Goal: Task Accomplishment & Management: Use online tool/utility

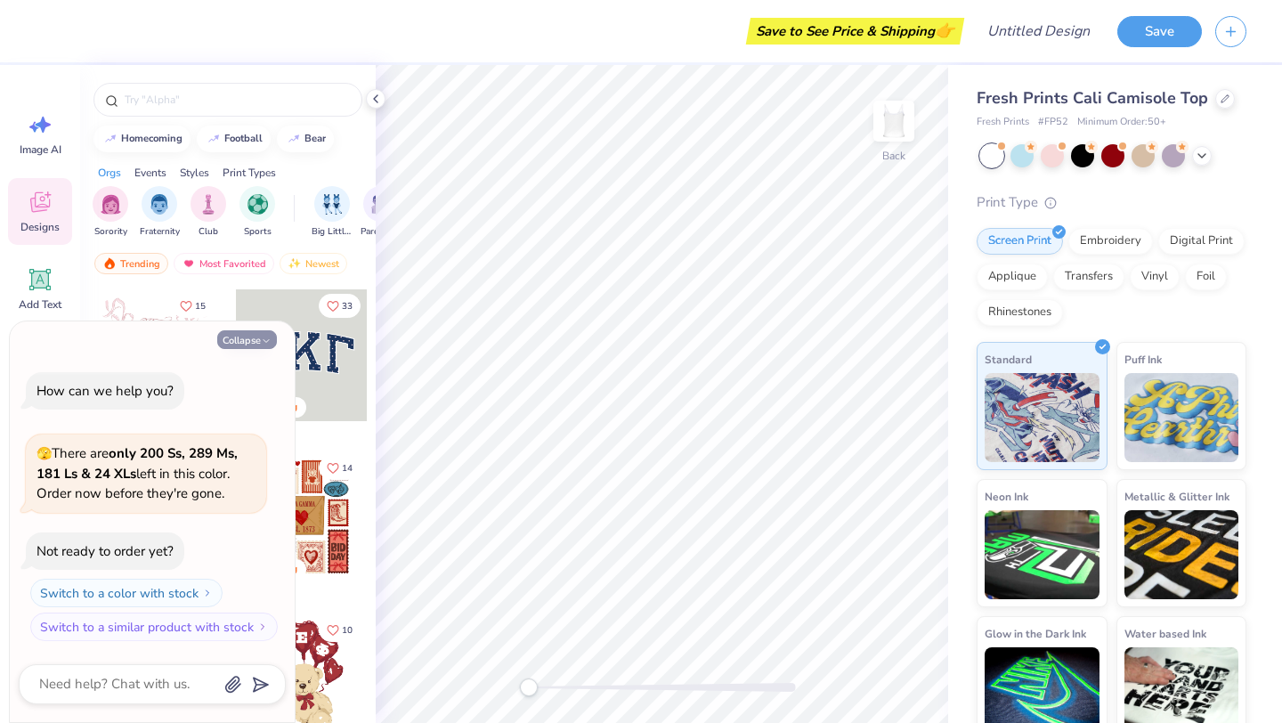
click at [256, 333] on button "Collapse" at bounding box center [247, 339] width 60 height 19
type textarea "x"
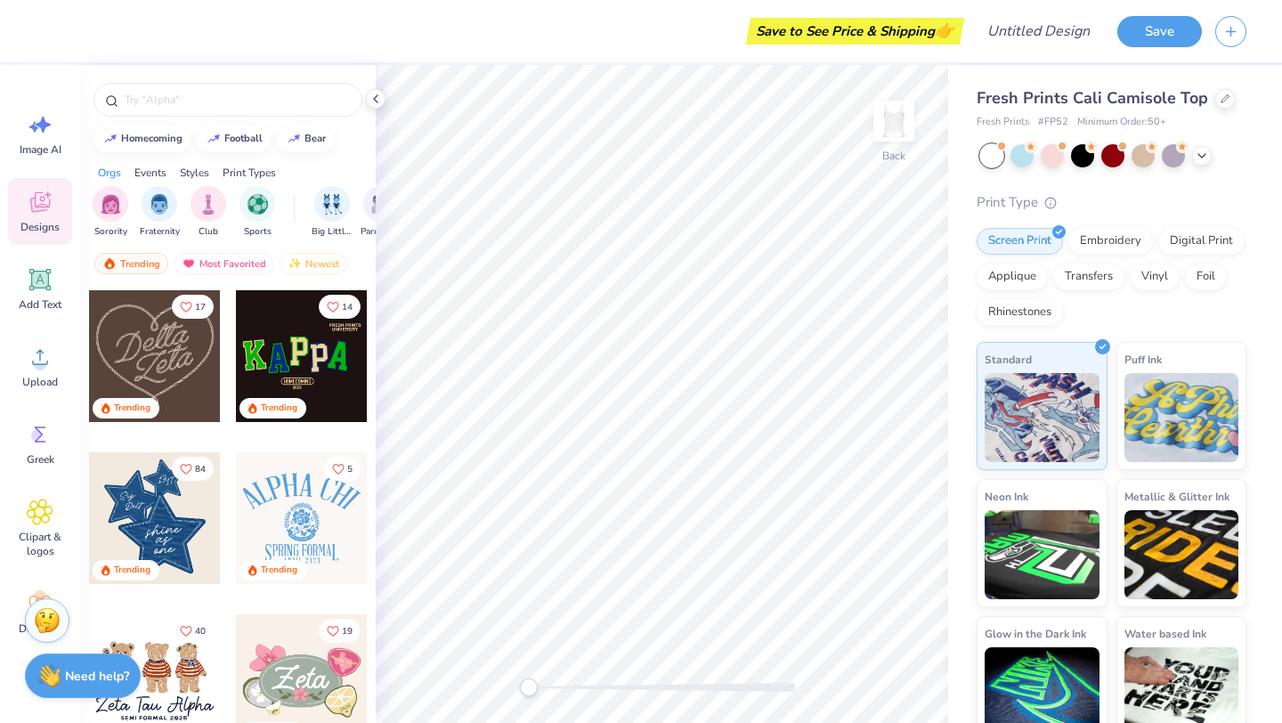
scroll to position [498, 0]
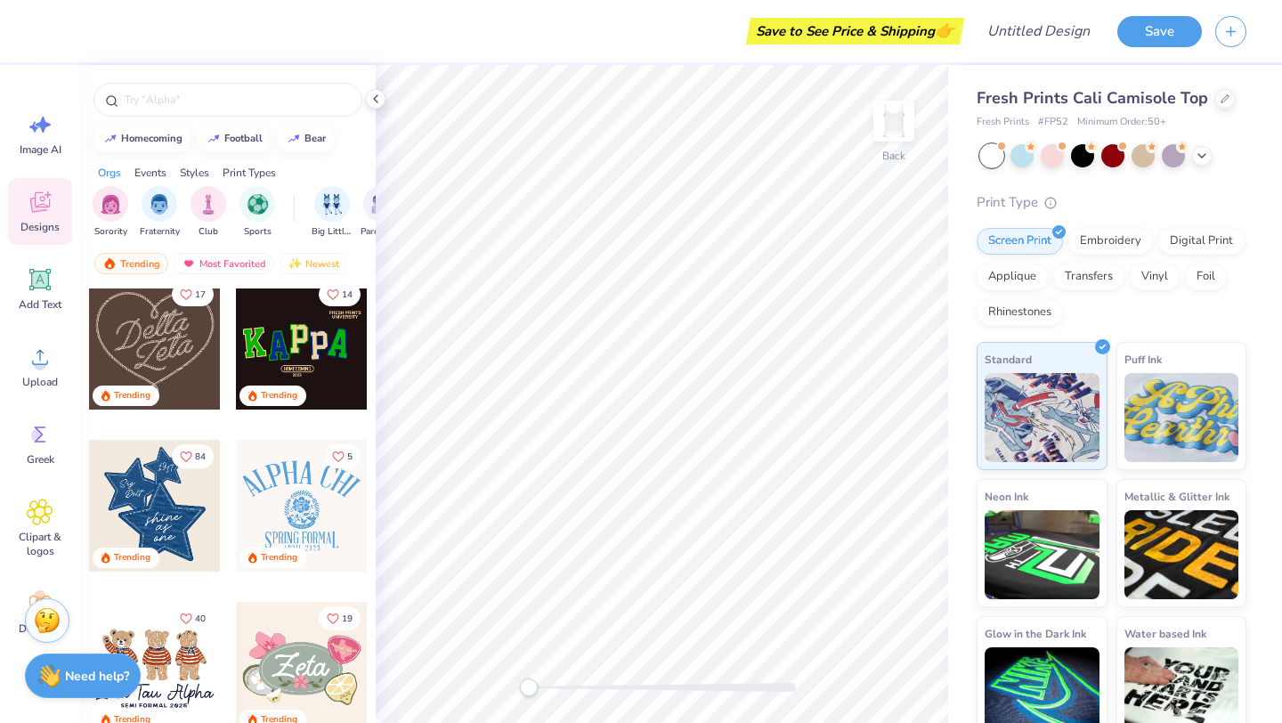
click at [311, 357] on div at bounding box center [302, 344] width 132 height 132
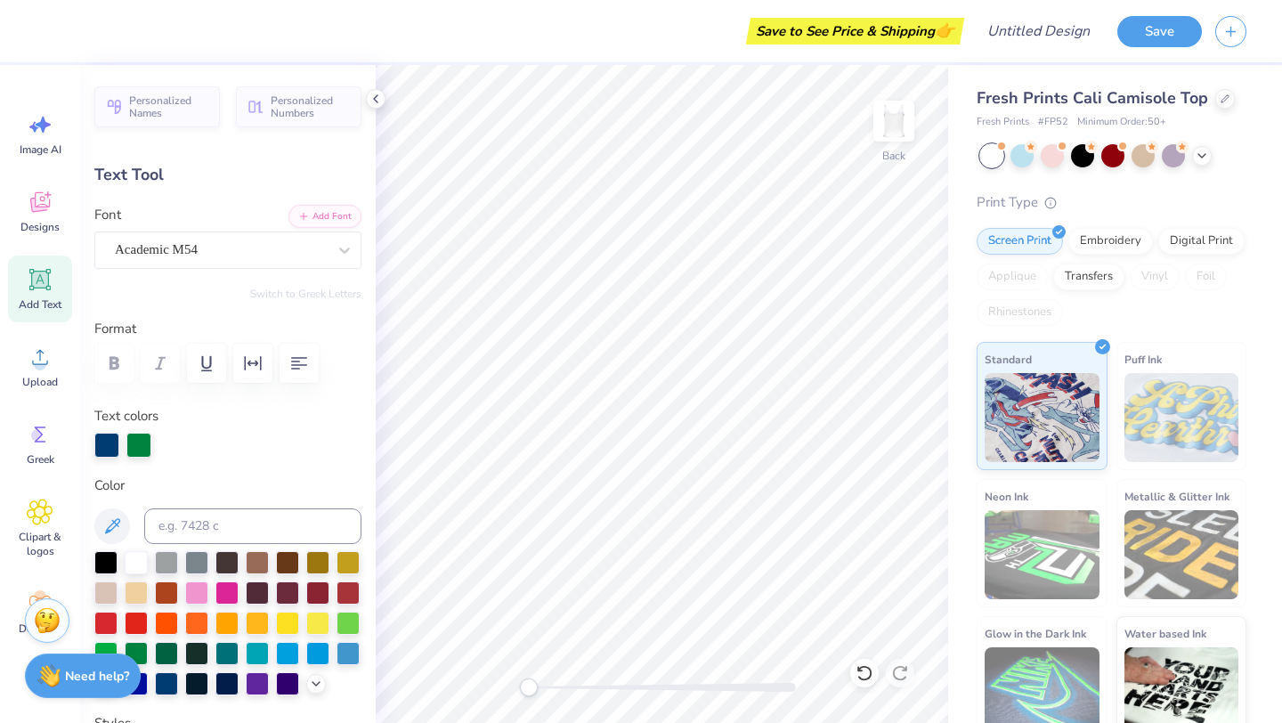
type input "1.09"
type input "1.75"
type input "5.83"
type input "0.0"
click at [232, 265] on div "Academic M54" at bounding box center [227, 250] width 267 height 37
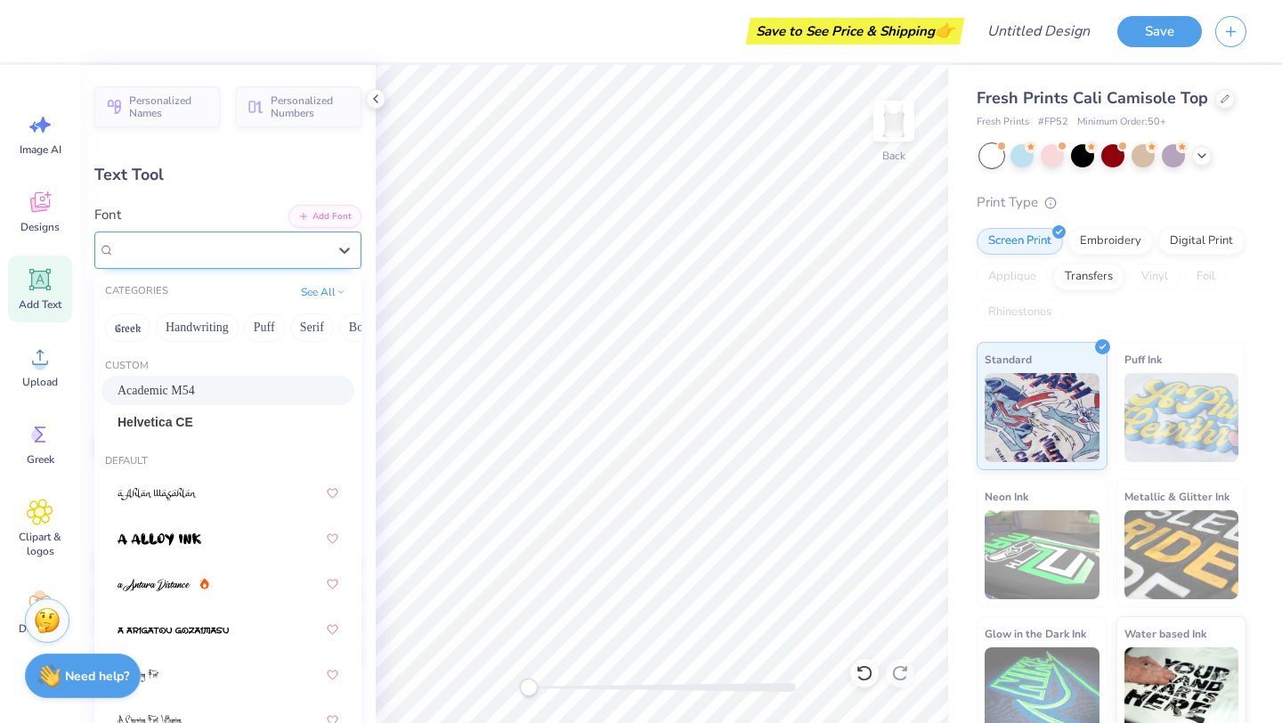
click at [231, 249] on div "Academic M54" at bounding box center [221, 250] width 212 height 20
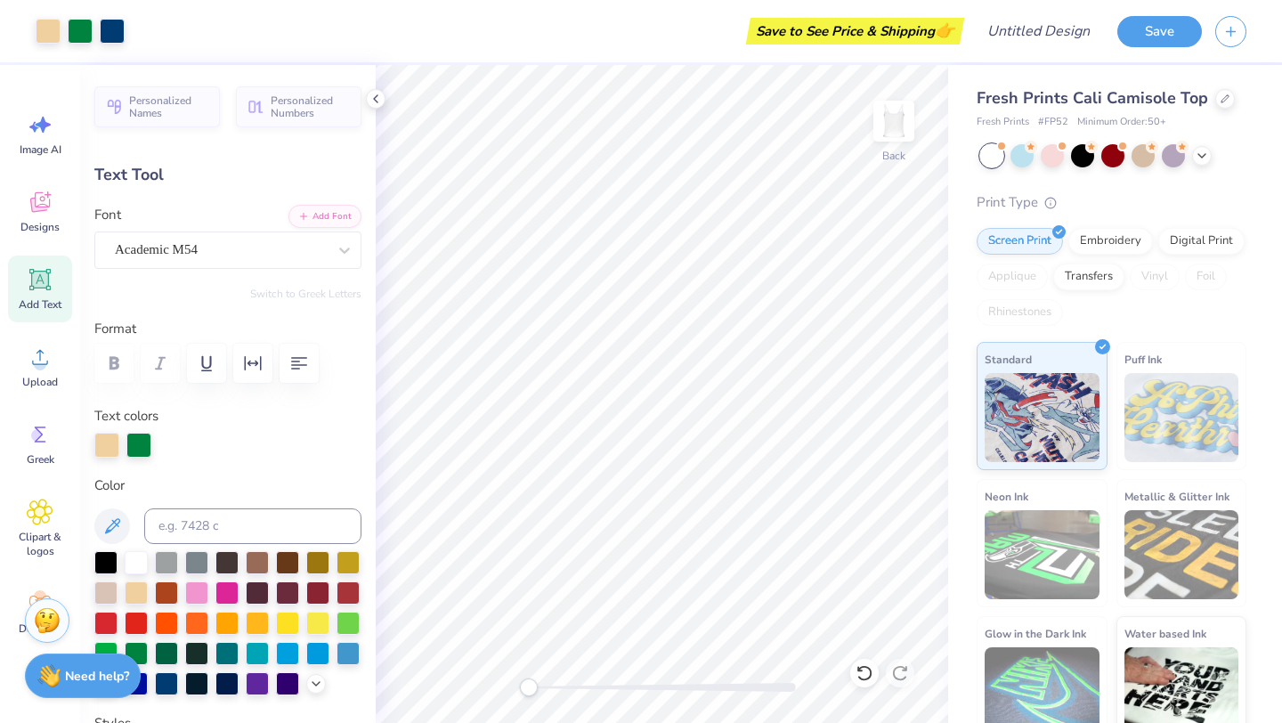
click at [49, 297] on span "Add Text" at bounding box center [40, 304] width 43 height 14
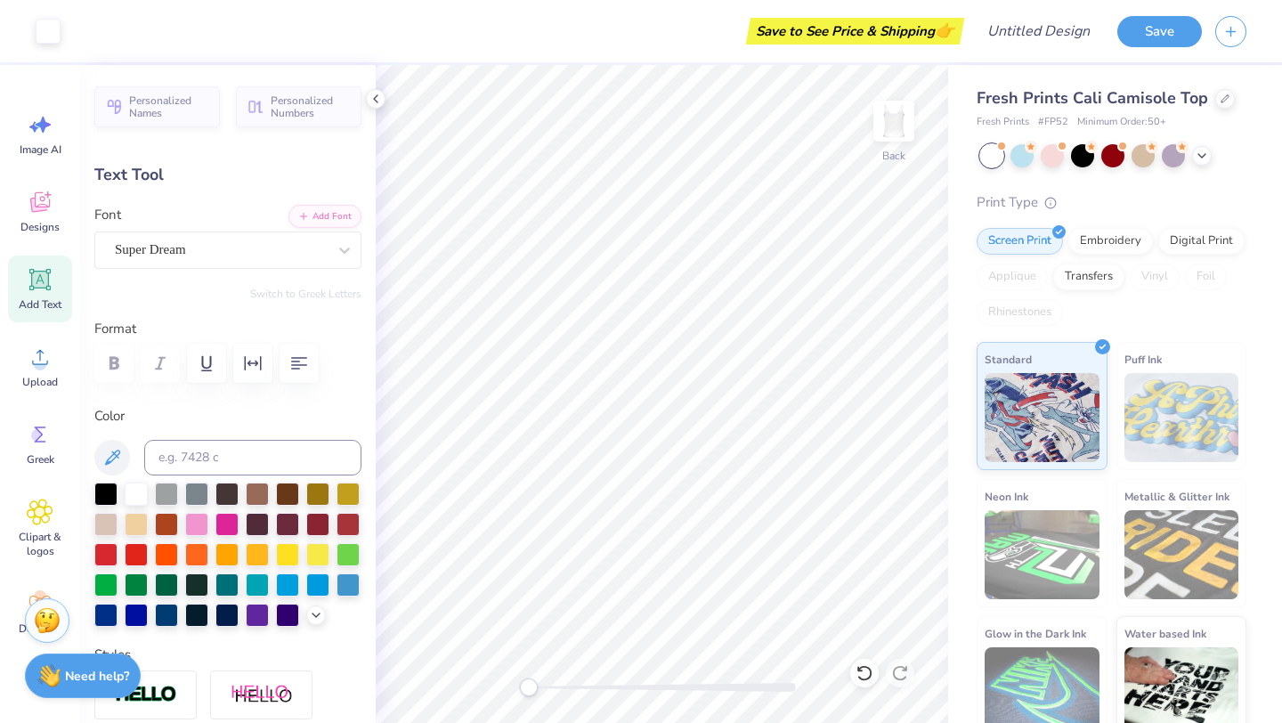
type input "3.96"
type input "1.15"
type input "6.43"
click at [190, 246] on div "Super Dream" at bounding box center [221, 250] width 216 height 28
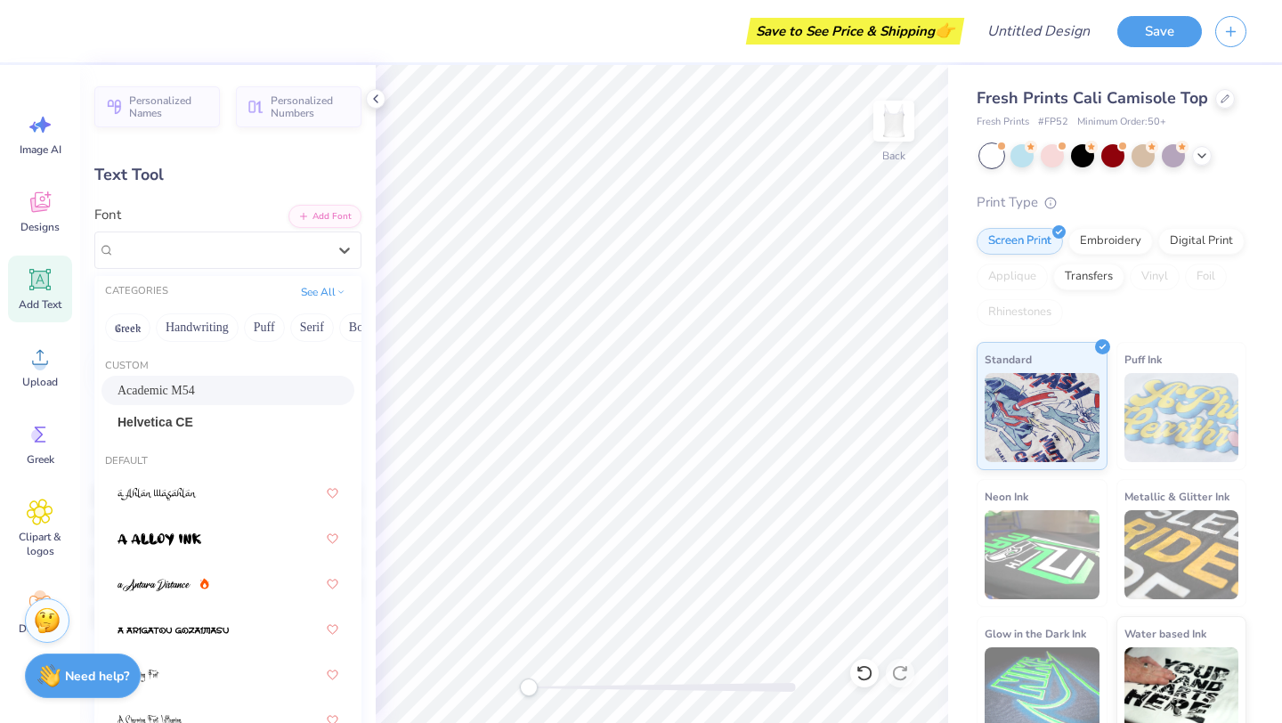
click at [174, 390] on span "Academic M54" at bounding box center [156, 390] width 77 height 19
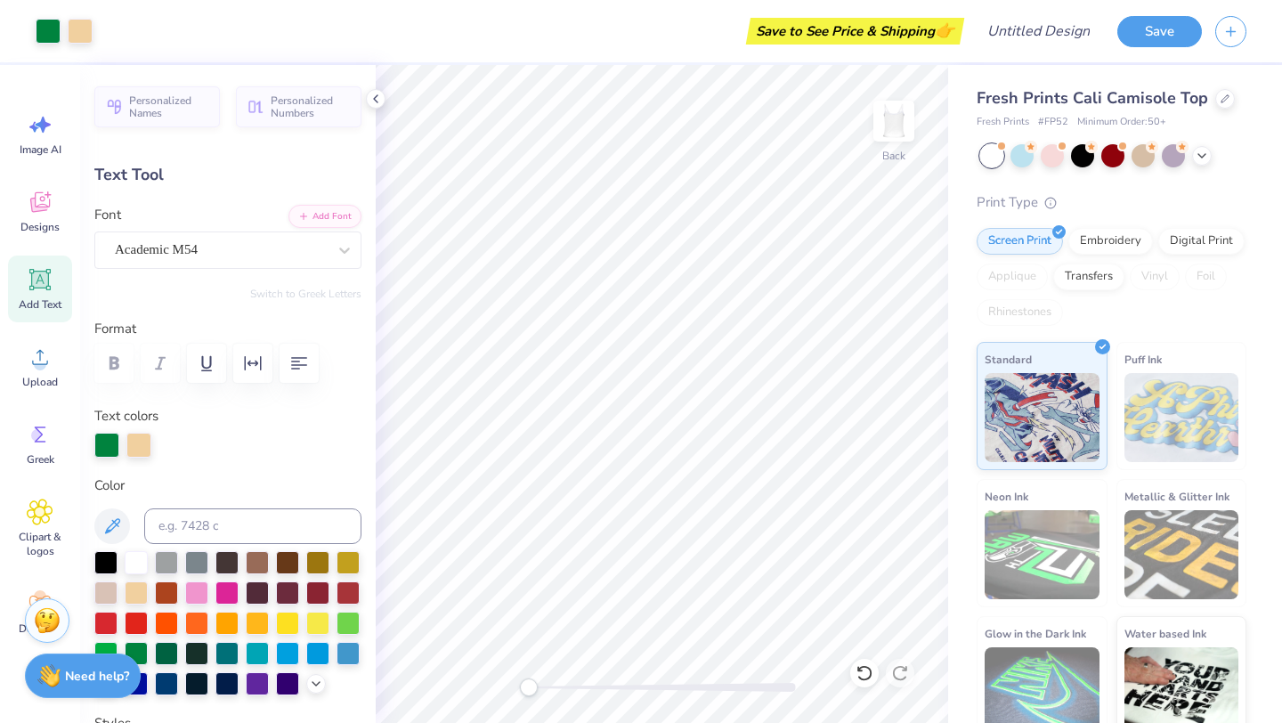
type input "1.41"
type input "1.86"
type input "6.01"
type input "0.0"
type input "1.24"
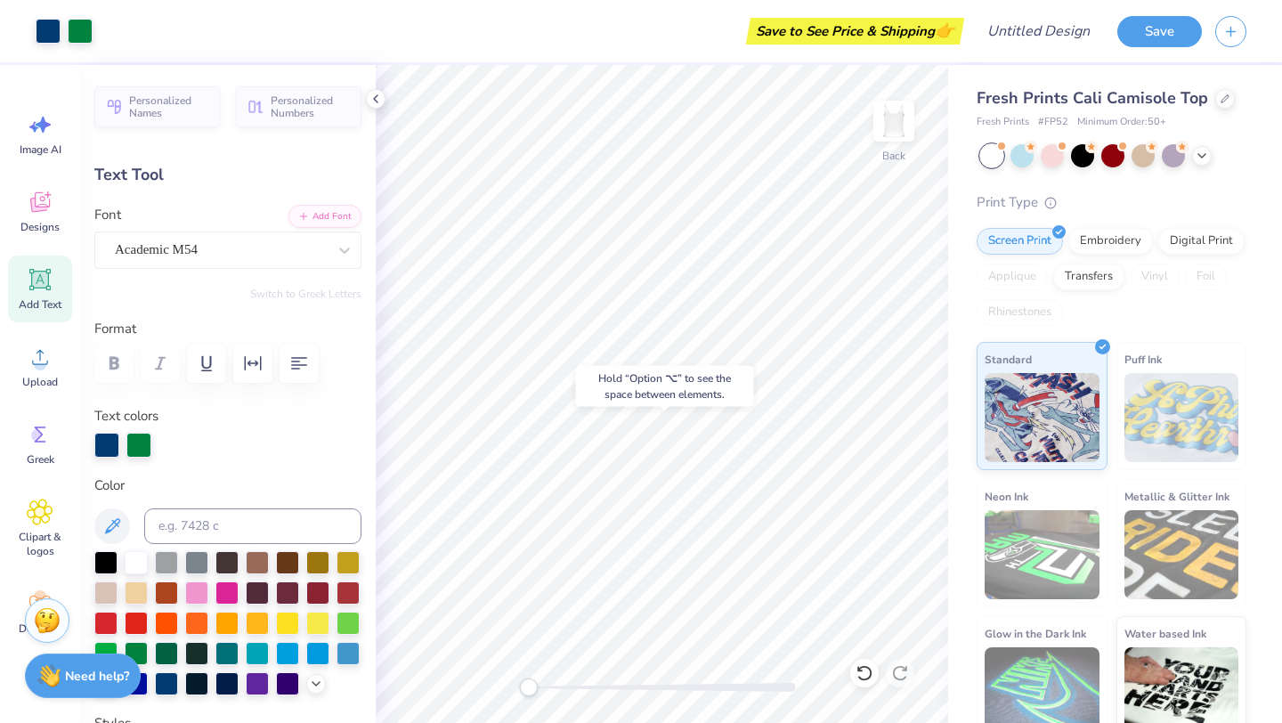
type input "1.80"
type input "6.22"
type input "0.0"
type input "1.09"
type input "1.75"
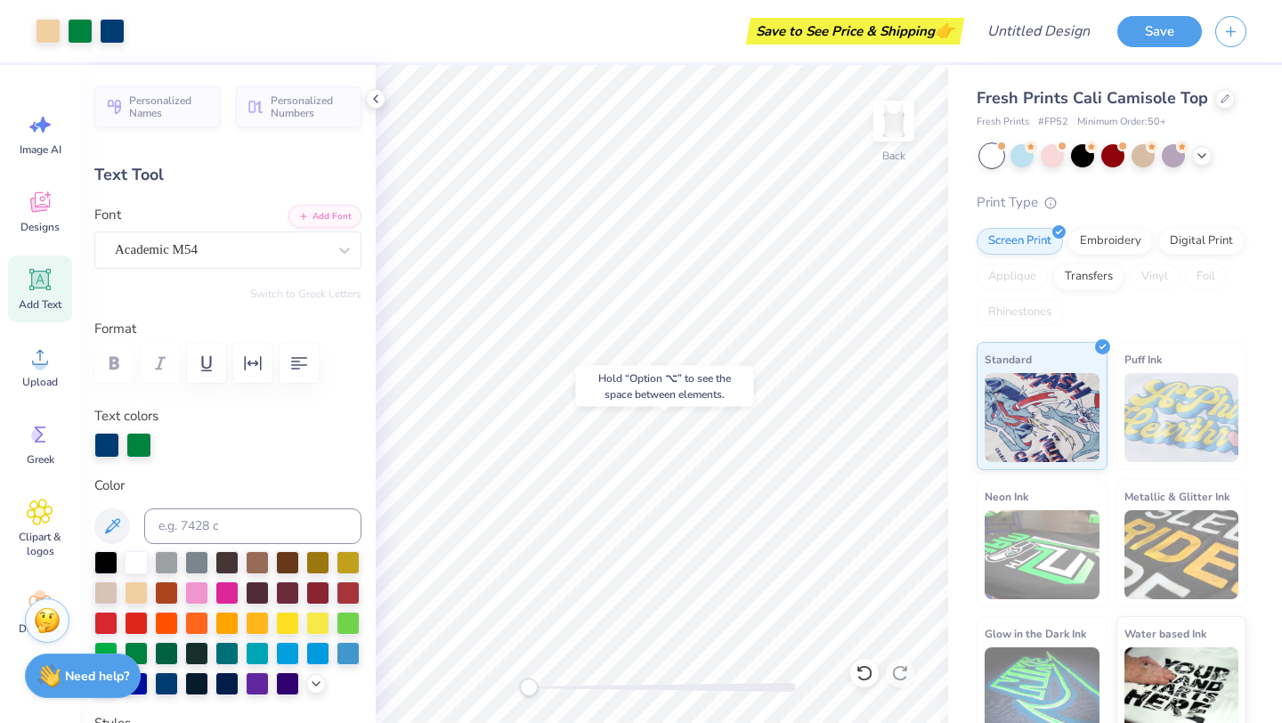
type input "5.83"
type input "1.13"
type input "1.78"
type input "6.22"
type input "0.0"
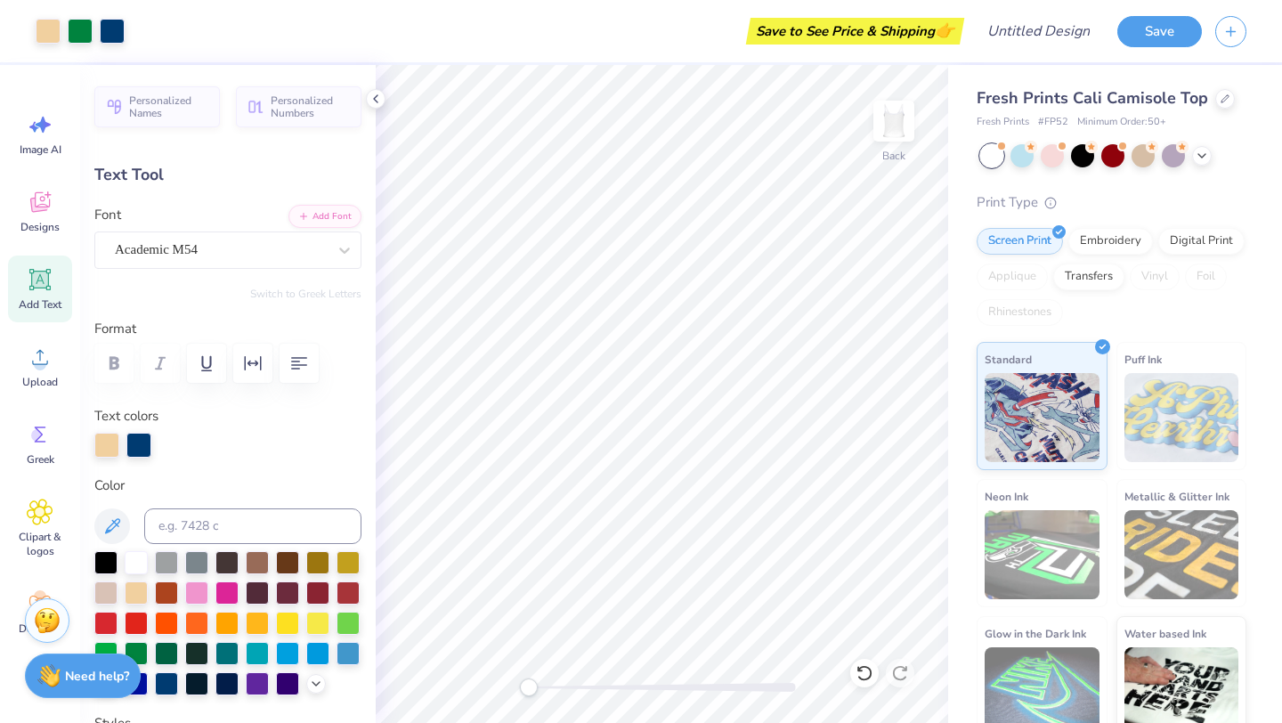
type input "1.26"
type input "1.87"
type input "6.06"
type input "0.0"
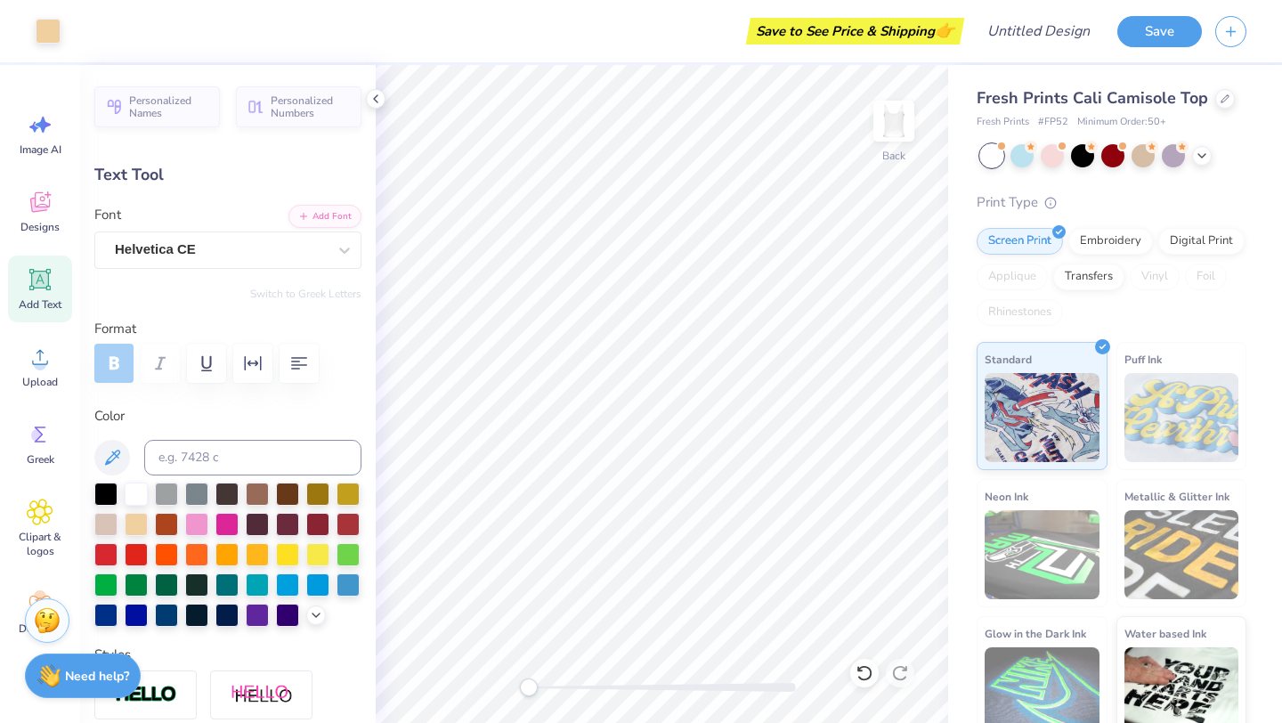
type input "1.53"
type input "0.19"
type input "5.30"
type input "1.86"
type input "5.05"
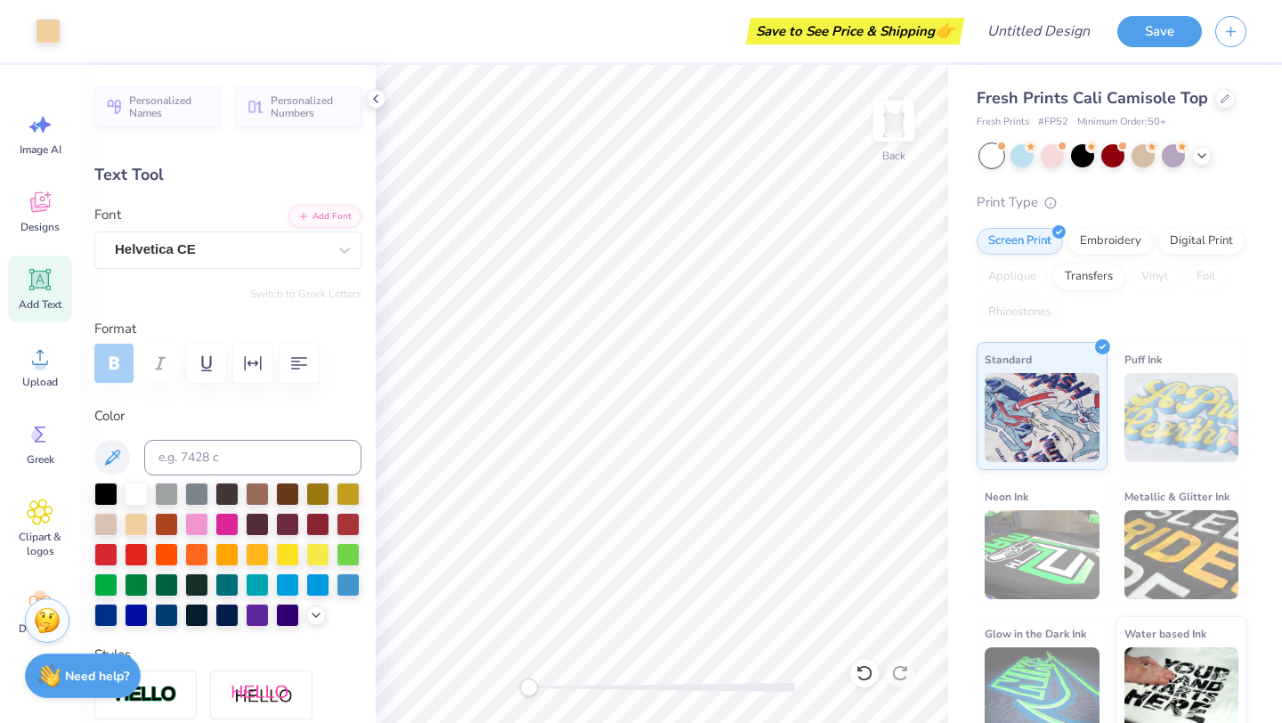
type input "1.58"
type input "0.25"
type input "8.37"
type input "0.51"
type input "0.17"
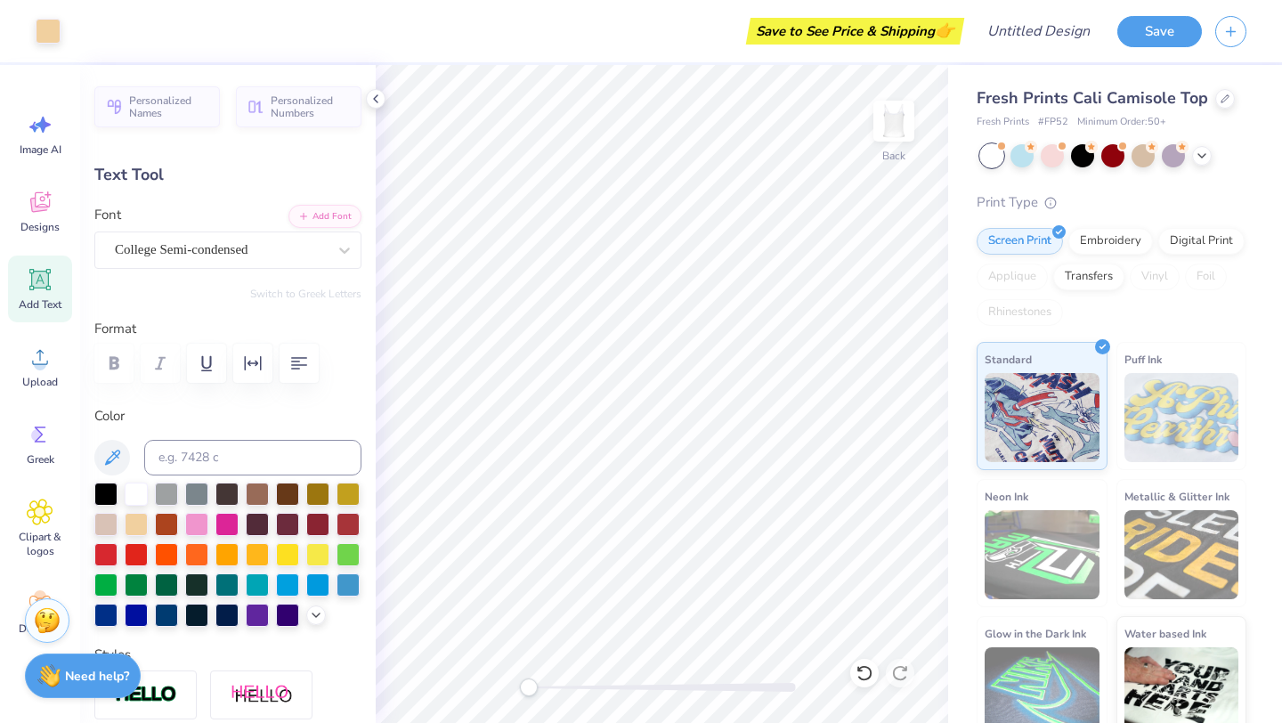
type input "8.78"
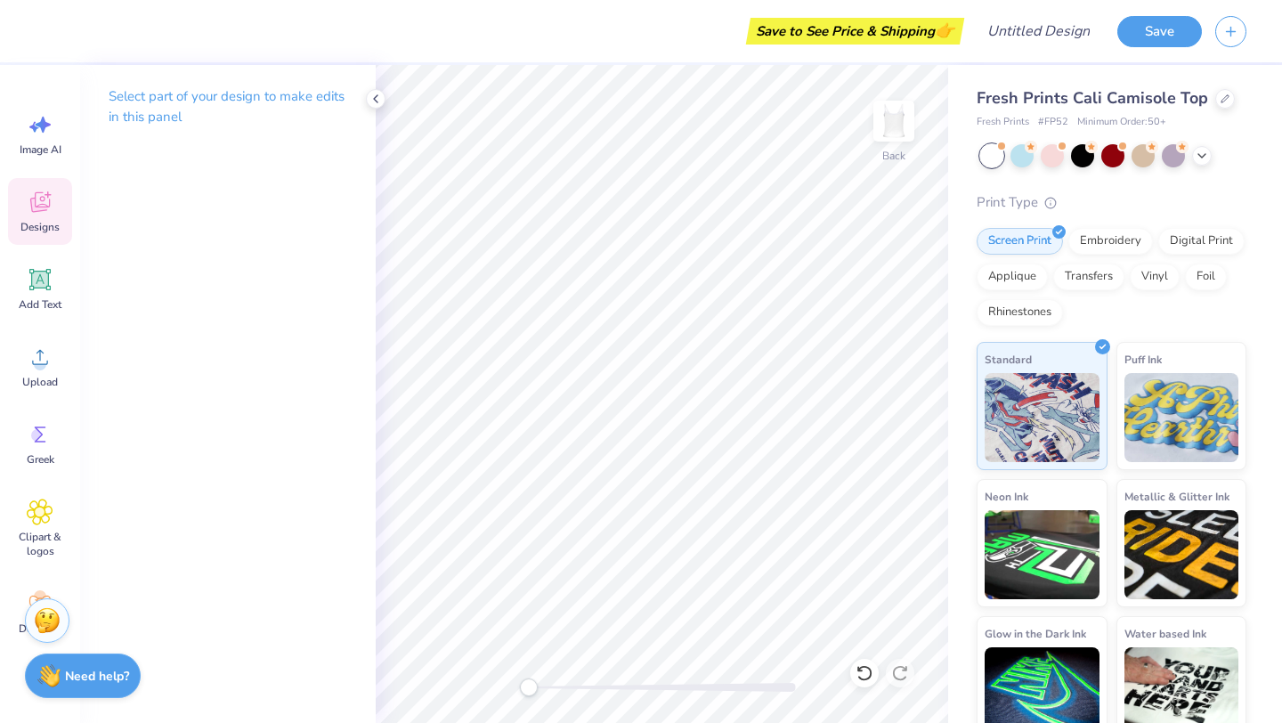
click at [61, 204] on div "Designs" at bounding box center [40, 211] width 64 height 67
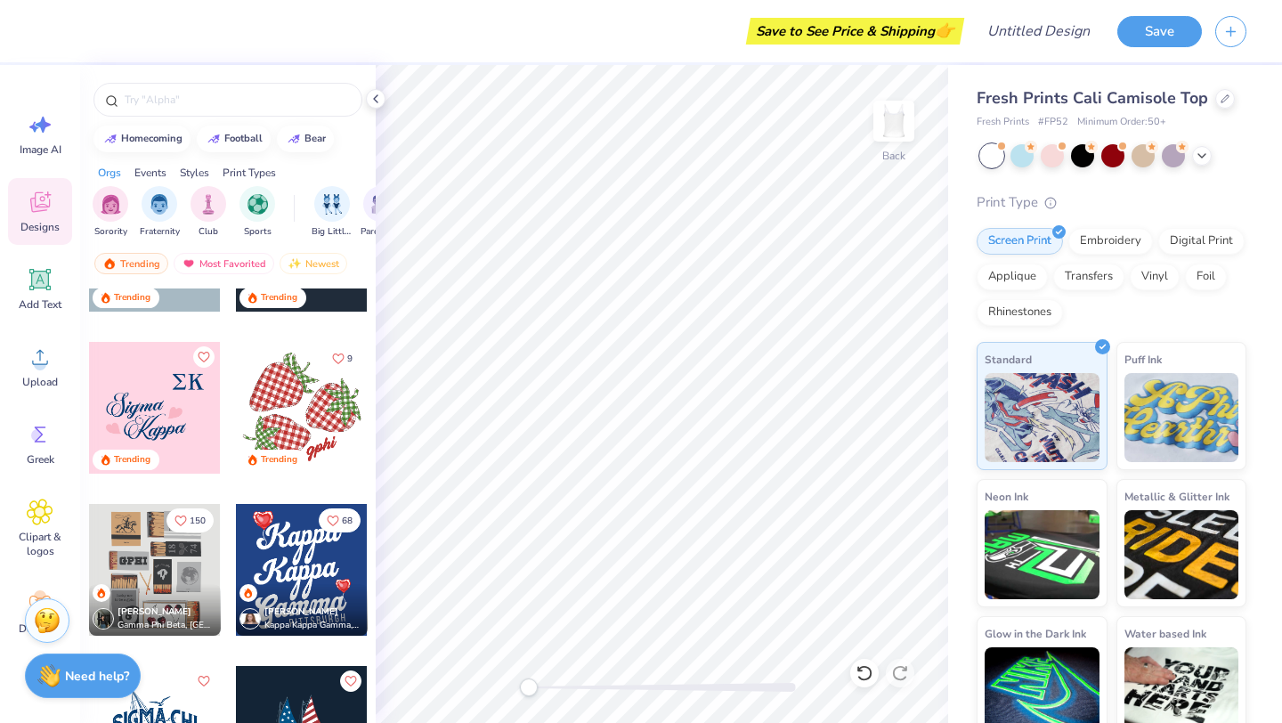
scroll to position [7562, 0]
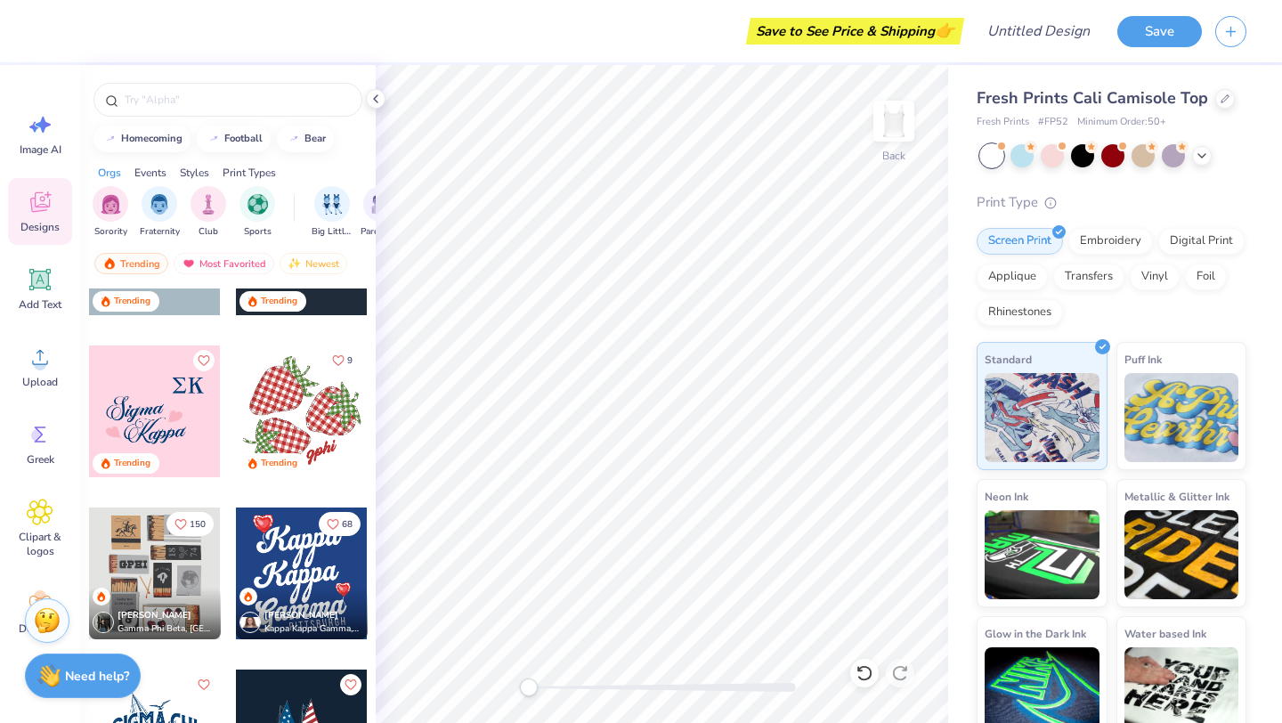
click at [340, 356] on icon "Like" at bounding box center [338, 360] width 12 height 12
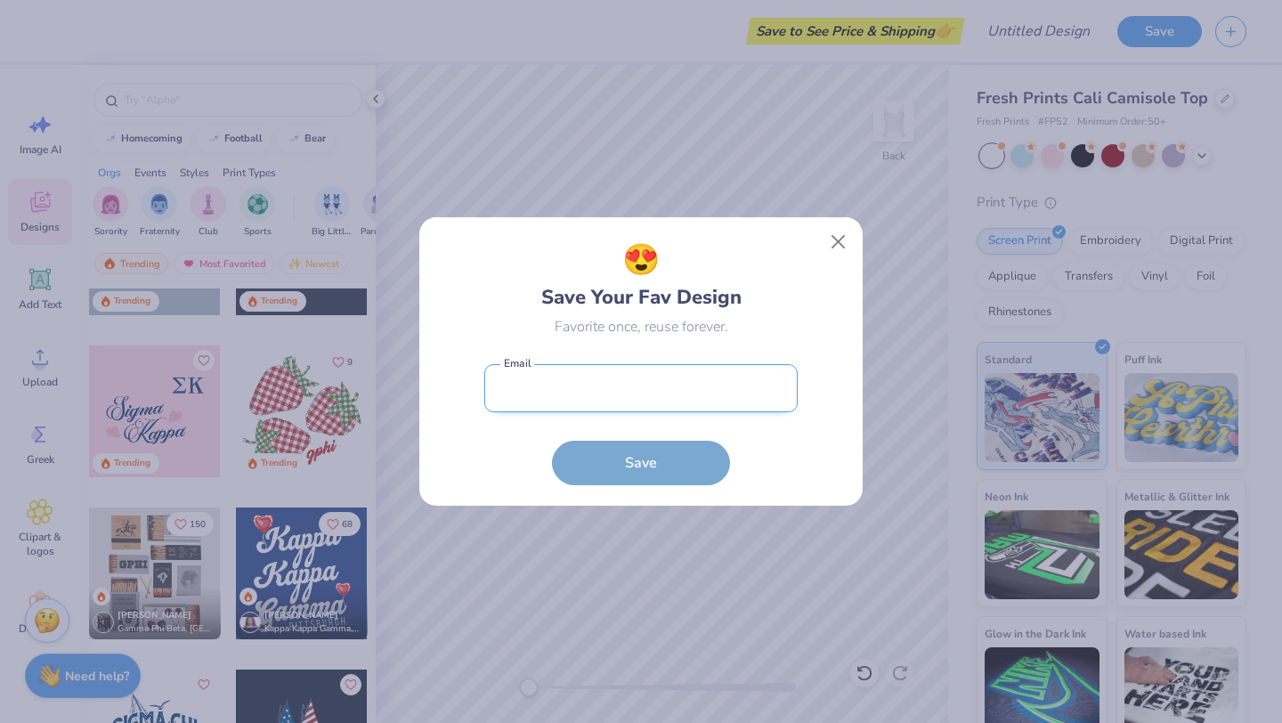
click at [598, 379] on input "email" at bounding box center [640, 388] width 313 height 49
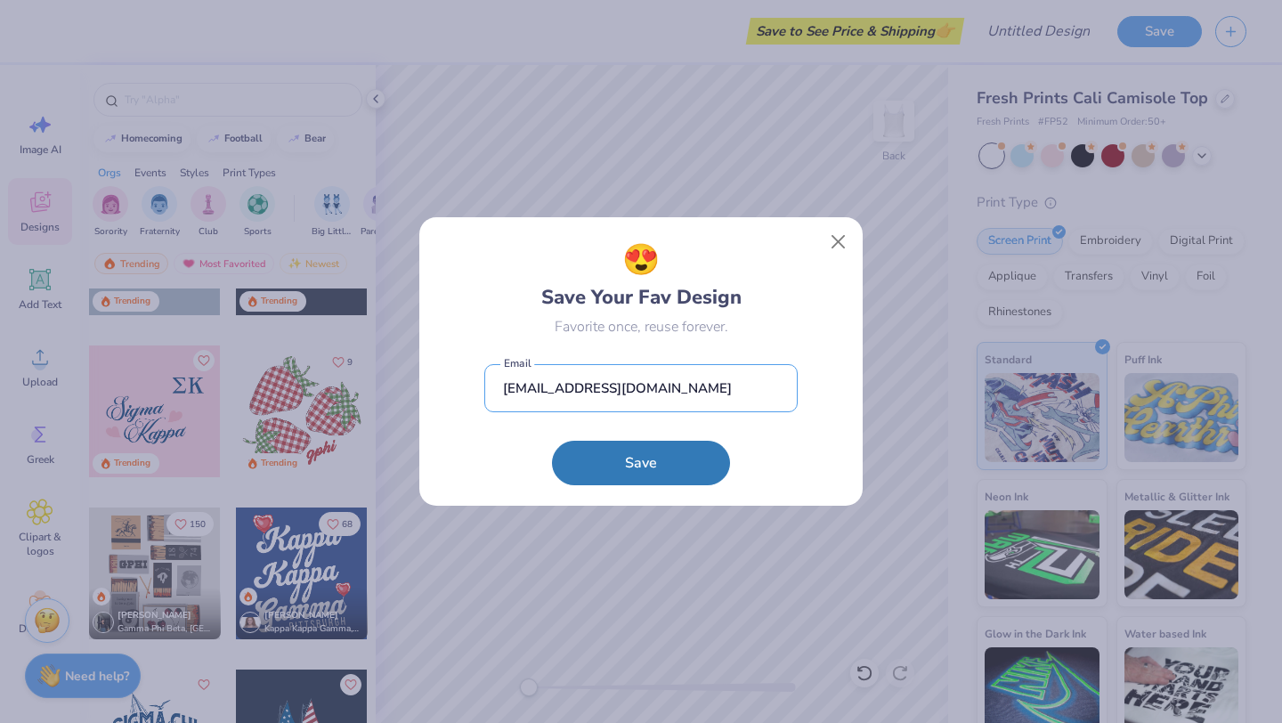
type input "sageellarosenberg@gmail.com"
click at [552, 441] on button "Save" at bounding box center [641, 463] width 178 height 45
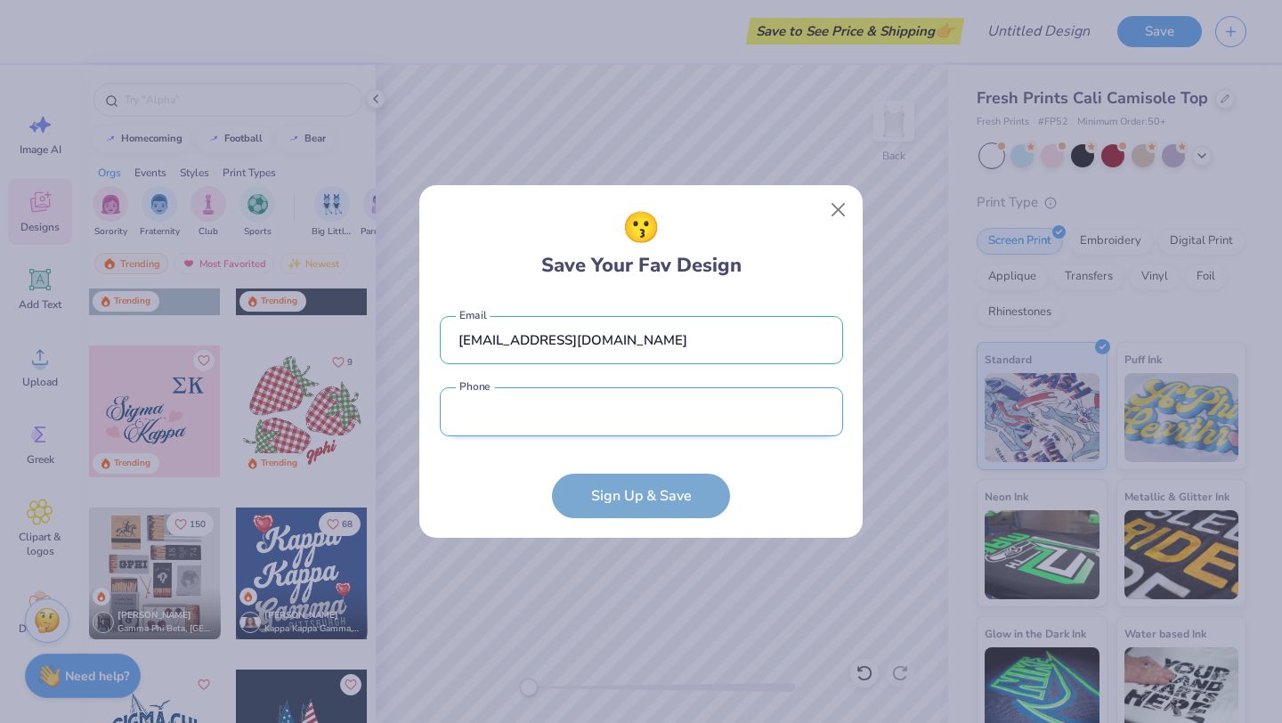
click at [648, 419] on input "tel" at bounding box center [641, 411] width 403 height 49
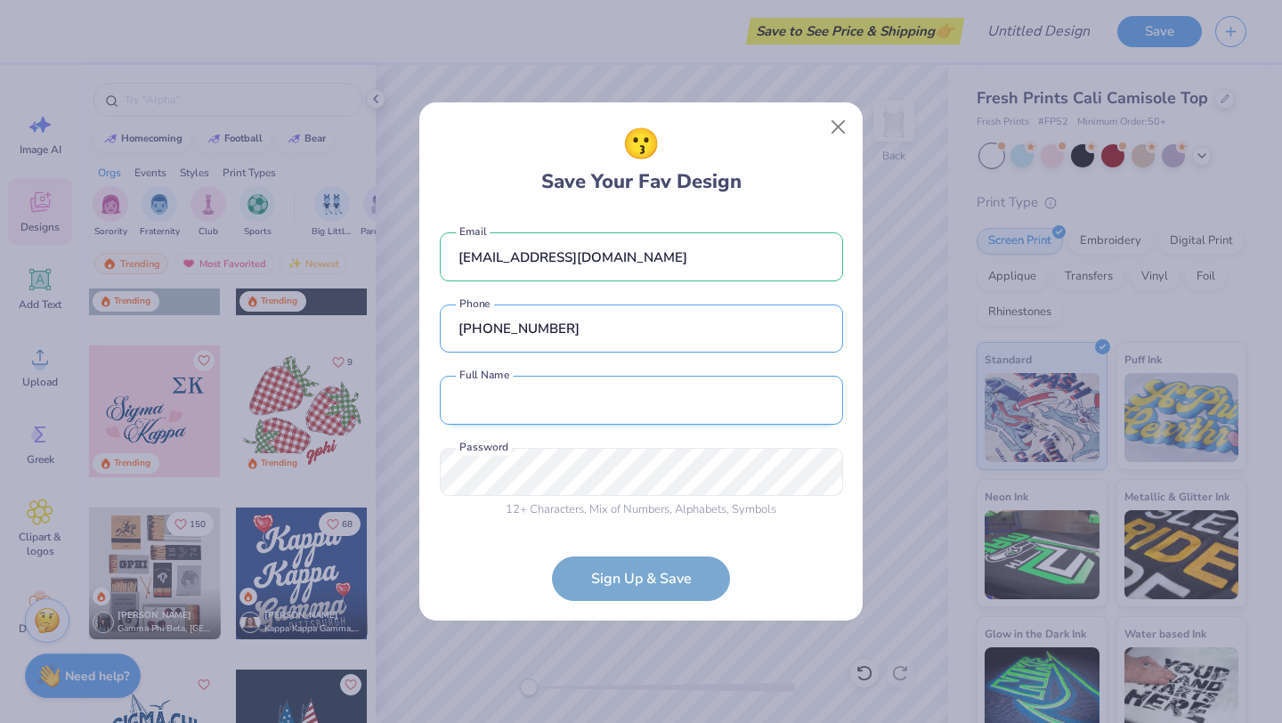
type input "(516) 282-6387"
click at [598, 417] on input "text" at bounding box center [641, 400] width 403 height 49
type input "Sage Rosenberg"
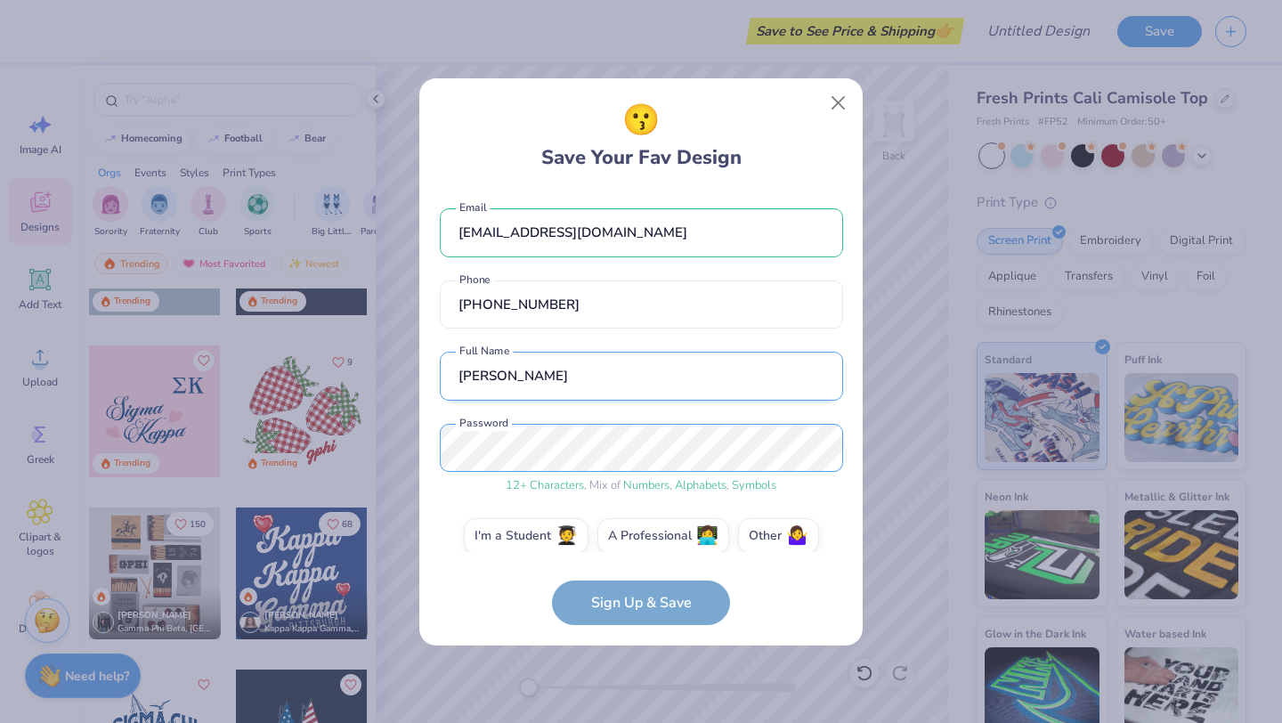
scroll to position [19, 0]
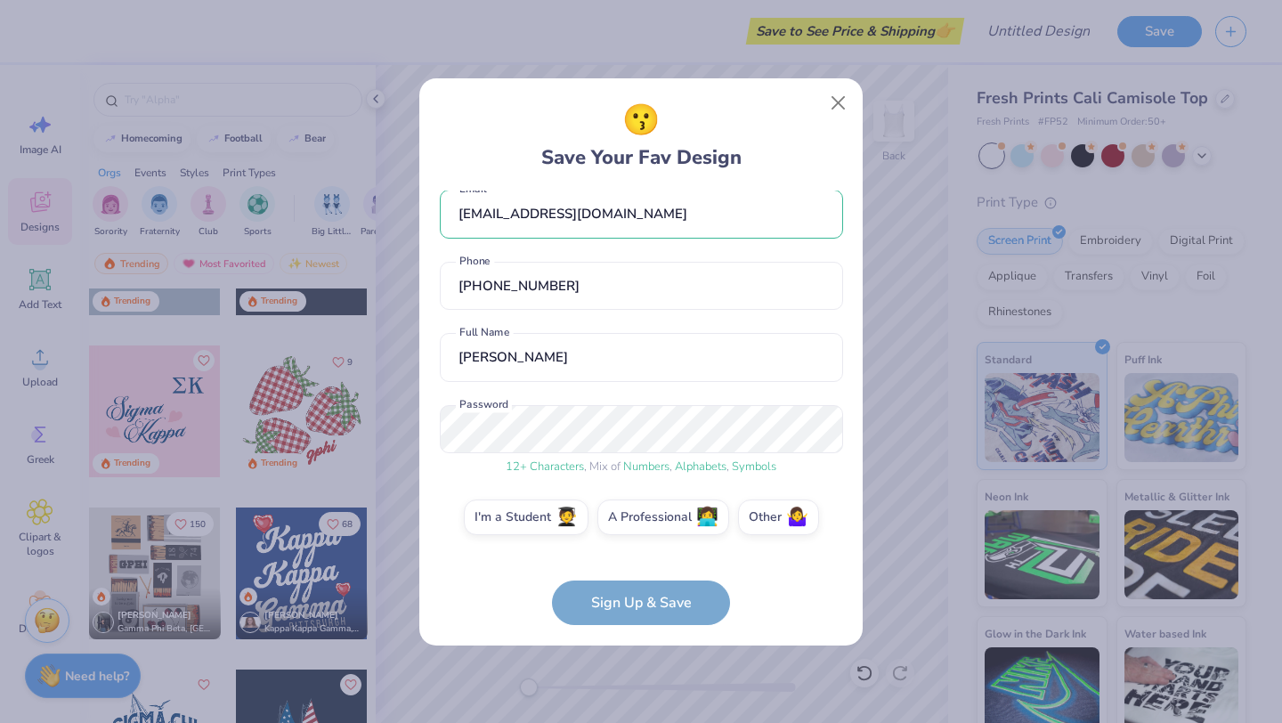
click at [658, 612] on form "sageellarosenberg@gmail.com Email (516) 282-6387 Phone Sage Rosenberg Full Name…" at bounding box center [641, 408] width 403 height 435
click at [786, 518] on span "🤷‍♀️" at bounding box center [797, 514] width 22 height 20
click at [647, 534] on input "Other 🤷‍♀️" at bounding box center [642, 540] width 12 height 12
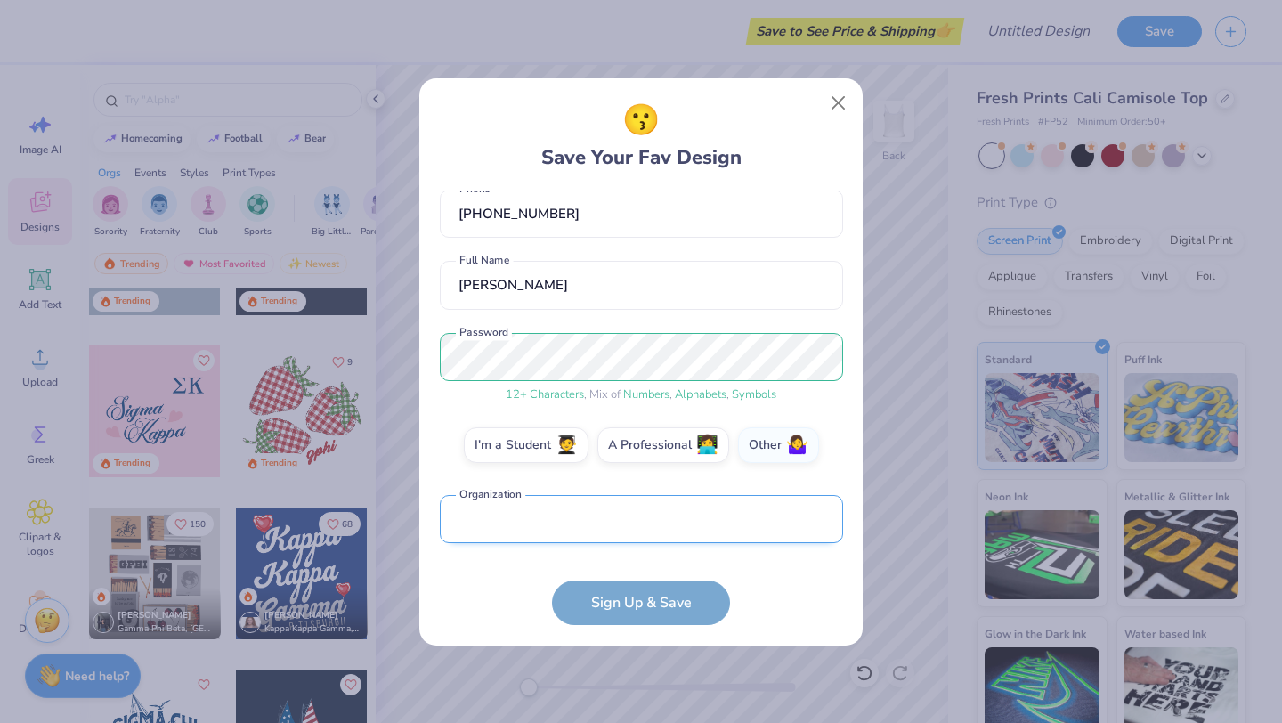
click at [570, 521] on input "text" at bounding box center [641, 519] width 403 height 49
click at [628, 603] on form "sageellarosenberg@gmail.com Email (516) 282-6387 Phone Sage Rosenberg Full Name…" at bounding box center [641, 408] width 403 height 435
click at [556, 523] on input "text" at bounding box center [641, 519] width 403 height 49
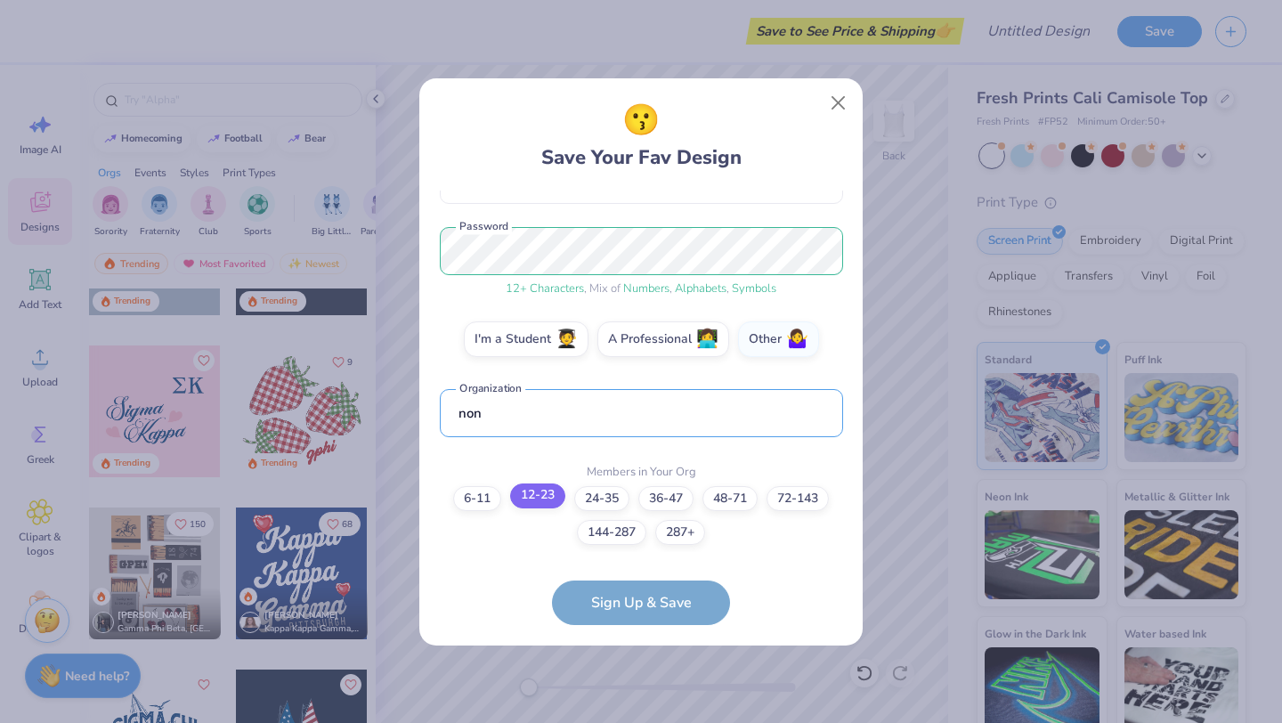
type input "non"
click at [538, 501] on label "12-23" at bounding box center [537, 496] width 55 height 25
click at [636, 706] on input "12-23" at bounding box center [642, 712] width 12 height 12
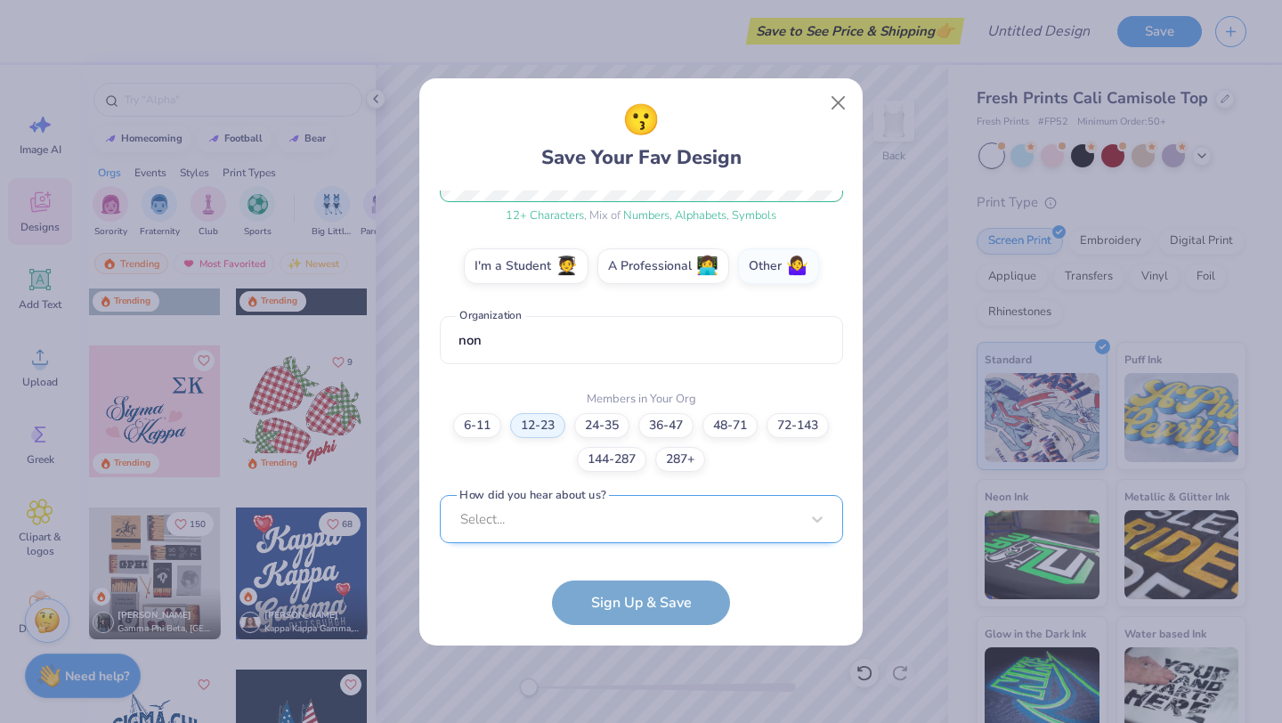
click at [576, 527] on div "Select..." at bounding box center [641, 519] width 403 height 49
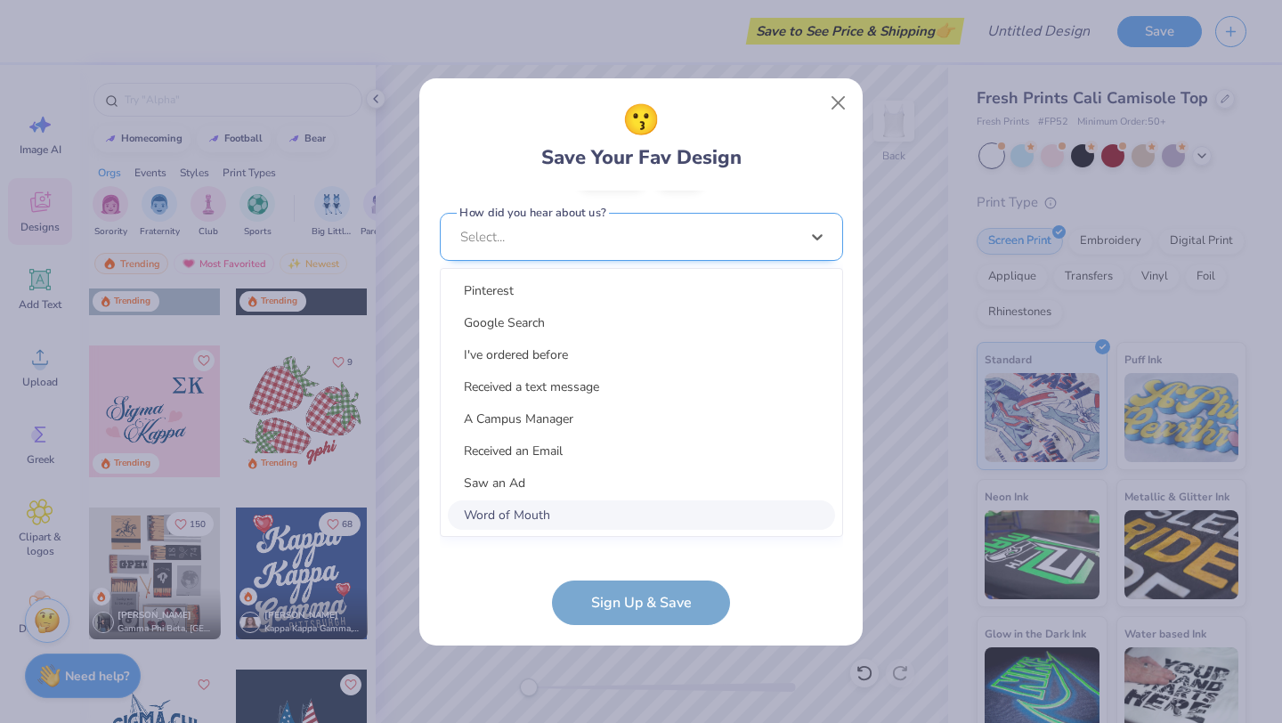
scroll to position [536, 0]
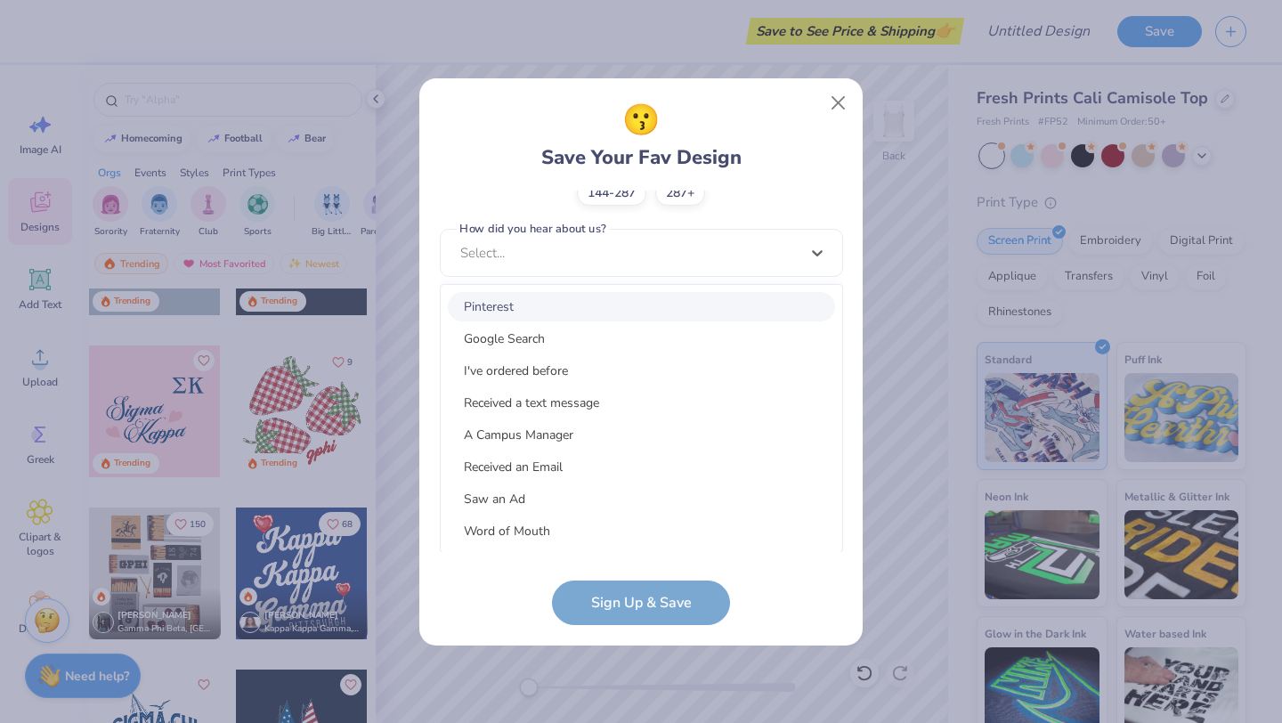
click at [530, 310] on div "Pinterest" at bounding box center [641, 306] width 387 height 29
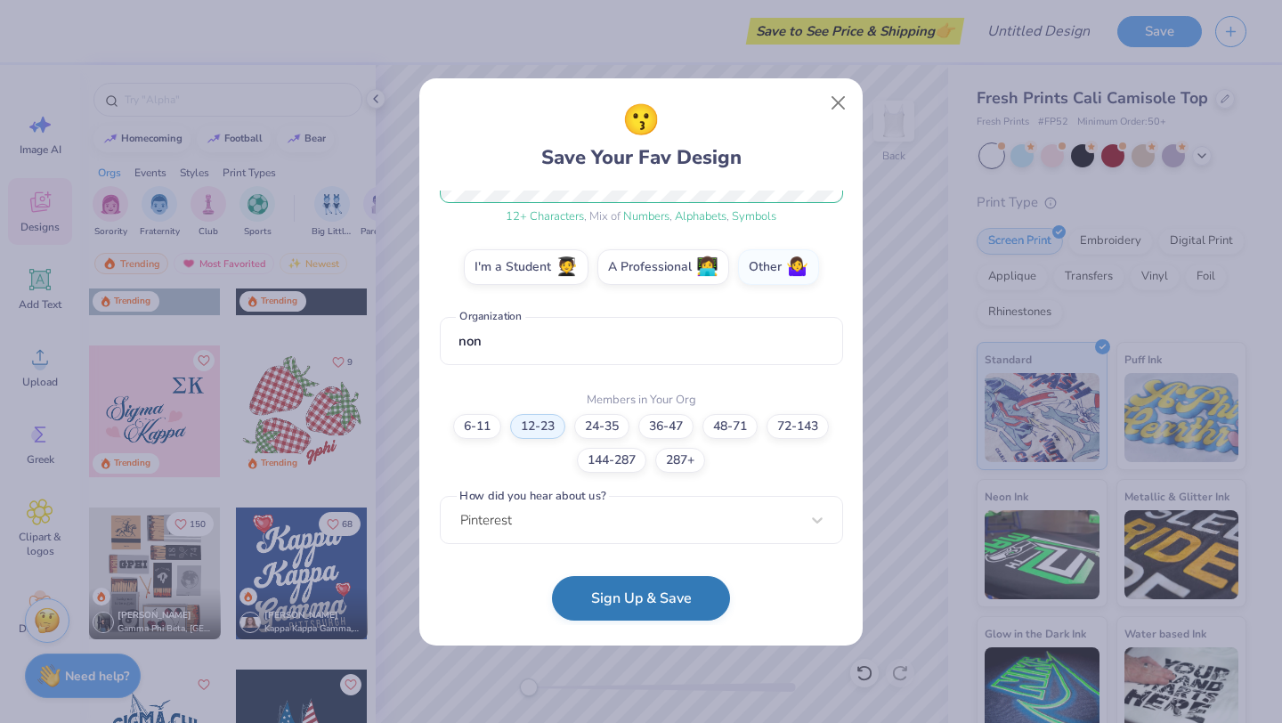
click at [626, 590] on button "Sign Up & Save" at bounding box center [641, 598] width 178 height 45
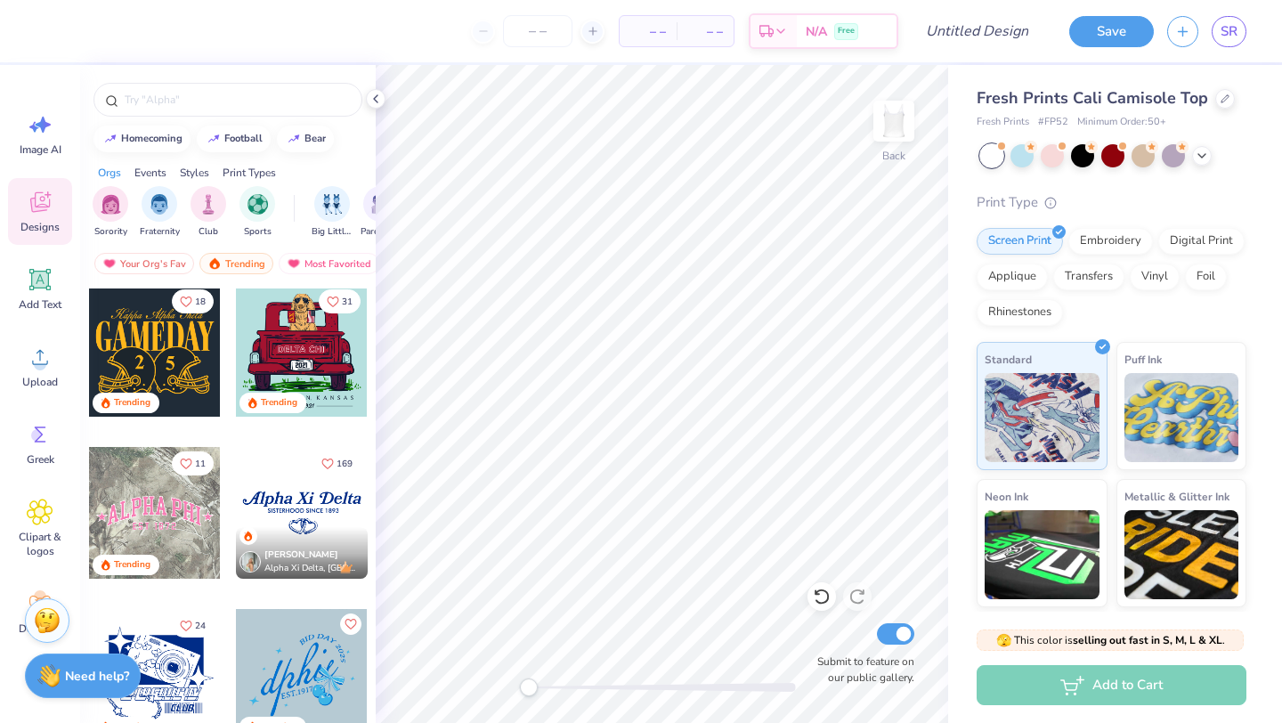
scroll to position [1502, 0]
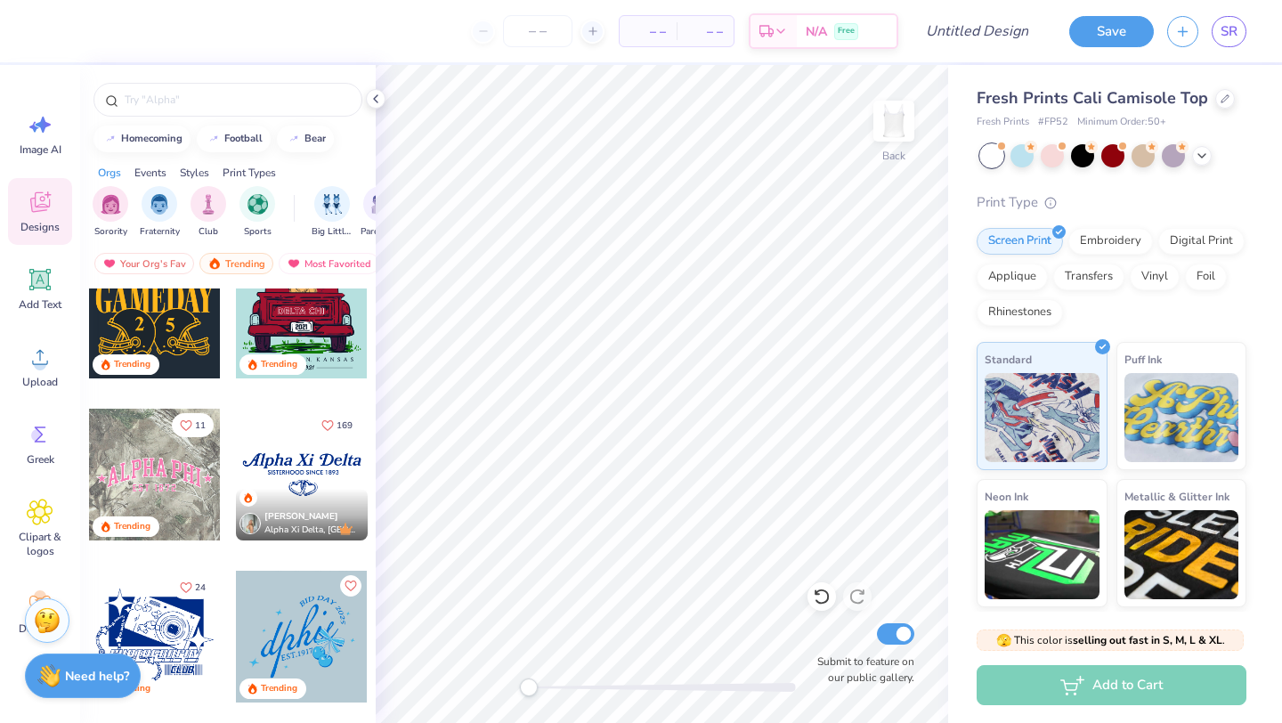
click at [337, 469] on div at bounding box center [302, 475] width 132 height 132
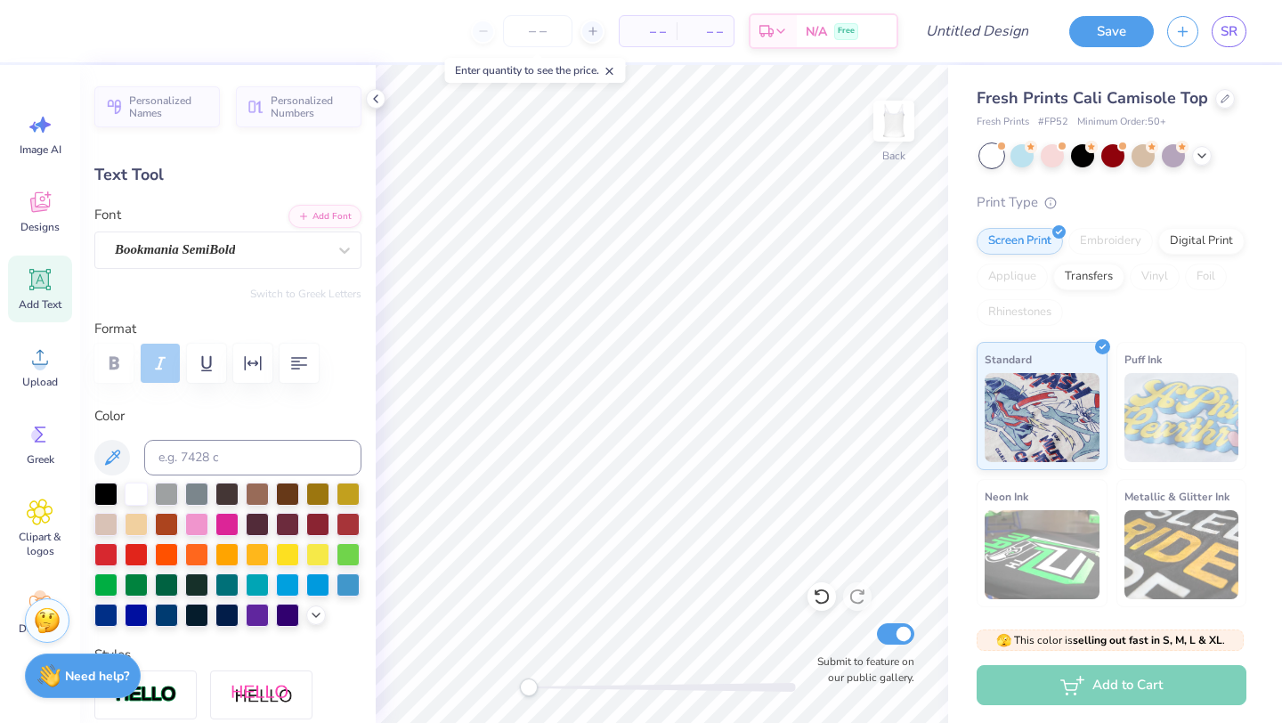
scroll to position [0, 0]
type textarea "Sigma"
type input "1.75"
type input "0.80"
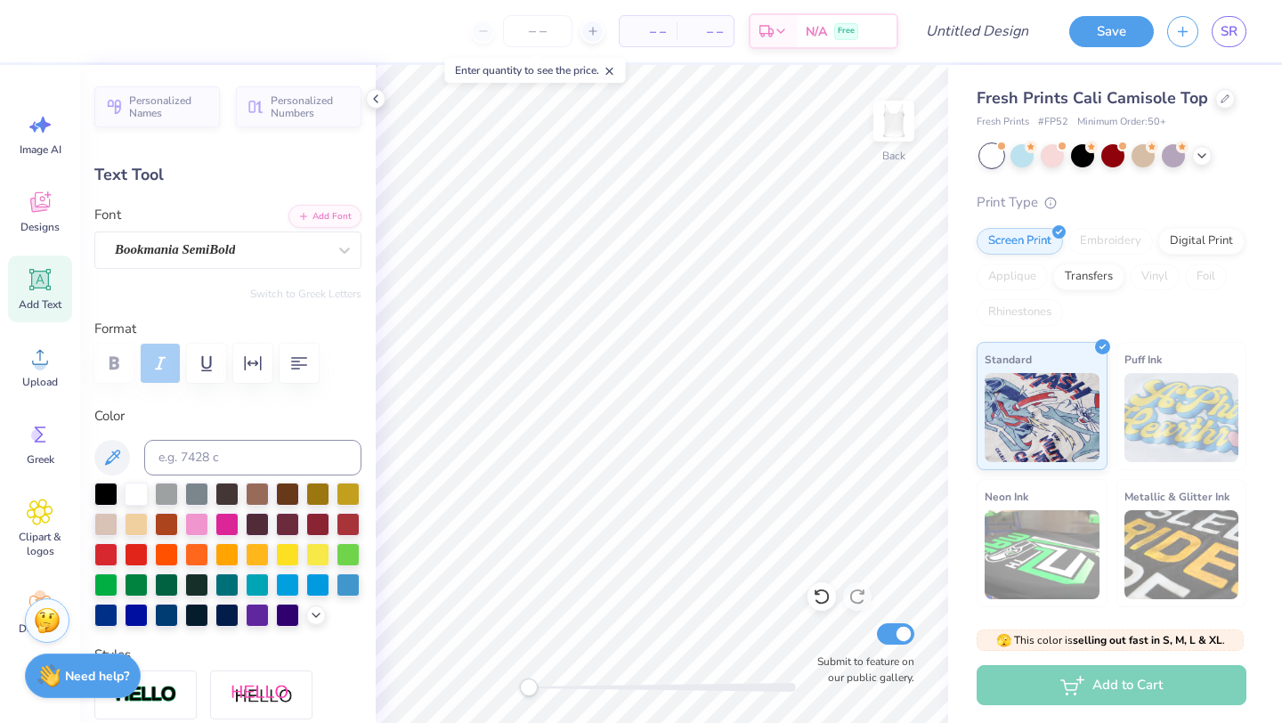
type input "1.82"
type textarea "Tau"
type input "1.01"
type input "0.71"
type input "1.81"
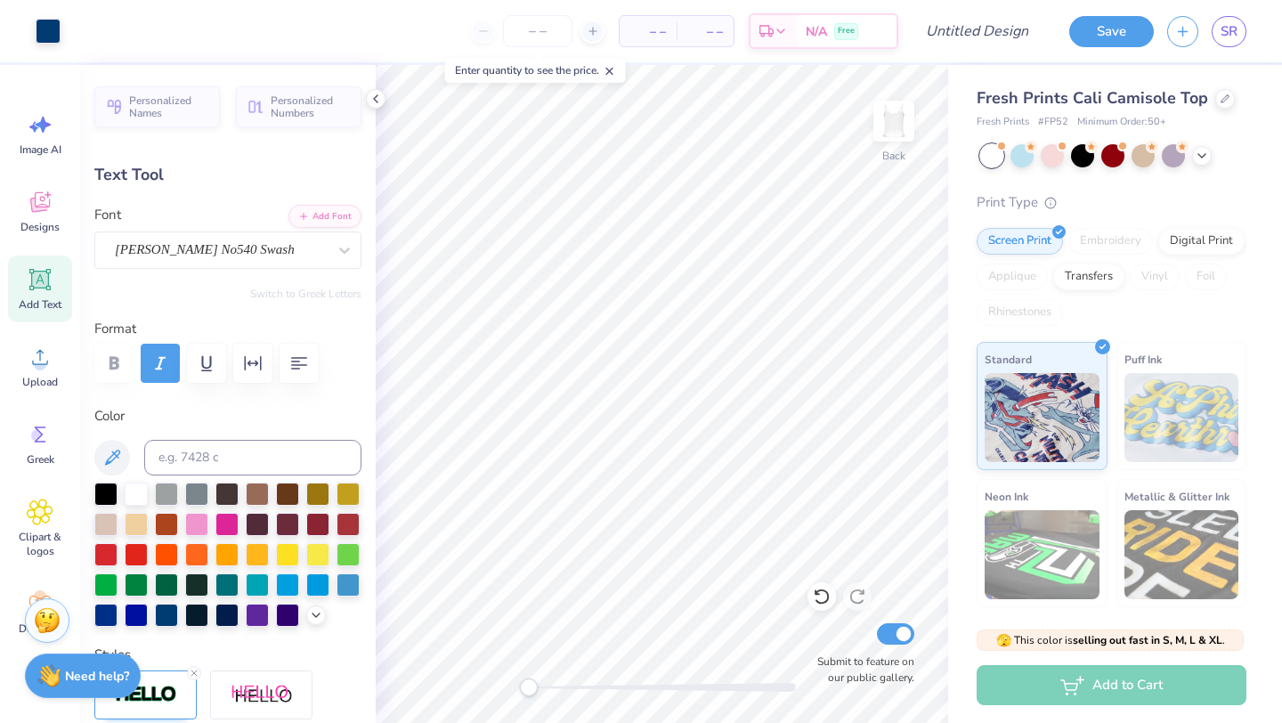
type input "0.0"
type input "2.52"
type input "0.82"
type input "1.75"
type input "1.43"
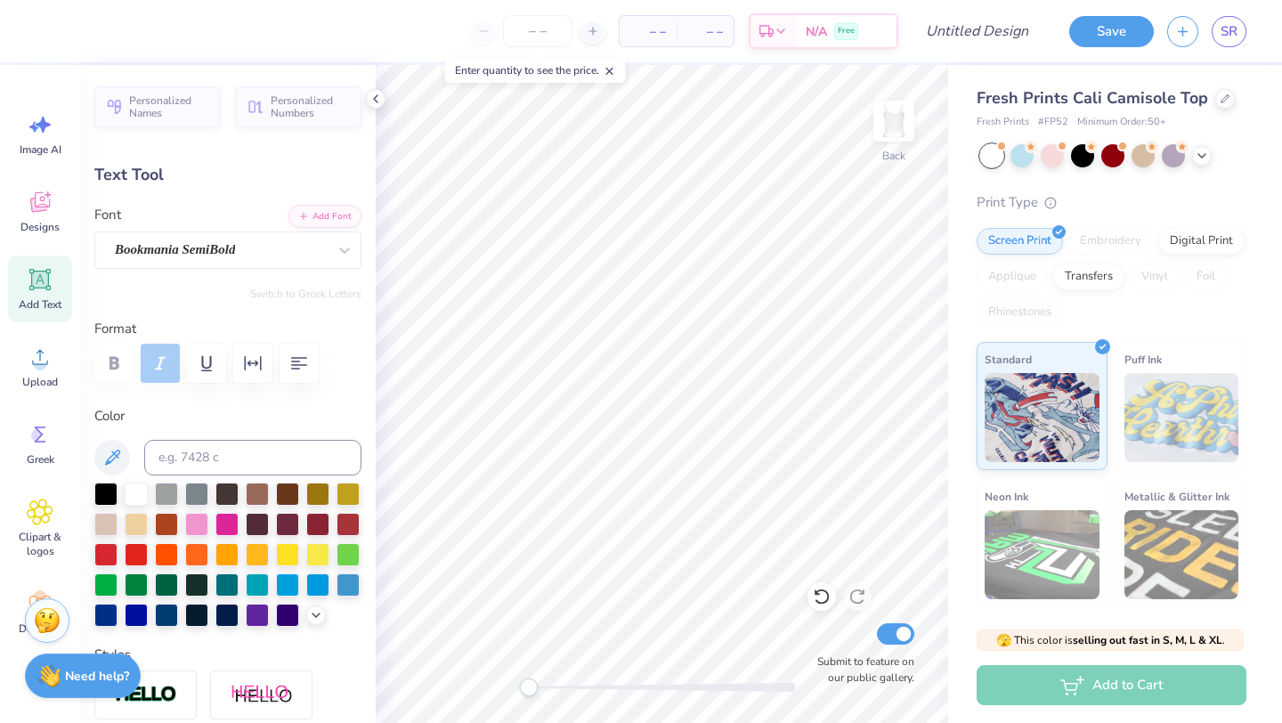
type input "0.65"
type input "1.82"
type textarea "Phi"
type input "0.75"
type input "0.64"
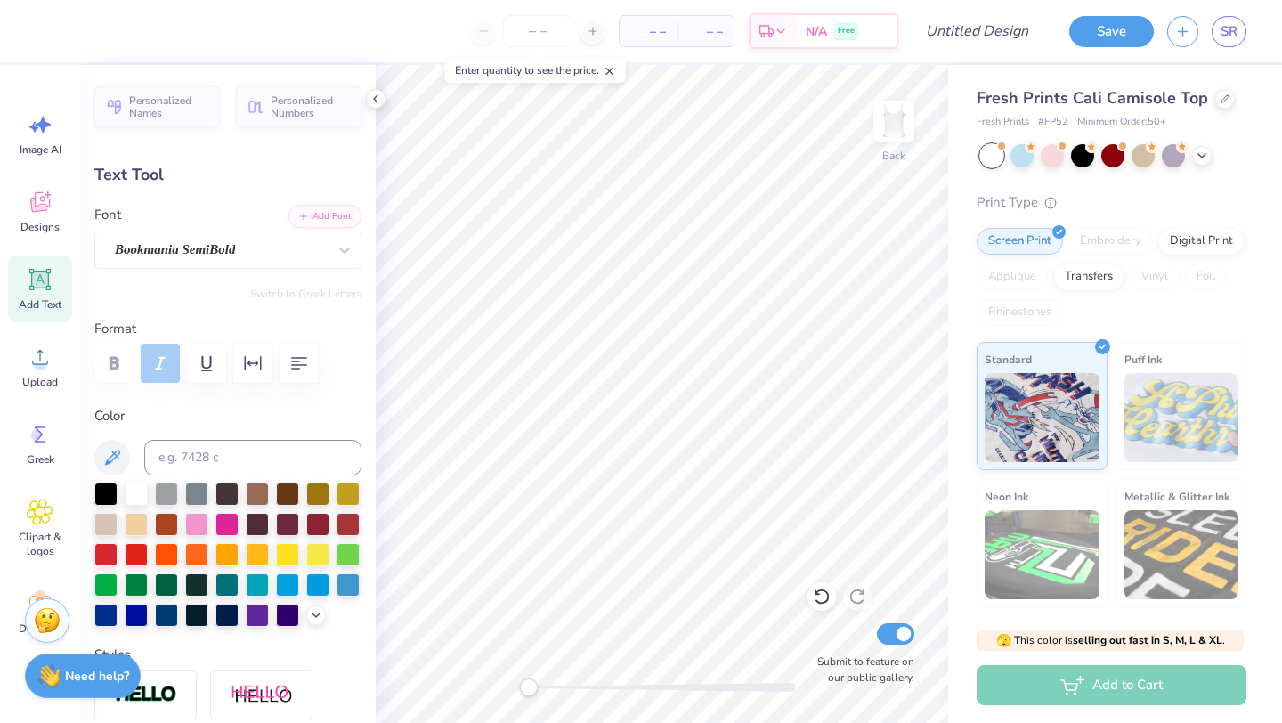
type input "1.84"
type input "0.0"
type input "1.51"
type input "0.66"
type input "1.89"
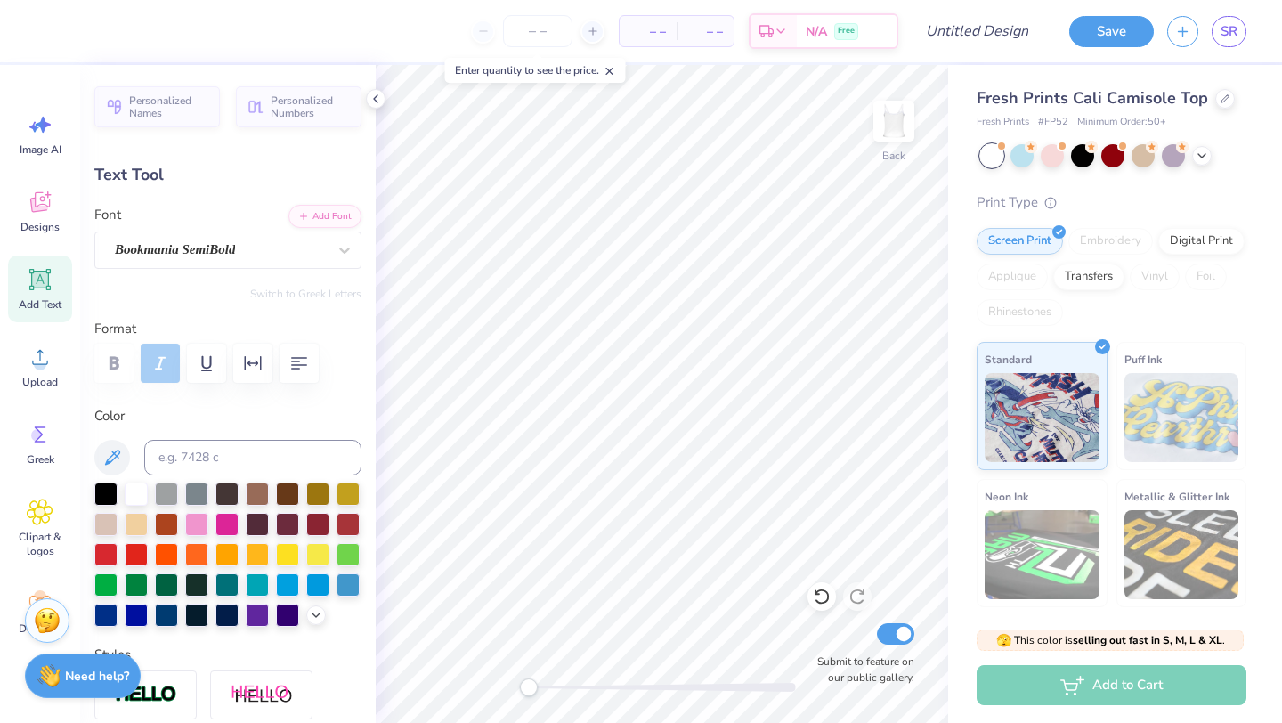
type input "2.52"
type input "0.82"
type input "1.66"
type input "1.47"
type input "0.64"
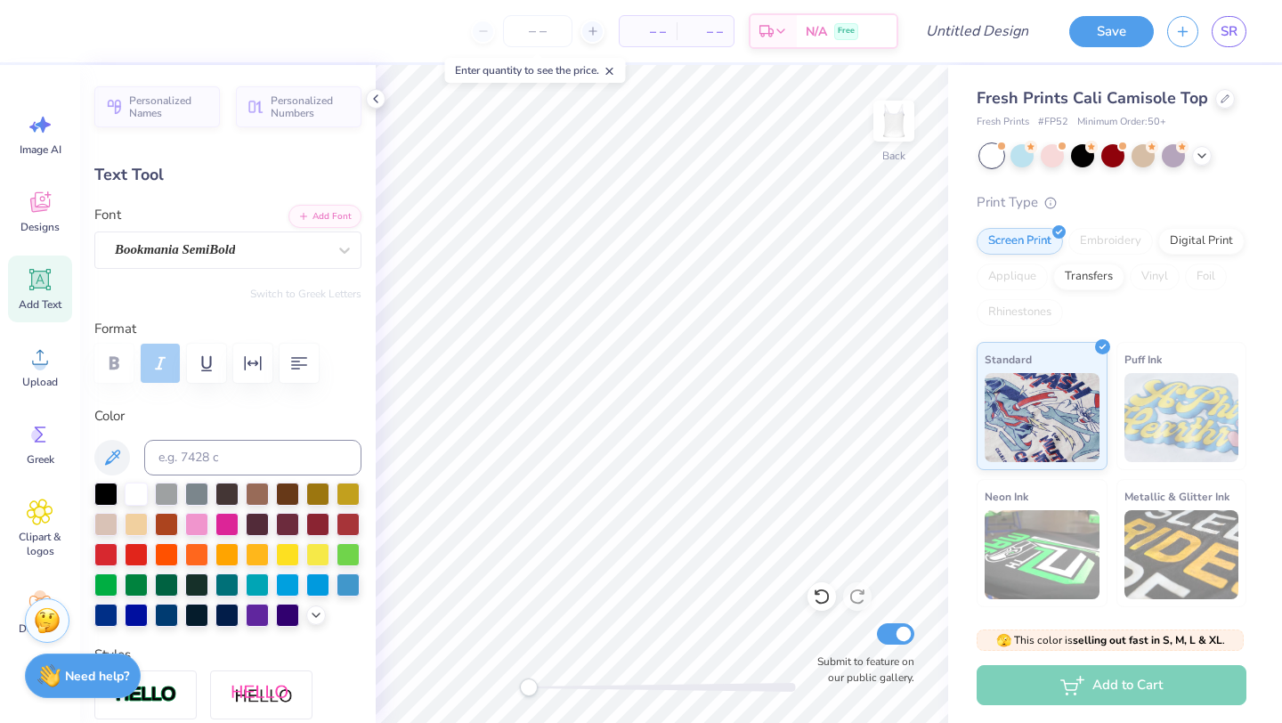
type input "1.83"
type input "1.51"
type input "0.66"
type input "1.64"
type input "3.80"
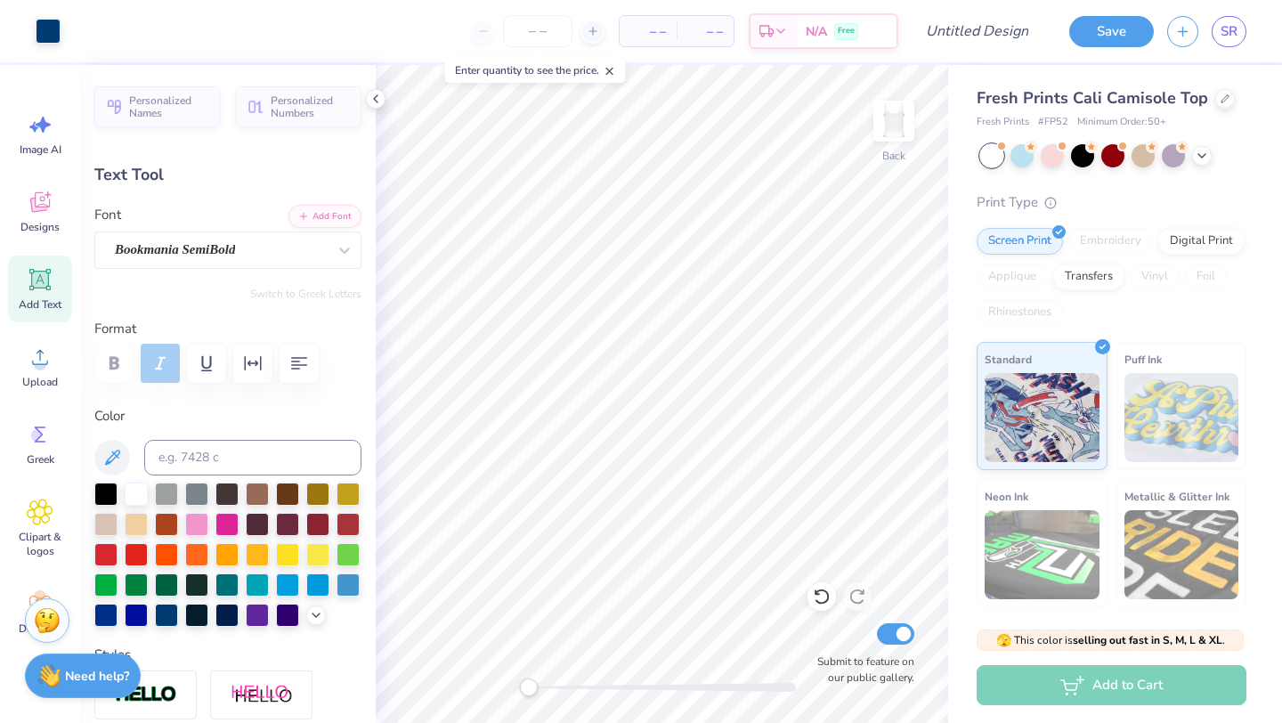
type input "0.25"
type input "2.71"
type textarea "VISITING DAY 2025"
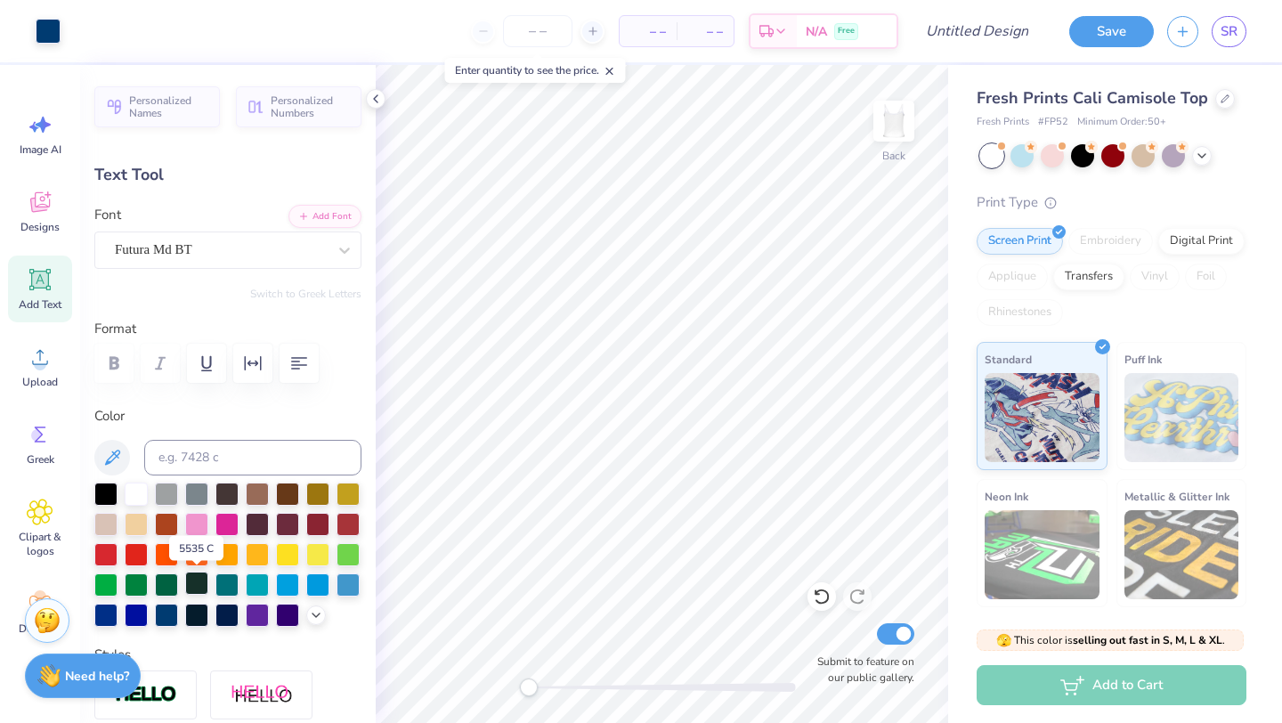
click at [195, 588] on div at bounding box center [196, 583] width 23 height 23
type input "2.52"
type input "0.82"
type input "1.65"
click at [191, 577] on div at bounding box center [196, 583] width 23 height 23
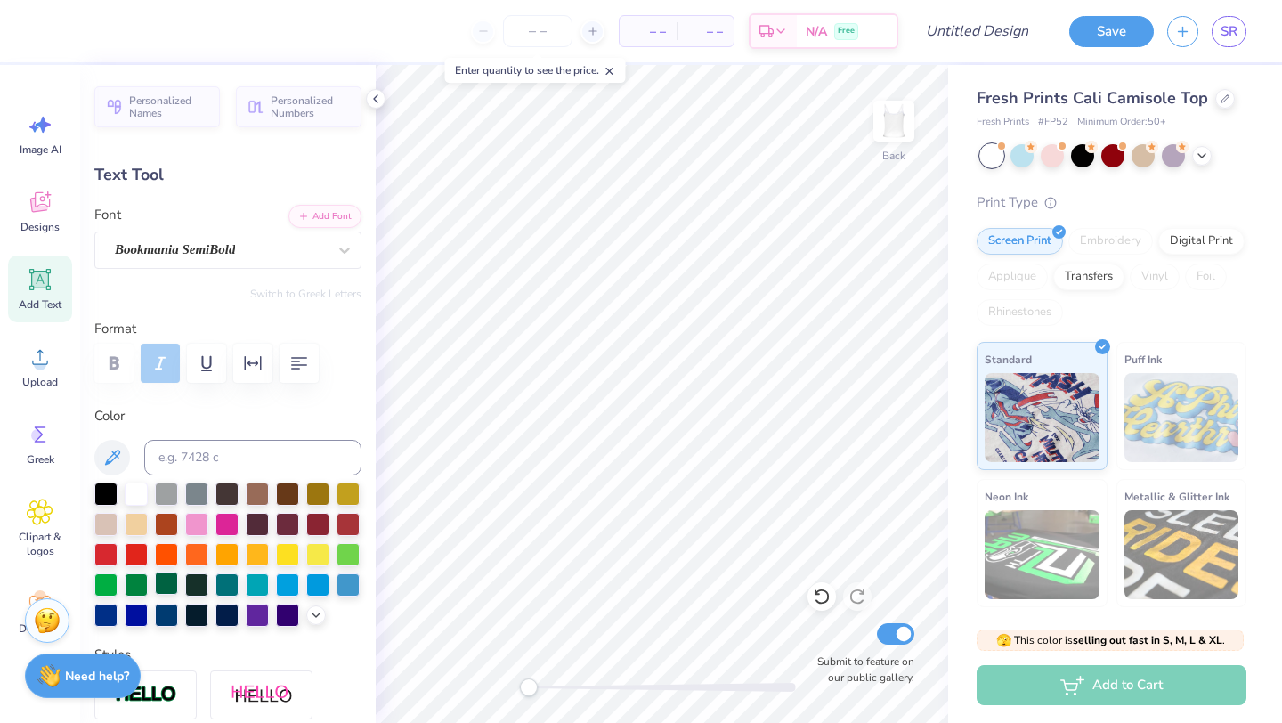
click at [173, 590] on div at bounding box center [166, 583] width 23 height 23
click at [163, 585] on div at bounding box center [166, 583] width 23 height 23
type input "1.47"
type input "0.64"
type input "1.65"
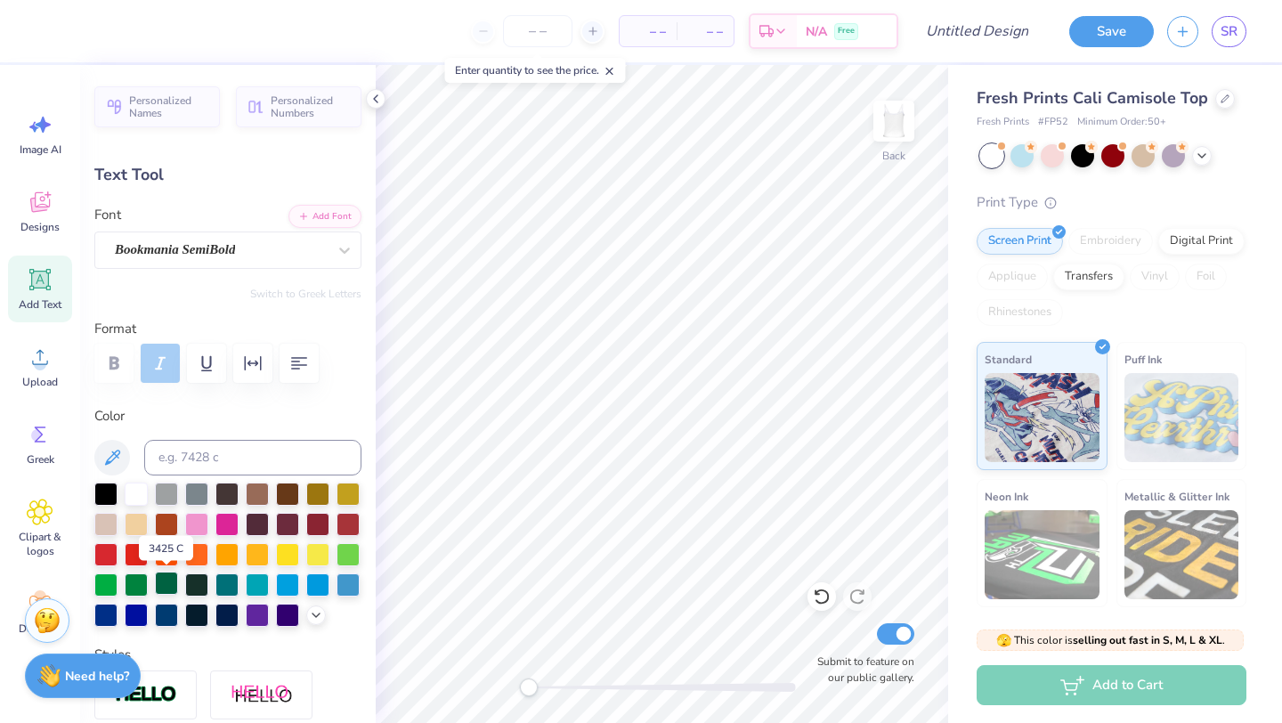
click at [171, 584] on div at bounding box center [166, 583] width 23 height 23
type input "2.86"
type input "0.24"
type input "2.71"
click at [168, 586] on div at bounding box center [166, 583] width 23 height 23
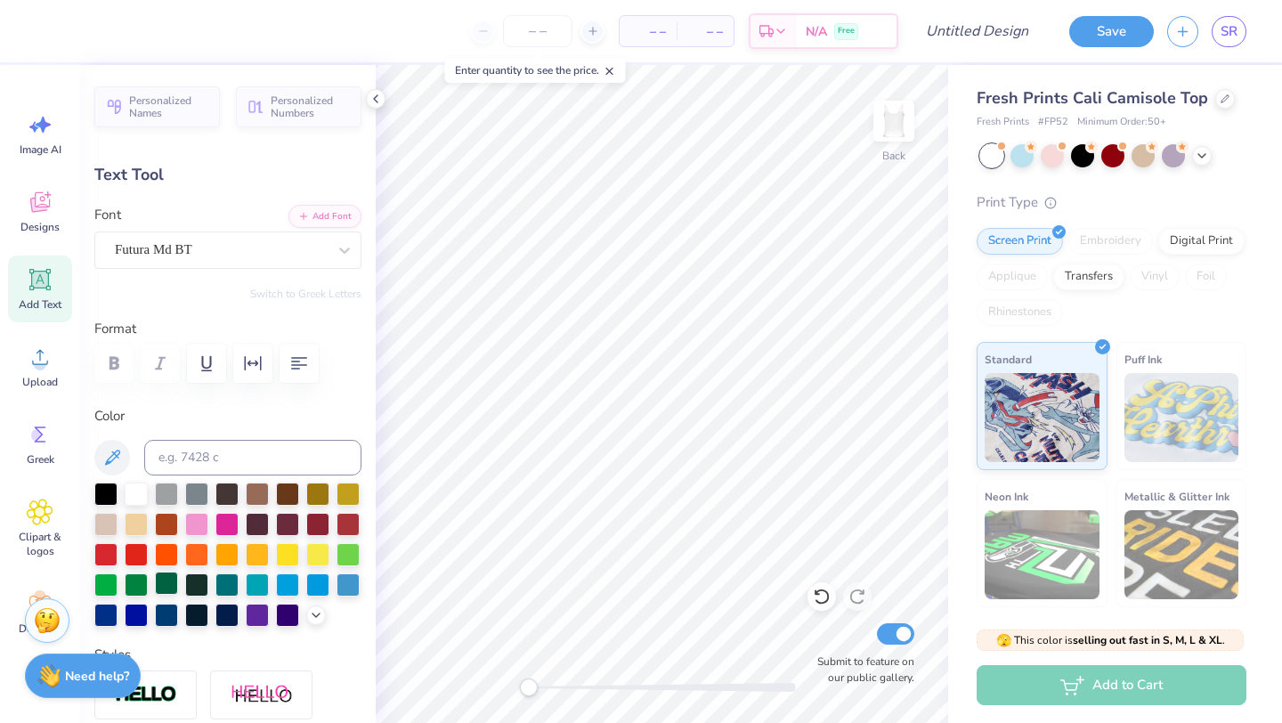
click at [167, 586] on div at bounding box center [166, 583] width 23 height 23
click at [368, 464] on div "Personalized Names Personalized Numbers Text Tool Add Font Font Futura Md BT Sw…" at bounding box center [228, 394] width 296 height 658
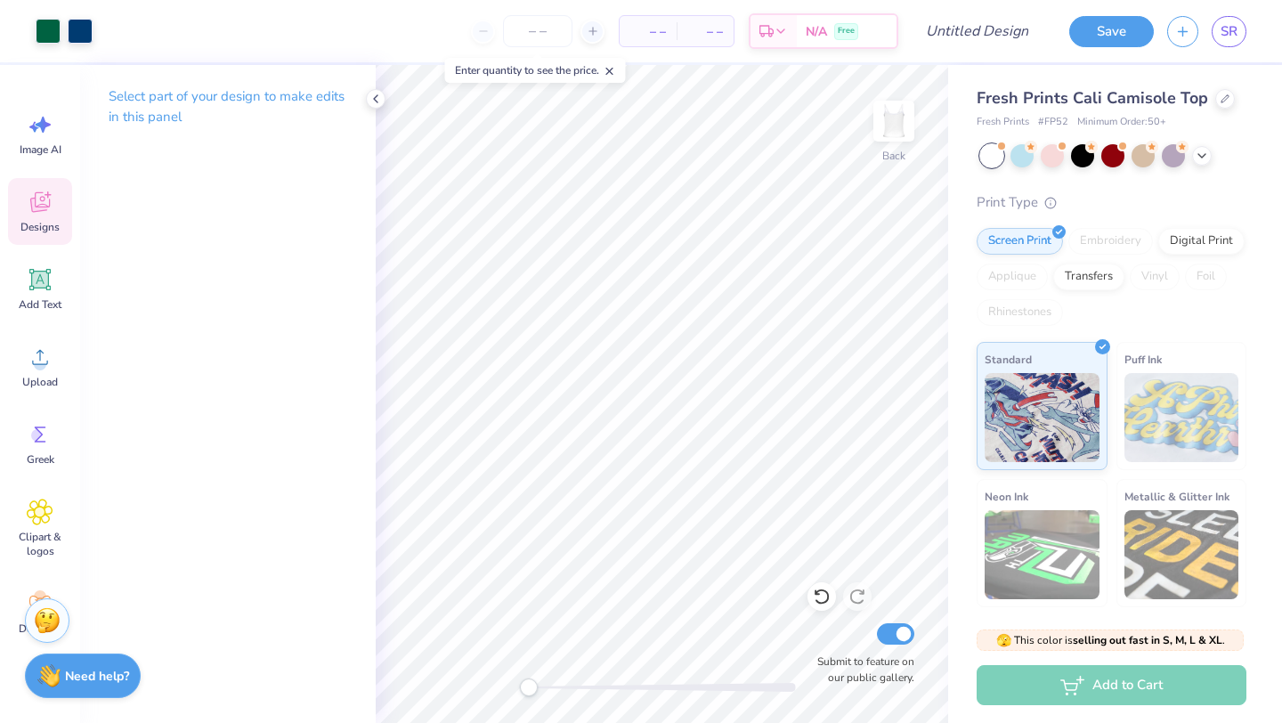
click at [36, 212] on icon at bounding box center [40, 202] width 27 height 27
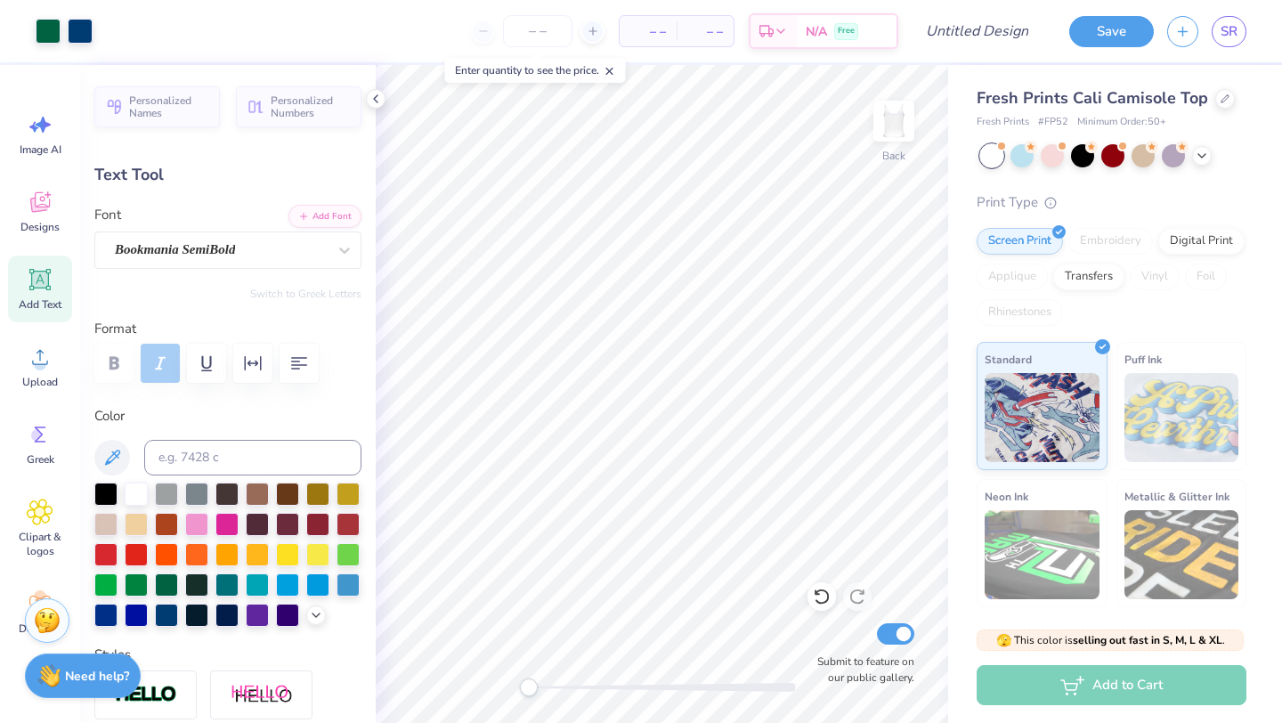
type input "1.51"
type input "0.66"
type input "1.64"
type input "1.47"
type input "0.64"
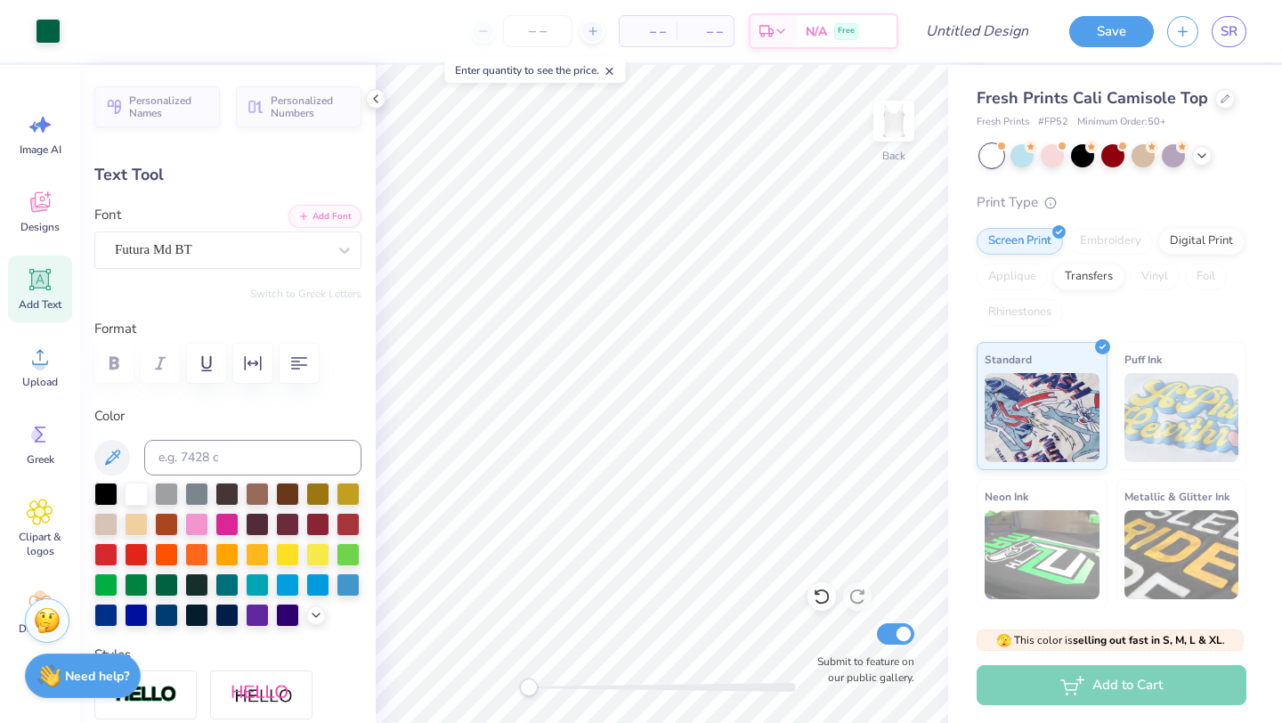
type input "1.65"
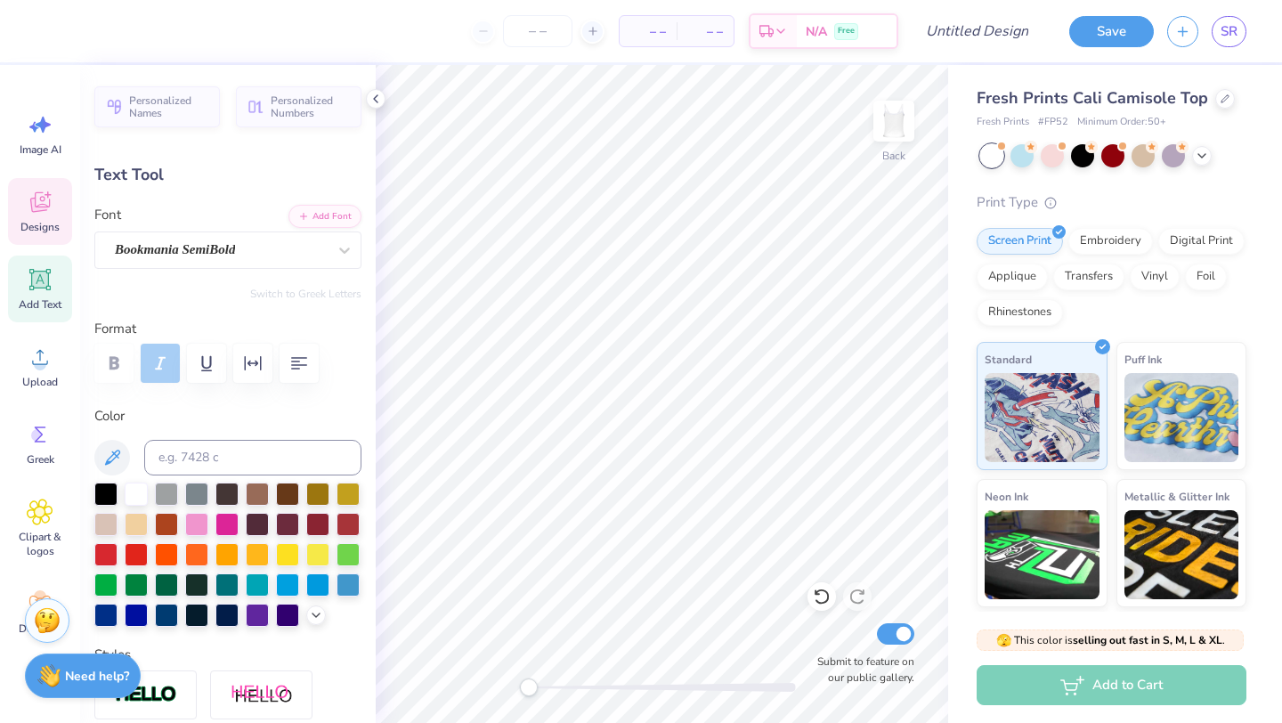
click at [41, 213] on icon at bounding box center [40, 202] width 27 height 27
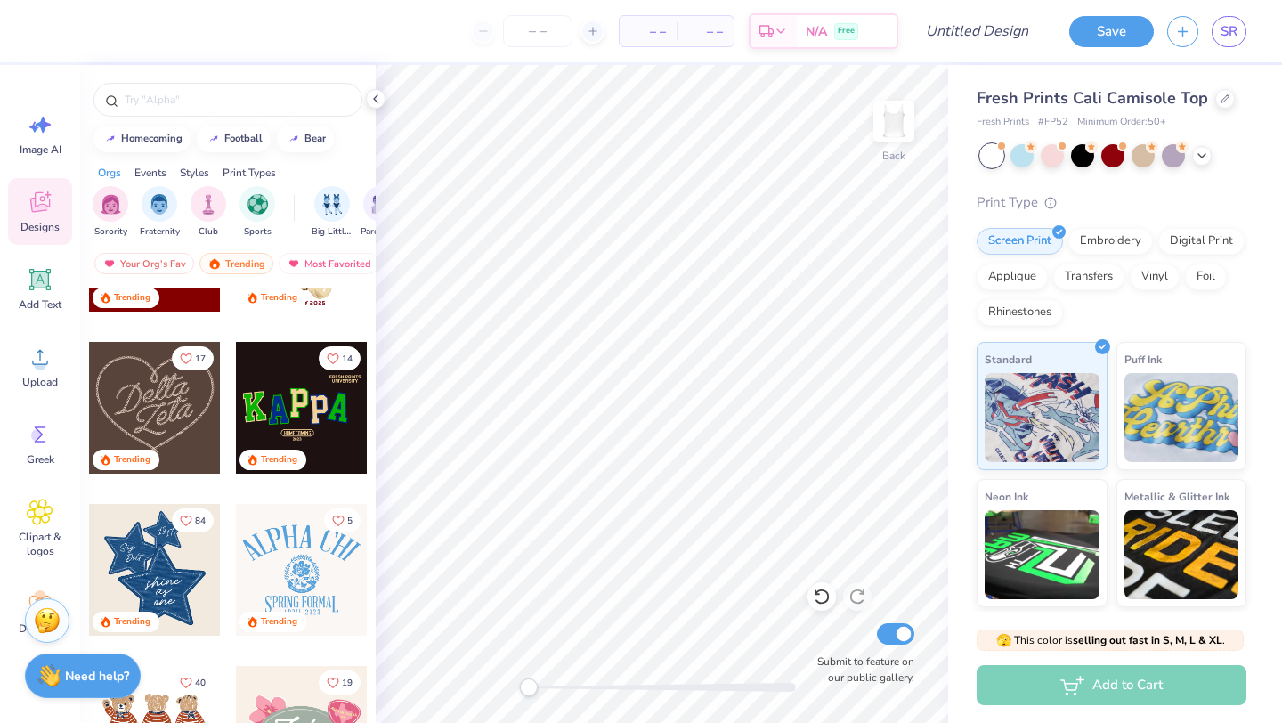
scroll to position [433, 0]
click at [1094, 102] on span "Fresh Prints Cali Camisole Top" at bounding box center [1093, 97] width 232 height 21
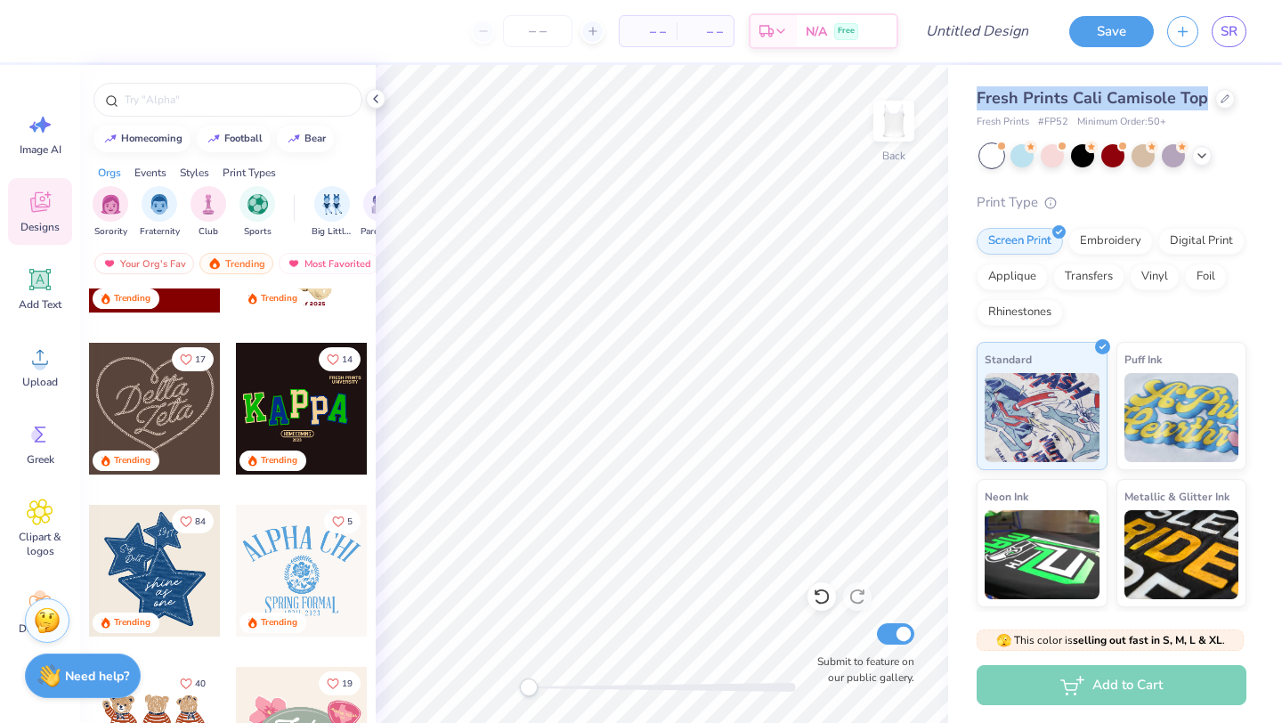
click at [1094, 102] on span "Fresh Prints Cali Camisole Top" at bounding box center [1093, 97] width 232 height 21
click at [196, 350] on button "17" at bounding box center [193, 358] width 42 height 24
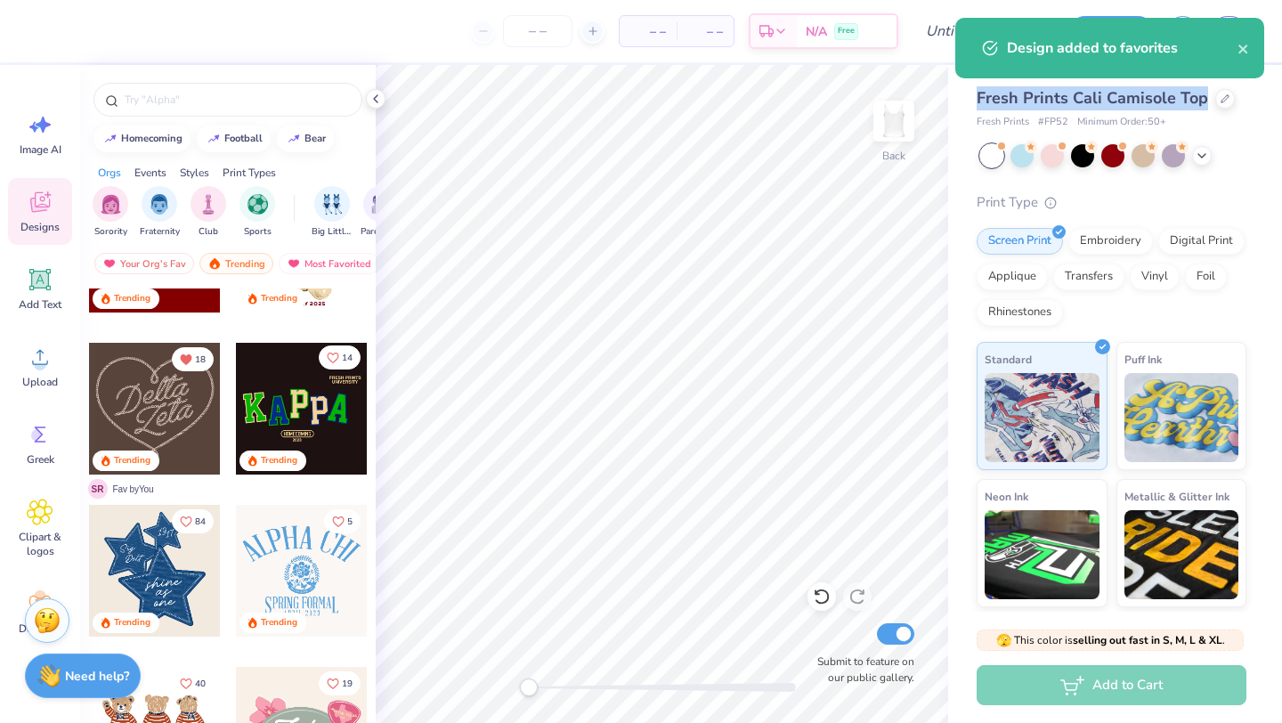
click at [348, 355] on span "14" at bounding box center [347, 358] width 11 height 9
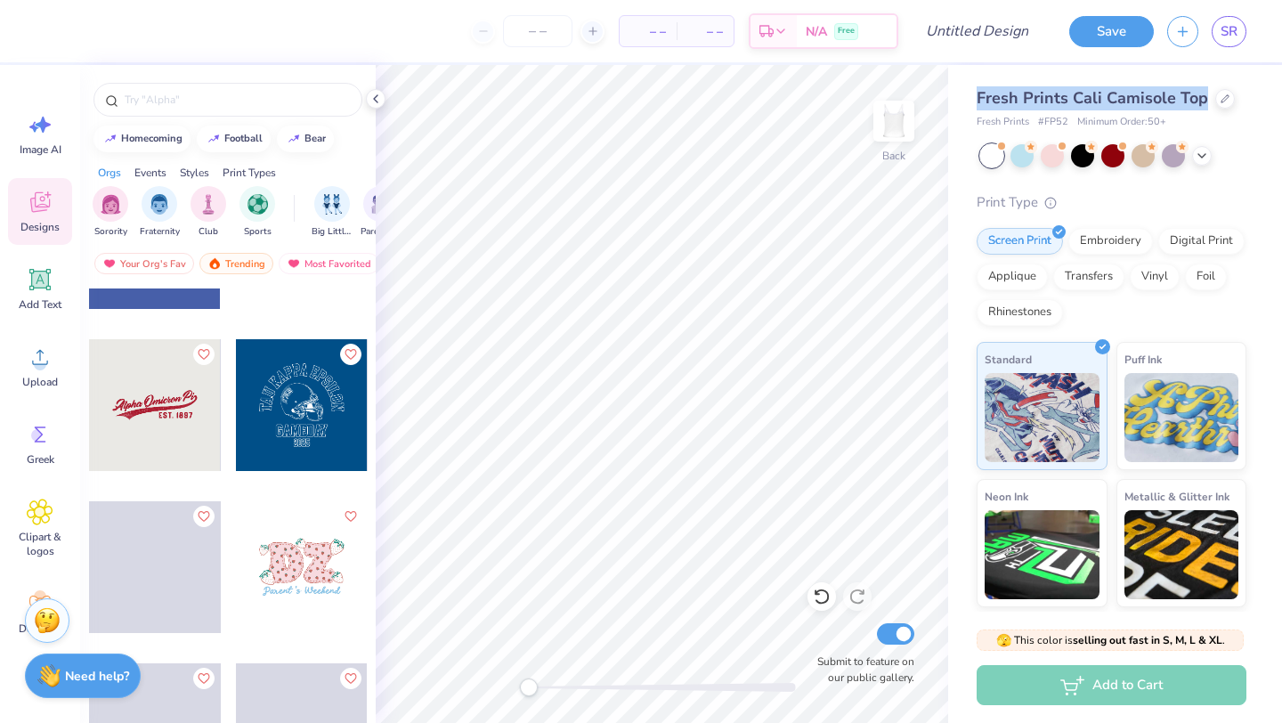
scroll to position [25561, 0]
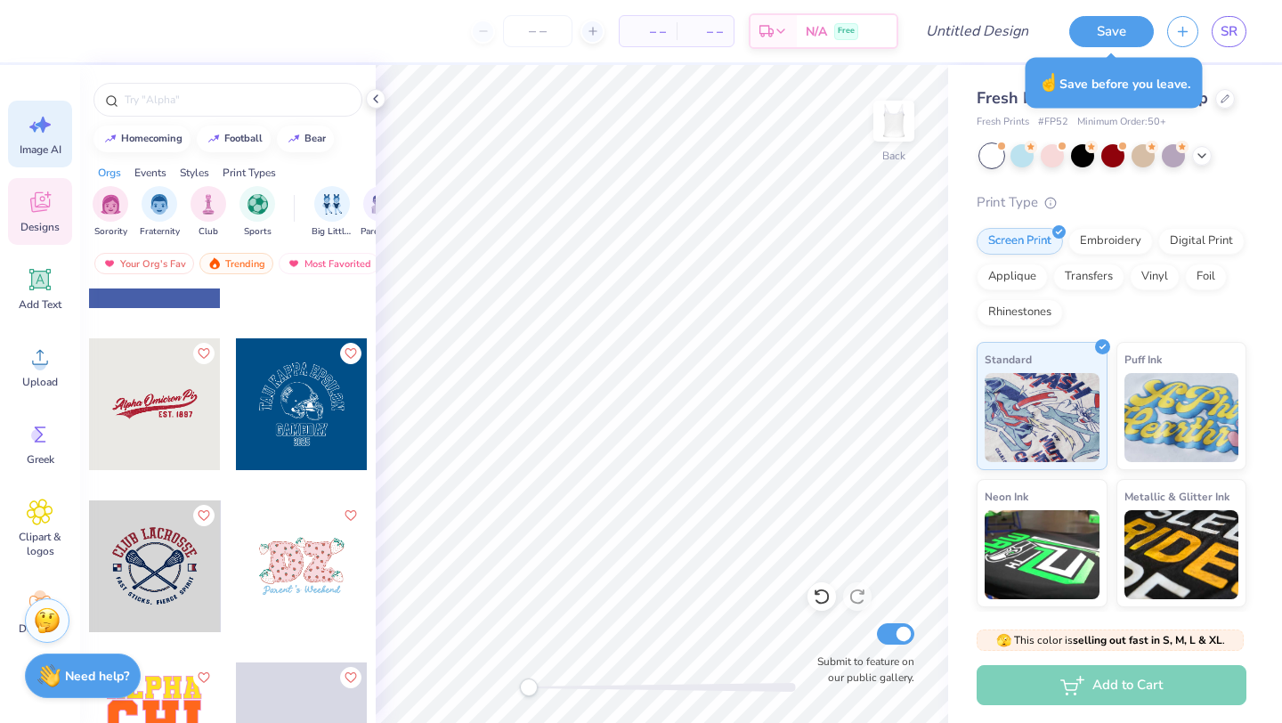
click at [45, 157] on div "Image AI" at bounding box center [40, 134] width 64 height 67
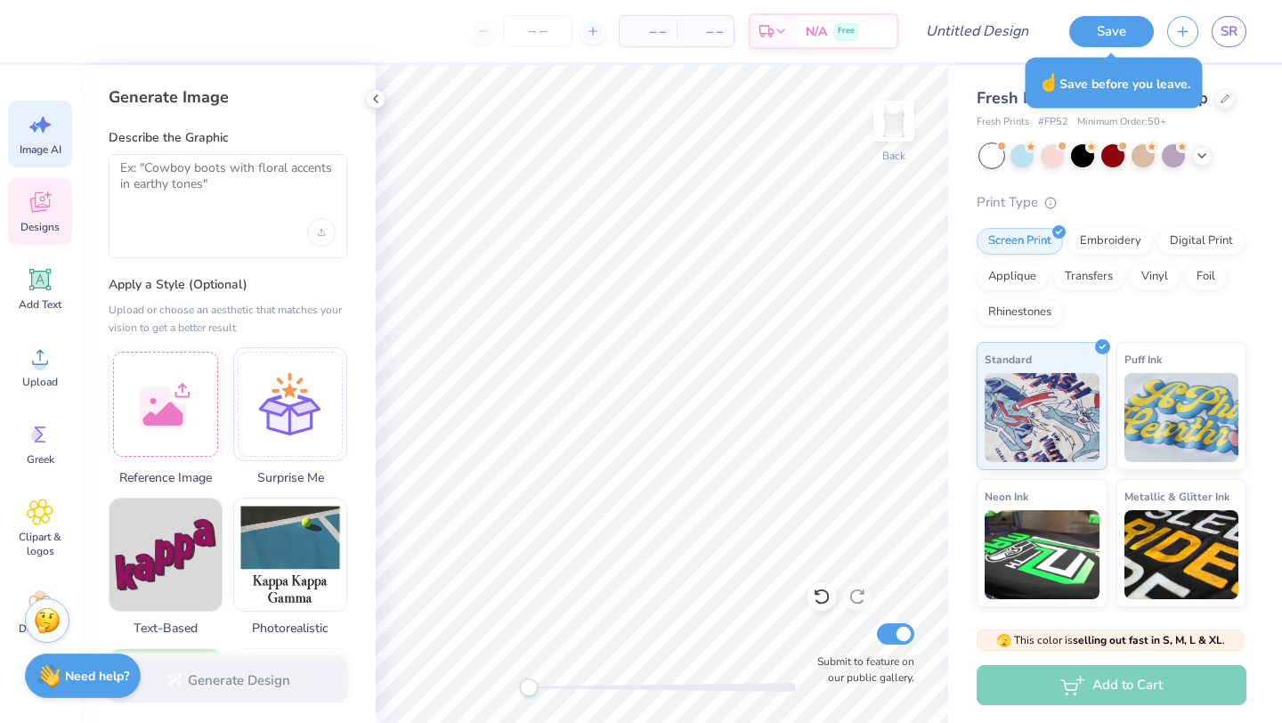
click at [30, 199] on icon at bounding box center [40, 202] width 20 height 20
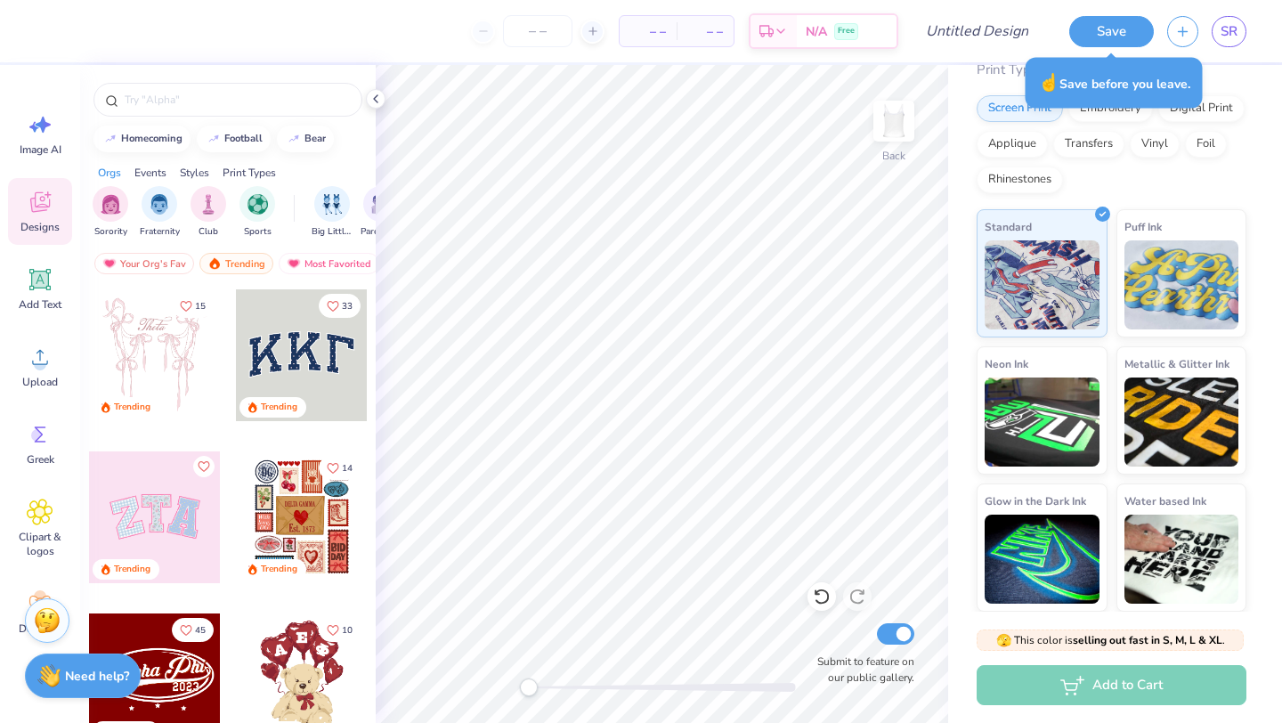
scroll to position [0, 0]
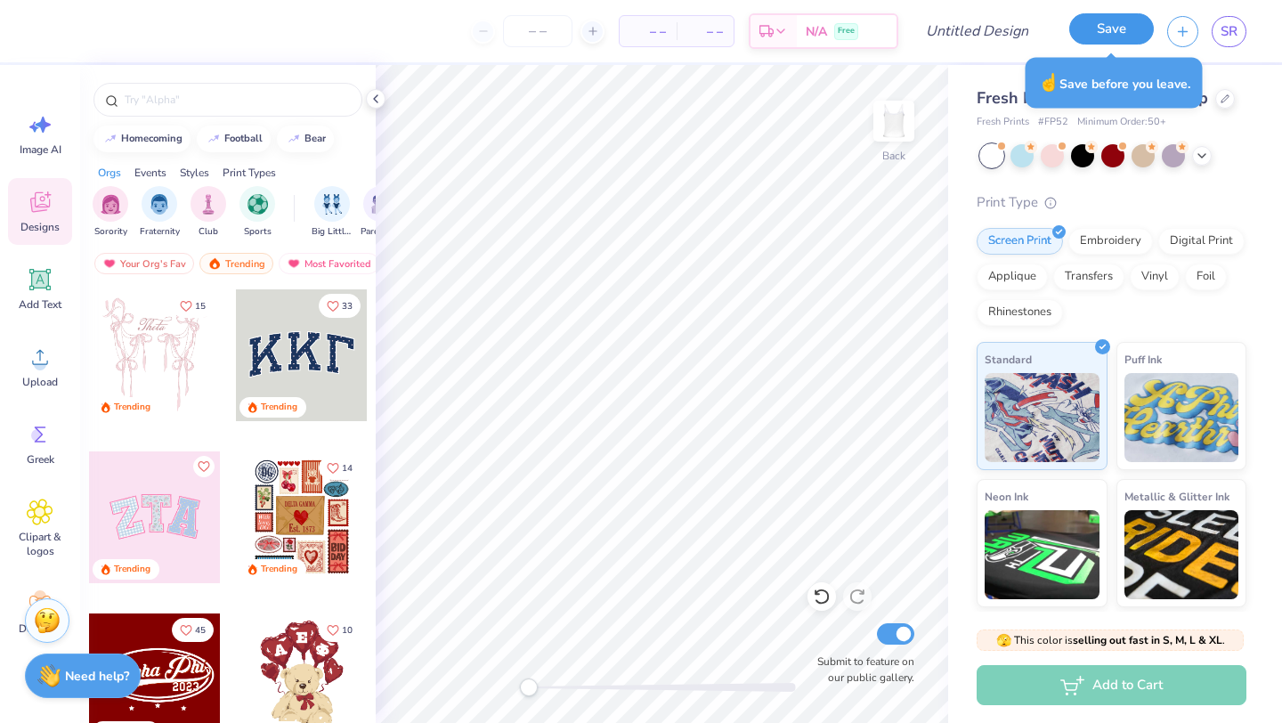
click at [1117, 38] on button "Save" at bounding box center [1112, 28] width 85 height 31
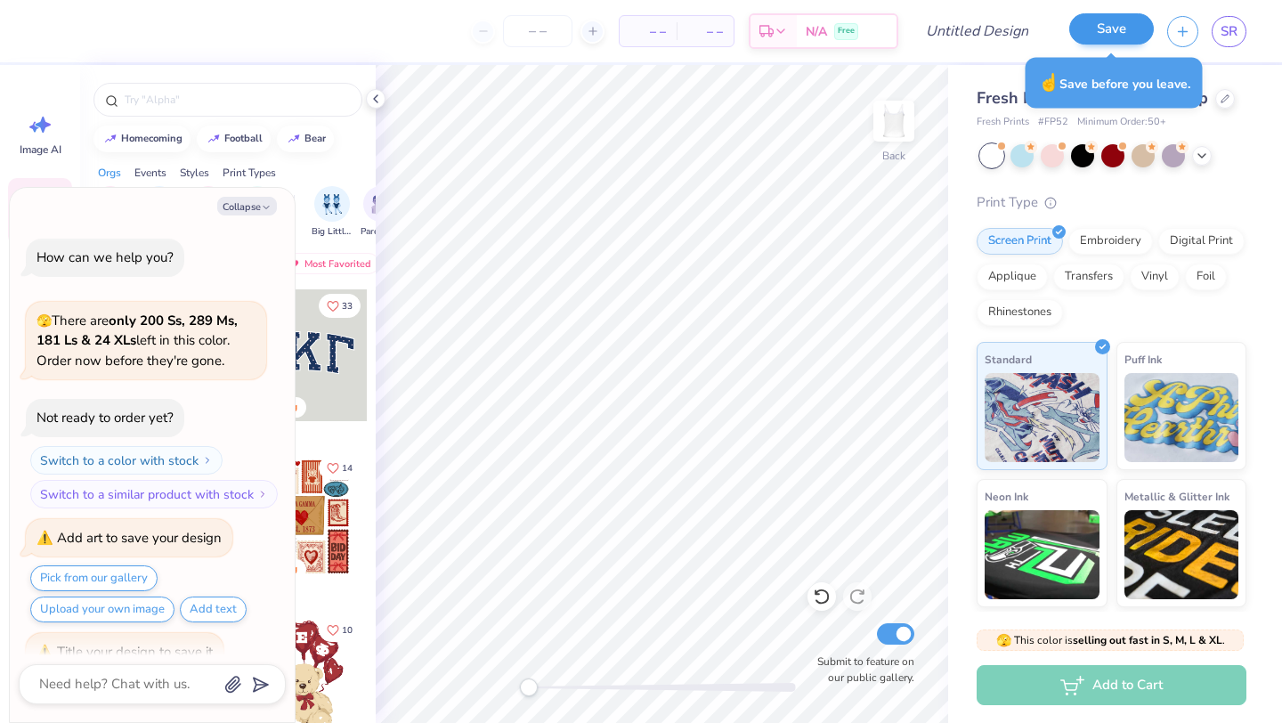
scroll to position [29, 0]
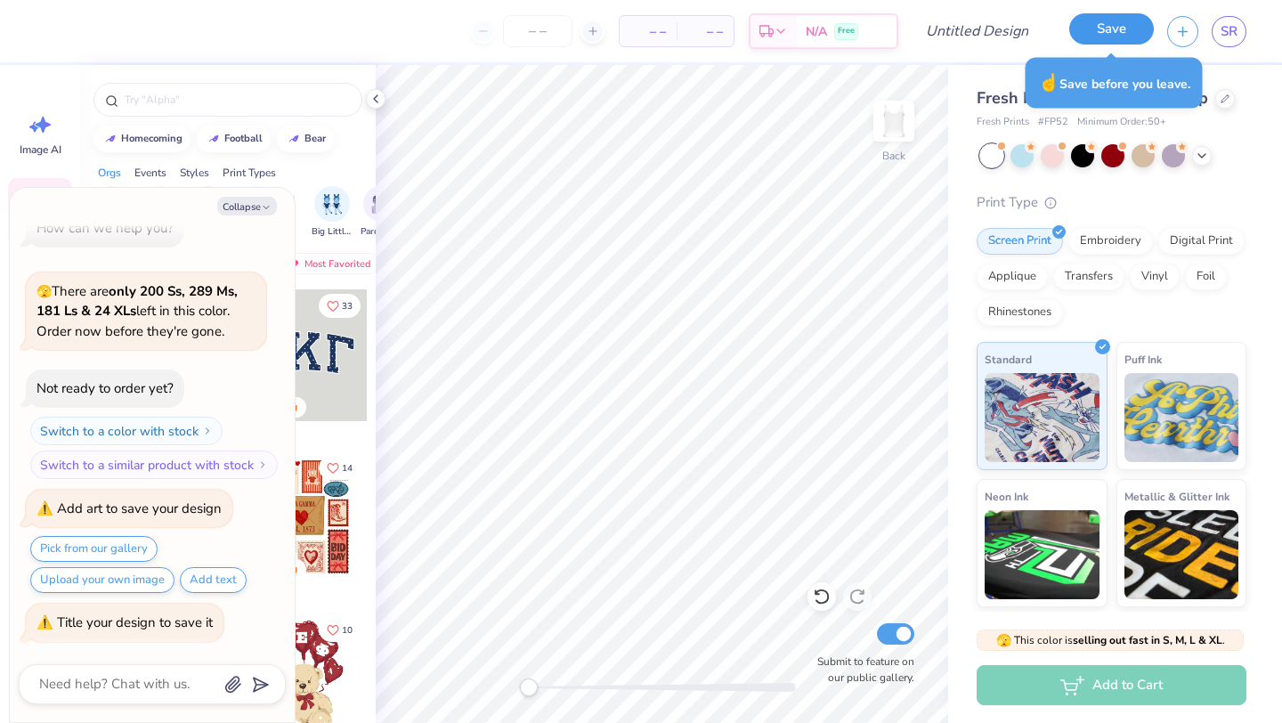
click at [1094, 34] on button "Save" at bounding box center [1112, 28] width 85 height 31
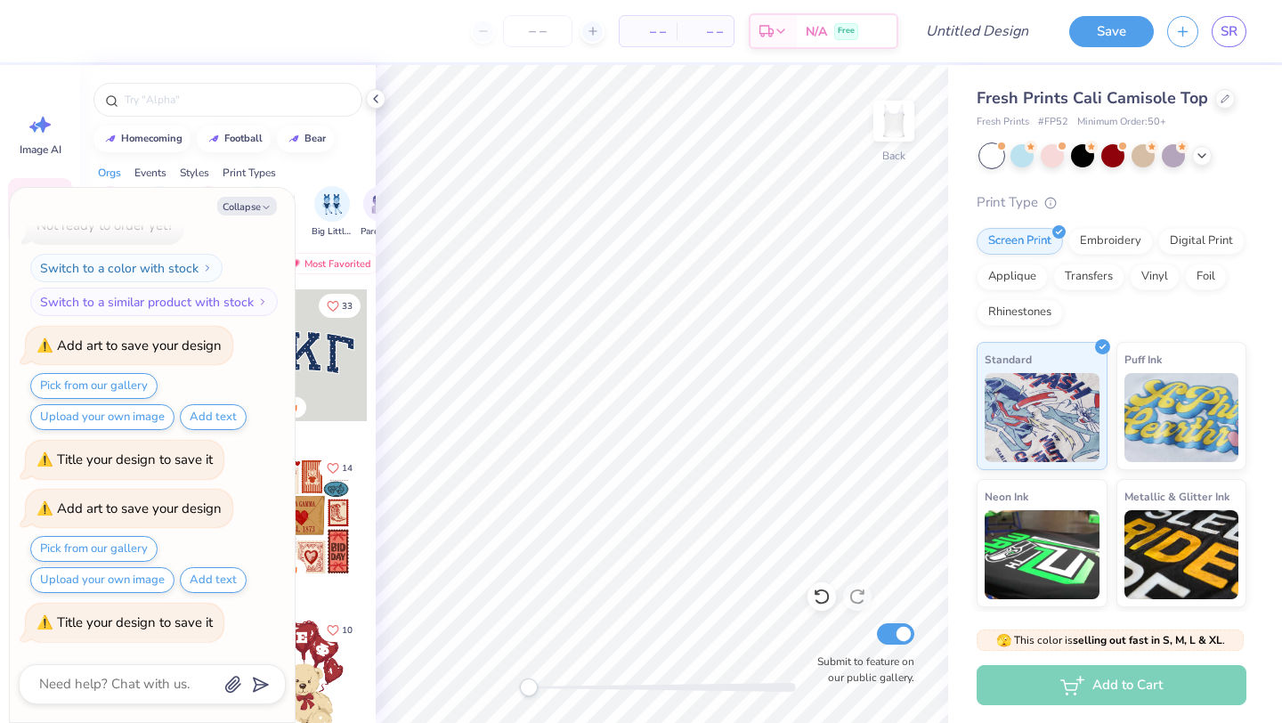
click at [144, 629] on div "Title your design to save it" at bounding box center [135, 623] width 156 height 18
click at [1003, 42] on input "Design Title" at bounding box center [999, 31] width 87 height 36
type textarea "x"
type input "T"
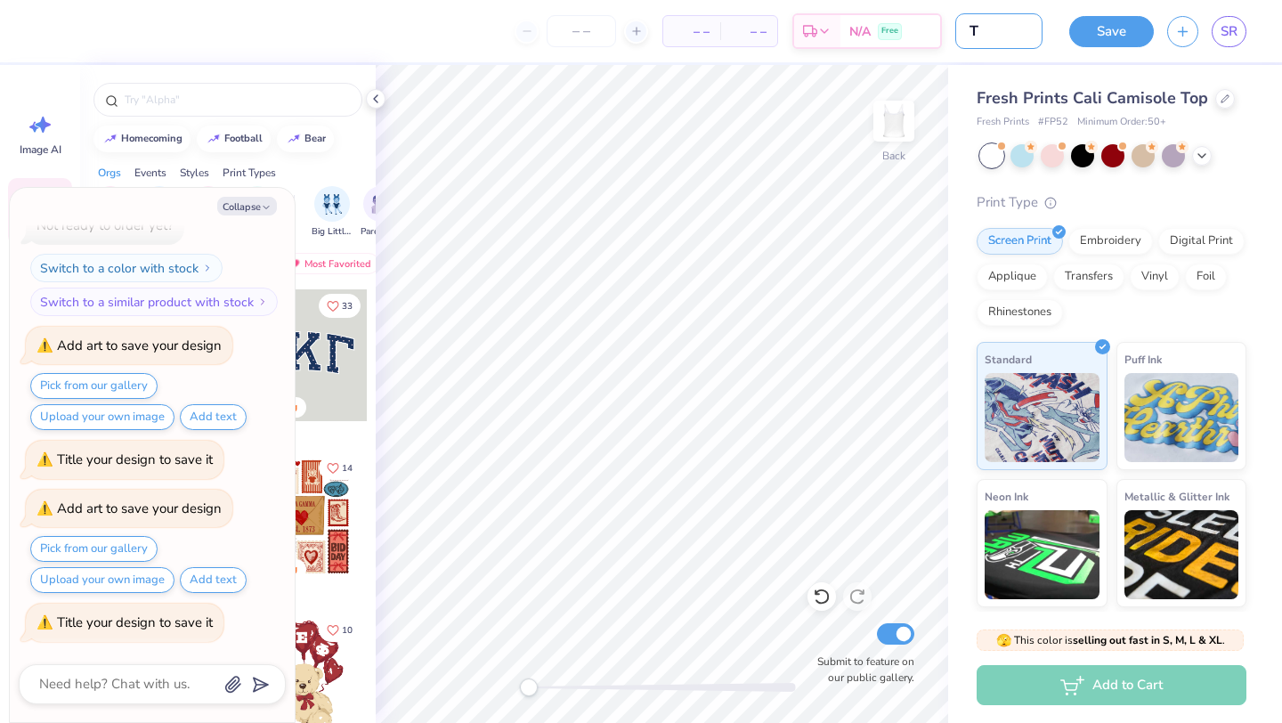
type textarea "x"
type input "TA"
type textarea "x"
type input "TAN"
type textarea "x"
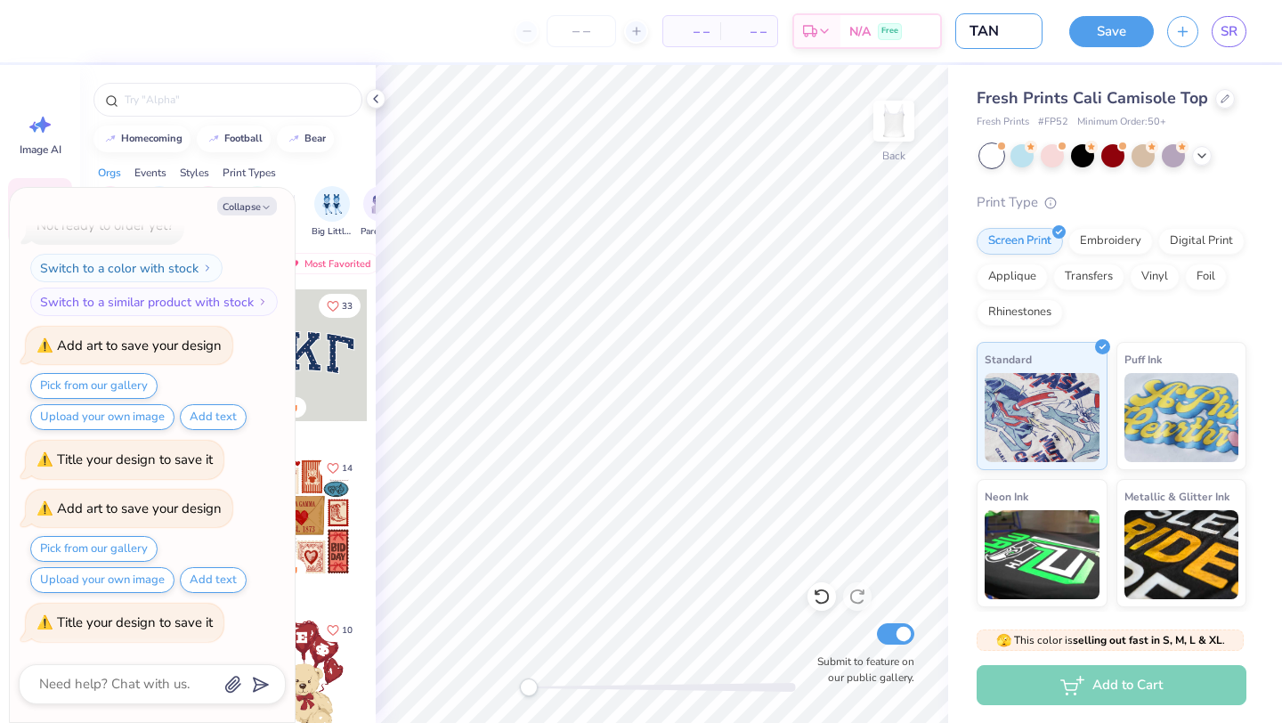
type input "TANK"
type textarea "x"
type input "TANK"
click at [1122, 25] on button "Save" at bounding box center [1112, 28] width 85 height 31
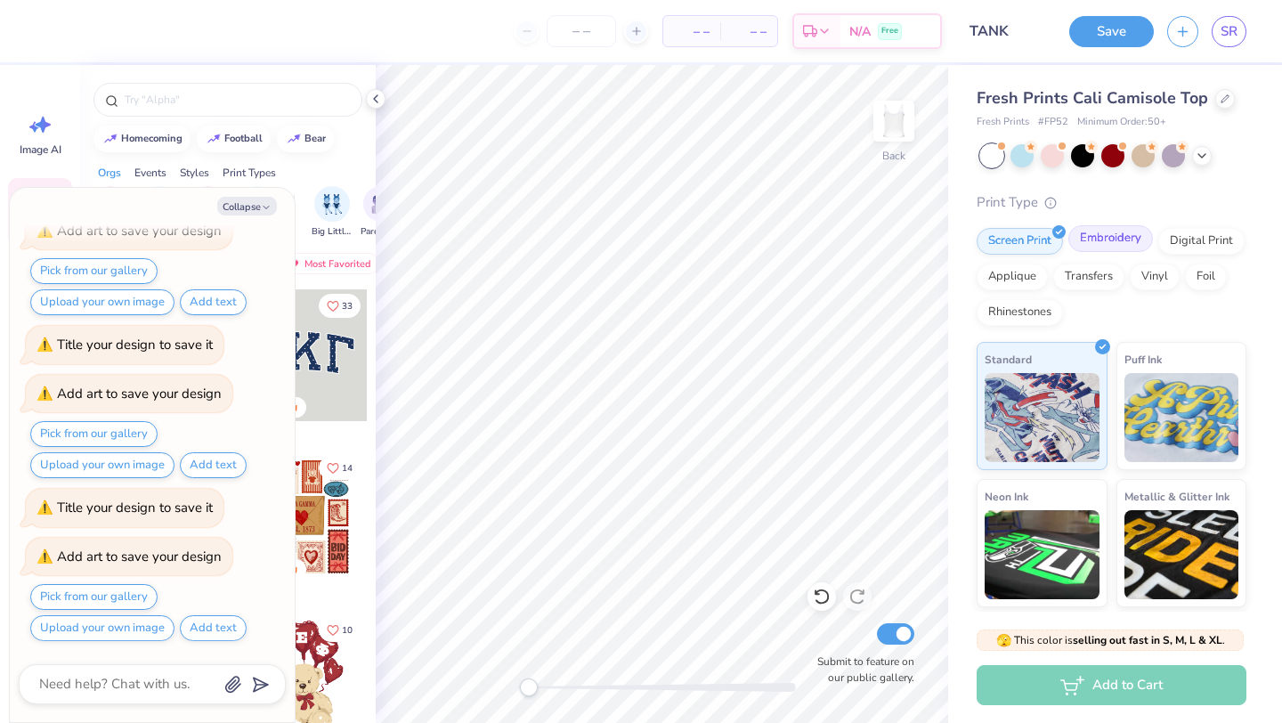
click at [1104, 240] on div "Embroidery" at bounding box center [1111, 238] width 85 height 27
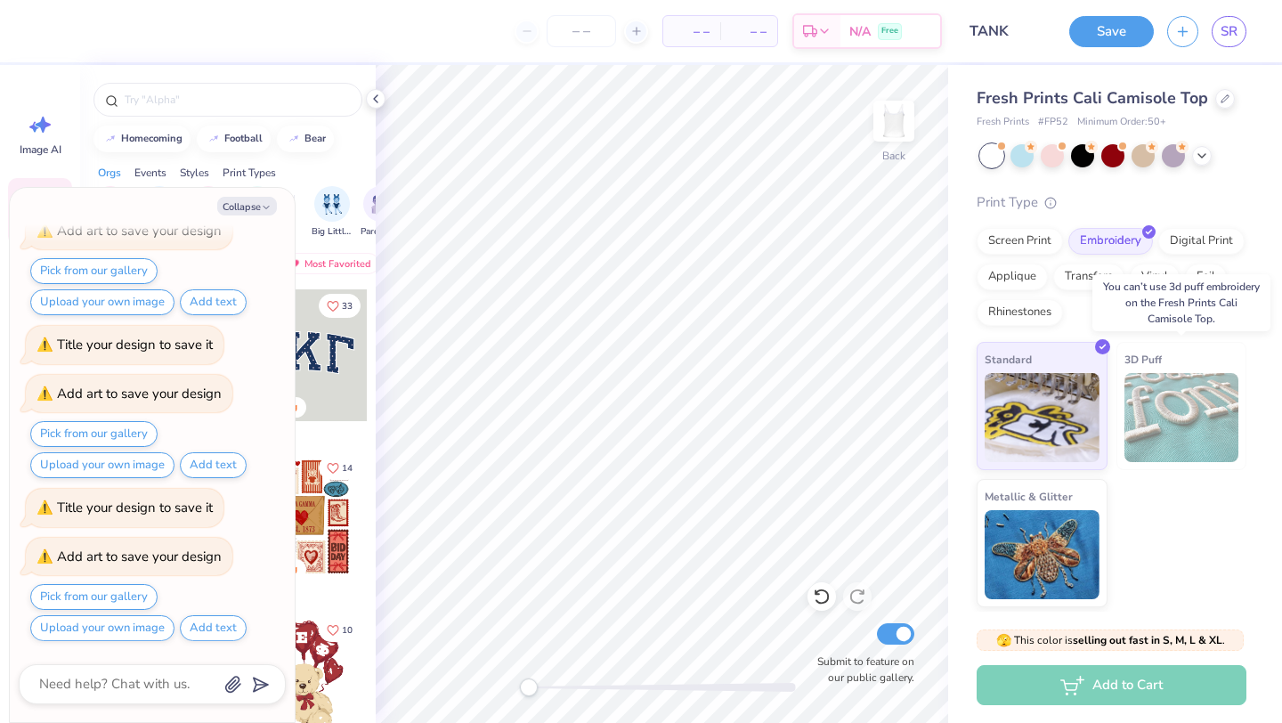
click at [1136, 395] on img at bounding box center [1182, 417] width 115 height 89
click at [1063, 366] on div "Standard" at bounding box center [1042, 403] width 131 height 128
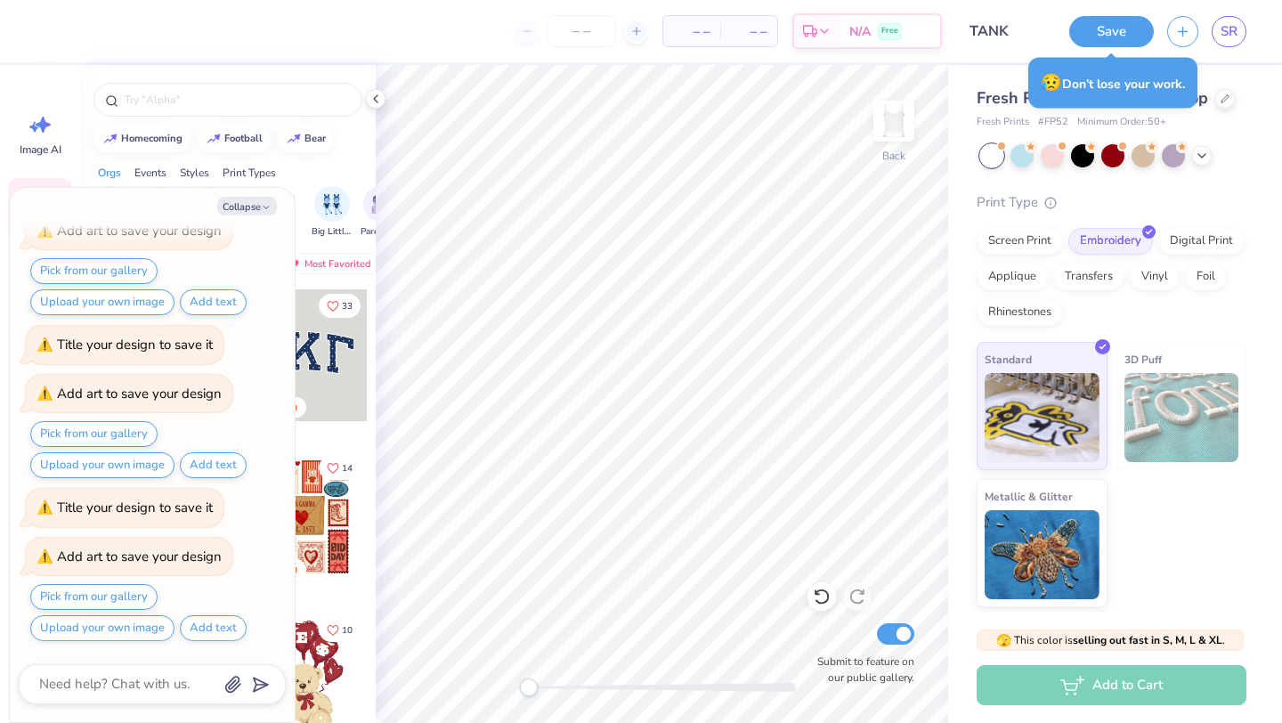
type textarea "x"
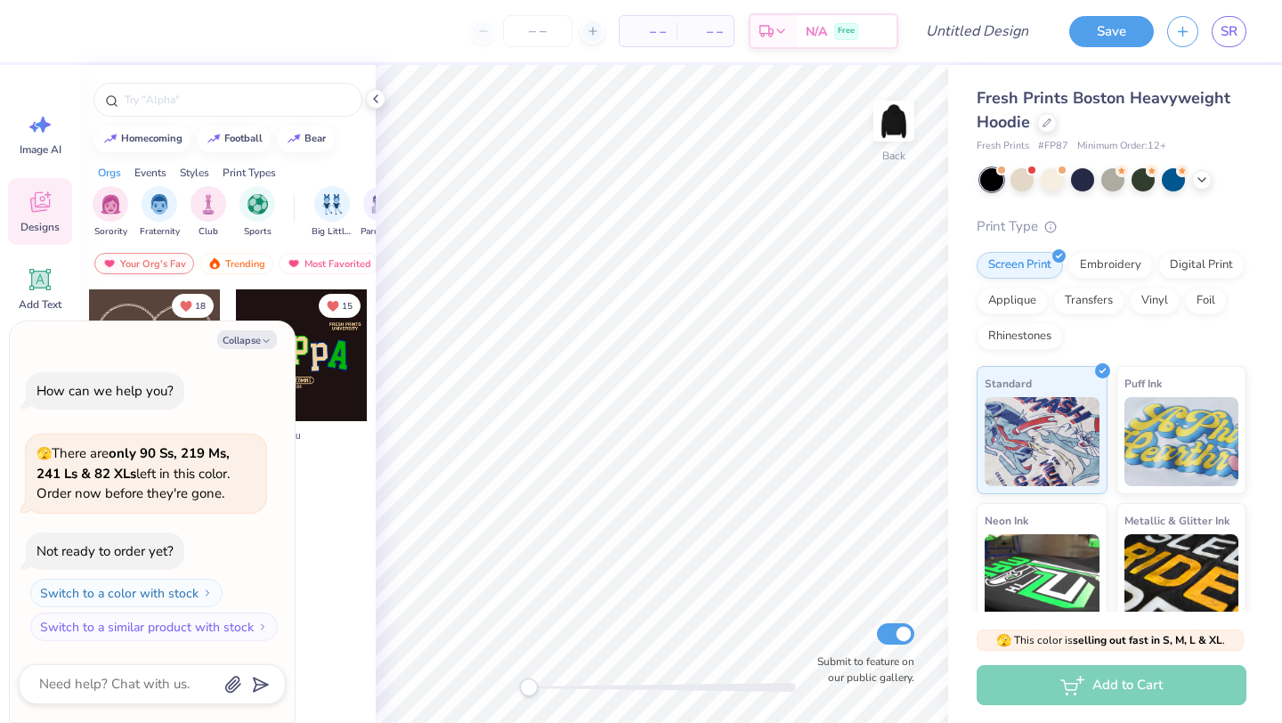
click at [327, 387] on div at bounding box center [302, 355] width 132 height 132
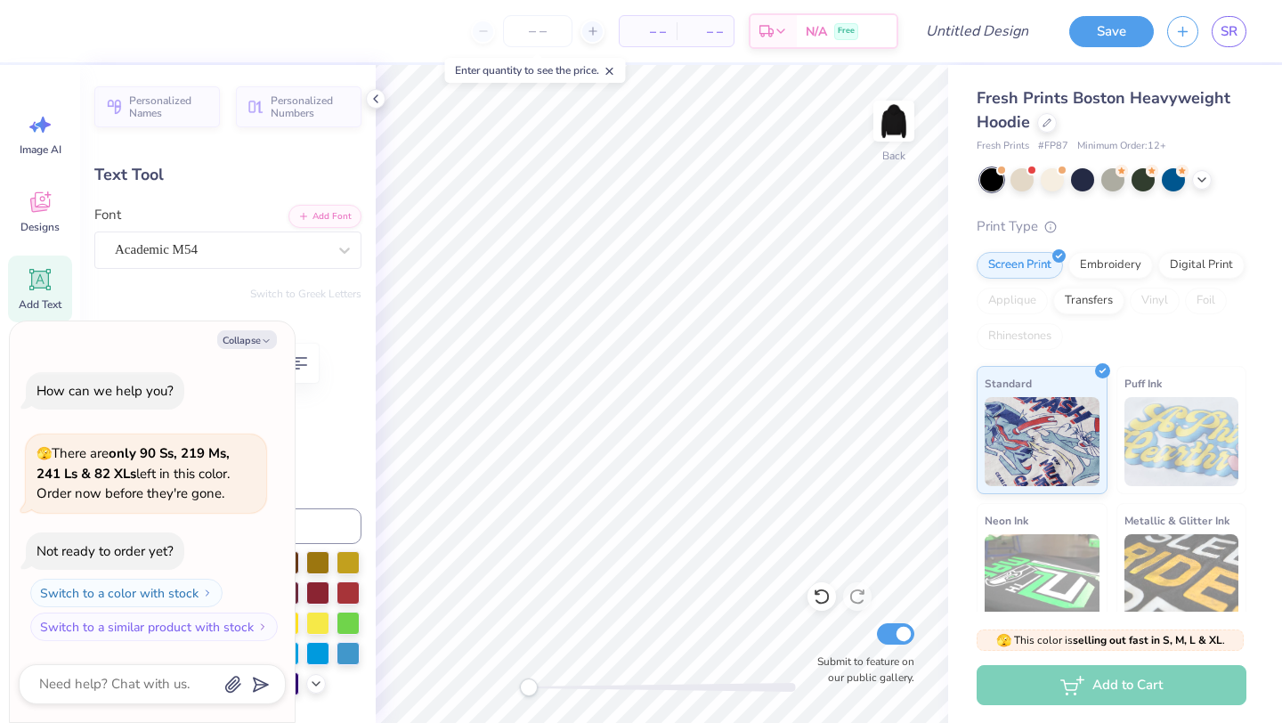
type textarea "x"
type textarea "TK"
type textarea "x"
paste textarea
type textarea "x"
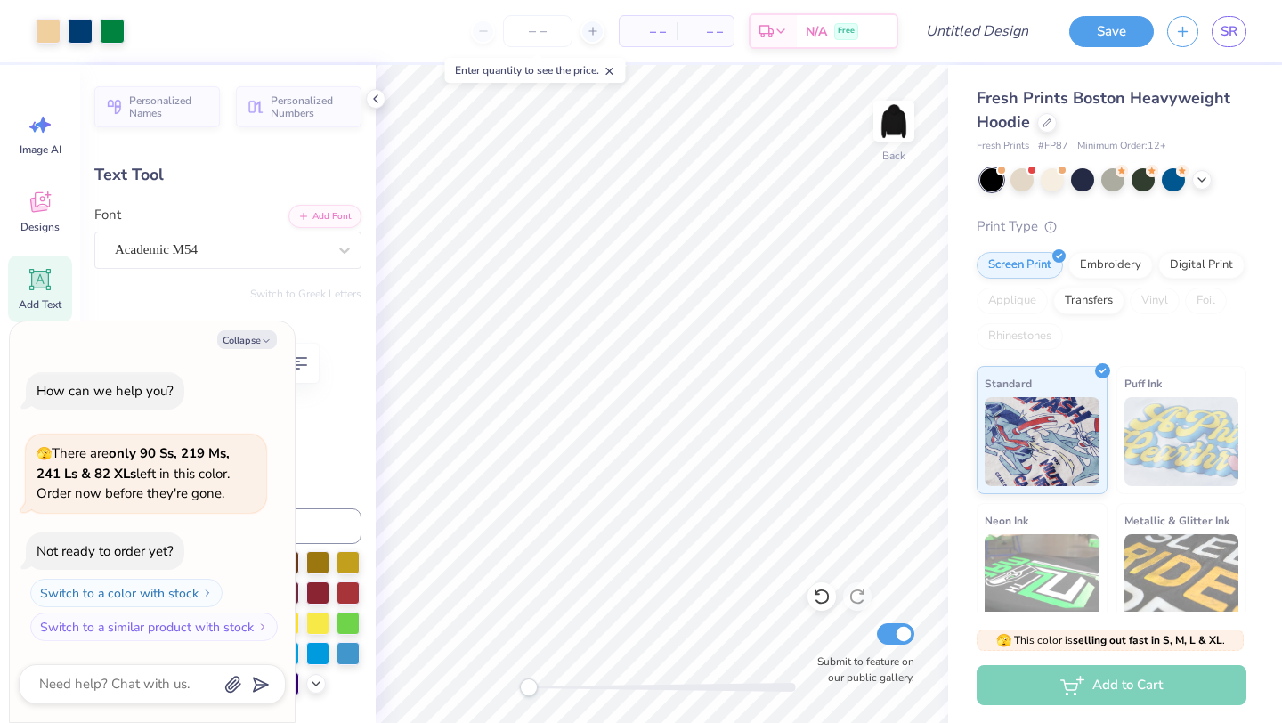
type input "0.0"
type textarea "x"
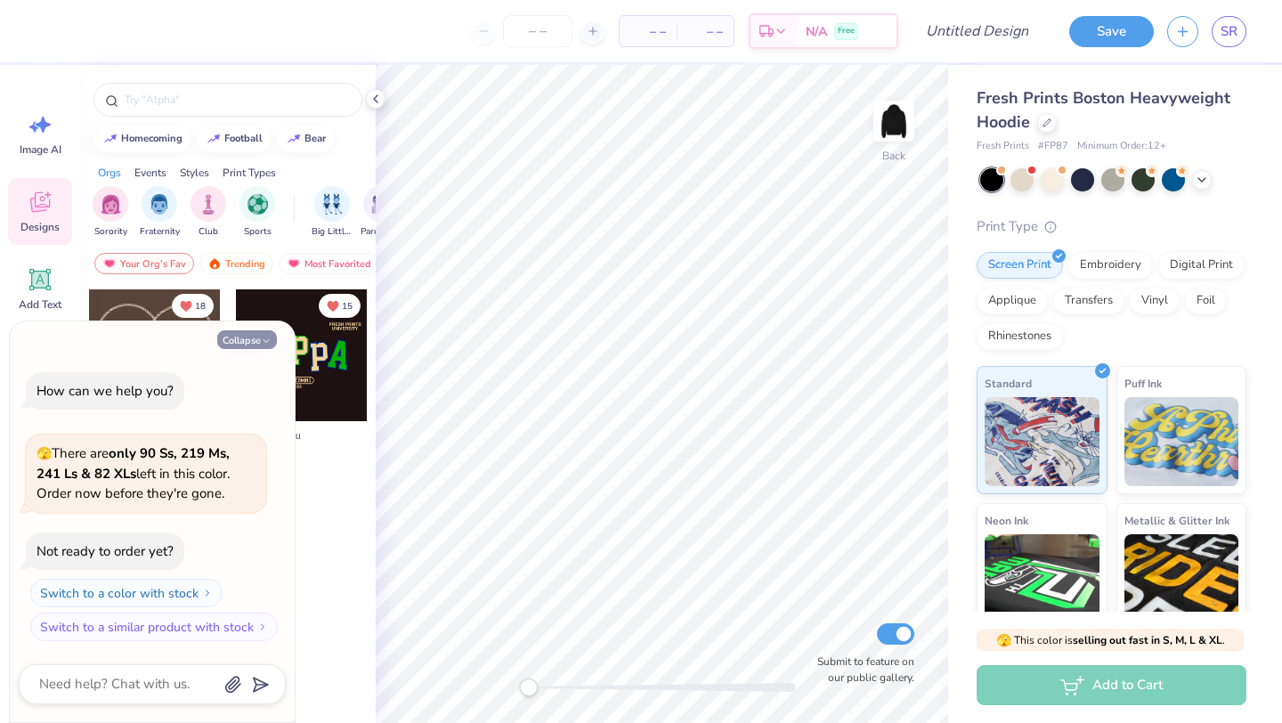
click at [246, 341] on button "Collapse" at bounding box center [247, 339] width 60 height 19
type textarea "x"
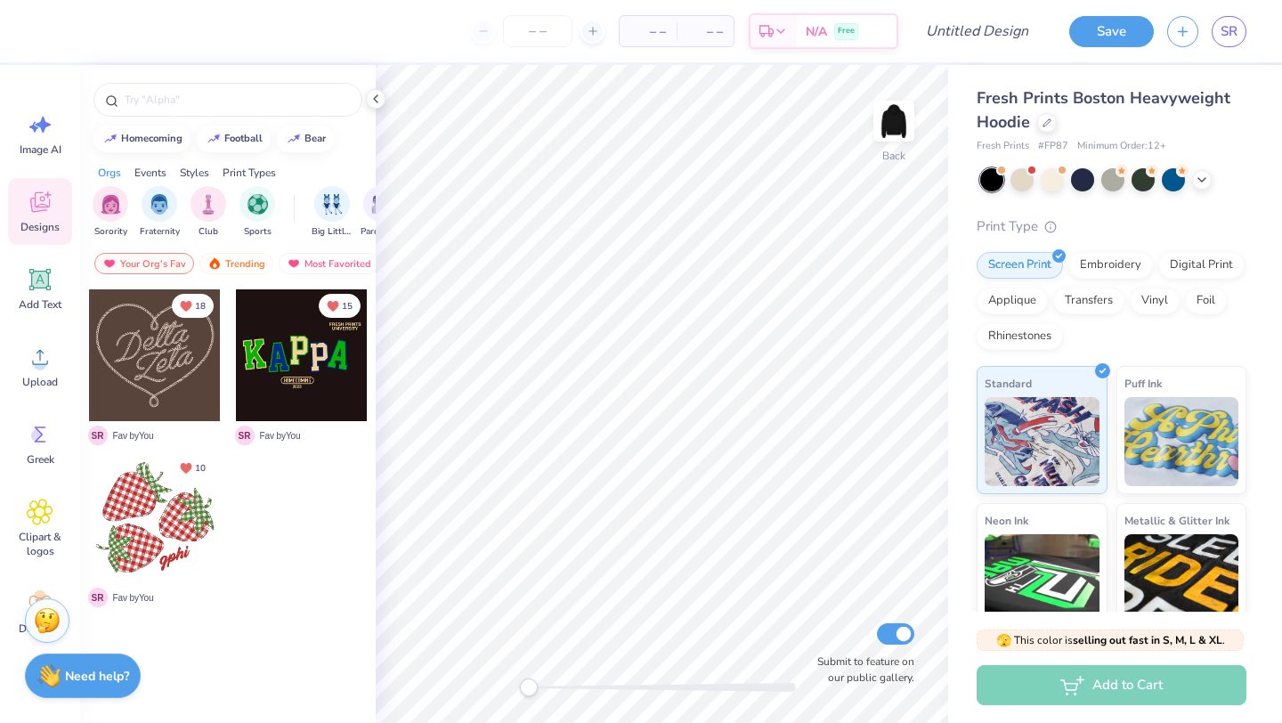
click at [305, 356] on div at bounding box center [302, 355] width 132 height 132
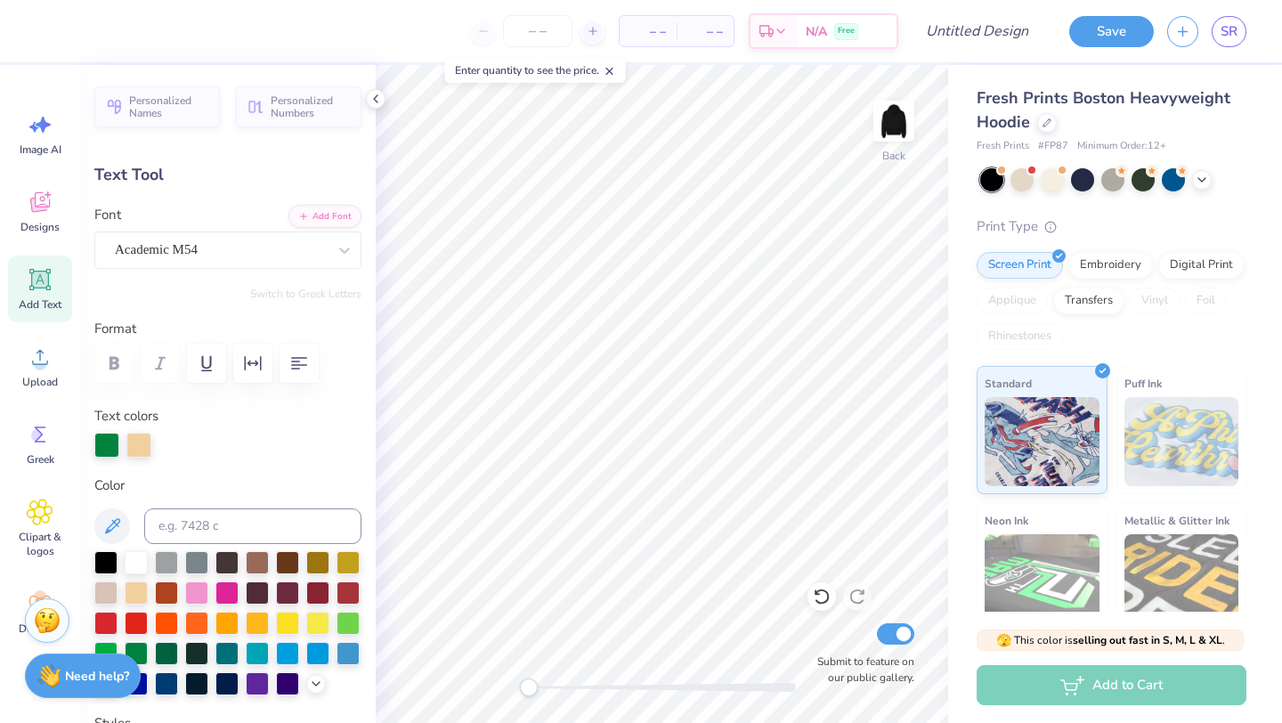
paste textarea
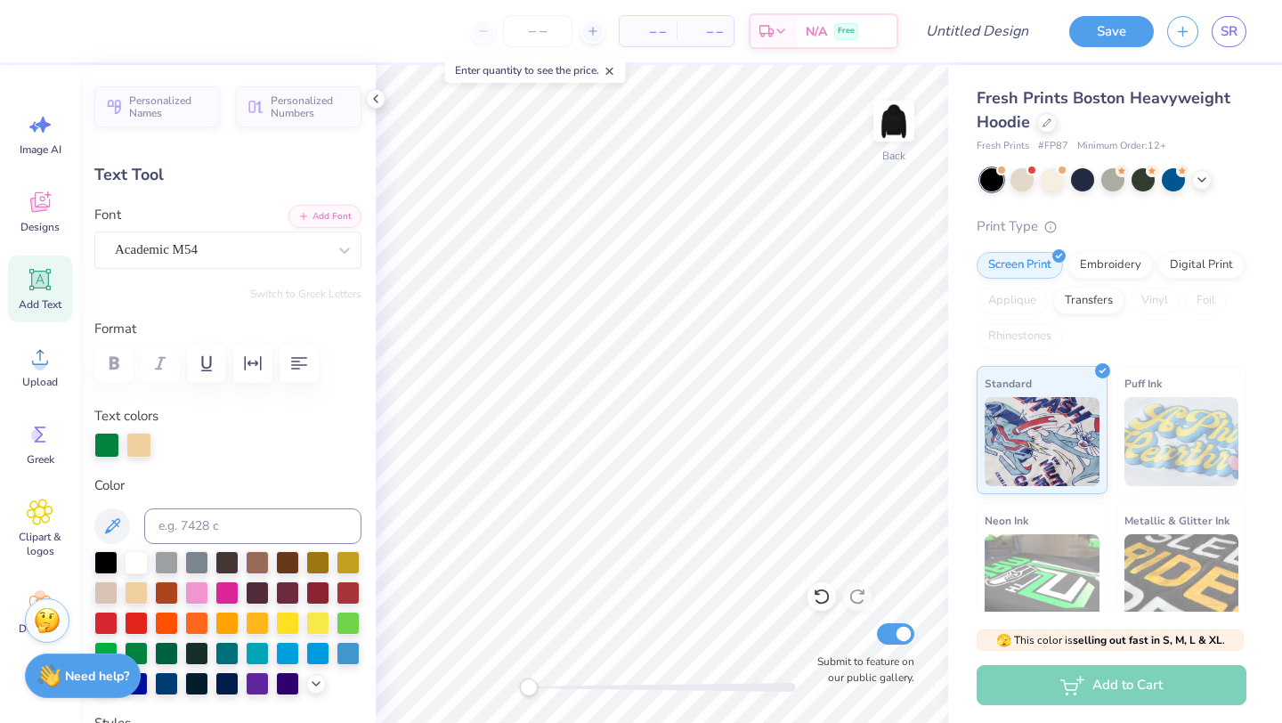
type textarea "KT"
type input "2.20"
type input "3.20"
type input "5.08"
type input "-3.5"
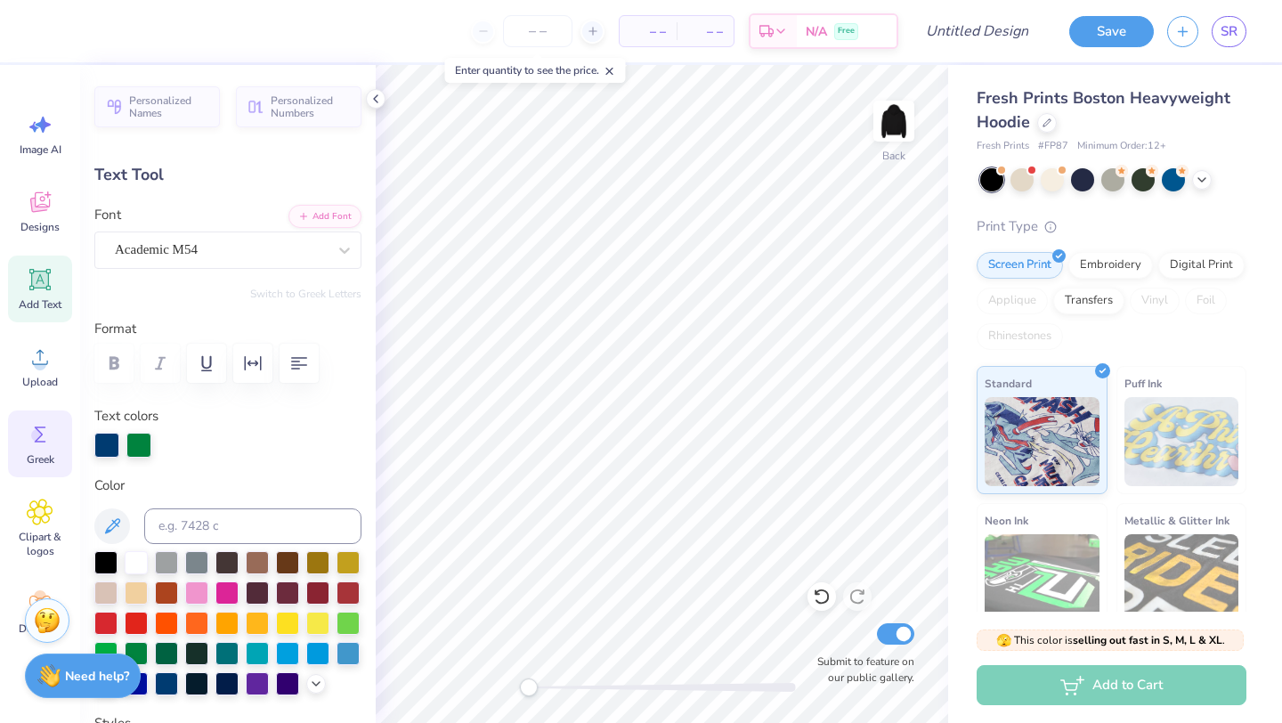
click at [28, 448] on div "Greek" at bounding box center [40, 444] width 64 height 67
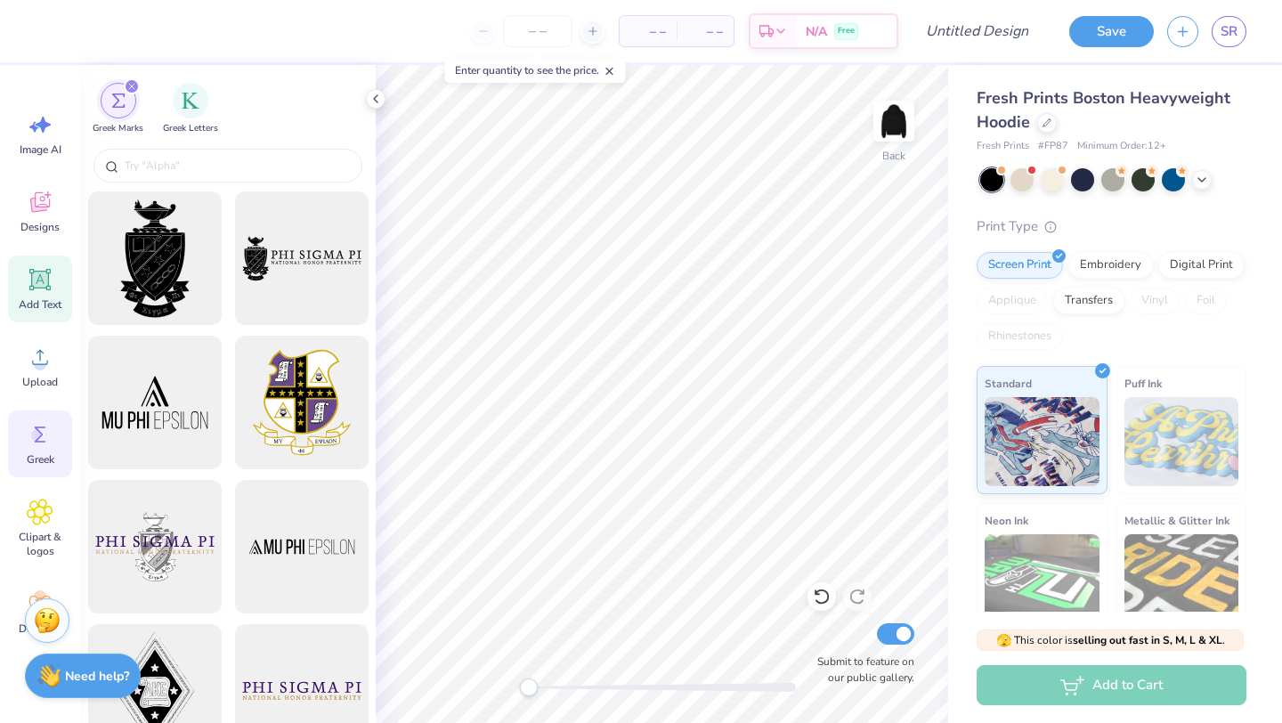
click at [49, 300] on span "Add Text" at bounding box center [40, 304] width 43 height 14
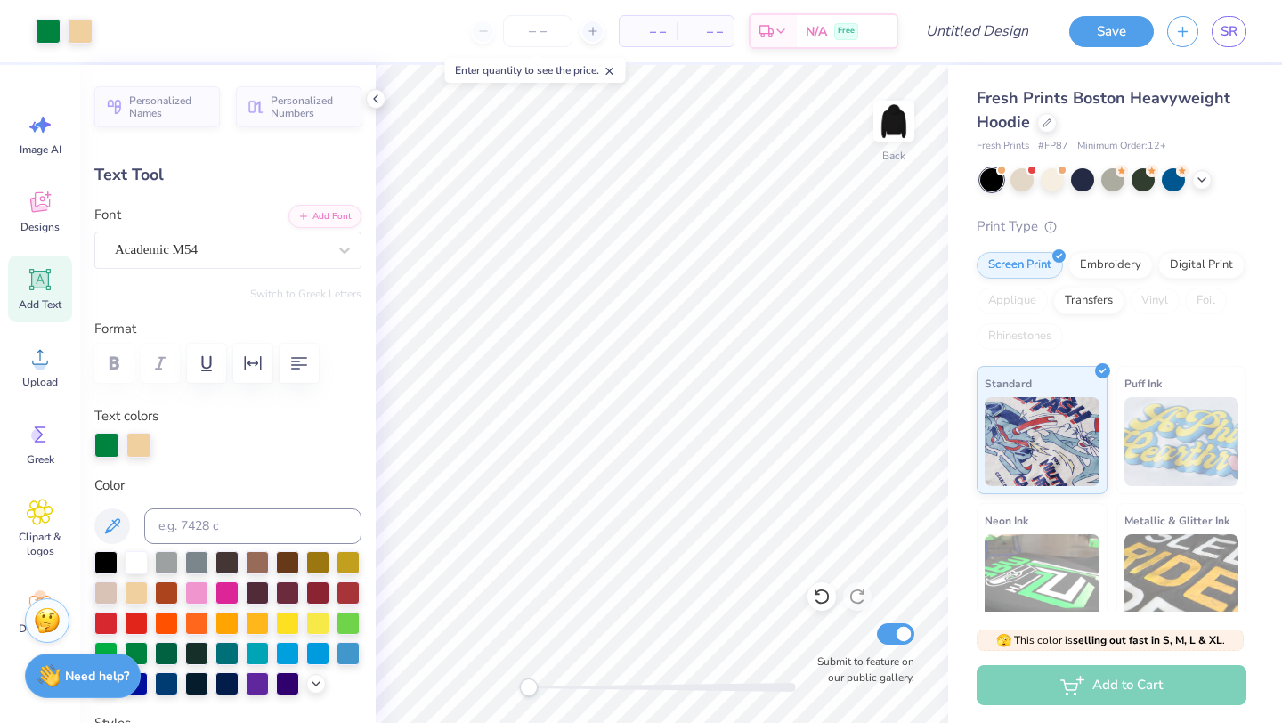
type input "4.54"
type input "3.53"
type input "4.59"
type input "-5.5"
type textarea "T"
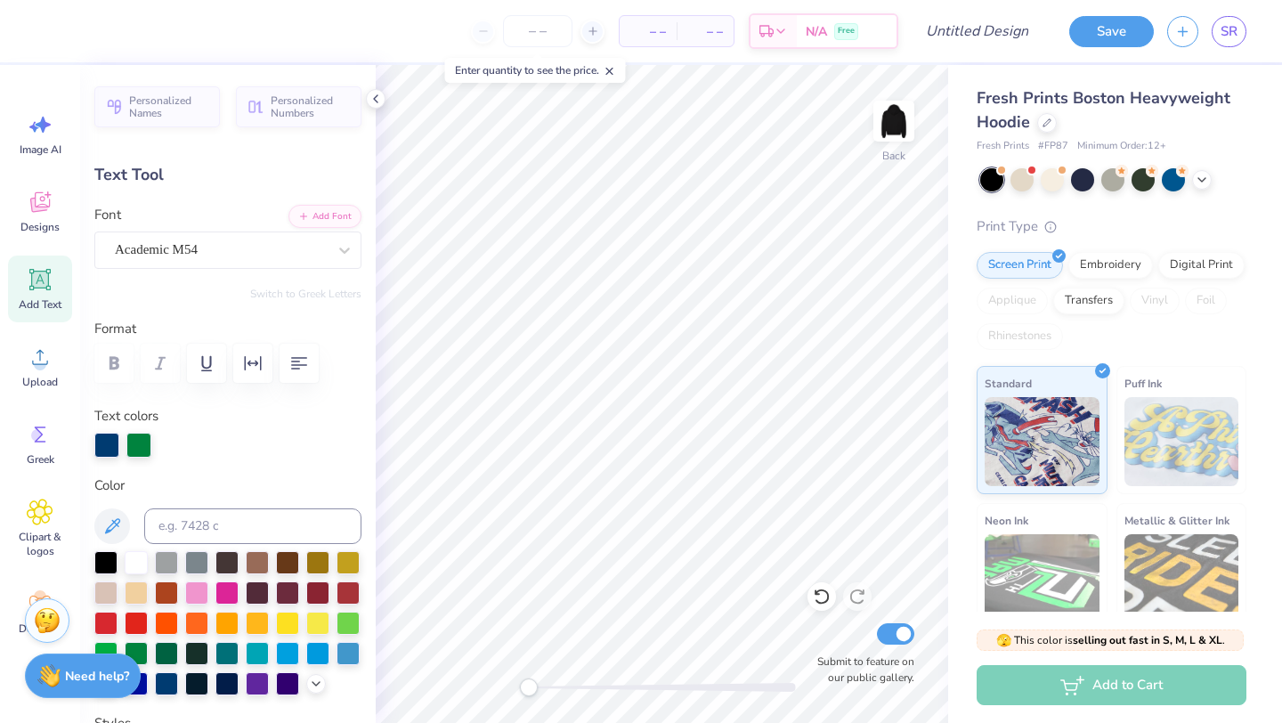
type input "2.20"
type input "3.20"
type input "5.08"
type input "-3.5"
type textarea "E"
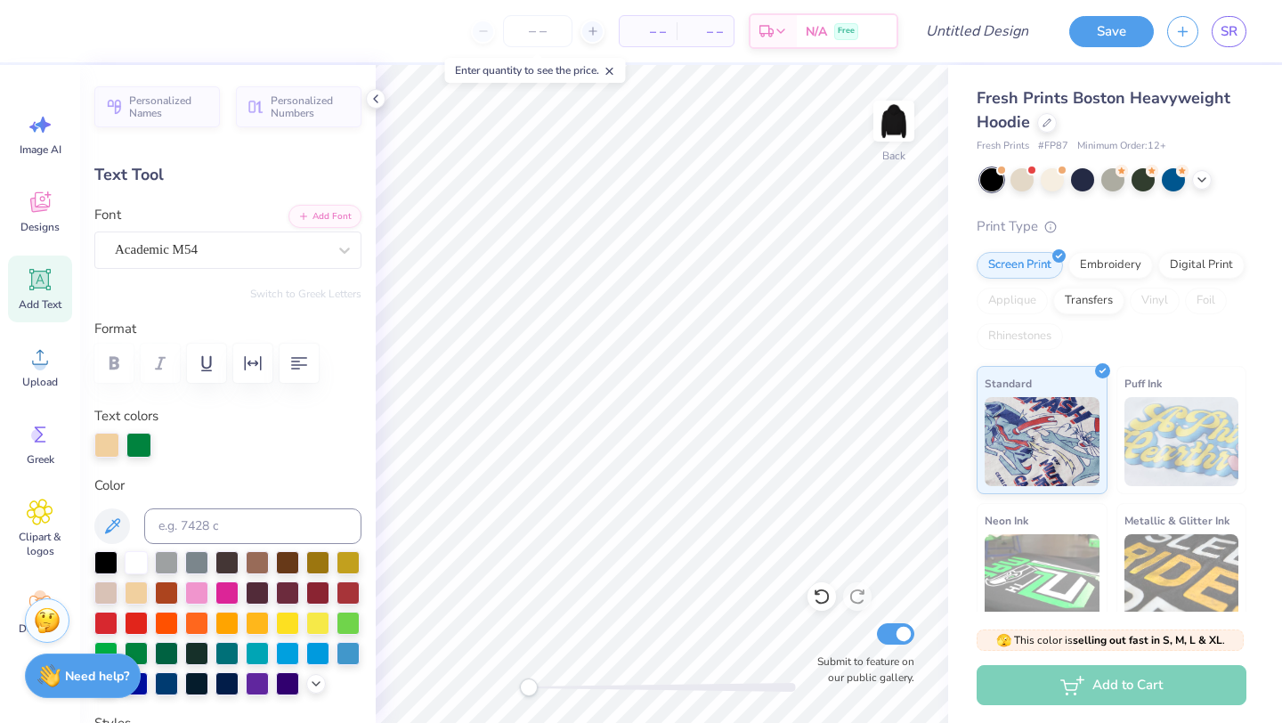
type input "1.94"
type input "3.12"
type input "4.38"
type input "0.0"
type textarea "E"
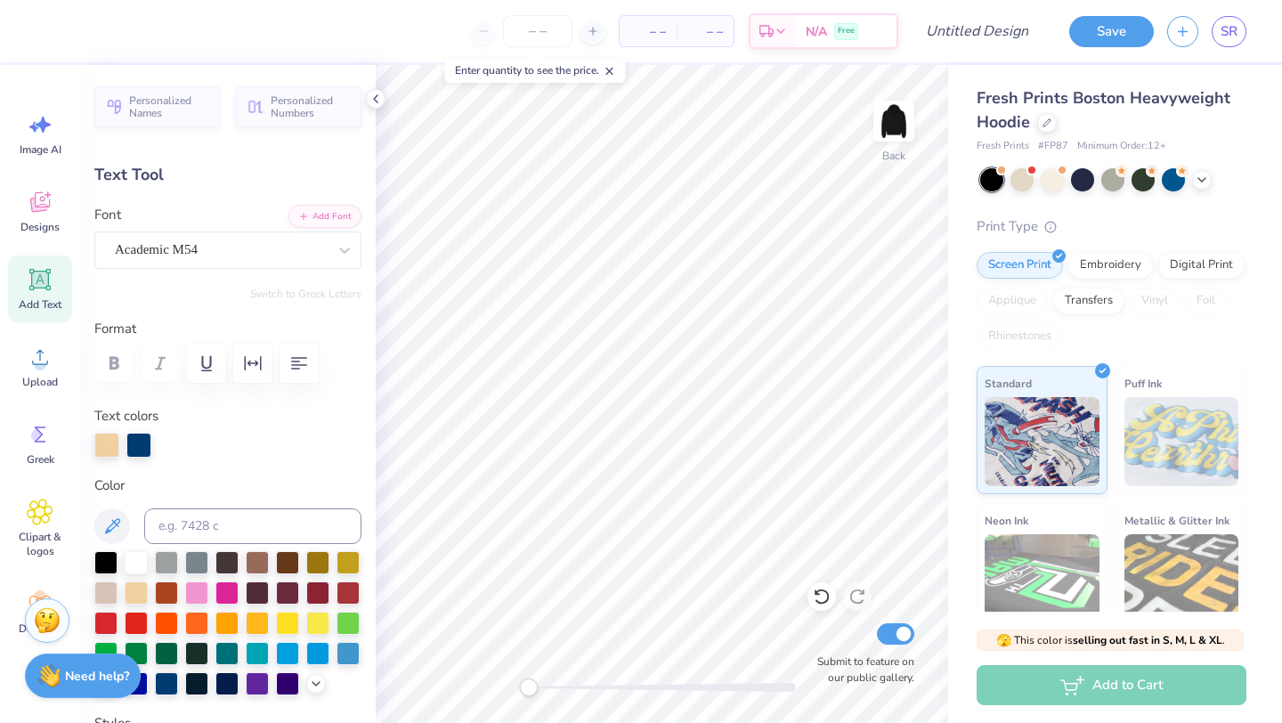
type input "2.01"
type input "3.17"
type input "5.08"
type input "-2.2"
type textarea "E"
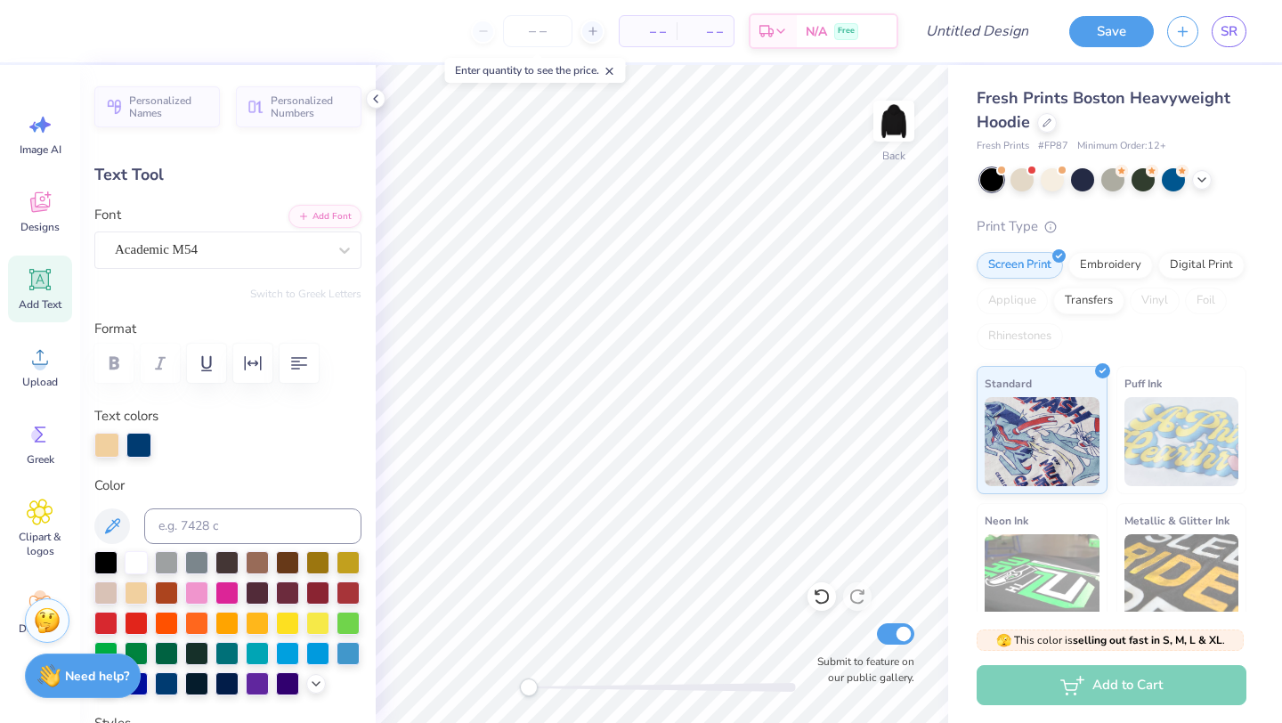
type input "2.24"
type input "3.33"
type input "4.79"
type input "10.4"
type textarea "S"
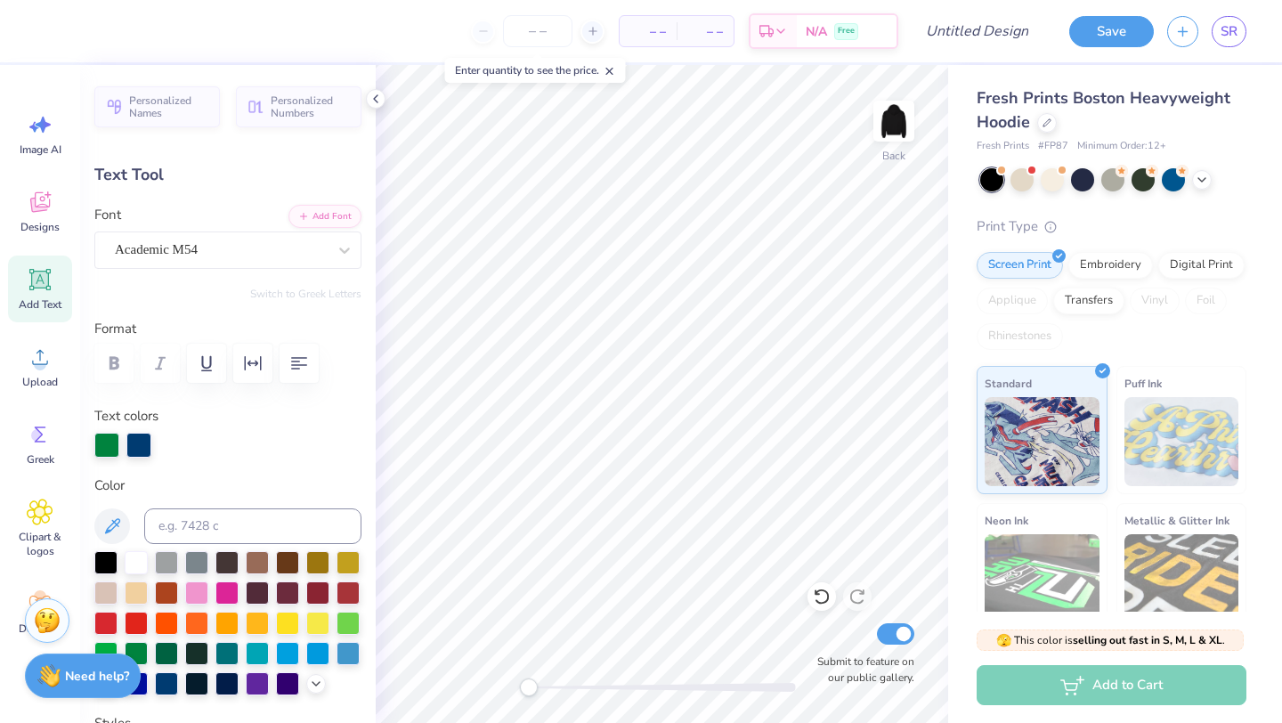
type textarea "N"
type input "0.0"
click at [39, 211] on icon at bounding box center [40, 202] width 20 height 20
type input "2.15"
type input "3.24"
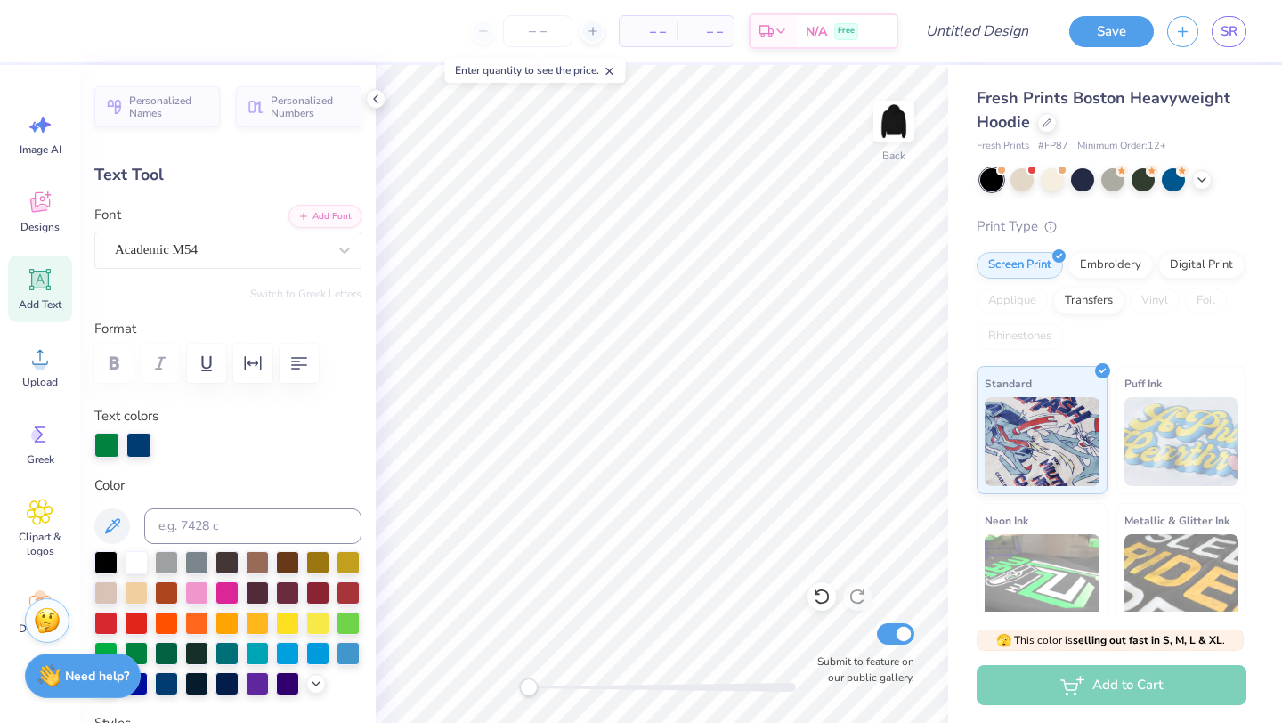
type input "4.71"
type input "-5.5"
click at [613, 429] on li "Duplicate" at bounding box center [640, 423] width 140 height 35
type input "5.67"
type textarea "S"
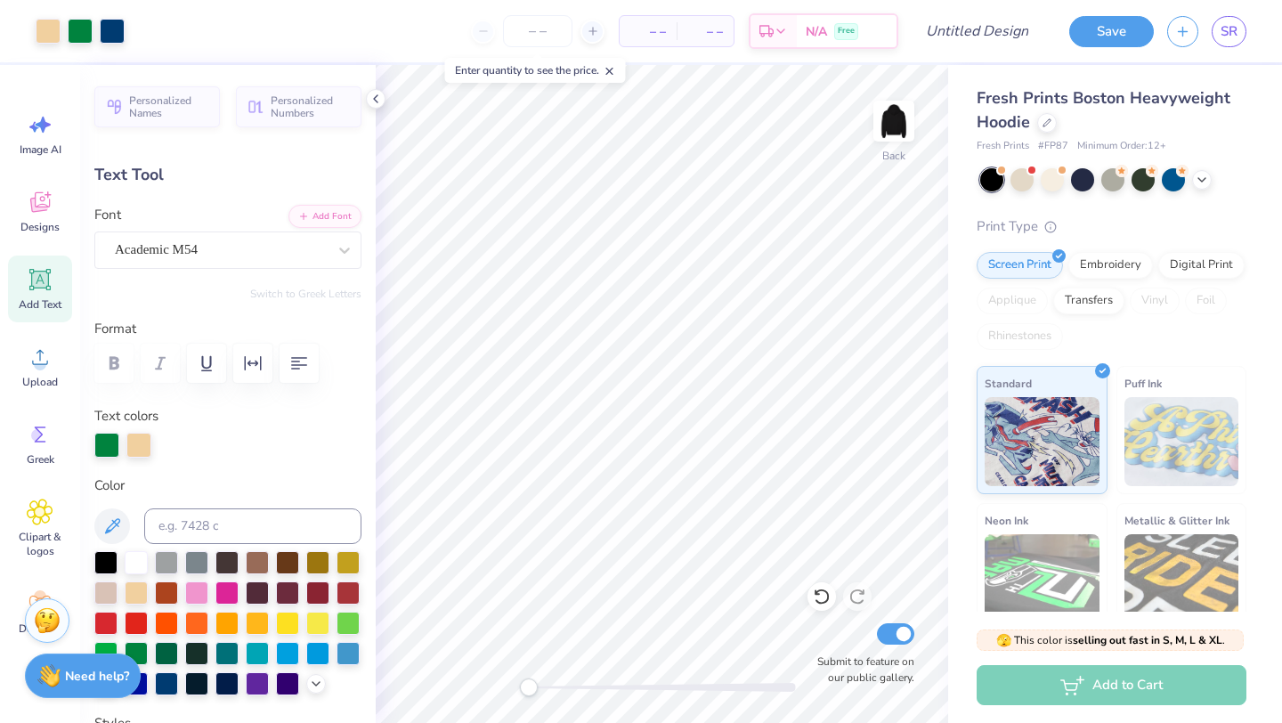
type input "0.0"
type input "2.05"
type input "3.22"
type input "5.05"
type input "-3.5"
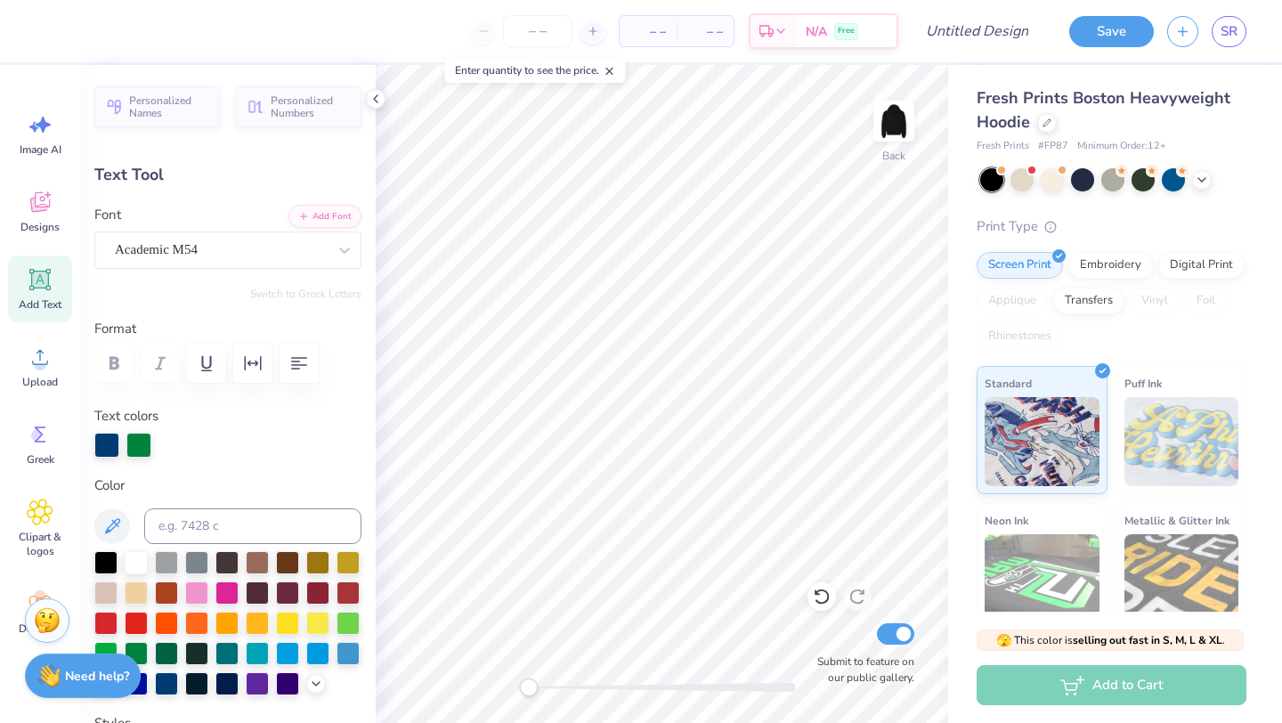
type input "1.86"
type input "3.12"
type input "4.38"
type input "0.0"
type input "1.98"
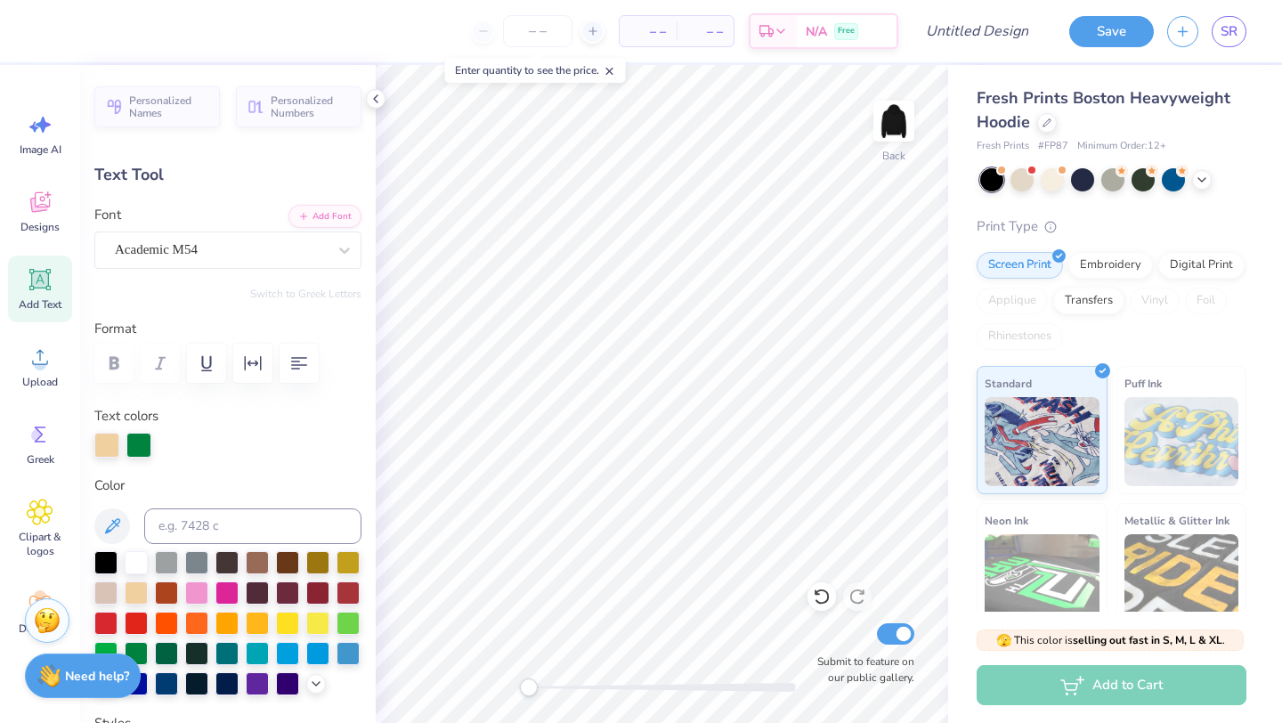
type input "3.18"
type input "5.07"
type input "-2.2"
type input "2.70"
type input "3.42"
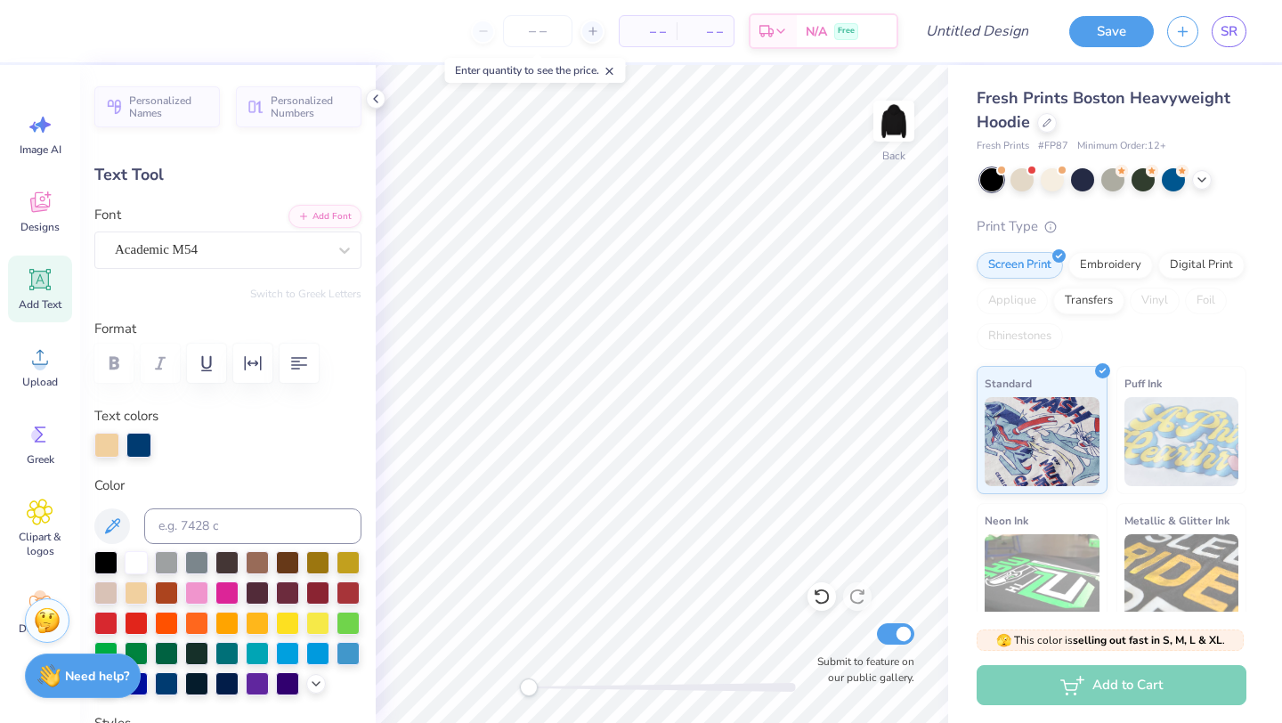
type input "4.67"
type input "10.4"
type input "2.00"
type input "3.23"
type input "5.14"
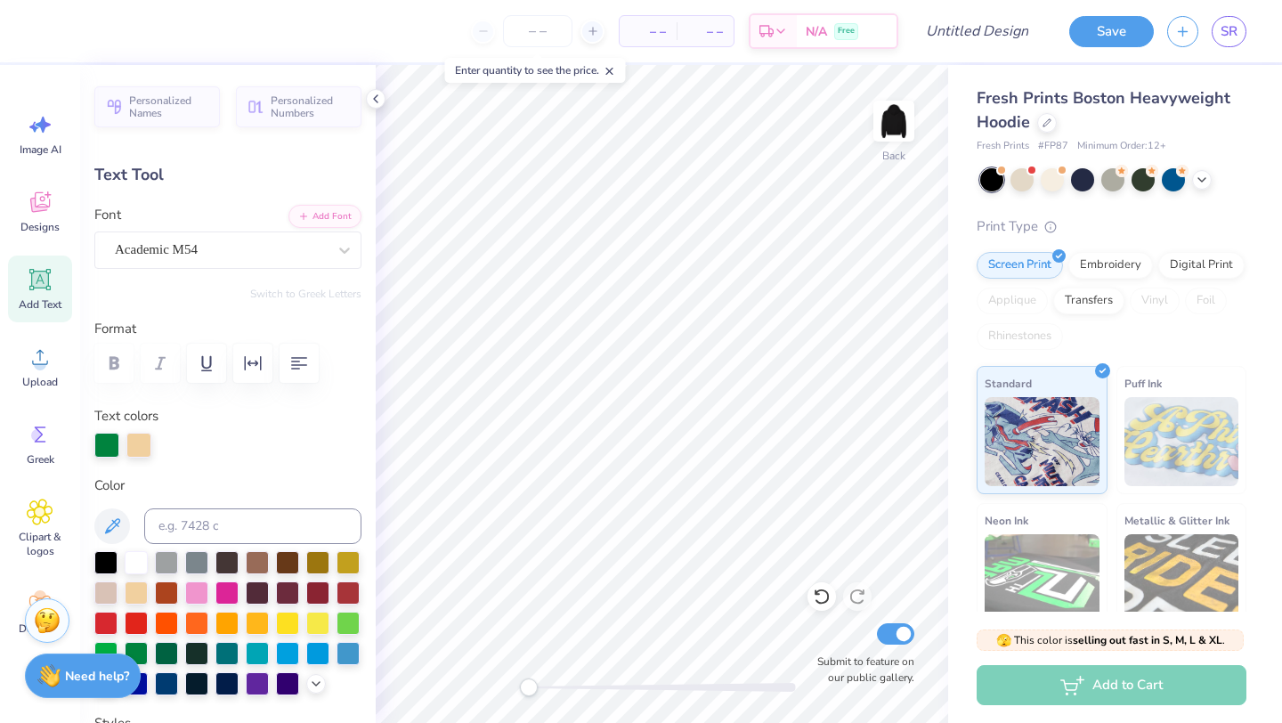
type input "0.0"
type input "2.81"
type input "0.44"
type input "8.91"
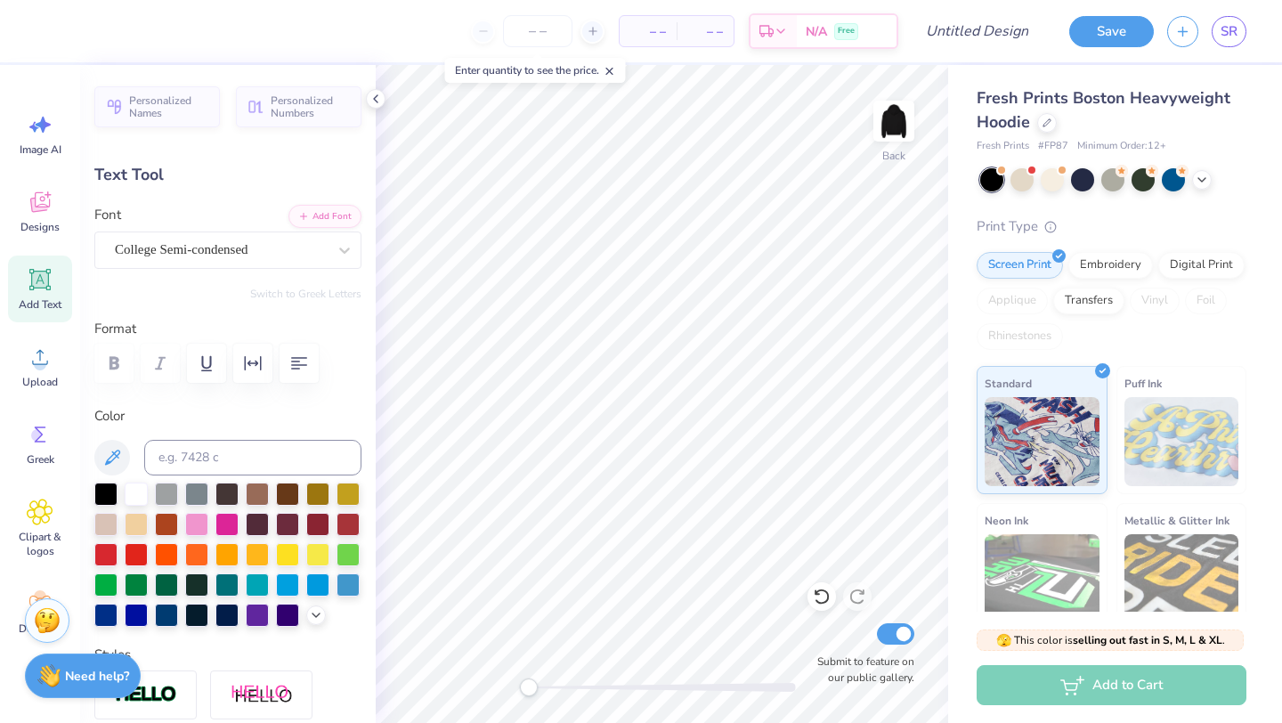
type textarea "T"
type textarea "TAU SIGMA PHI"
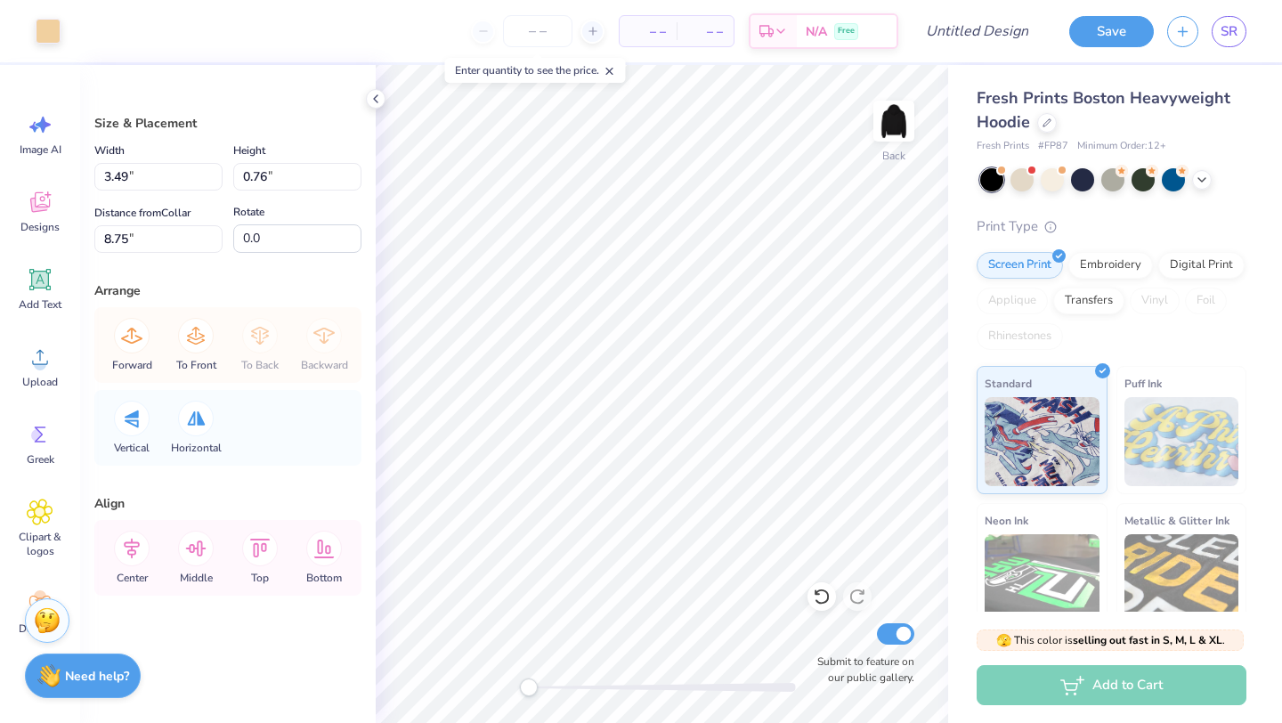
type input "3.91"
type input "0.85"
type input "4.21"
type input "0.91"
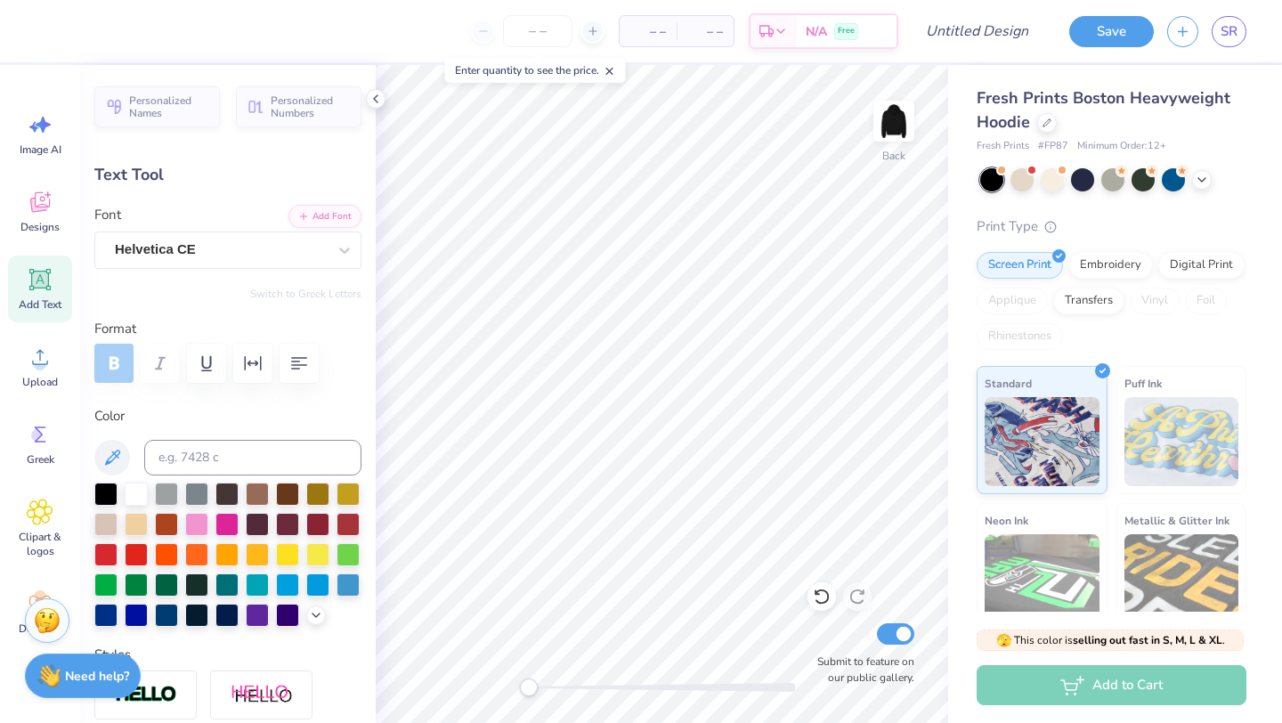
scroll to position [0, 0]
type textarea "2025"
type input "9.93"
type input "3.78"
type input "0.44"
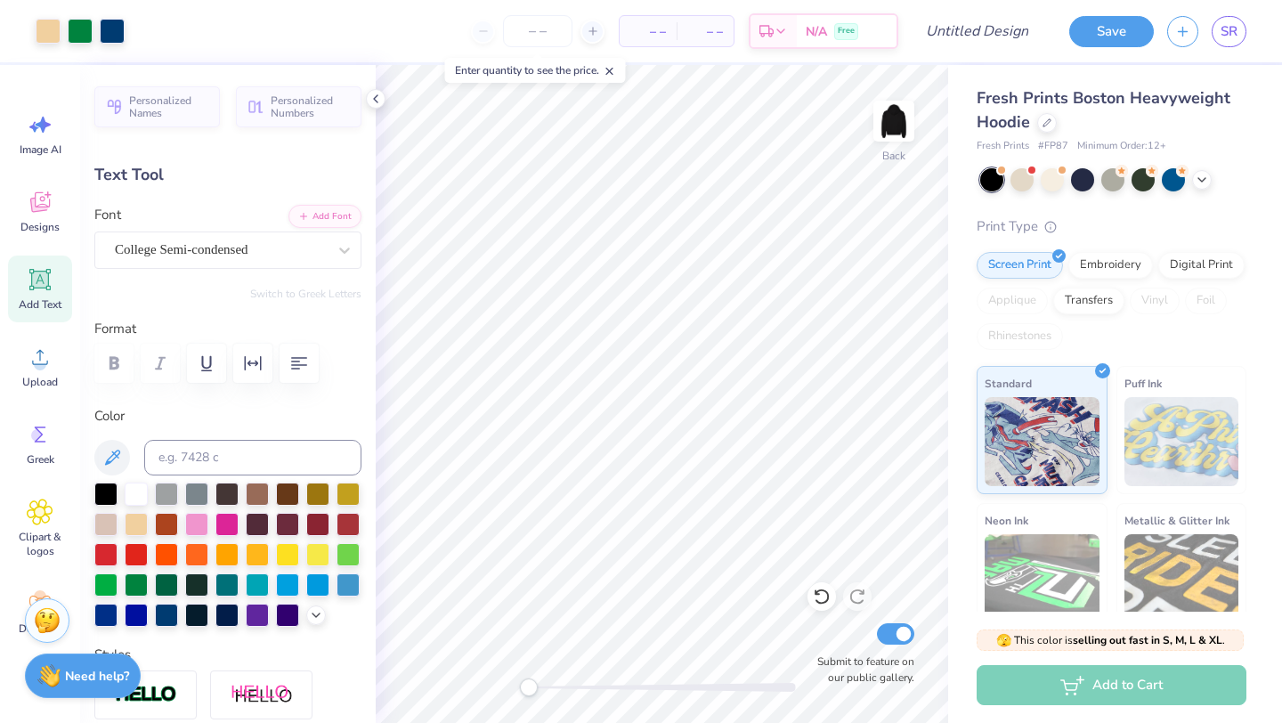
type input "8.77"
click at [370, 312] on div "Personalized Names Personalized Numbers Text Tool Add Font Font College Semi-co…" at bounding box center [228, 394] width 296 height 658
type input "0.92"
type input "0.31"
type input "9.66"
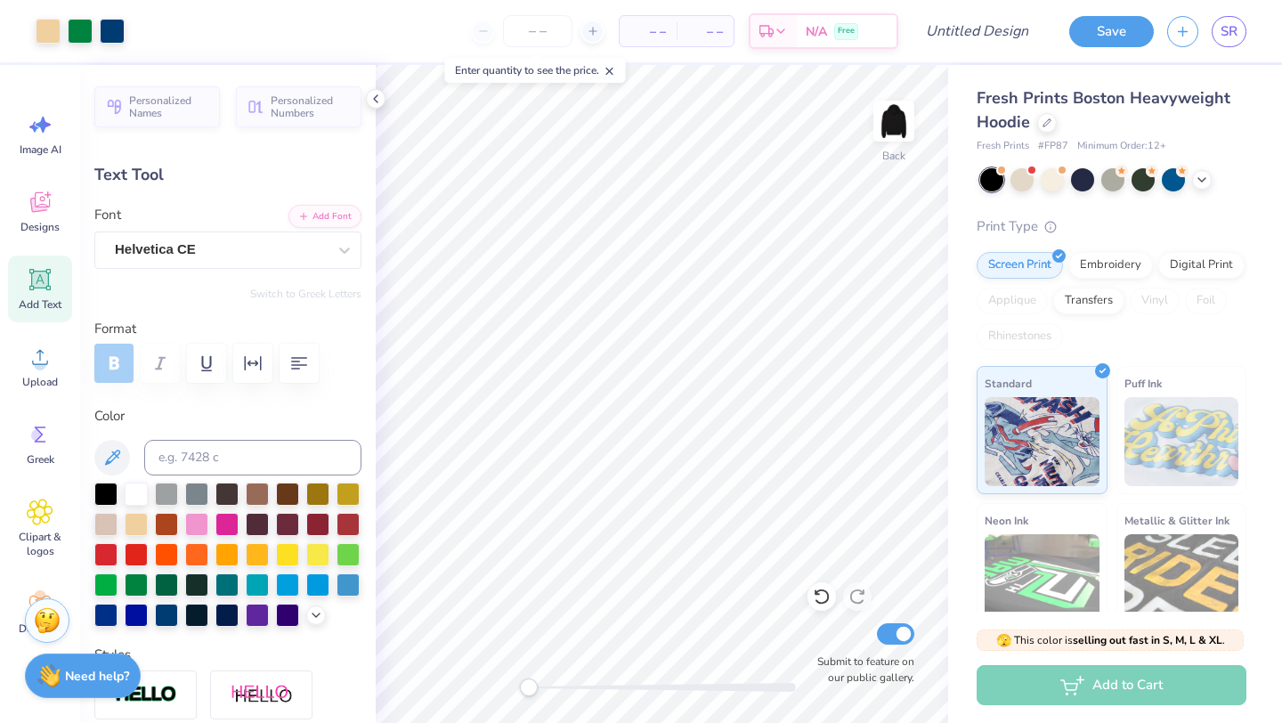
type input "3.32"
type input "0.35"
type input "3.00"
type input "2.72"
type input "3.44"
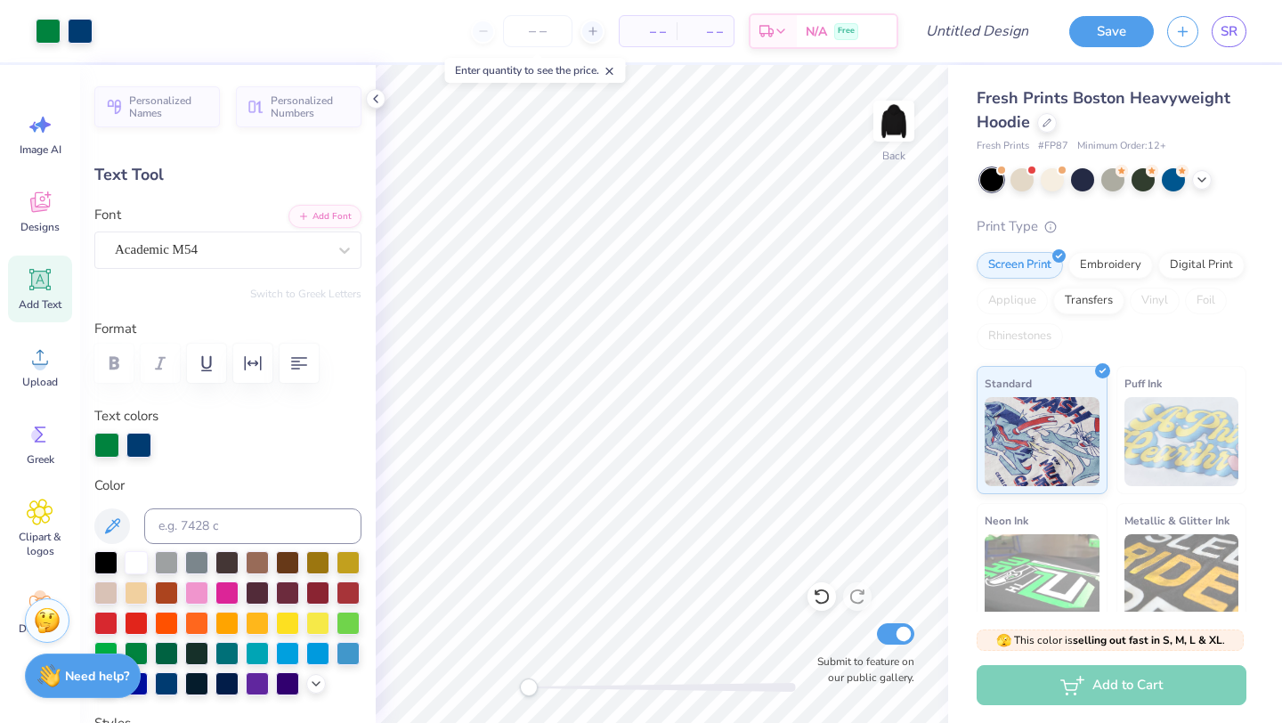
type input "2.70"
type input "3.42"
type input "4.59"
type input "10.4"
type input "2.00"
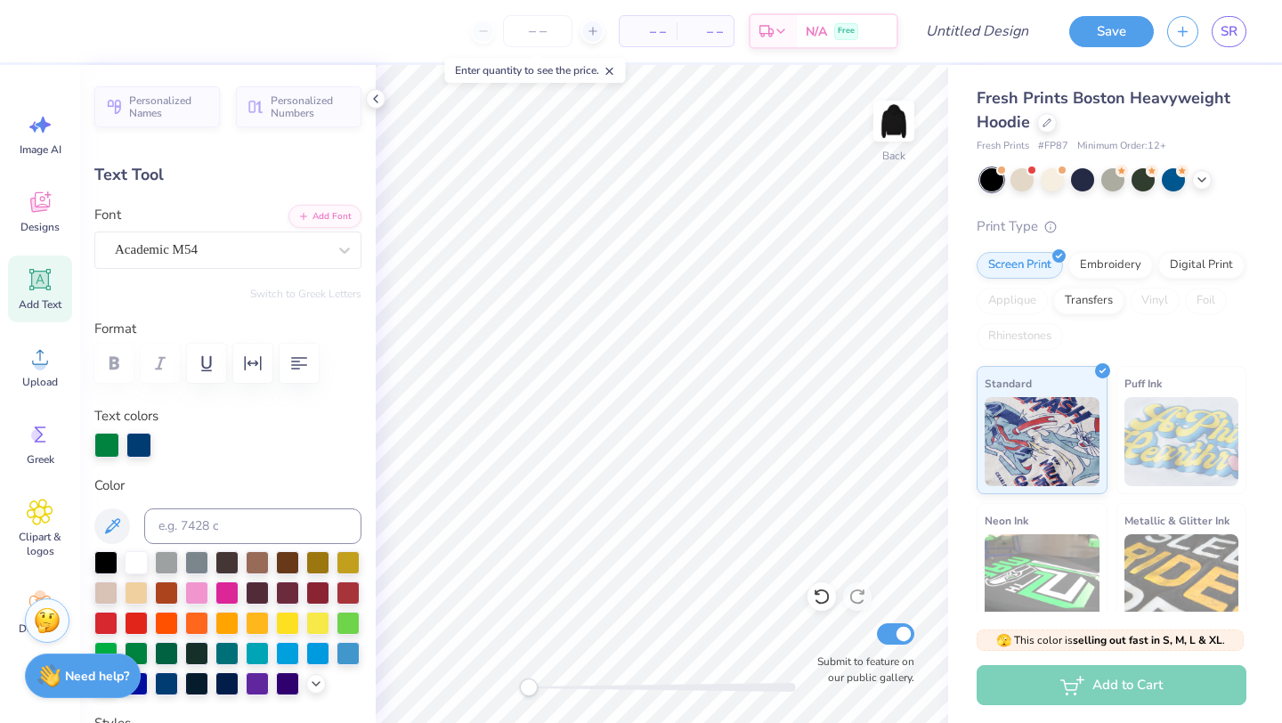
type input "3.23"
type input "5.13"
type input "0.0"
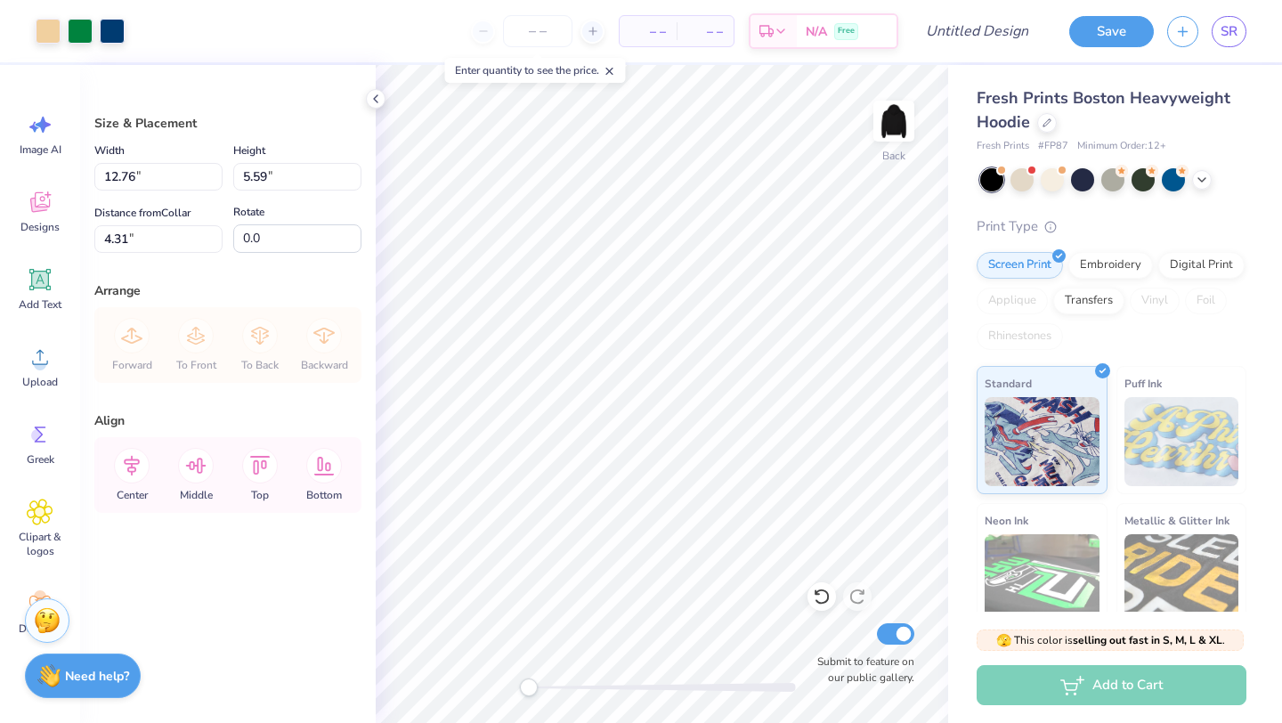
type input "3.89"
type input "1.70"
type input "2.73"
click at [894, 133] on img at bounding box center [894, 120] width 71 height 71
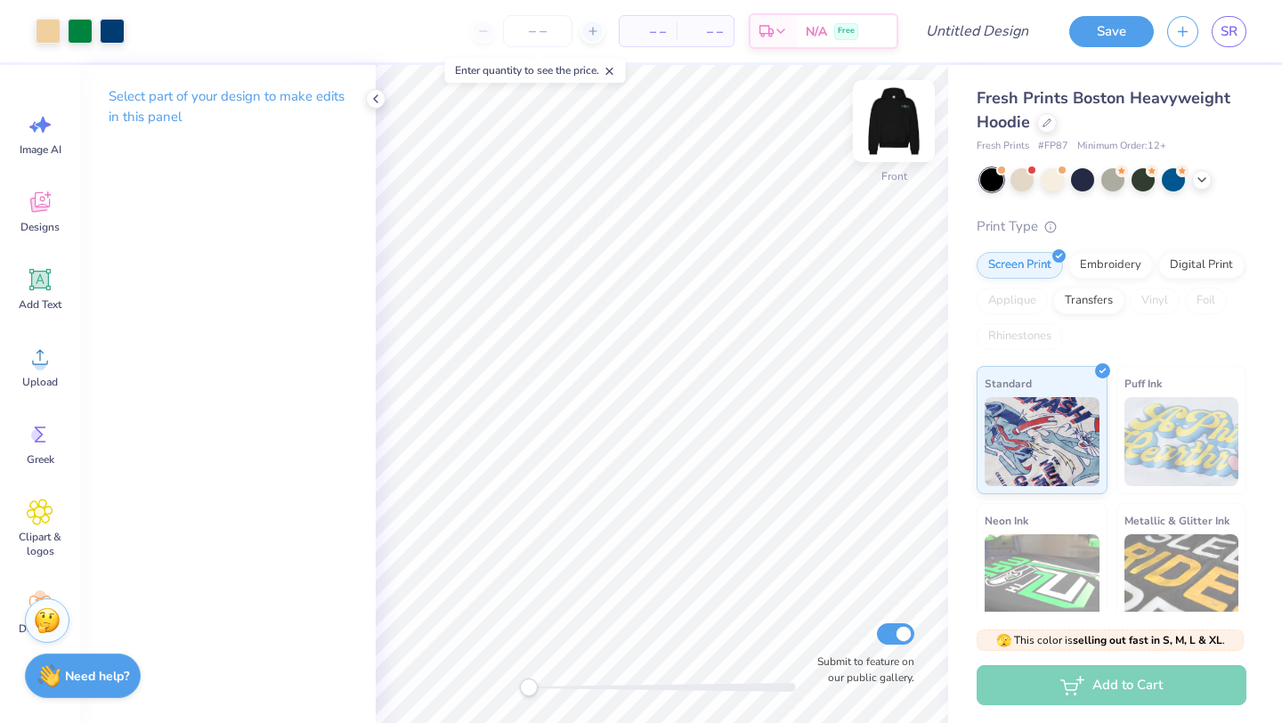
click at [888, 126] on img at bounding box center [894, 120] width 71 height 71
click at [888, 121] on img at bounding box center [894, 120] width 71 height 71
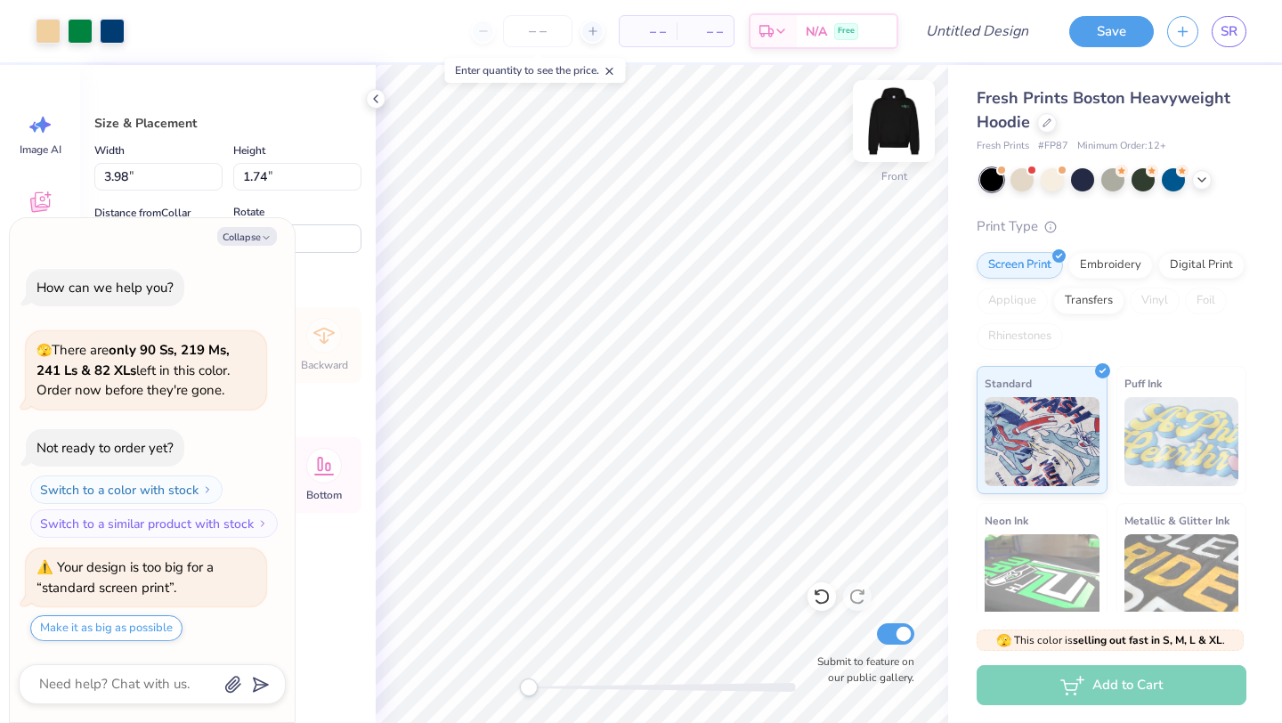
type textarea "x"
type input "14.80"
type input "6.48"
type textarea "x"
type input "6.52"
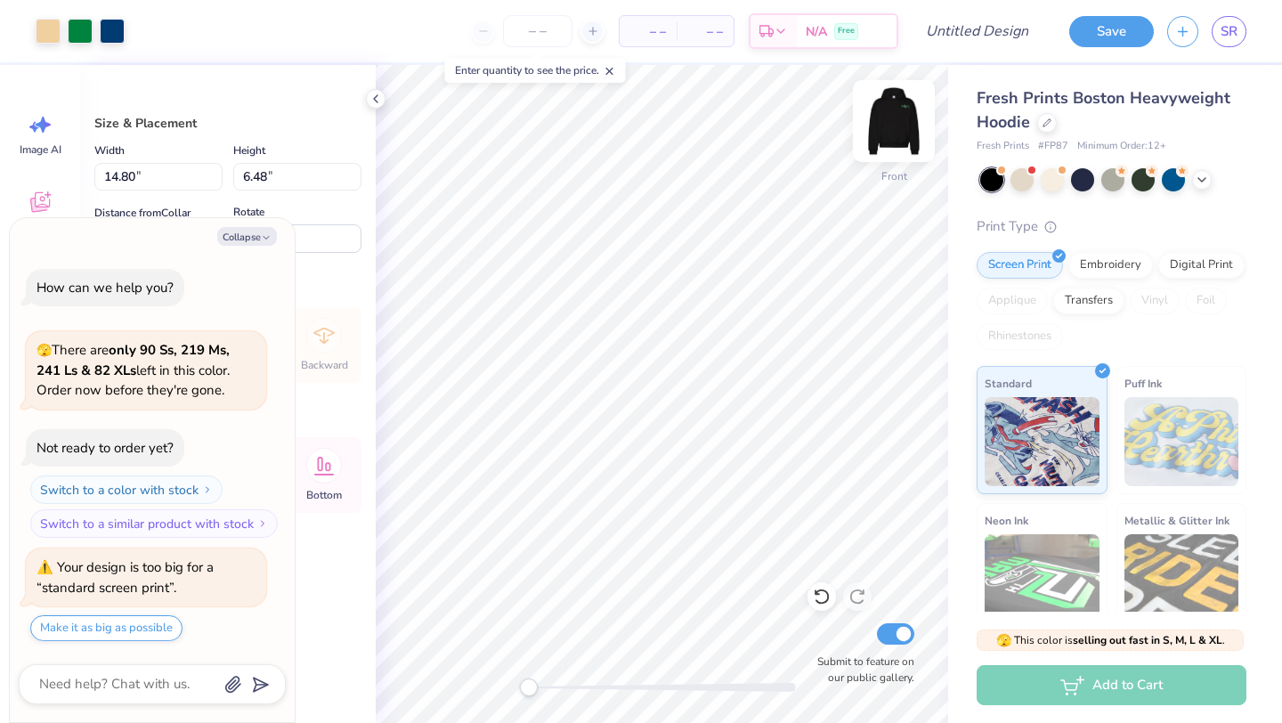
type textarea "x"
type input "6.51"
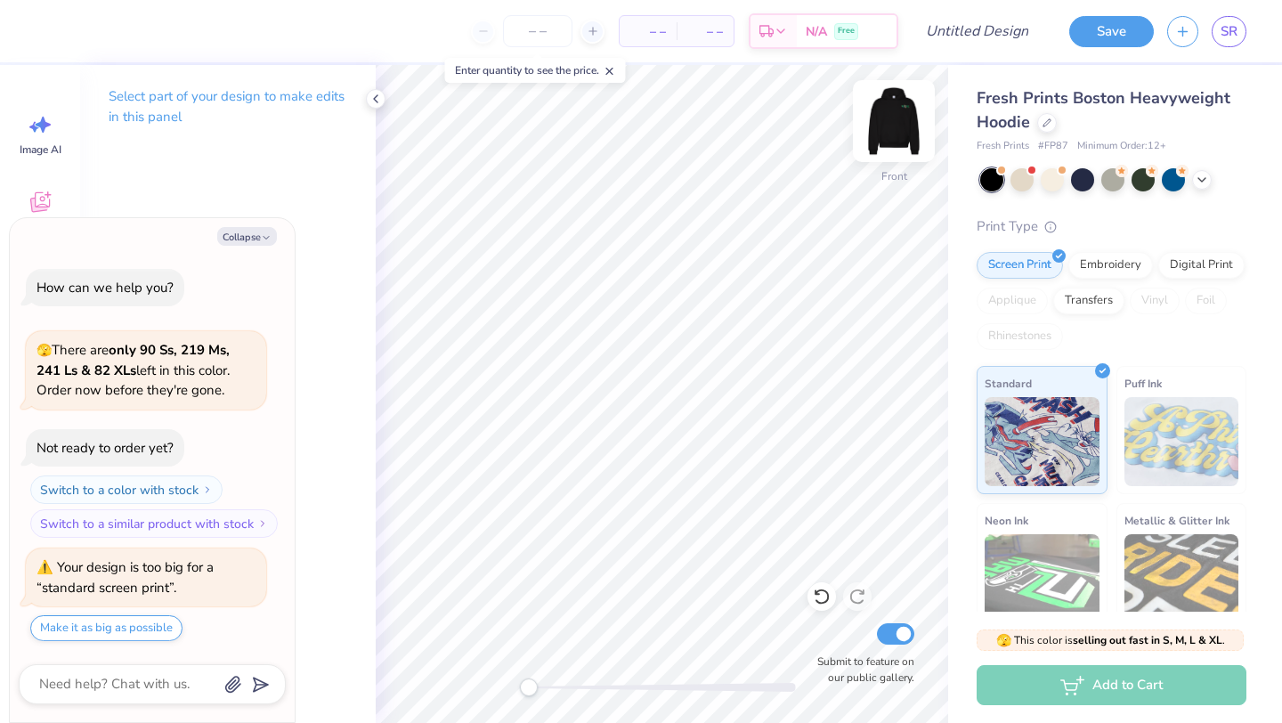
click at [890, 126] on img at bounding box center [894, 120] width 71 height 71
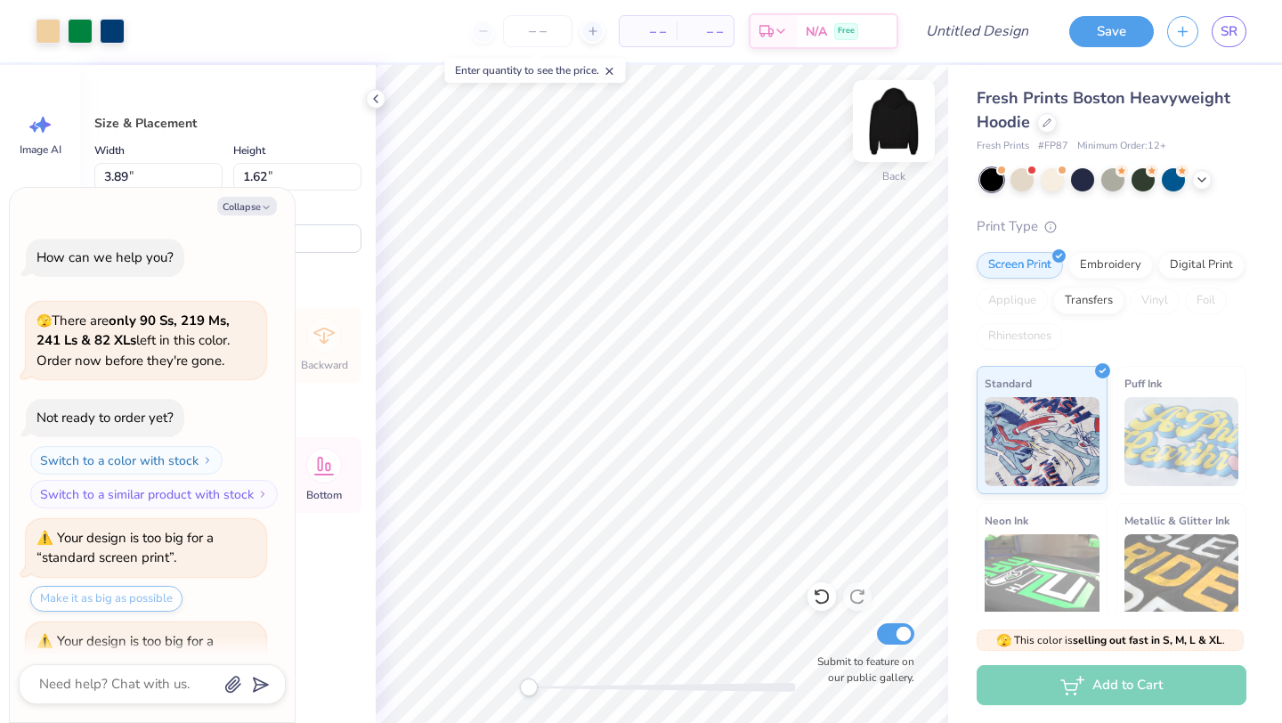
scroll to position [73, 0]
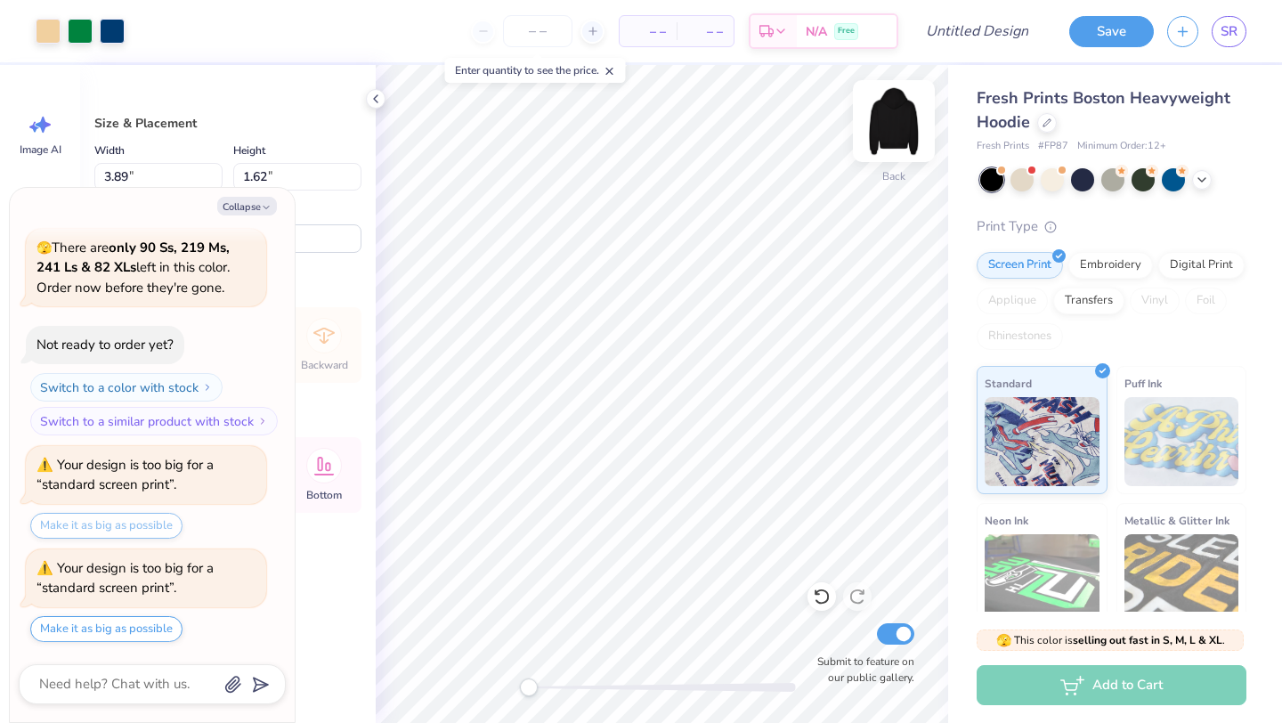
type textarea "x"
type input "14.37"
type input "5.98"
type input "2.82"
type textarea "x"
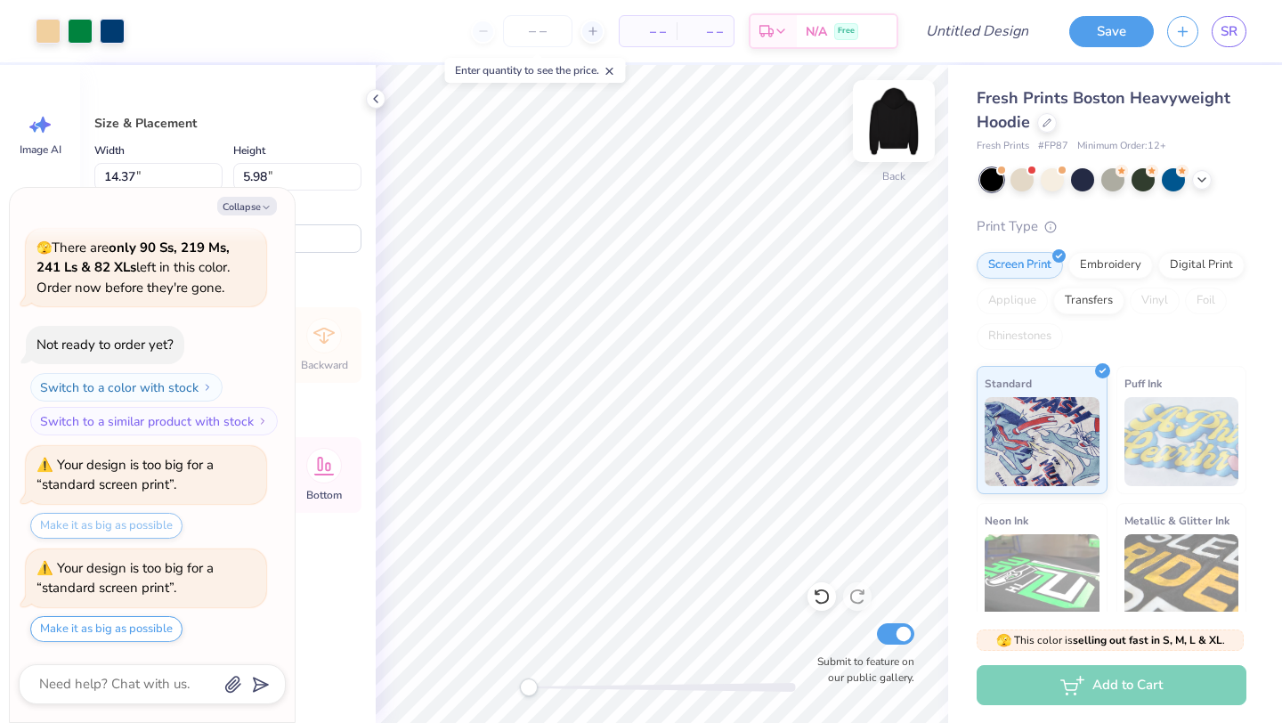
type input "2.62"
type textarea "x"
type input "3.00"
type textarea "x"
type input "4.32"
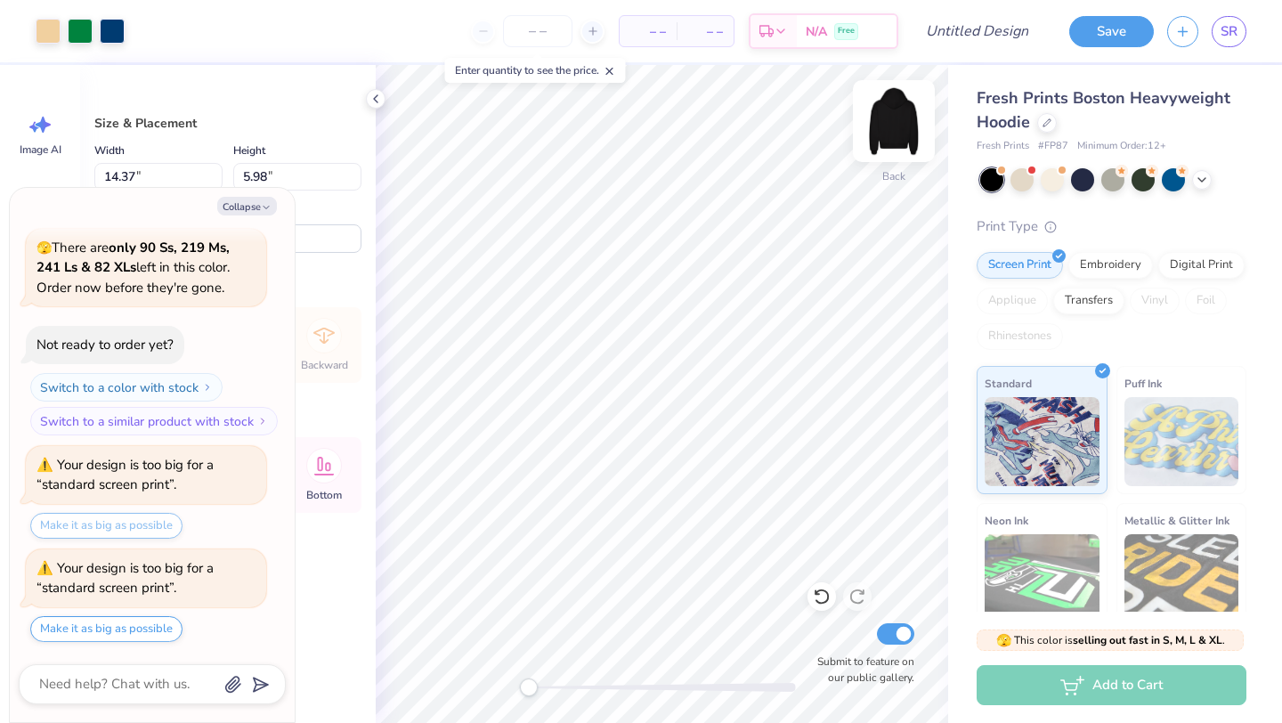
type textarea "x"
type input "4.80"
type textarea "x"
type input "4.60"
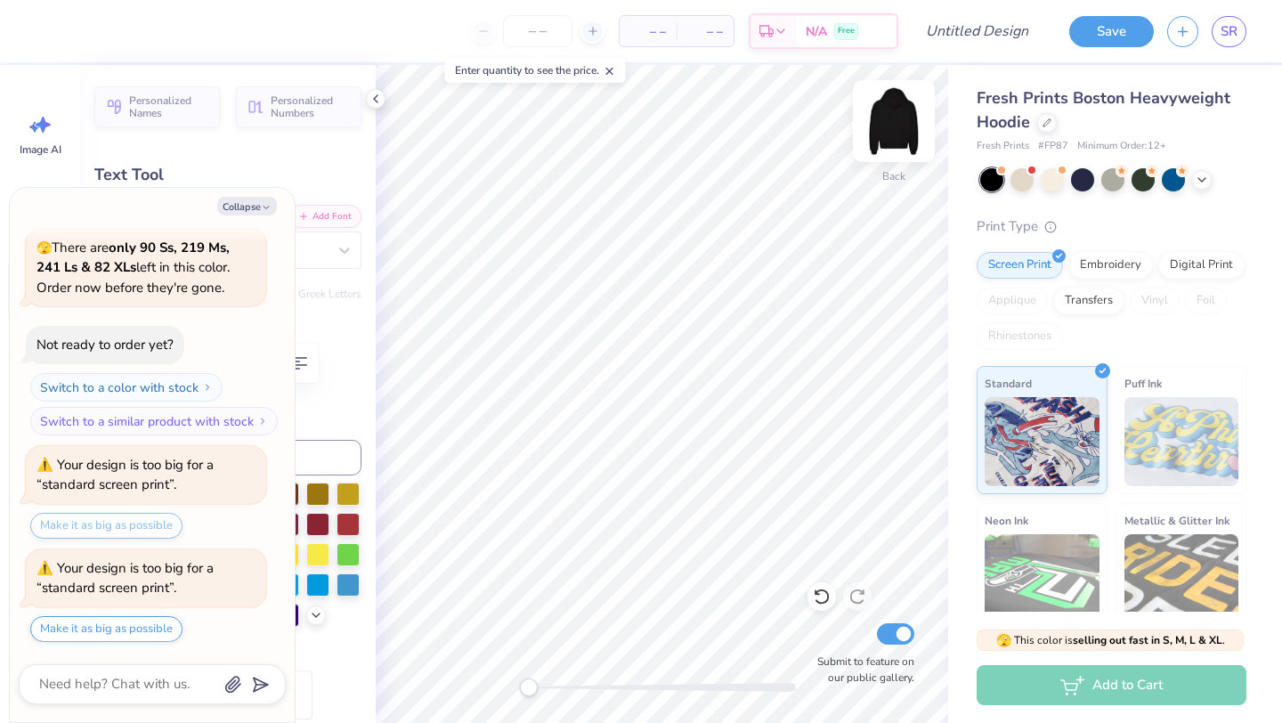
type textarea "x"
type input "4.26"
type input "0.49"
type input "8.85"
type textarea "x"
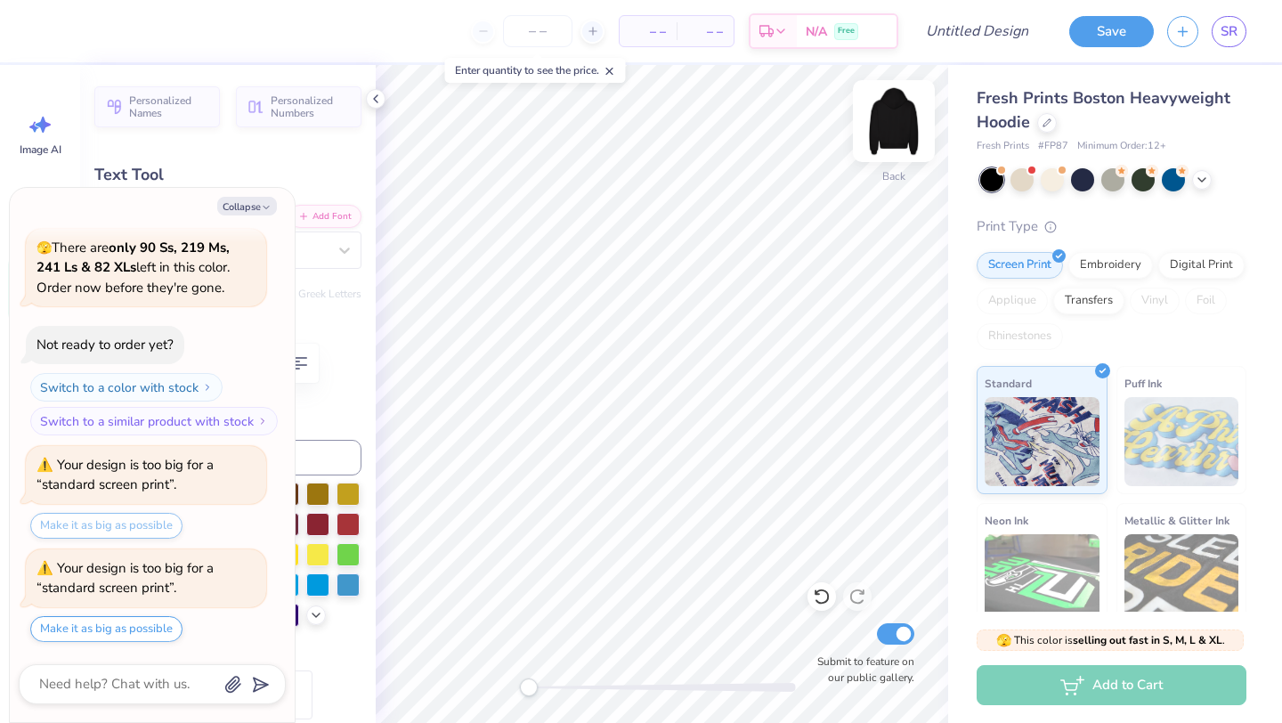
type input "2.23"
type input "3.59"
type input "5.24"
type input "-2.2"
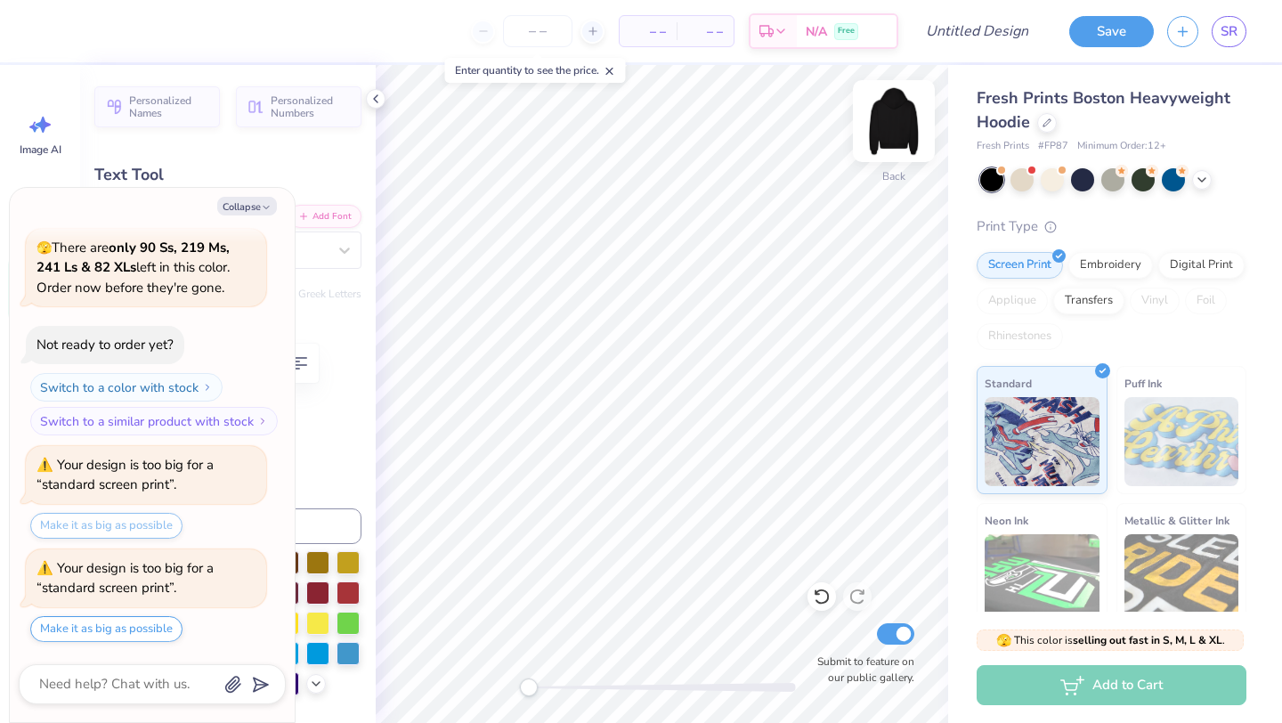
type textarea "x"
type input "2.30"
type input "3.63"
type input "5.22"
type input "-3.5"
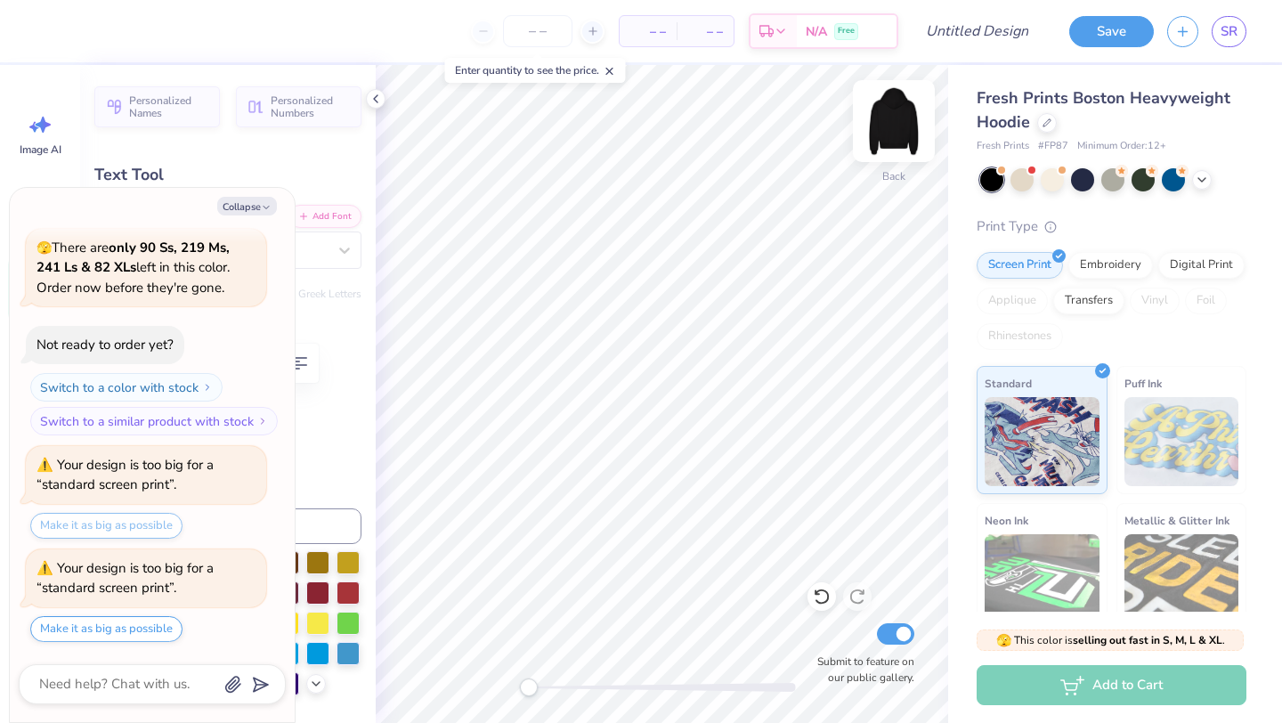
type textarea "x"
type input "2.43"
type input "3.65"
type input "4.69"
type input "-5.5"
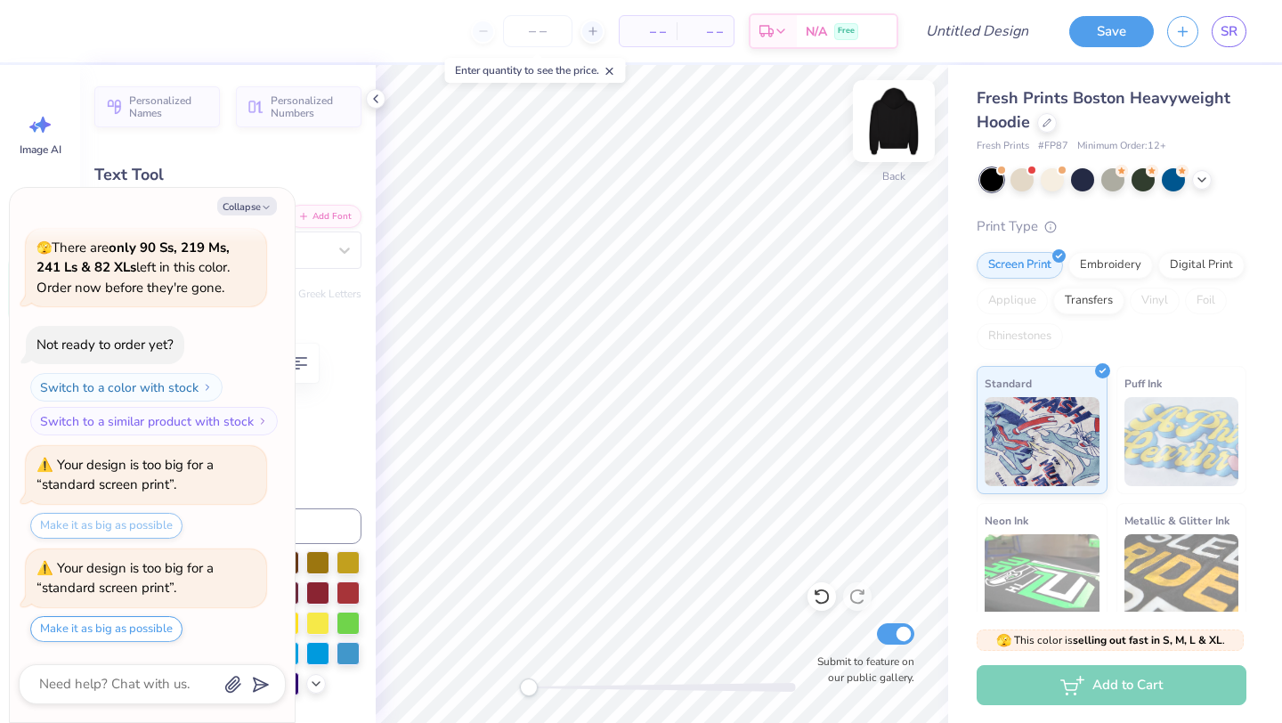
type textarea "x"
type input "3.04"
type input "3.85"
type input "4.60"
type input "10.4"
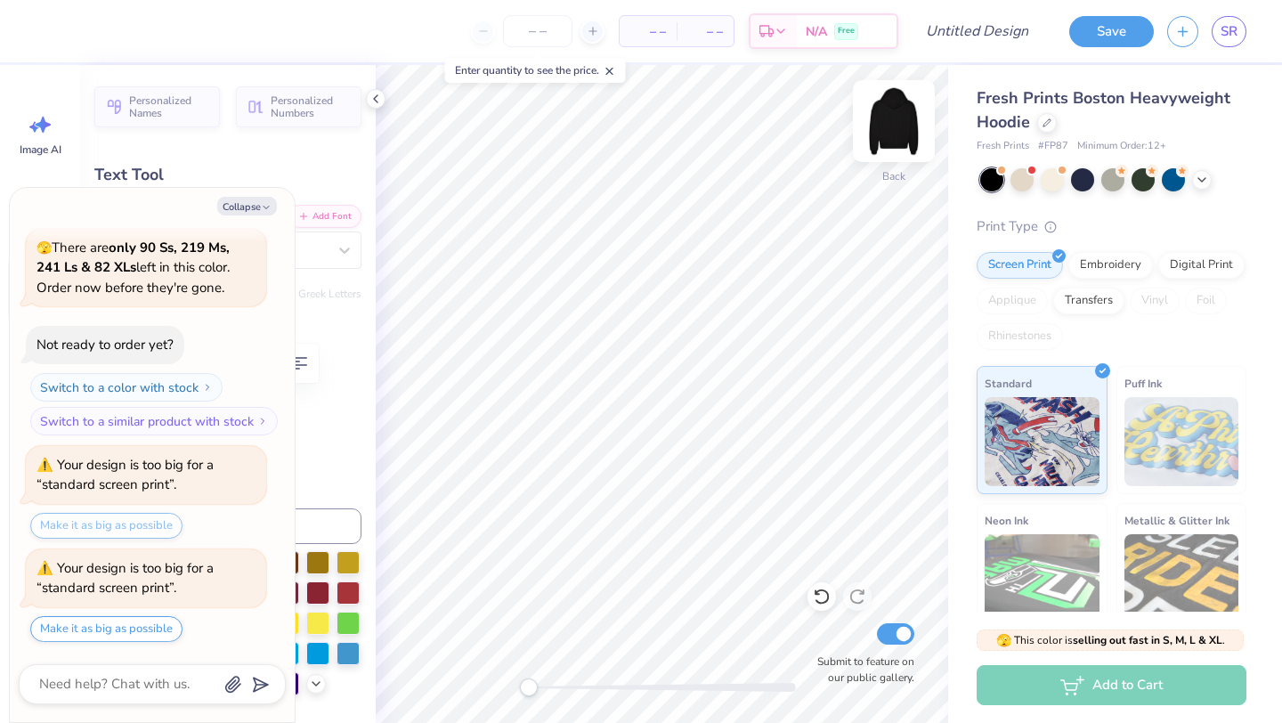
type textarea "x"
type input "2.25"
type input "3.64"
type input "5.21"
type input "-5.5"
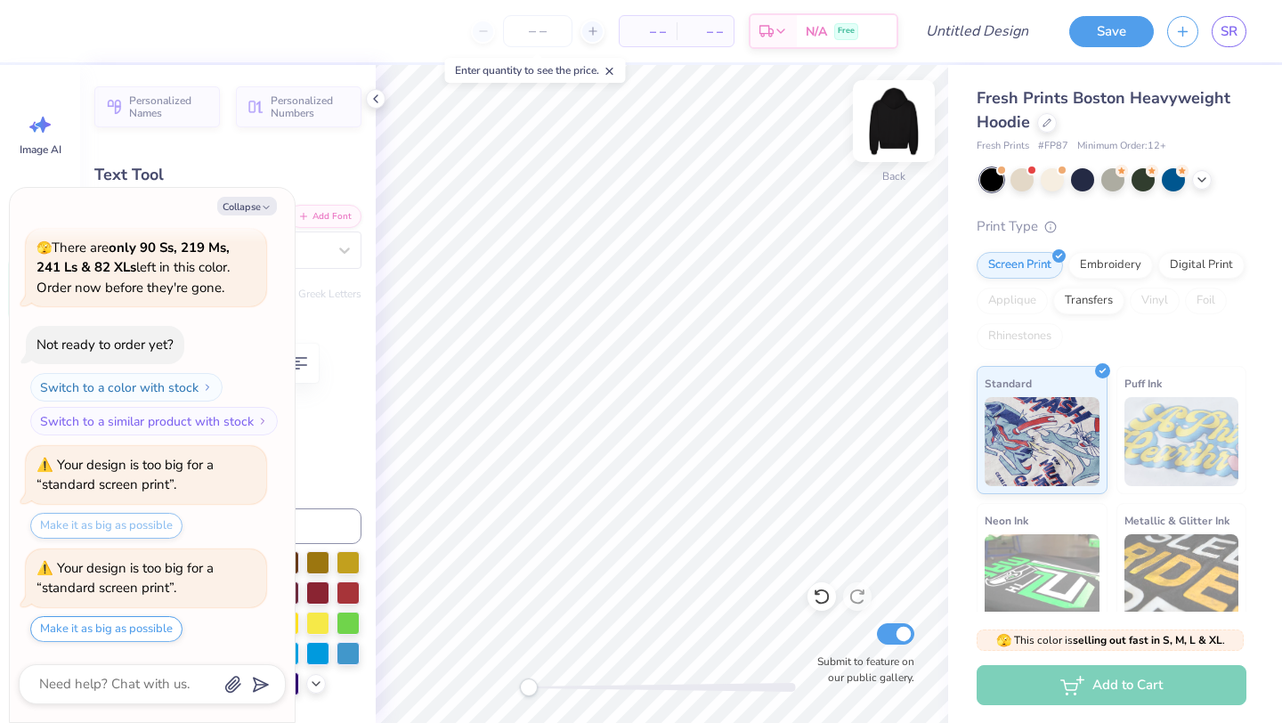
type textarea "x"
type input "2.43"
type input "3.65"
type input "4.19"
type textarea "x"
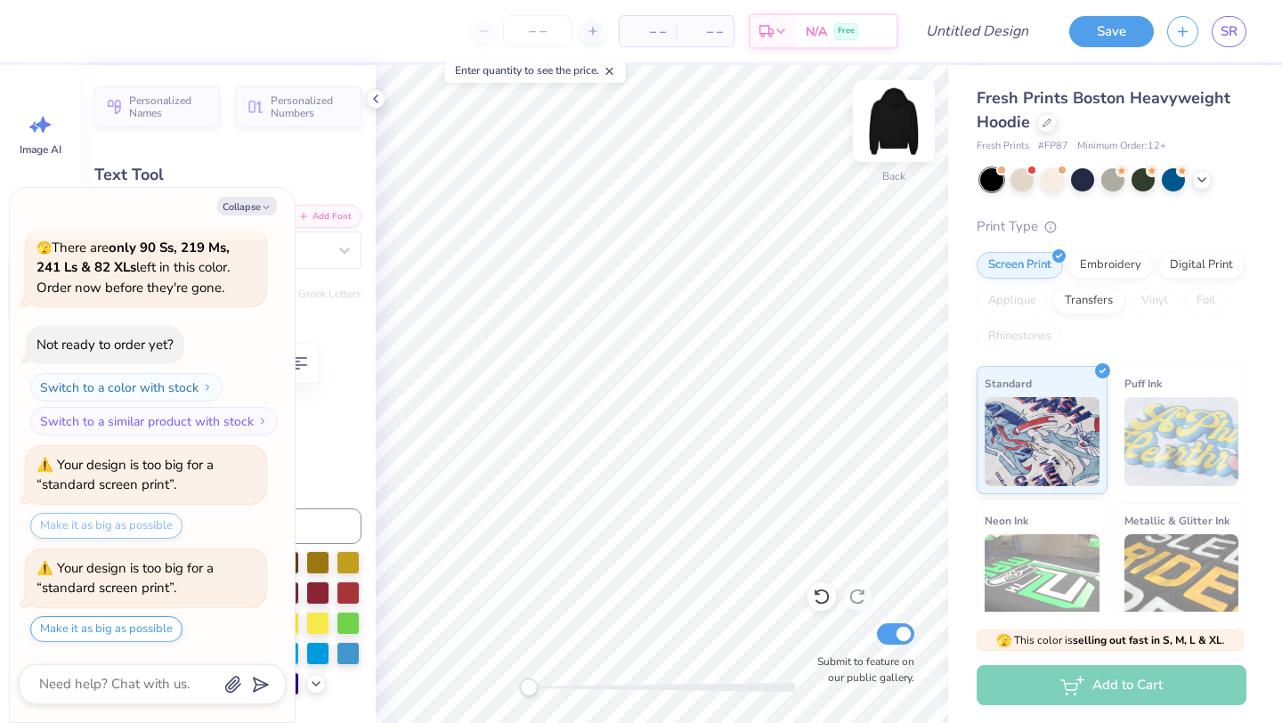
type input "4.69"
type textarea "x"
type input "0.0"
type textarea "x"
type input "3.04"
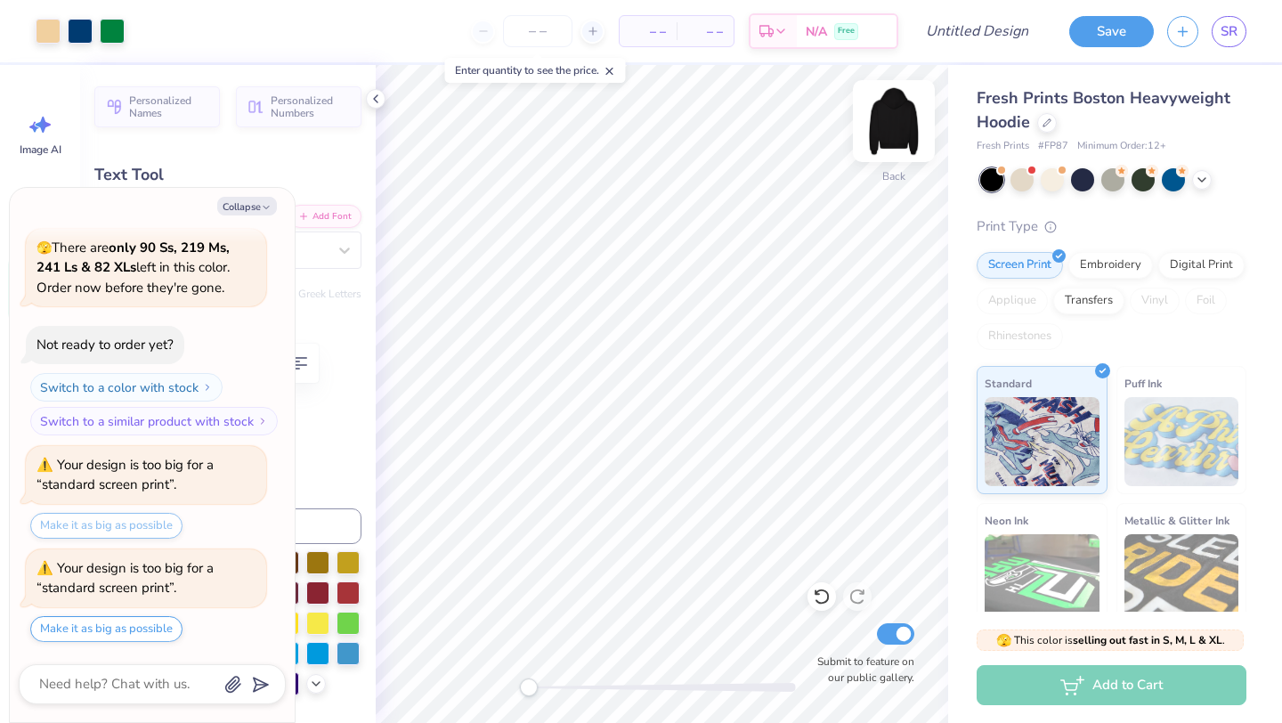
type input "3.85"
type input "4.19"
type input "10.4"
type textarea "x"
type input "2.43"
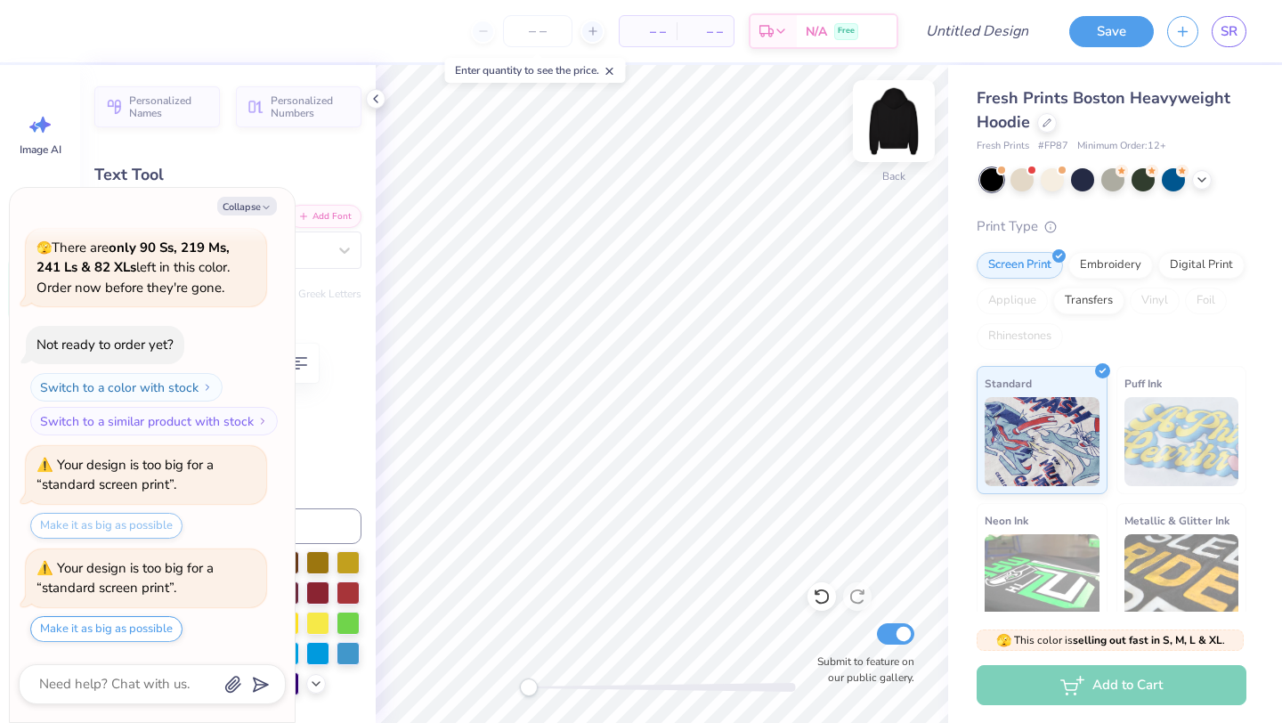
type input "3.65"
type input "4.39"
type input "-5.5"
type textarea "x"
type input "0.0"
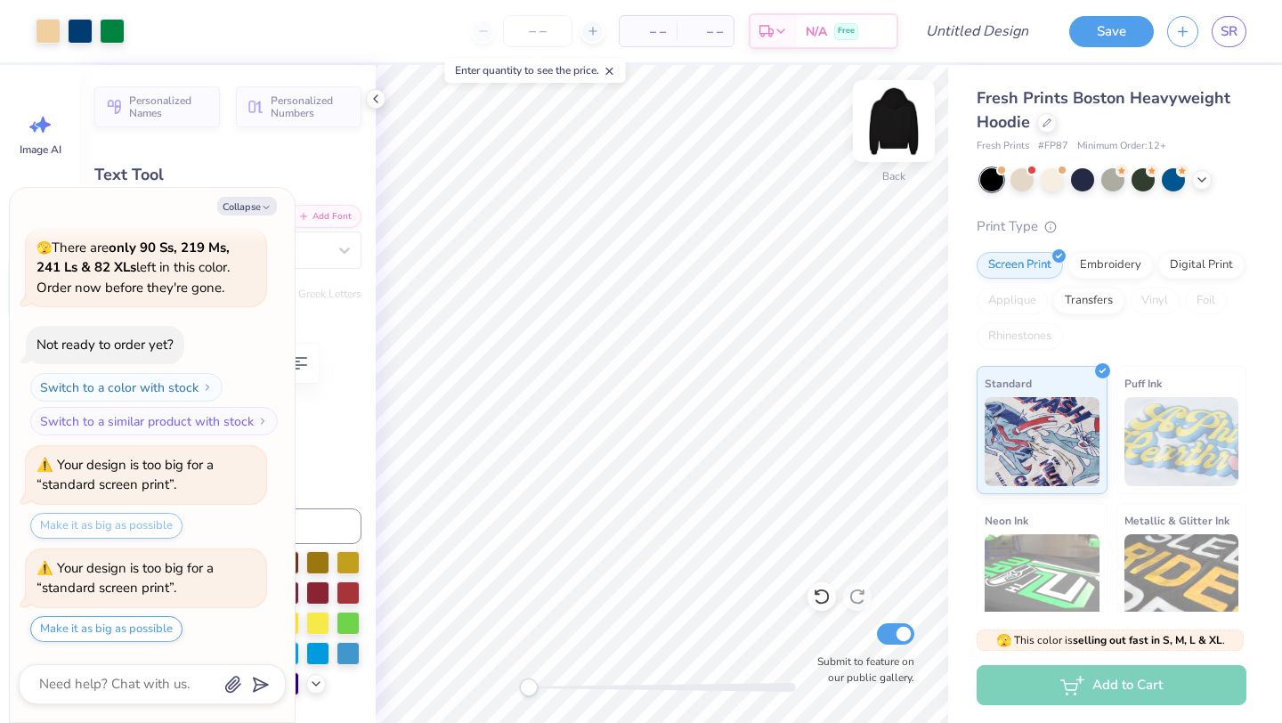
type textarea "x"
type input "2.30"
type input "3.63"
type input "4.94"
type input "-3.5"
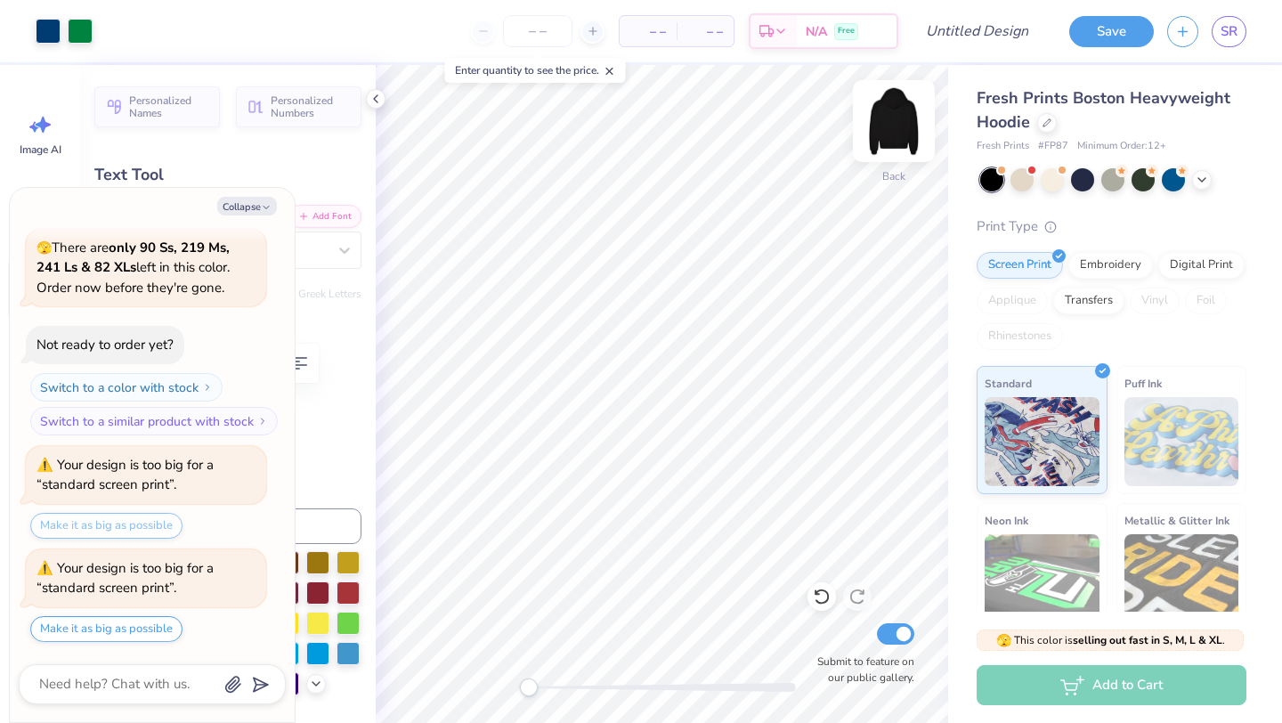
type textarea "x"
type input "0.0"
type textarea "x"
type input "2.23"
type input "3.59"
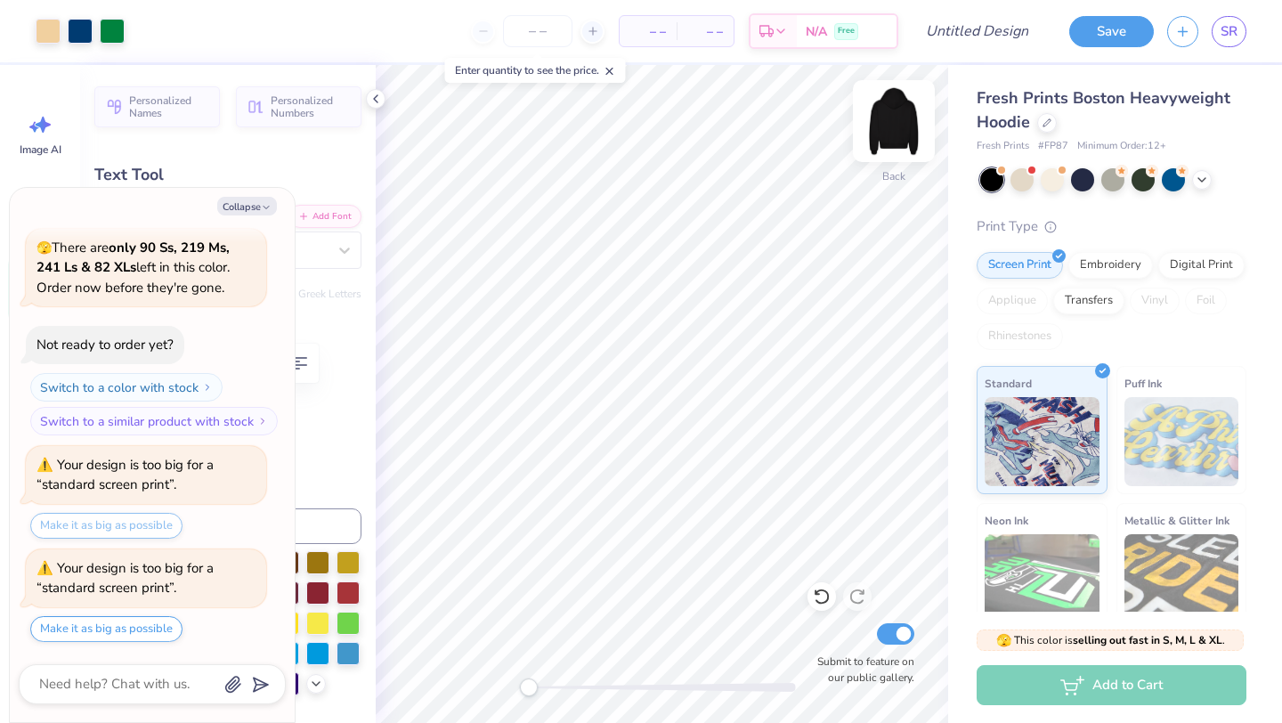
type input "4.96"
type input "-2.2"
type textarea "x"
type input "0.0"
type textarea "x"
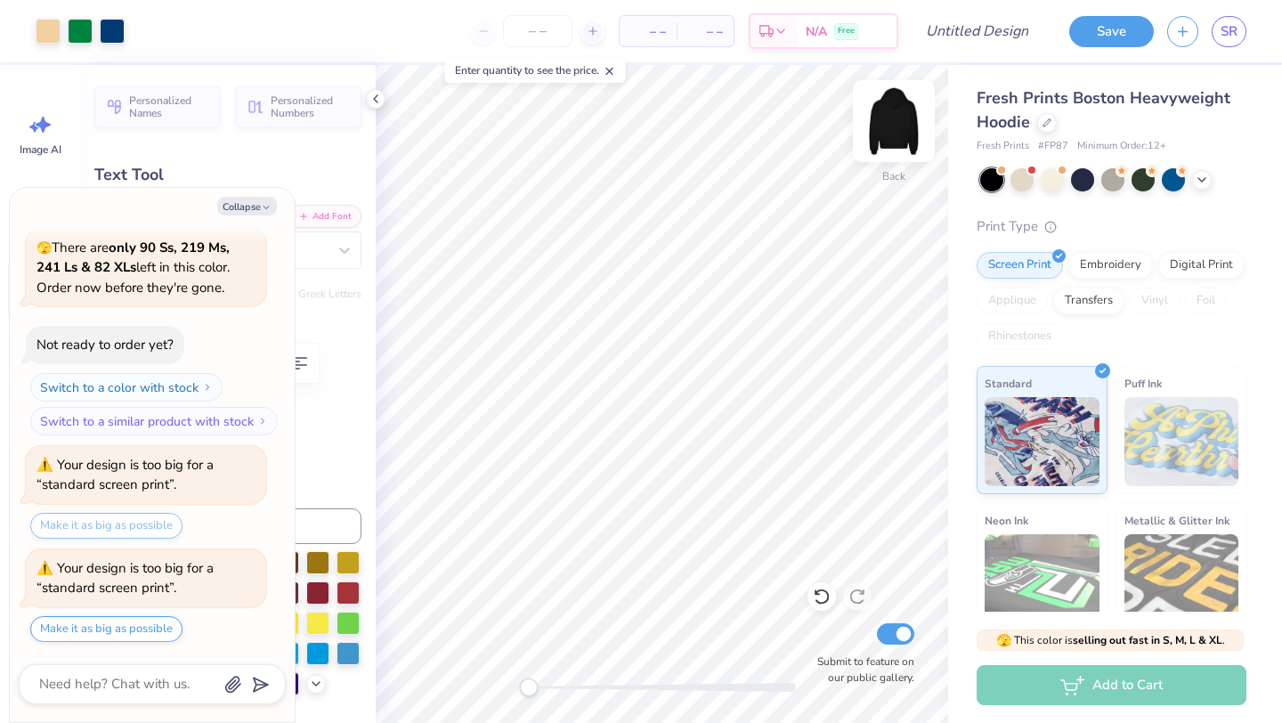
type input "4.26"
type input "0.49"
type input "9.12"
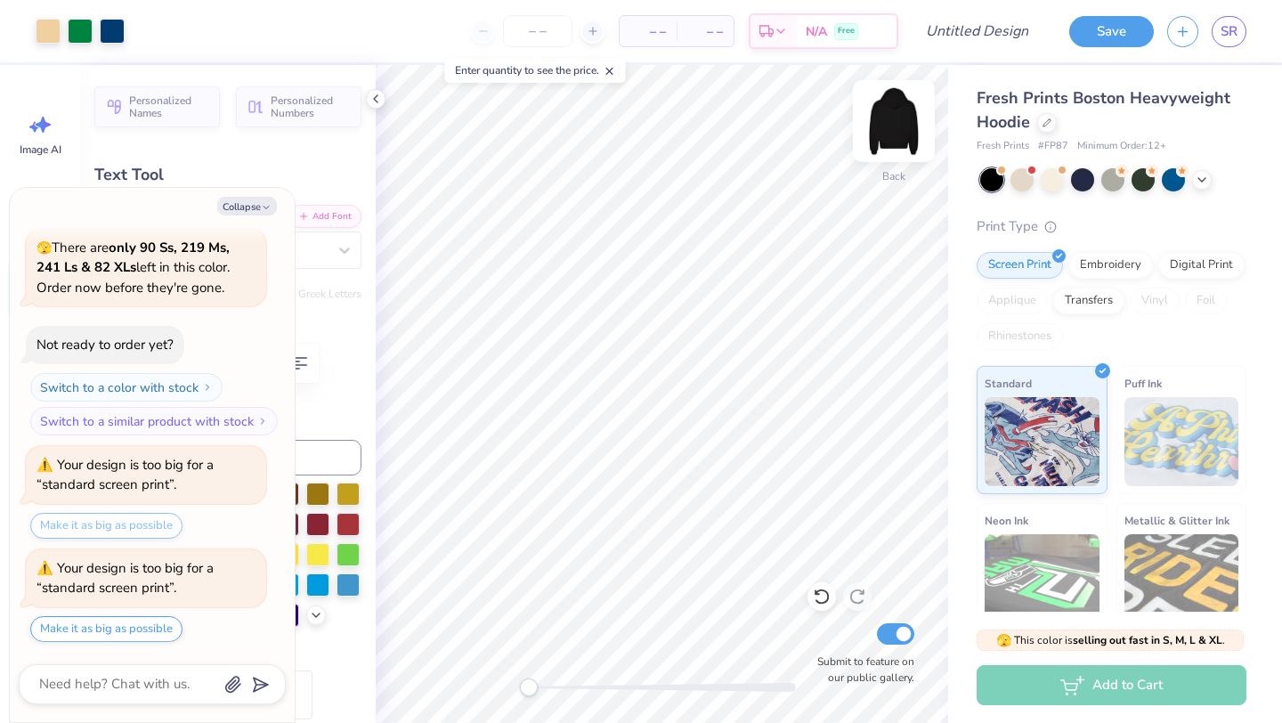
type textarea "x"
type input "3.04"
type input "3.85"
type input "4.19"
type input "10.4"
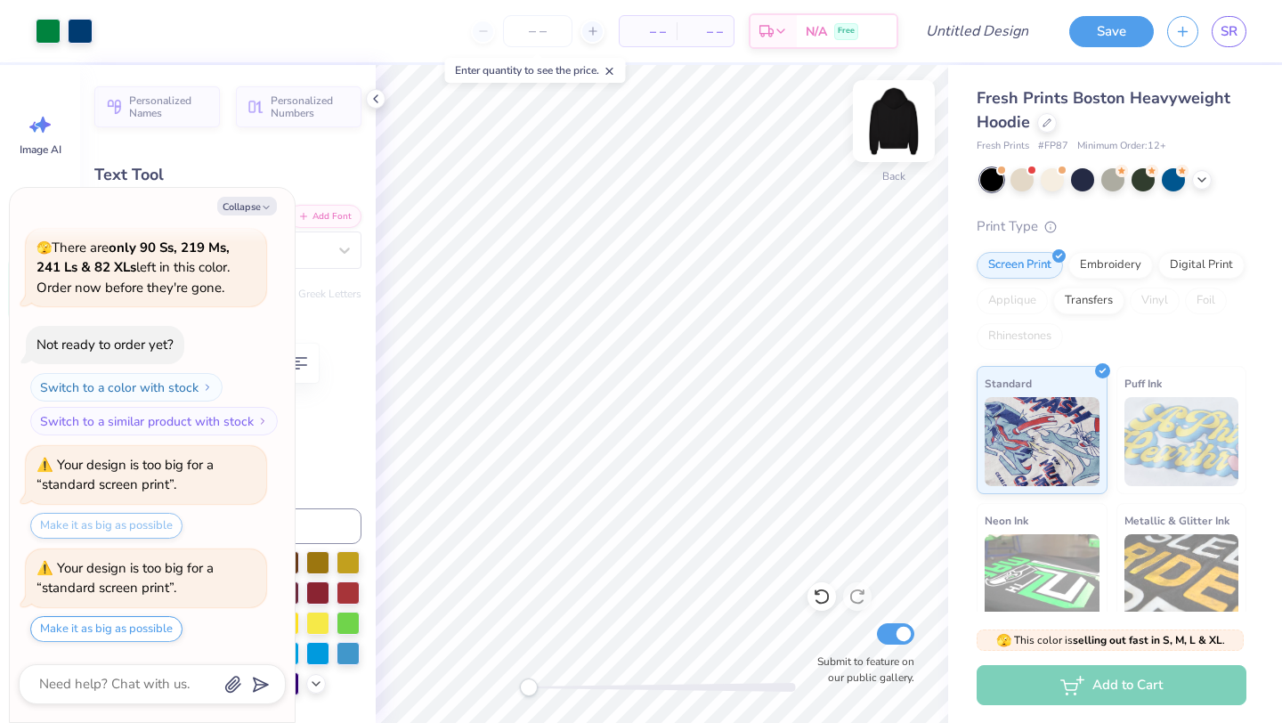
type textarea "x"
type input "0.0"
type textarea "x"
type input "2.25"
type input "3.64"
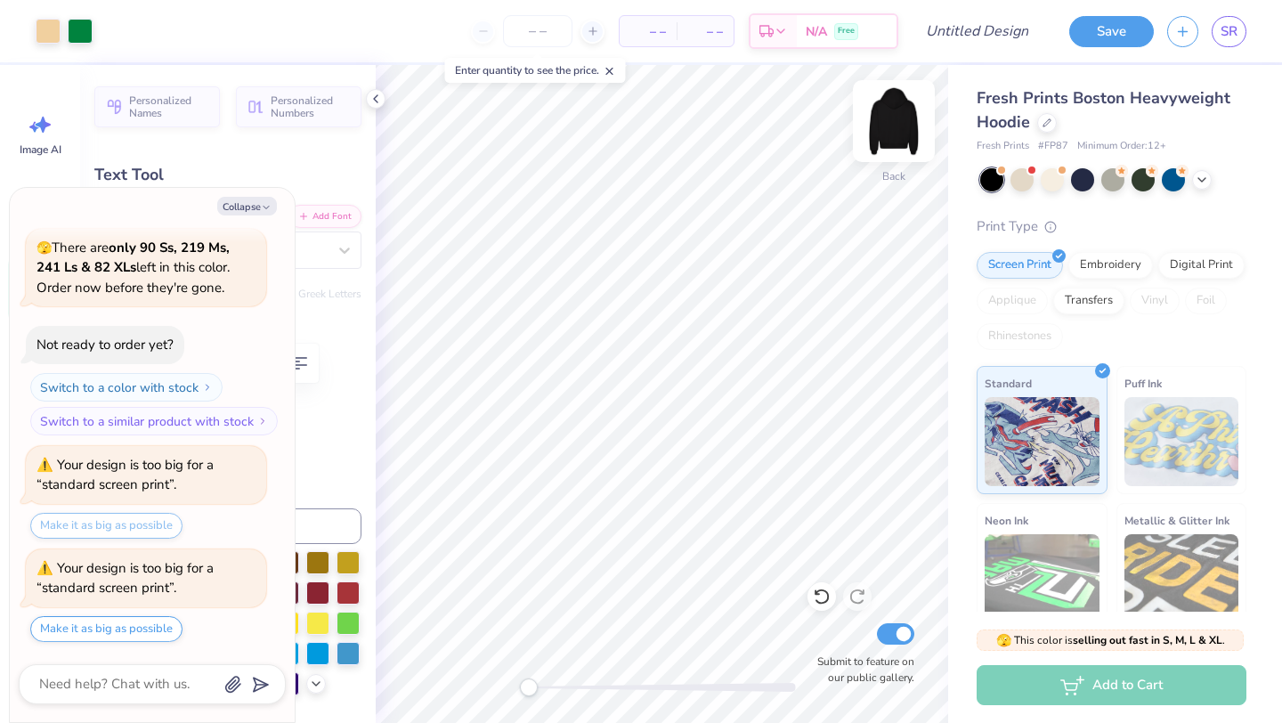
type input "4.93"
type input "-5.5"
type textarea "x"
type input "0.0"
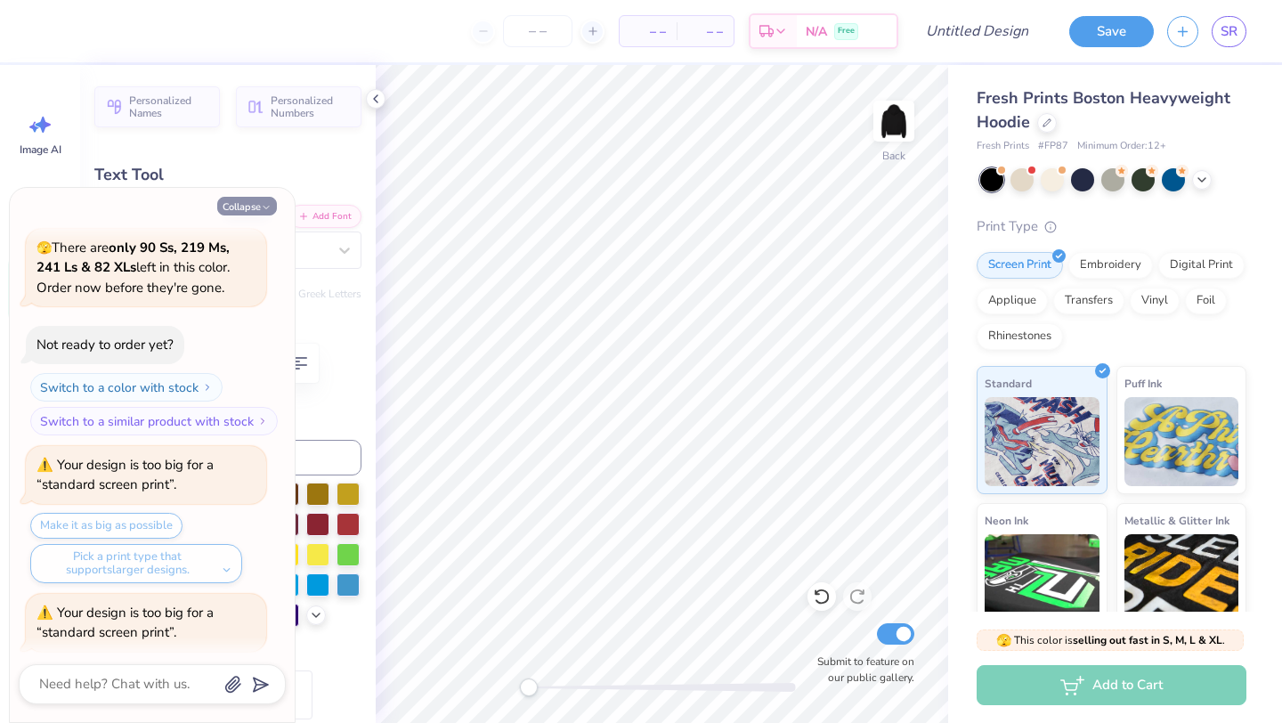
click at [254, 205] on button "Collapse" at bounding box center [247, 206] width 60 height 19
type textarea "x"
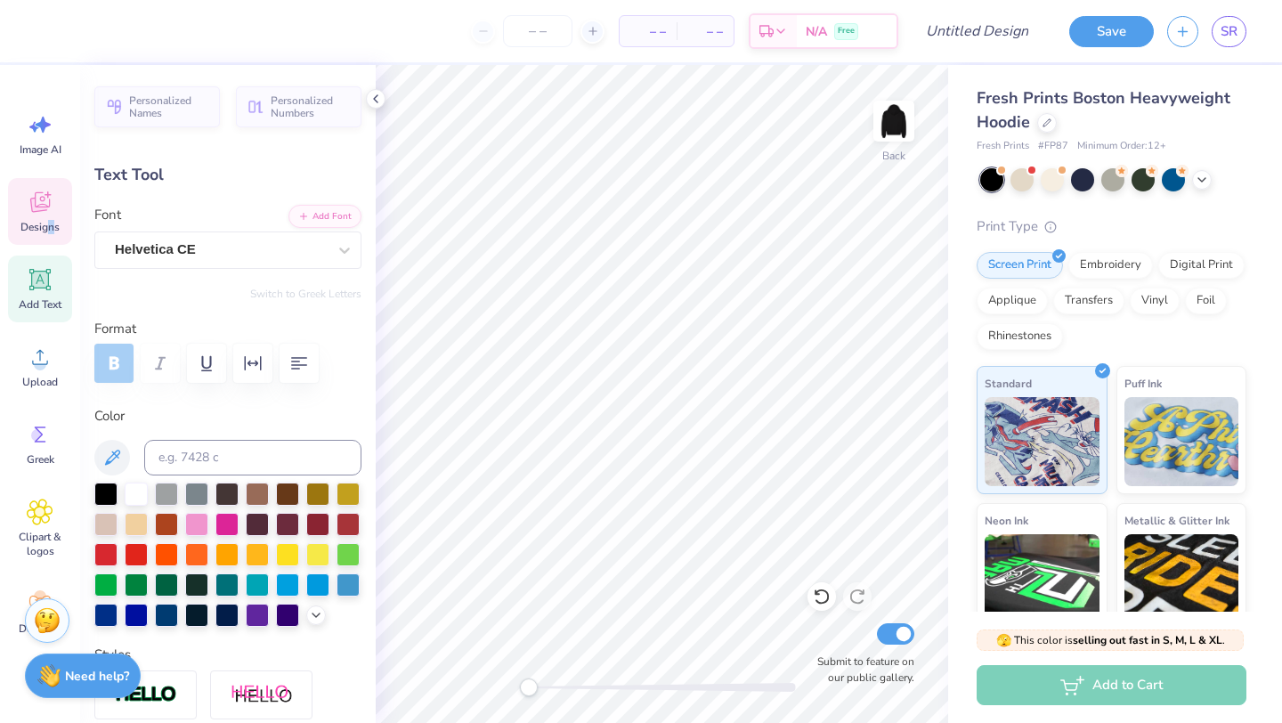
click at [51, 232] on span "Designs" at bounding box center [39, 227] width 39 height 14
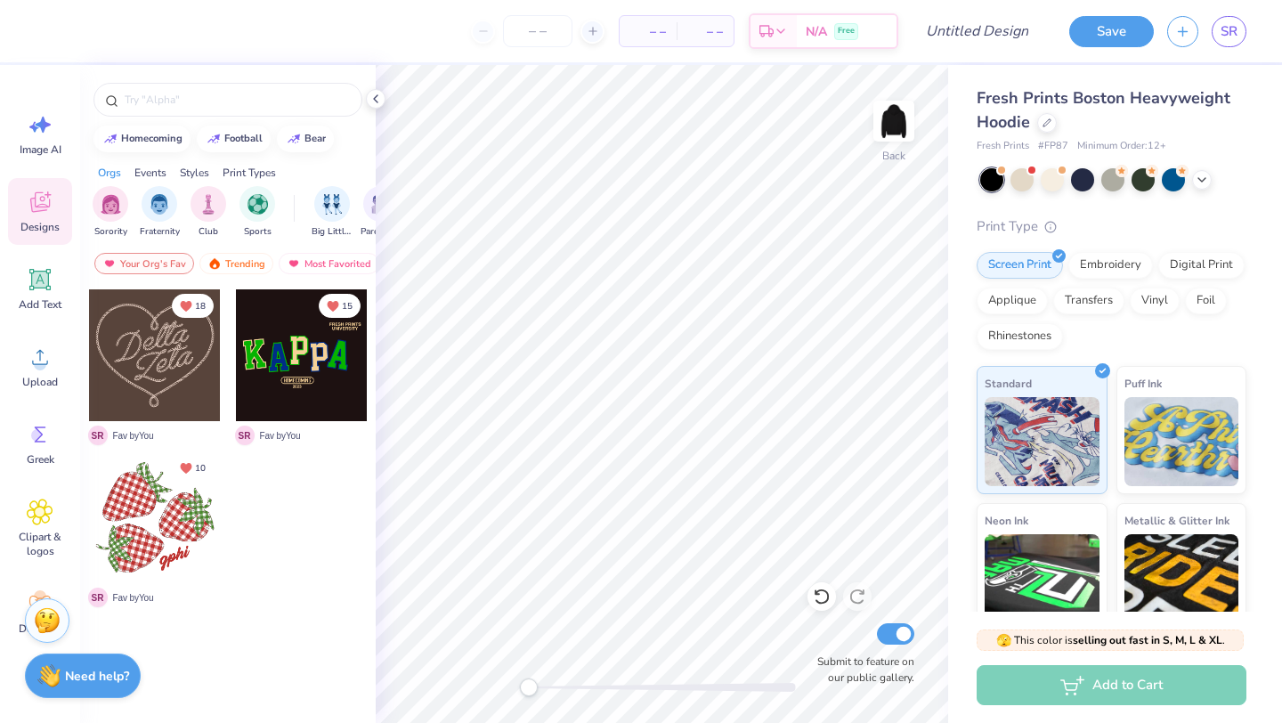
click at [301, 380] on div at bounding box center [302, 355] width 132 height 132
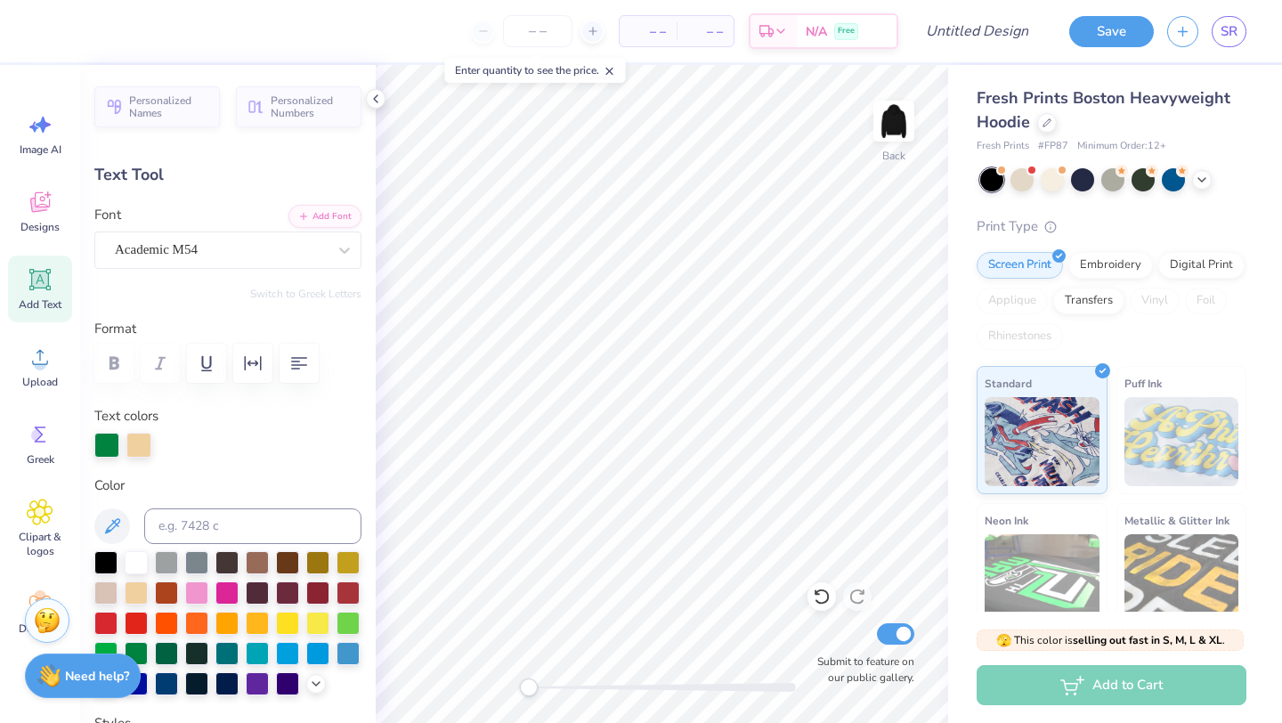
type textarea "T"
type input "2.20"
type input "3.20"
type input "5.08"
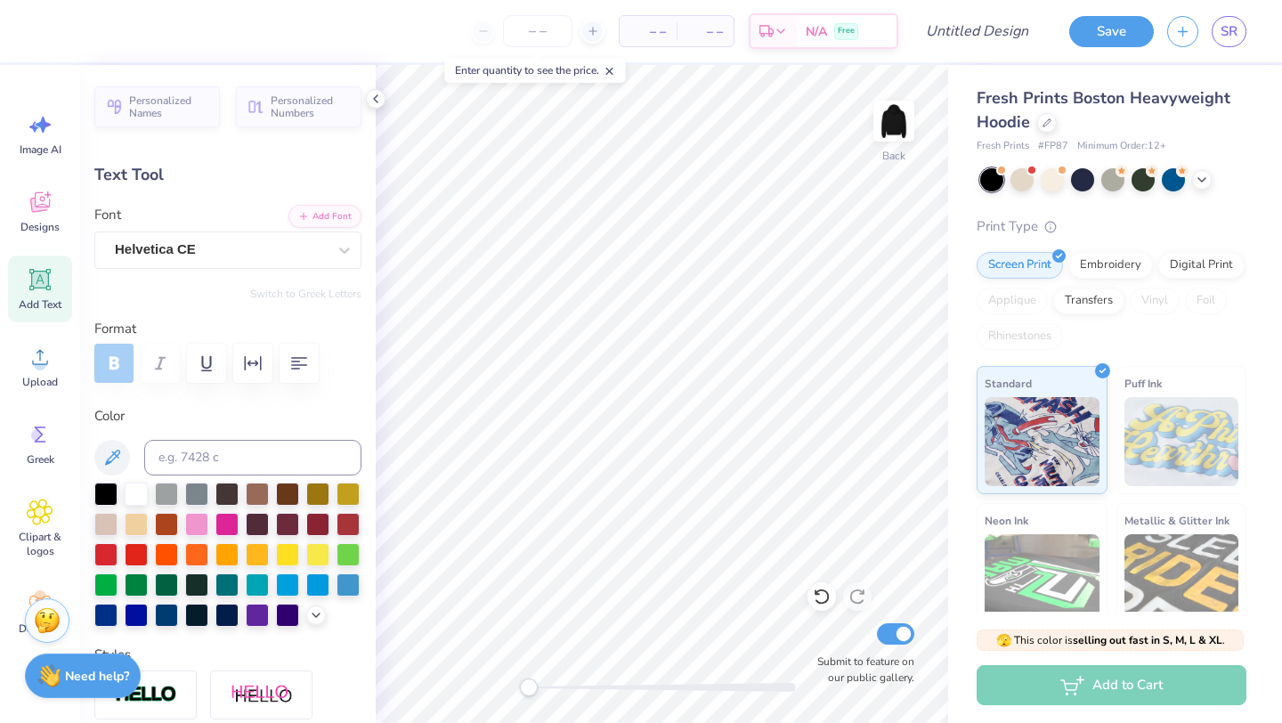
scroll to position [0, 0]
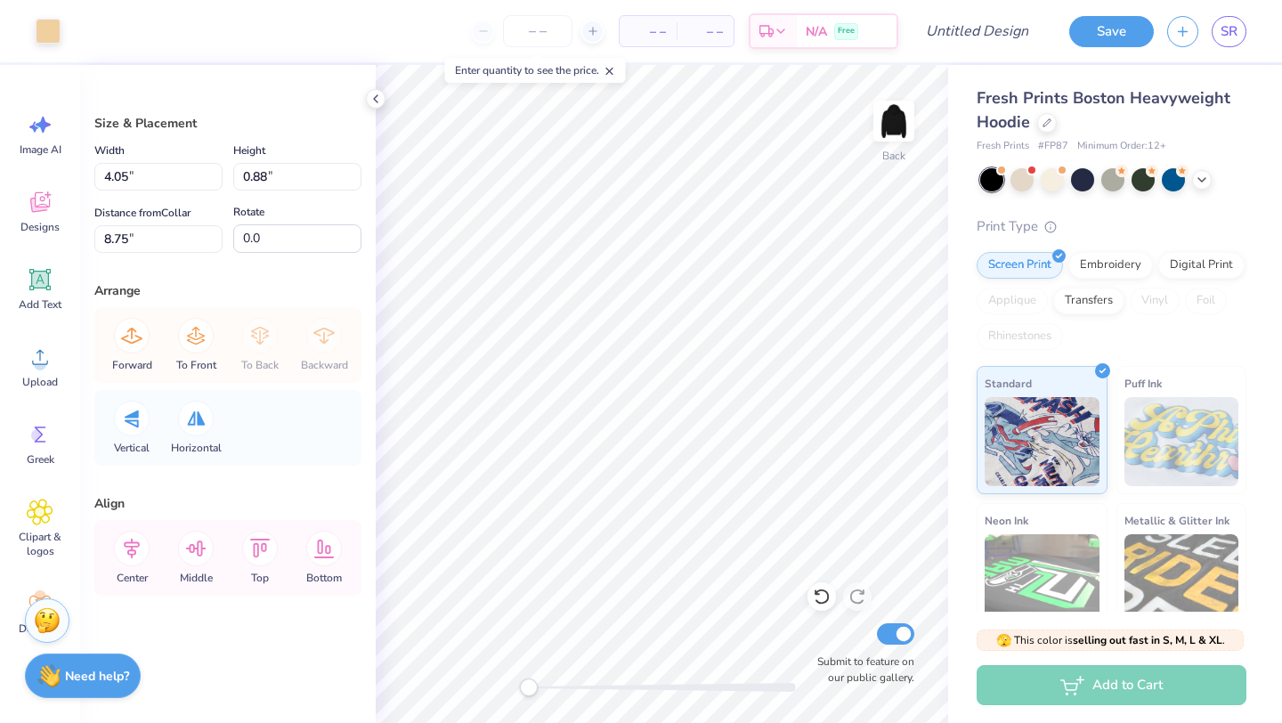
click at [364, 301] on div "Size & Placement Width 4.05 4.05 " Height 0.88 0.88 " Distance from Collar 8.75…" at bounding box center [228, 394] width 296 height 658
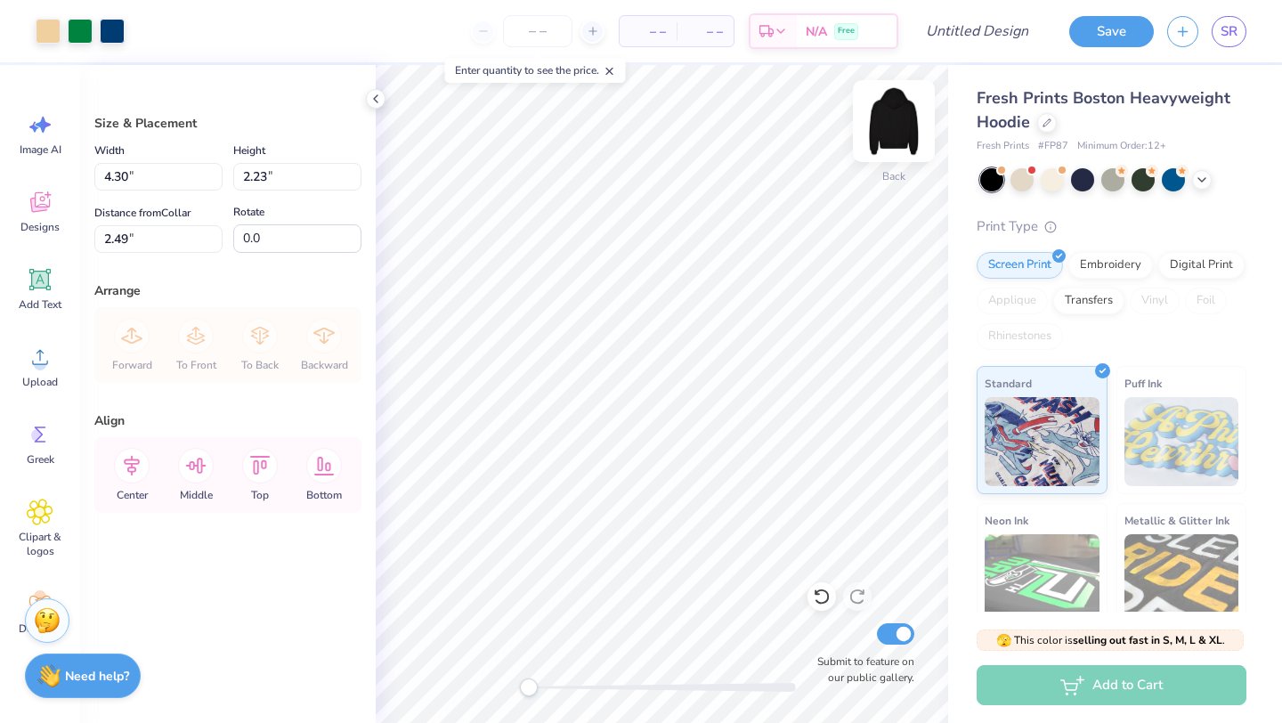
click at [891, 134] on img at bounding box center [894, 120] width 71 height 71
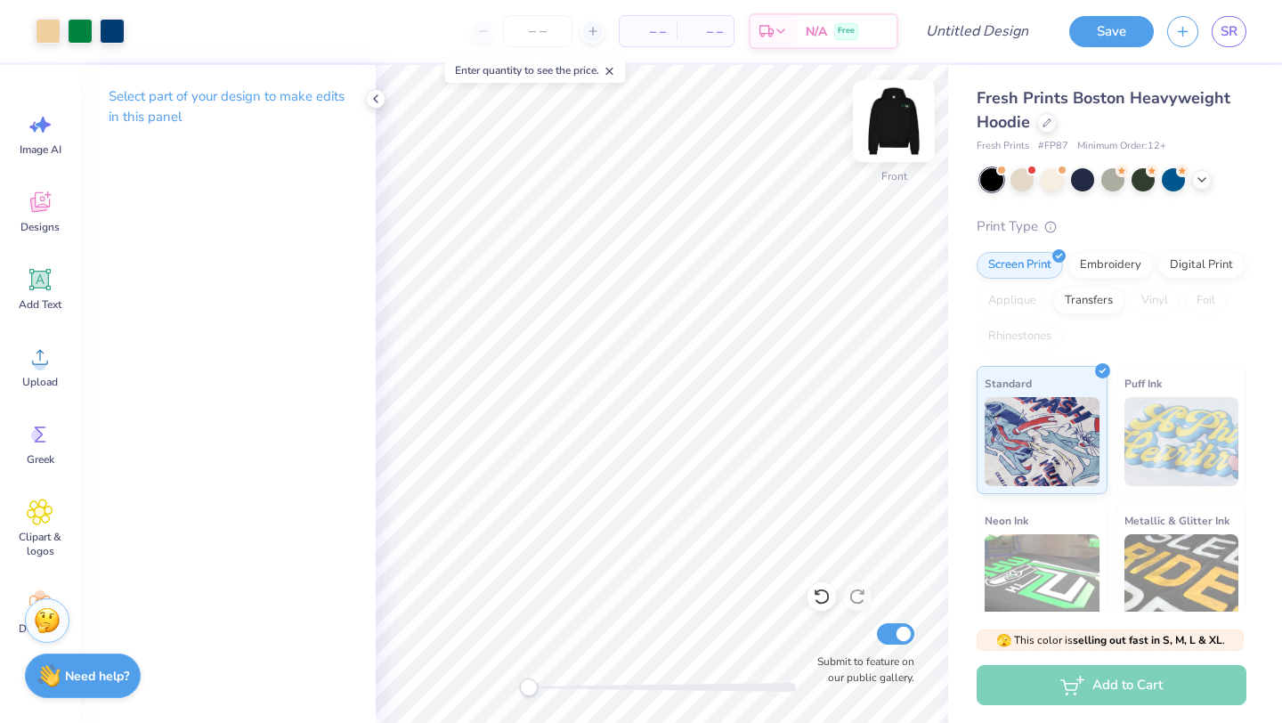
click at [893, 144] on img at bounding box center [894, 120] width 71 height 71
click at [1112, 33] on button "Save" at bounding box center [1112, 28] width 85 height 31
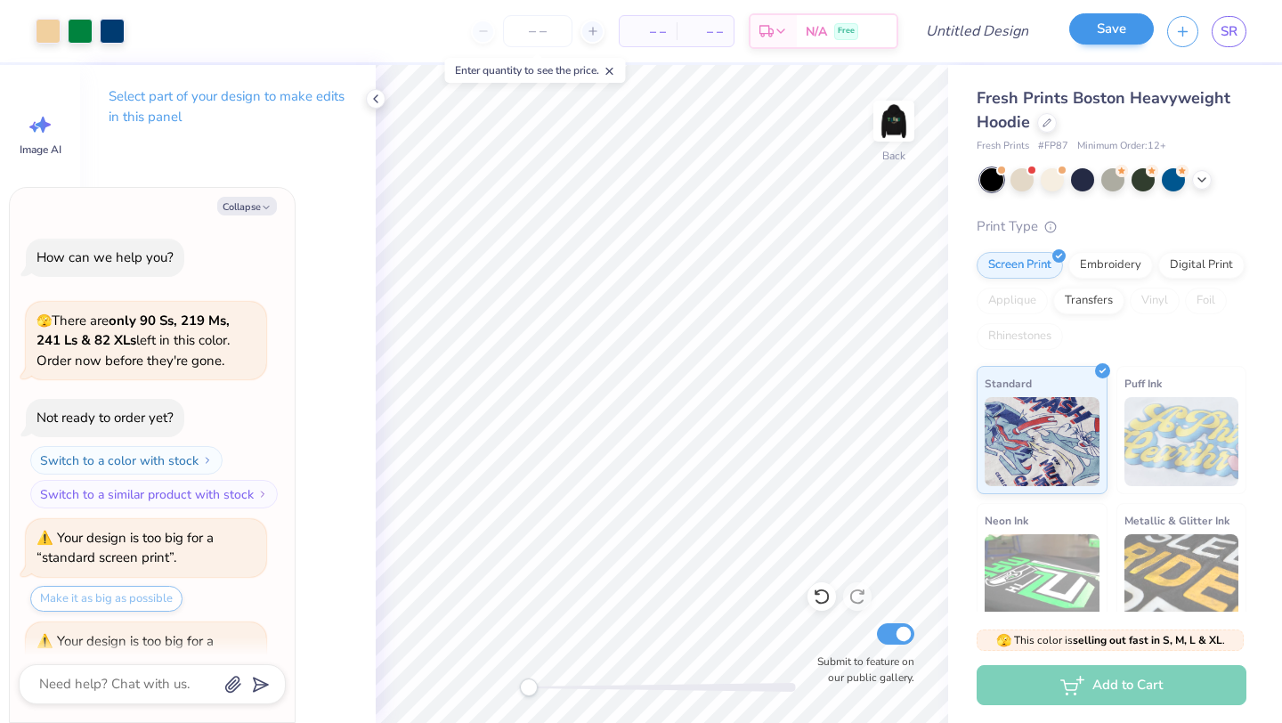
scroll to position [122, 0]
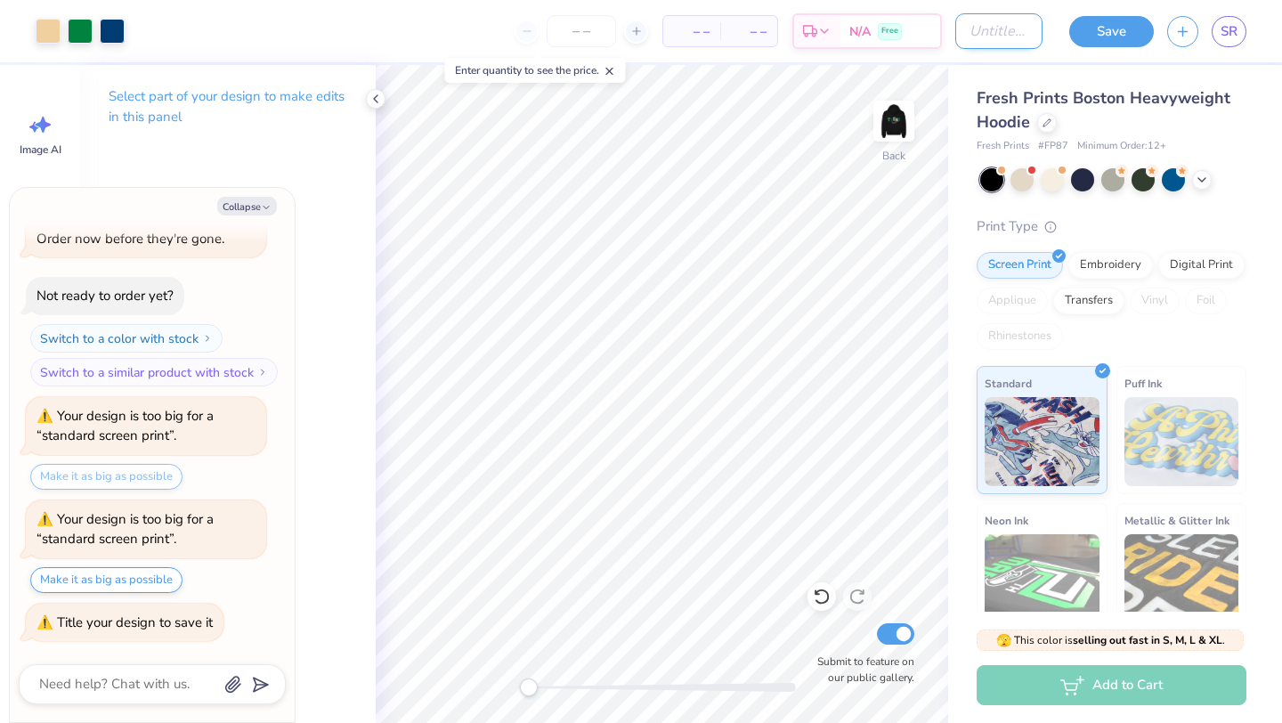
click at [997, 37] on input "Design Title" at bounding box center [999, 31] width 87 height 36
click at [1087, 23] on button "Save" at bounding box center [1112, 31] width 85 height 31
click at [250, 201] on button "Collapse" at bounding box center [247, 206] width 60 height 19
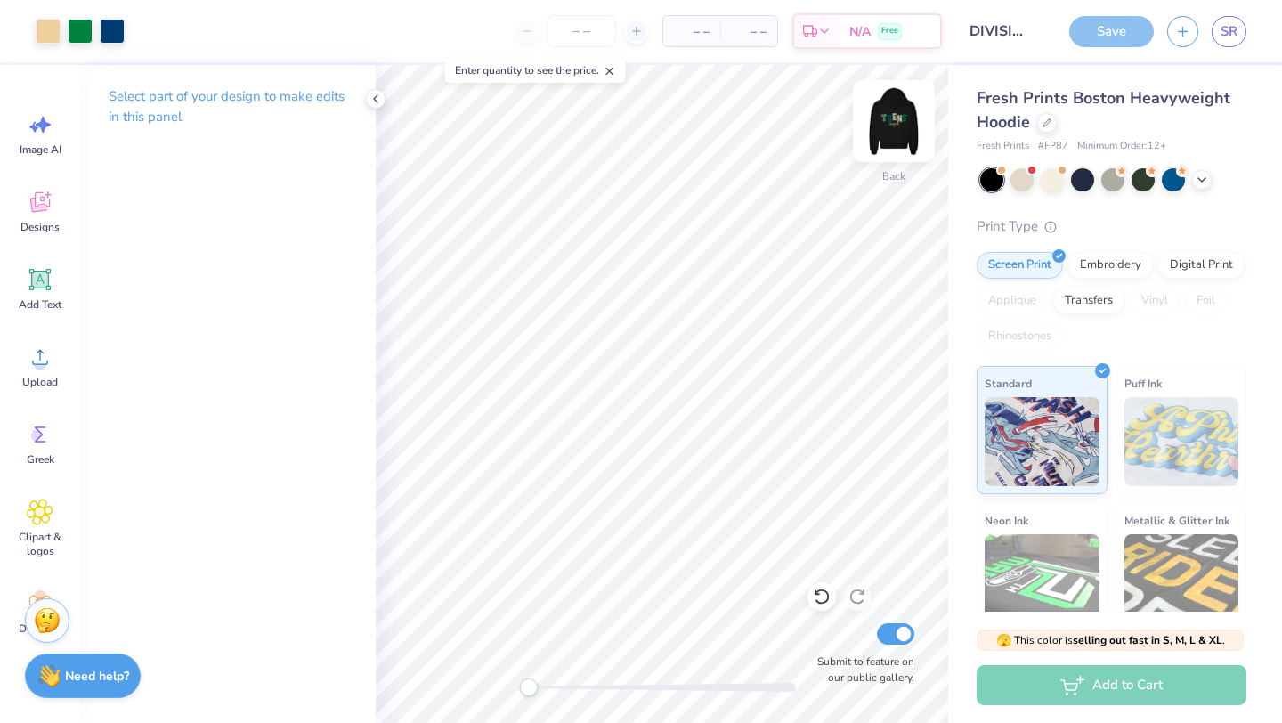
click at [913, 118] on img at bounding box center [894, 120] width 71 height 71
click at [883, 120] on img at bounding box center [894, 120] width 71 height 71
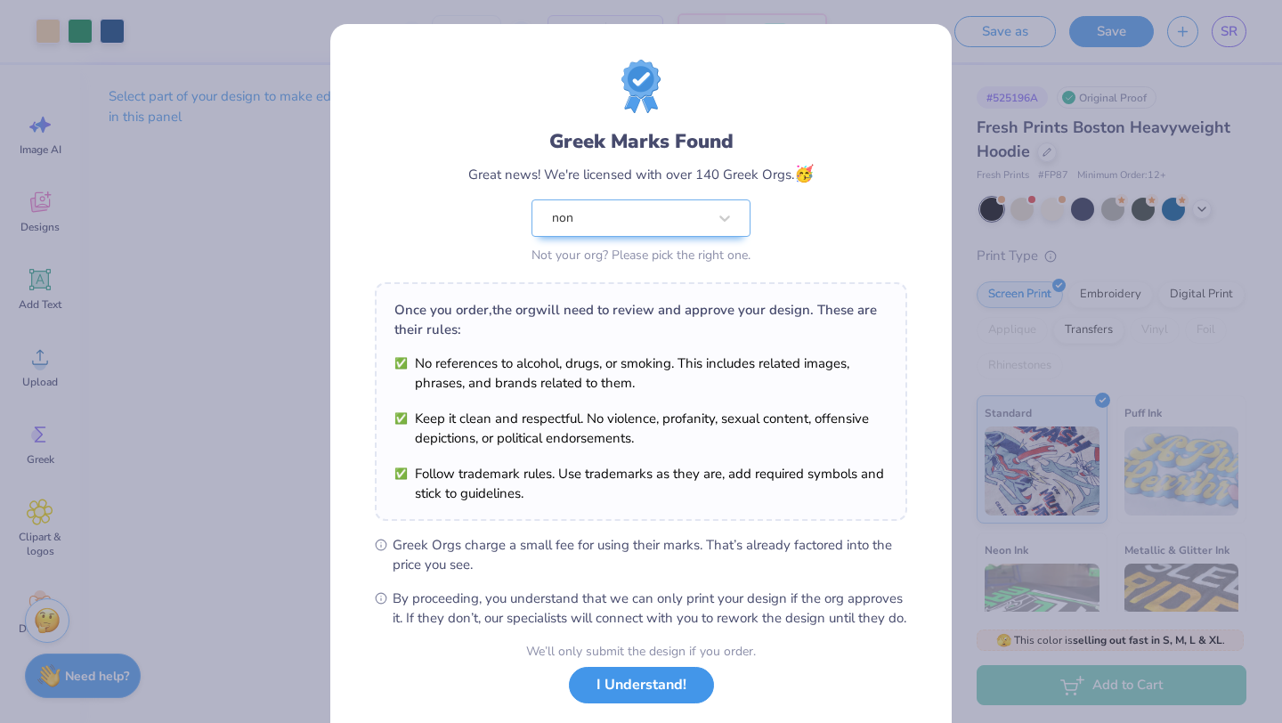
click at [658, 704] on button "I Understand!" at bounding box center [641, 685] width 145 height 37
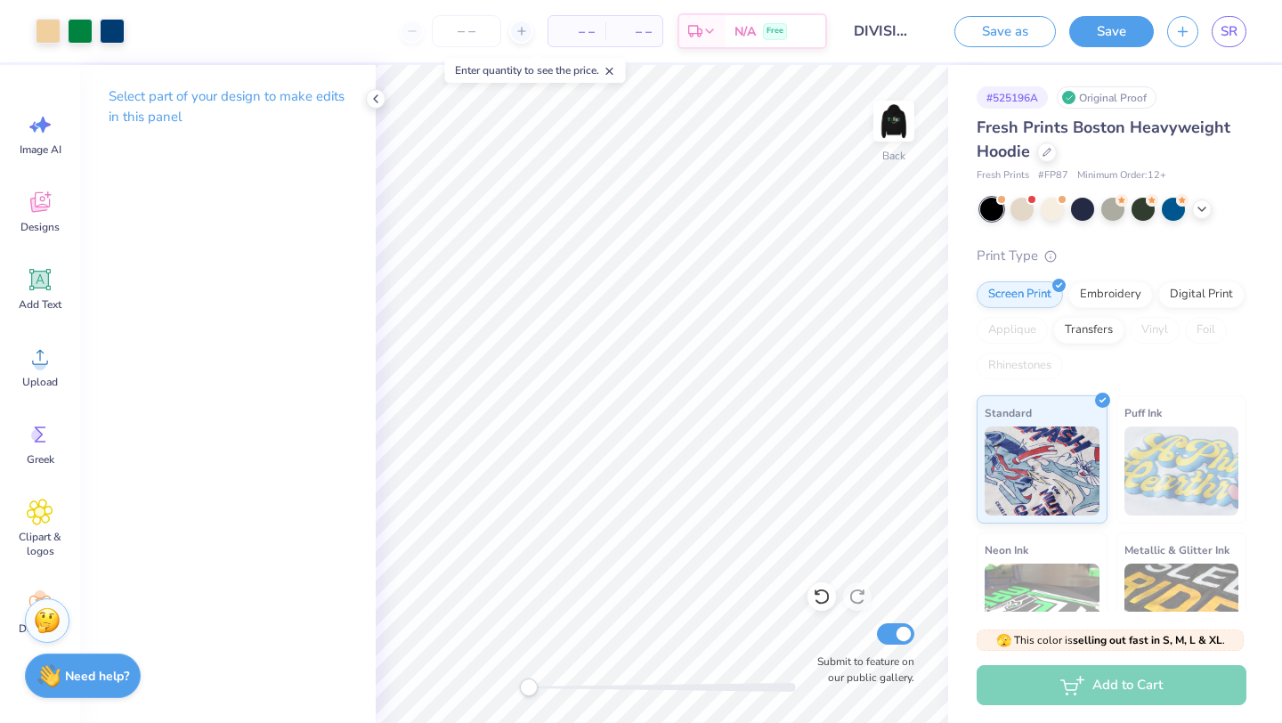
click at [1111, 24] on button "Save" at bounding box center [1112, 31] width 85 height 31
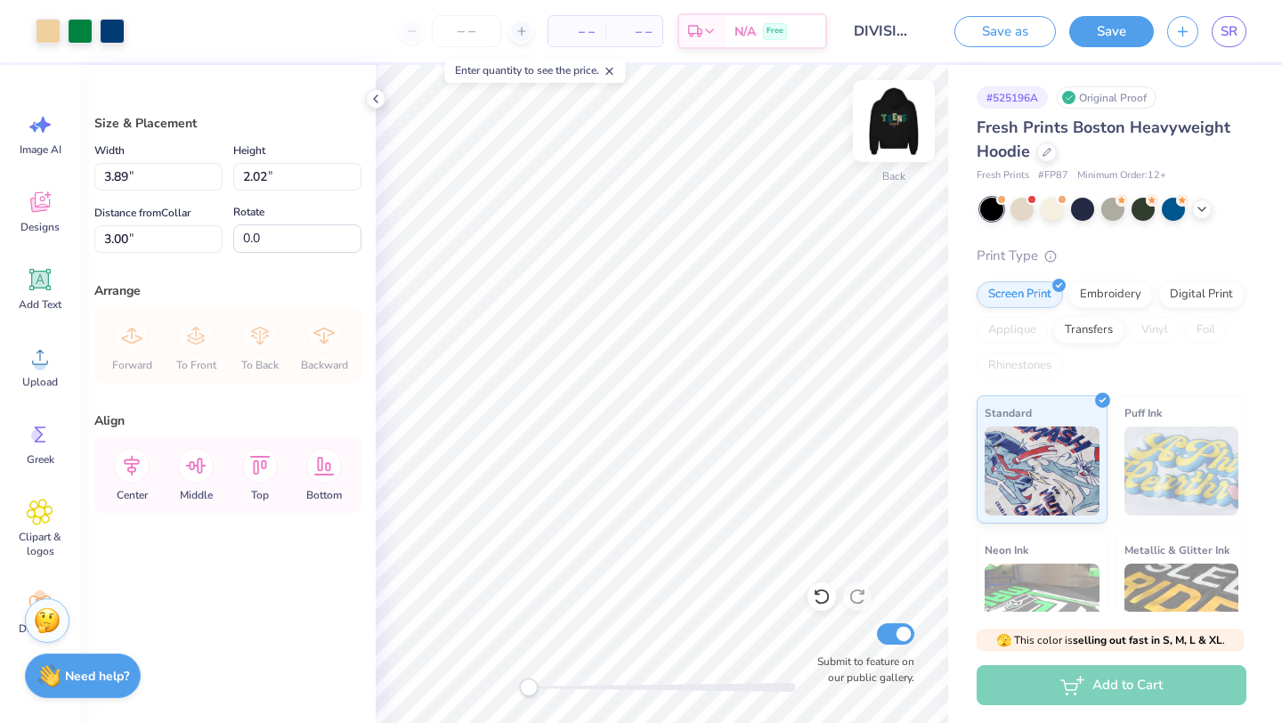
click at [891, 138] on img at bounding box center [894, 120] width 71 height 71
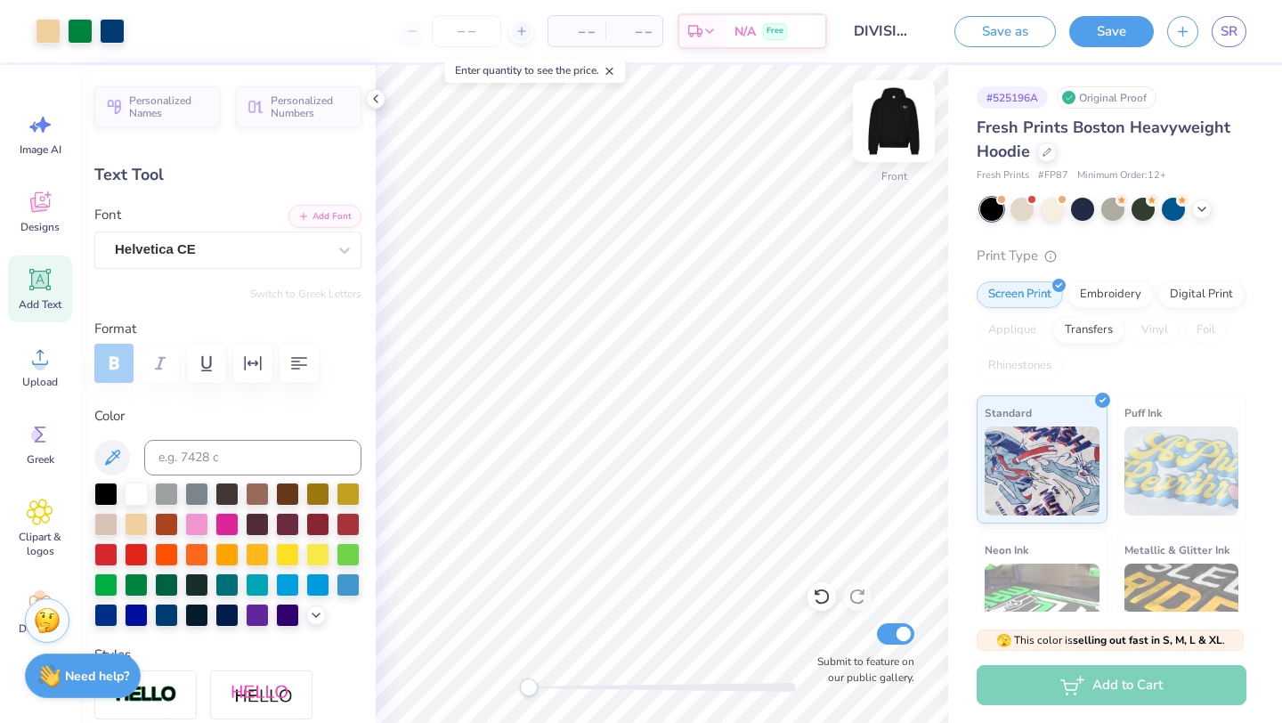
click at [892, 142] on img at bounding box center [894, 120] width 71 height 71
click at [888, 127] on img at bounding box center [894, 120] width 71 height 71
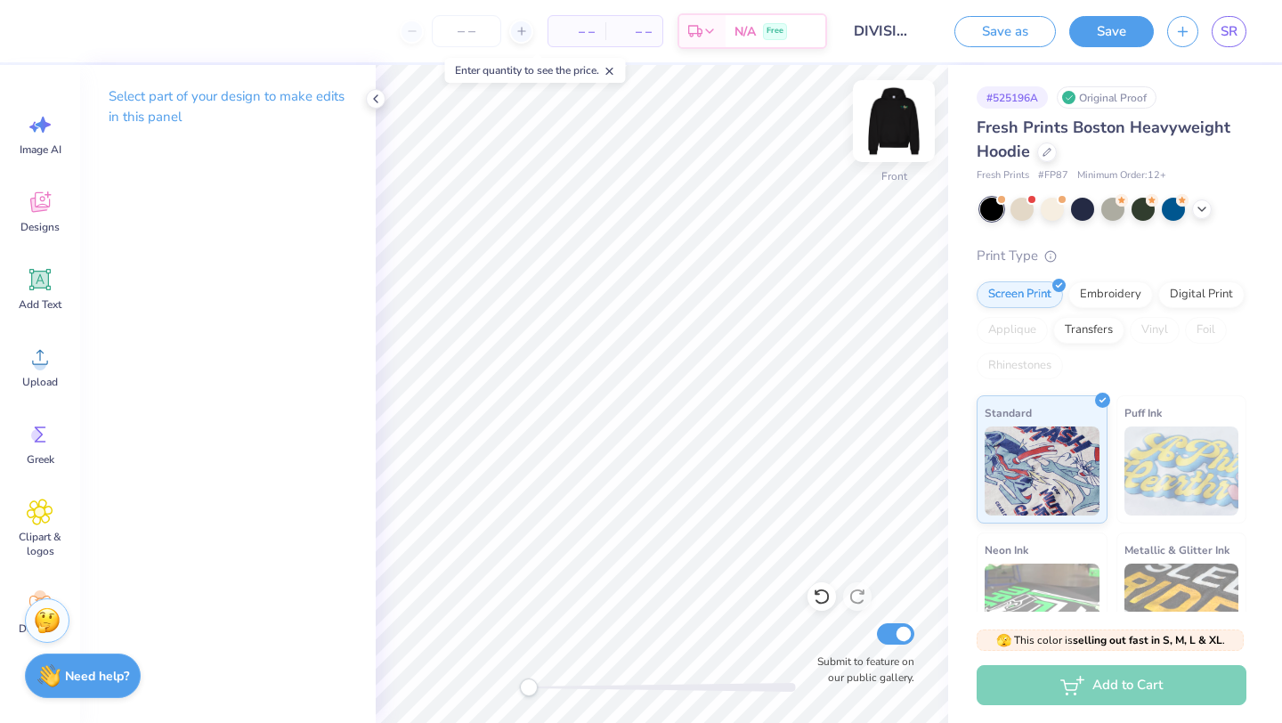
click at [890, 118] on img at bounding box center [894, 120] width 71 height 71
click at [902, 149] on div "Back" at bounding box center [894, 132] width 41 height 63
click at [904, 140] on img at bounding box center [894, 120] width 71 height 71
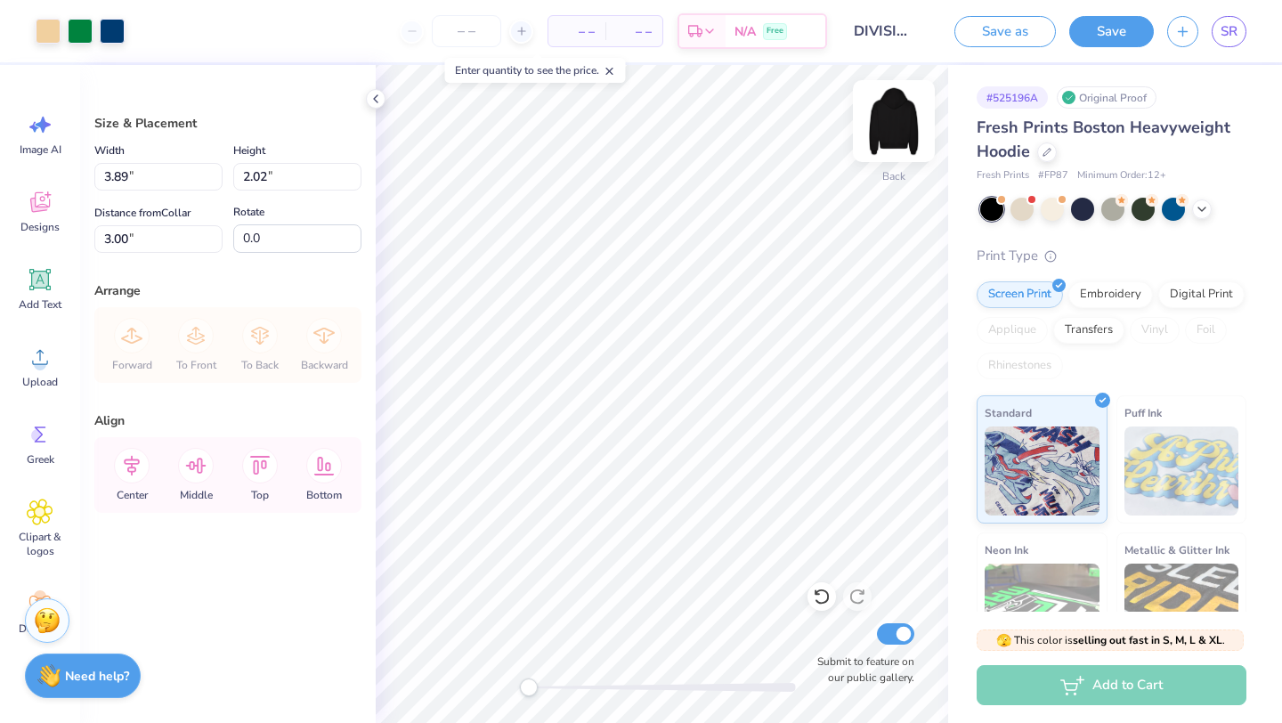
click at [891, 126] on img at bounding box center [894, 120] width 71 height 71
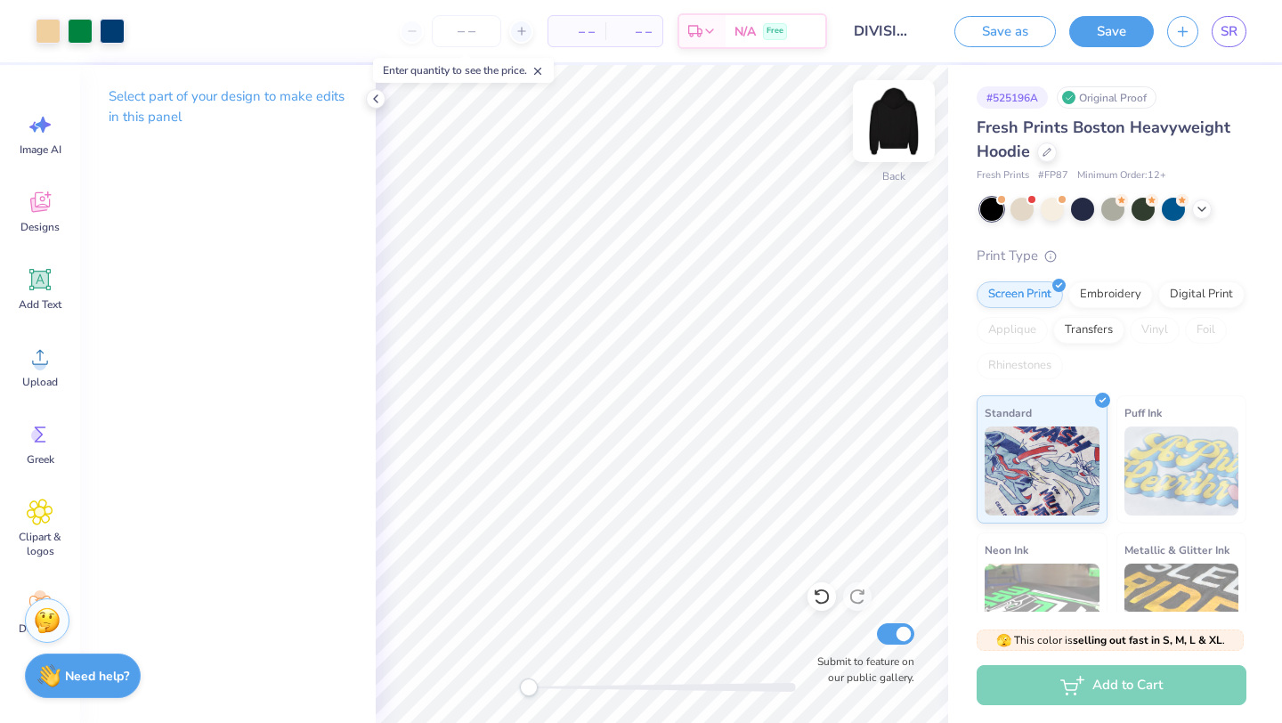
click at [886, 125] on img at bounding box center [894, 120] width 71 height 71
click at [895, 117] on img at bounding box center [894, 120] width 71 height 71
click at [1108, 36] on button "Save" at bounding box center [1112, 28] width 85 height 31
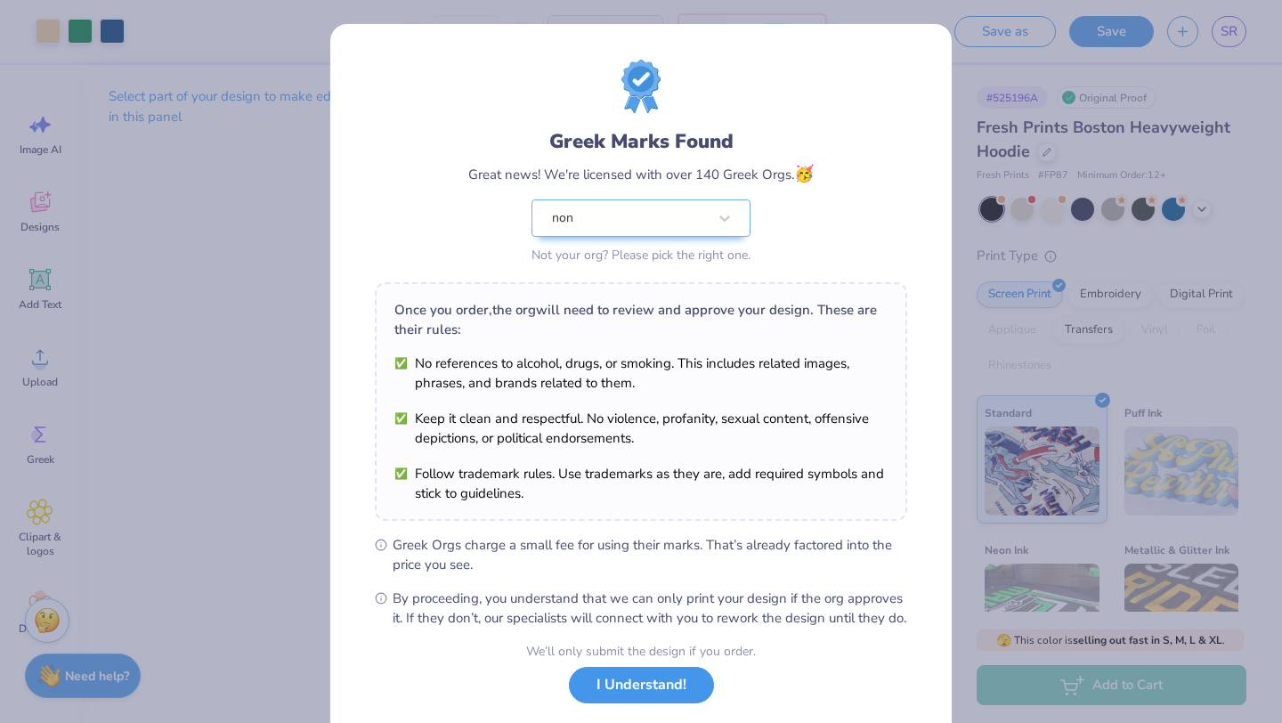
click at [661, 704] on button "I Understand!" at bounding box center [641, 685] width 145 height 37
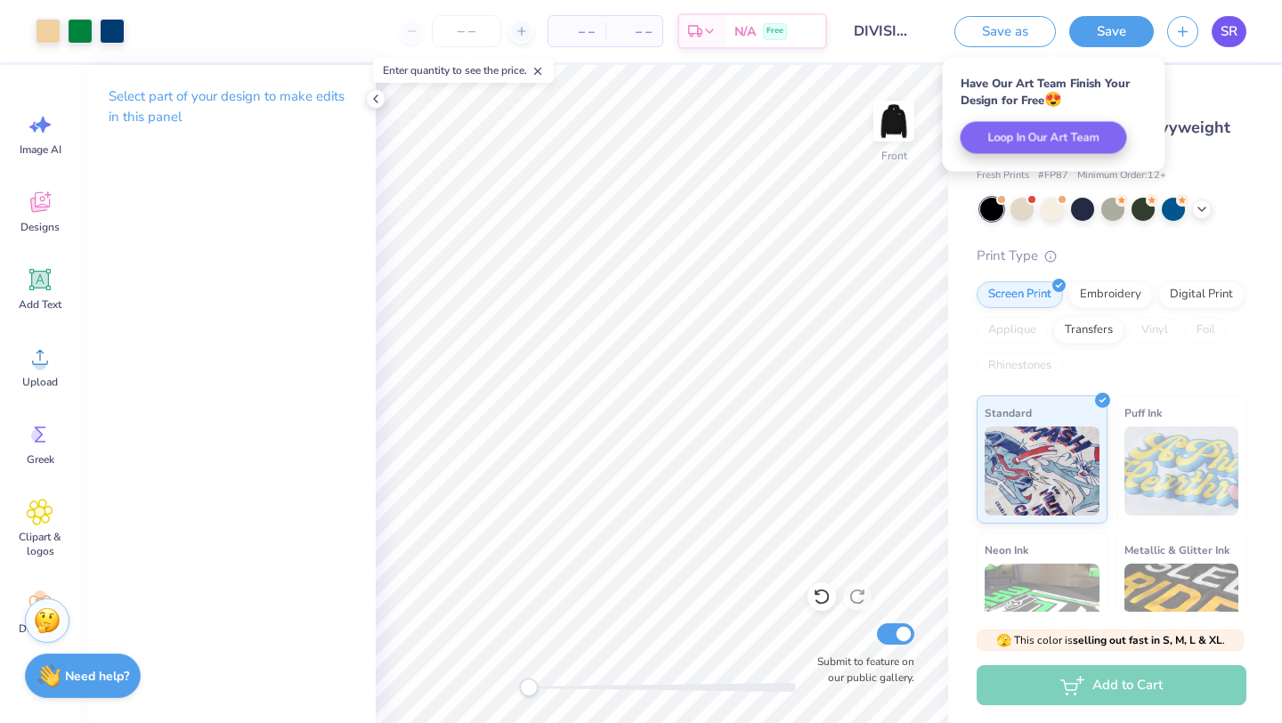
click at [1236, 33] on span "SR" at bounding box center [1229, 31] width 17 height 20
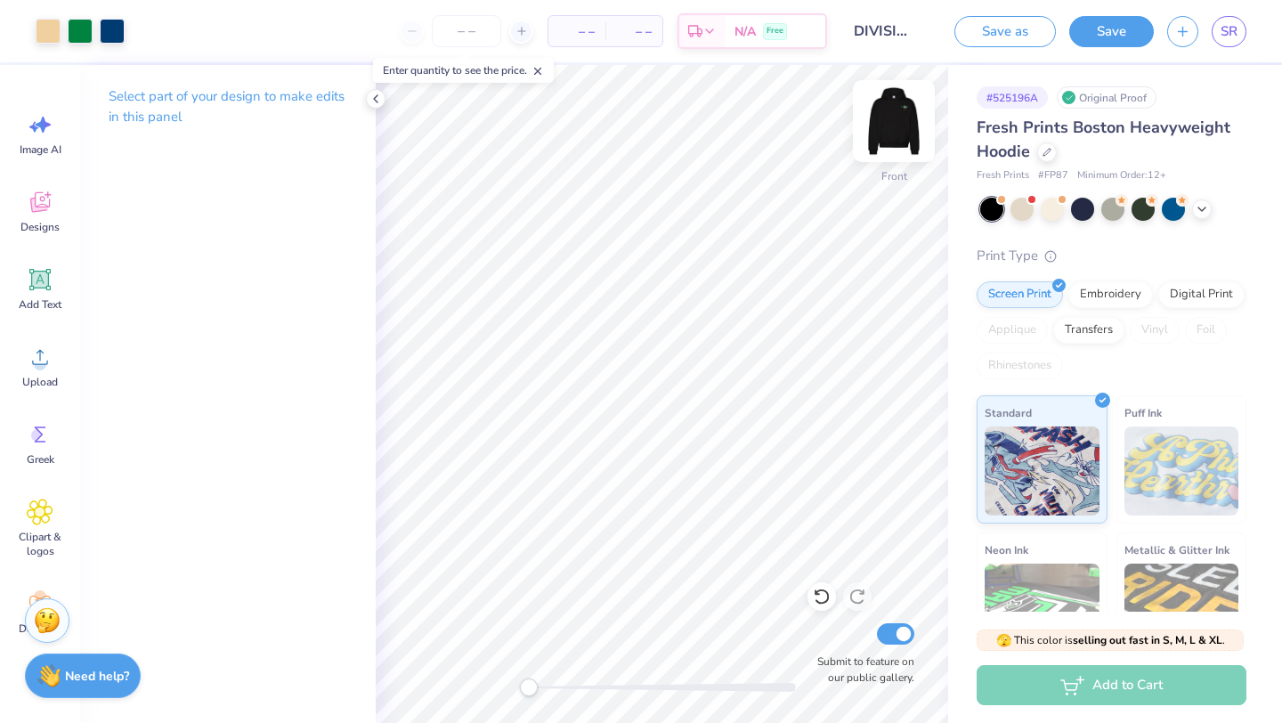
click at [893, 130] on img at bounding box center [894, 120] width 71 height 71
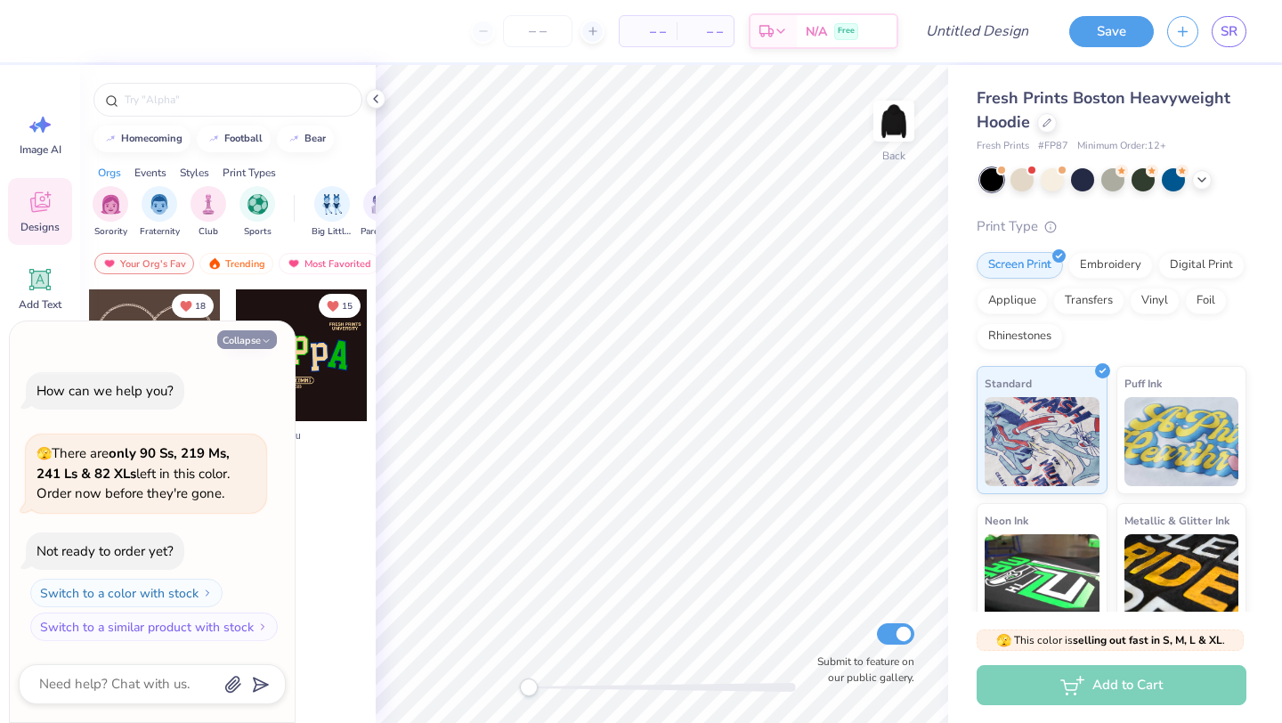
click at [261, 340] on icon "button" at bounding box center [266, 341] width 11 height 11
type textarea "x"
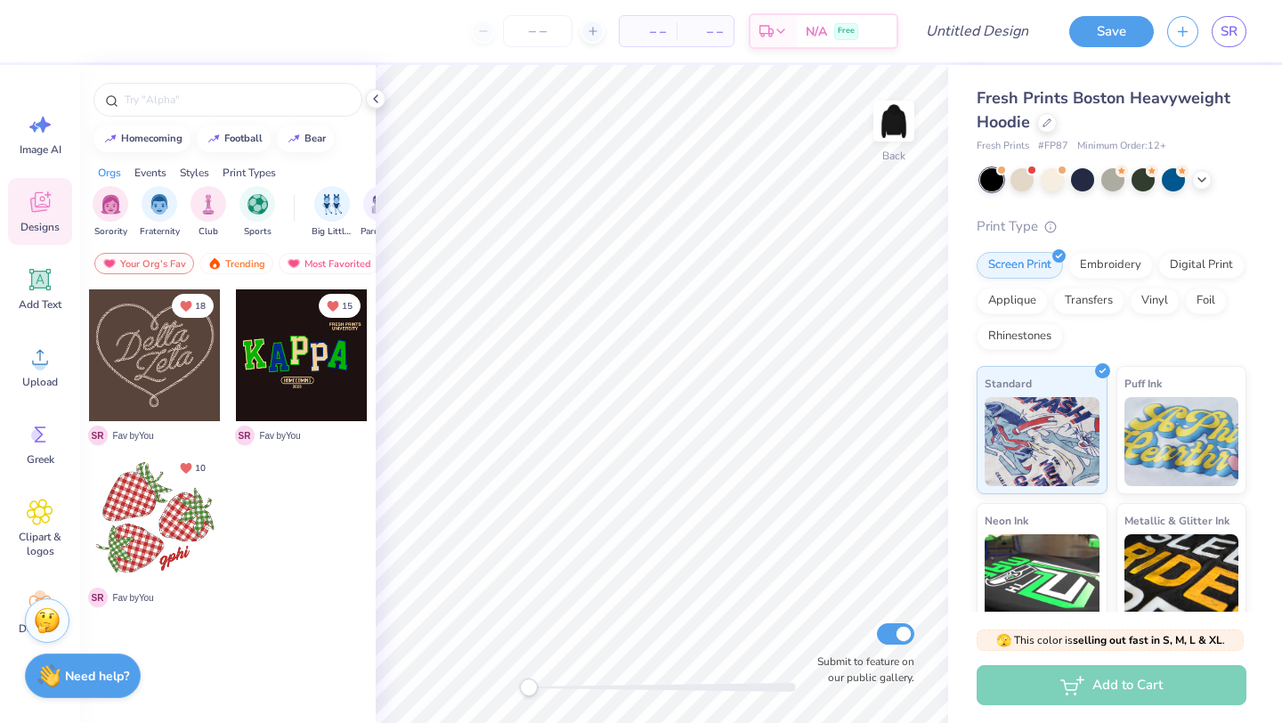
click at [174, 528] on div at bounding box center [155, 518] width 132 height 132
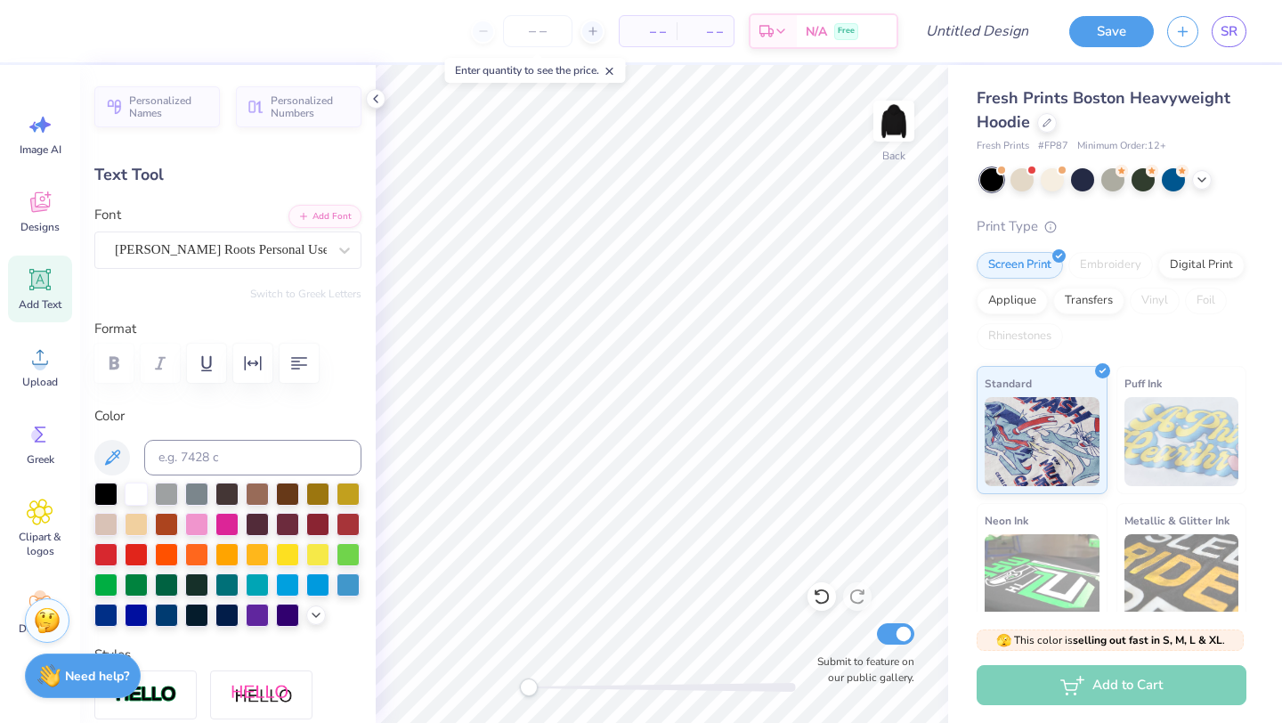
type textarea "T"
type textarea "tau sigma phi"
type input "7.81"
type input "3.17"
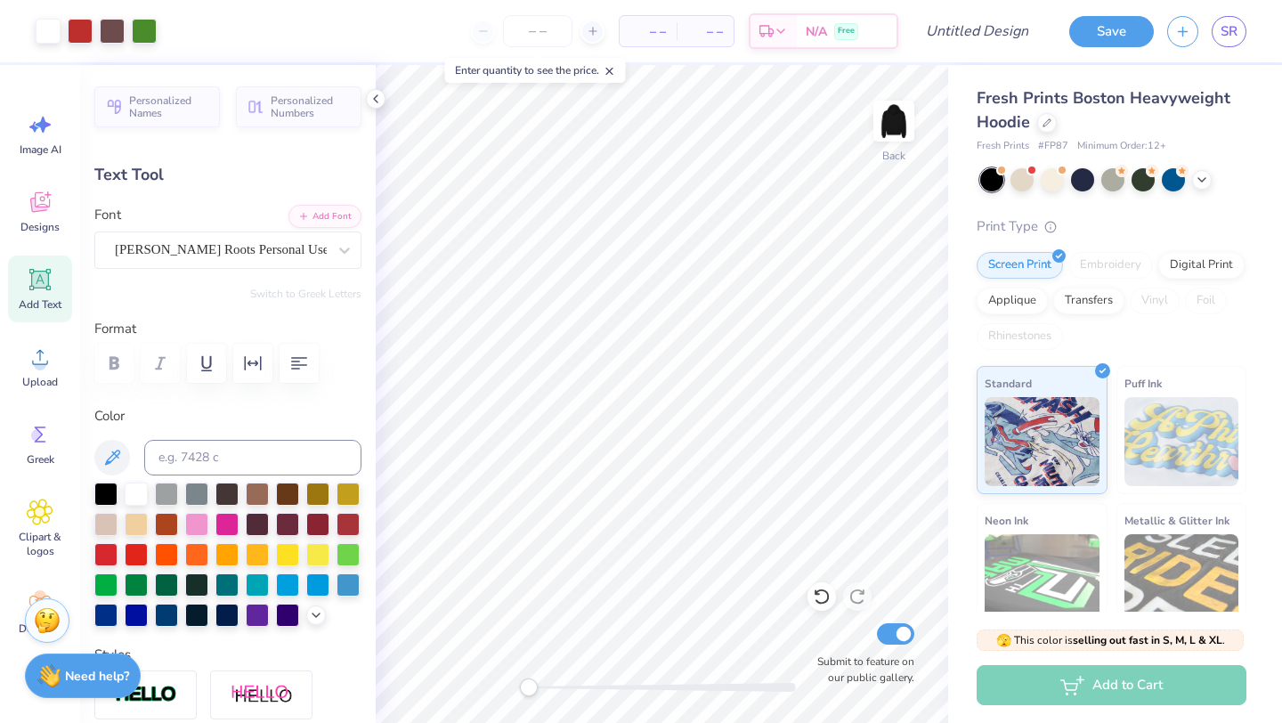
type input "9.79"
type input "0.0"
type input "9.83"
type input "-16.0"
type input "5.05"
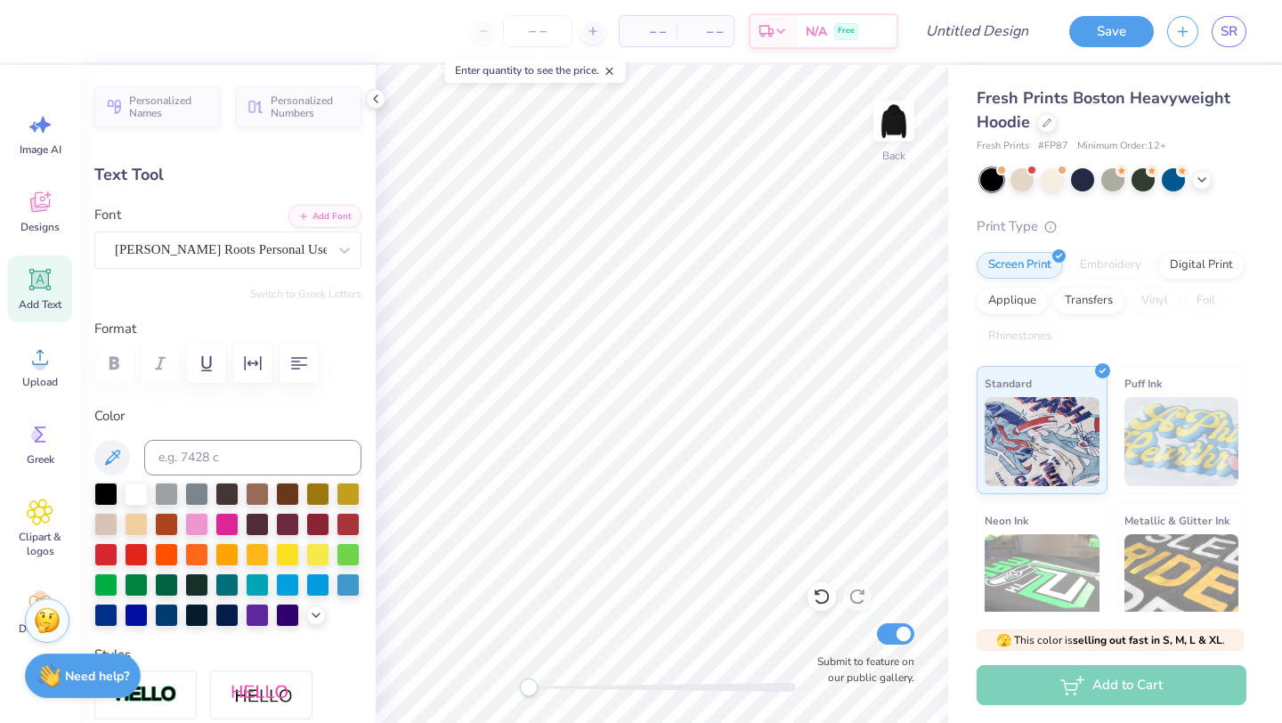
type input "2.05"
type input "10.59"
type input "0.0"
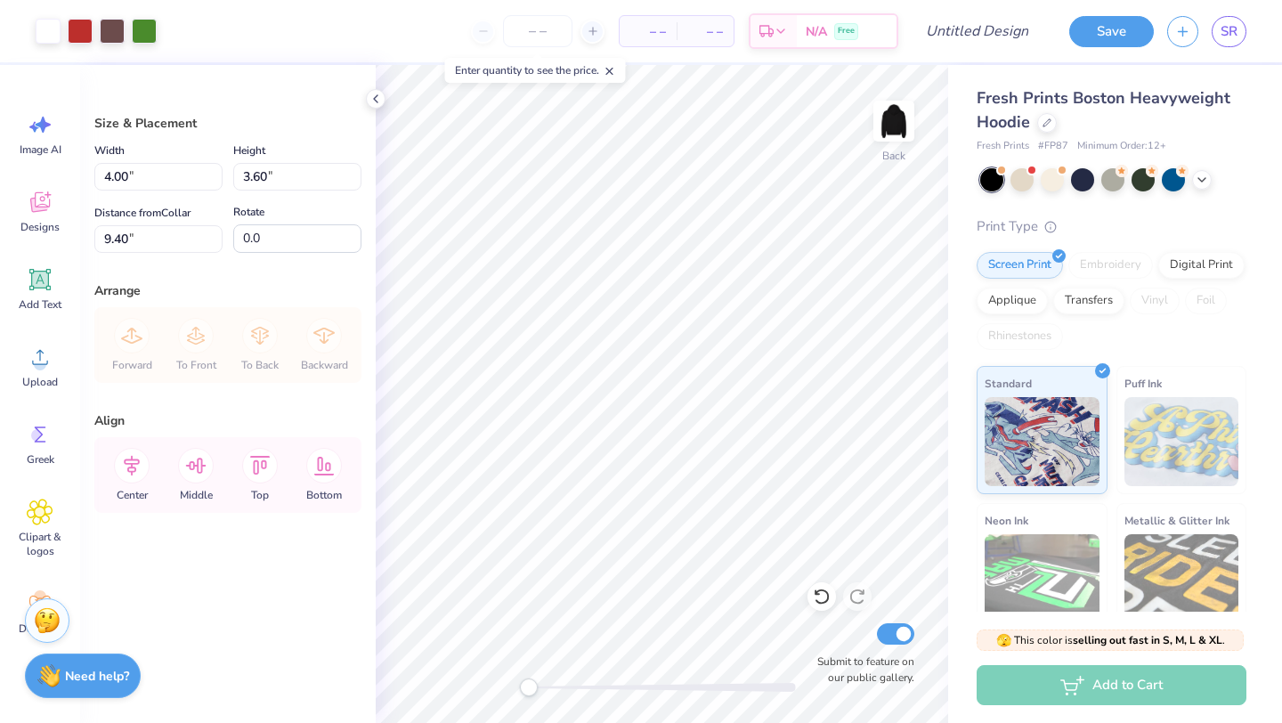
type input "3.00"
click at [891, 128] on img at bounding box center [894, 120] width 71 height 71
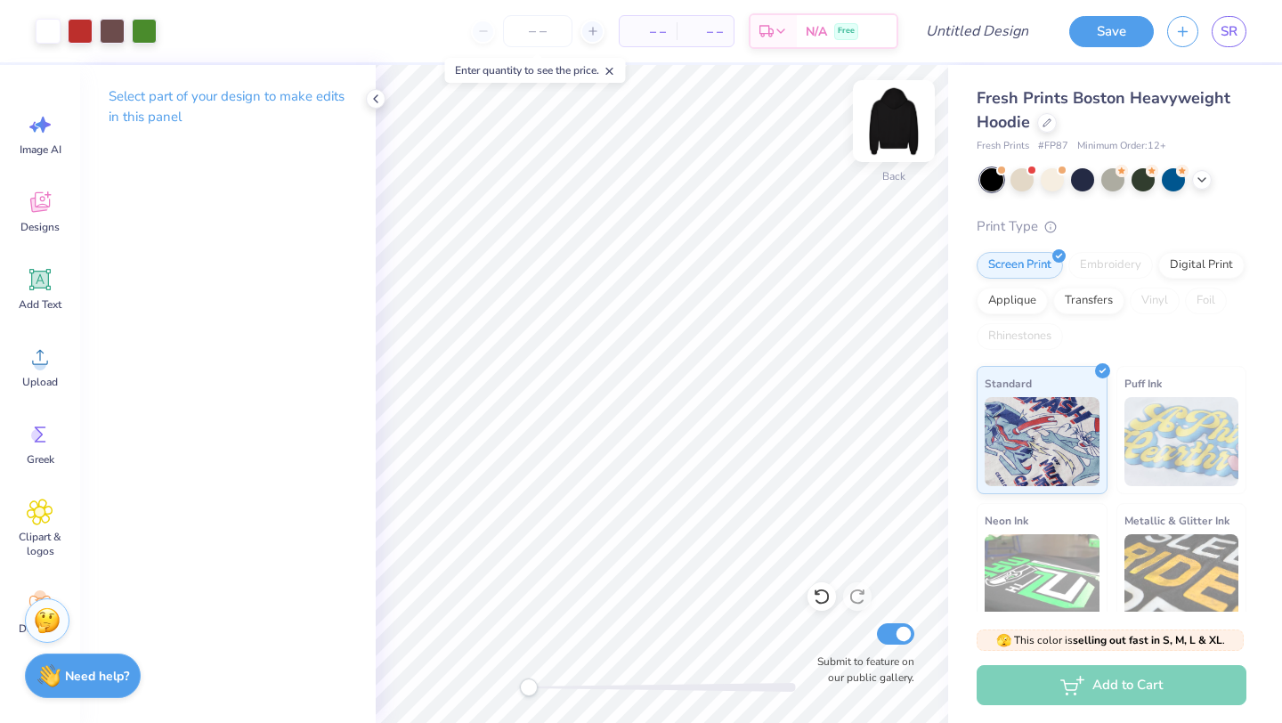
click at [886, 120] on img at bounding box center [894, 120] width 71 height 71
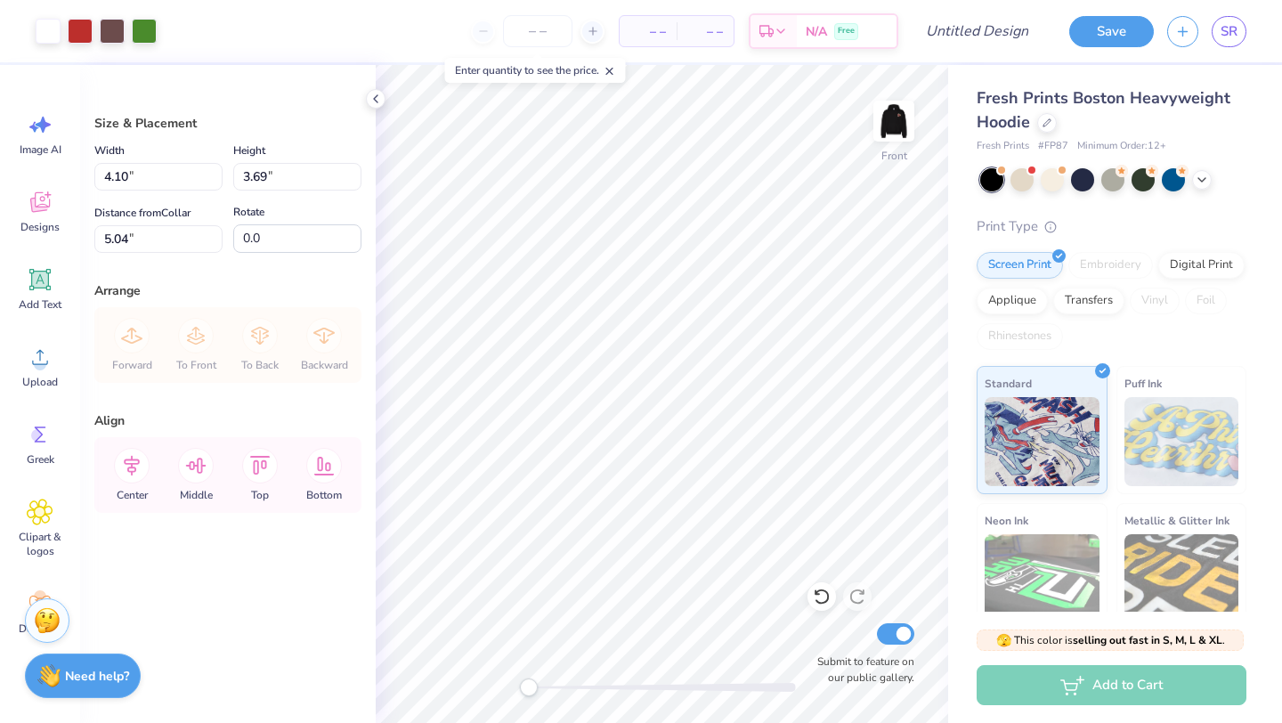
type input "11.32"
type input "10.19"
type input "6.23"
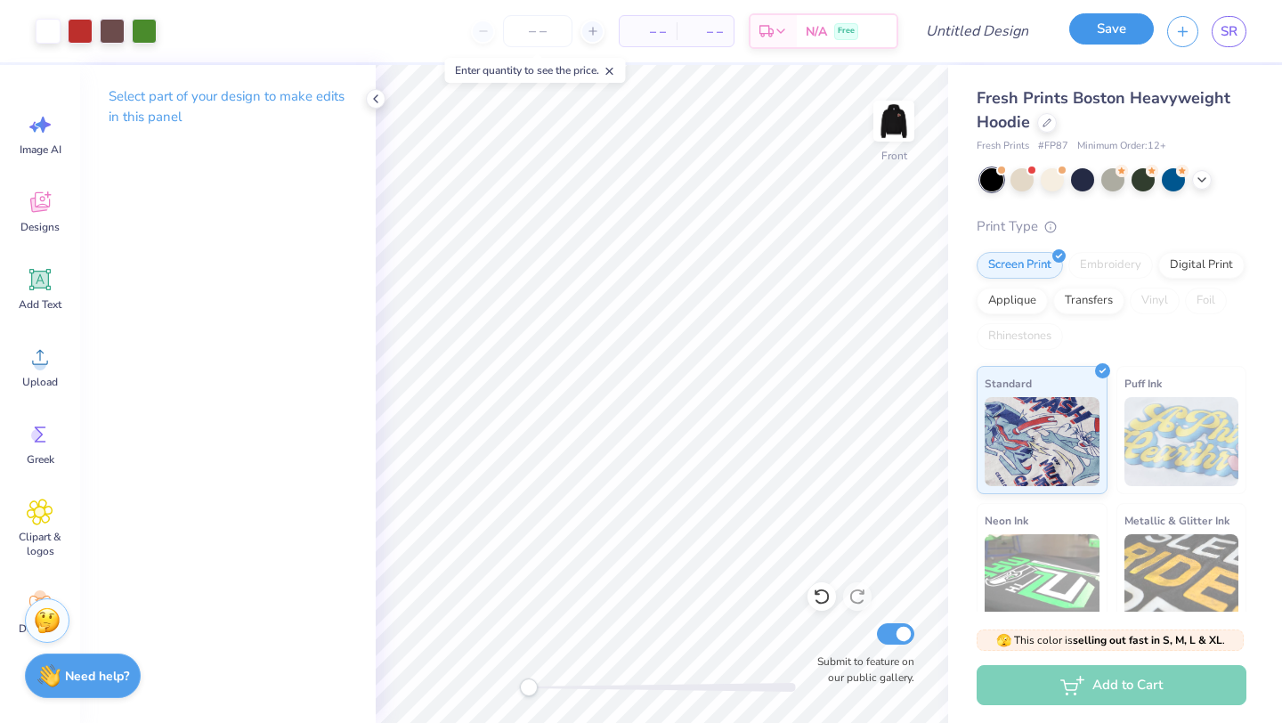
click at [1112, 43] on button "Save" at bounding box center [1112, 28] width 85 height 31
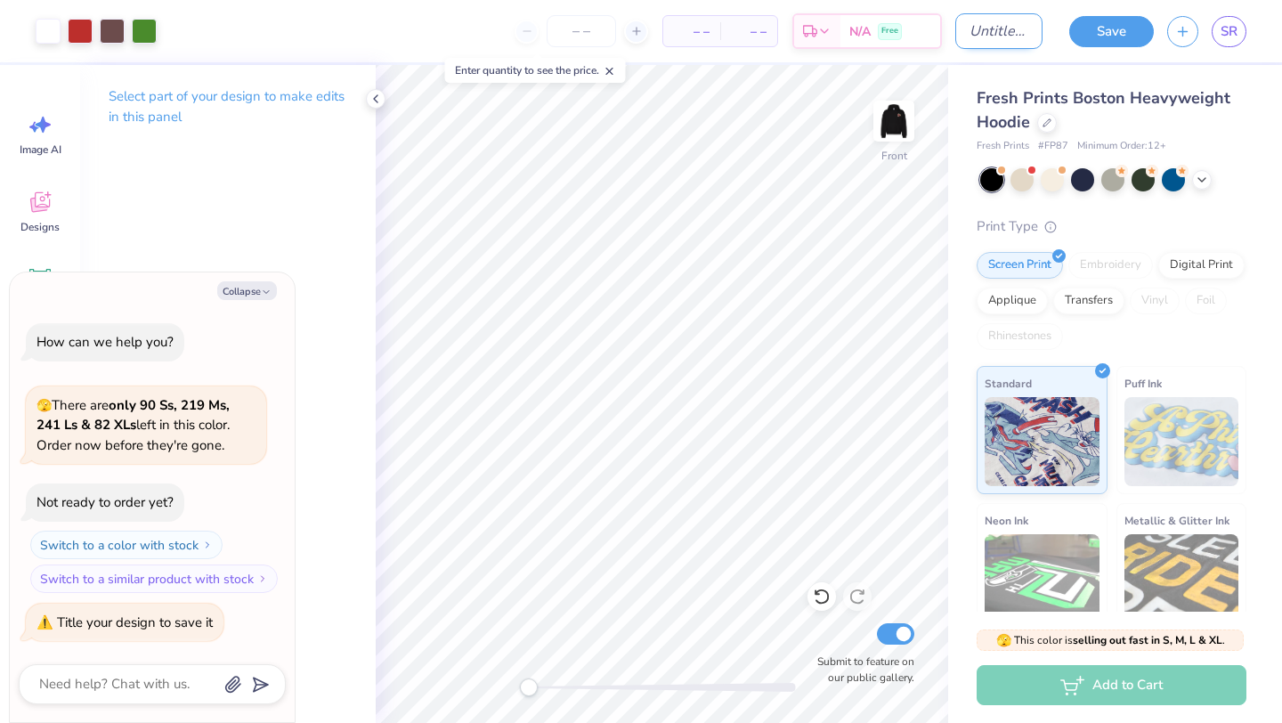
type textarea "x"
click at [986, 22] on input "Design Title" at bounding box center [999, 31] width 87 height 36
type input "DIVISIONAL HOODIEN1"
type textarea "x"
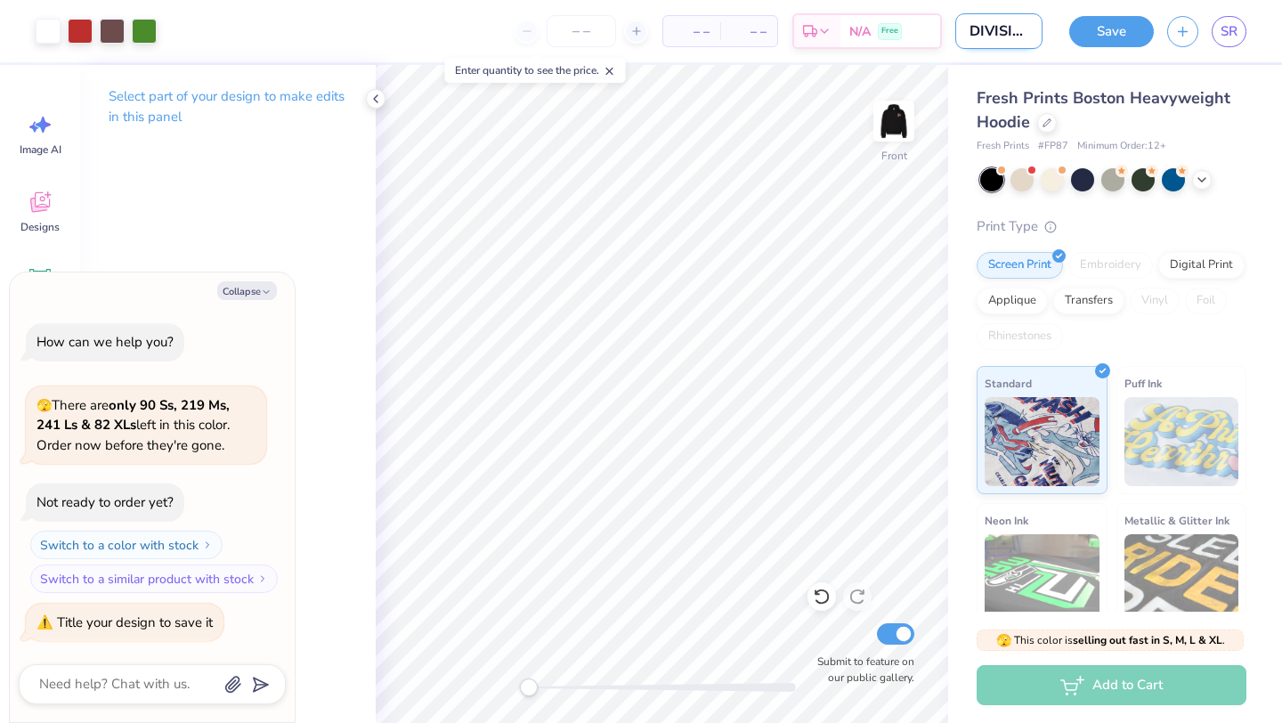
click at [1019, 30] on input "DIVISIONAL HOODIEN1" at bounding box center [999, 31] width 87 height 36
type input "DIVISIONAL HOODIEN1\"
type textarea "x"
type input "DIVISIONAL HOODIEN1"
type textarea "x"
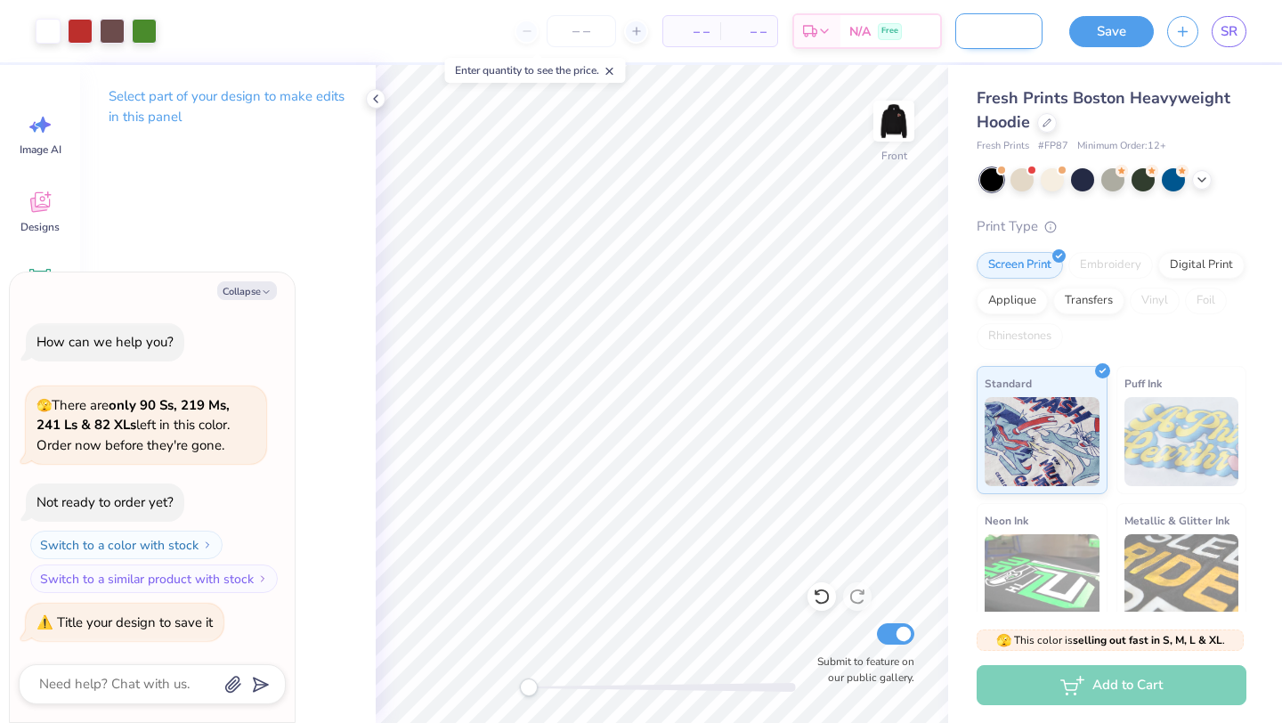
type input "DIVISIONAL HOODIEN"
type textarea "x"
type input "DIVISIONAL HOODIE"
type textarea "x"
type input "DIVISIONAL HOODIE"
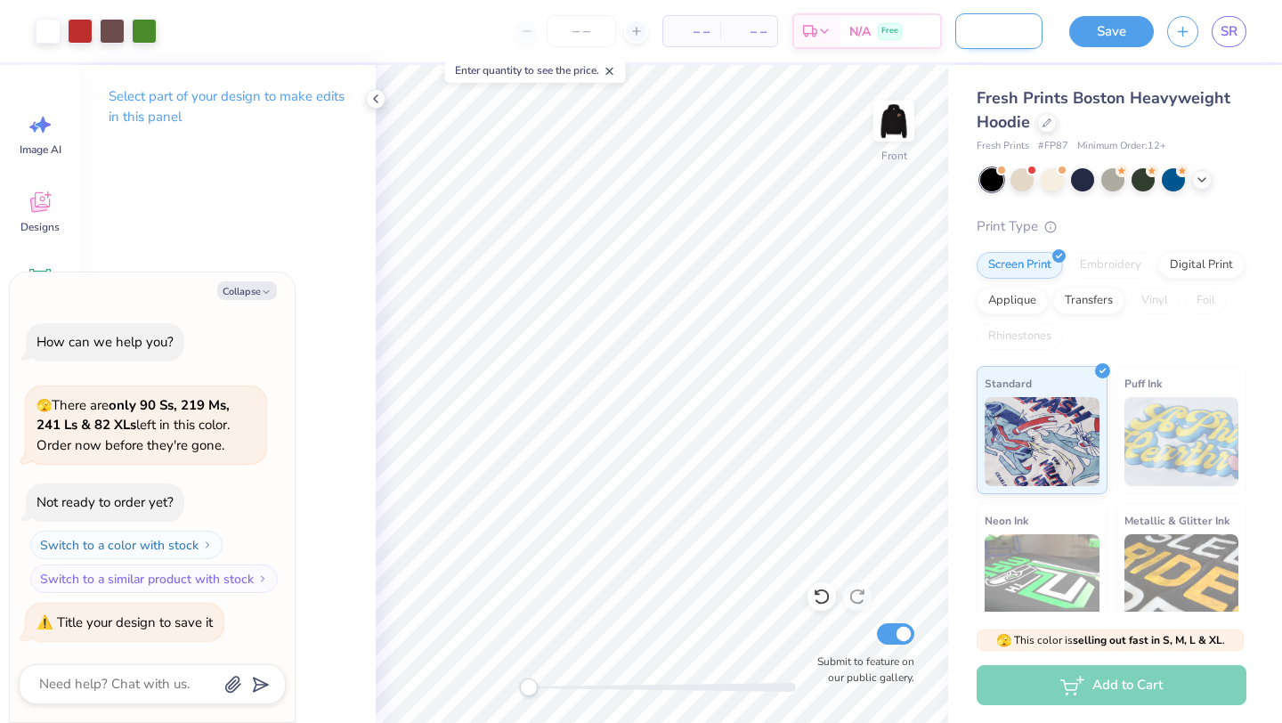
type textarea "x"
type input "DIVISIONAL HOODIE 2"
type textarea "x"
type input "DIVISIONAL HOODIE 2"
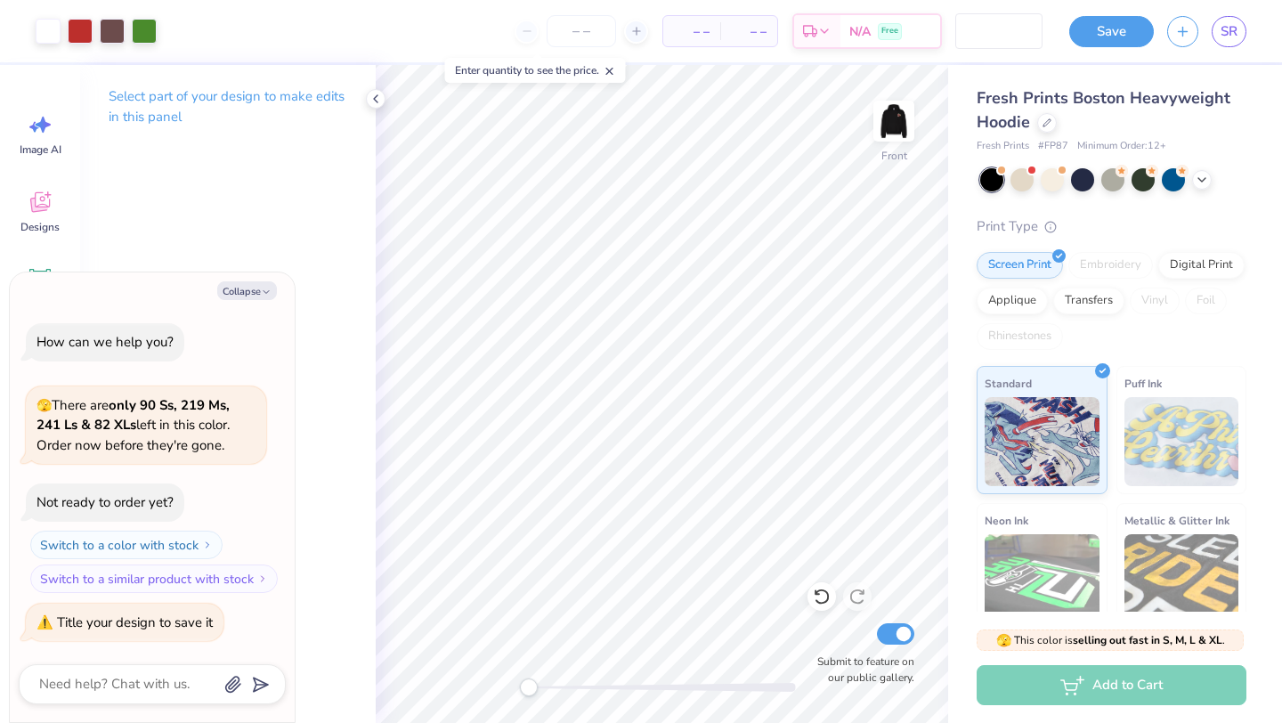
drag, startPoint x: 1100, startPoint y: 23, endPoint x: 1037, endPoint y: 28, distance: 63.5
click at [1100, 23] on button "Save" at bounding box center [1112, 31] width 85 height 31
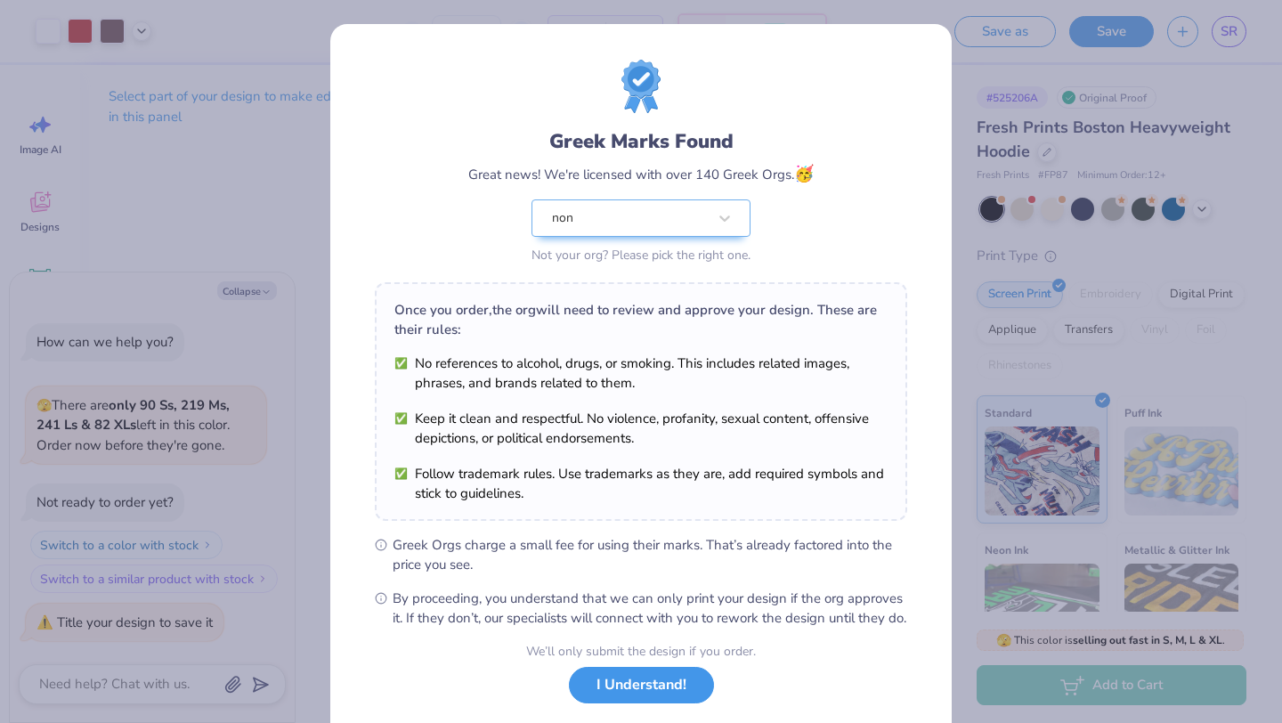
click at [651, 704] on button "I Understand!" at bounding box center [641, 685] width 145 height 37
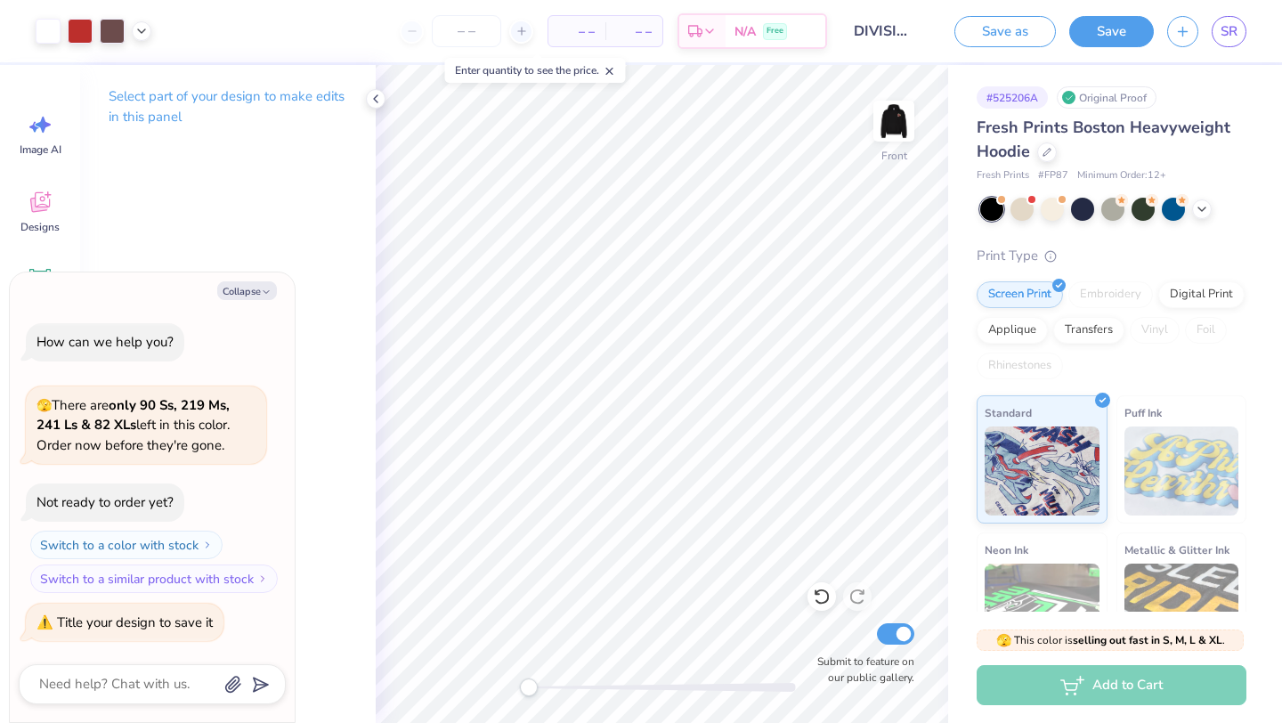
type textarea "x"
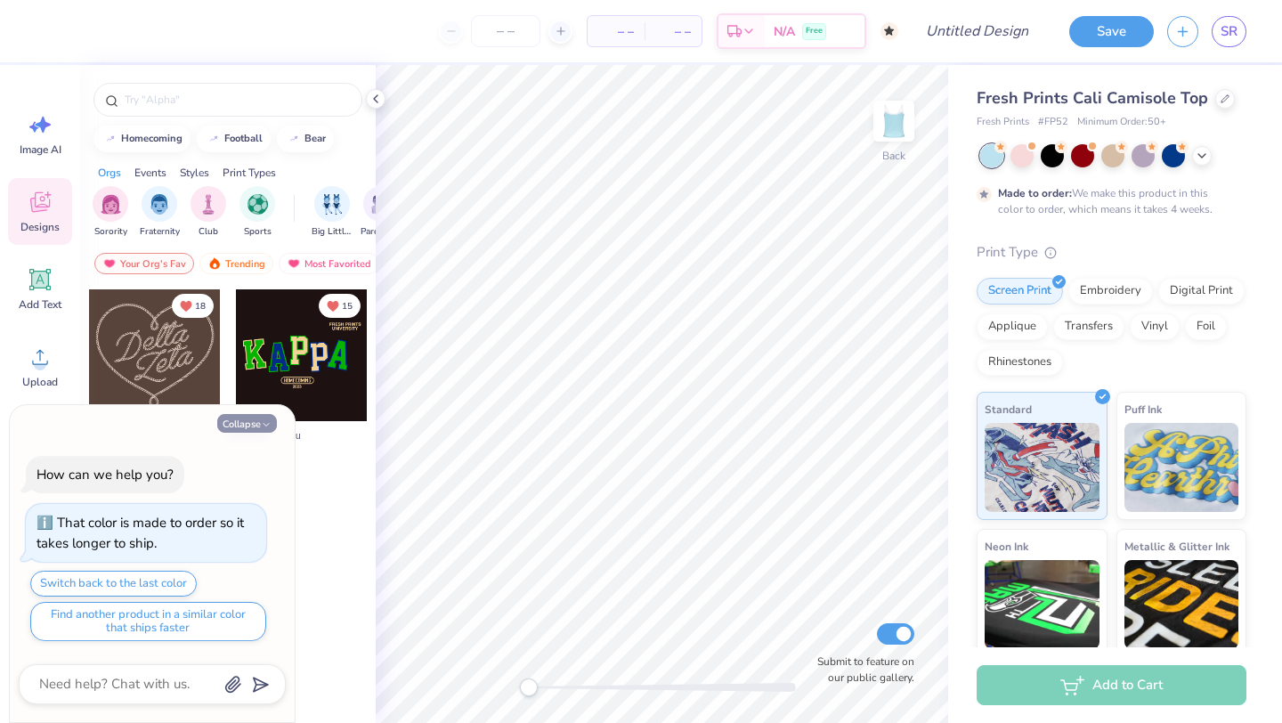
click at [248, 417] on button "Collapse" at bounding box center [247, 423] width 60 height 19
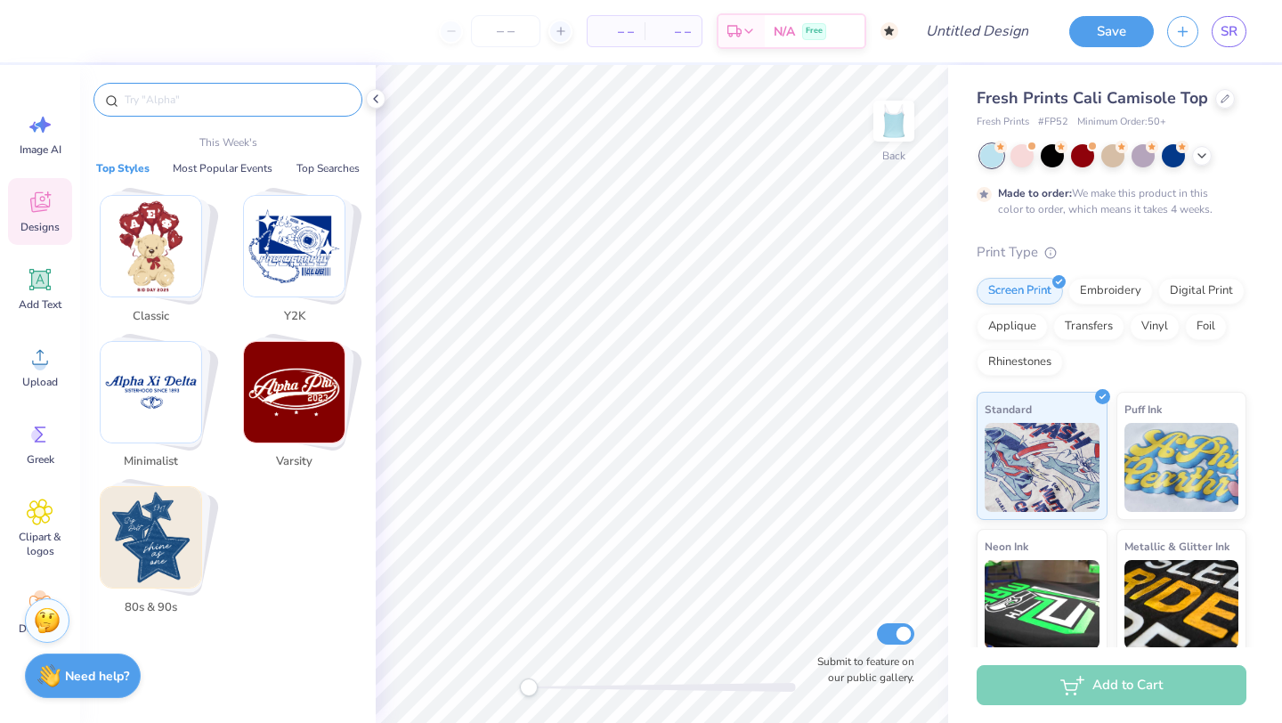
click at [238, 106] on input "text" at bounding box center [237, 100] width 228 height 18
click at [303, 362] on img "Stack Card Button Varsity" at bounding box center [294, 392] width 101 height 101
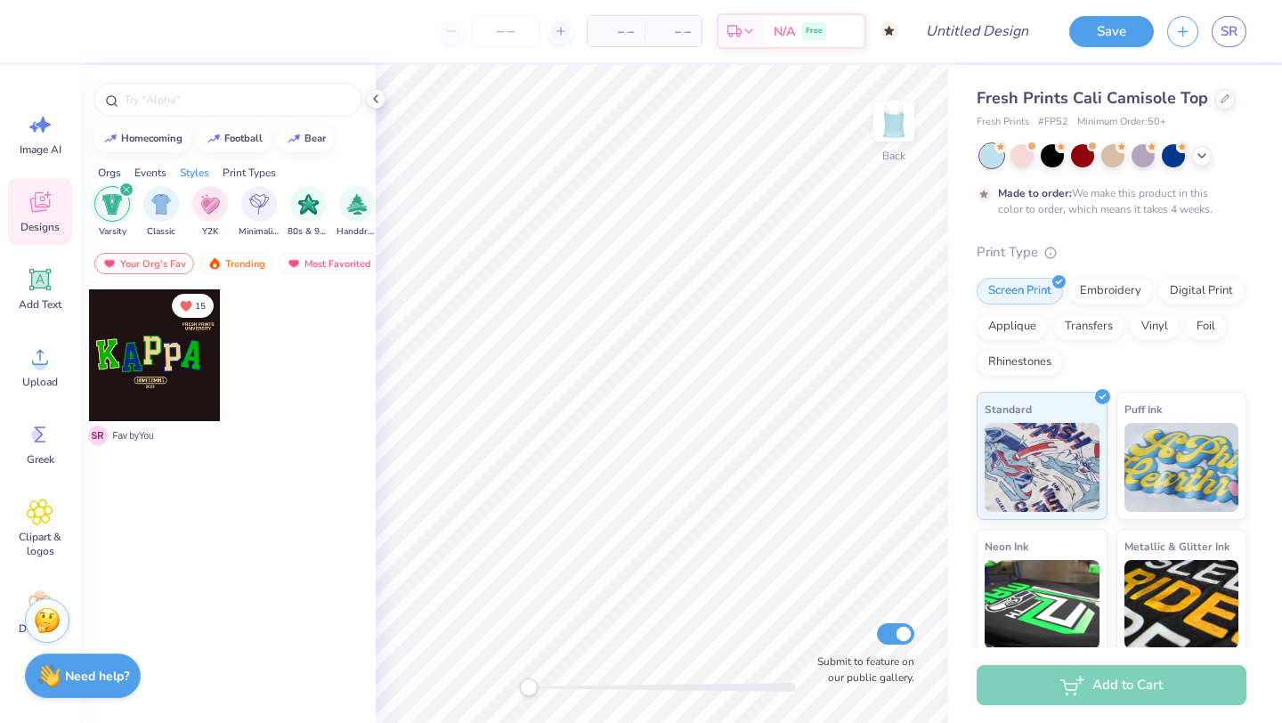
scroll to position [0, 933]
click at [237, 263] on div "Trending" at bounding box center [236, 263] width 74 height 21
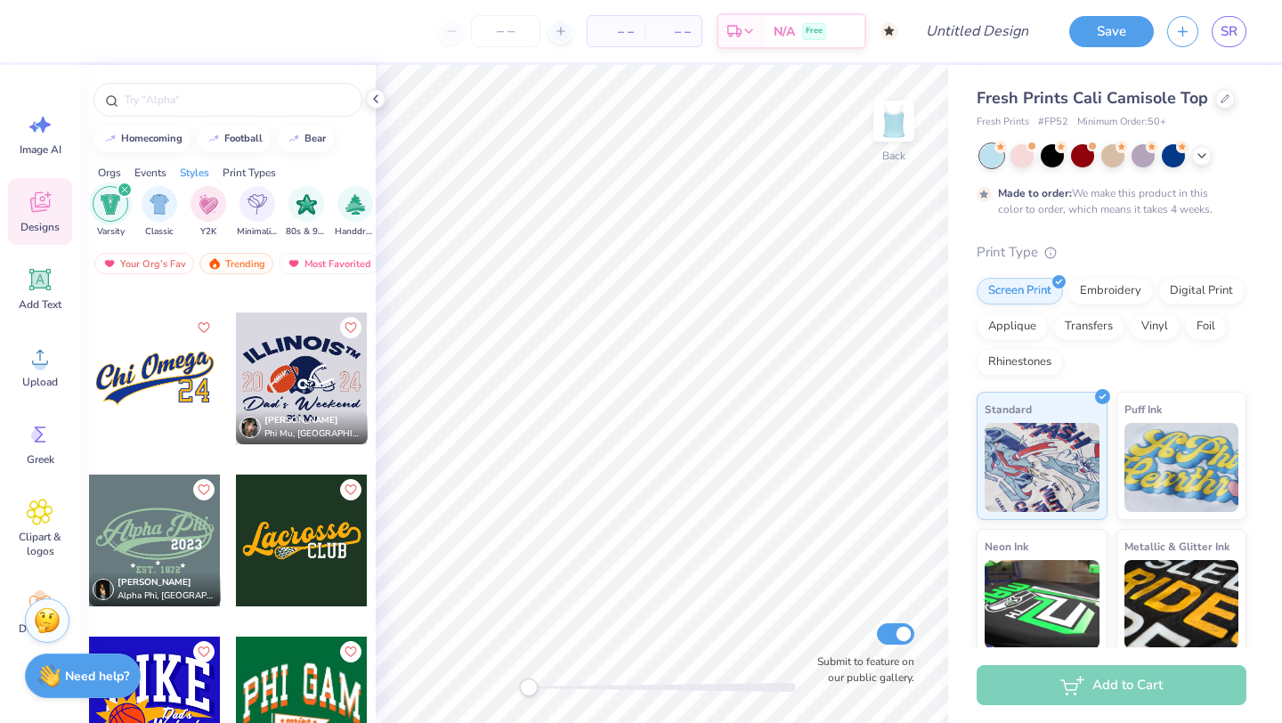
scroll to position [5810, 0]
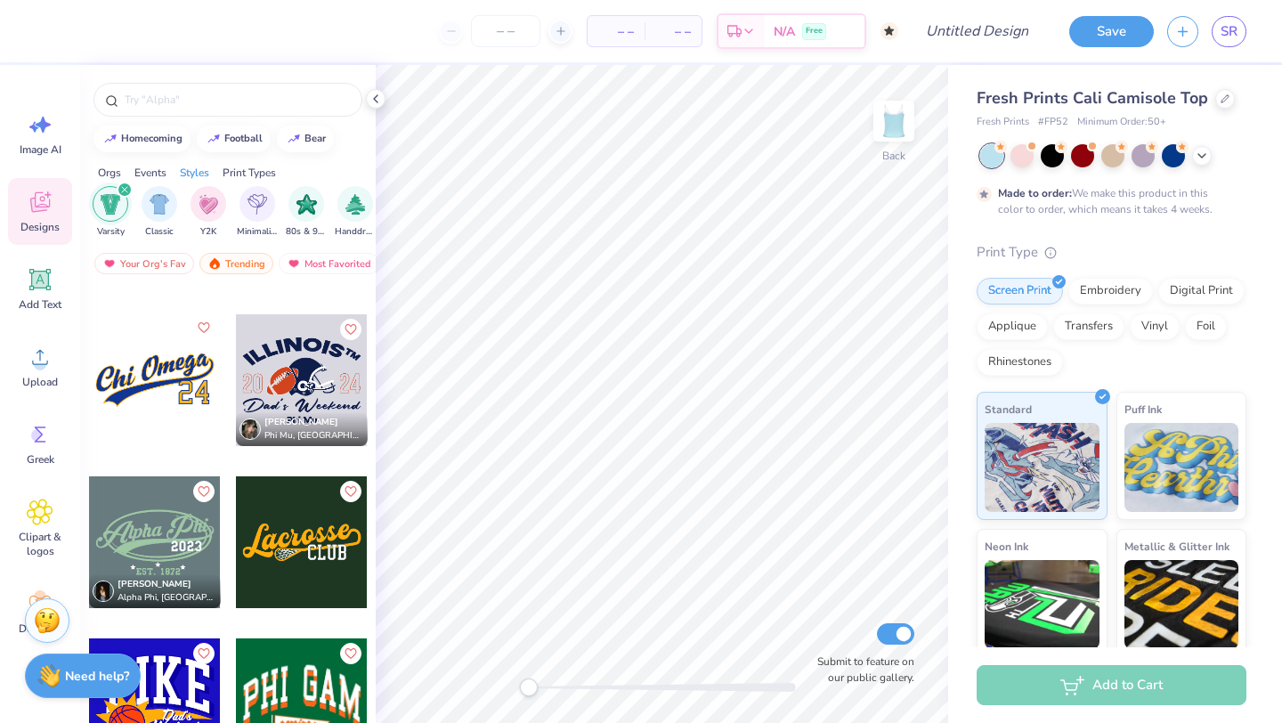
click at [202, 330] on icon "Like" at bounding box center [203, 328] width 12 height 12
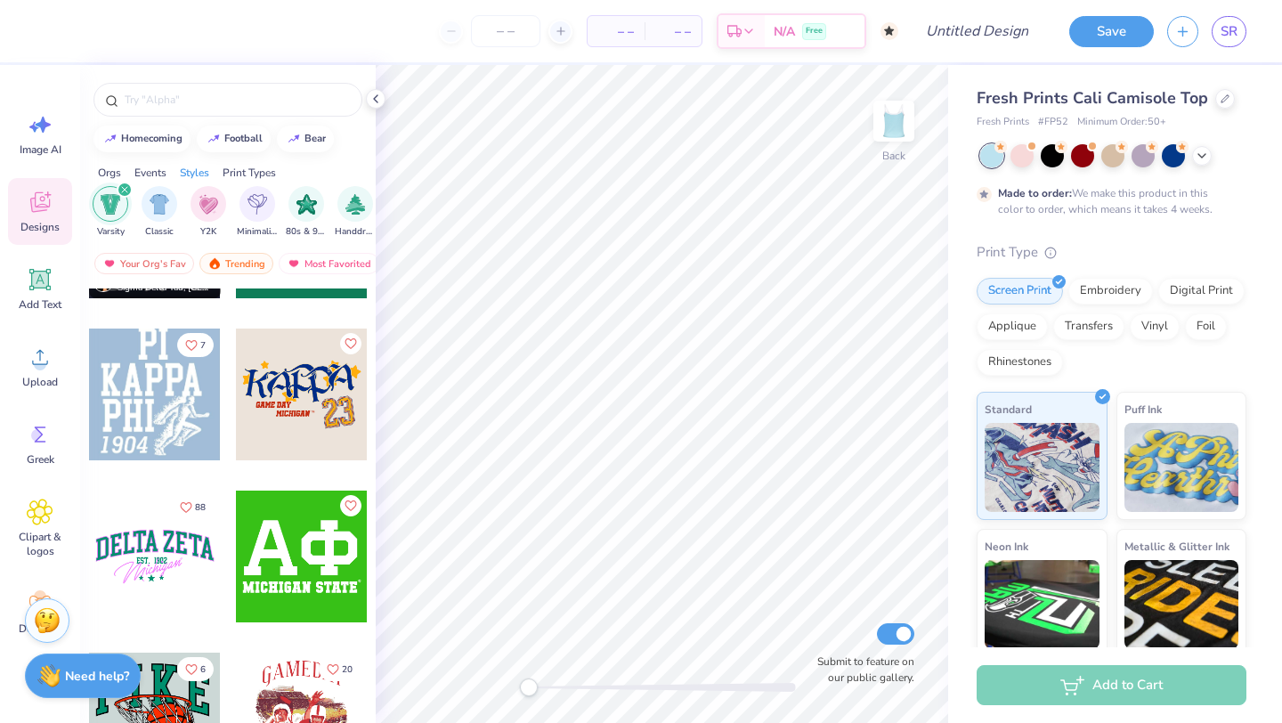
scroll to position [6574, 0]
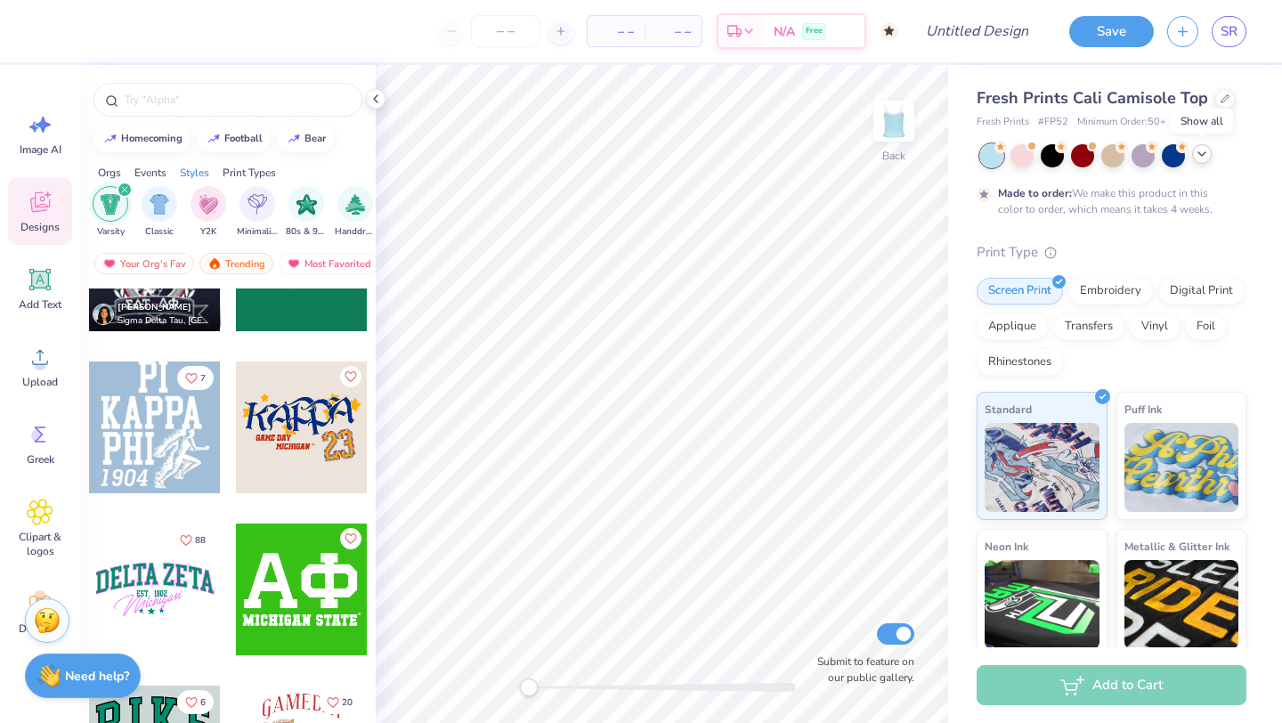
click at [1201, 151] on icon at bounding box center [1202, 154] width 14 height 14
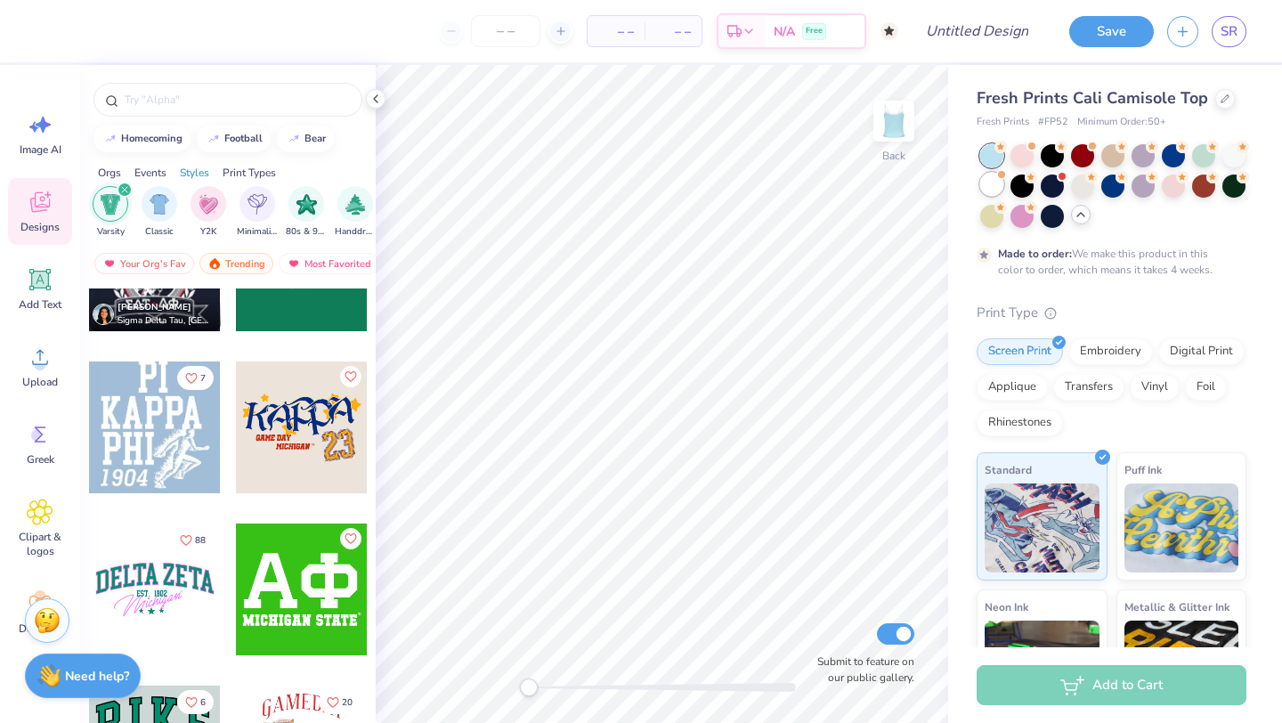
click at [995, 186] on div at bounding box center [992, 184] width 23 height 23
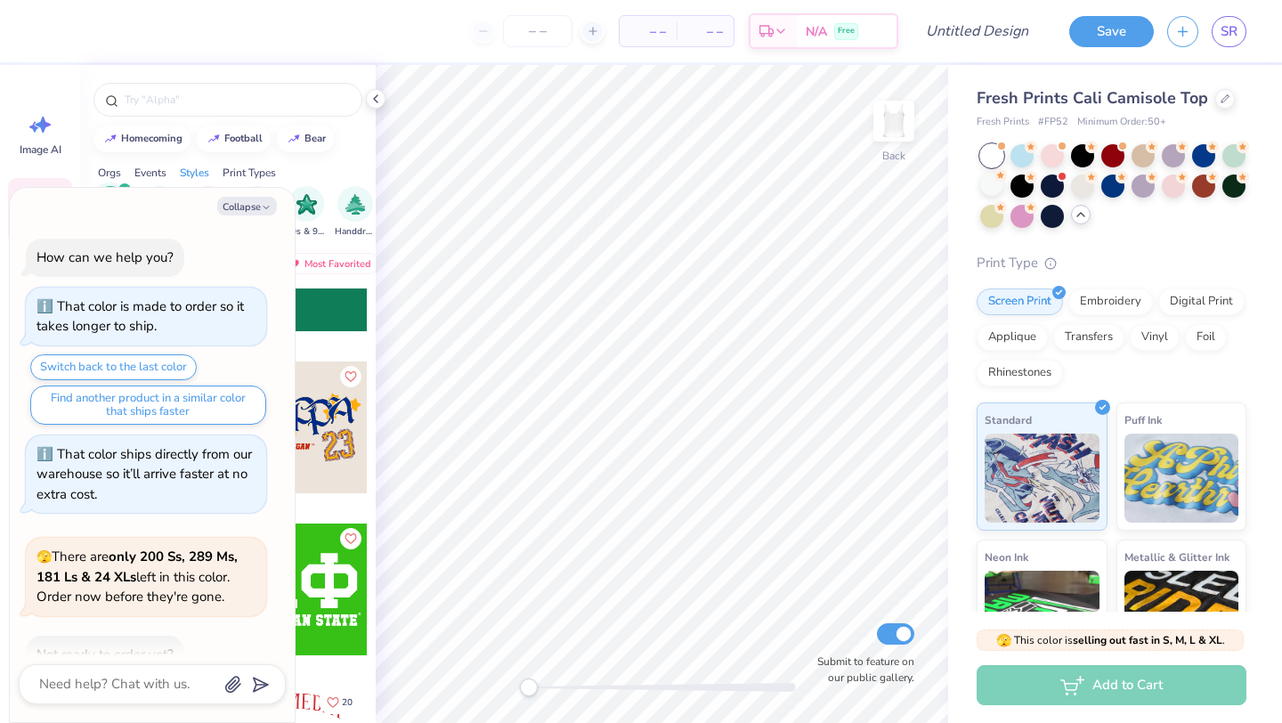
scroll to position [103, 0]
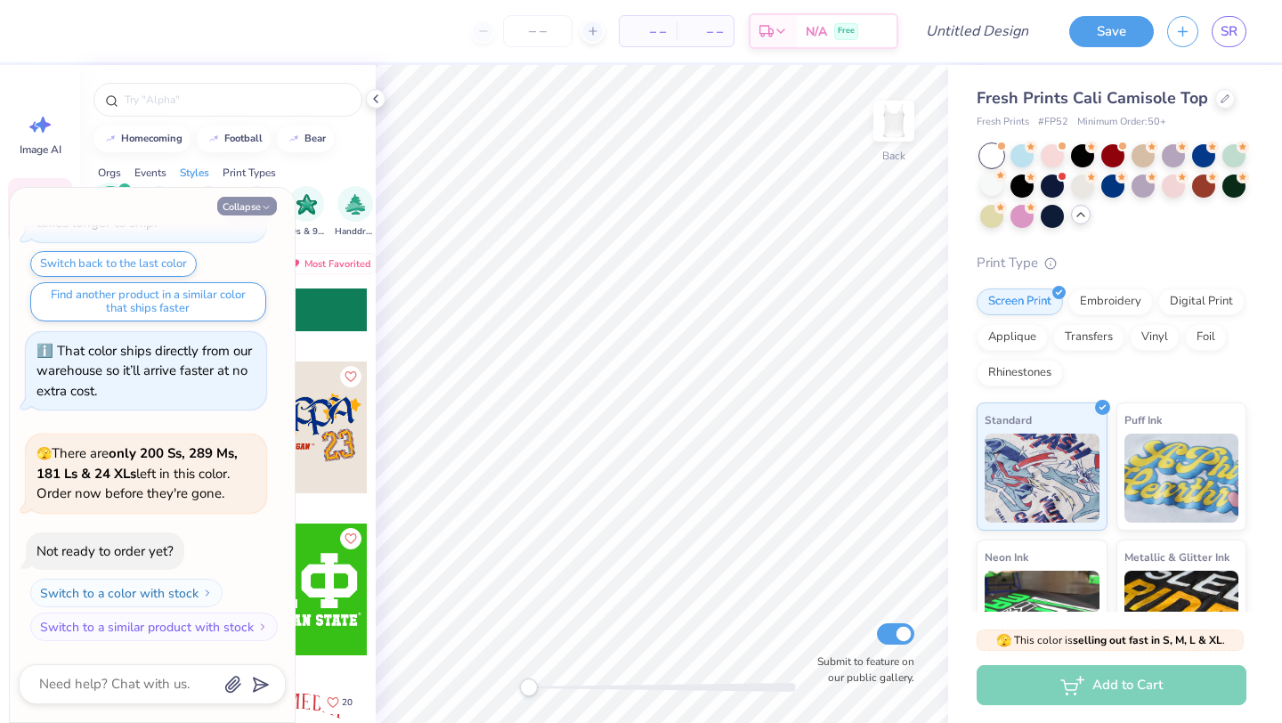
click at [246, 209] on button "Collapse" at bounding box center [247, 206] width 60 height 19
type textarea "x"
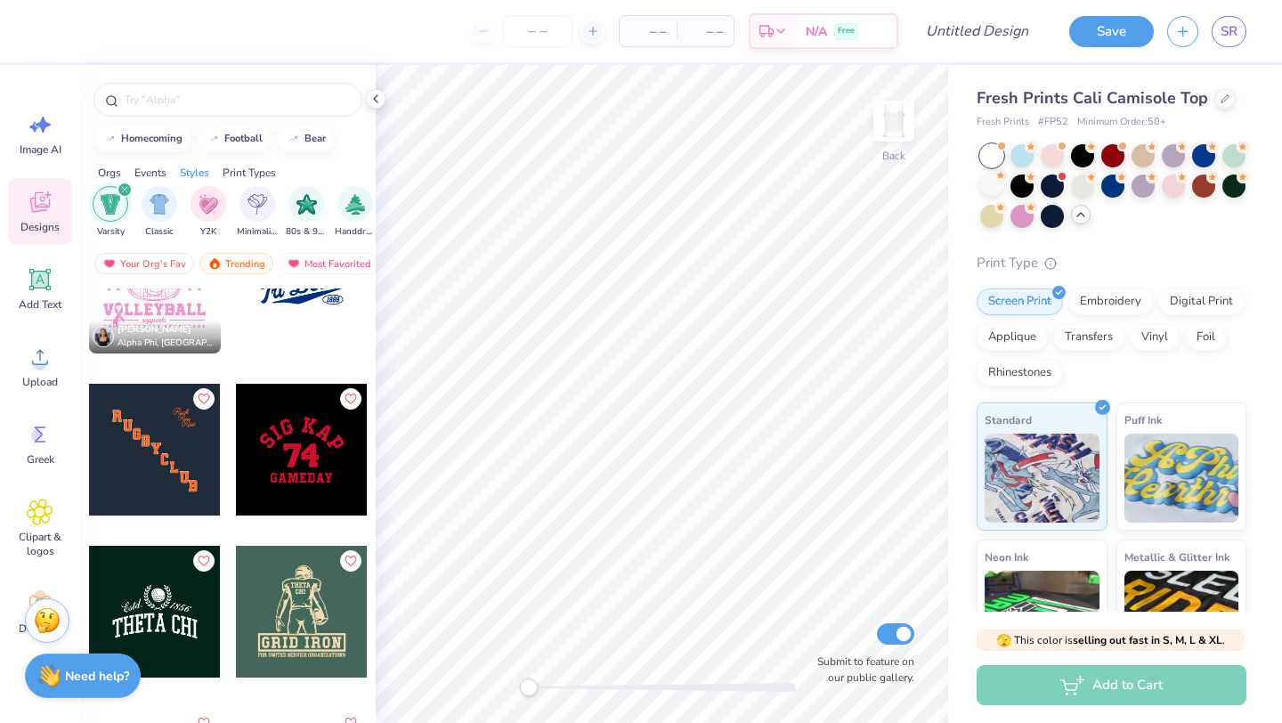
scroll to position [12492, 0]
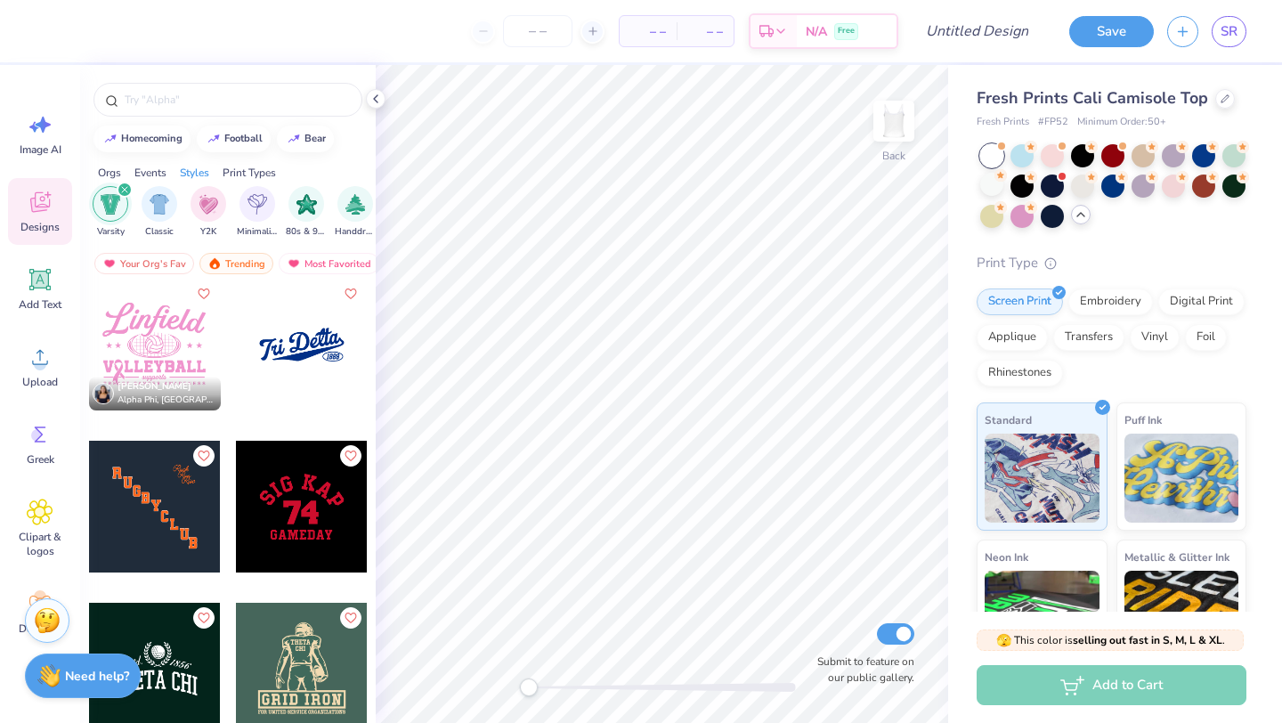
click at [309, 379] on div at bounding box center [302, 345] width 132 height 132
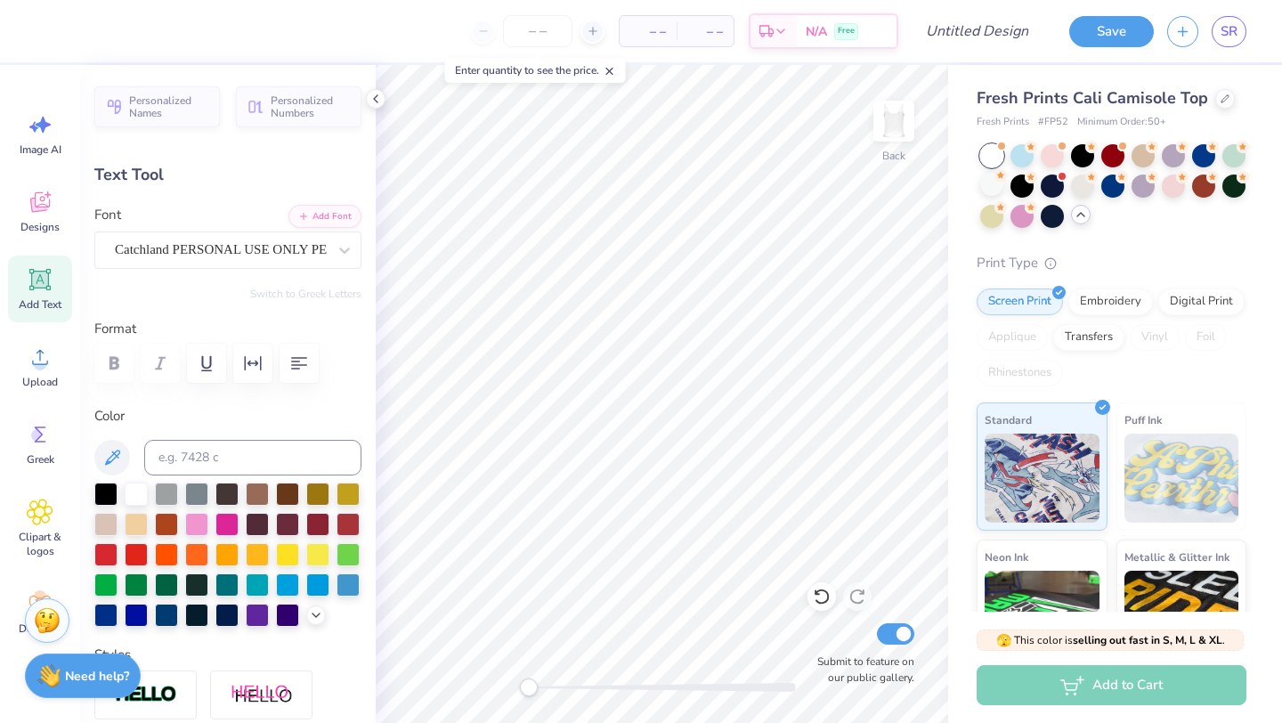
scroll to position [0, 2]
type textarea "Second Years"
type input "1.08"
type input "0.46"
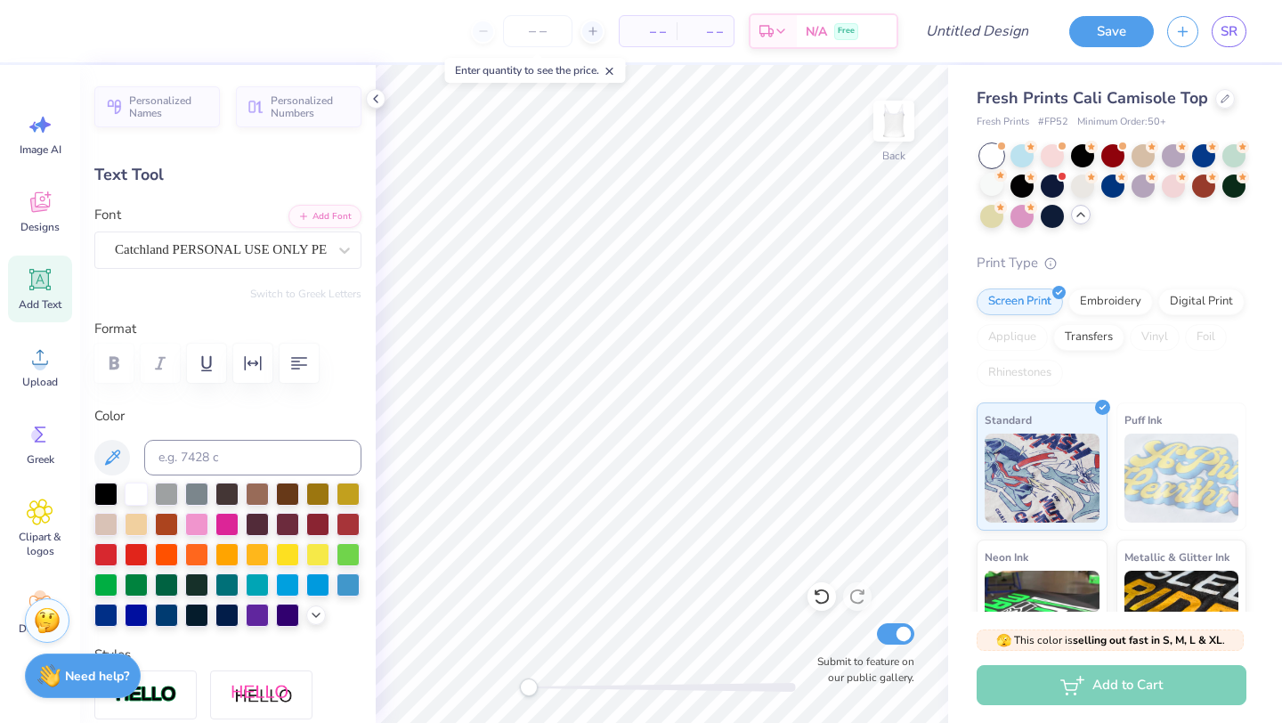
type input "7.76"
type input "0.0"
type textarea "2026"
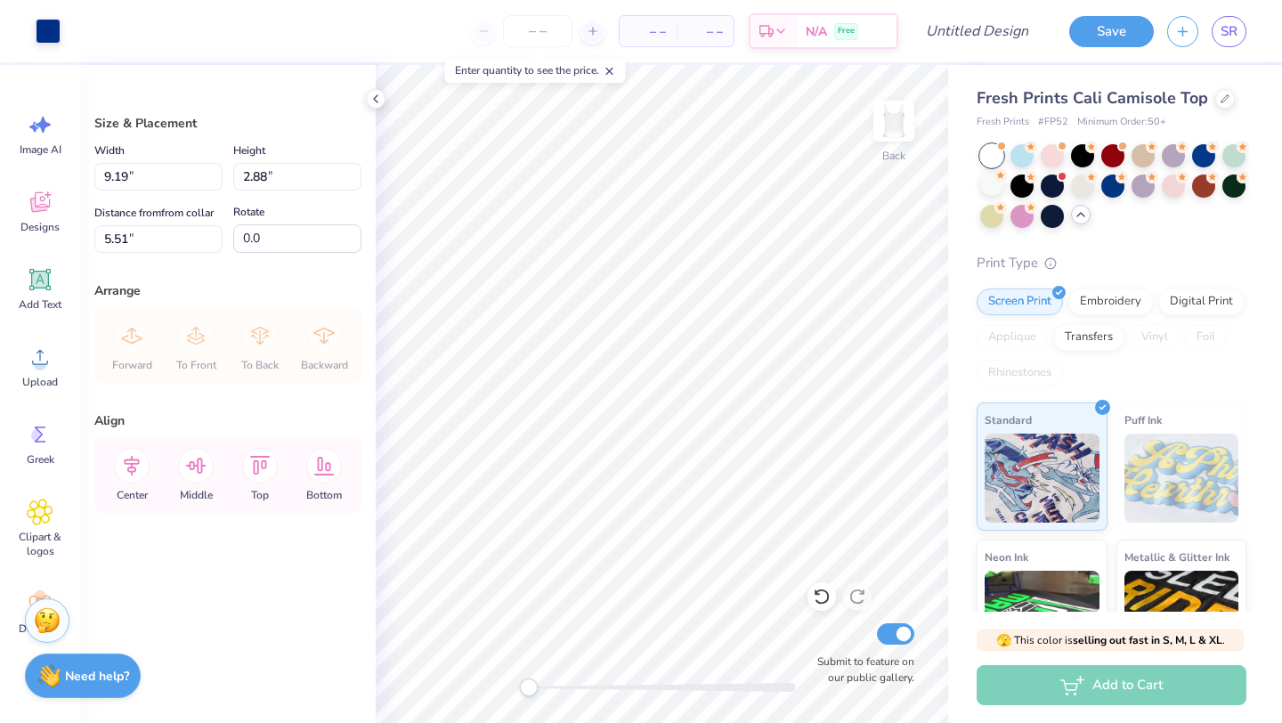
type input "3.04"
click at [45, 204] on icon at bounding box center [40, 202] width 20 height 20
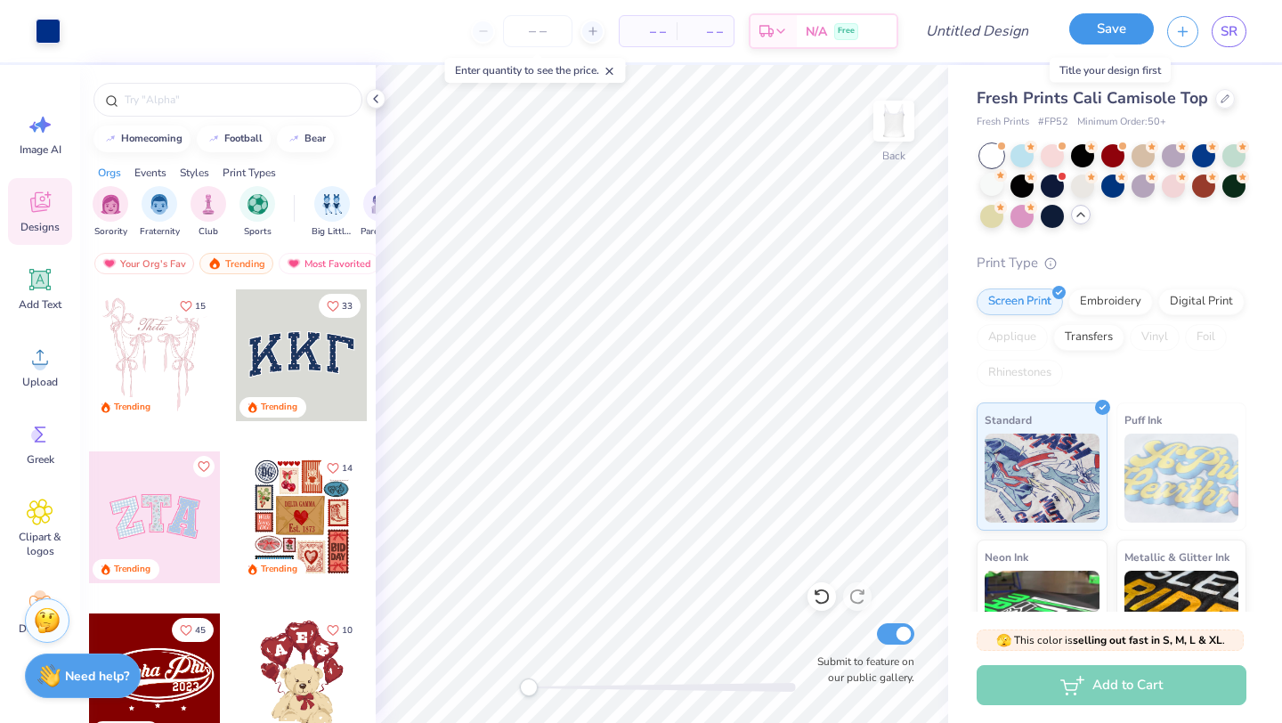
click at [1125, 36] on button "Save" at bounding box center [1112, 28] width 85 height 31
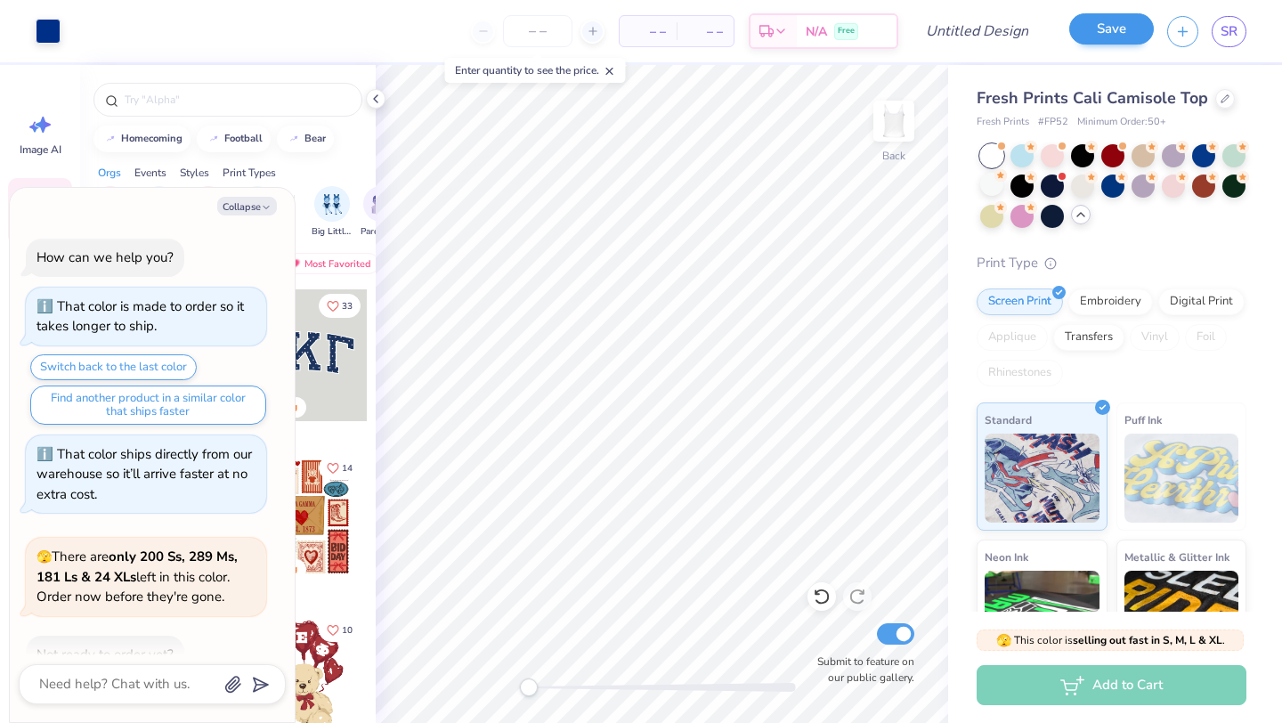
scroll to position [151, 0]
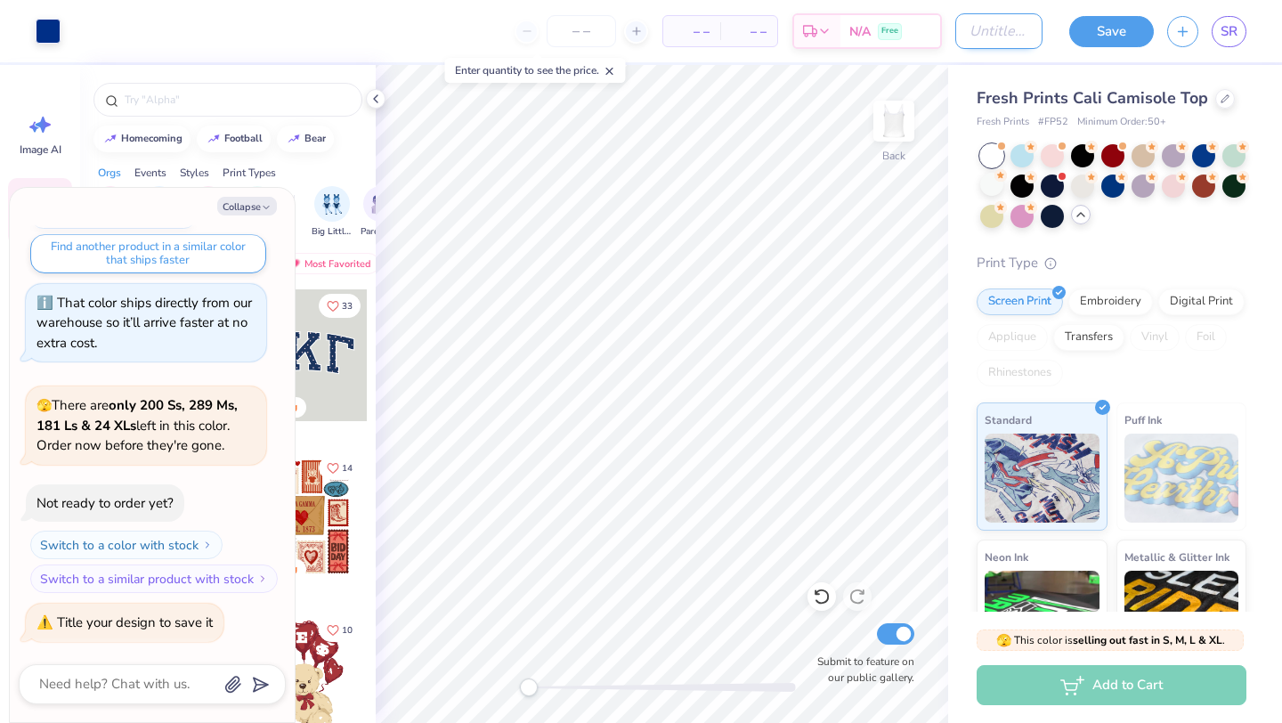
click at [1003, 31] on input "Design Title" at bounding box center [999, 31] width 87 height 36
type textarea "x"
type input "l"
type textarea "x"
type input "la"
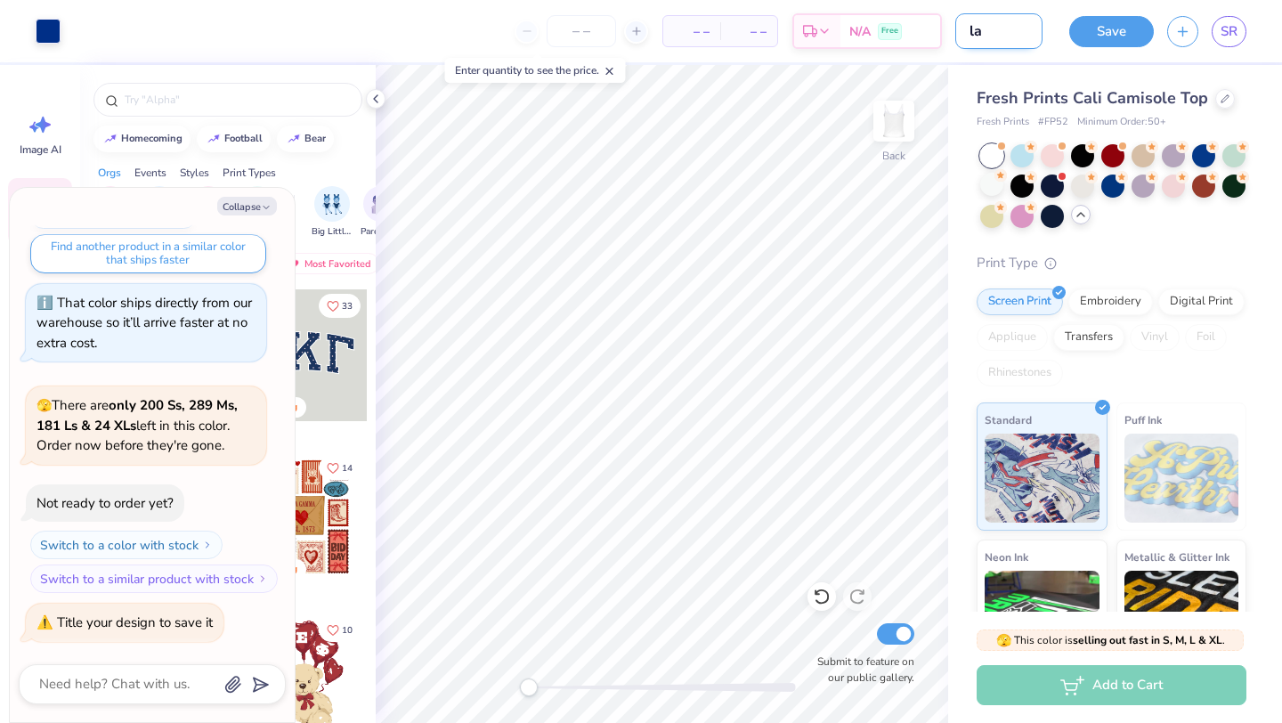
type textarea "x"
type input "la"
type textarea "x"
type input "la t"
type textarea "x"
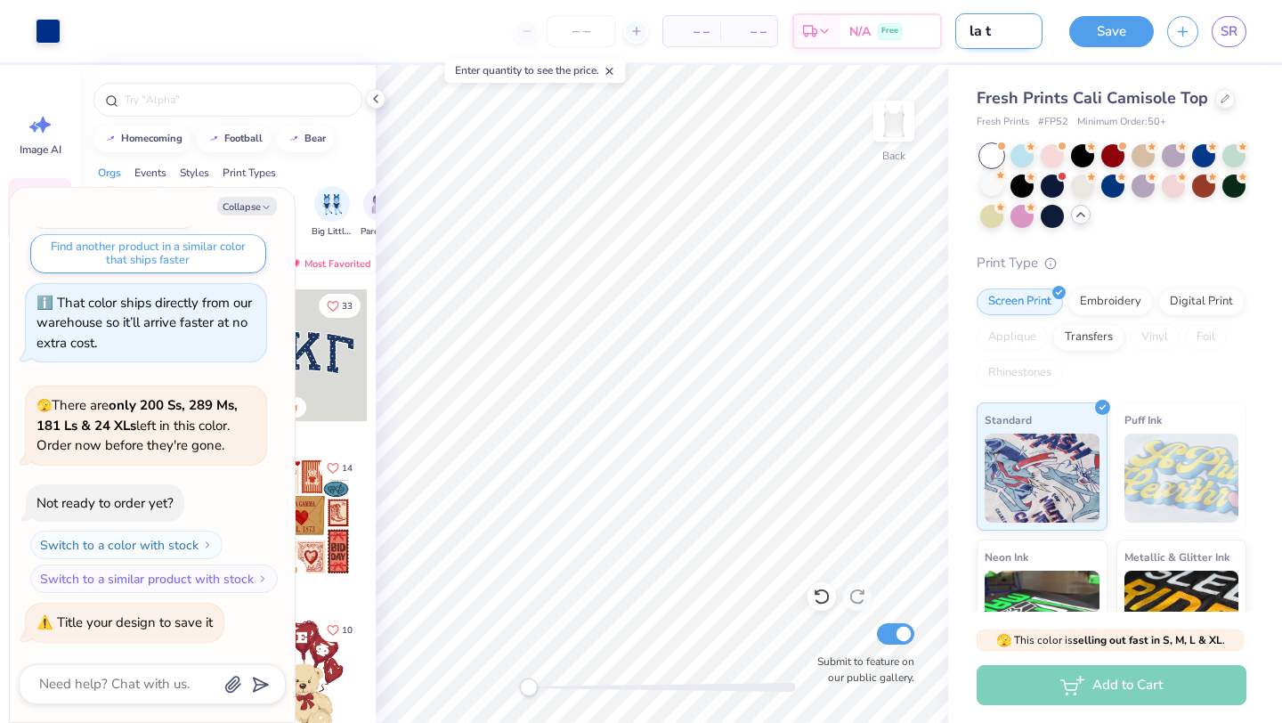
type input "la tz"
type textarea "x"
type input "la tzn"
type textarea "x"
type input "la tznk"
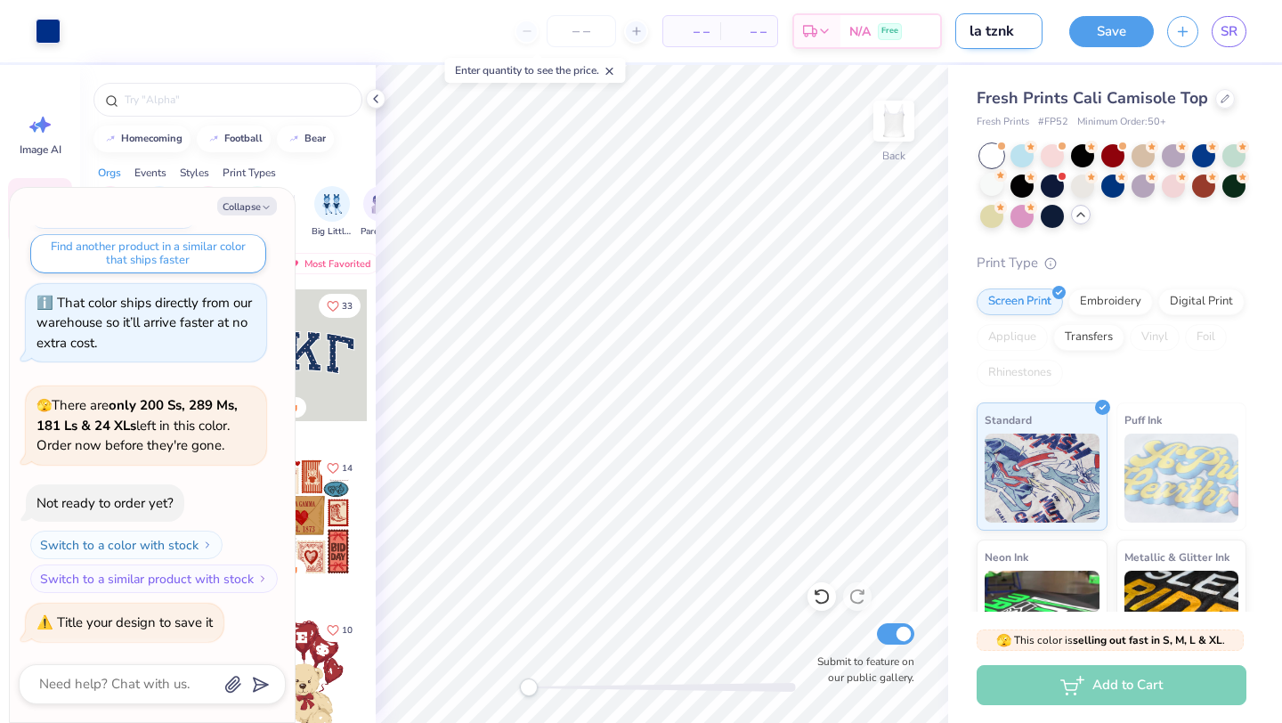
type textarea "x"
type input "la tzn"
type textarea "x"
type input "la tz"
type textarea "x"
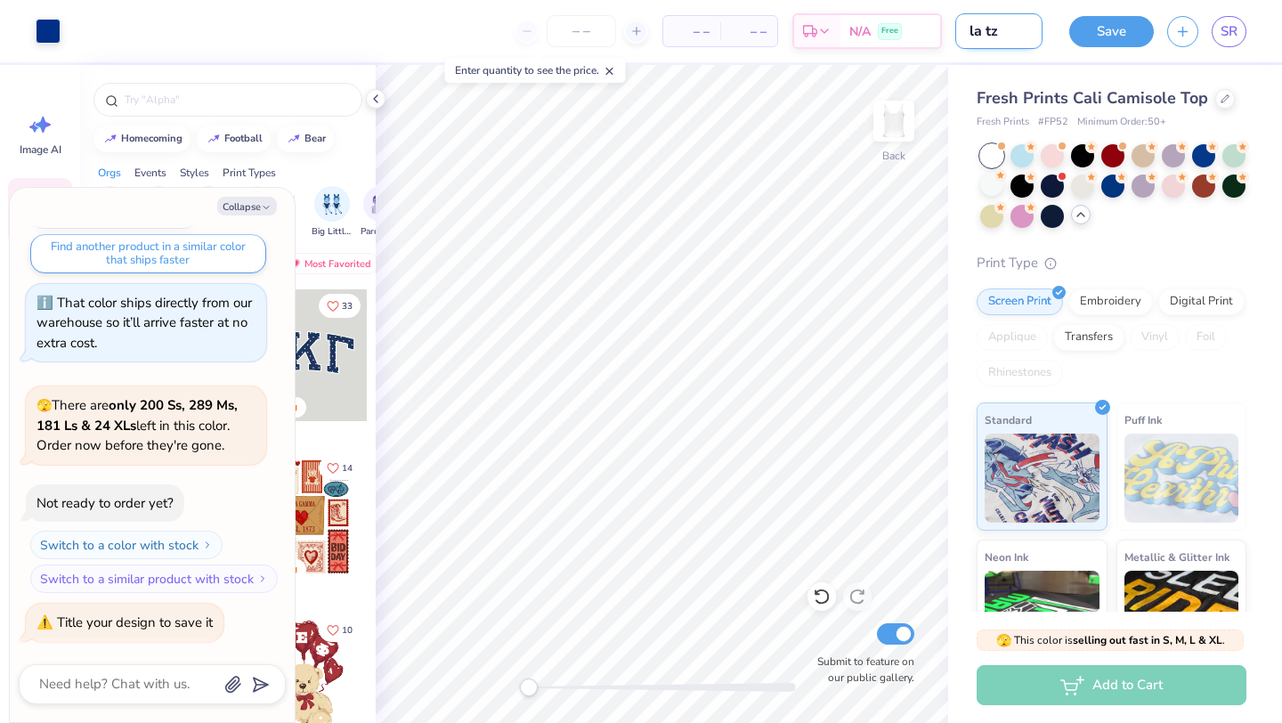
type input "la tza"
type textarea "x"
type input "la tzan"
type textarea "x"
type input "la tza"
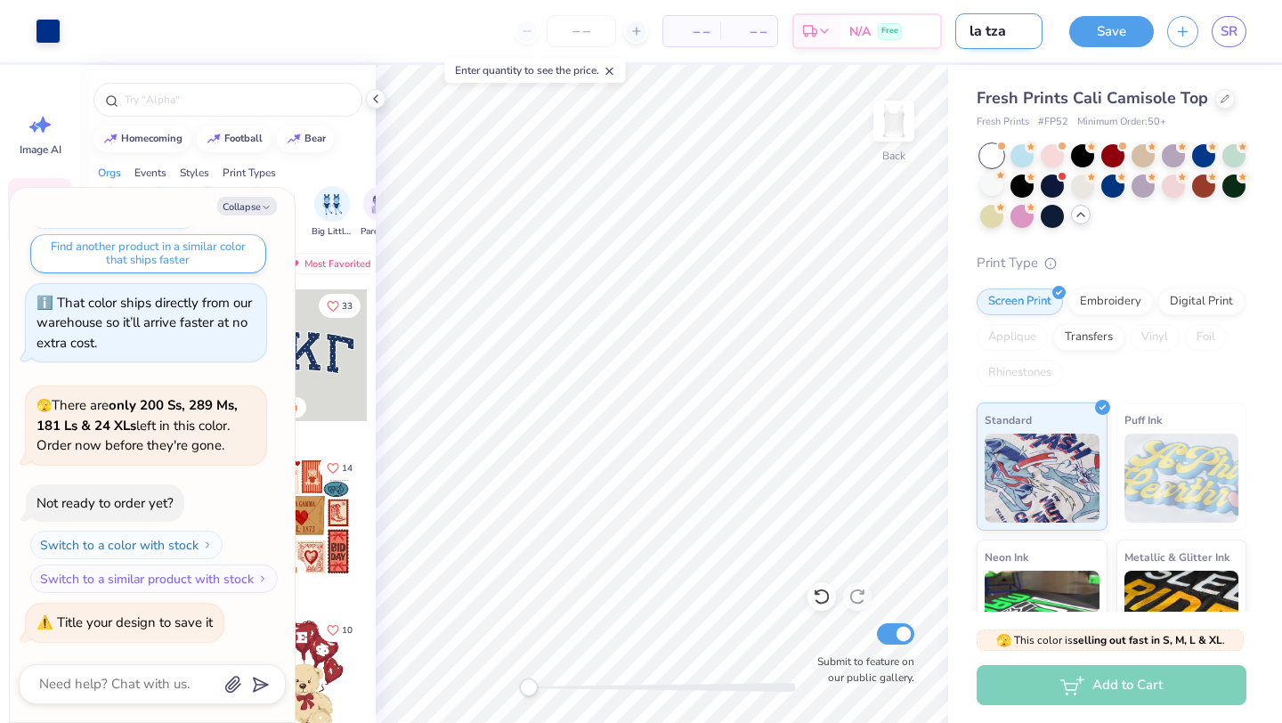
type textarea "x"
type input "la tz"
type textarea "x"
type input "la t"
type textarea "x"
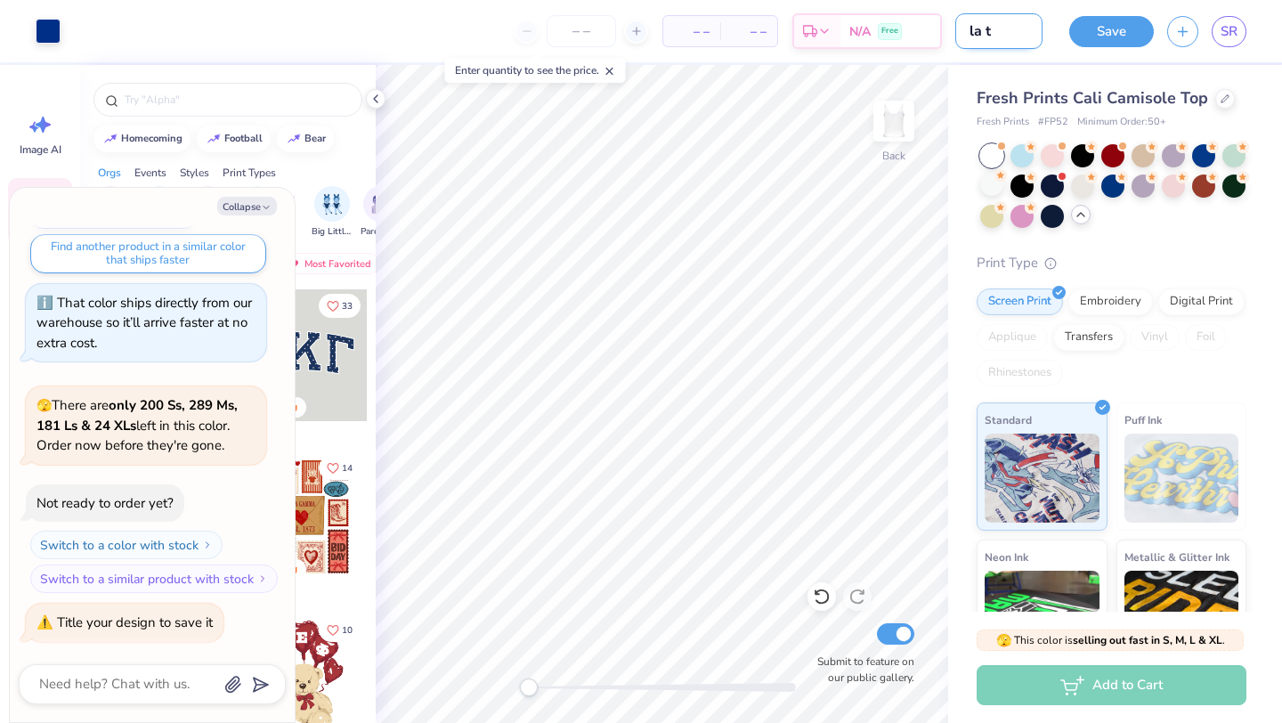
type input "la ta"
type textarea "x"
type input "la tan"
type textarea "x"
type input "la tank"
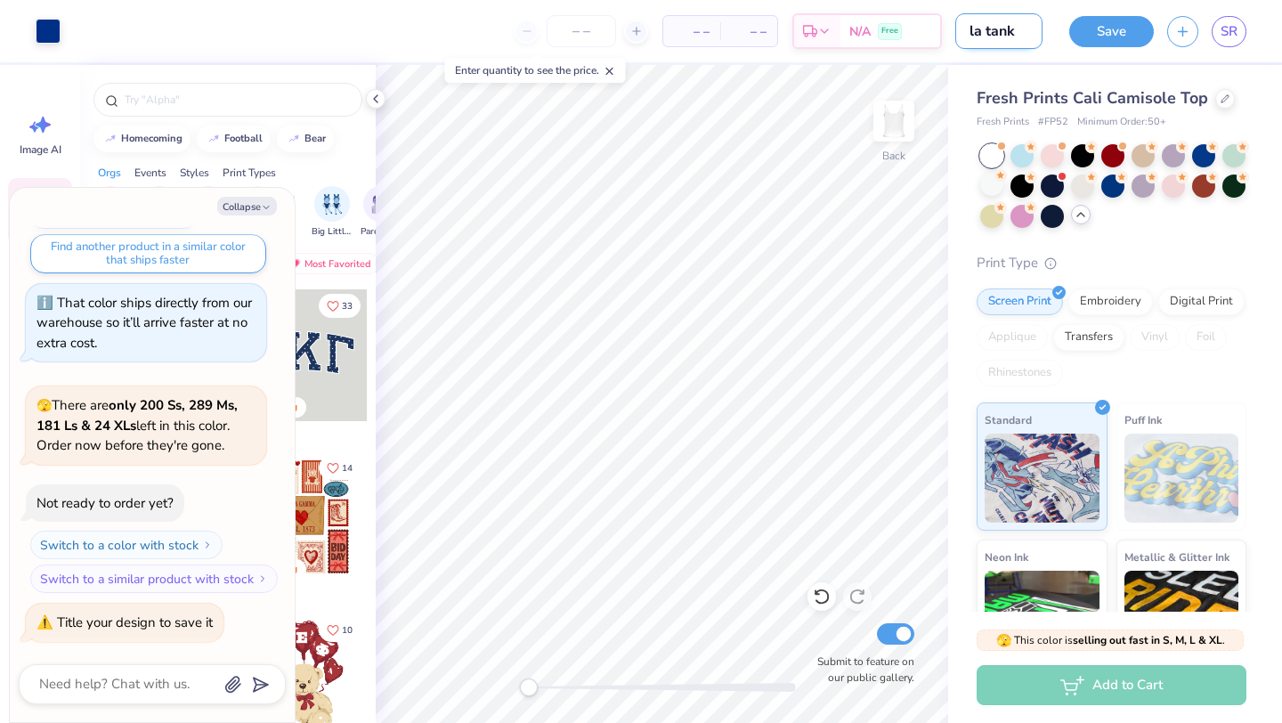
type textarea "x"
type input "la tank"
click at [1115, 25] on button "Save" at bounding box center [1112, 28] width 85 height 31
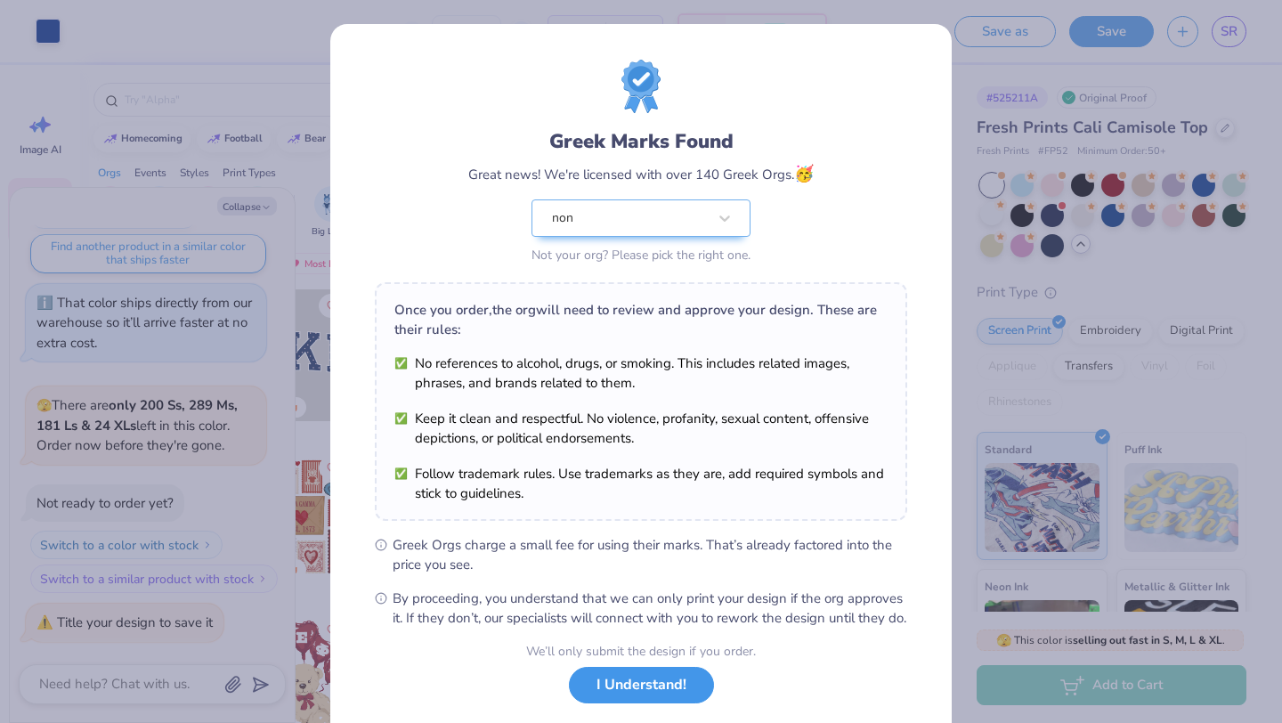
click at [640, 704] on button "I Understand!" at bounding box center [641, 685] width 145 height 37
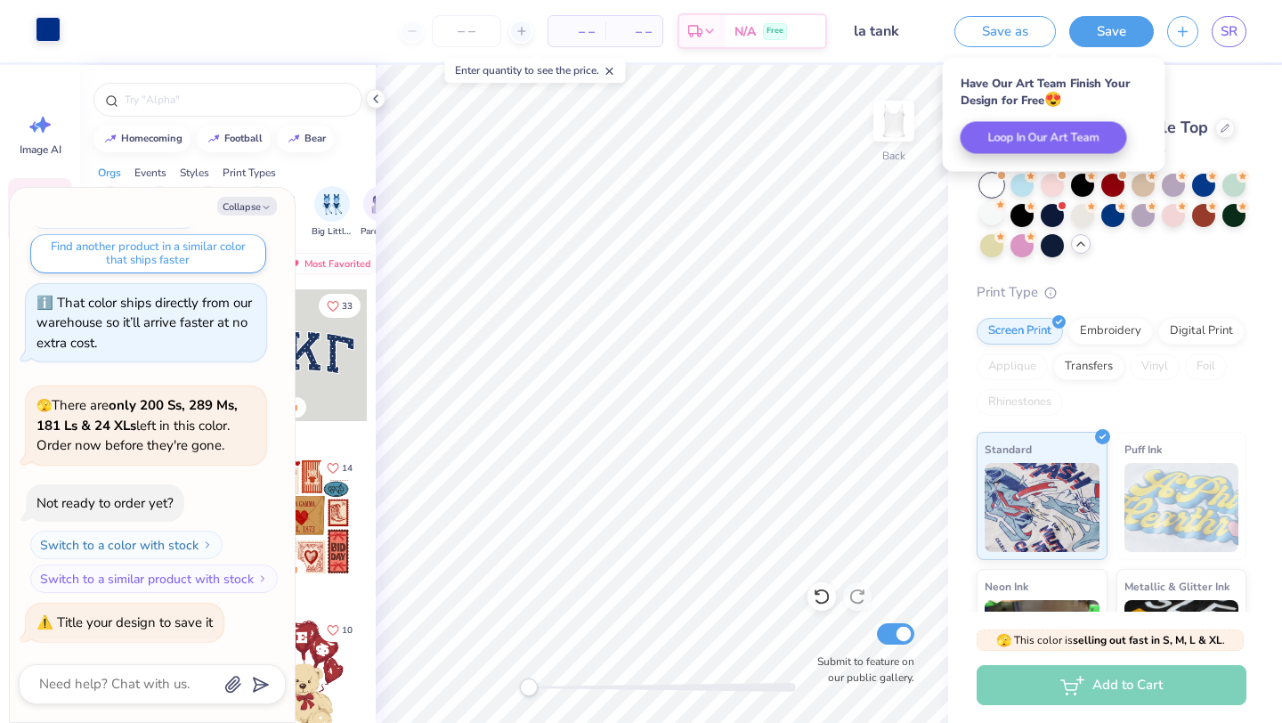
click at [55, 31] on div at bounding box center [48, 29] width 25 height 25
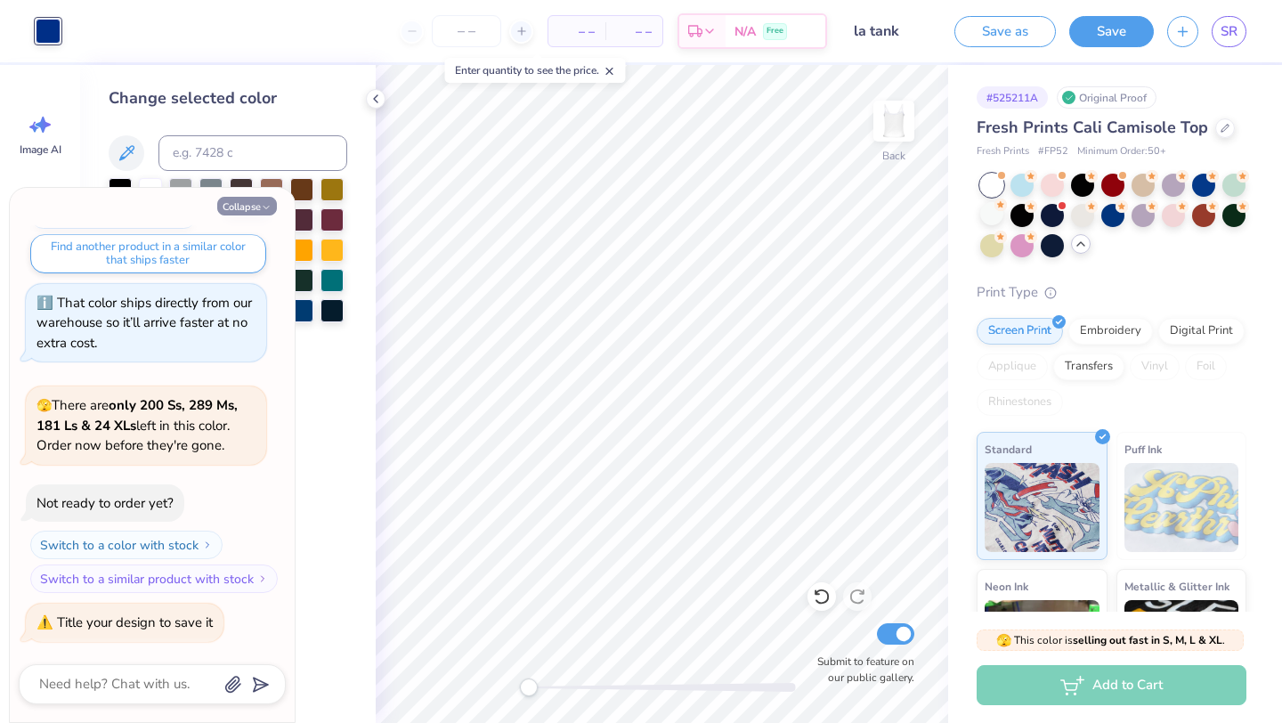
click at [248, 202] on button "Collapse" at bounding box center [247, 206] width 60 height 19
type textarea "x"
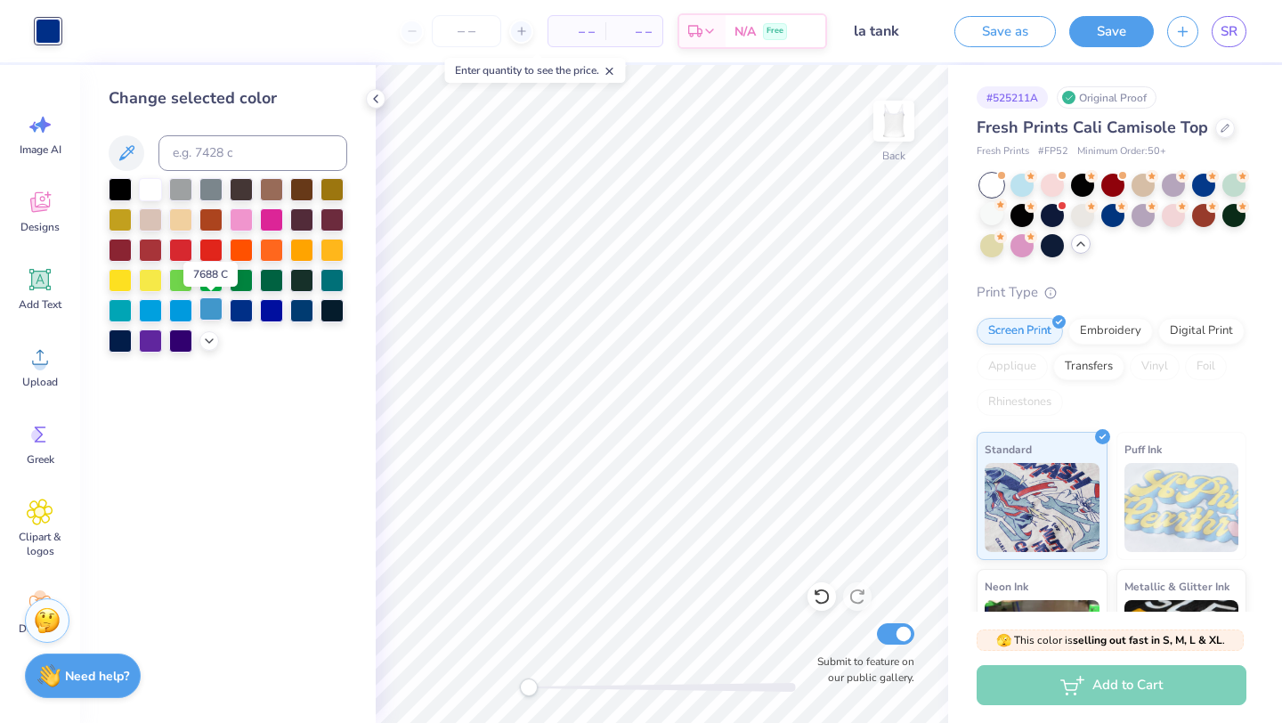
click at [210, 309] on div at bounding box center [210, 308] width 23 height 23
click at [233, 312] on div at bounding box center [241, 308] width 23 height 23
click at [183, 311] on div at bounding box center [180, 308] width 23 height 23
click at [206, 337] on icon at bounding box center [209, 339] width 14 height 14
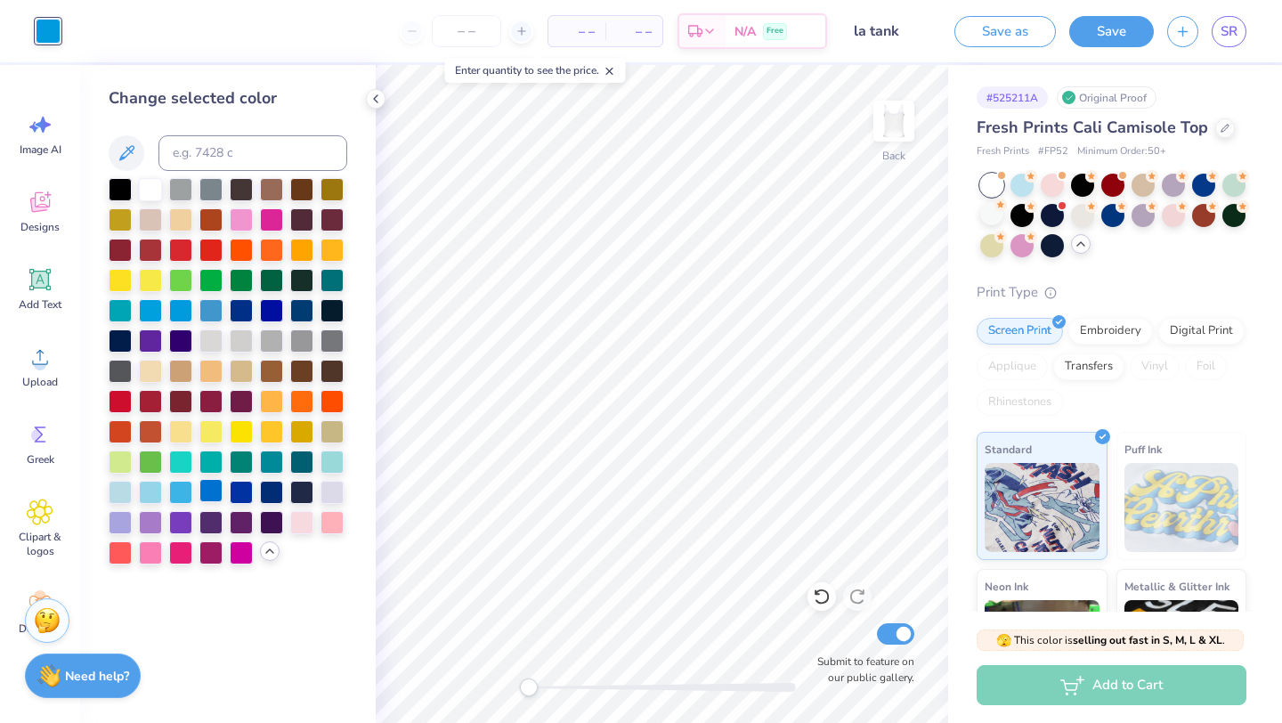
click at [212, 489] on div at bounding box center [210, 490] width 23 height 23
click at [355, 463] on div "Change selected color" at bounding box center [228, 394] width 296 height 658
click at [1106, 26] on button "Save" at bounding box center [1112, 28] width 85 height 31
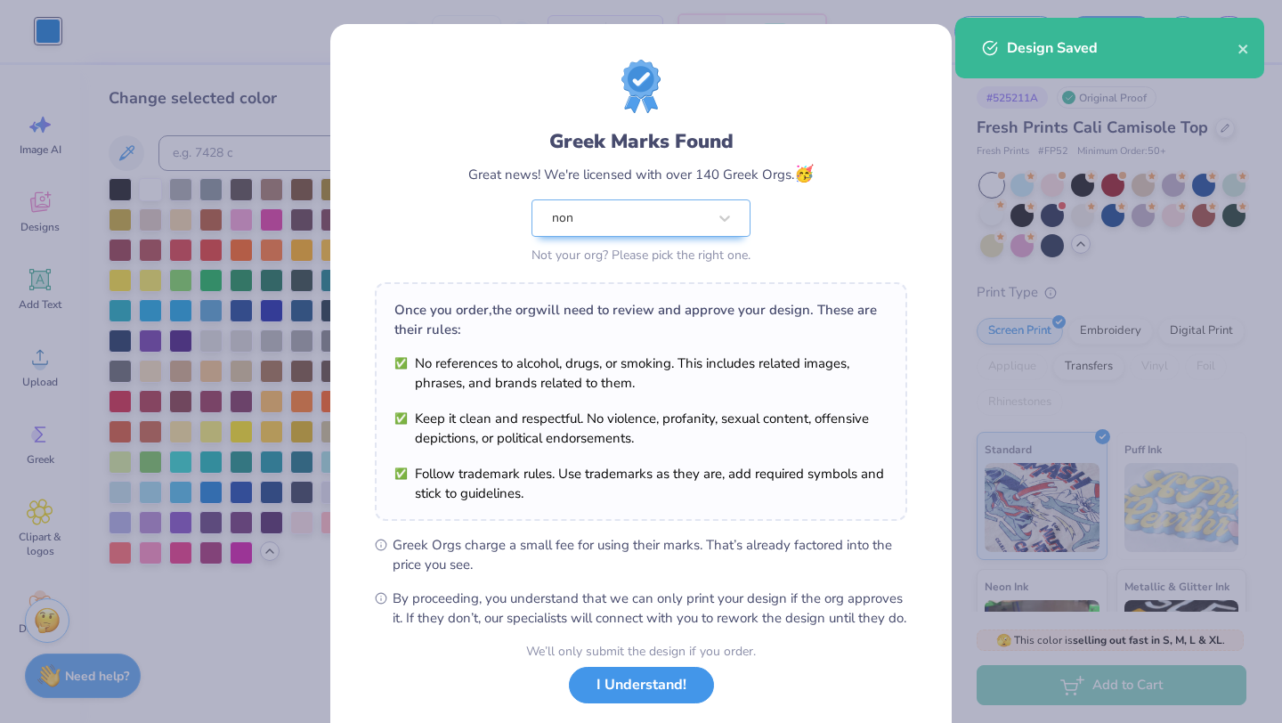
click at [643, 704] on button "I Understand!" at bounding box center [641, 685] width 145 height 37
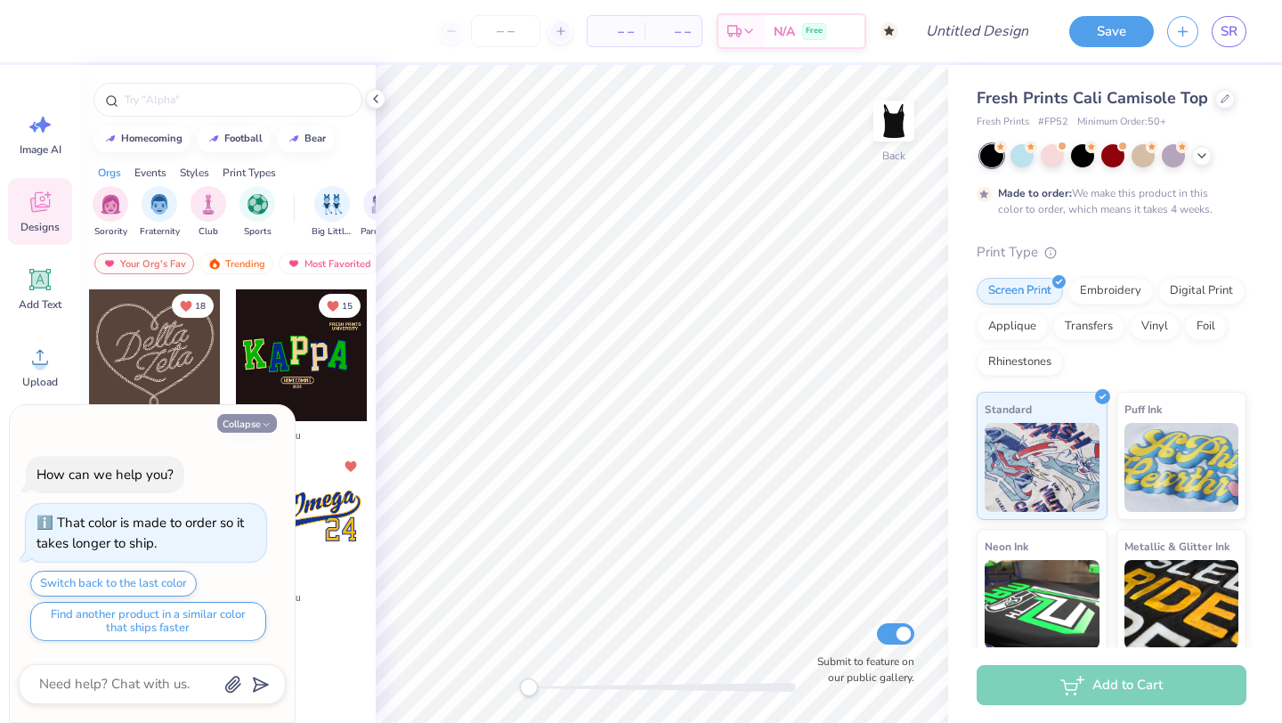
click at [243, 419] on button "Collapse" at bounding box center [247, 423] width 60 height 19
type textarea "x"
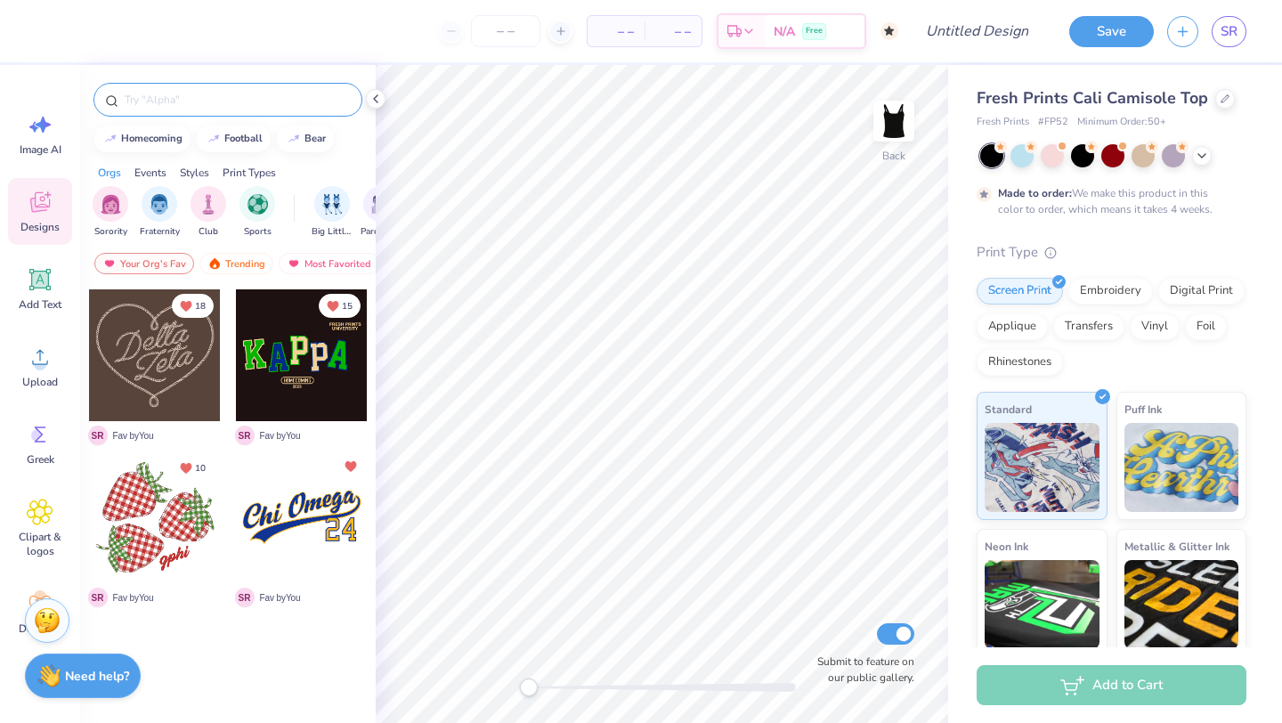
click at [200, 85] on div at bounding box center [228, 100] width 269 height 34
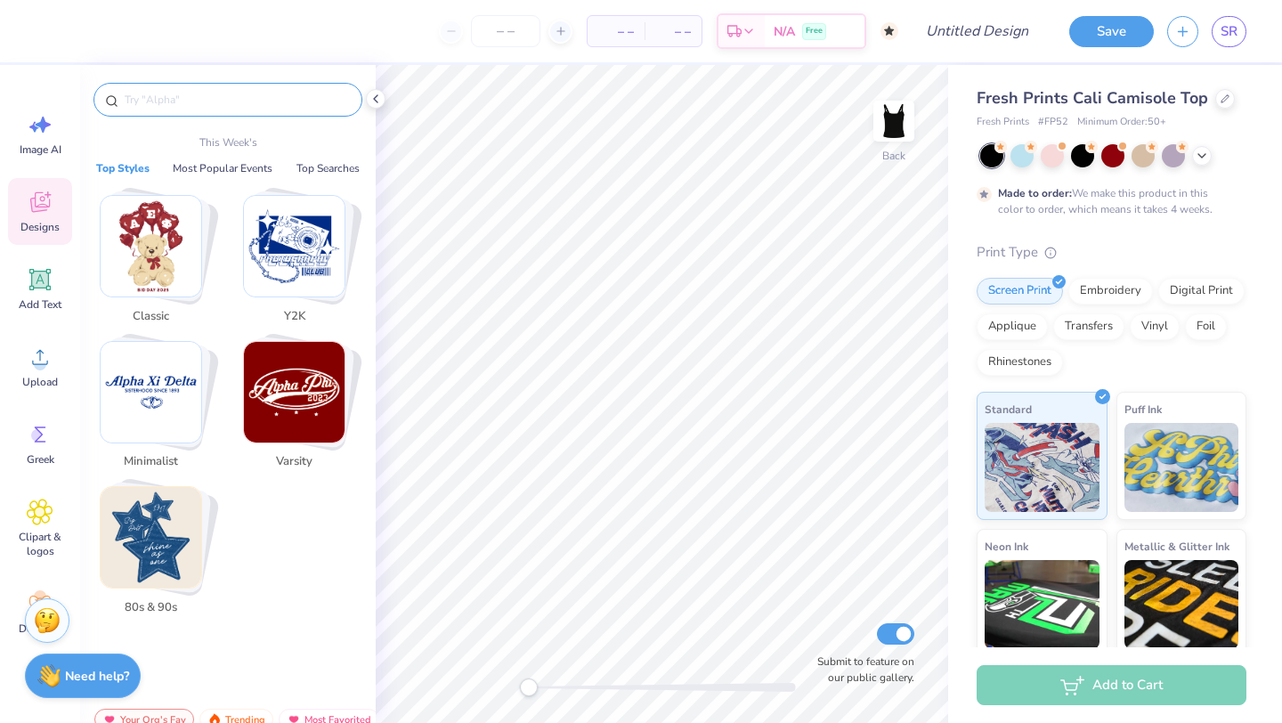
click at [200, 97] on input "text" at bounding box center [237, 100] width 228 height 18
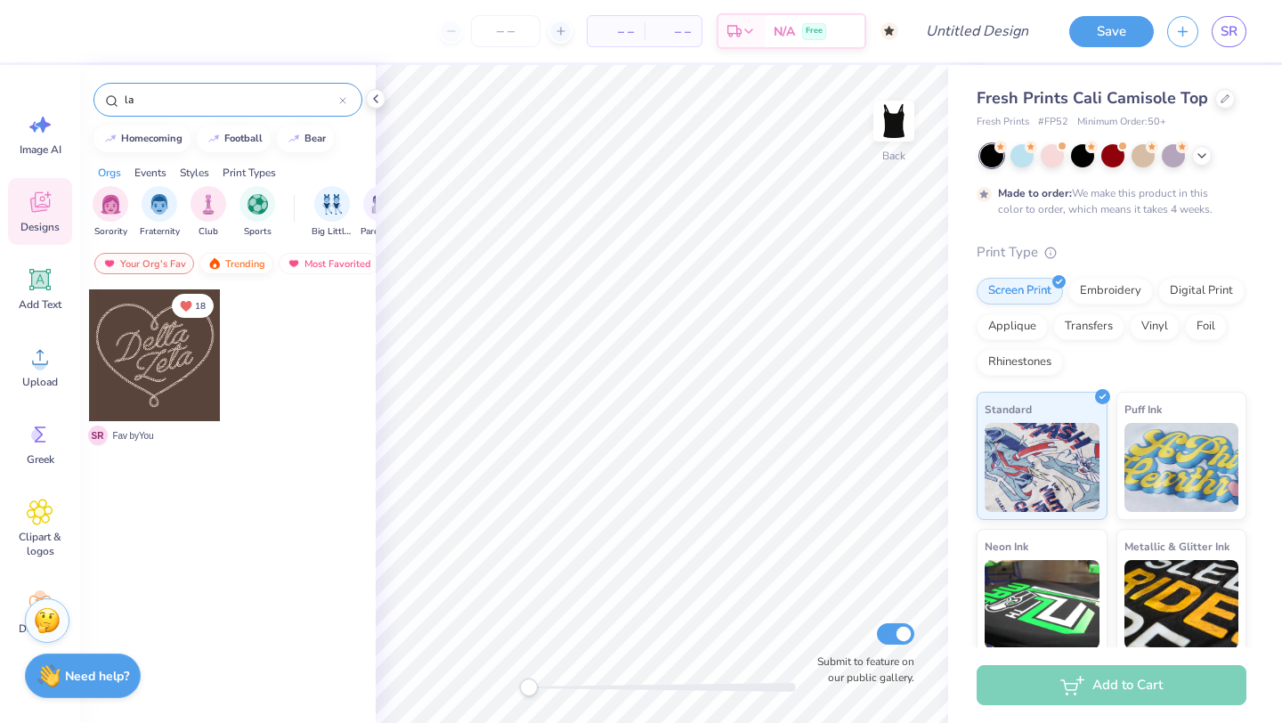
click at [244, 265] on div "Trending" at bounding box center [236, 263] width 74 height 21
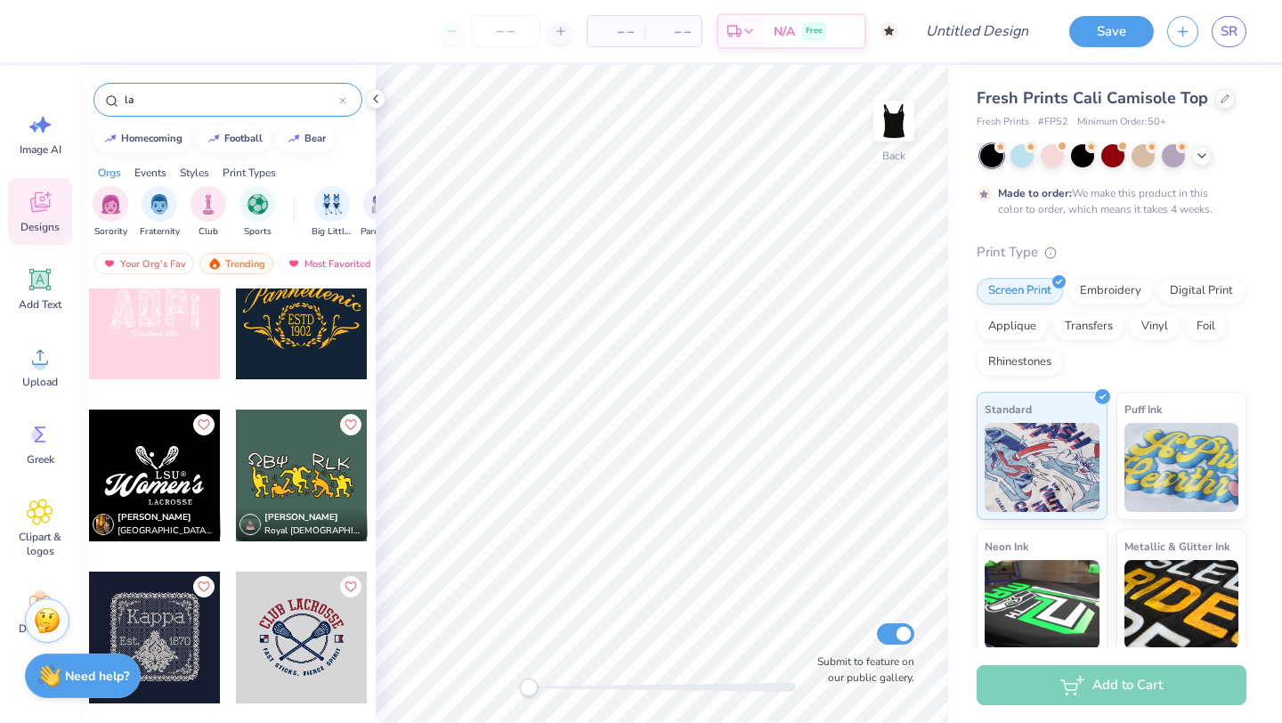
scroll to position [497, 0]
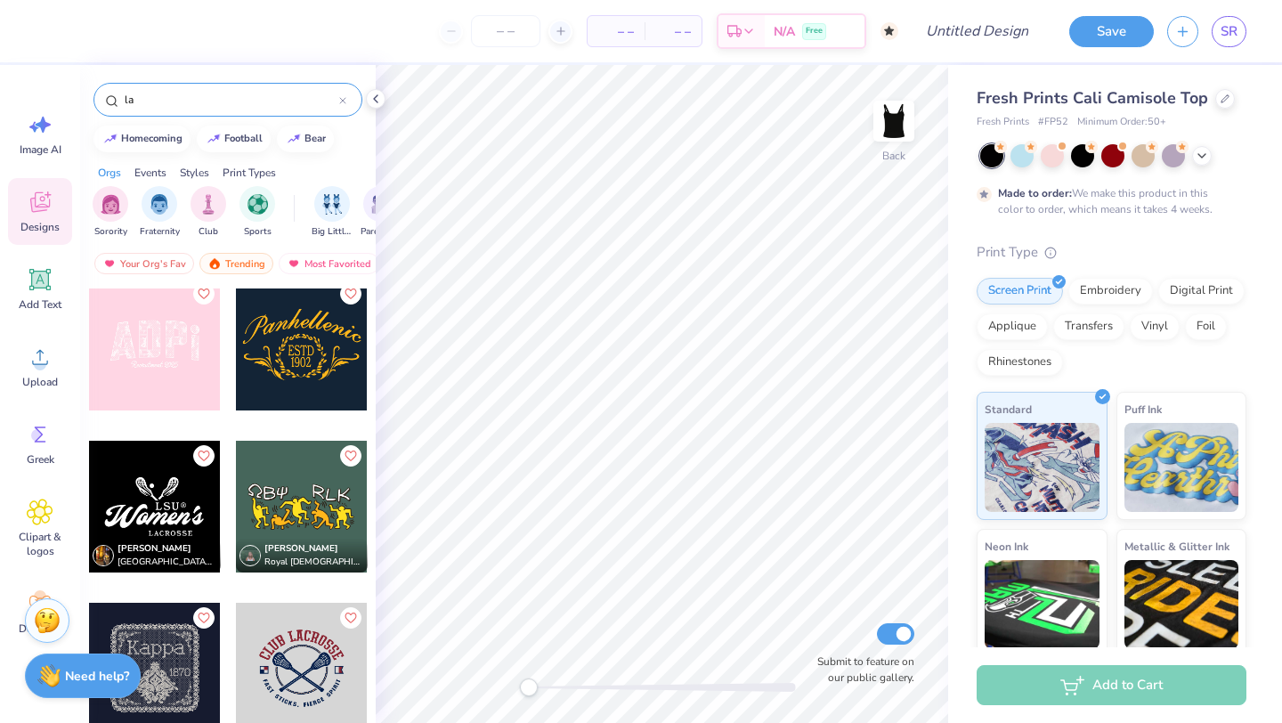
click at [161, 98] on input "la" at bounding box center [231, 100] width 216 height 18
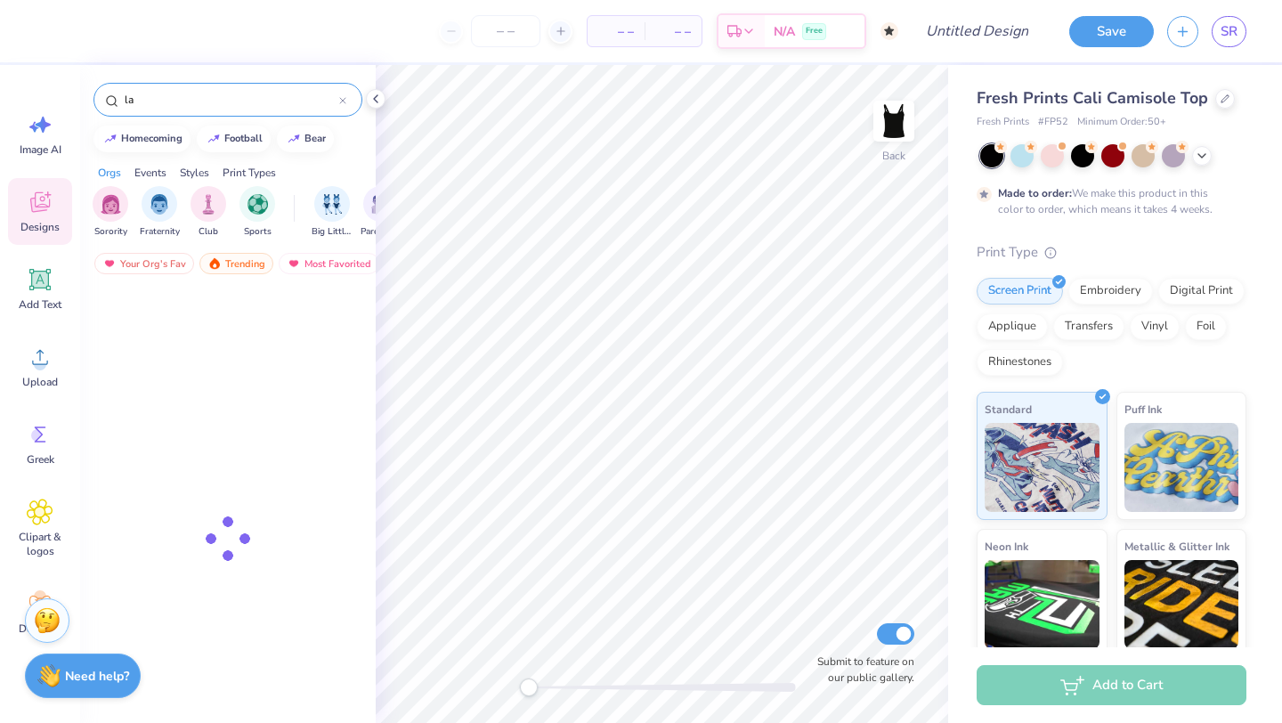
click at [161, 98] on input "la" at bounding box center [231, 100] width 216 height 18
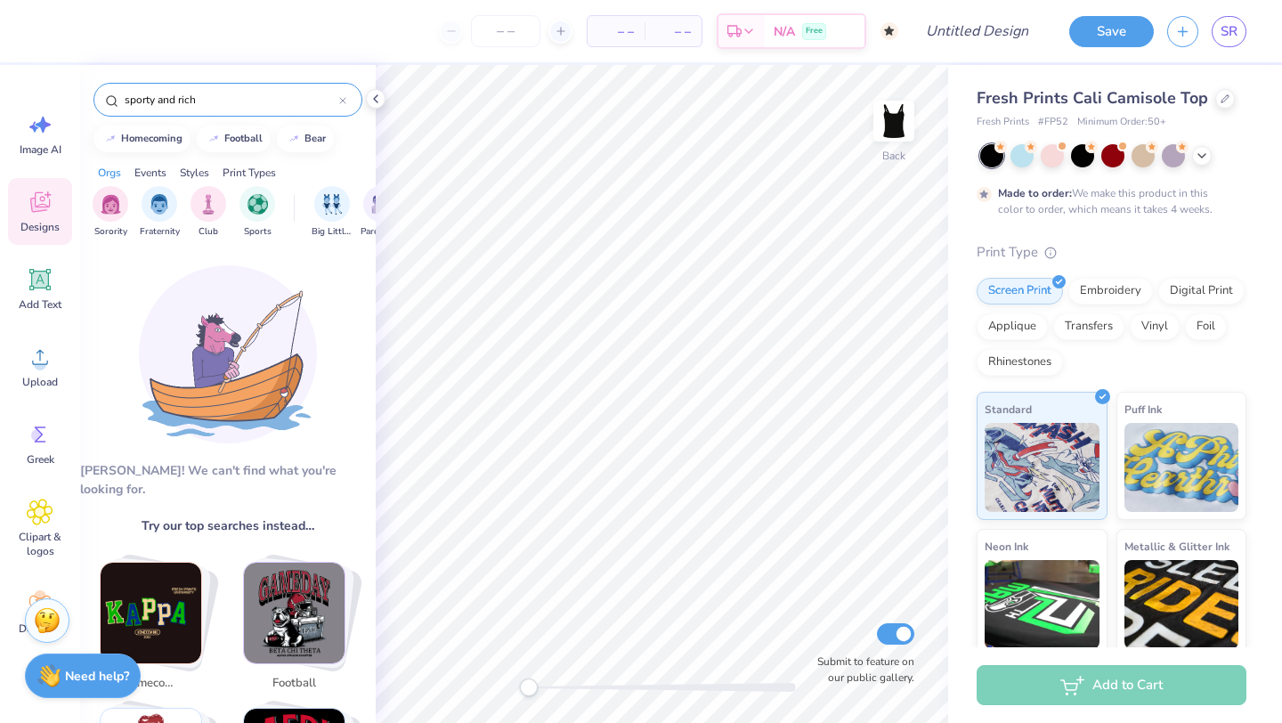
drag, startPoint x: 164, startPoint y: 102, endPoint x: 210, endPoint y: 98, distance: 46.4
click at [210, 98] on input "sporty and rich" at bounding box center [231, 100] width 216 height 18
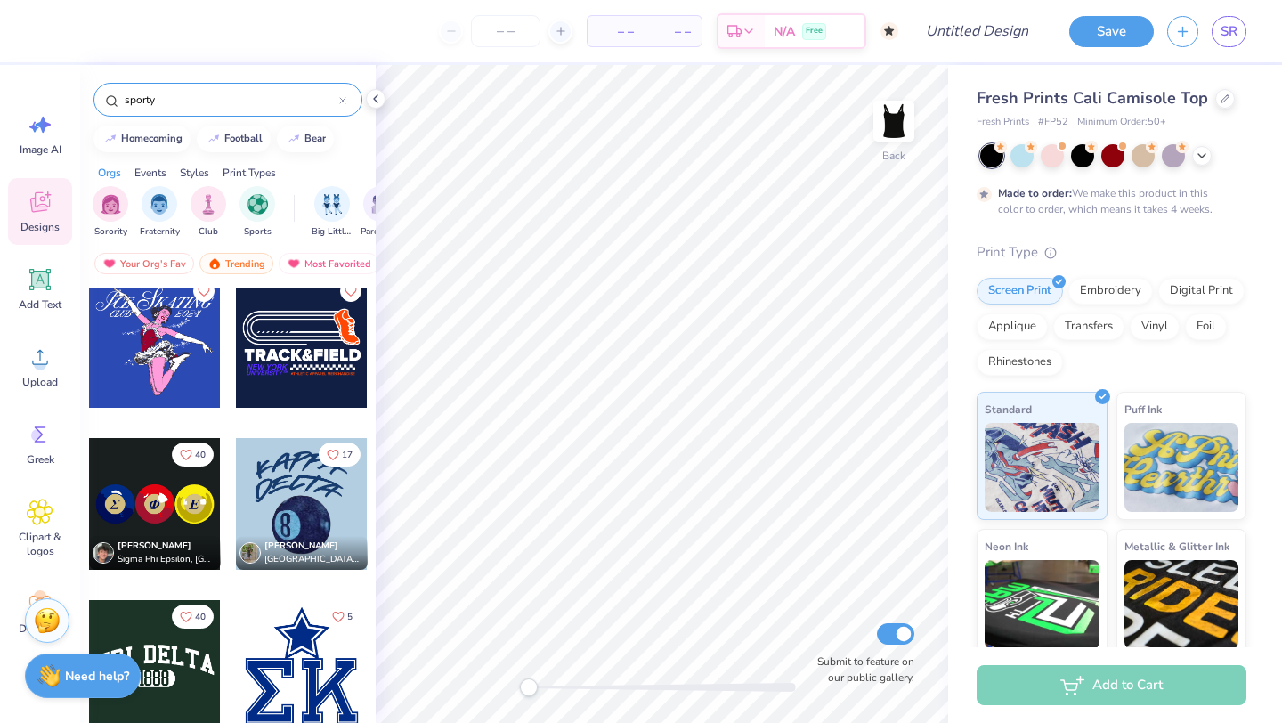
scroll to position [1978, 0]
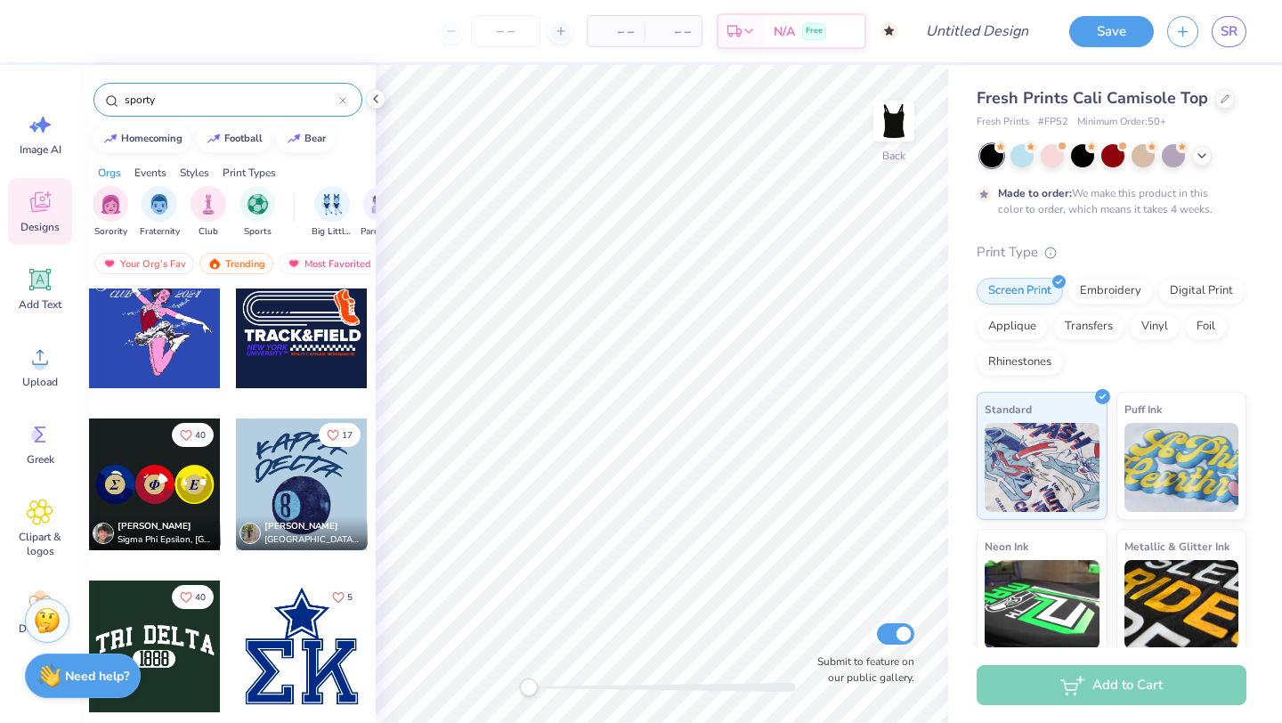
click at [146, 101] on input "sporty" at bounding box center [231, 100] width 216 height 18
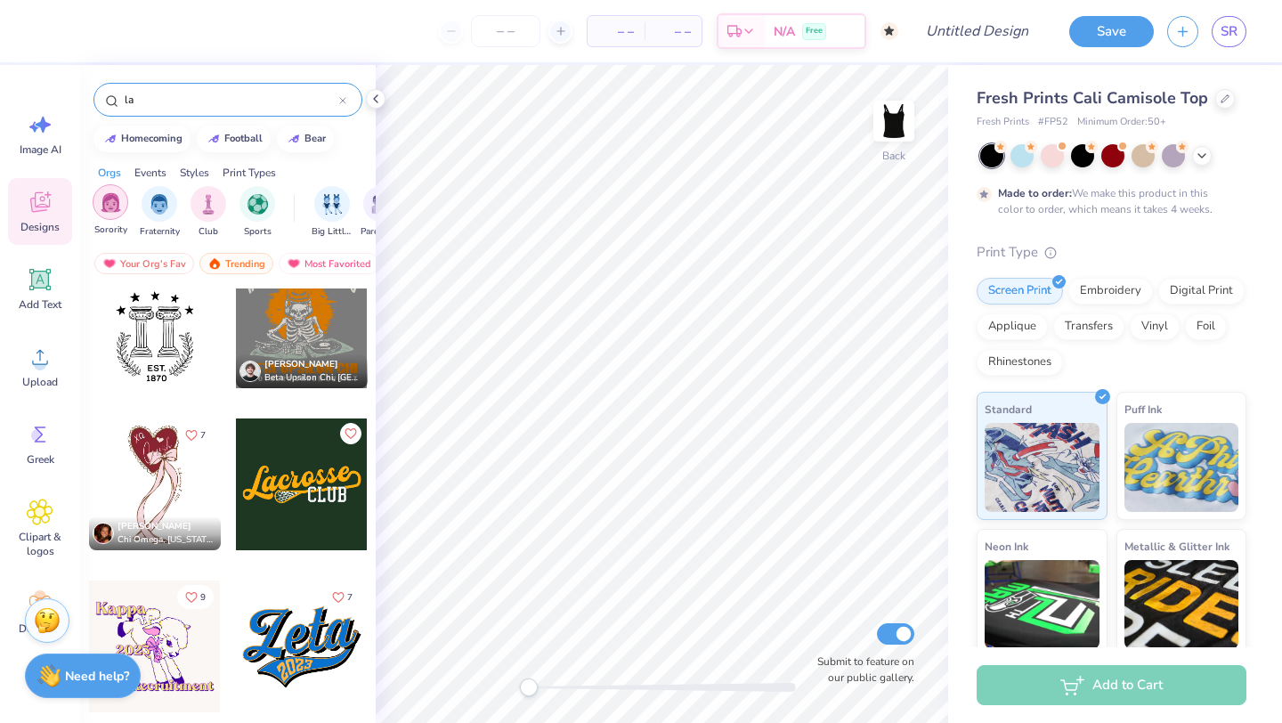
click at [99, 202] on div "filter for Sorority" at bounding box center [111, 202] width 36 height 36
click at [132, 103] on input "la" at bounding box center [231, 100] width 216 height 18
type input "l"
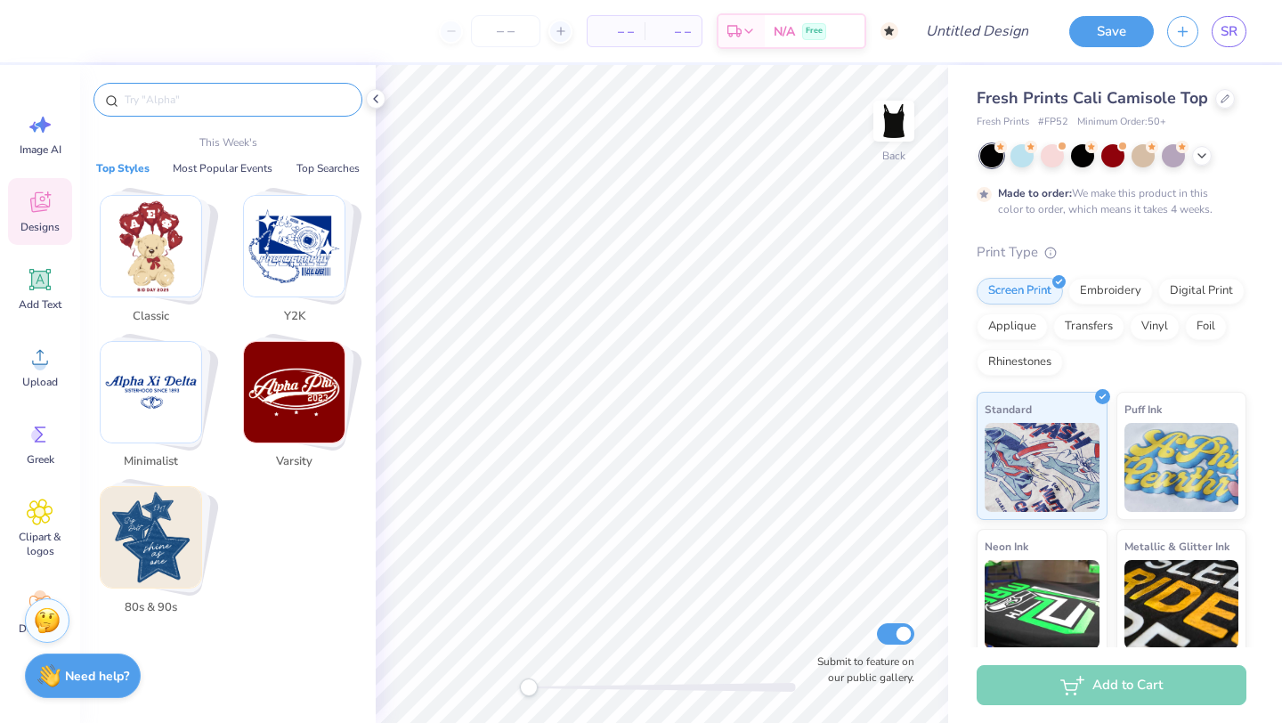
click at [148, 421] on img "Stack Card Button Minimalist" at bounding box center [151, 392] width 101 height 101
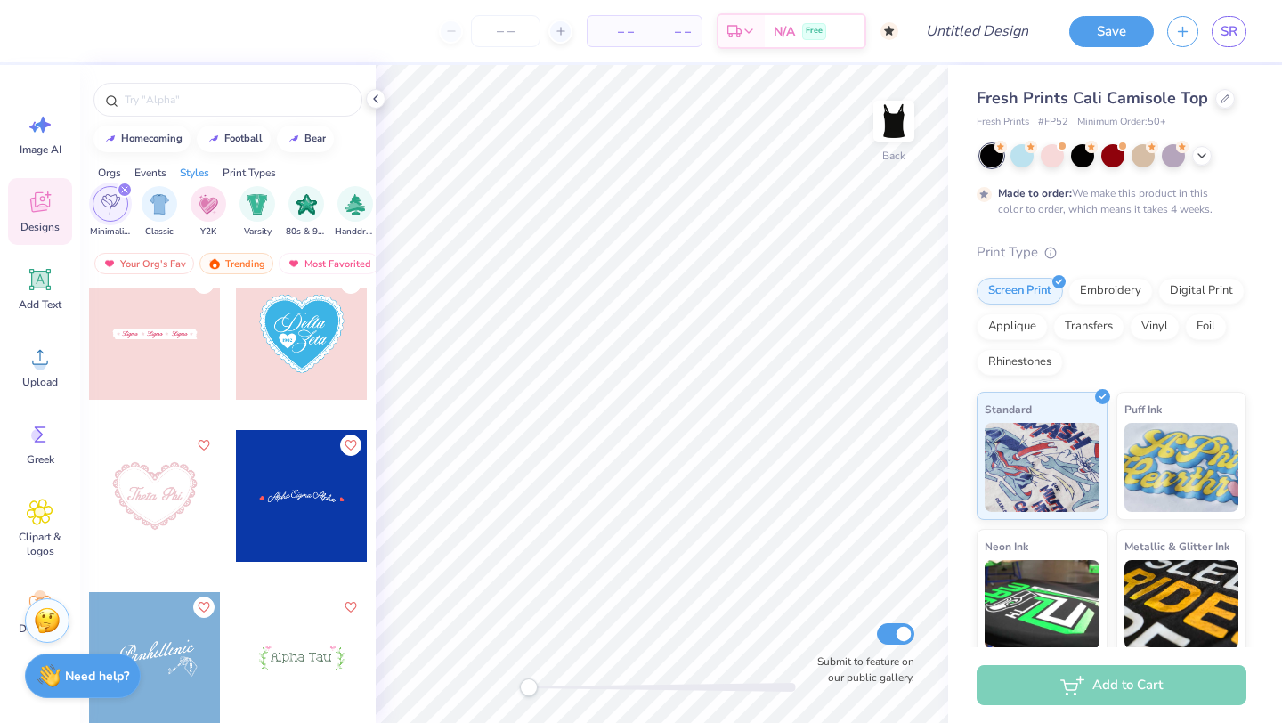
scroll to position [5230, 0]
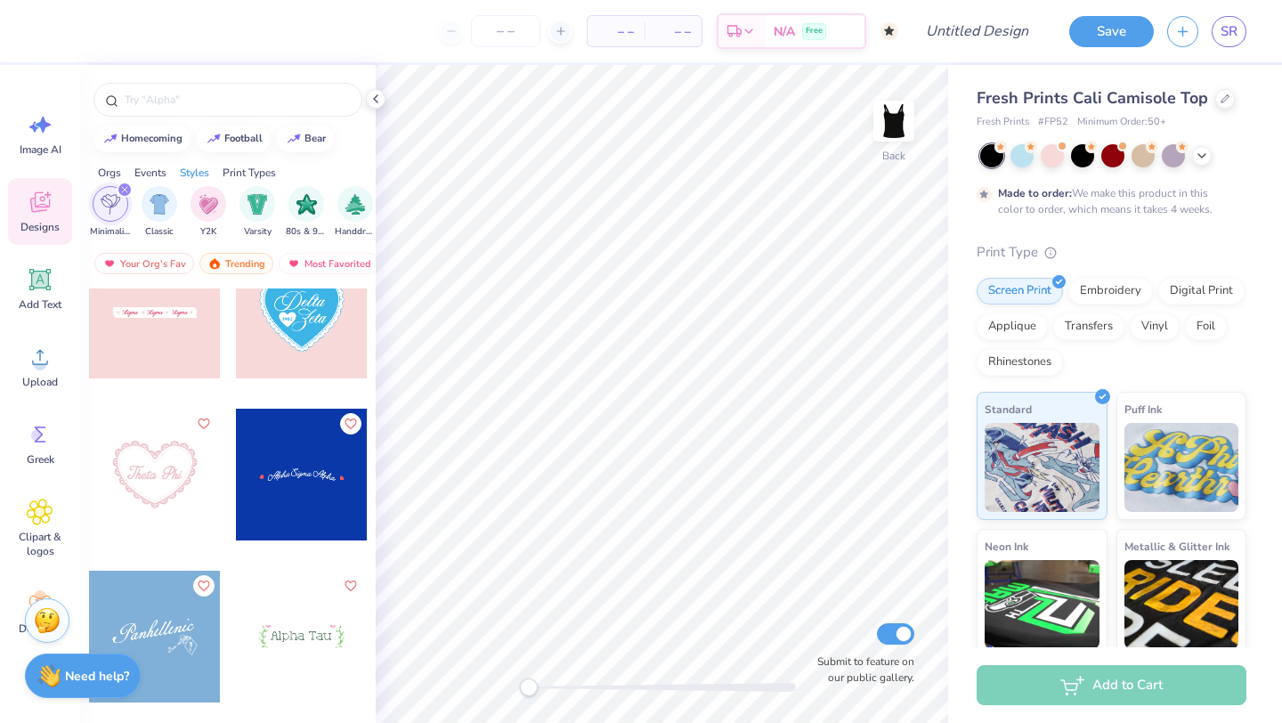
click at [164, 482] on div at bounding box center [155, 475] width 132 height 132
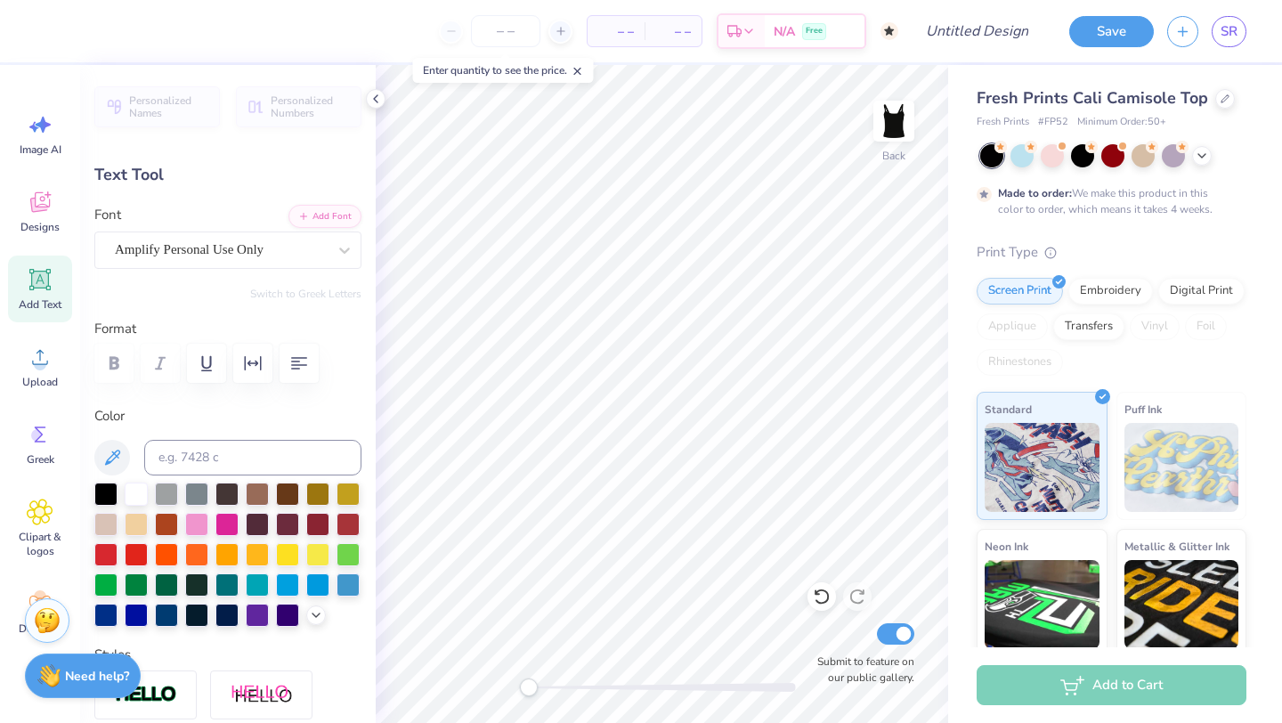
scroll to position [0, 4]
type textarea "Second Years"
type input "3.46"
type input "0.65"
type input "6.35"
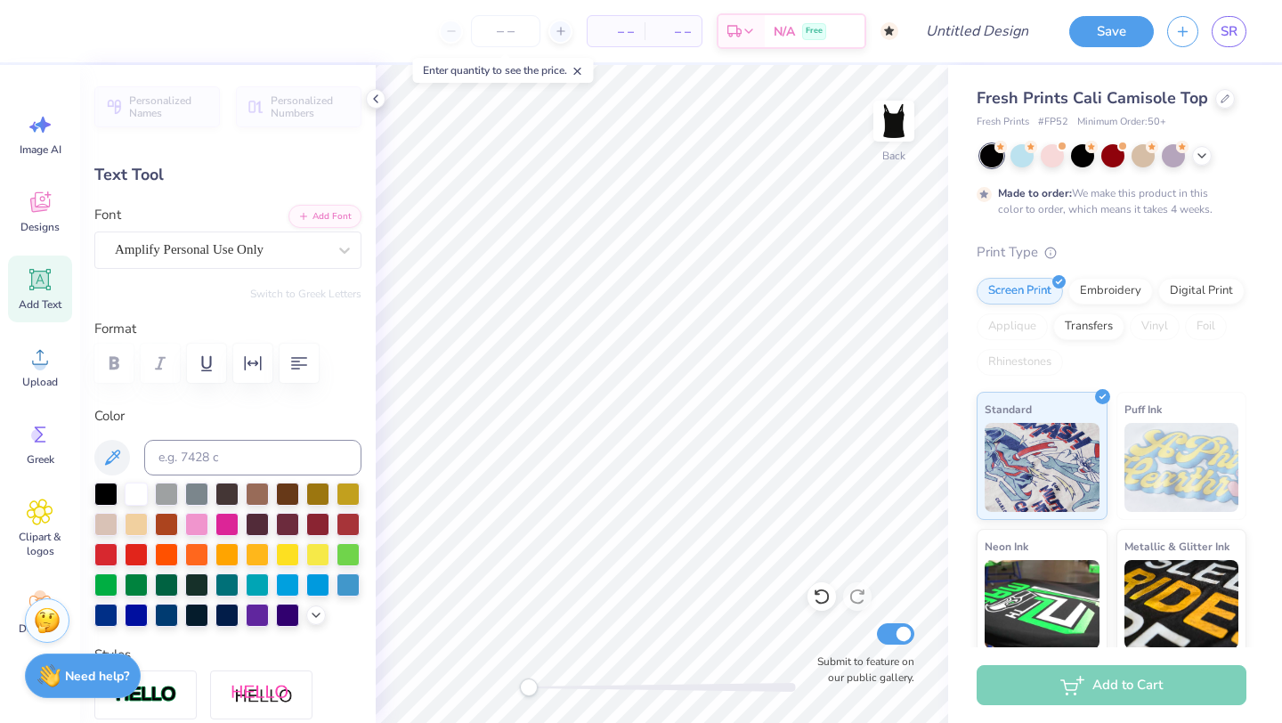
scroll to position [0, 3]
type textarea "Visiting Day"
type input "3.32"
type input "0.80"
type input "6.93"
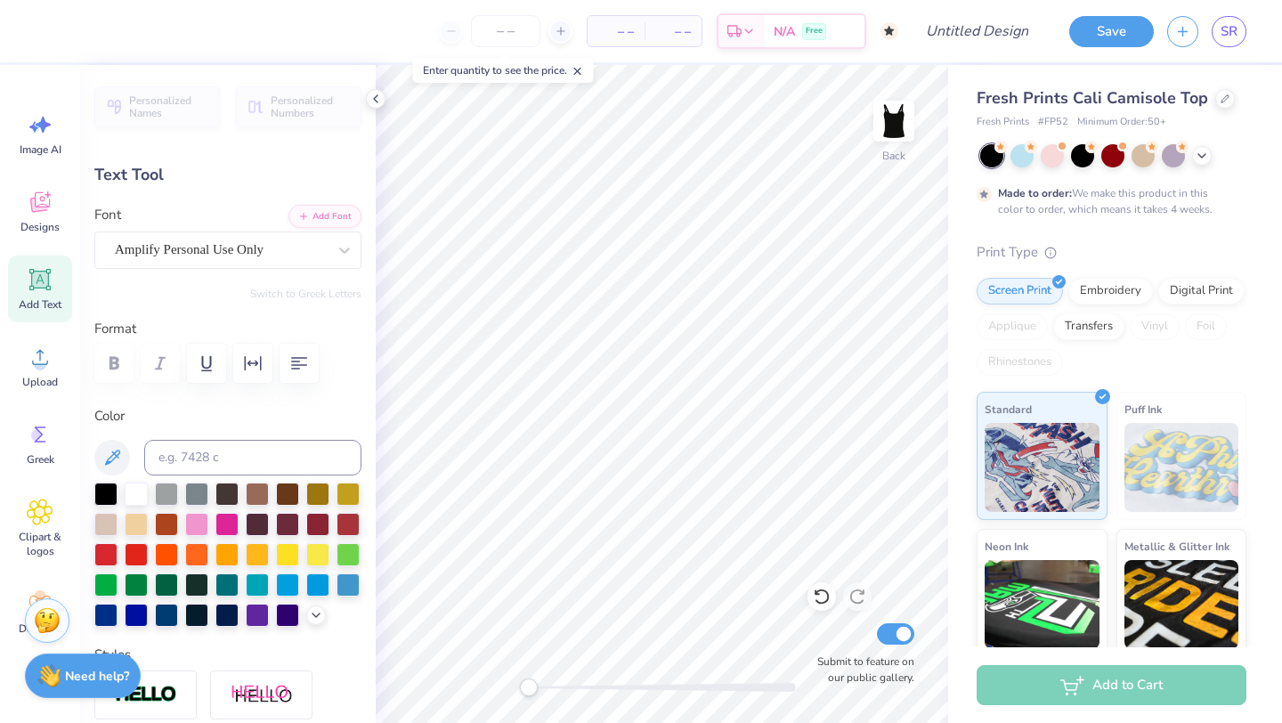
type input "1.31"
type input "0.32"
type input "7.00"
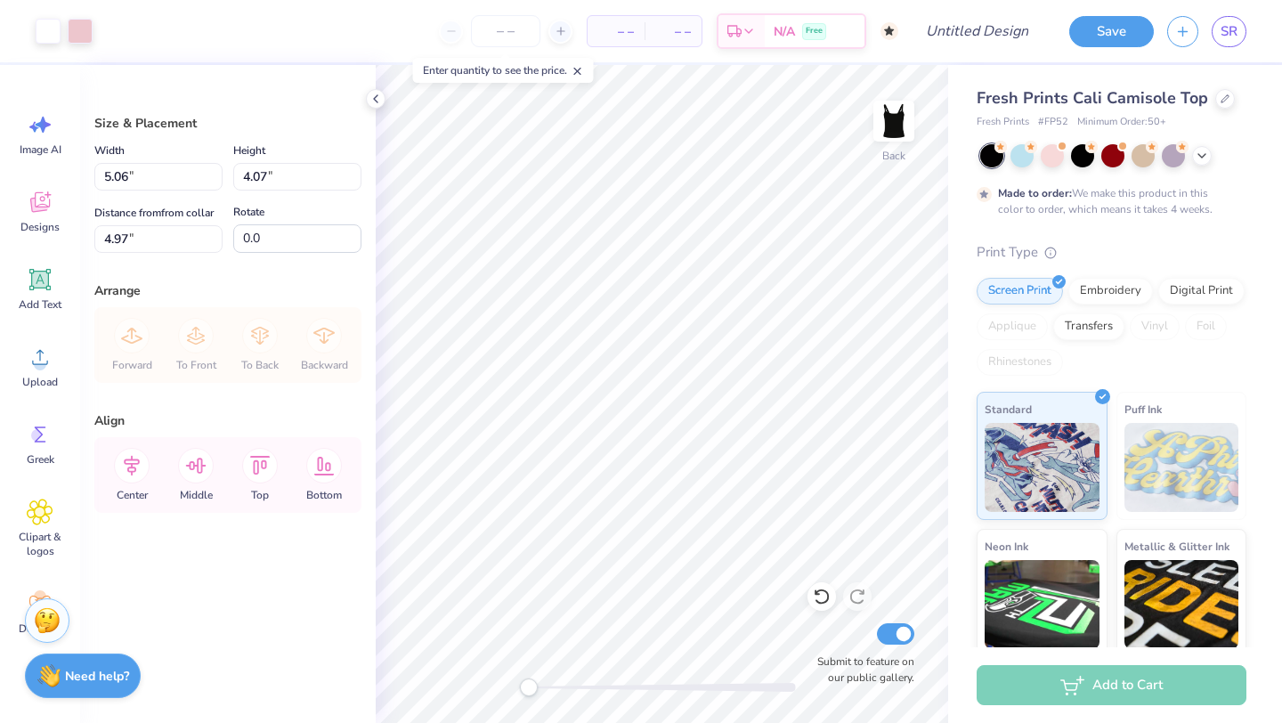
type input "1.09"
type input "3.70"
type input "2.97"
type input "1.79"
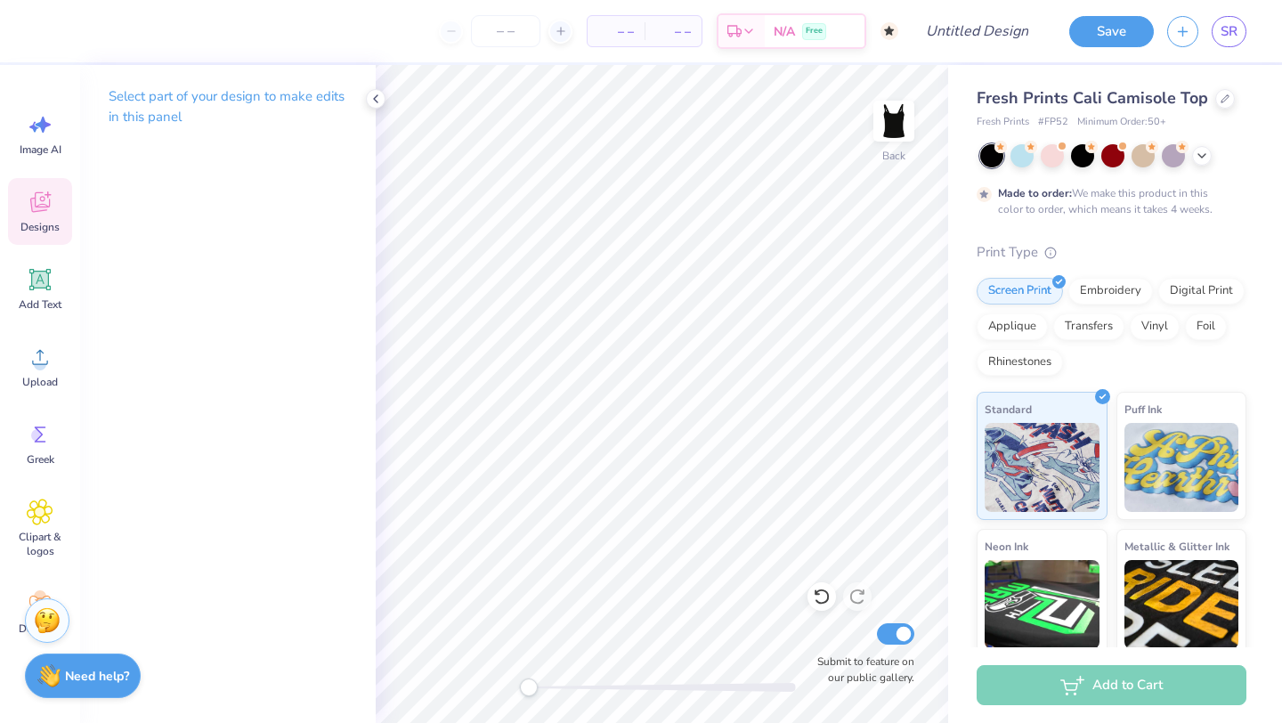
click at [38, 216] on div "Designs" at bounding box center [40, 211] width 64 height 67
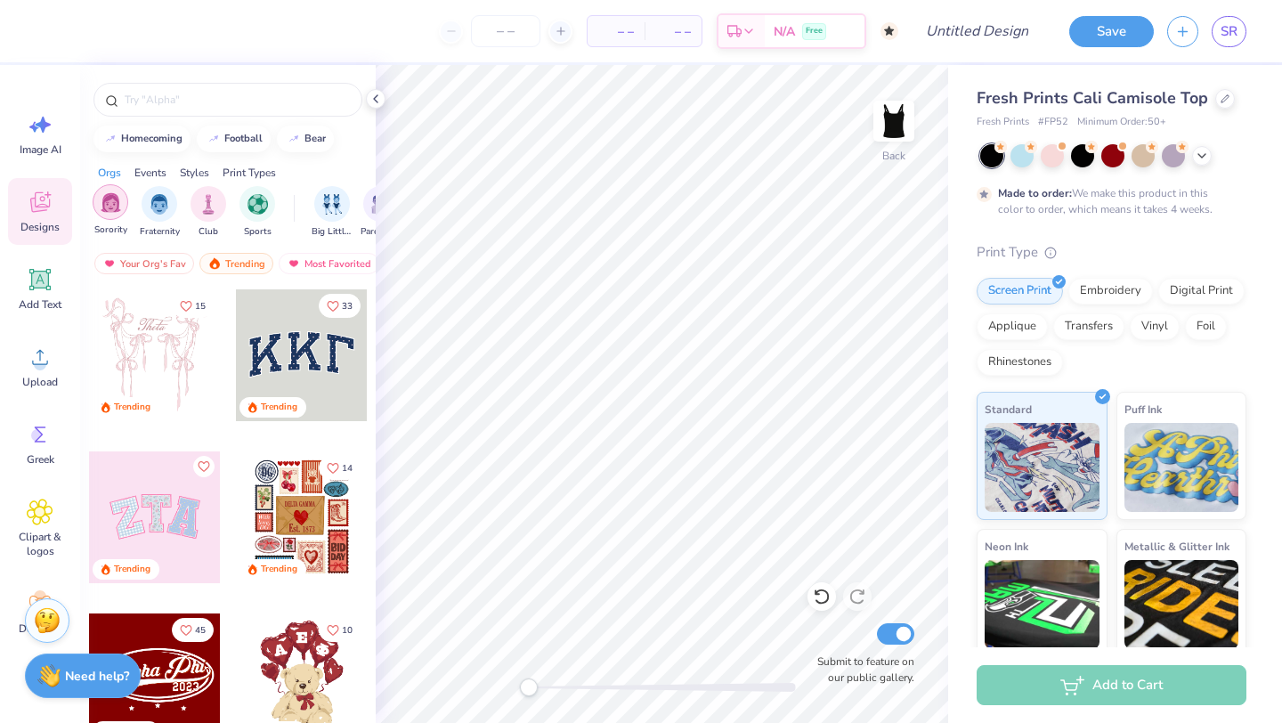
click at [123, 208] on div "filter for Sorority" at bounding box center [111, 202] width 36 height 36
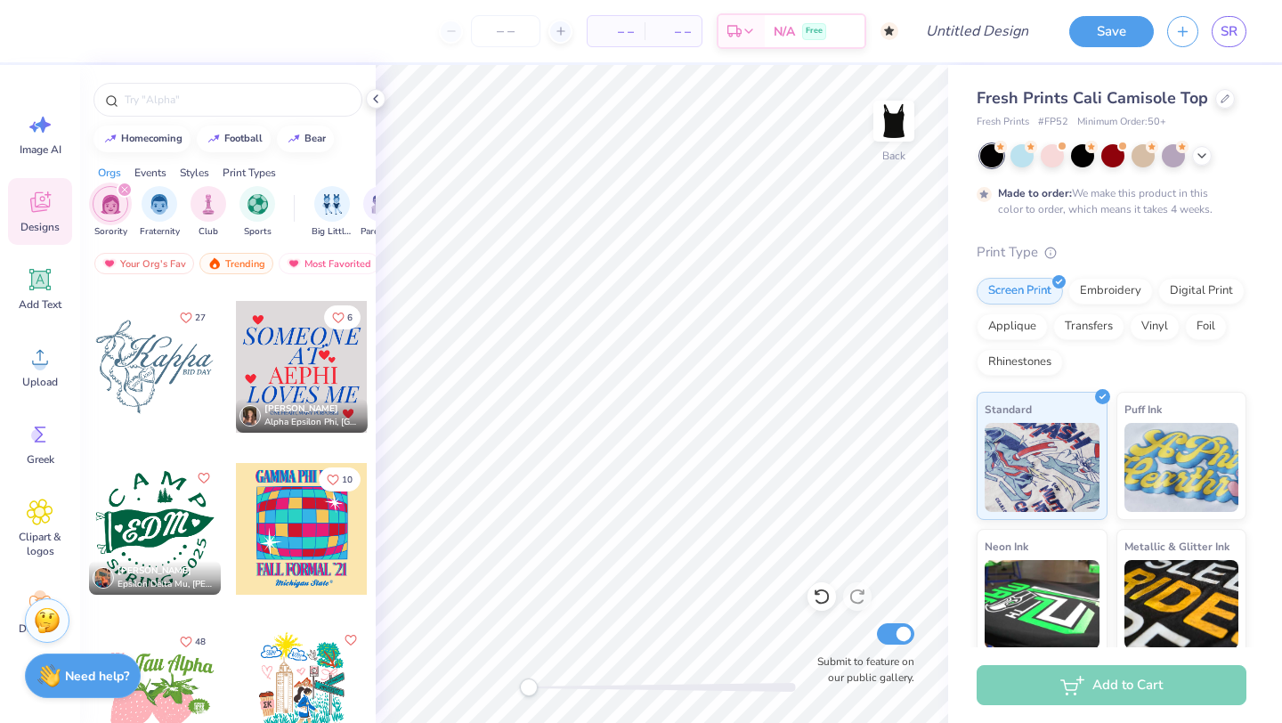
scroll to position [14413, 0]
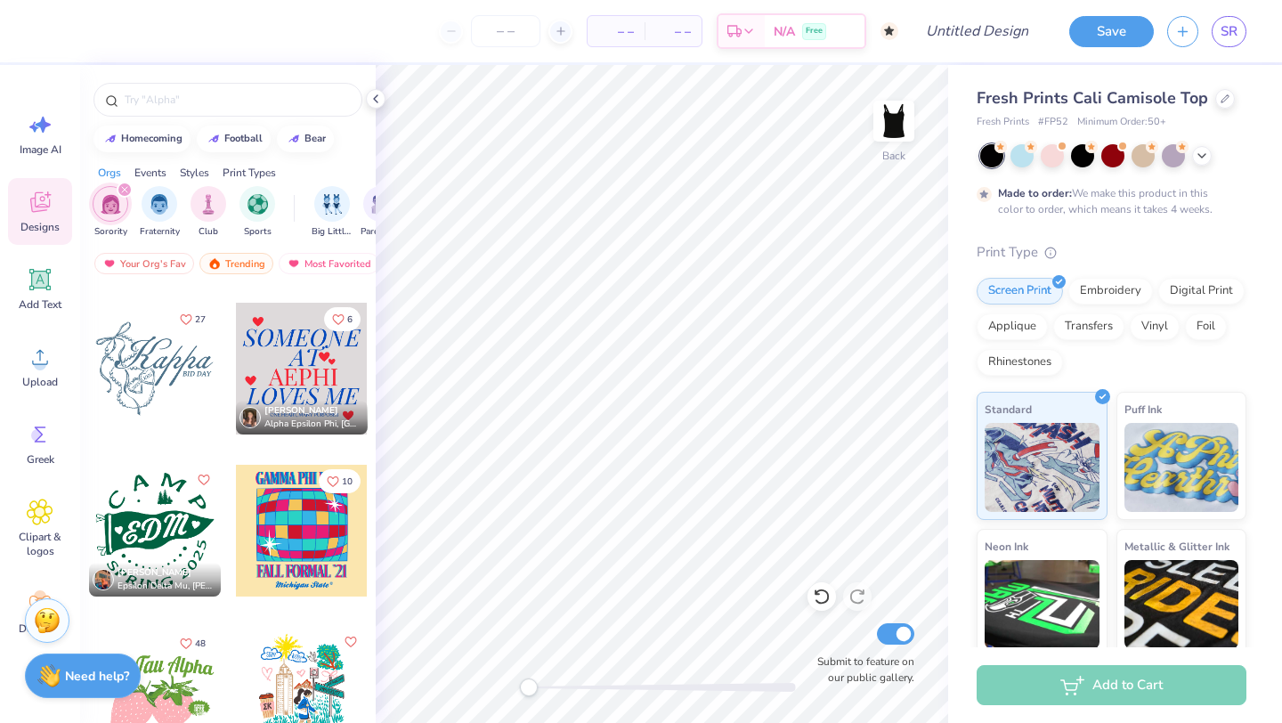
click at [155, 371] on div at bounding box center [155, 369] width 132 height 132
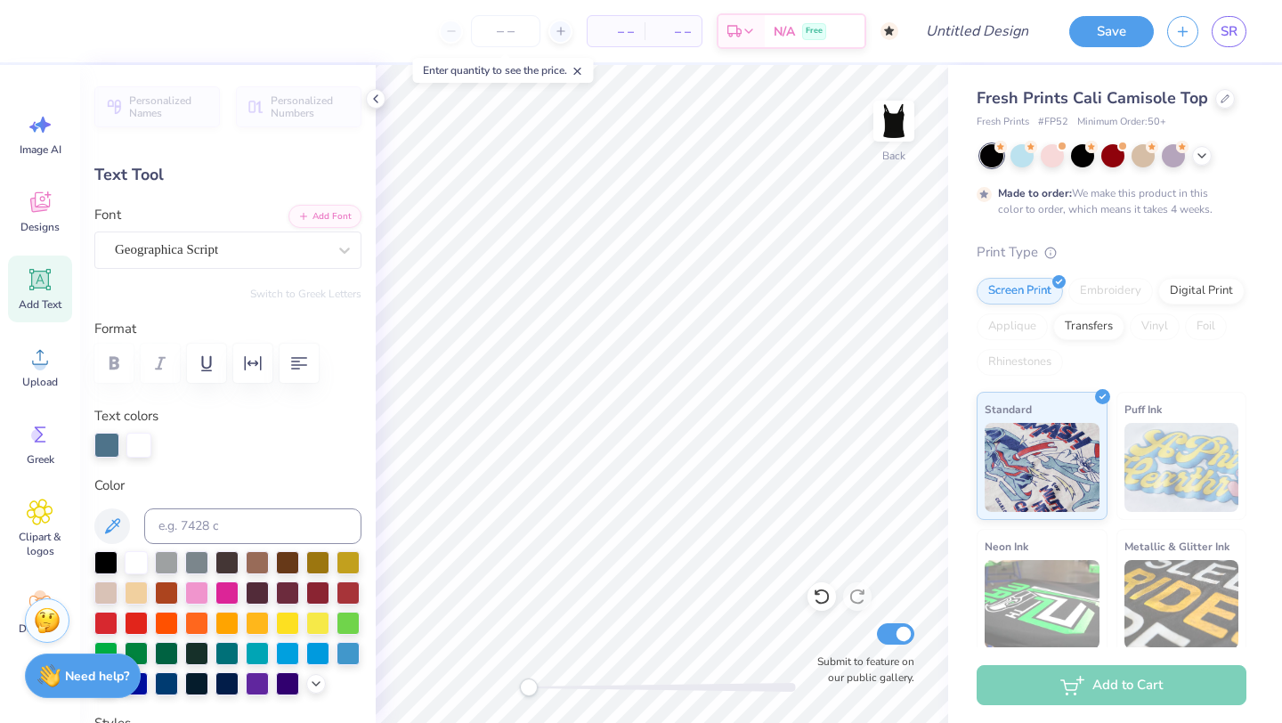
type input "1.39"
type input "0.25"
type input "7.12"
type input "4.95"
type input "2.51"
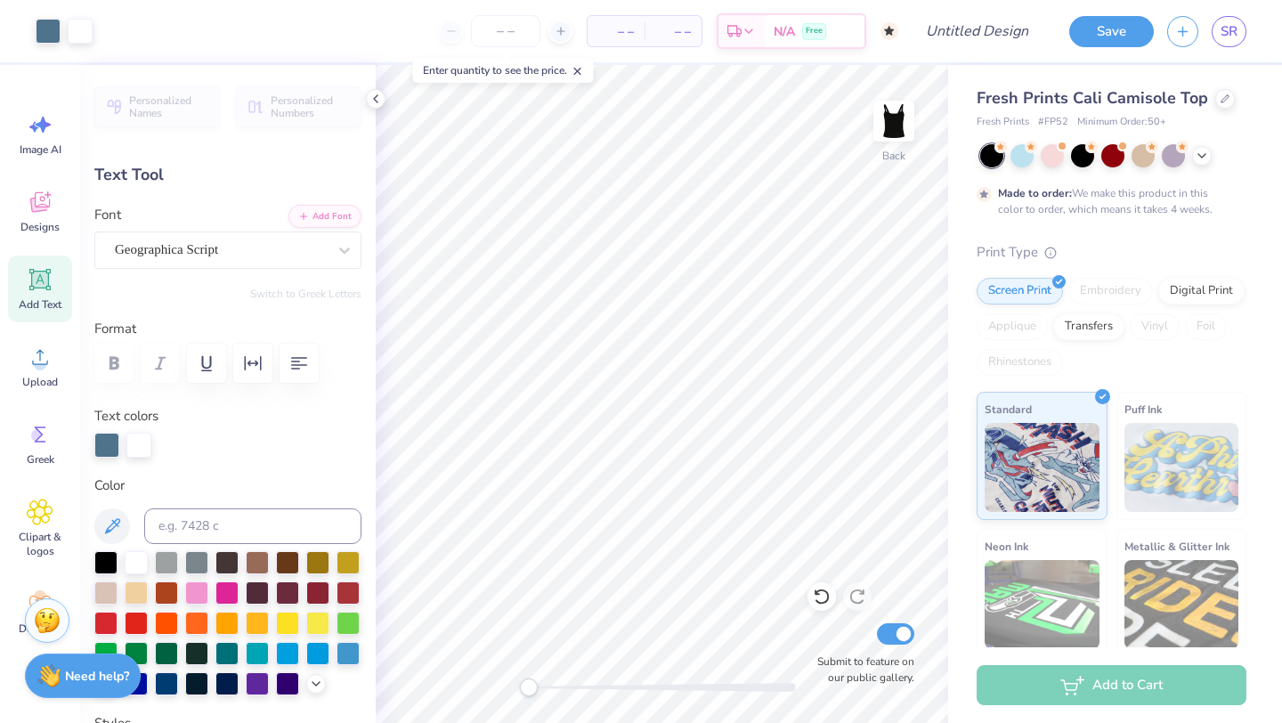
type input "5.39"
type textarea "Second Years"
type input "8.86"
type input "3.22"
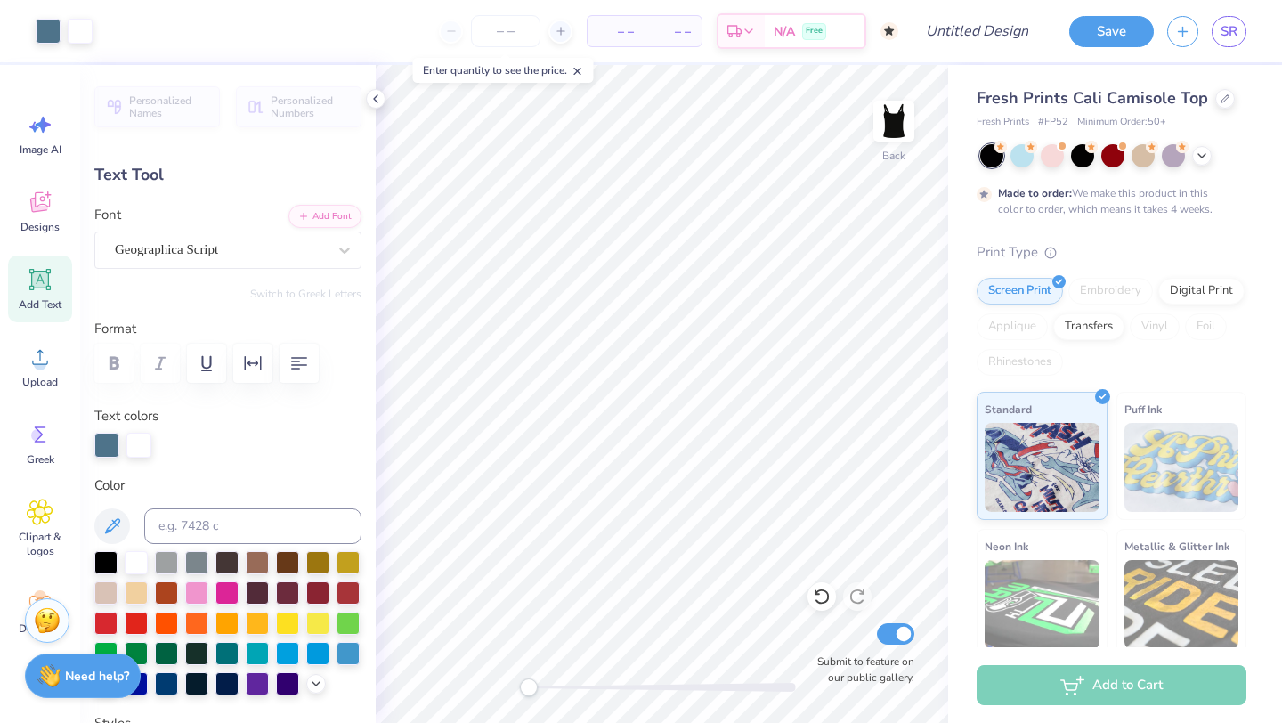
type input "5.35"
type input "5.80"
type input "2.11"
type input "6.46"
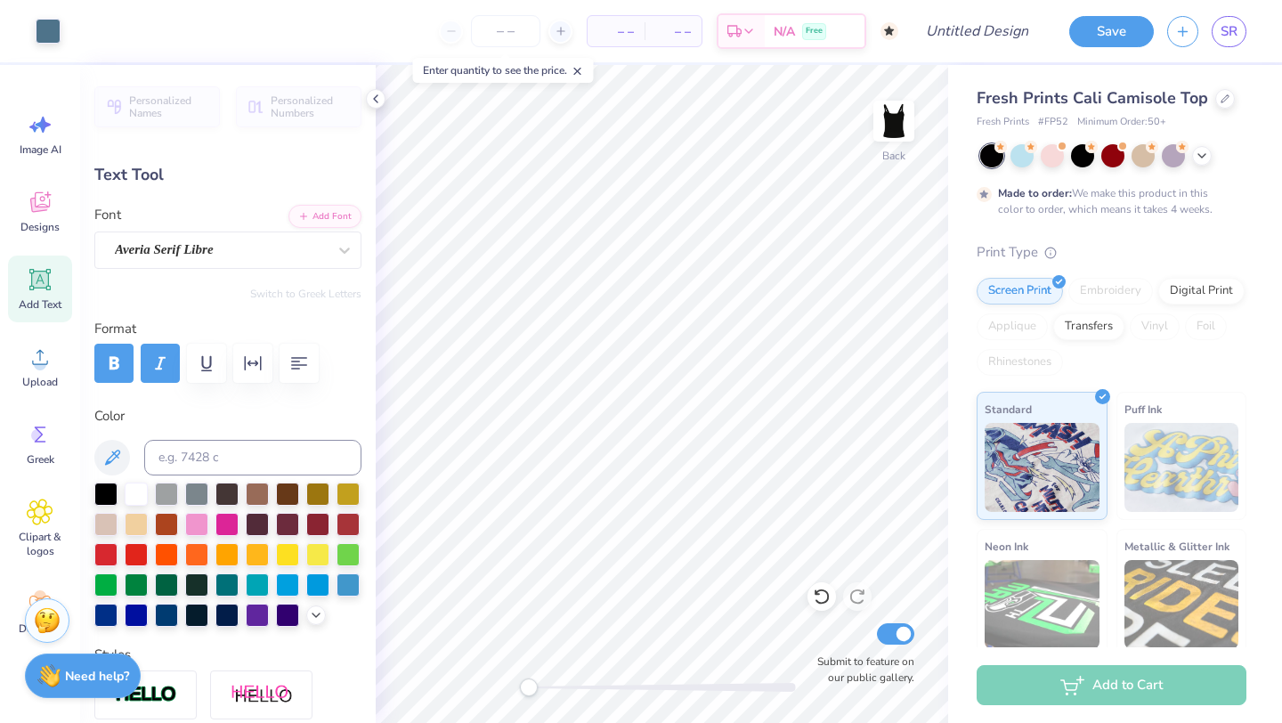
type input "1.39"
type input "0.25"
type input "7.12"
type textarea "B"
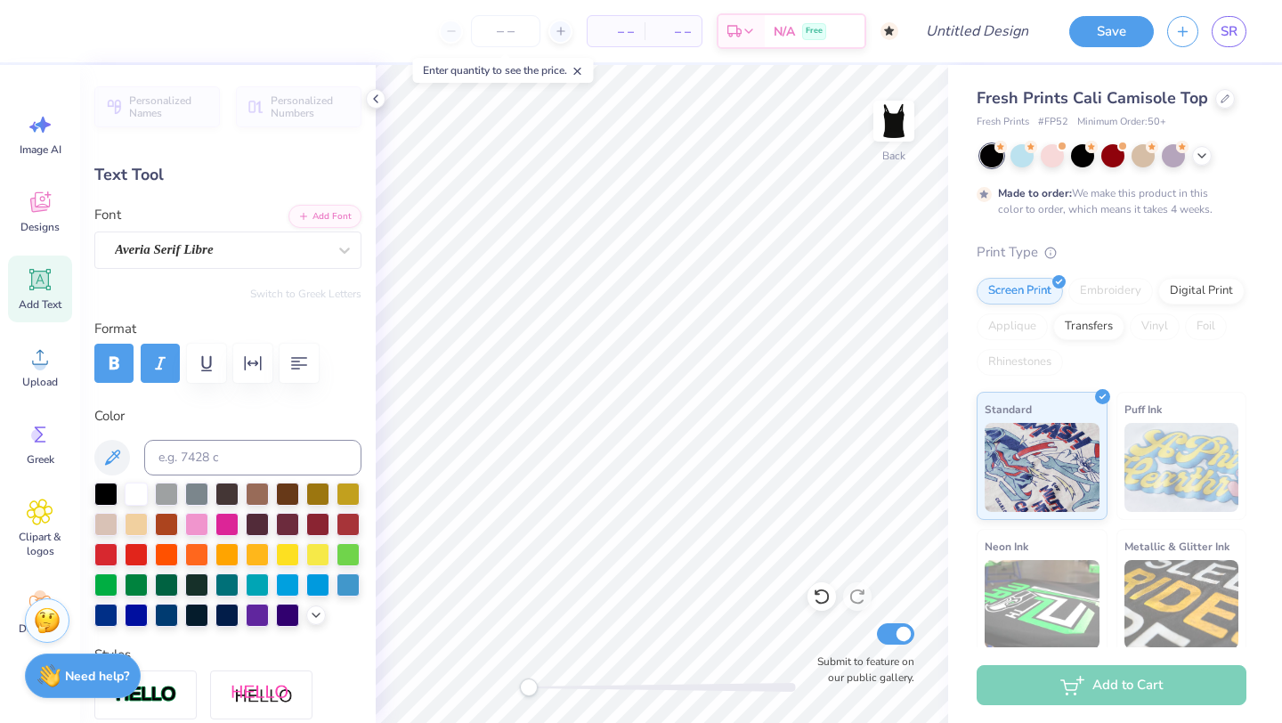
scroll to position [0, 2]
type textarea "VISITING DAY"
type input "2.35"
type input "7.40"
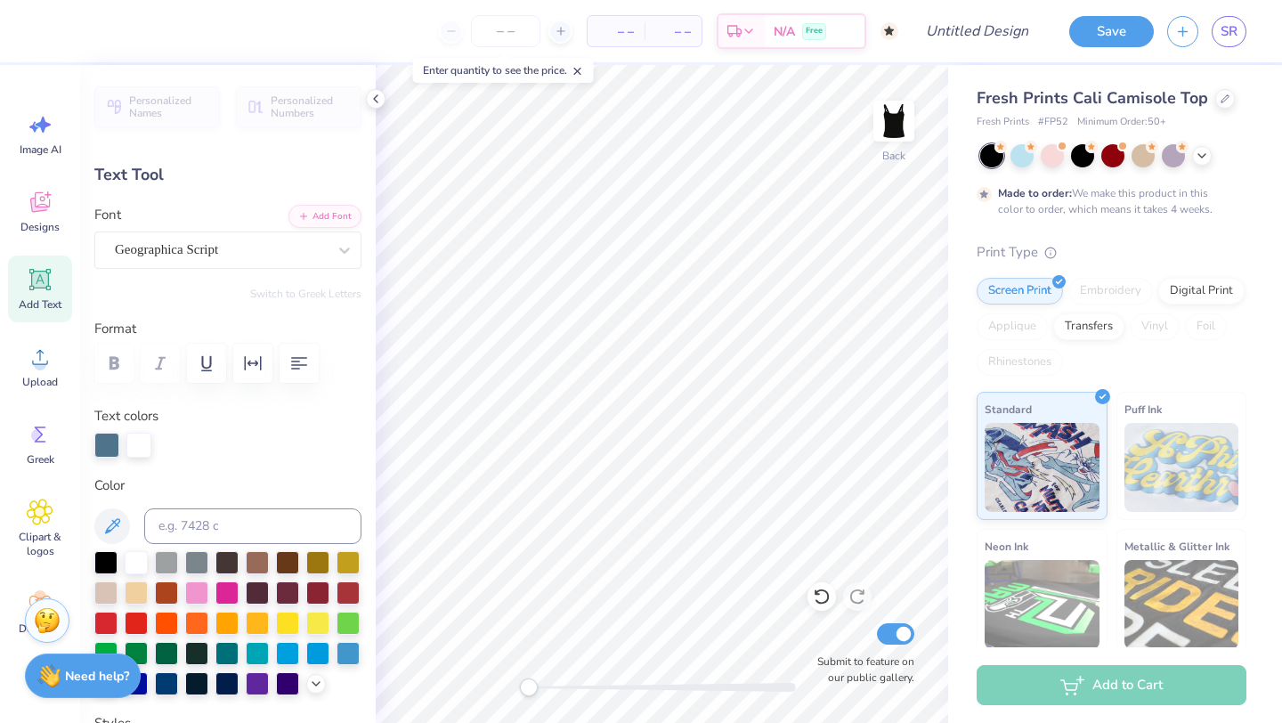
type input "5.80"
type input "2.11"
type input "5.95"
type input "0.39"
type input "0.42"
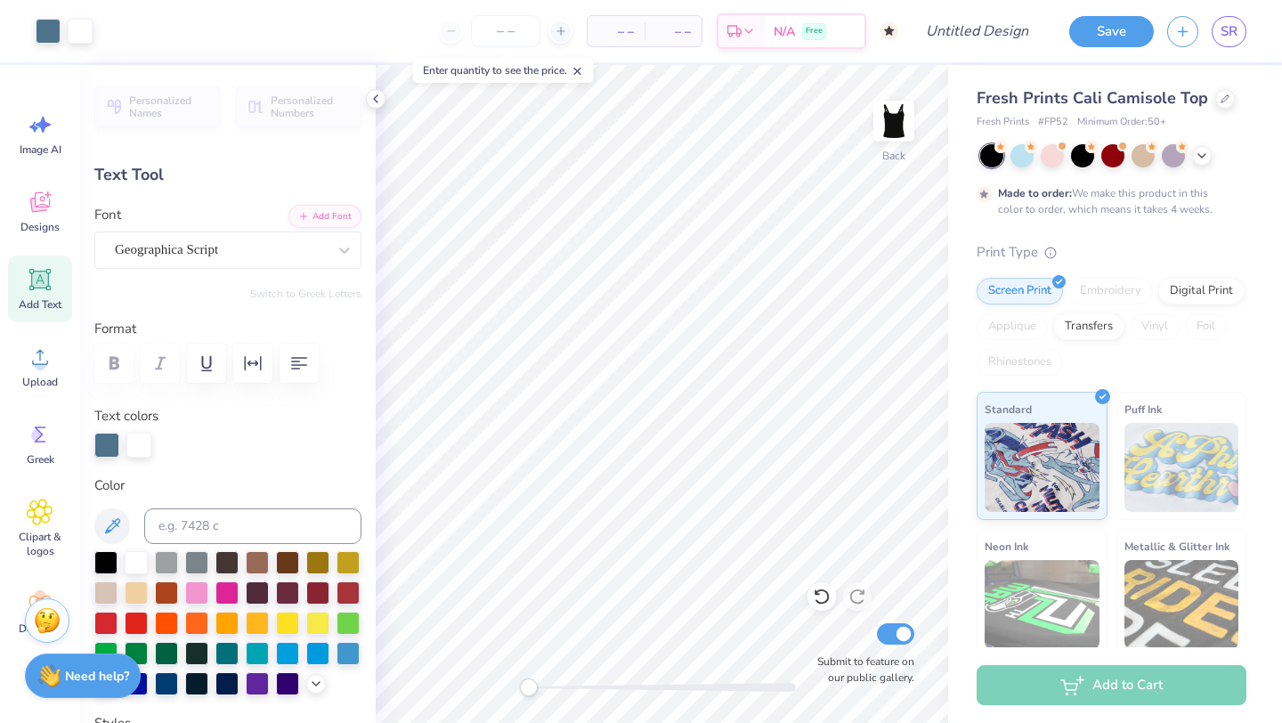
type input "7.64"
type input "-42.8"
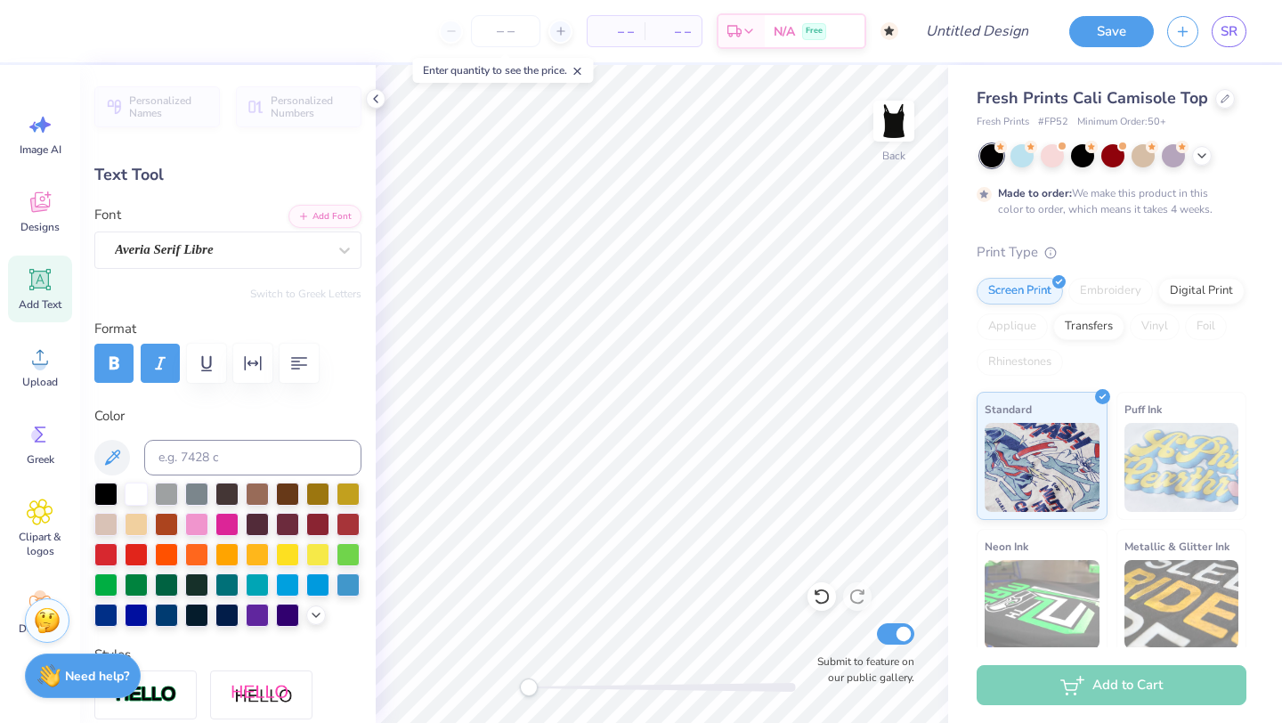
type input "0.28"
type input "0.31"
type input "7.63"
type input "0.25"
type input "0.27"
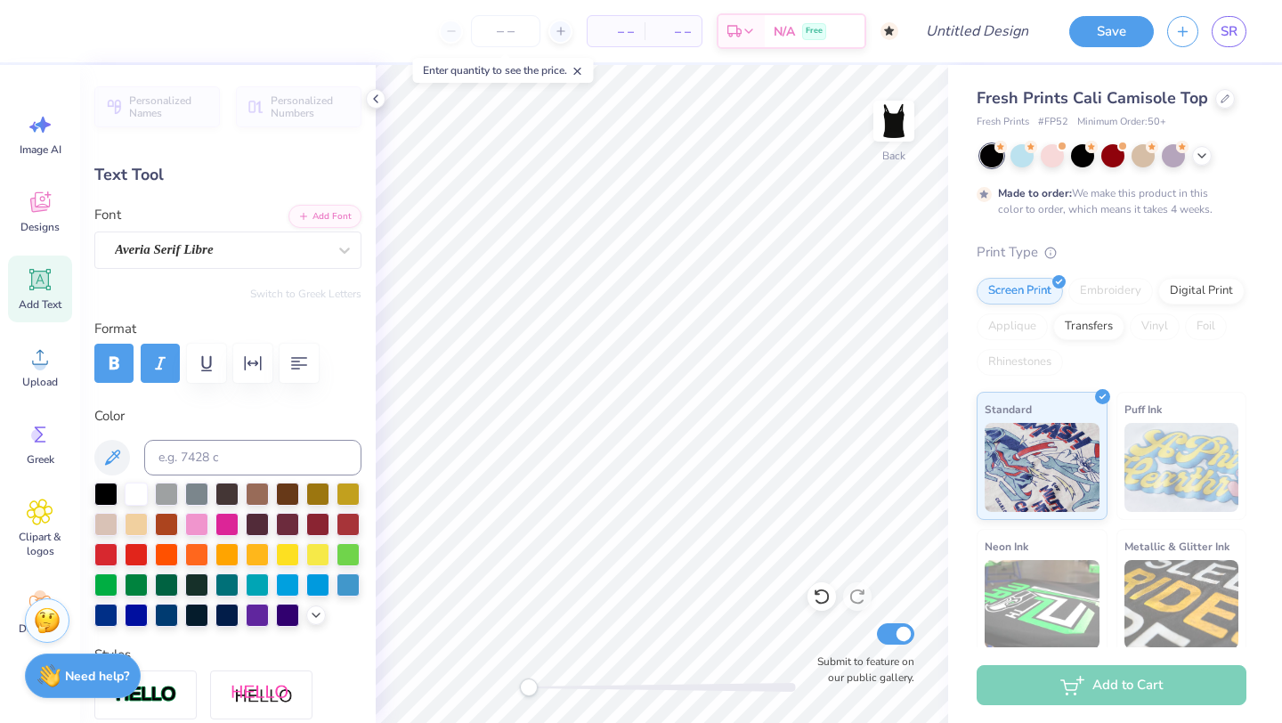
type input "7.64"
type input "0.89"
type input "0.97"
type input "7.26"
type input "5.80"
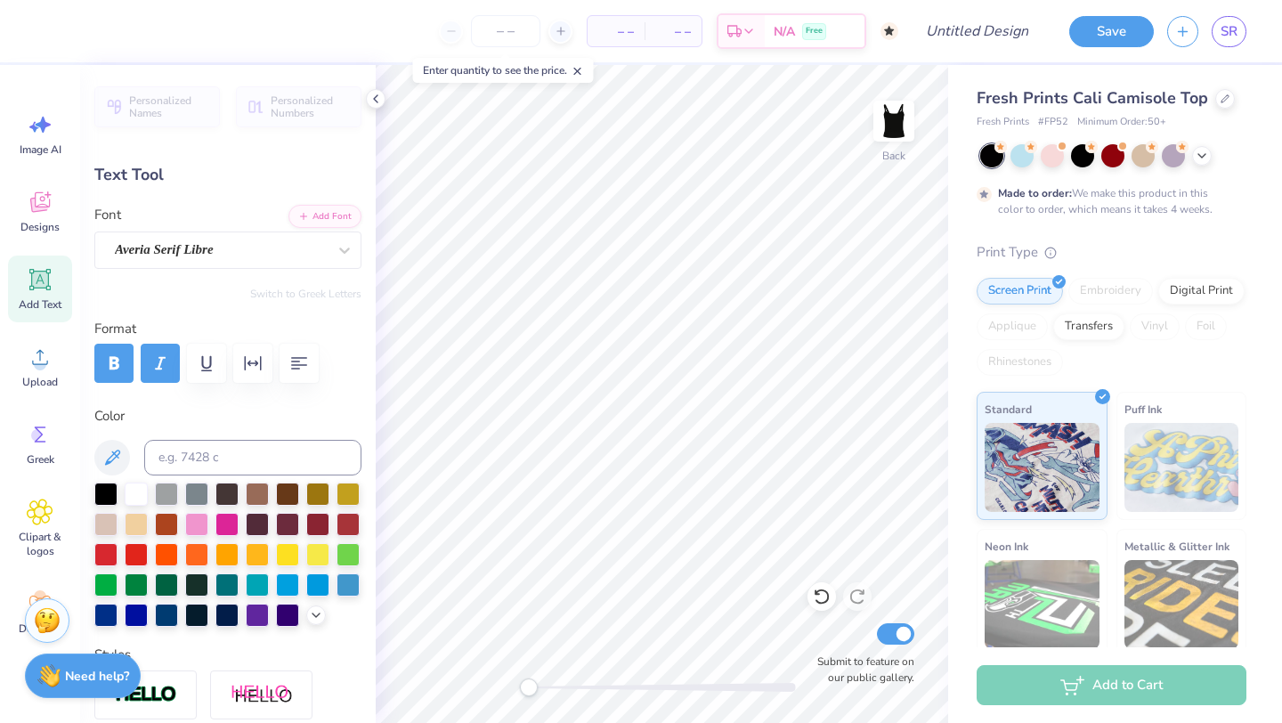
type input "2.11"
type input "5.53"
type input "0.0"
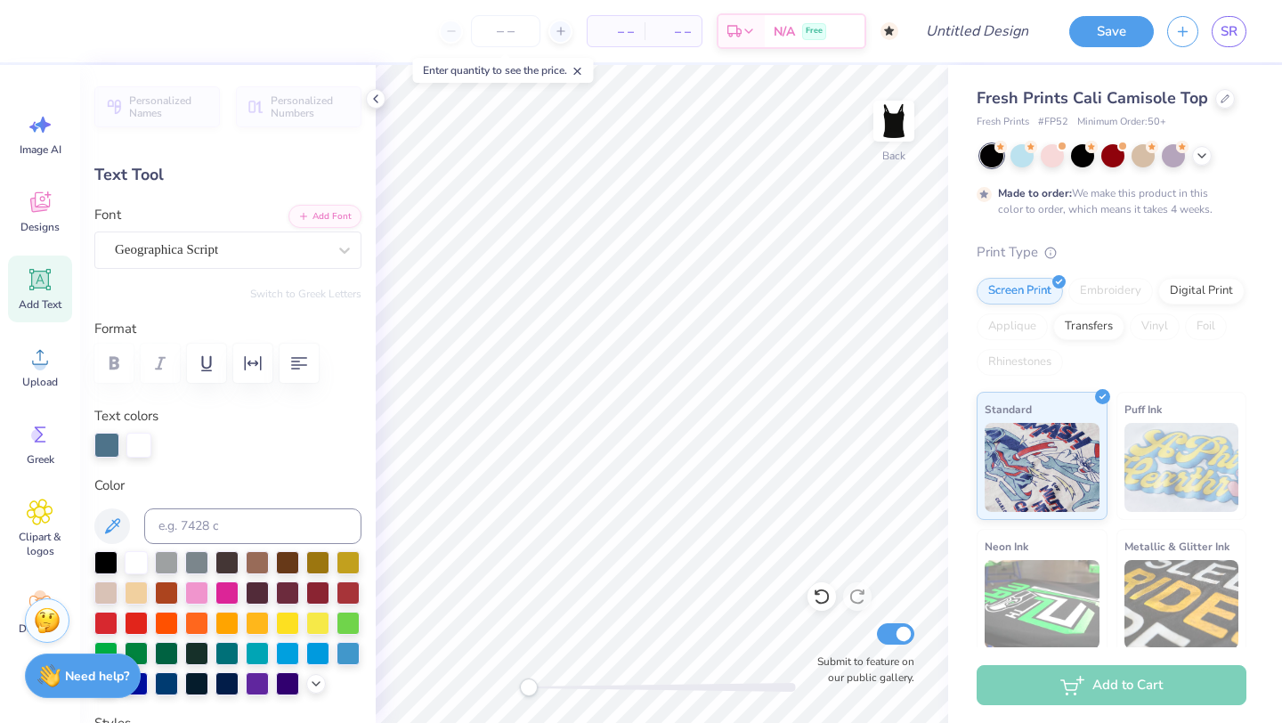
type input "0.89"
type input "0.97"
type input "7.26"
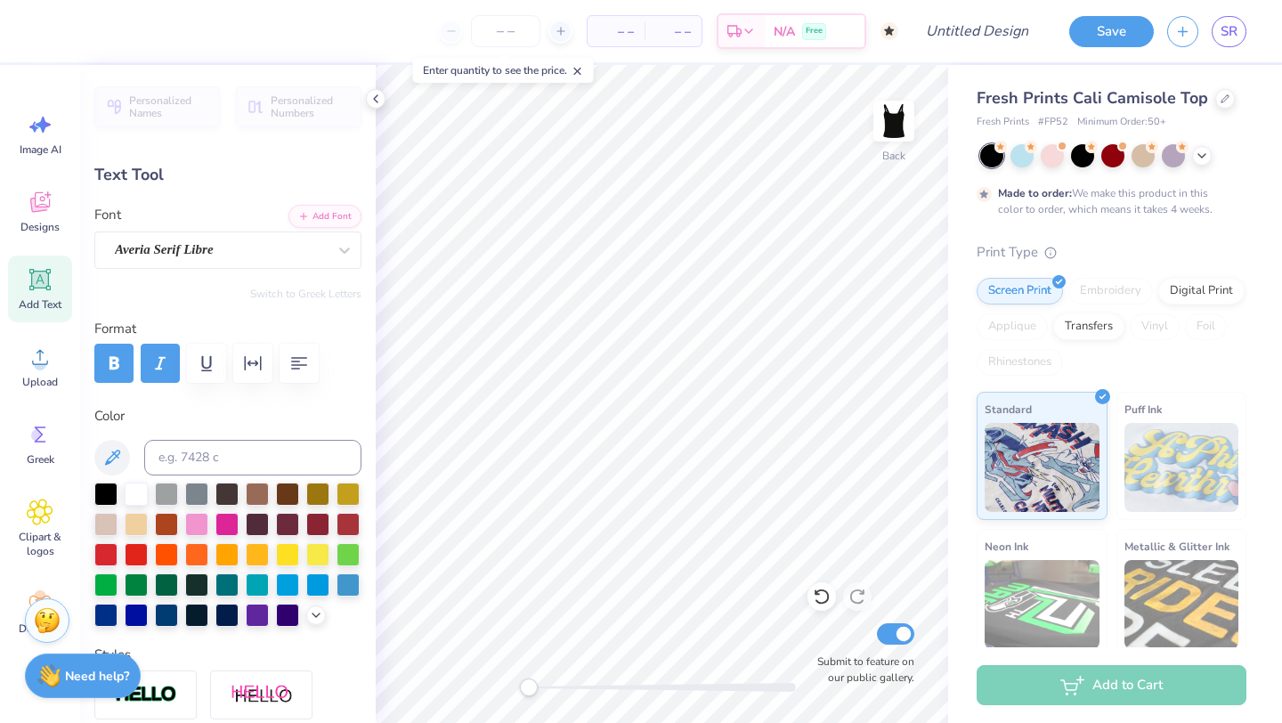
type input "-42.8"
type textarea "2026"
type input "0.0"
type input "0.55"
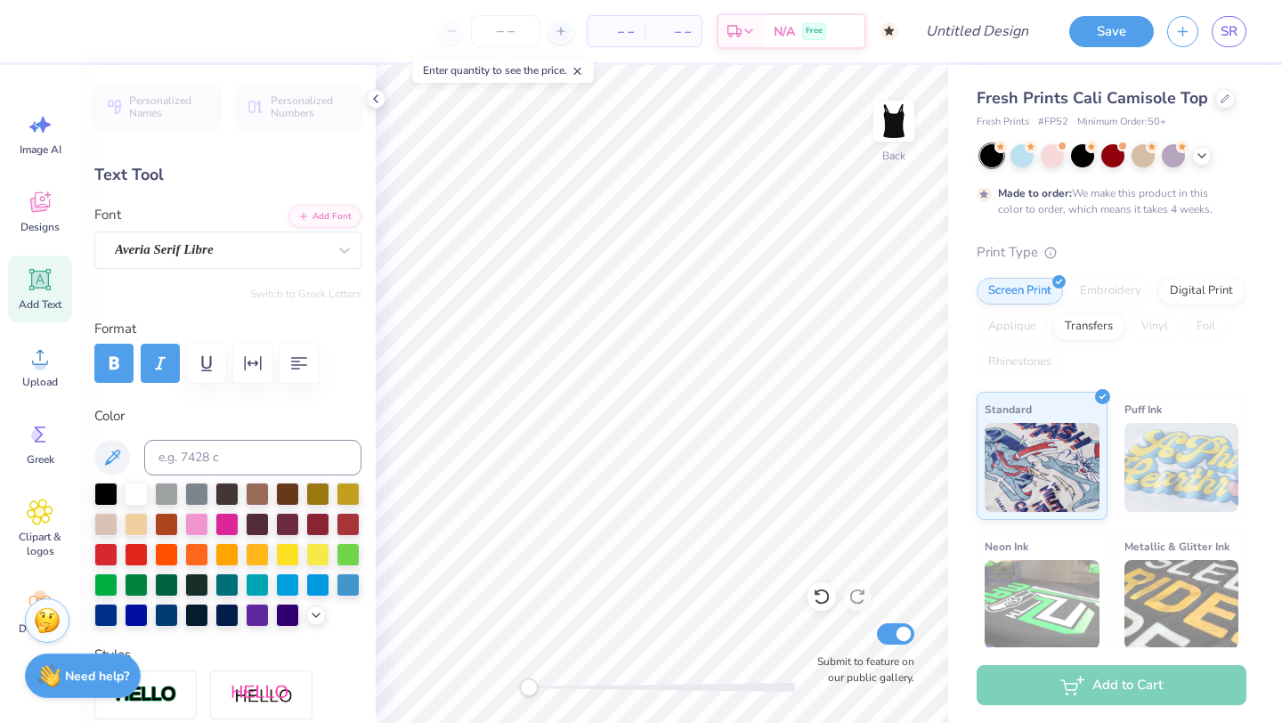
type input "0.60"
type input "7.75"
type input "0.0"
type input "7.51"
type input "-42.8"
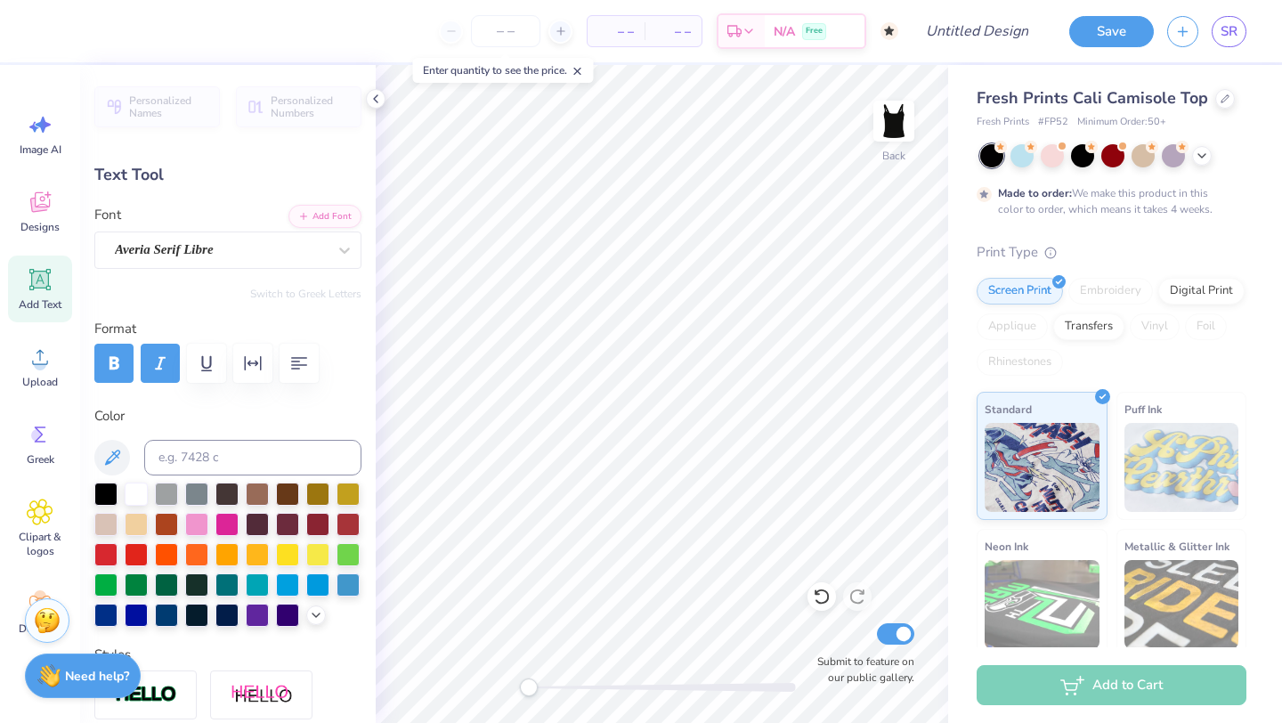
type input "0.37"
type input "0.40"
type input "7.66"
type input "0.0"
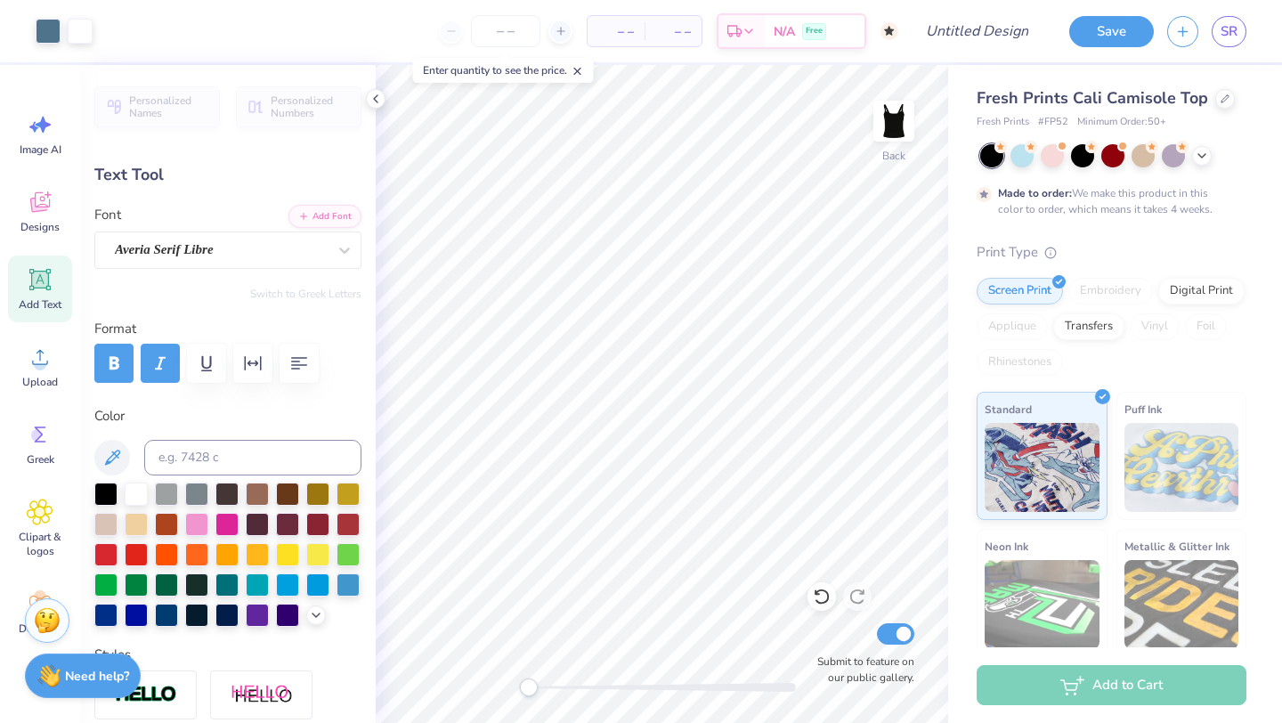
type input "5.80"
type input "2.11"
type input "5.53"
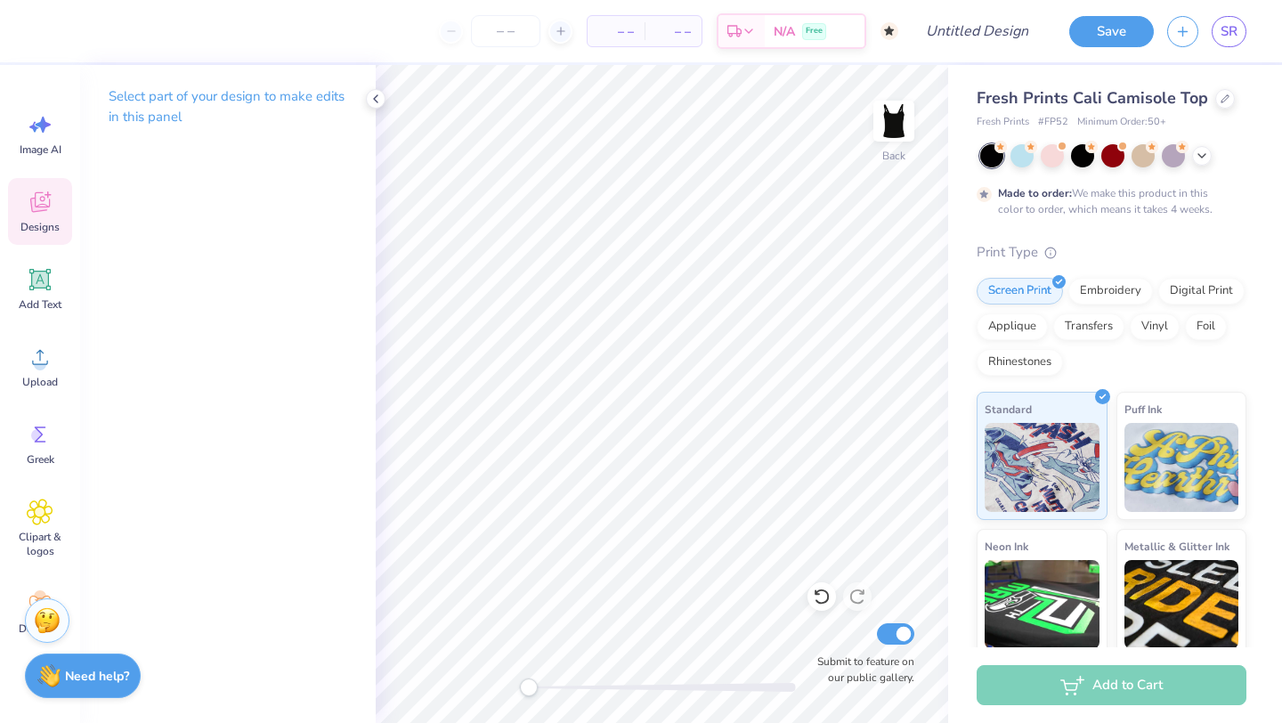
click at [57, 230] on span "Designs" at bounding box center [39, 227] width 39 height 14
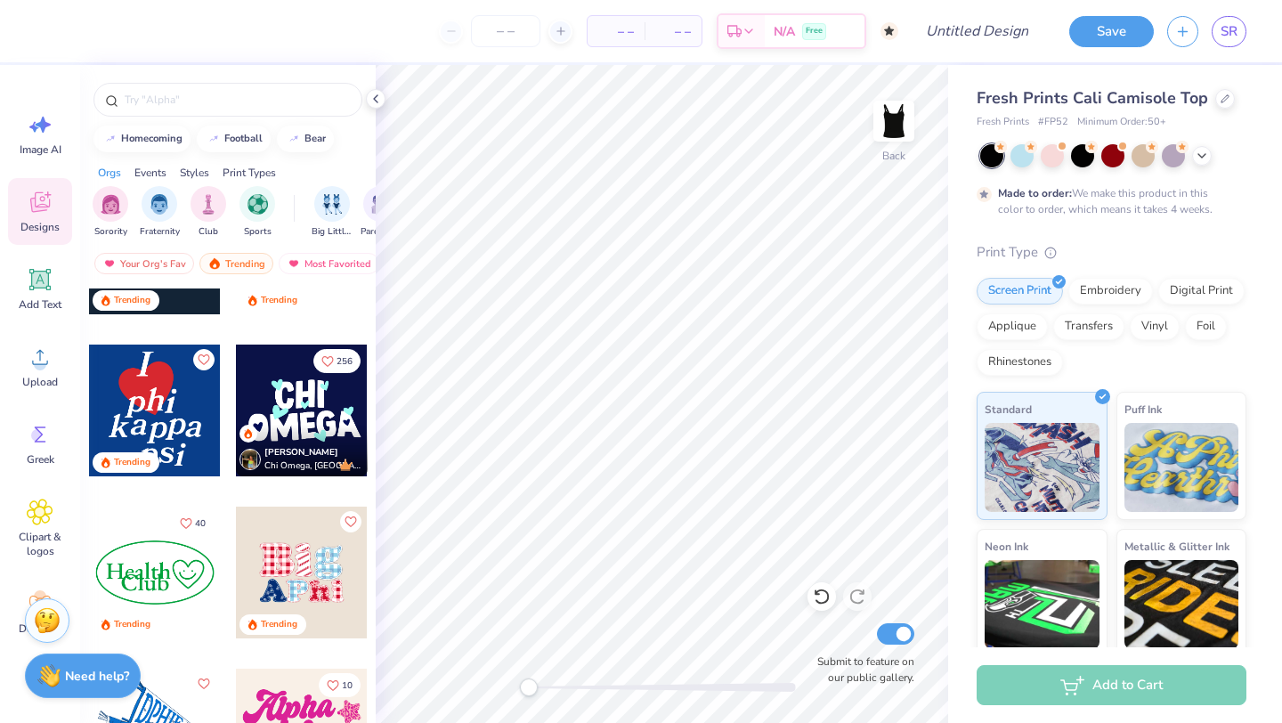
scroll to position [3195, 0]
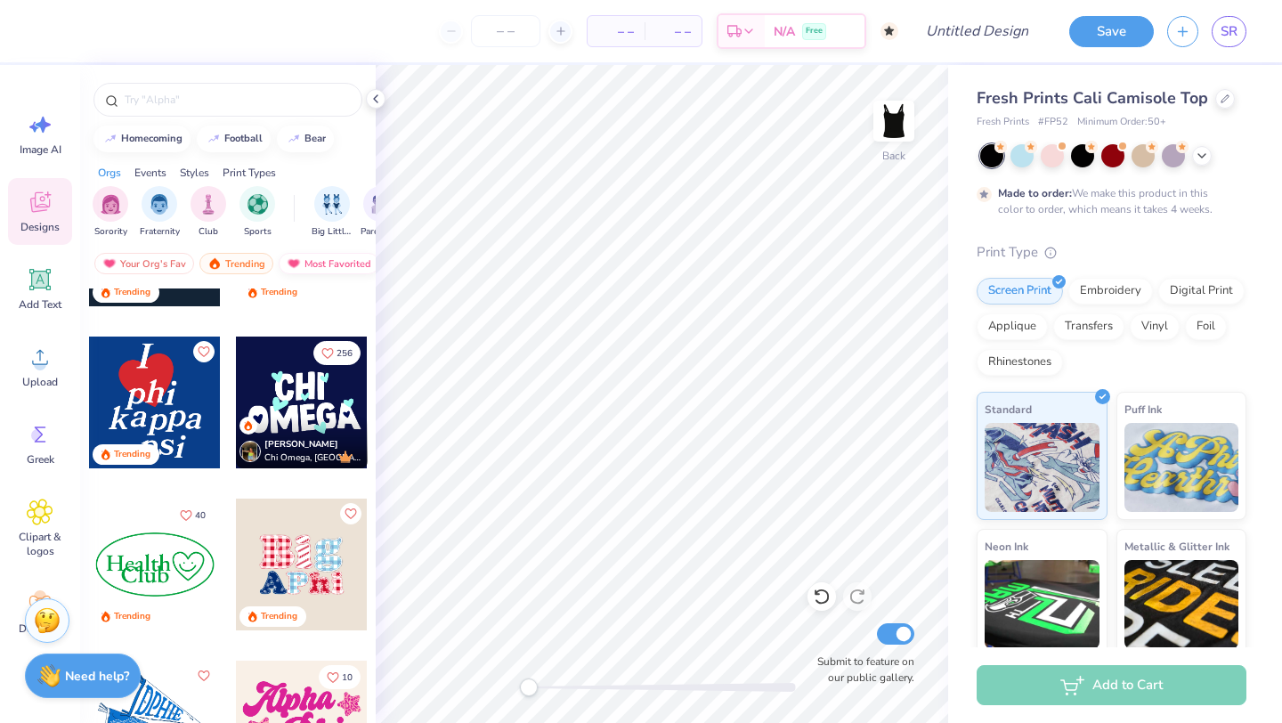
click at [317, 254] on div "Most Favorited" at bounding box center [329, 263] width 101 height 21
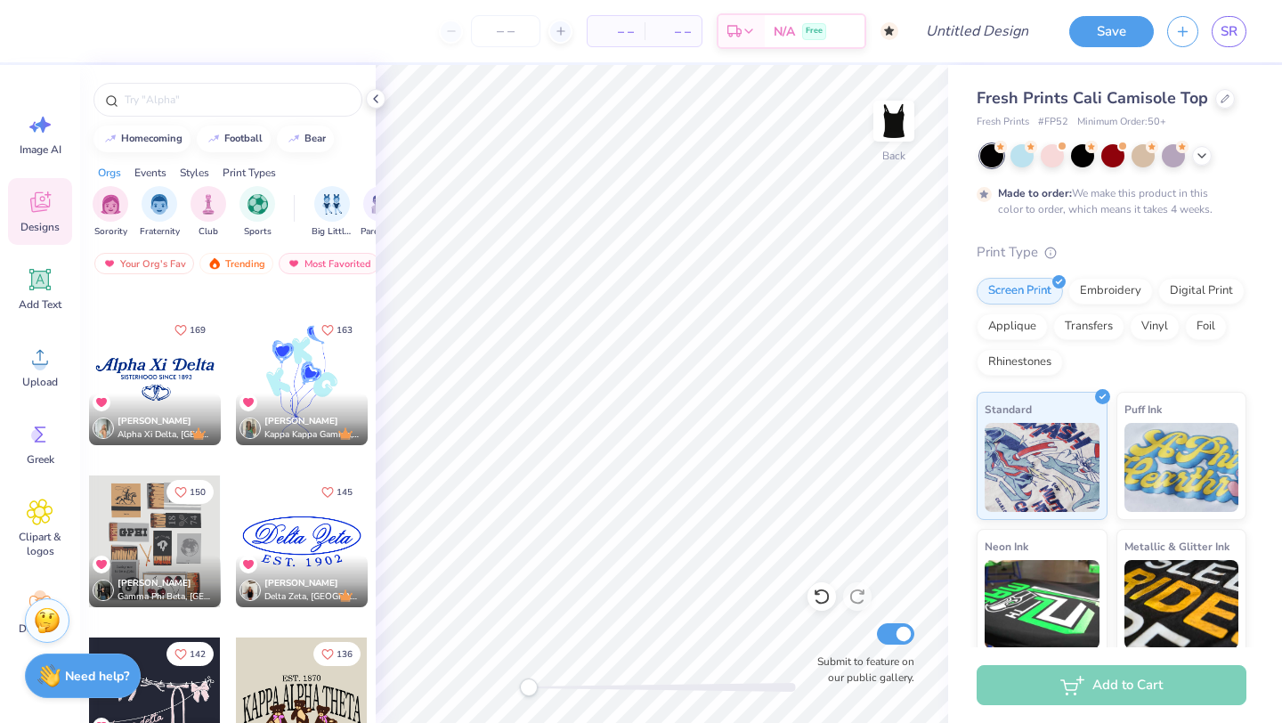
scroll to position [632, 0]
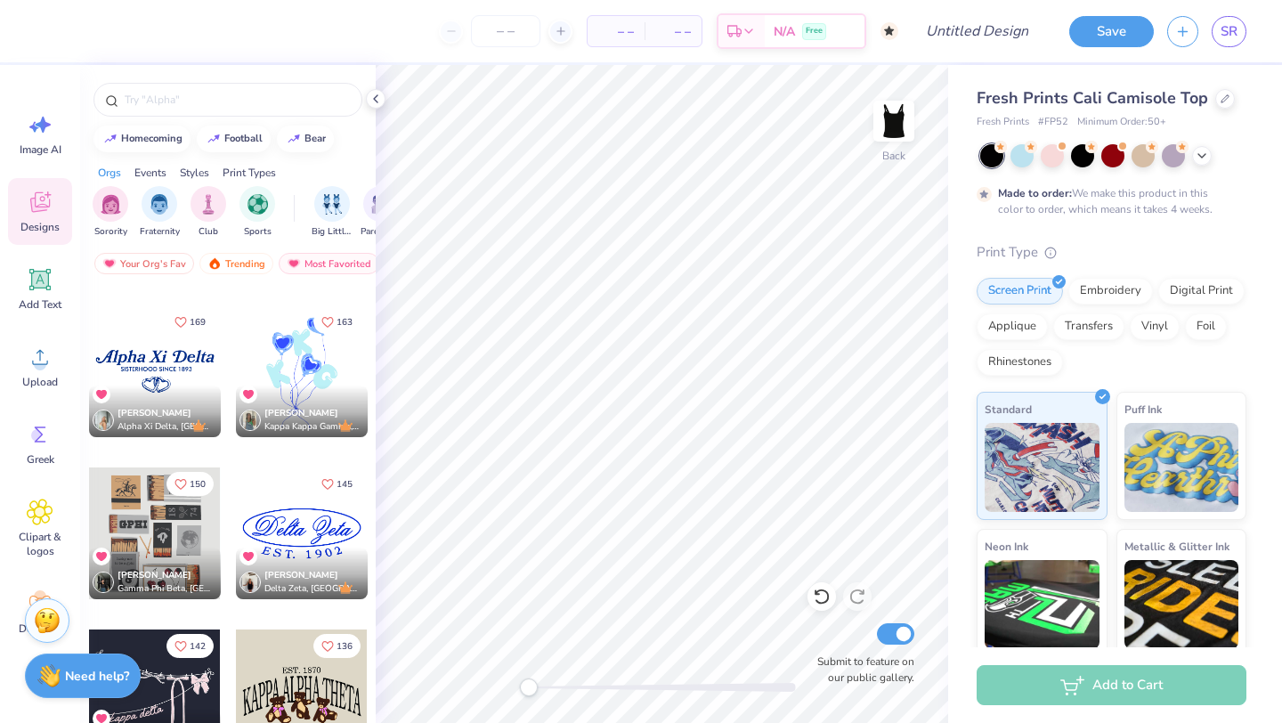
click at [169, 362] on div at bounding box center [155, 371] width 132 height 132
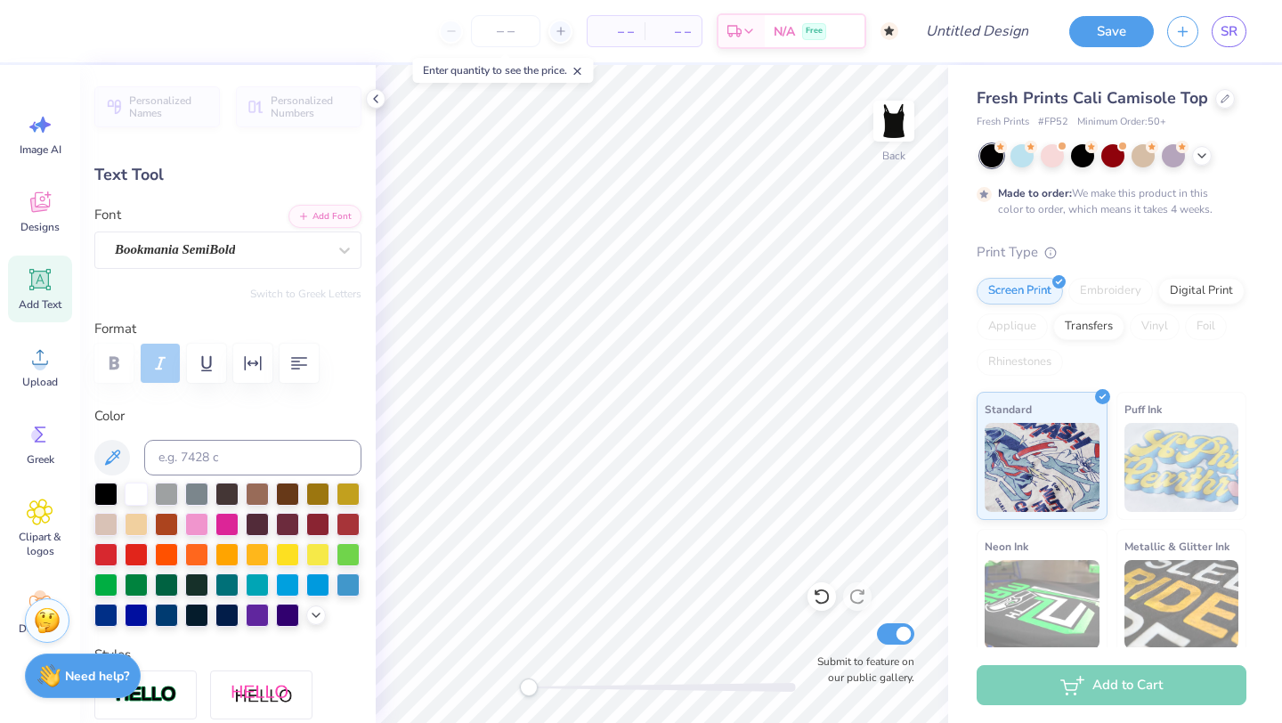
scroll to position [0, 4]
type textarea "Tau Sigma Phi"
type input "6.00"
type input "0.82"
type input "5.97"
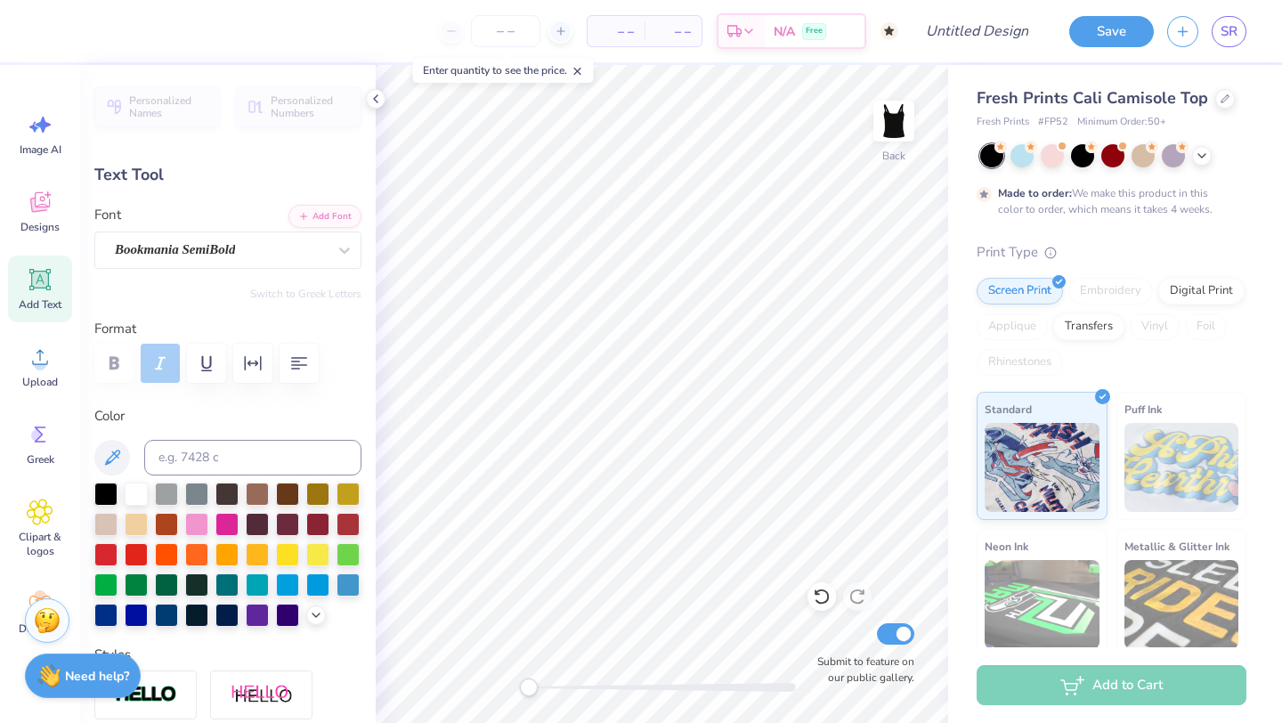
type input "0.75"
type input "0.64"
type input "5.88"
type input "0.0"
type input "1.43"
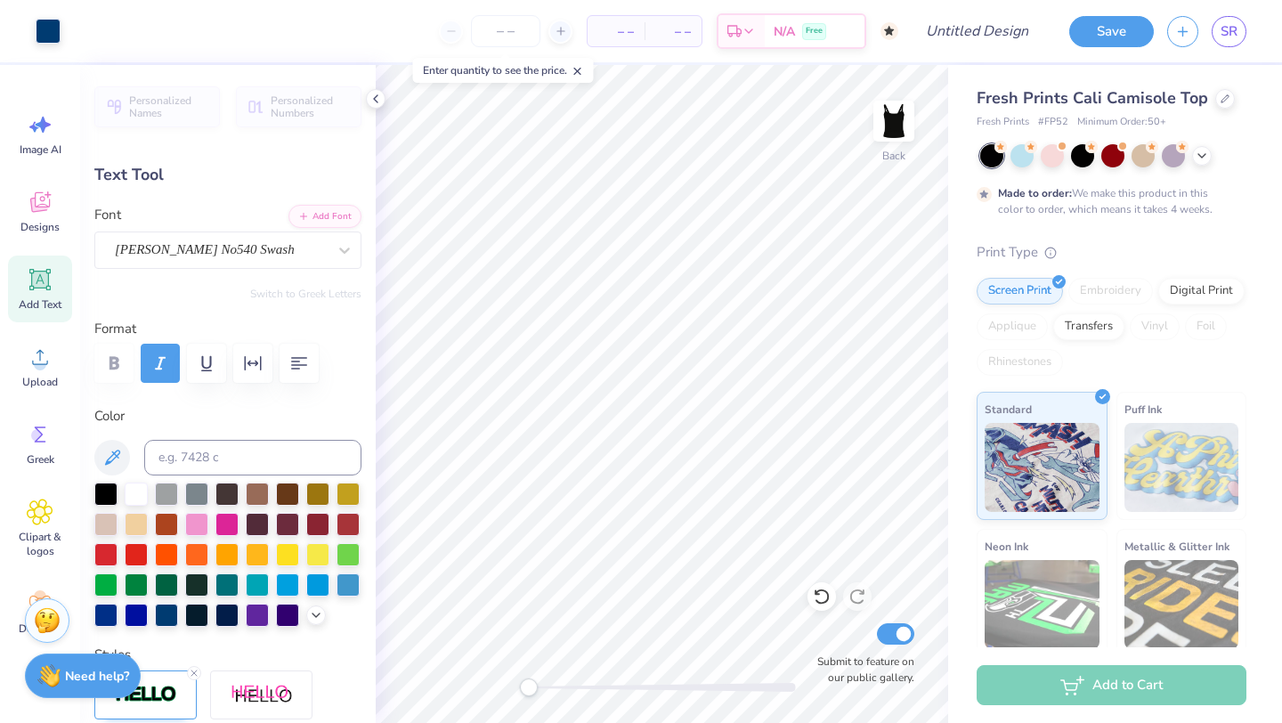
type input "0.65"
type input "5.86"
type input "0.96"
type input "0.63"
type input "5.89"
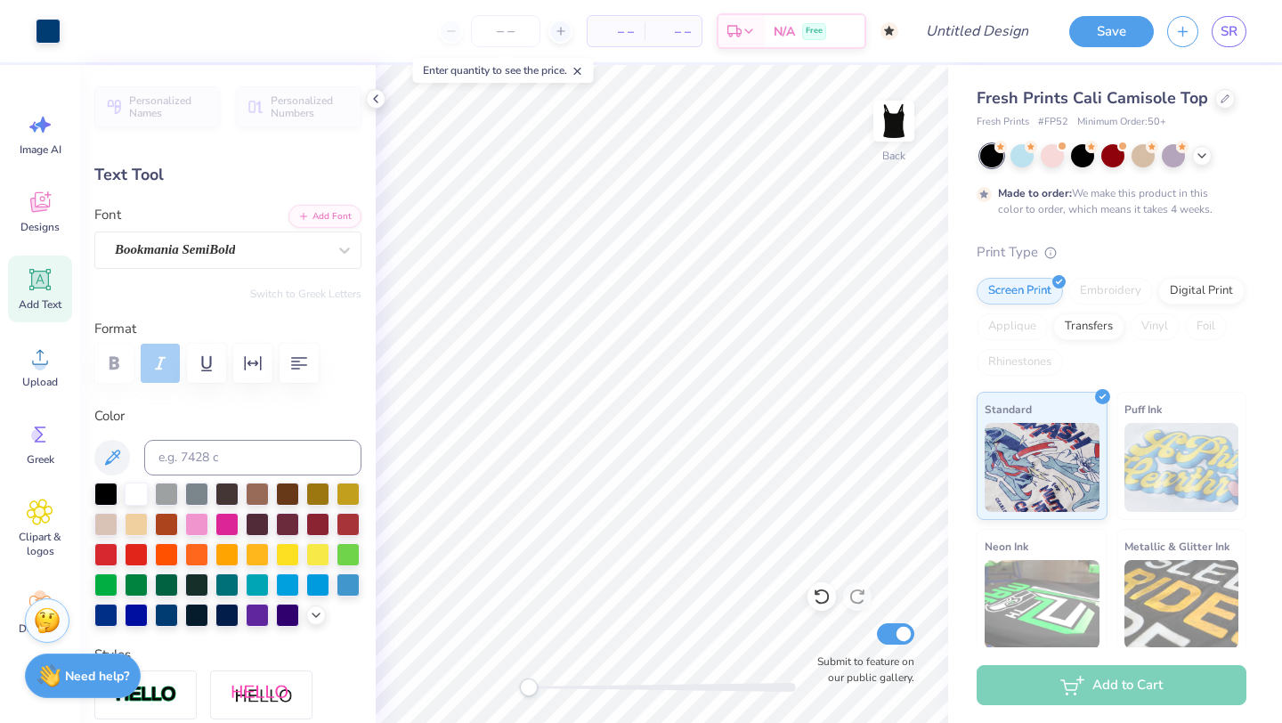
type input "1.01"
type input "0.71"
type input "5.85"
type input "0.0"
type input "6.00"
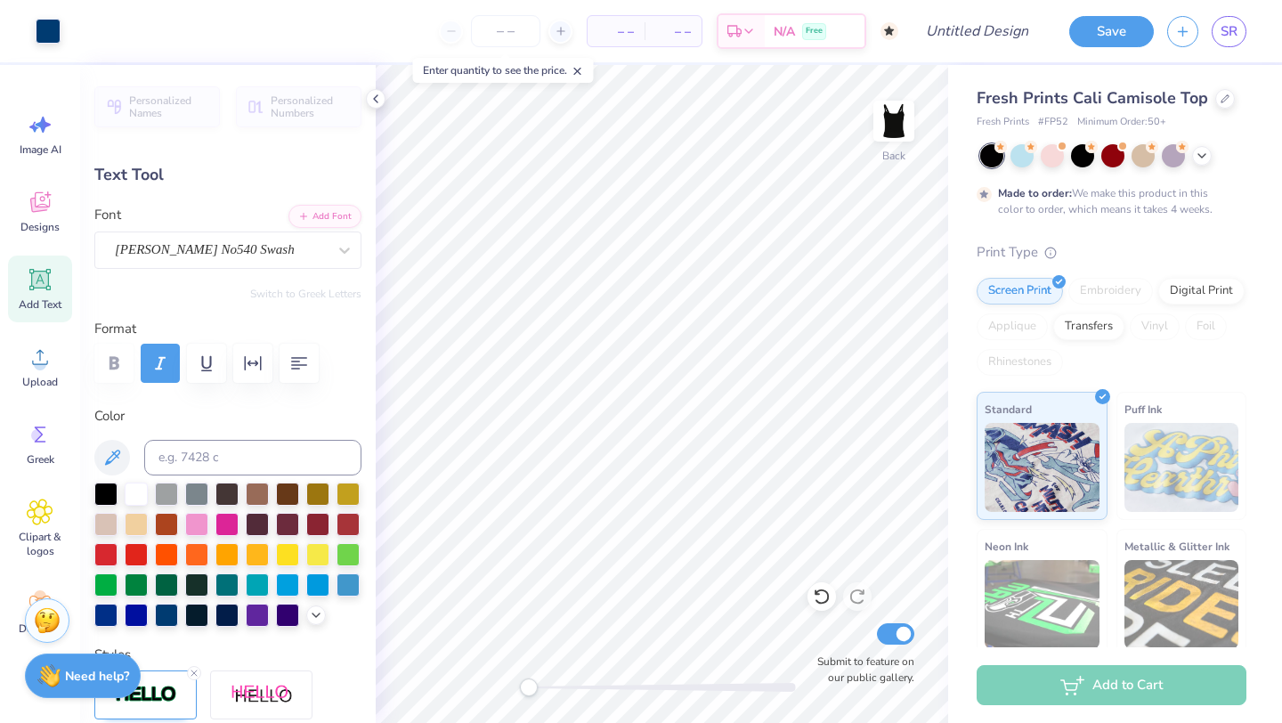
type input "0.82"
type input "3.44"
type input "3.80"
type input "0.25"
type input "6.75"
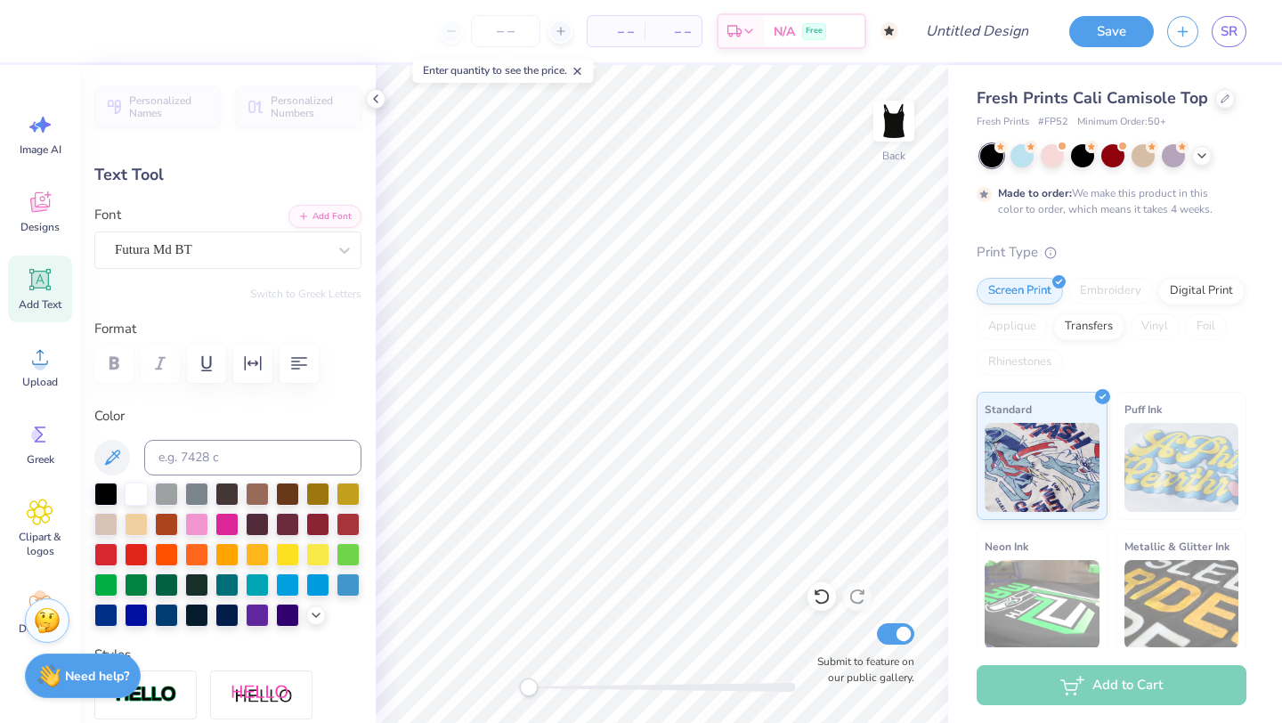
scroll to position [0, 3]
type textarea "Visting Day 2026 SINCE [DATE]"
type input "4.34"
type input "0.31"
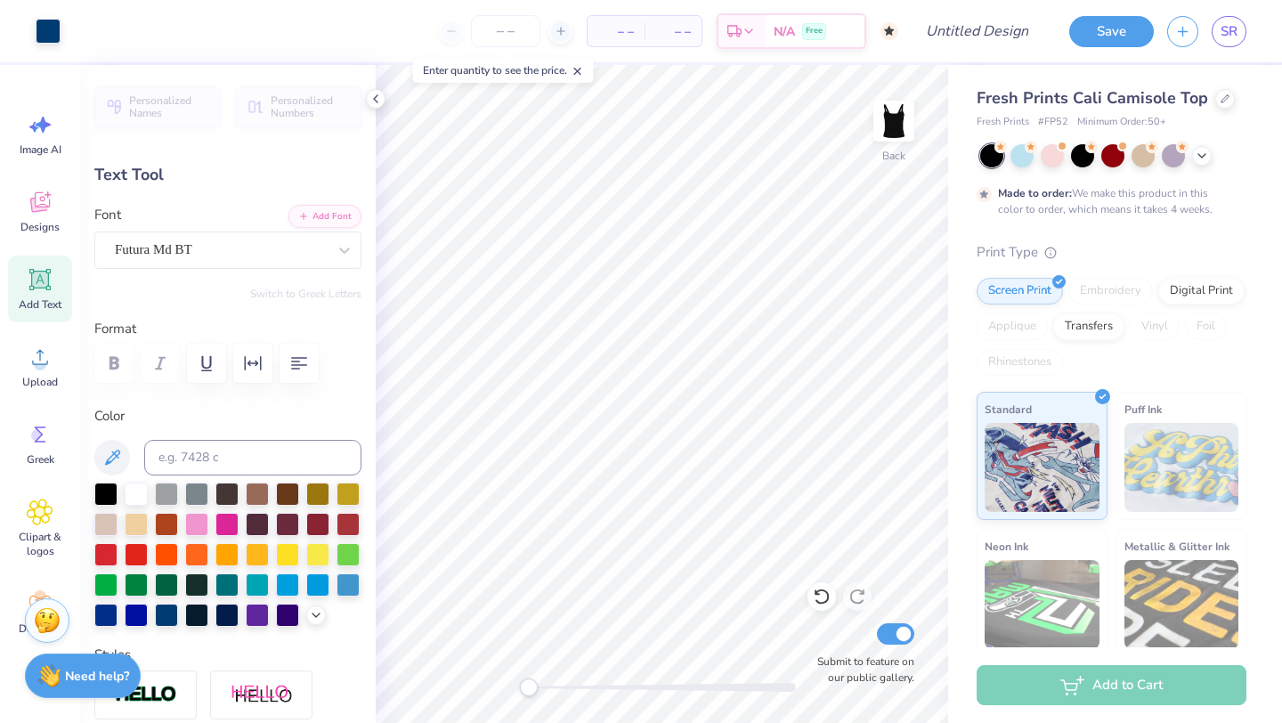
type input "6.69"
type textarea "Visting Day 2026"
type input "2.47"
type input "8.15"
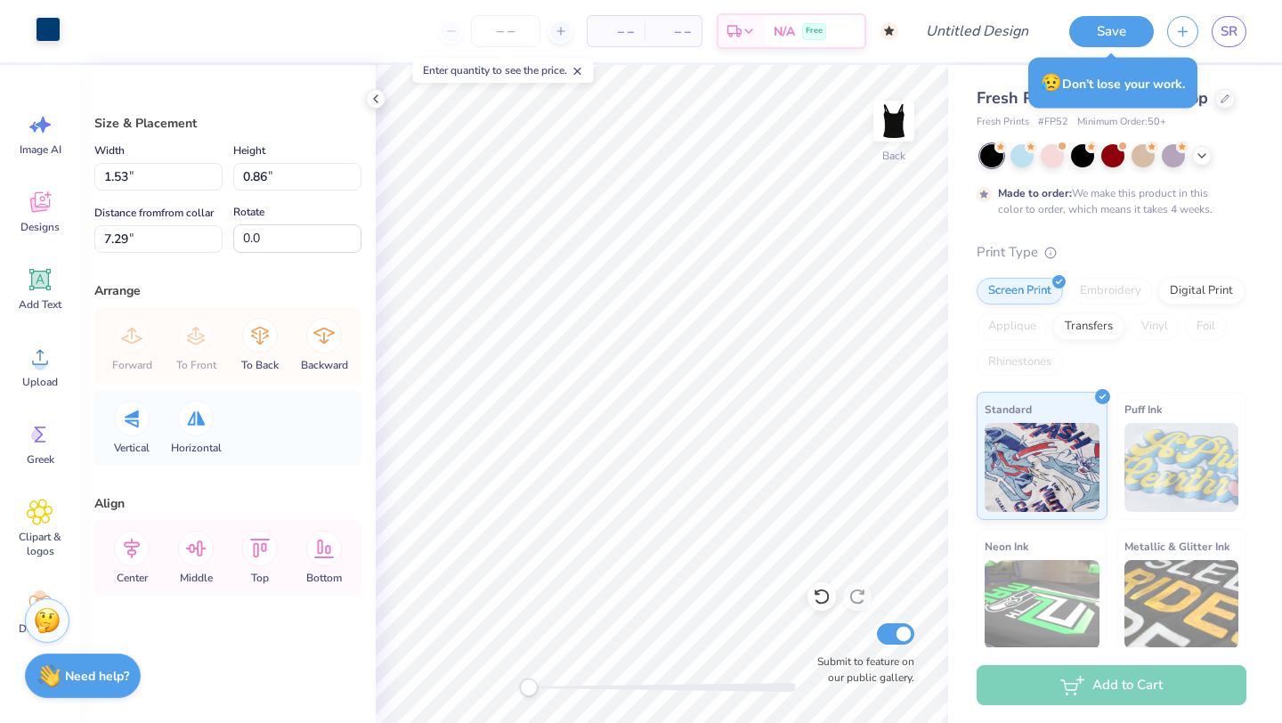
click at [49, 32] on div at bounding box center [48, 29] width 25 height 25
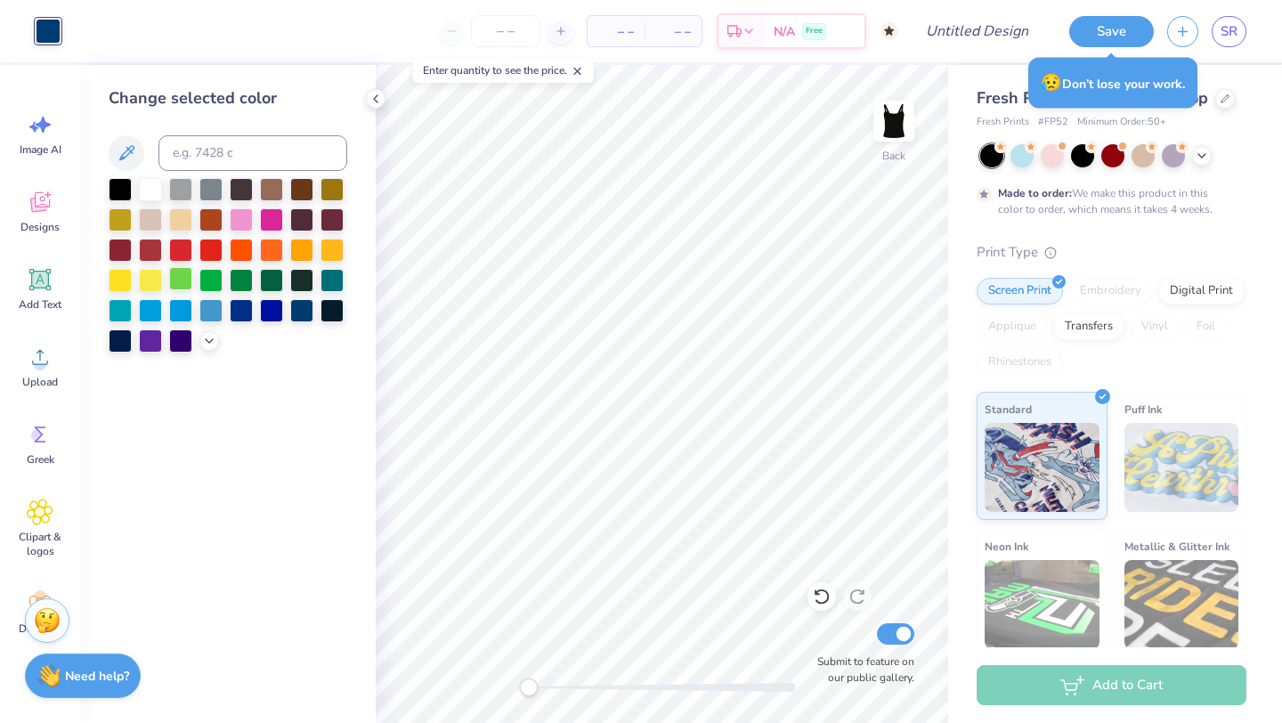
click at [183, 280] on div at bounding box center [180, 278] width 23 height 23
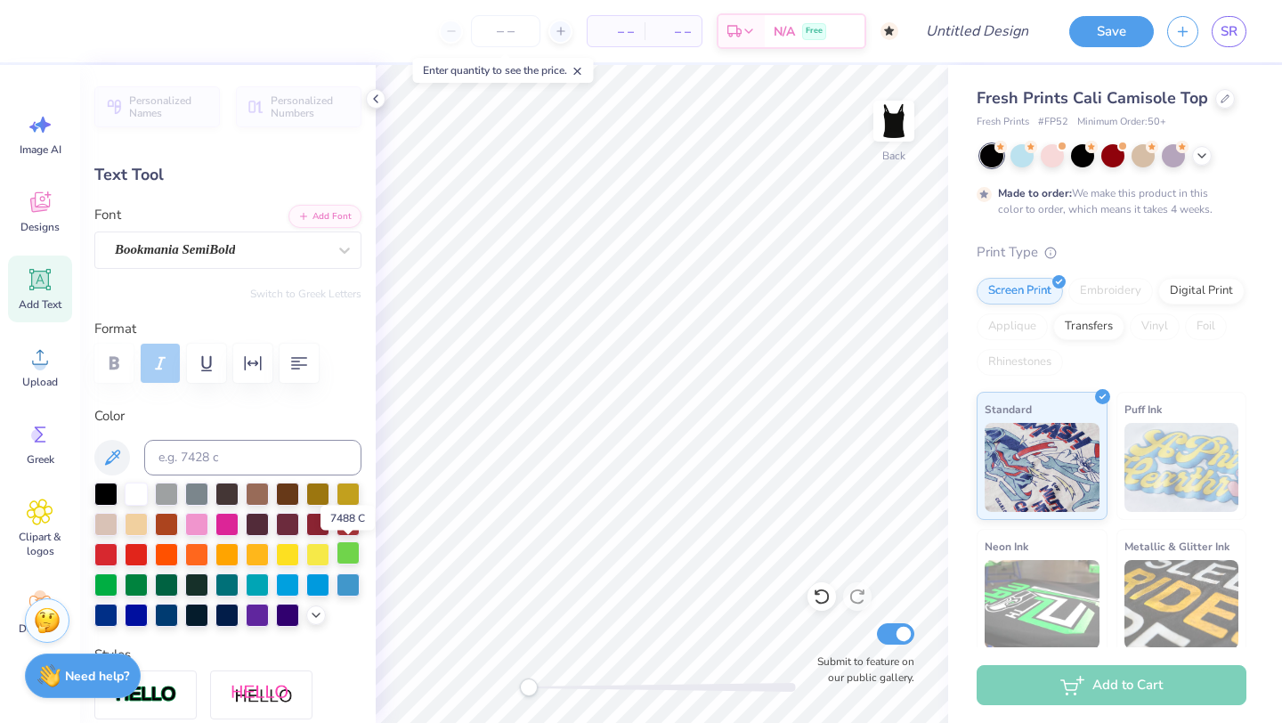
click at [344, 545] on div at bounding box center [348, 552] width 23 height 23
type input "2.47"
type input "0.31"
type input "6.69"
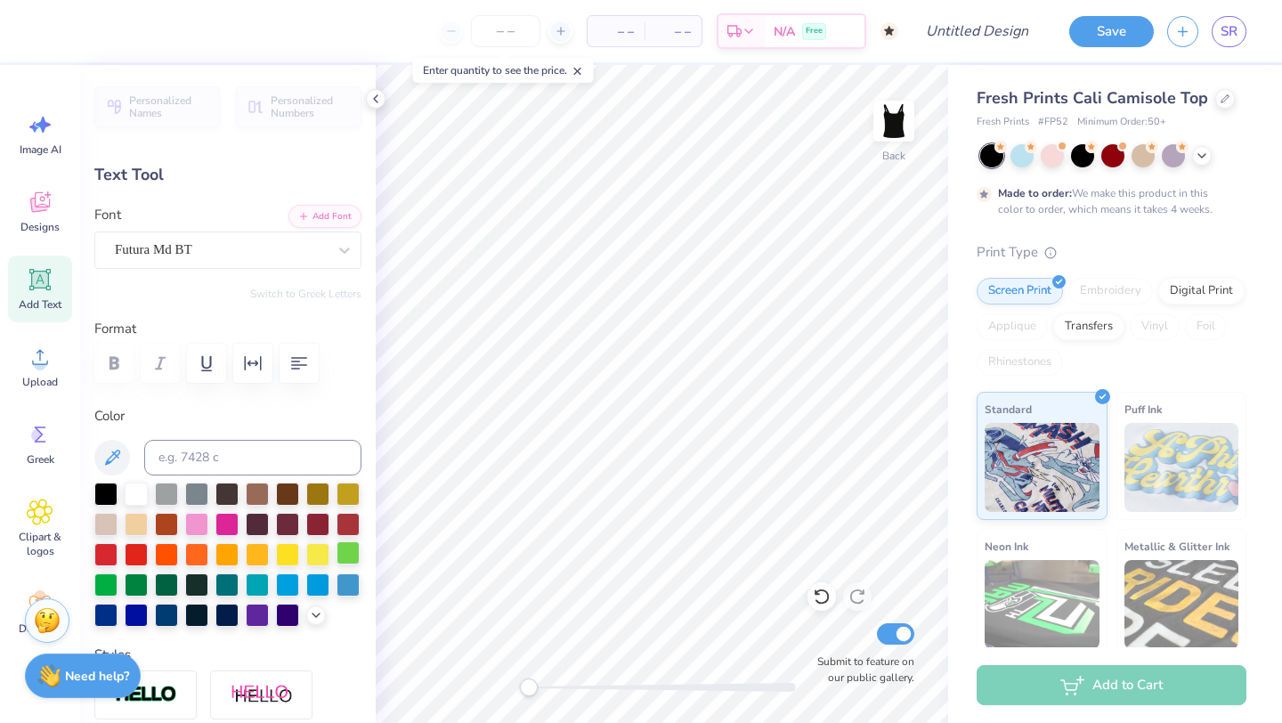
click at [353, 558] on div at bounding box center [348, 552] width 23 height 23
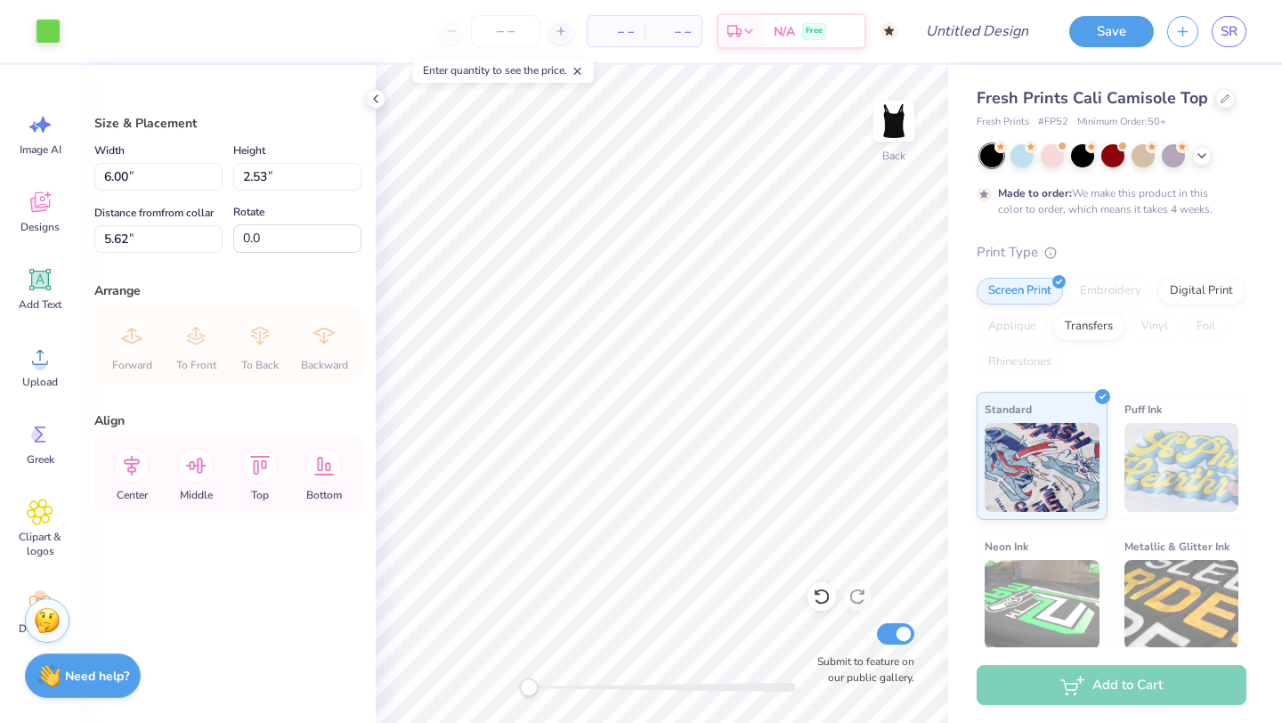
type input "2.42"
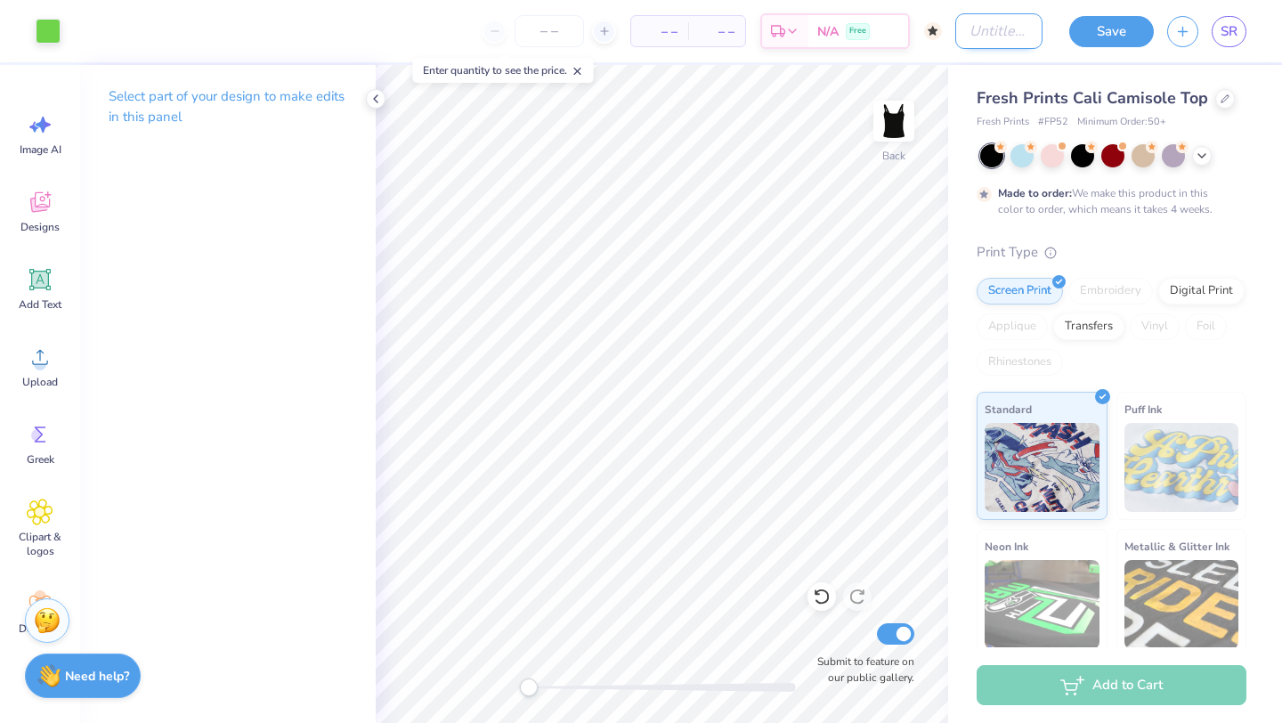
click at [956, 37] on input "Design Title" at bounding box center [999, 31] width 87 height 36
type input "visiting day 2"
click at [1119, 34] on button "Save" at bounding box center [1112, 28] width 85 height 31
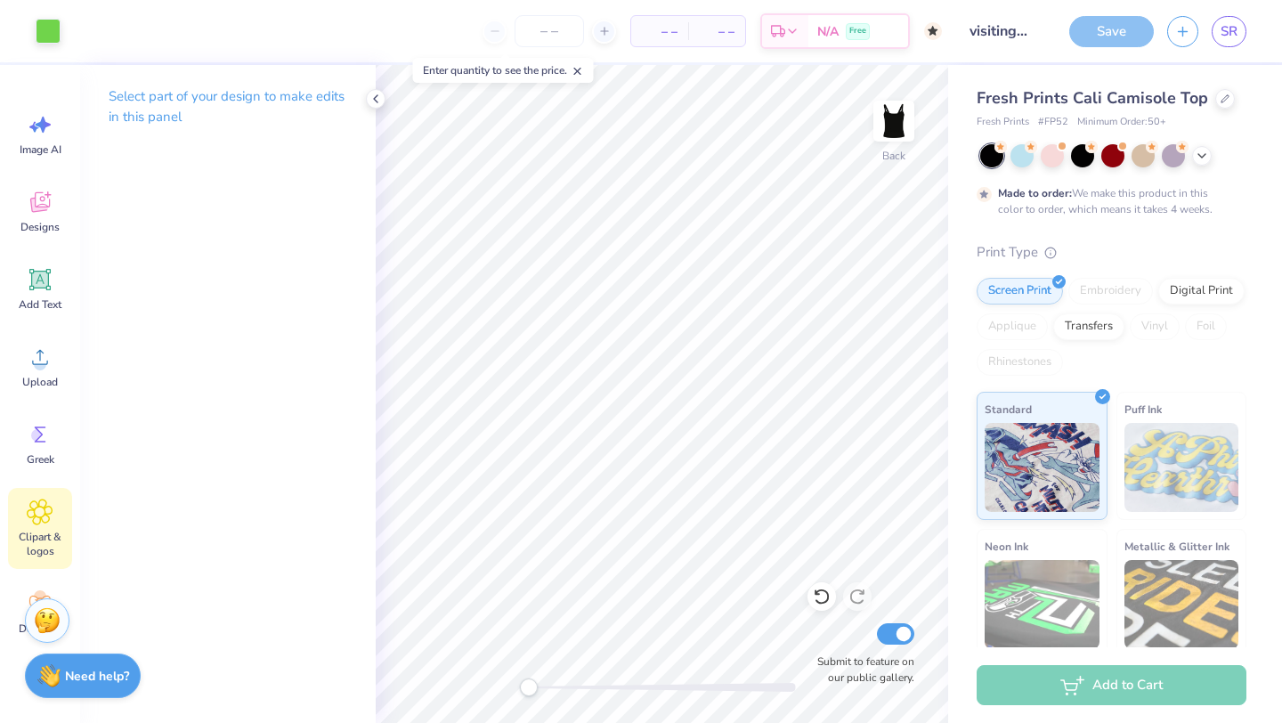
click at [46, 544] on span "Clipart & logos" at bounding box center [40, 544] width 59 height 28
click at [60, 530] on span "Clipart & logos" at bounding box center [40, 544] width 59 height 28
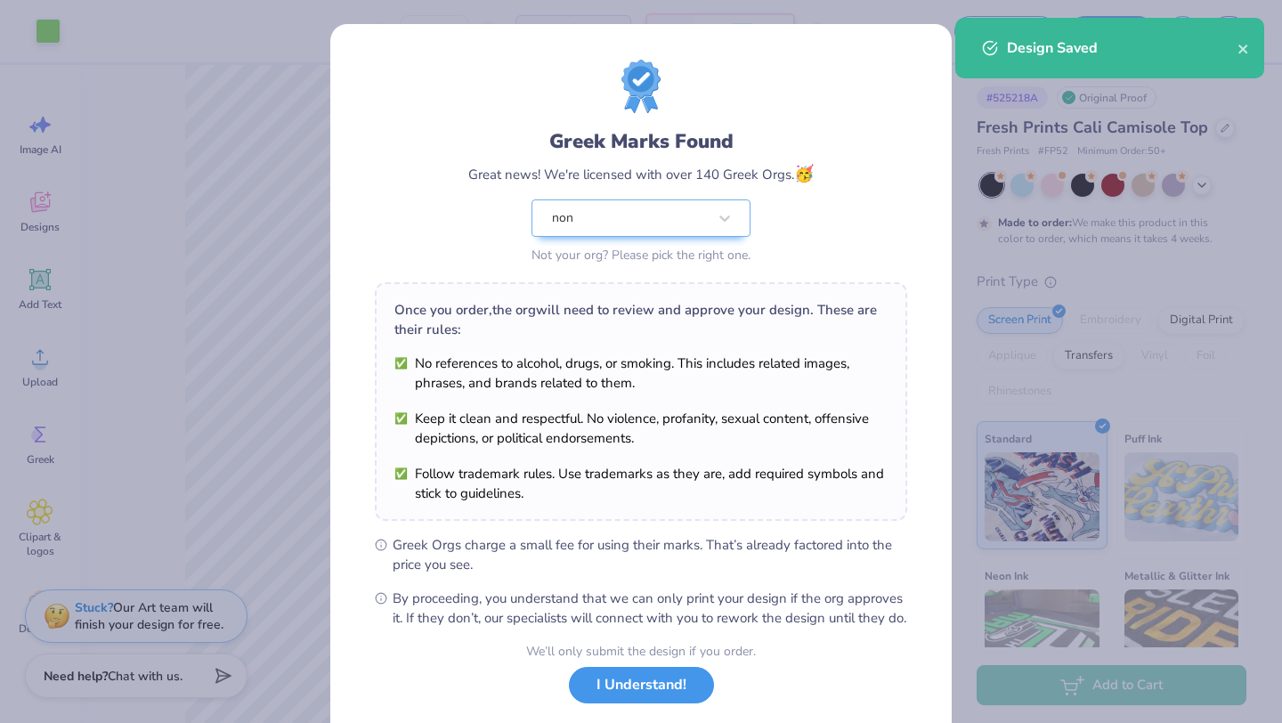
click at [686, 704] on button "I Understand!" at bounding box center [641, 685] width 145 height 37
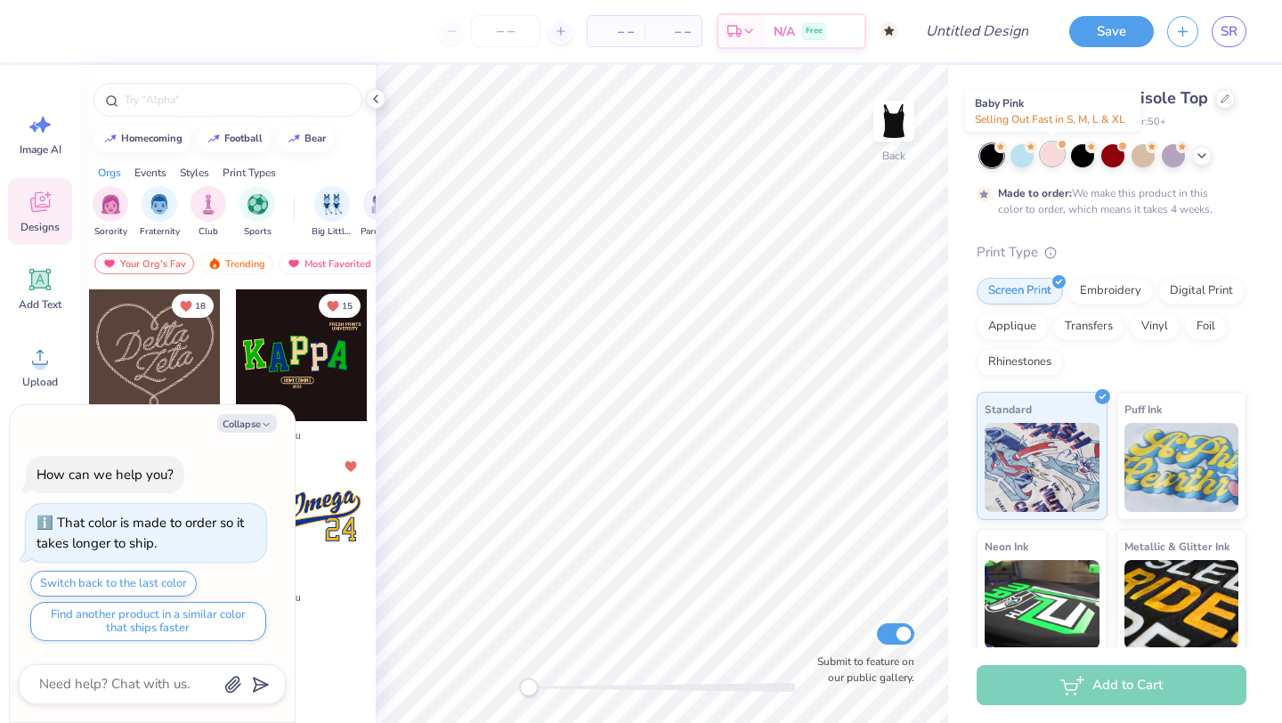
click at [1055, 152] on div at bounding box center [1052, 153] width 23 height 23
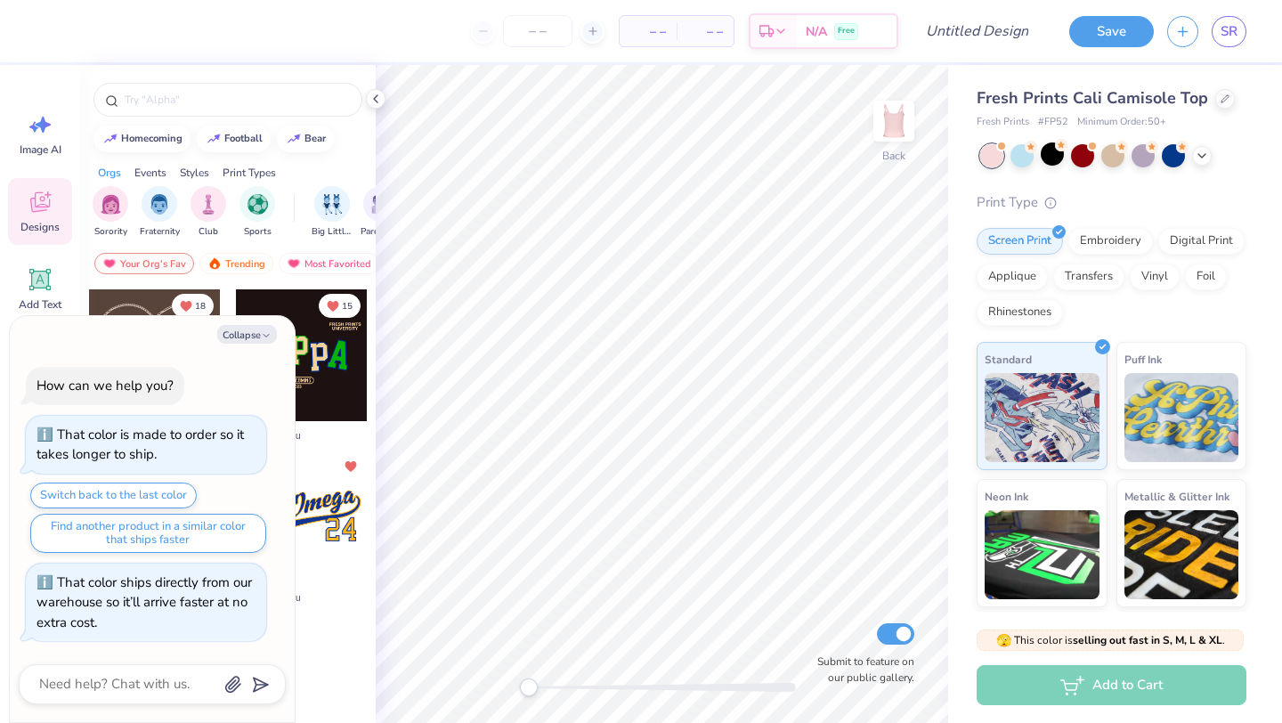
scroll to position [335, 0]
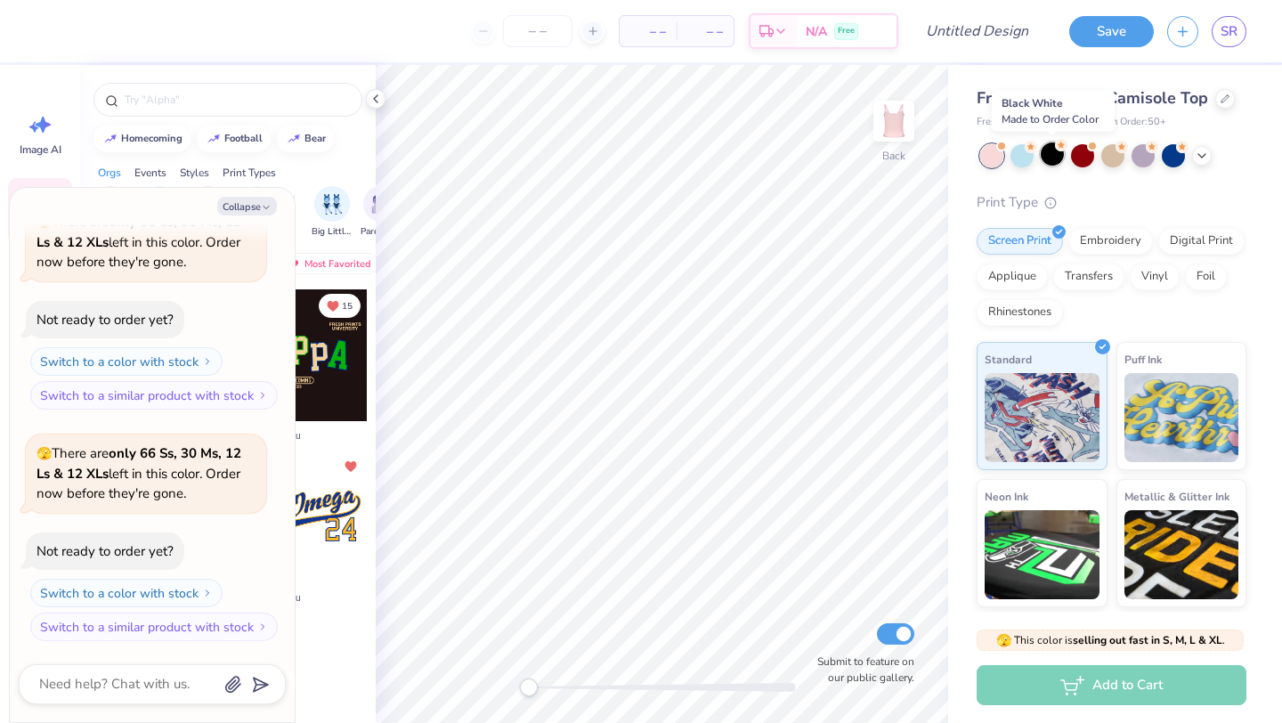
click at [1046, 152] on div at bounding box center [1052, 153] width 23 height 23
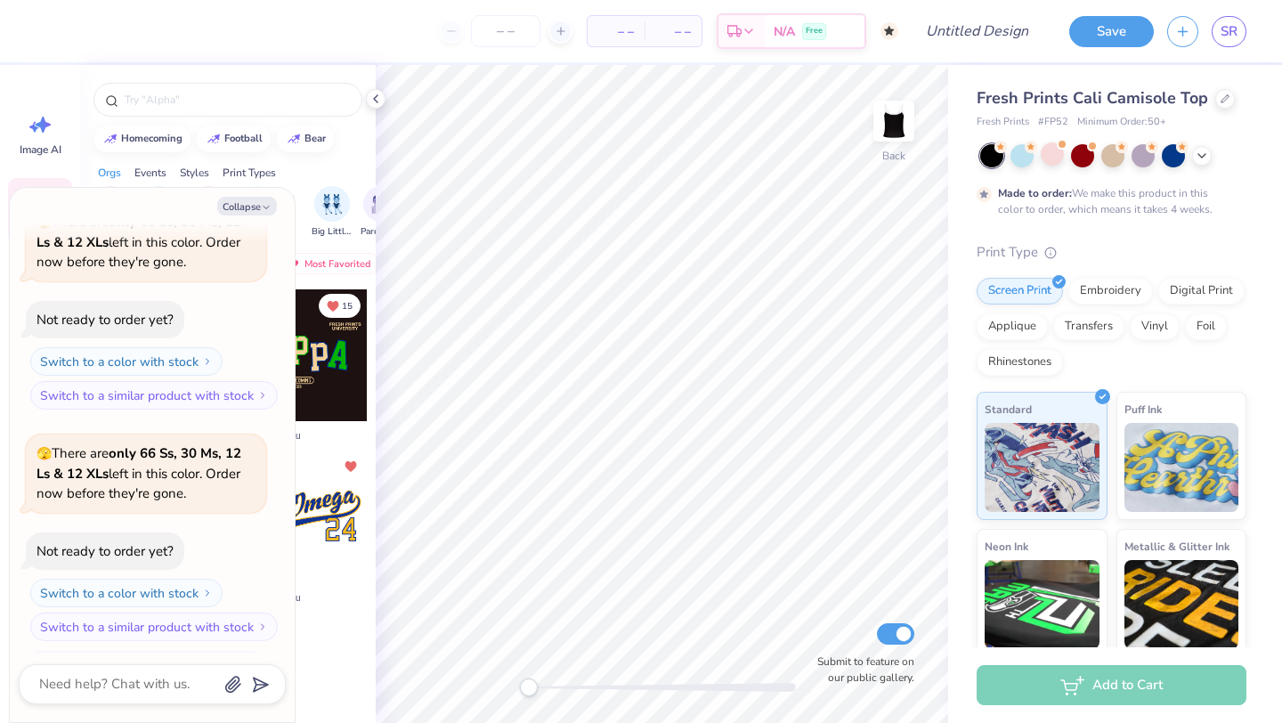
scroll to position [483, 0]
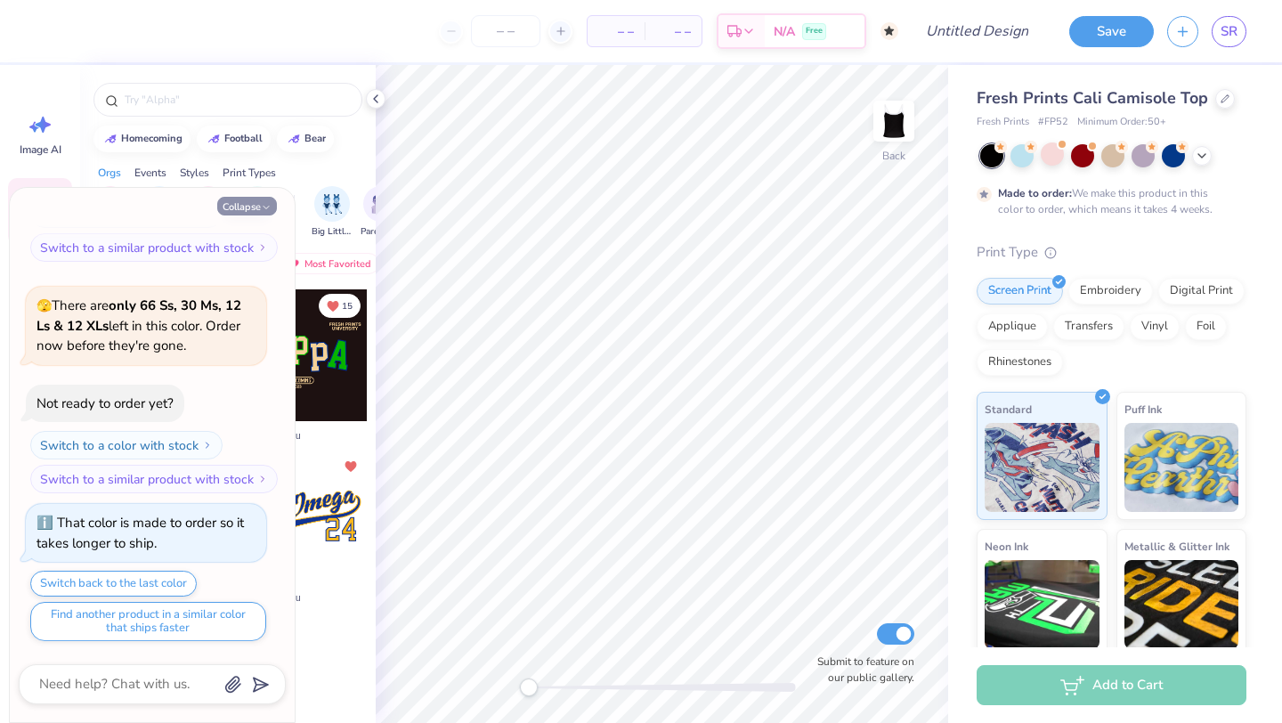
click at [252, 208] on button "Collapse" at bounding box center [247, 206] width 60 height 19
type textarea "x"
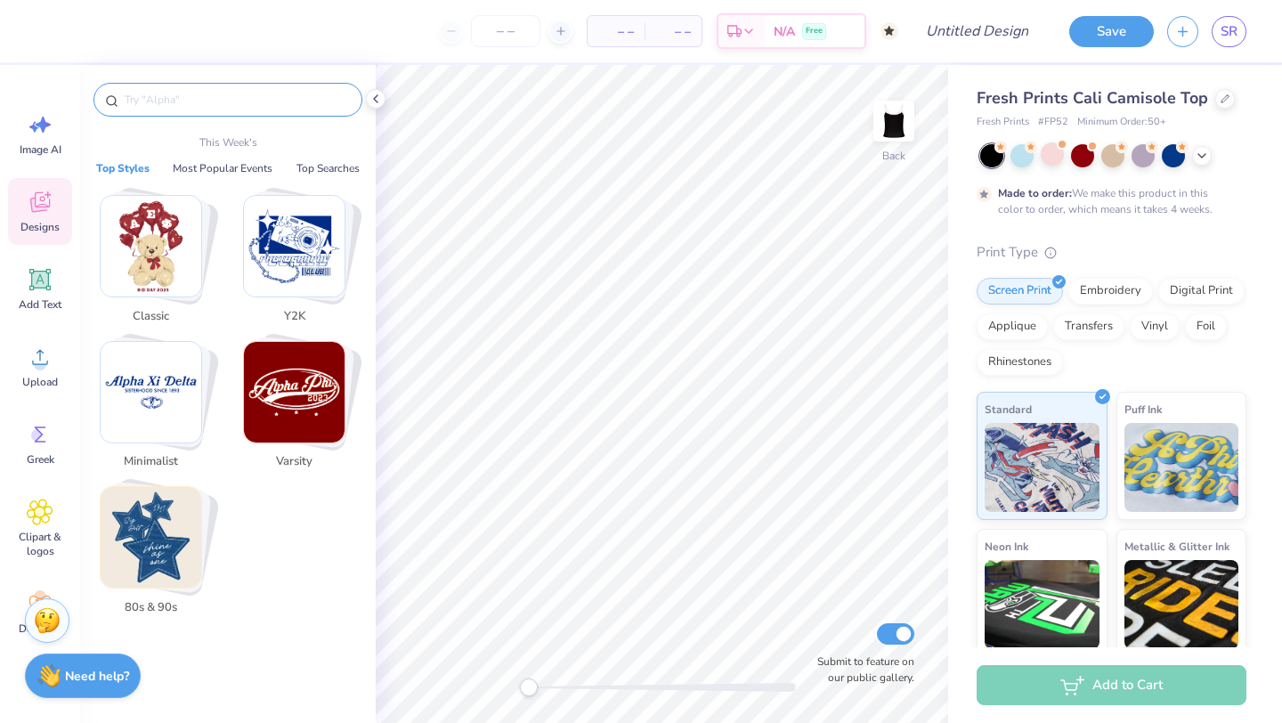
click at [232, 104] on input "text" at bounding box center [237, 100] width 228 height 18
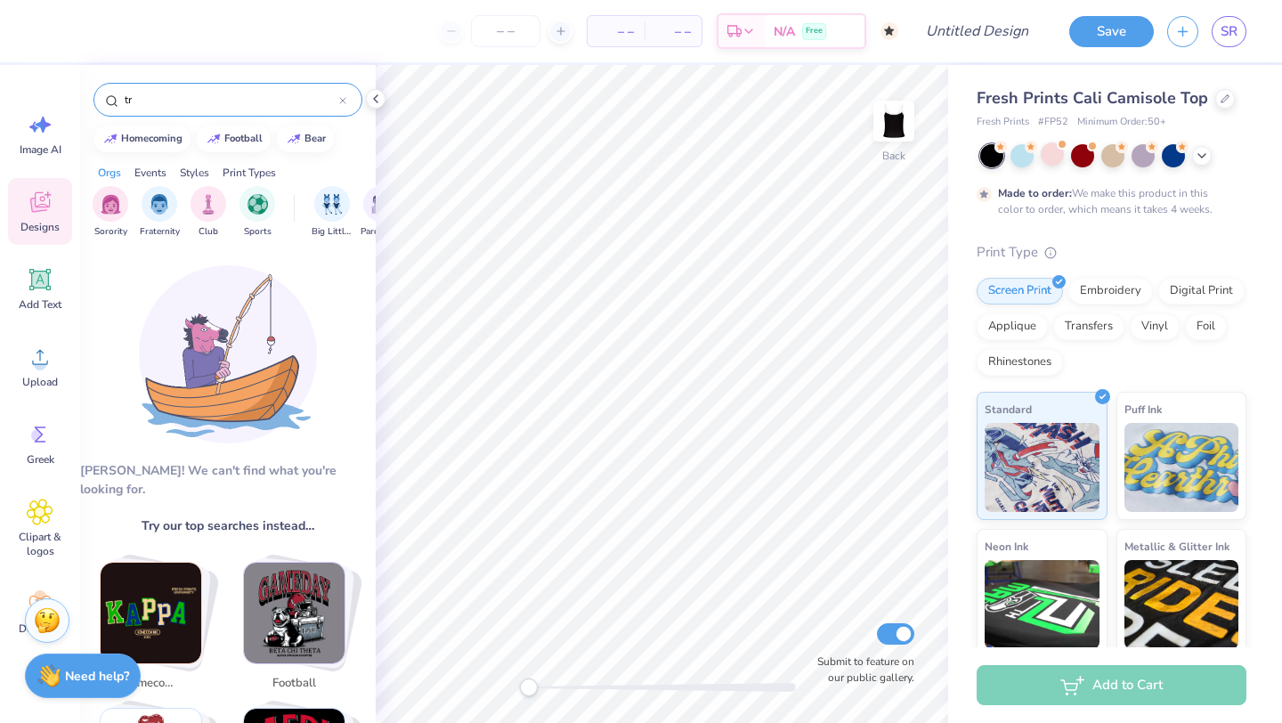
type input "t"
type input "w"
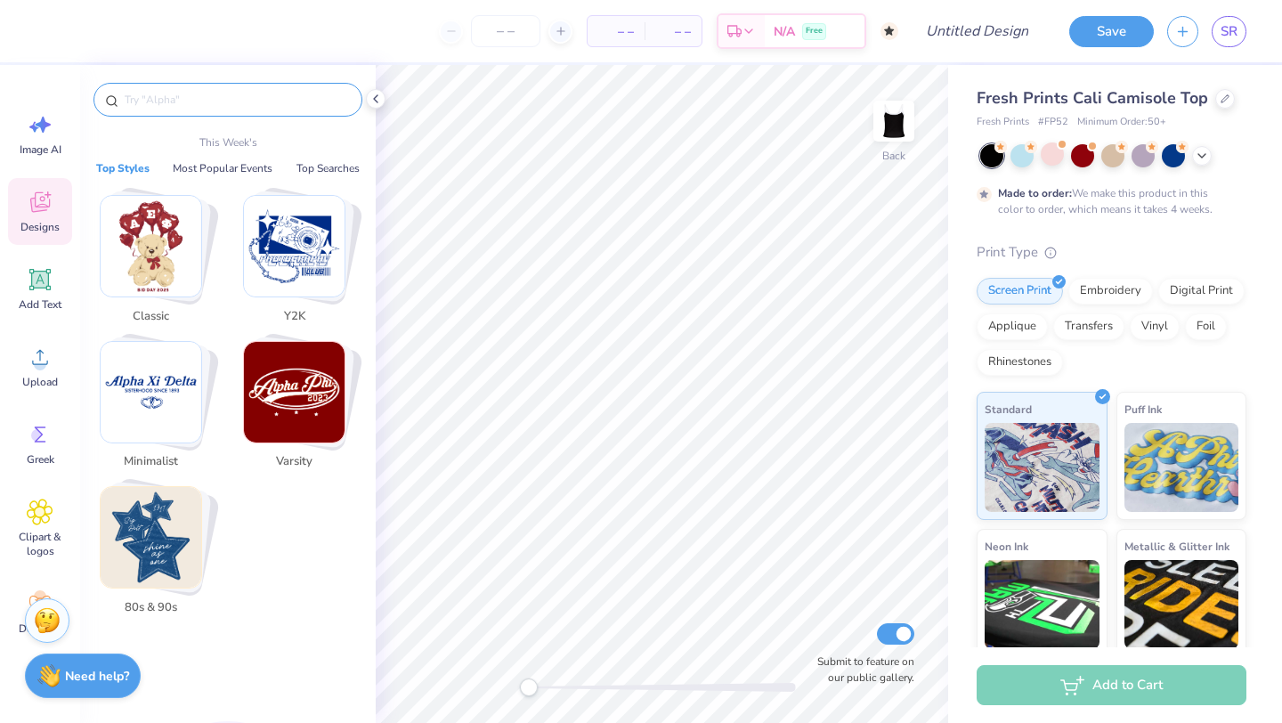
click at [171, 224] on img "Stack Card Button Classic" at bounding box center [151, 246] width 101 height 101
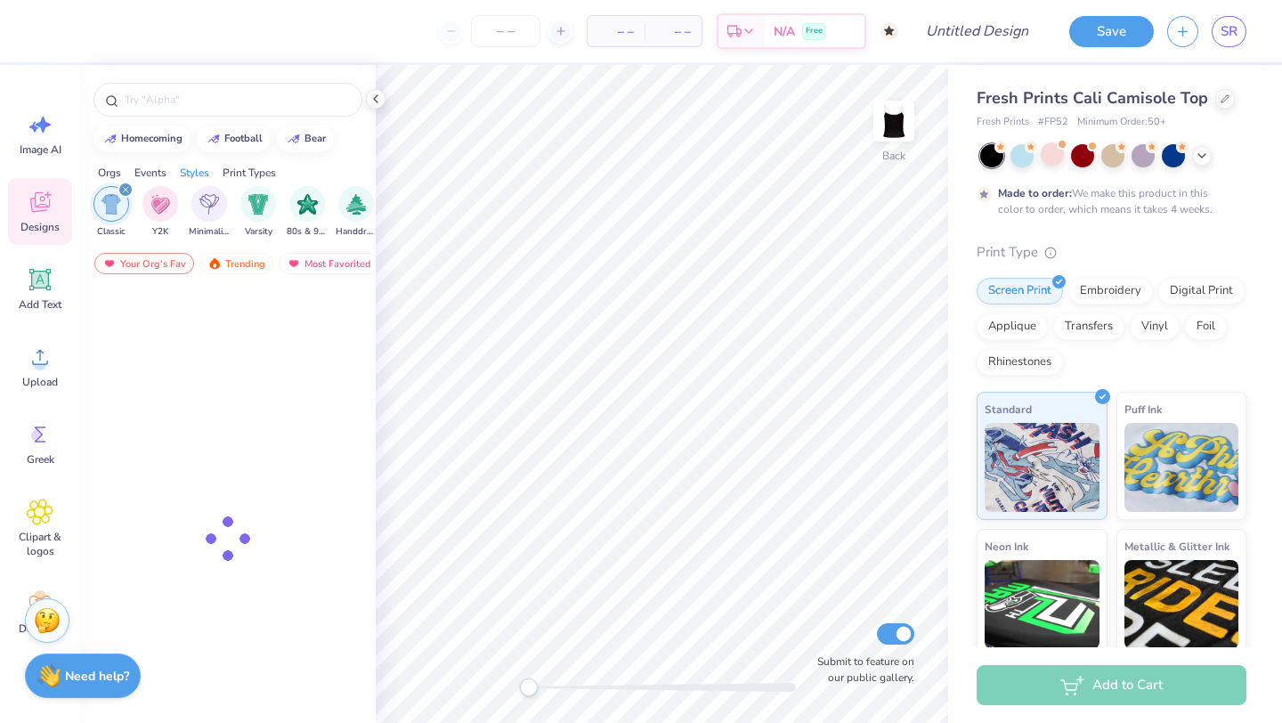
scroll to position [0, 933]
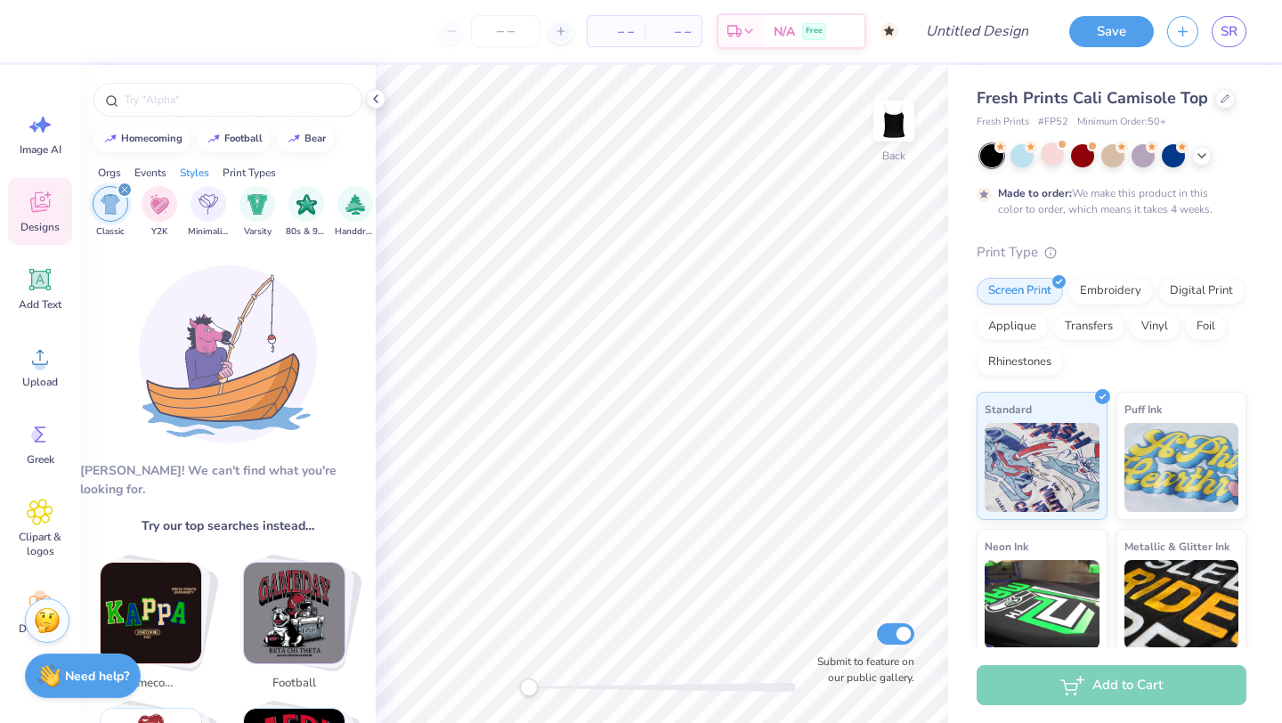
click at [125, 191] on icon "filter for Classic" at bounding box center [124, 189] width 5 height 5
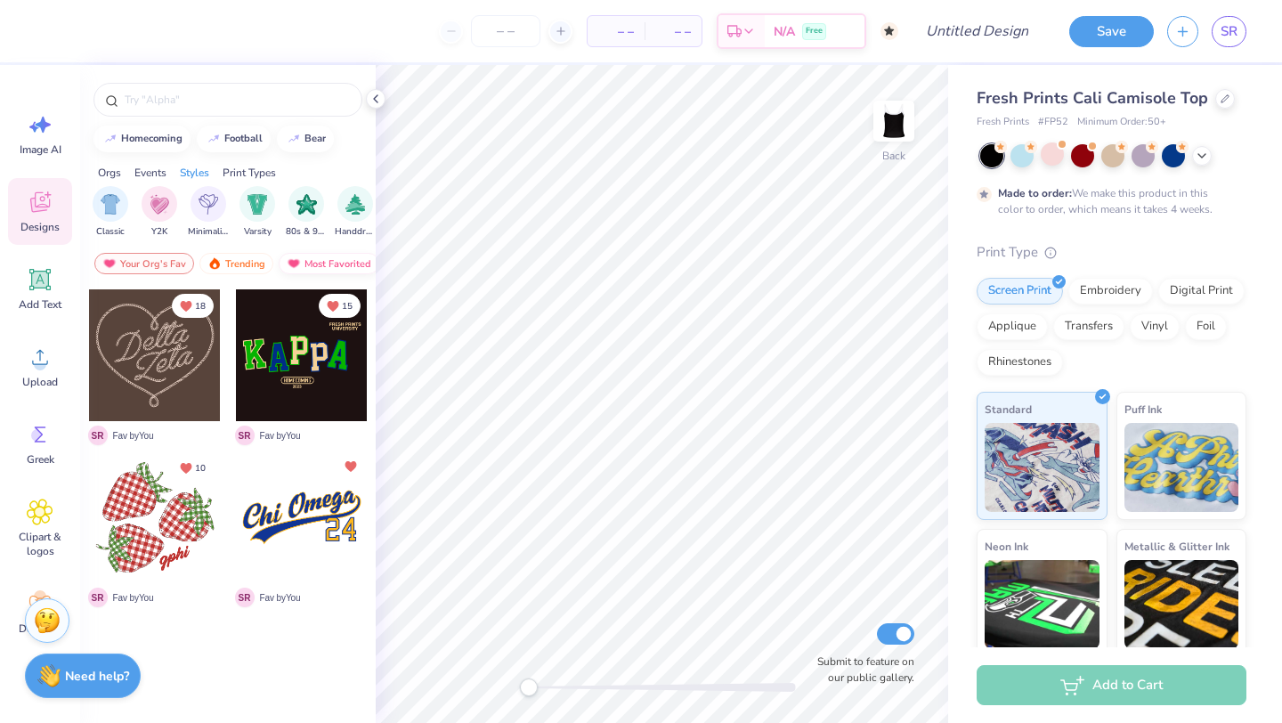
click at [316, 263] on div "Most Favorited" at bounding box center [329, 263] width 101 height 21
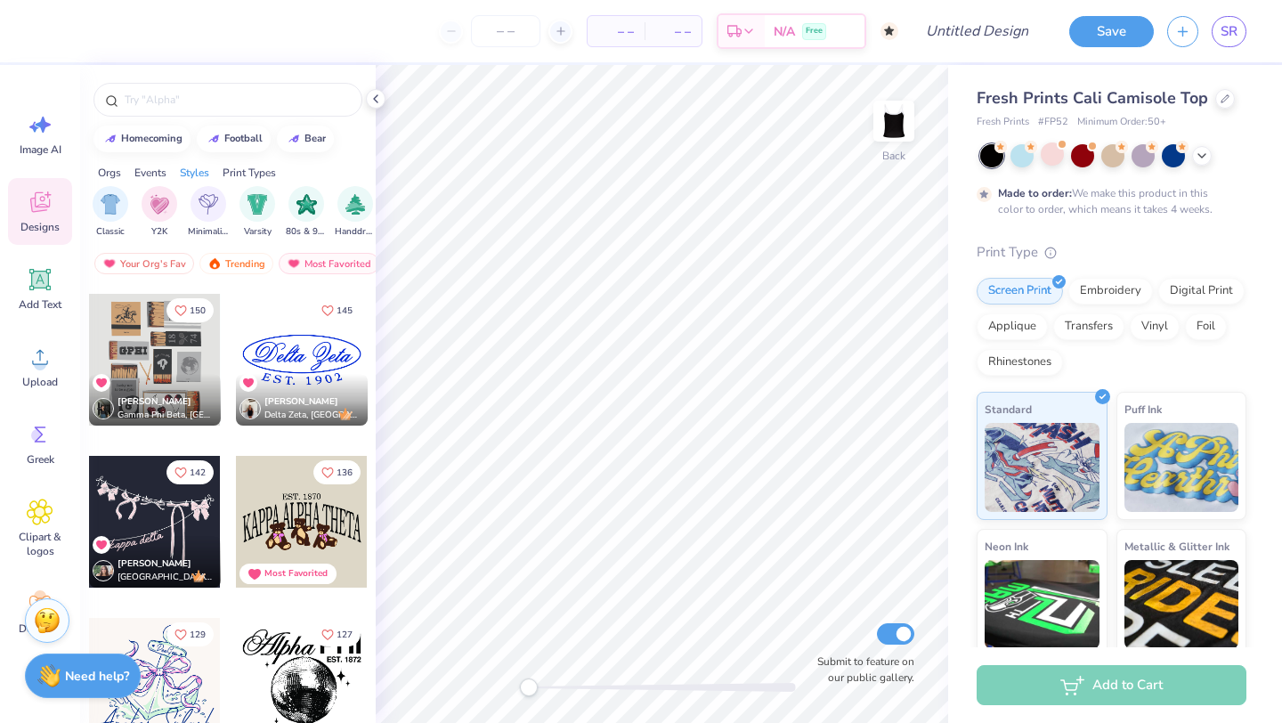
scroll to position [802, 0]
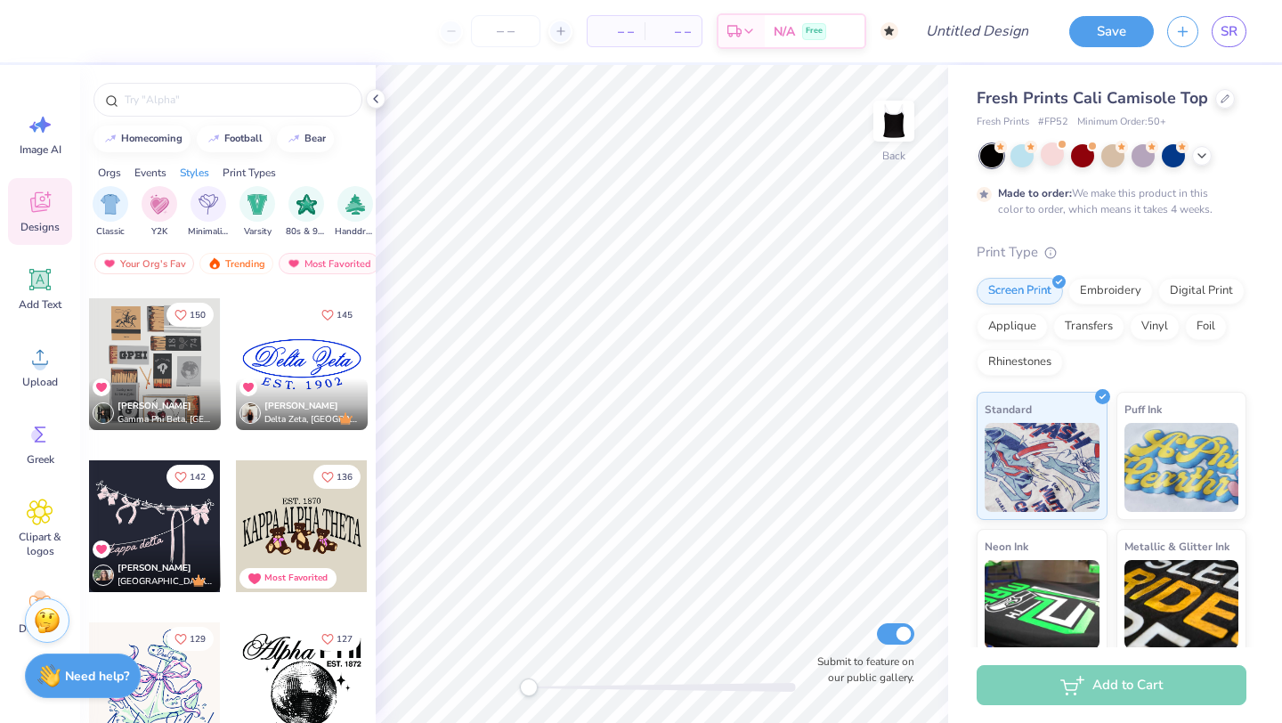
click at [298, 357] on div at bounding box center [302, 364] width 132 height 132
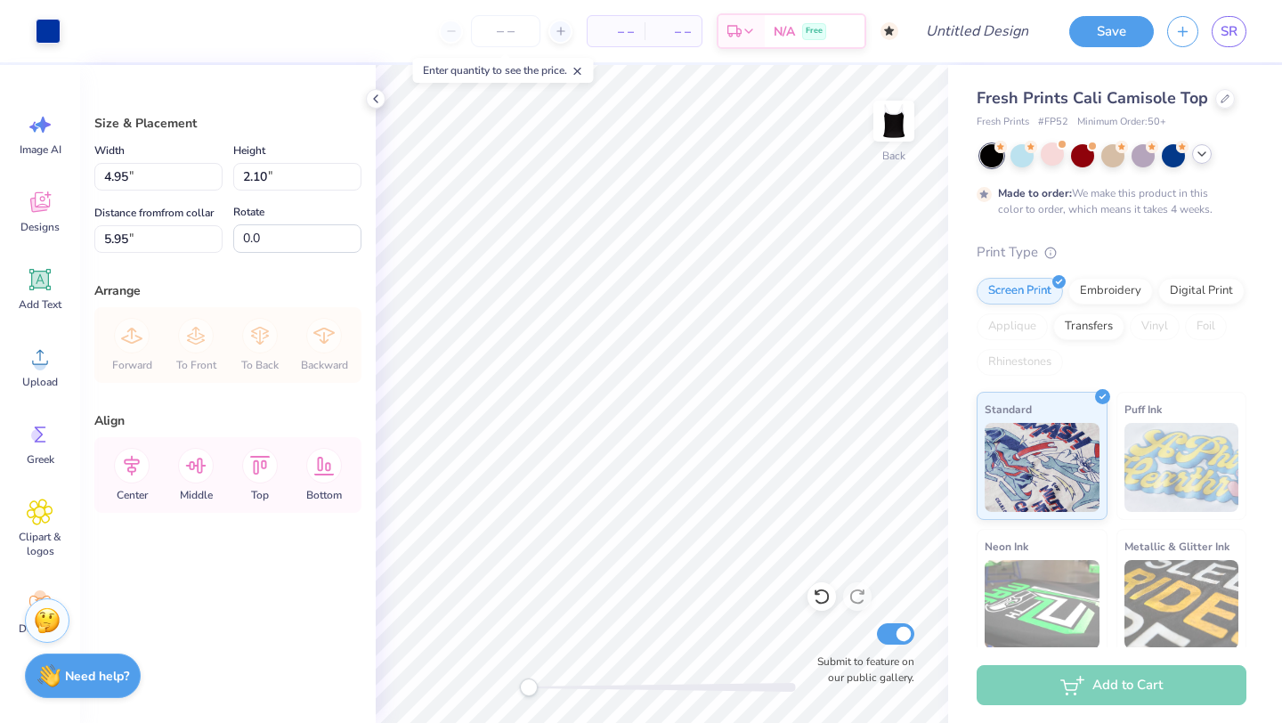
click at [1204, 152] on polyline at bounding box center [1202, 154] width 7 height 4
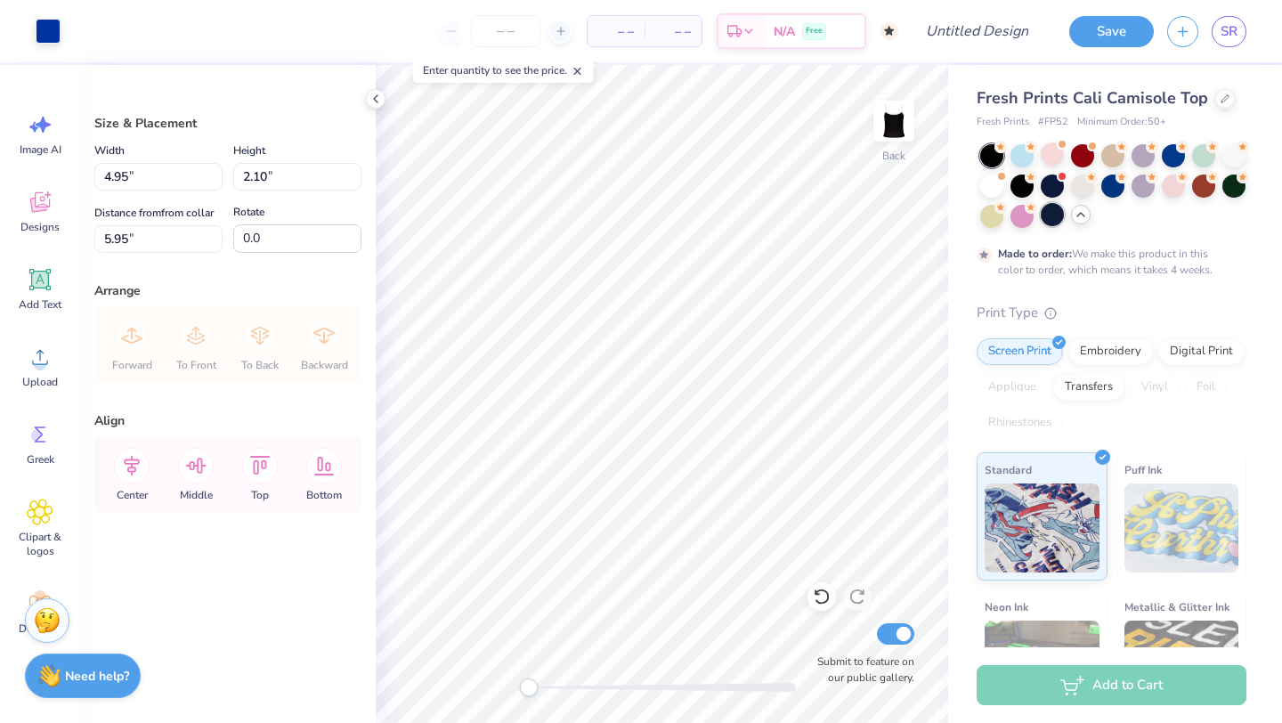
click at [1054, 215] on div at bounding box center [1052, 214] width 23 height 23
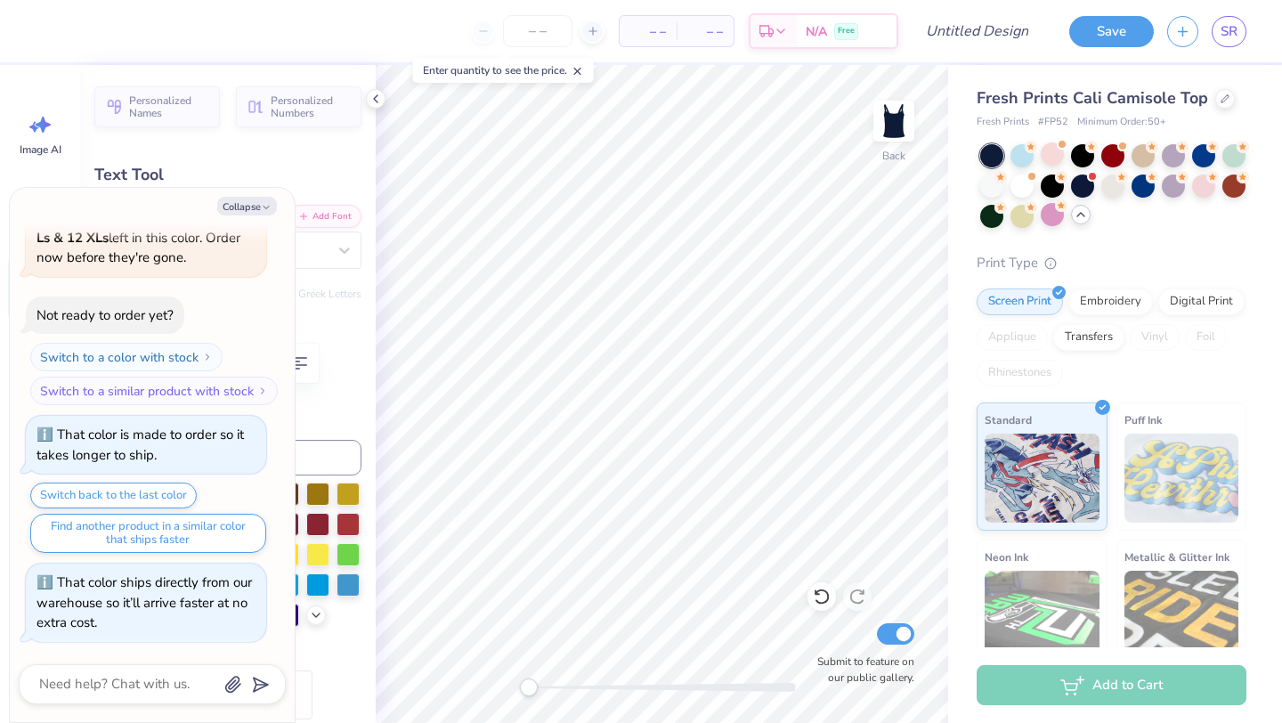
scroll to position [0, 2]
type textarea "x"
type textarea "T"
type textarea "x"
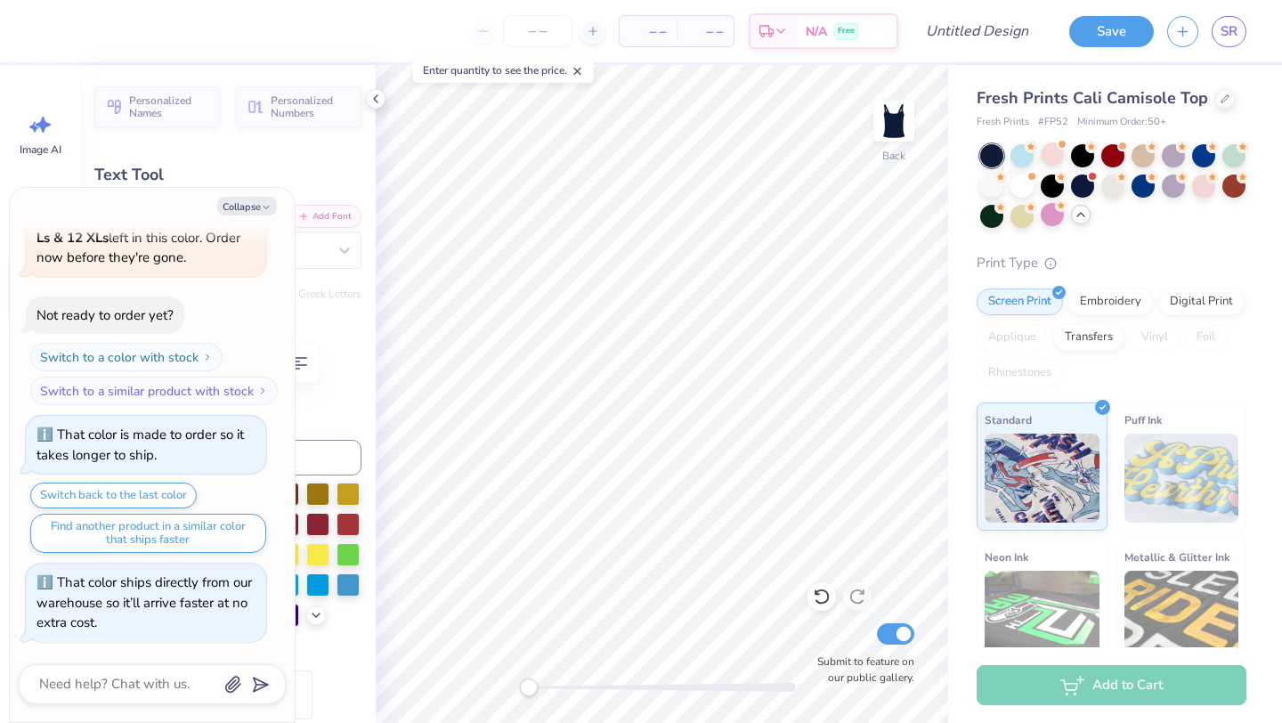
type textarea "Ta"
type textarea "x"
type textarea "Tau"
type textarea "x"
type textarea "Tau"
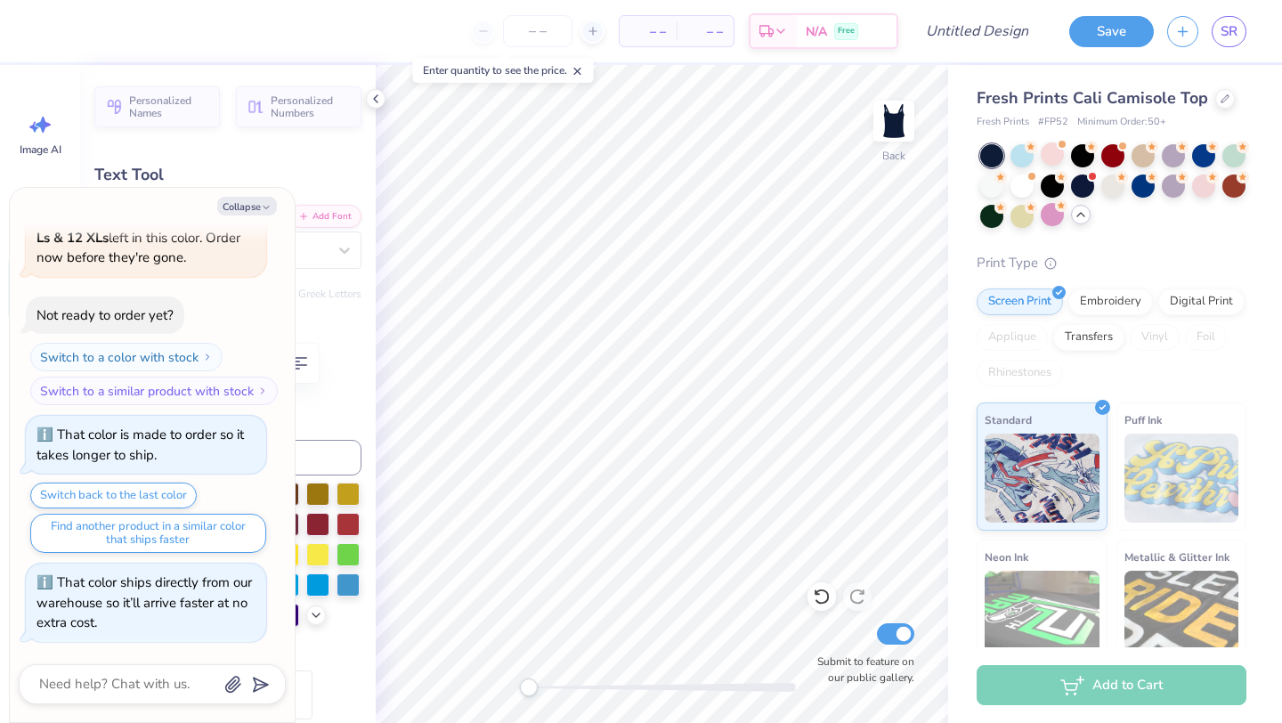
type textarea "x"
type textarea "Tau si"
type textarea "x"
type textarea "Tau sig"
type textarea "x"
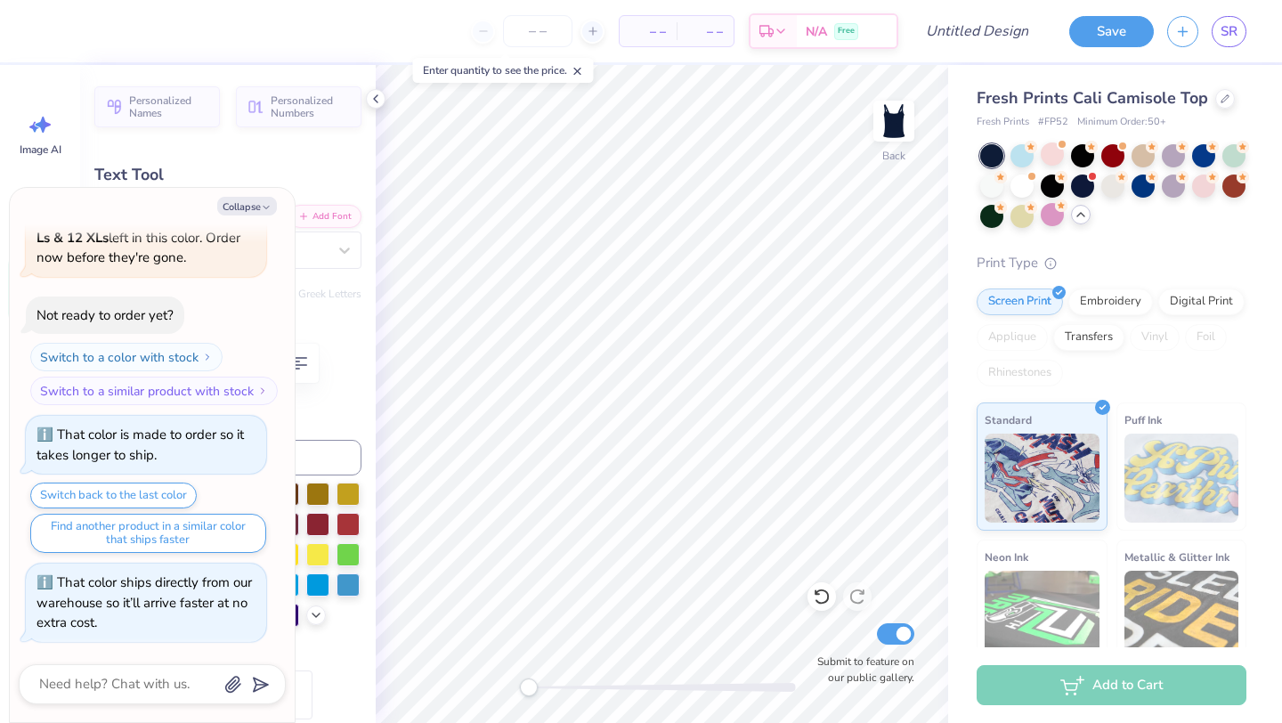
type textarea "Tau sigm"
type textarea "x"
type textarea "Tau sigma"
type textarea "x"
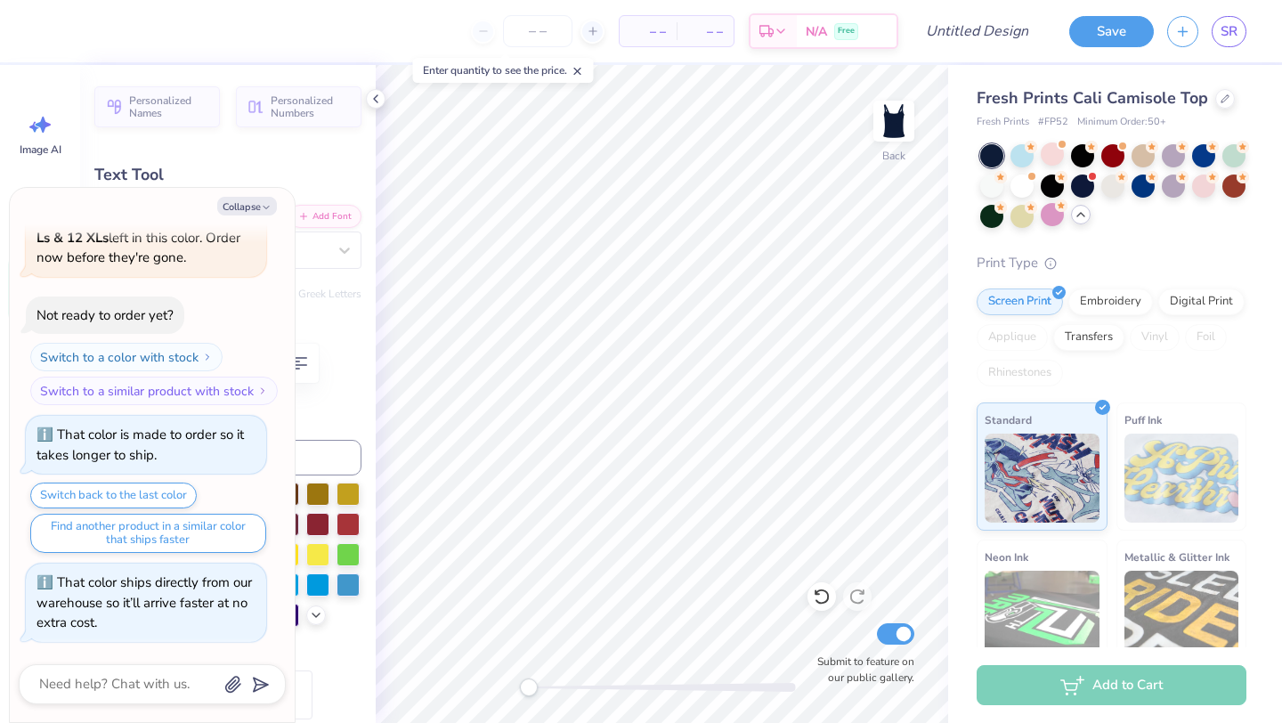
type textarea "Tau sigma"
type textarea "x"
type textarea "Tau sigma P"
type textarea "x"
type textarea "Tau sigma Phi"
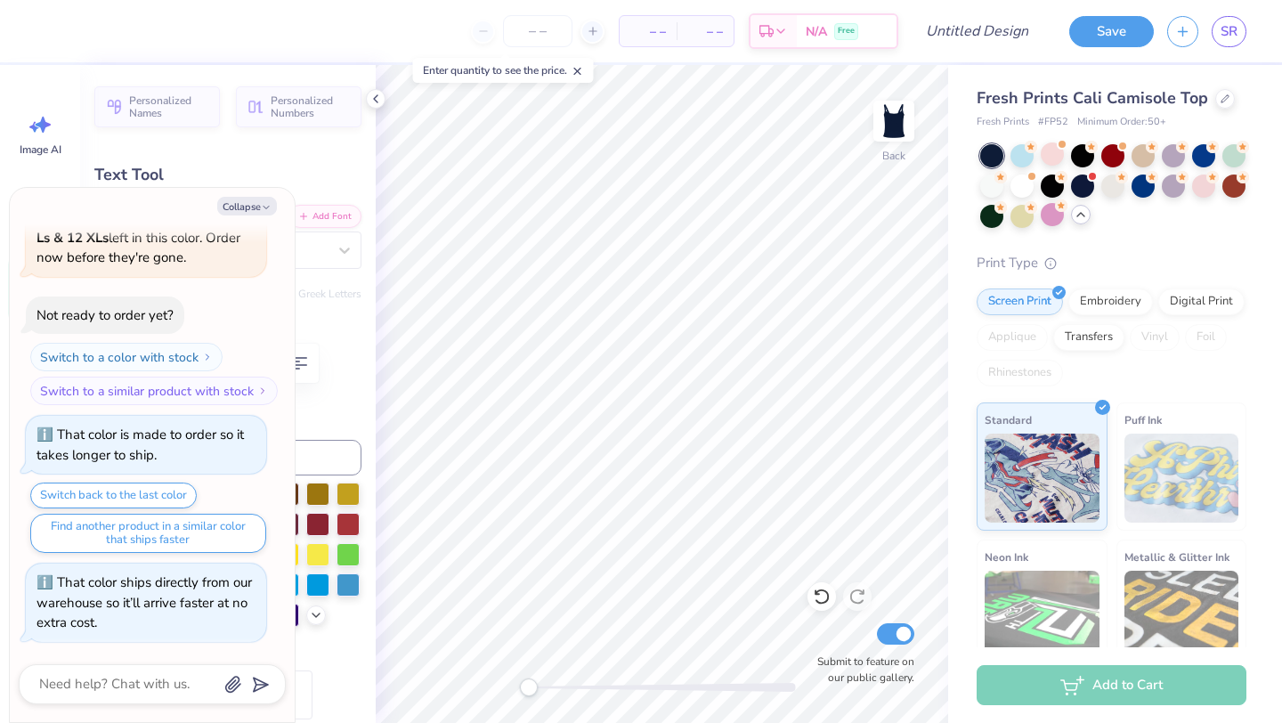
type textarea "x"
type textarea "Tau sigma Phi"
type textarea "x"
type textarea "Tau igma Phi"
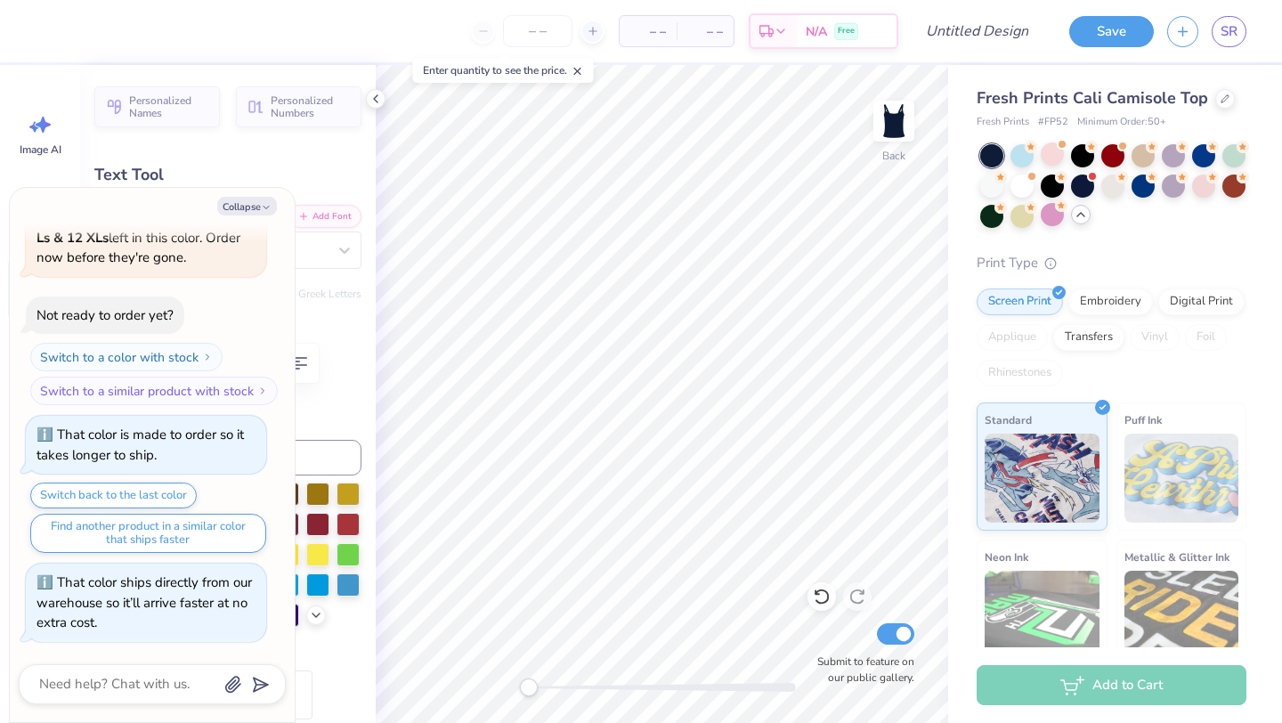
scroll to position [0, 3]
type textarea "x"
type textarea "Tau Sigma Phi"
type textarea "x"
type input "6.17"
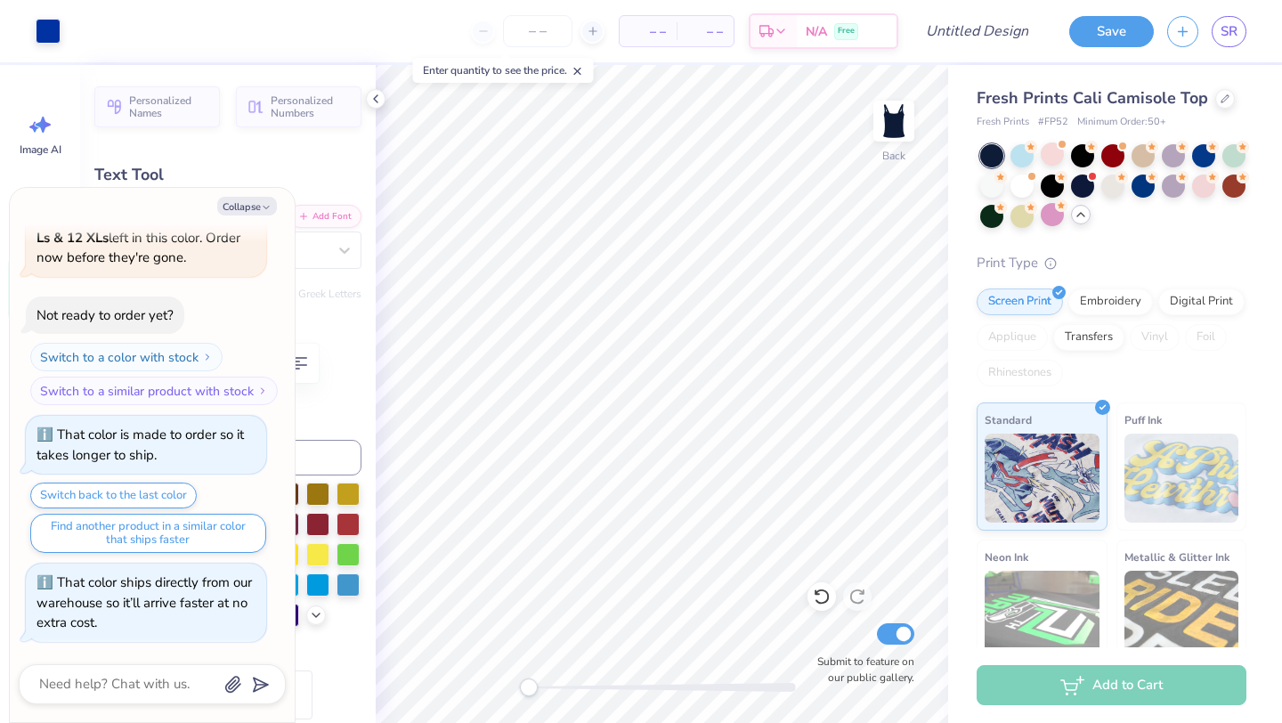
type input "1.21"
type input "6.39"
type textarea "x"
type input "4.58"
type input "0.89"
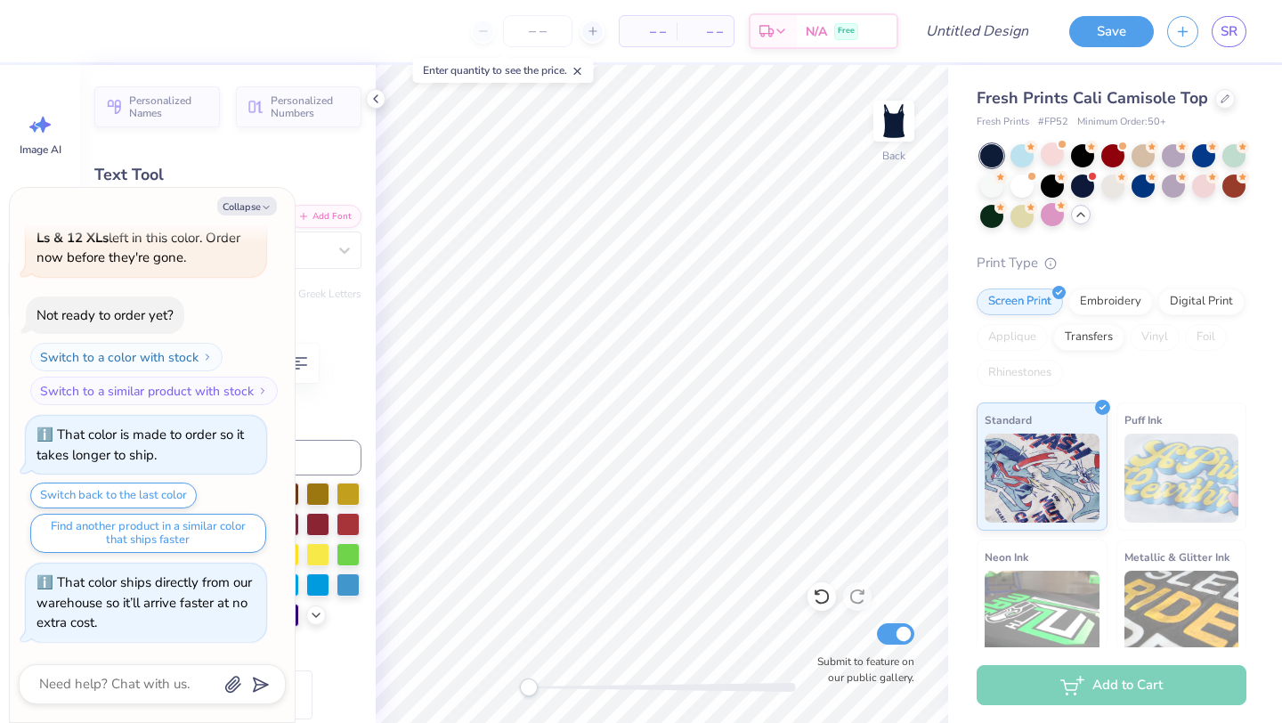
type input "6.70"
type textarea "x"
type input "4.12"
type input "0.81"
type input "6.64"
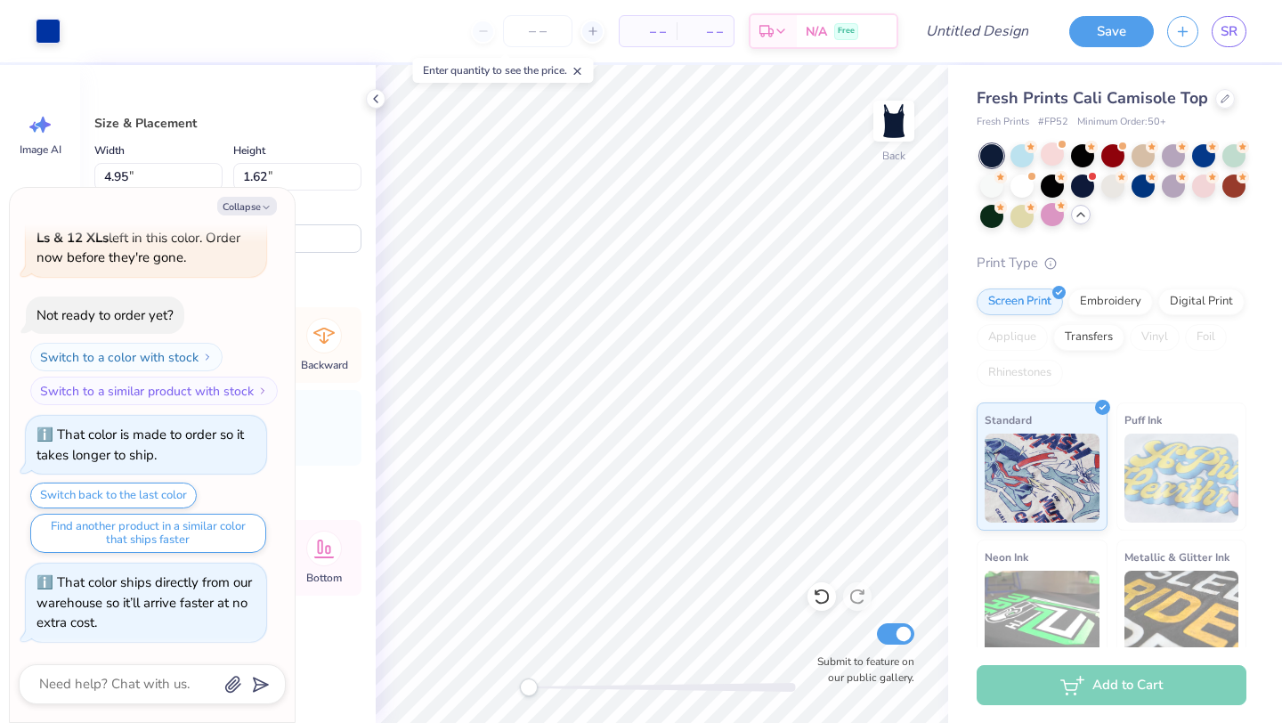
type textarea "x"
type input "4.76"
type input "1.55"
type input "6.26"
type textarea "x"
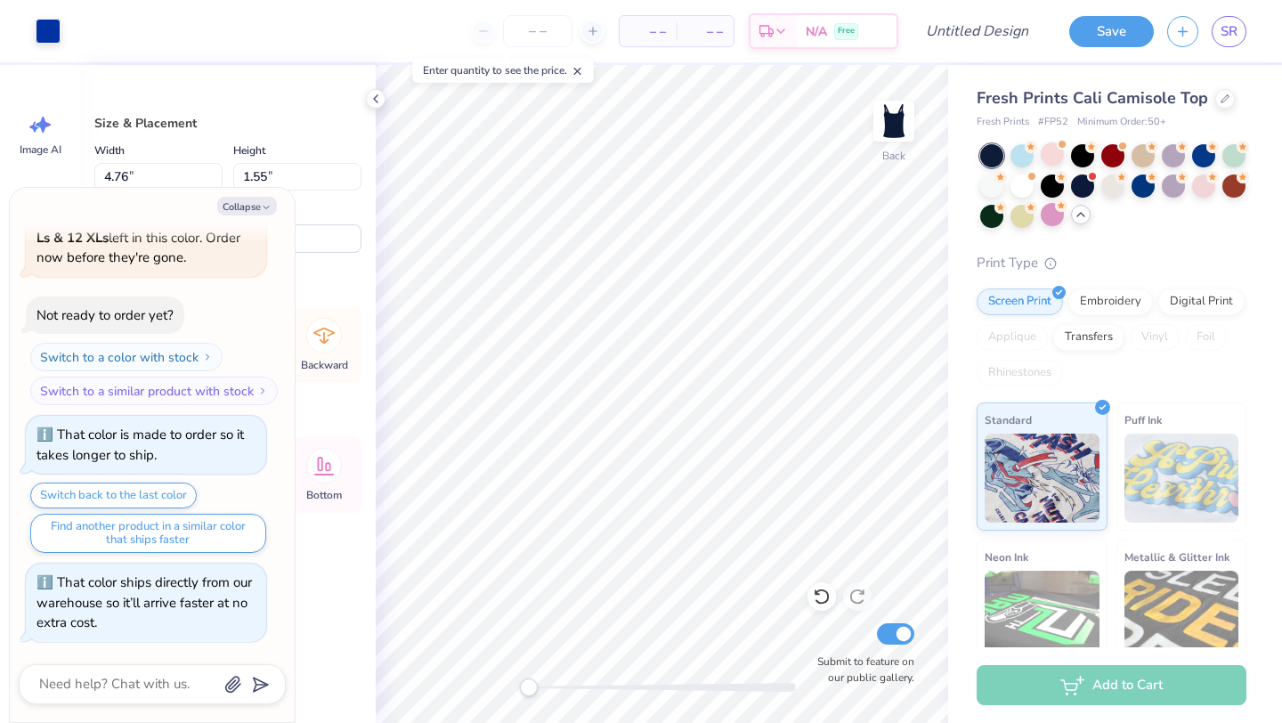
type input "6.22"
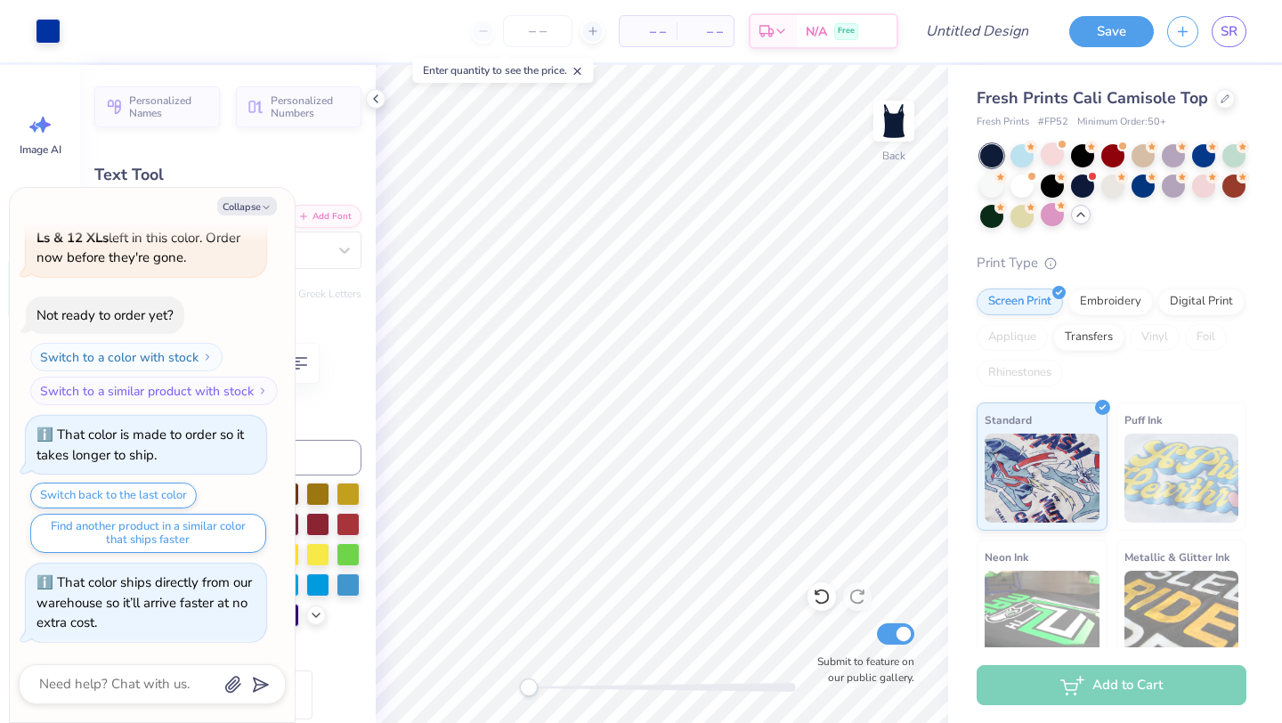
type textarea "x"
type input "3.39"
type input "0.50"
type input "7.53"
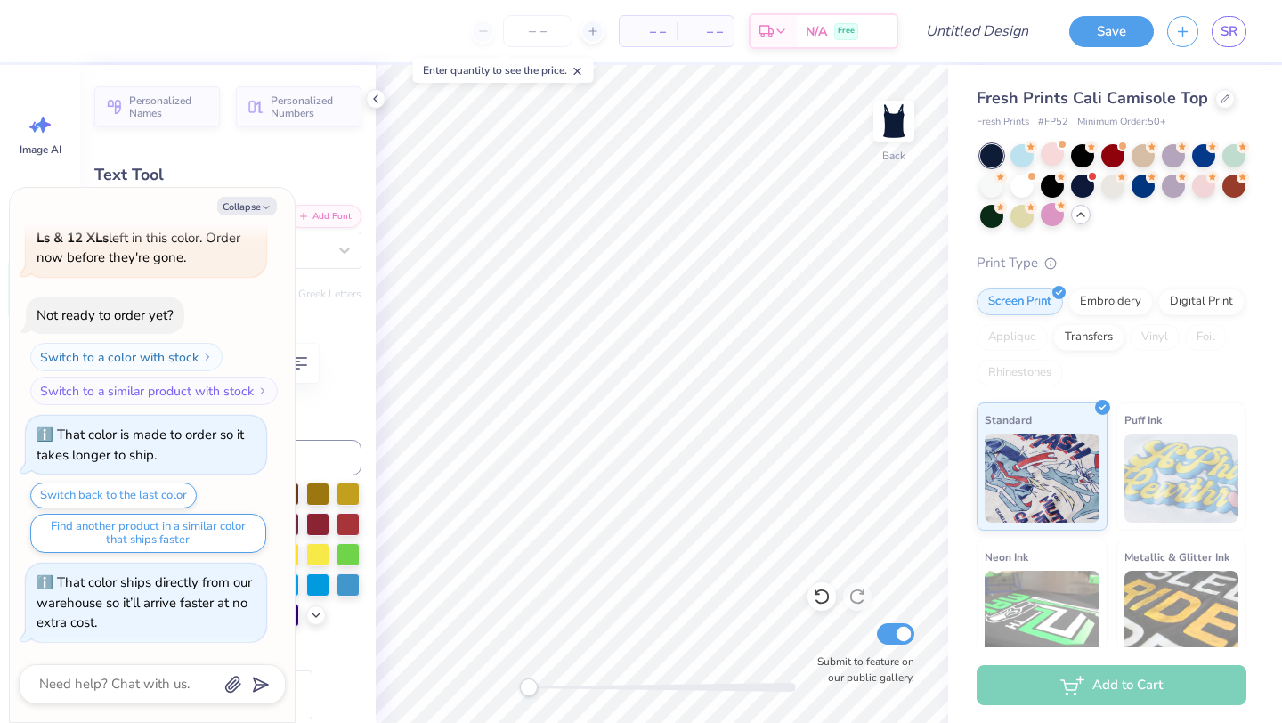
type textarea "x"
type textarea "s"
type textarea "x"
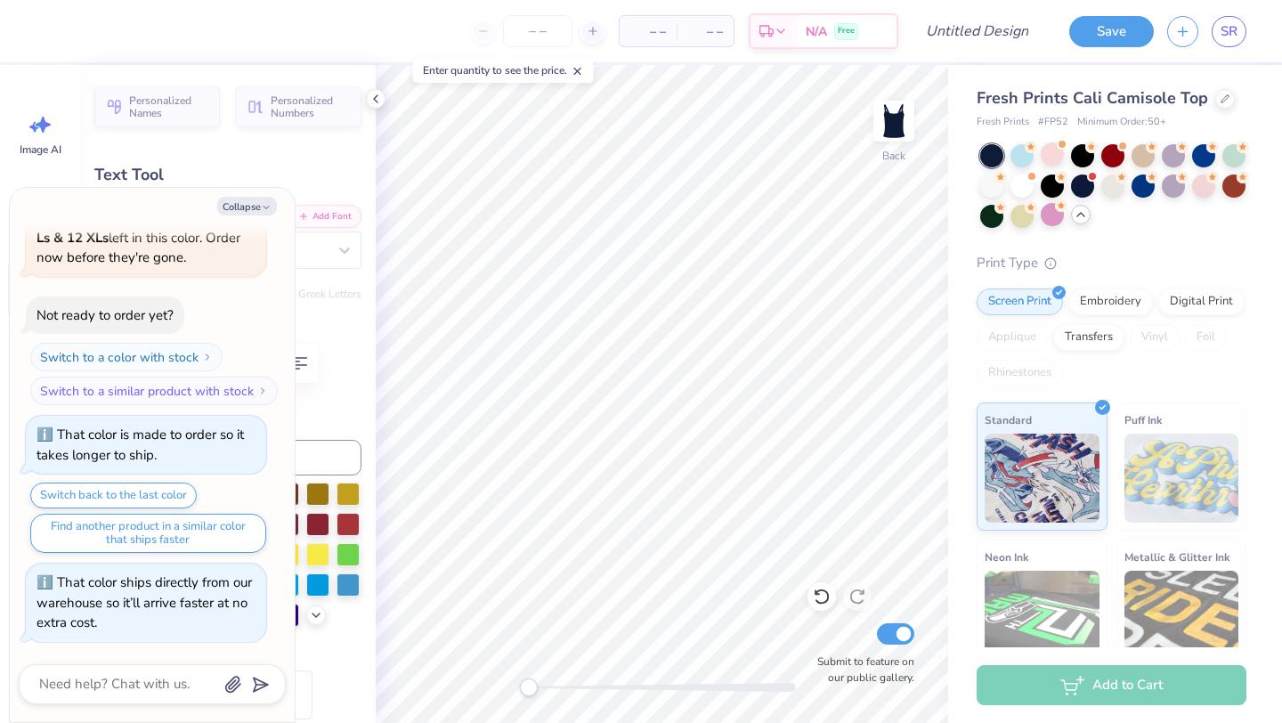
type textarea "20"
type textarea "x"
type textarea "202"
type textarea "x"
type textarea "2026"
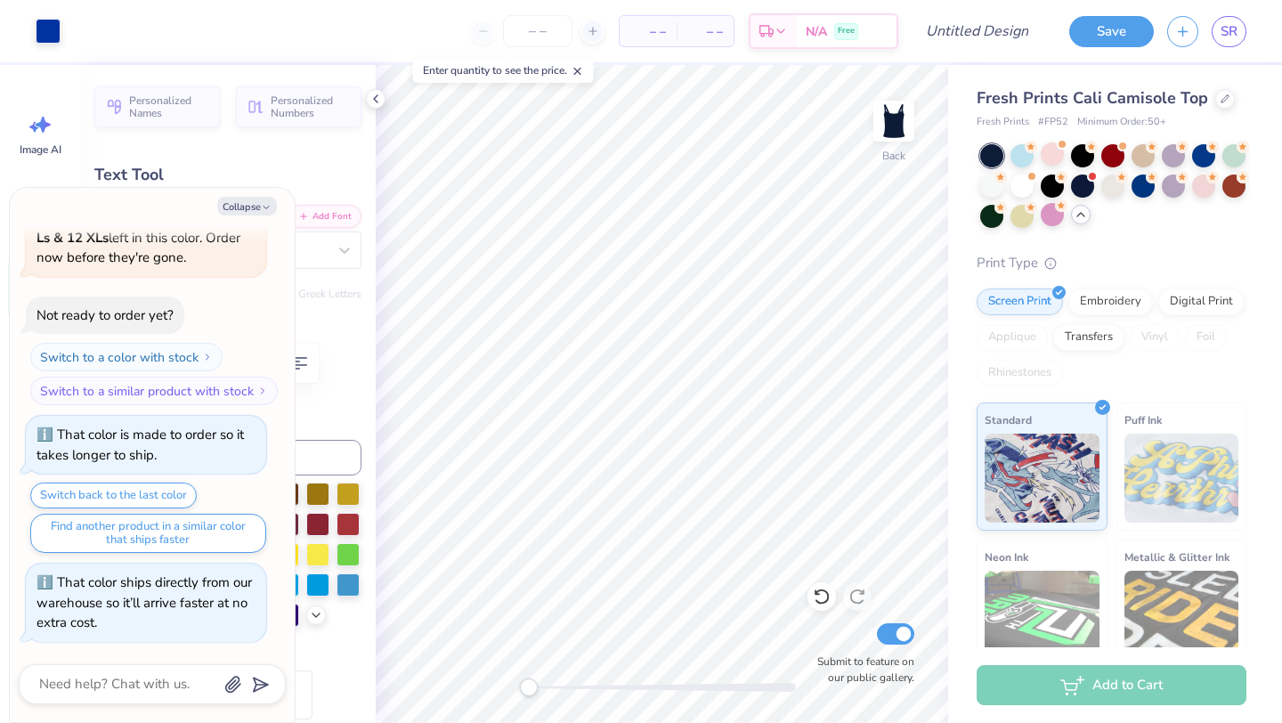
type textarea "x"
type input "1.27"
type input "0.38"
type input "7.77"
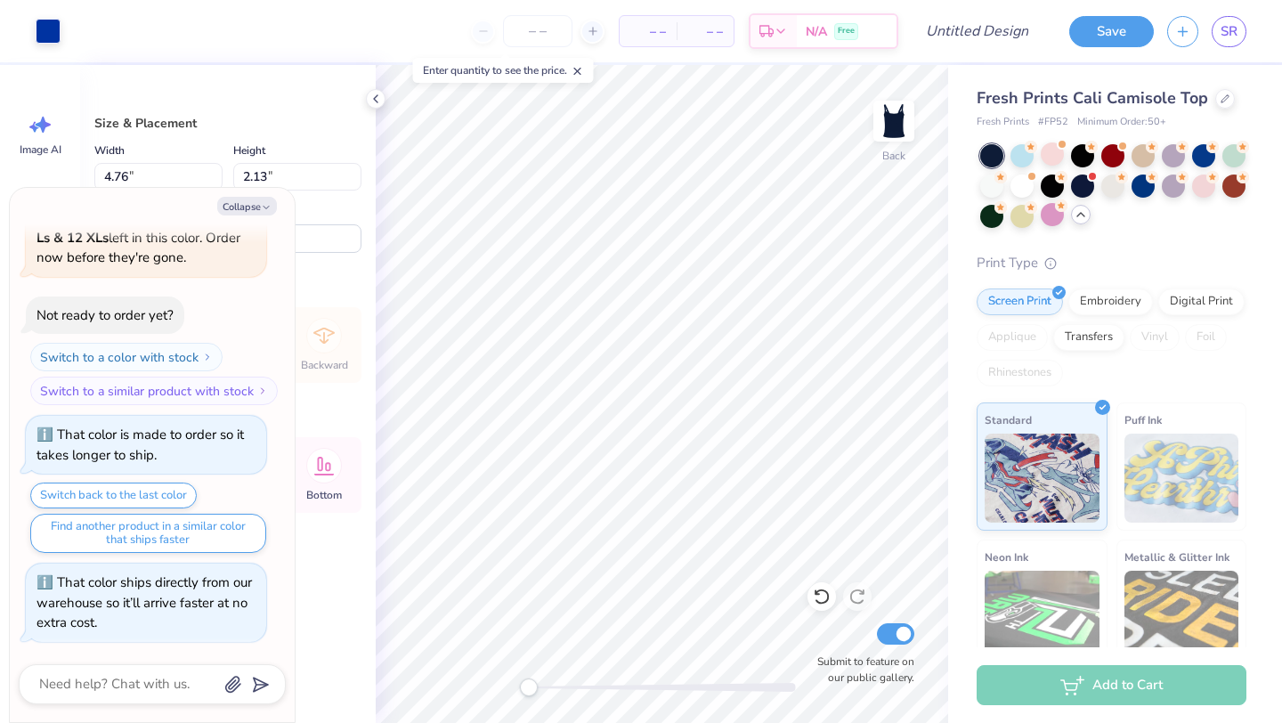
type textarea "x"
type input "1.96"
type textarea "x"
type input "6.39"
type input "2.86"
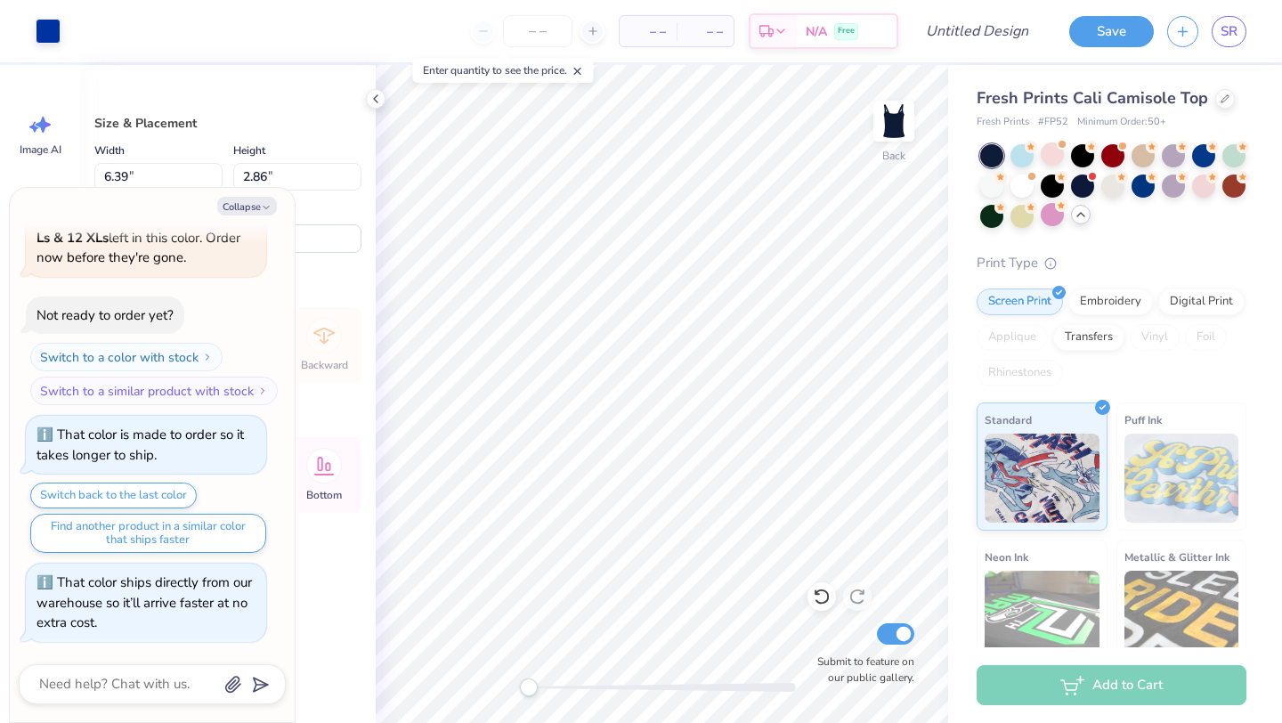
type textarea "x"
type input "2.01"
click at [52, 20] on div at bounding box center [48, 29] width 25 height 25
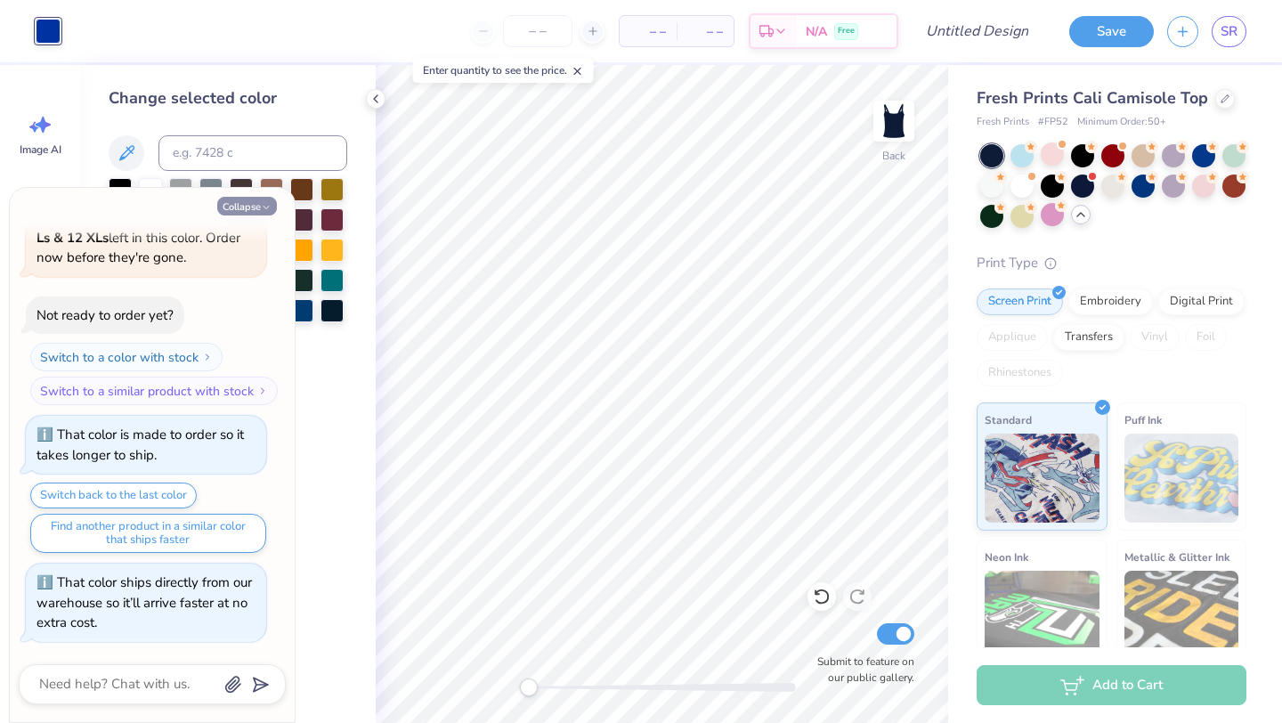
click at [243, 206] on button "Collapse" at bounding box center [247, 206] width 60 height 19
type textarea "x"
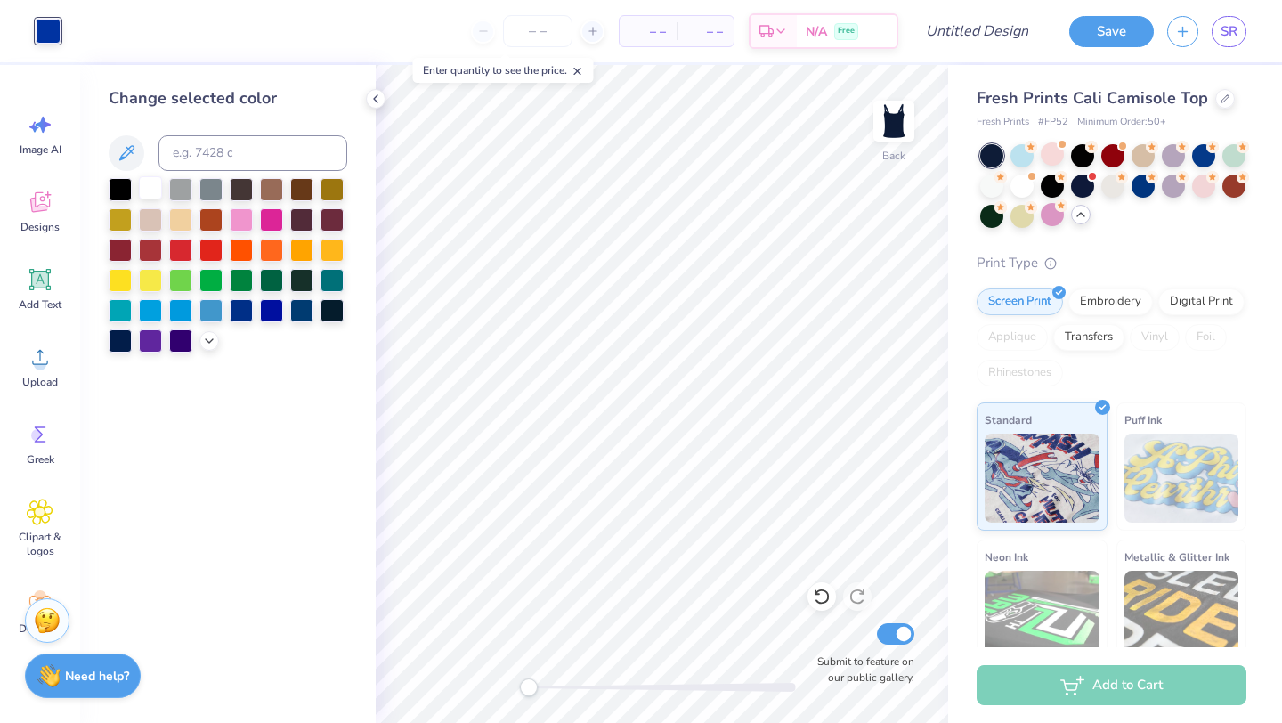
click at [152, 189] on div at bounding box center [150, 187] width 23 height 23
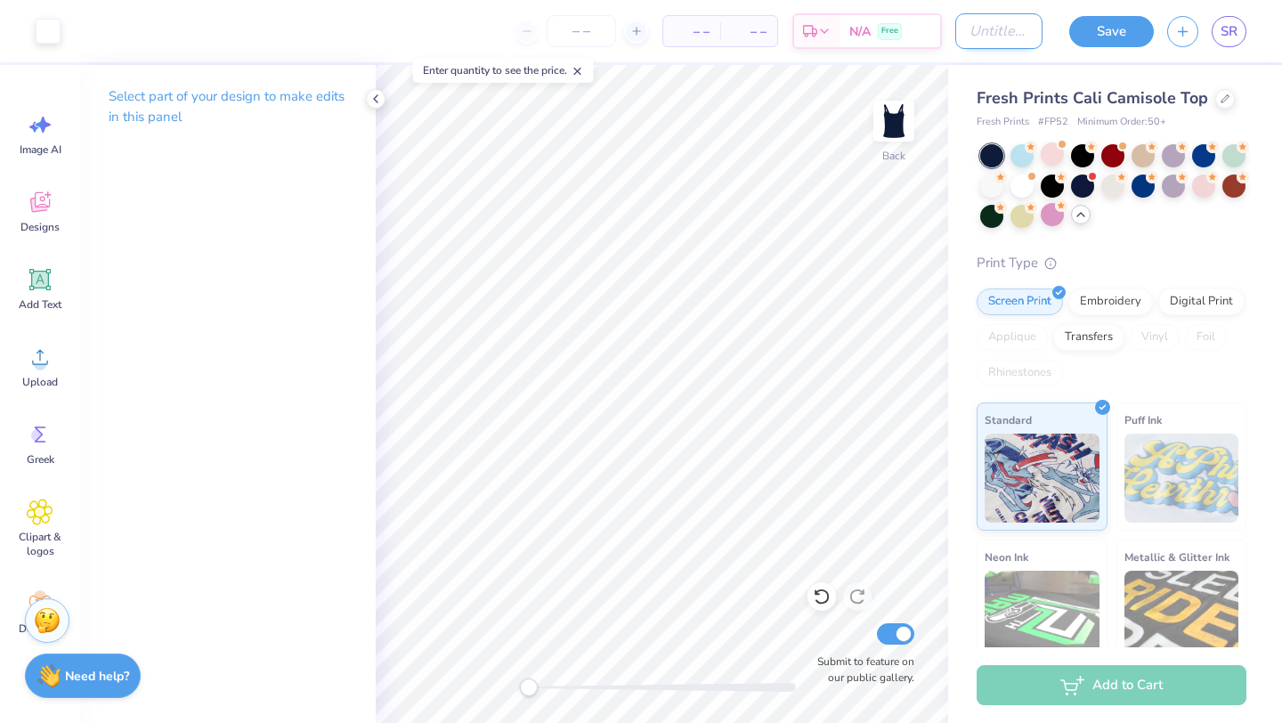
click at [984, 28] on input "Design Title" at bounding box center [999, 31] width 87 height 36
type input "trip"
click at [1118, 28] on button "Save" at bounding box center [1112, 28] width 85 height 31
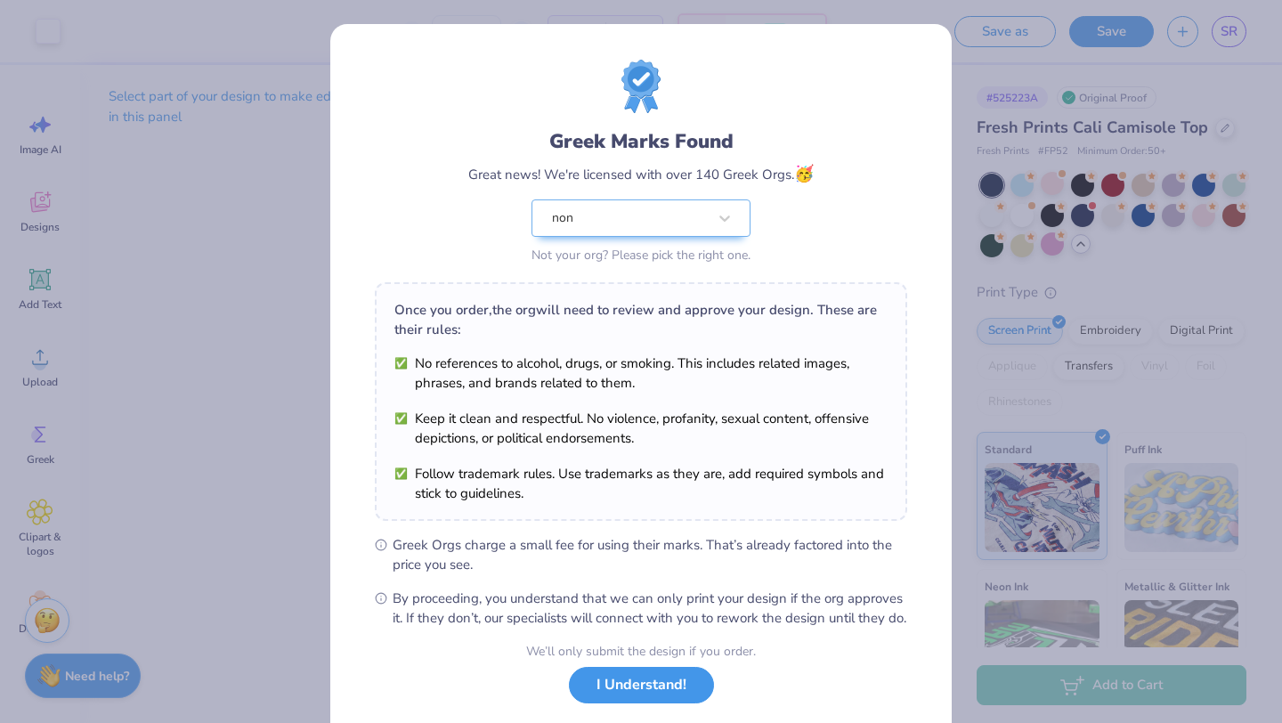
click at [664, 704] on button "I Understand!" at bounding box center [641, 685] width 145 height 37
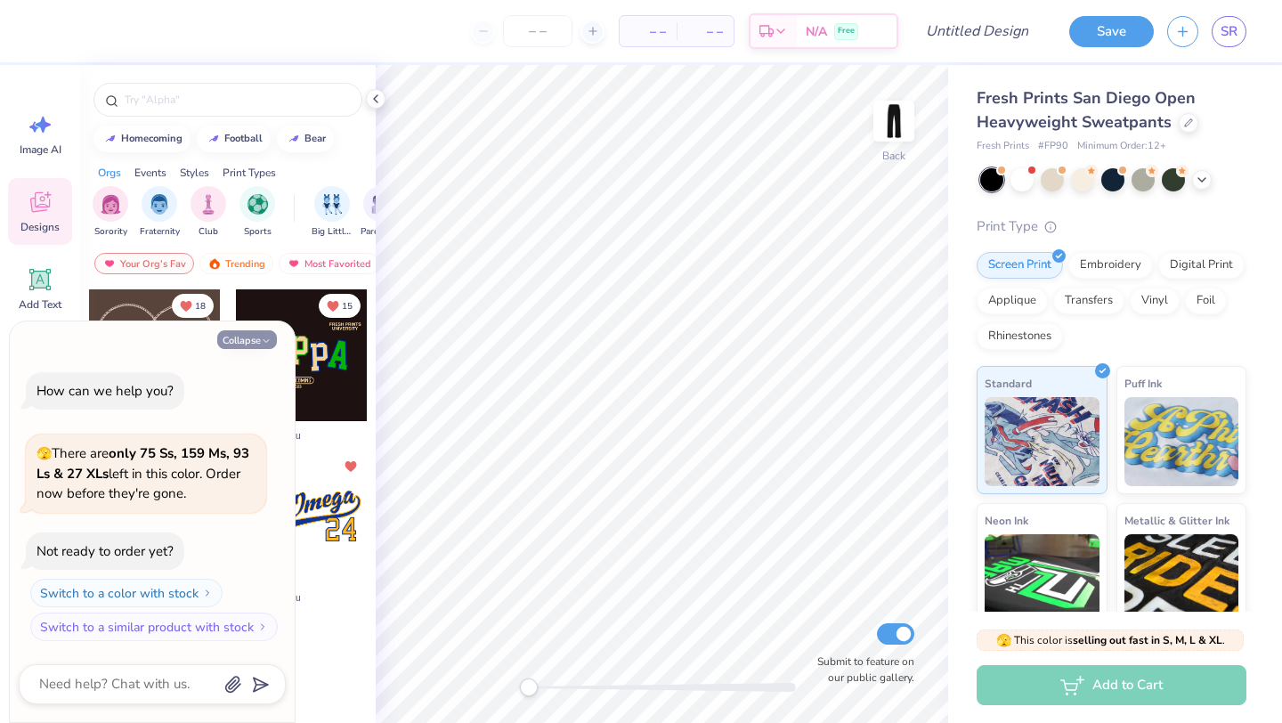
click at [252, 334] on button "Collapse" at bounding box center [247, 339] width 60 height 19
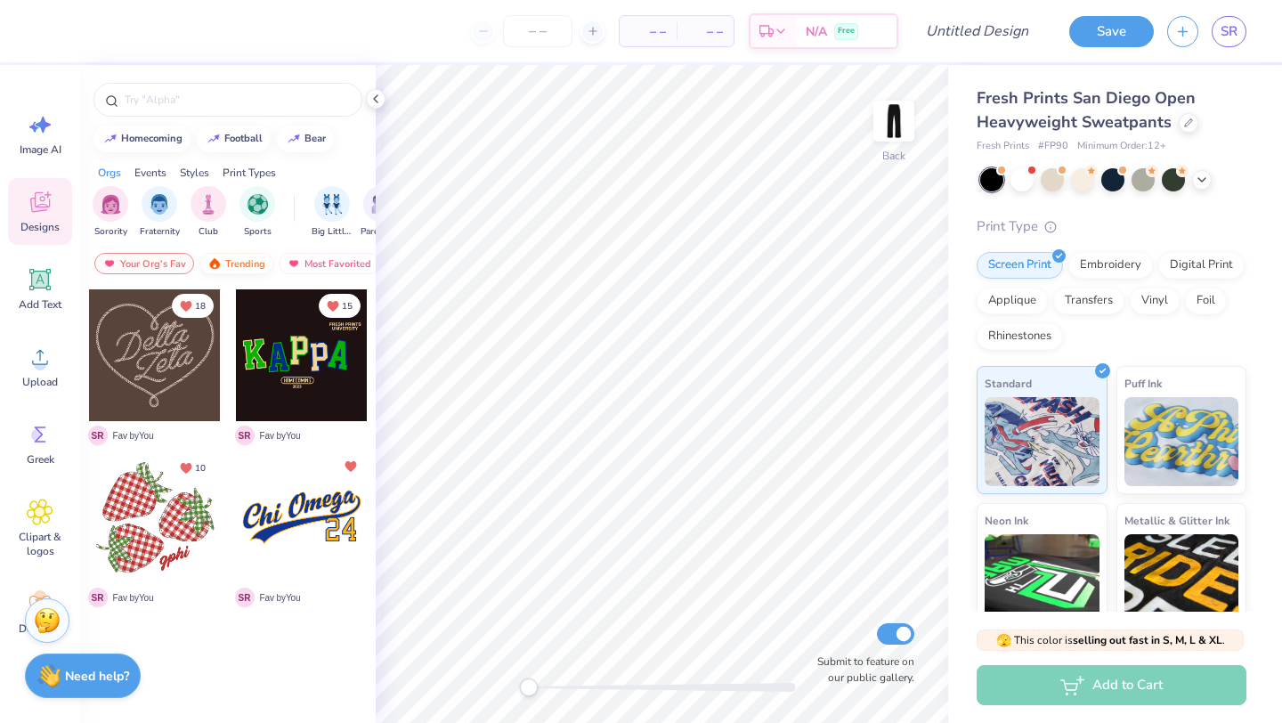
click at [233, 261] on div "Trending" at bounding box center [236, 263] width 74 height 21
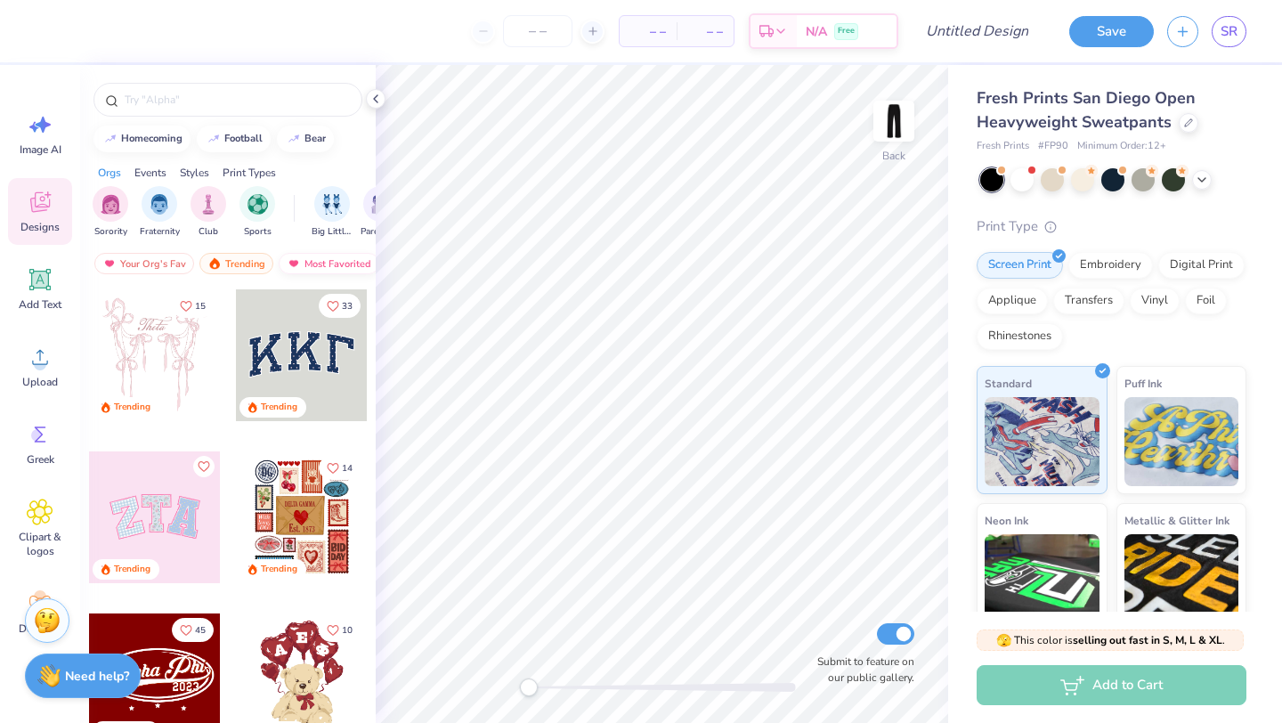
click at [297, 259] on img at bounding box center [294, 263] width 14 height 12
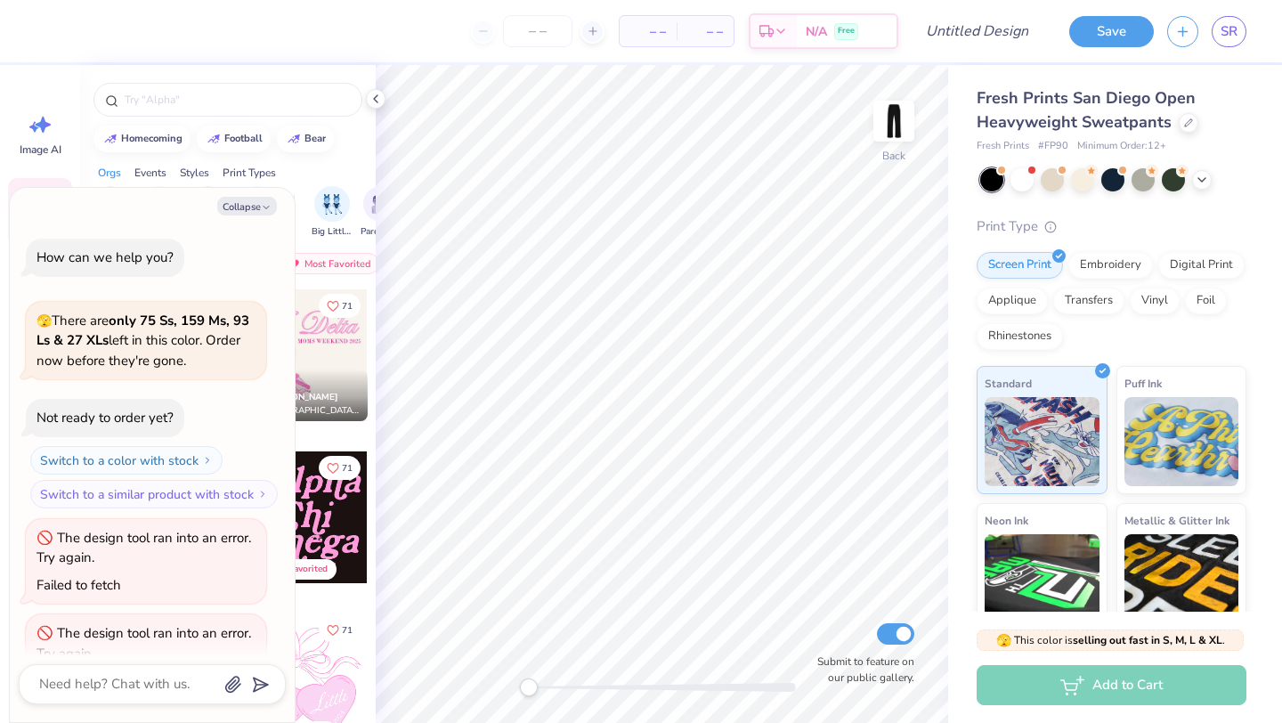
scroll to position [58, 0]
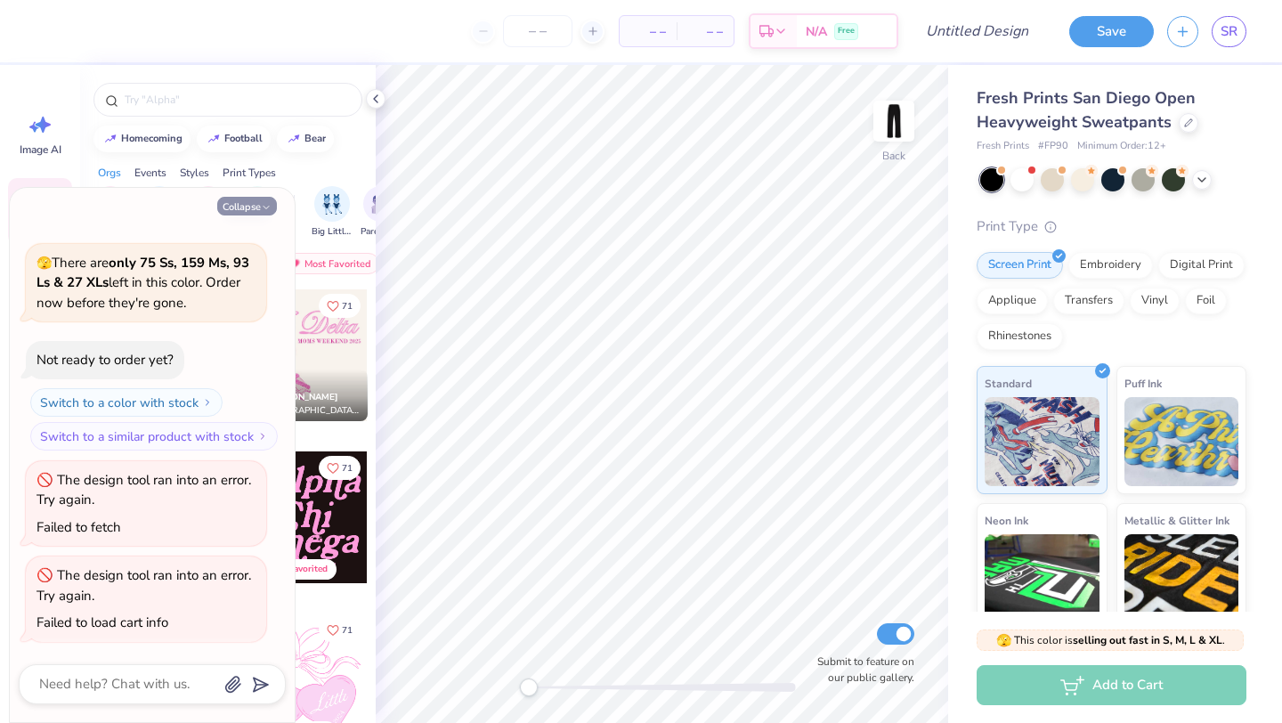
click at [234, 201] on button "Collapse" at bounding box center [247, 206] width 60 height 19
type textarea "x"
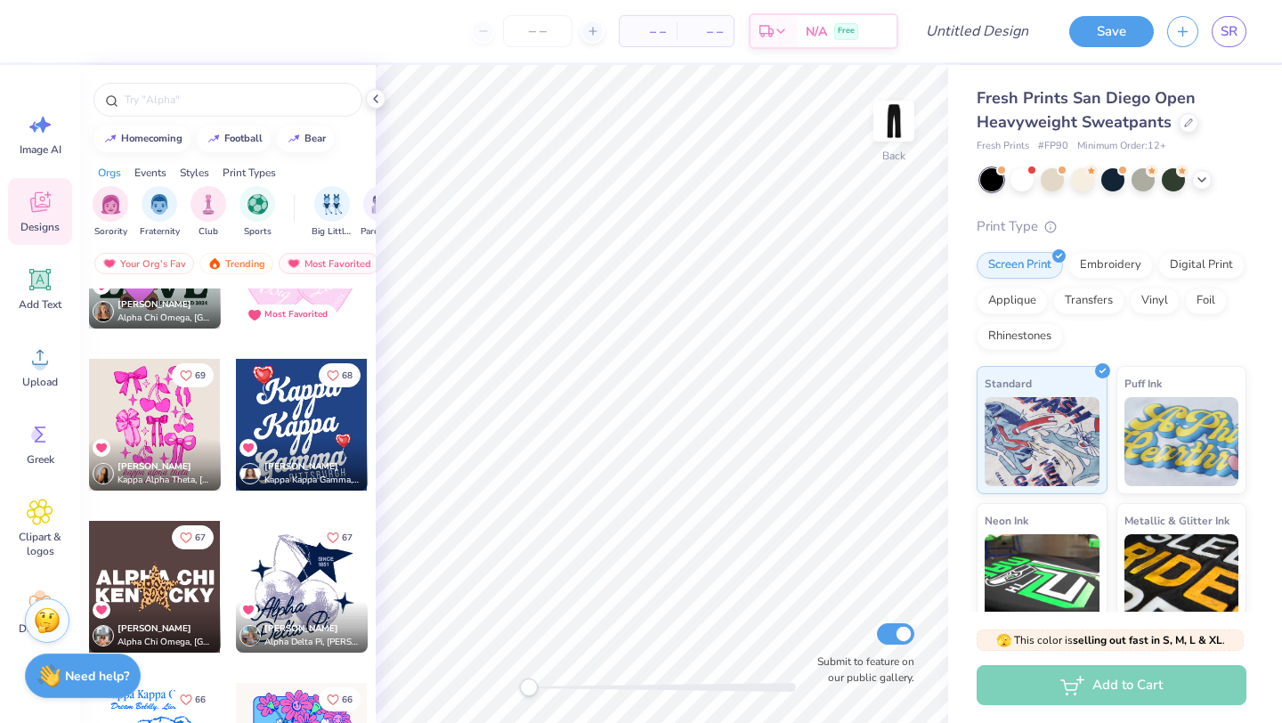
scroll to position [4523, 0]
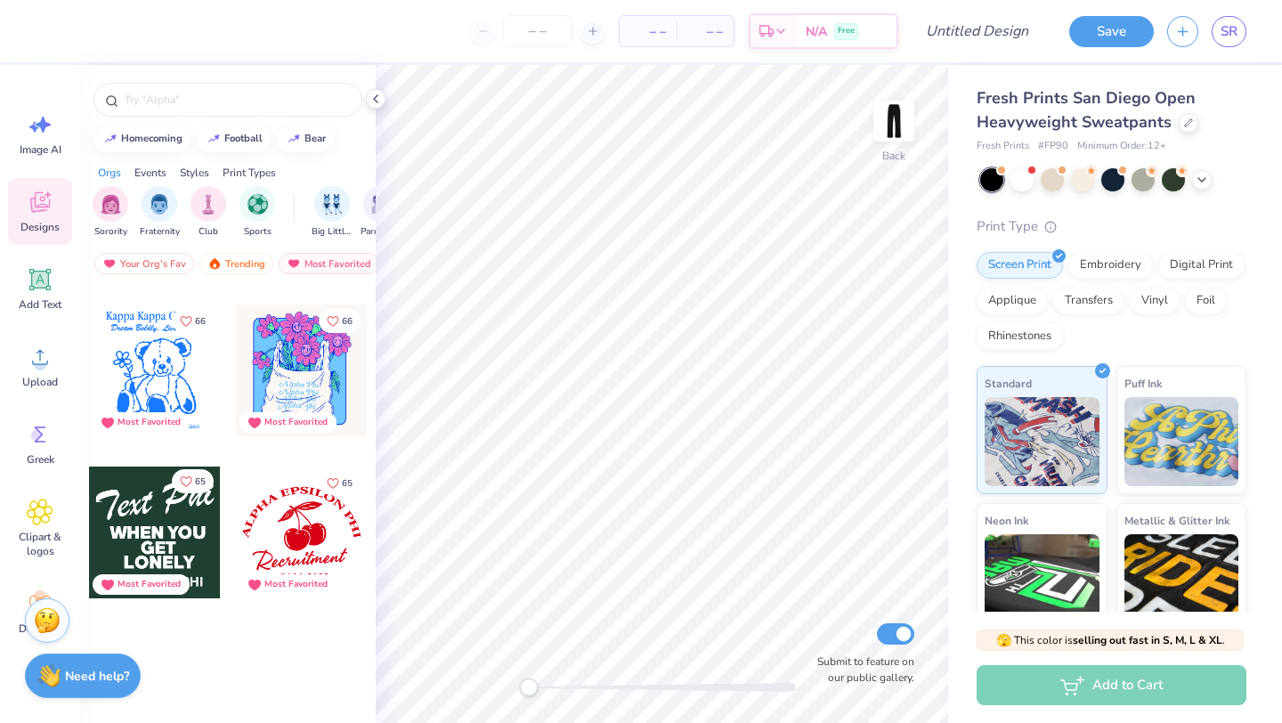
click at [197, 473] on button "65" at bounding box center [193, 481] width 42 height 24
click at [175, 537] on div at bounding box center [155, 533] width 132 height 132
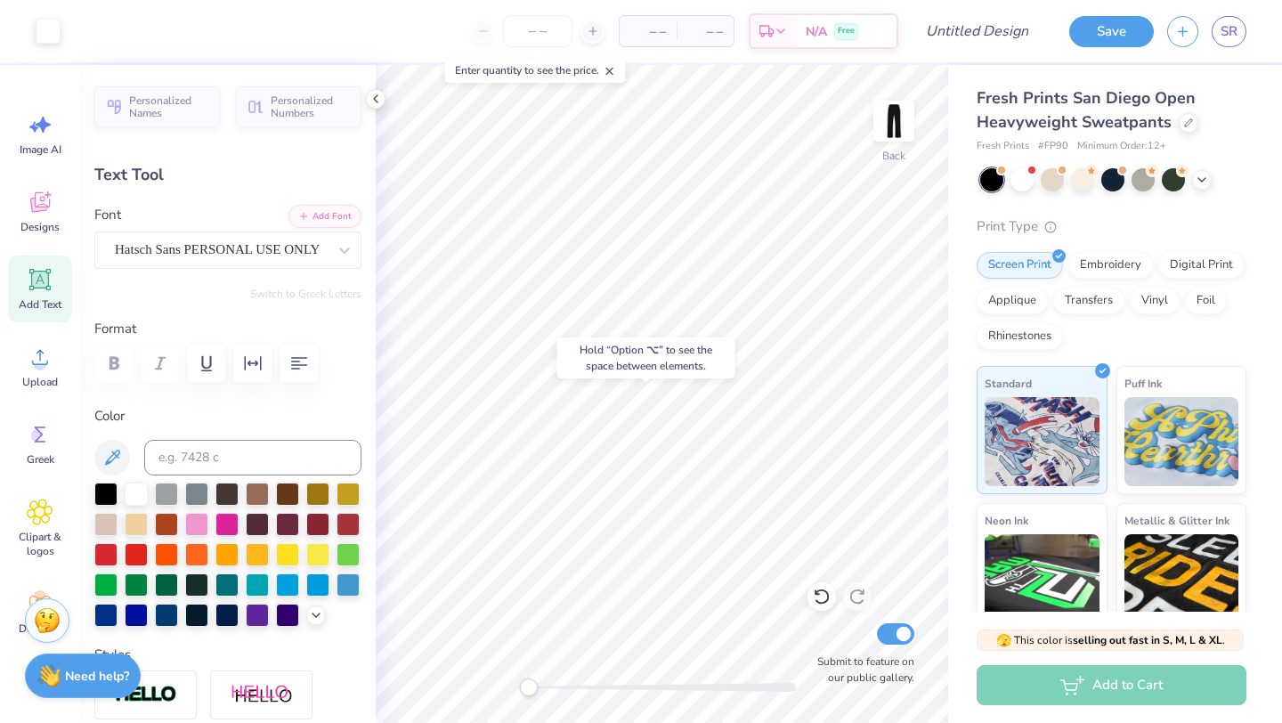
type input "3.17"
type input "27.76"
type textarea "Tau sigma"
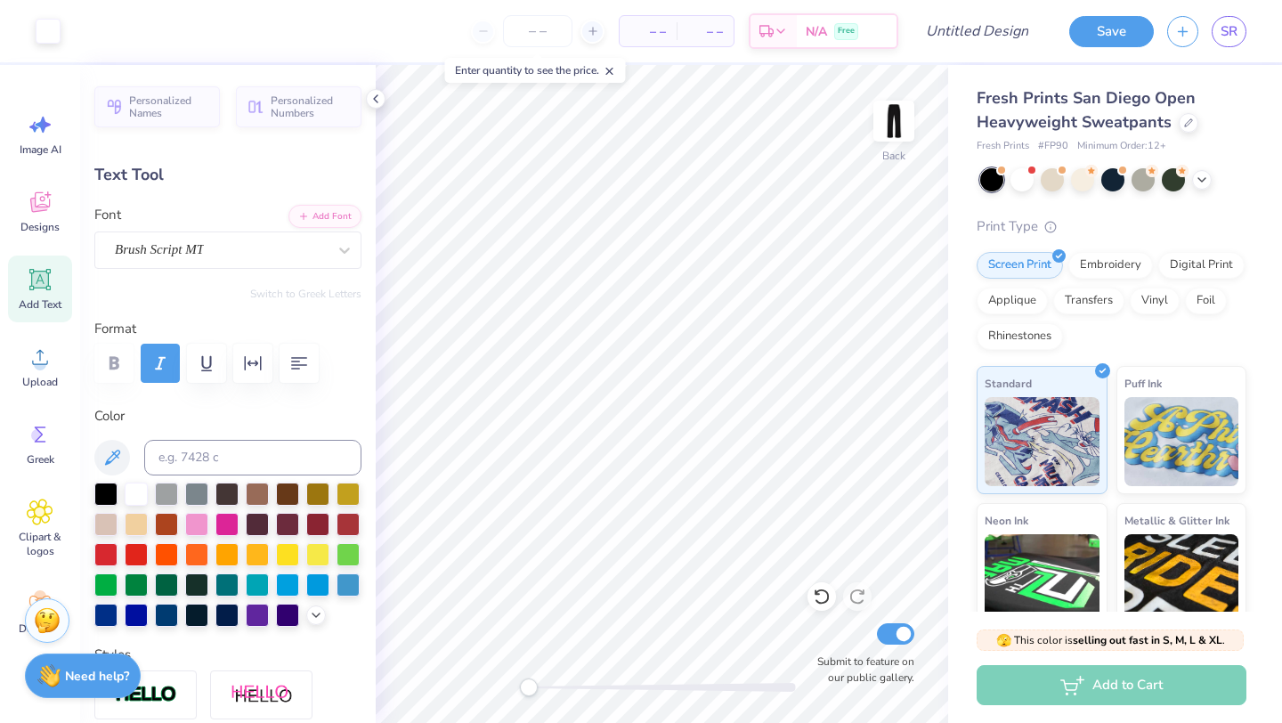
type input "0.0"
type input "10.78"
type input "2.56"
type input "22.94"
type input "0.0"
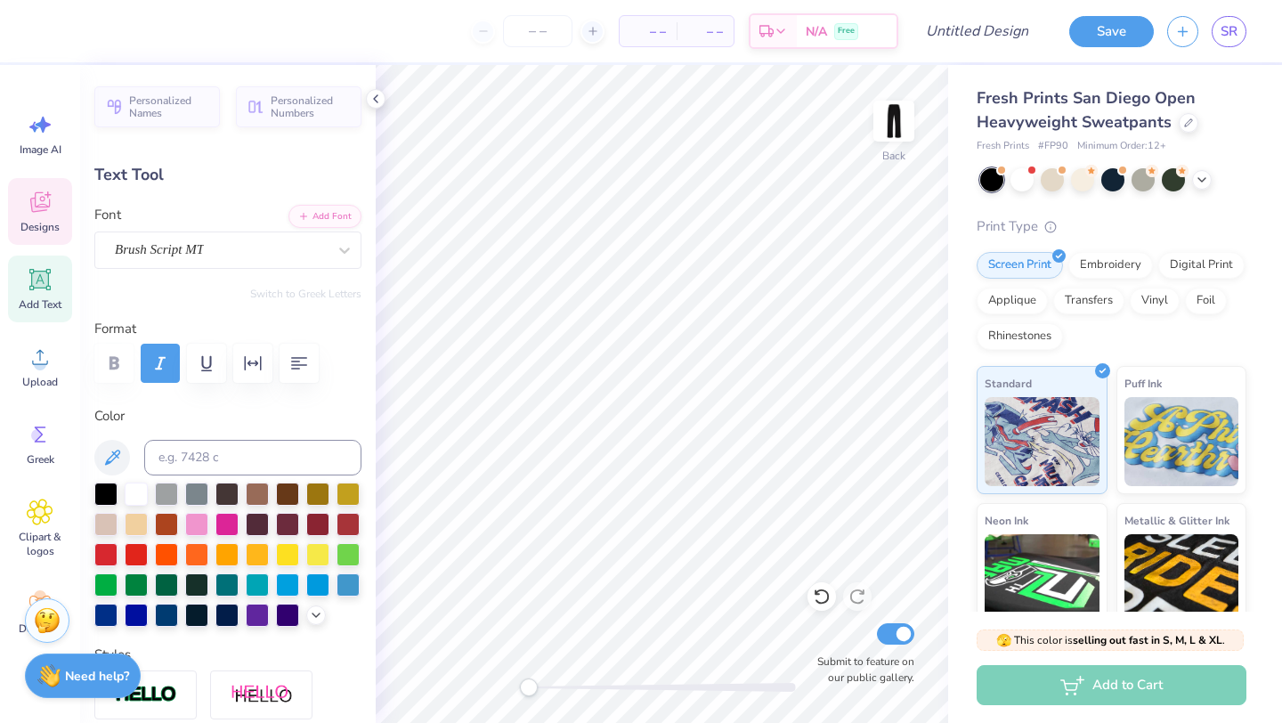
click at [39, 186] on div "Designs" at bounding box center [40, 211] width 64 height 67
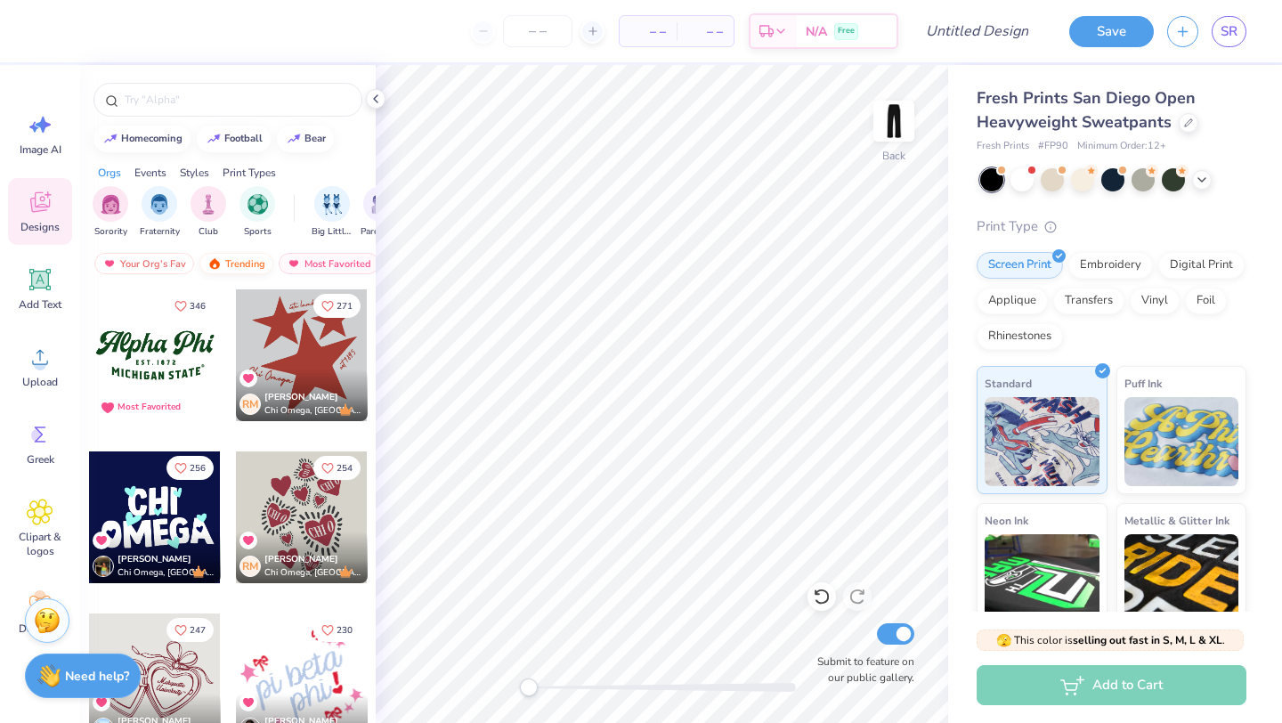
click at [240, 263] on div "Trending" at bounding box center [236, 263] width 74 height 21
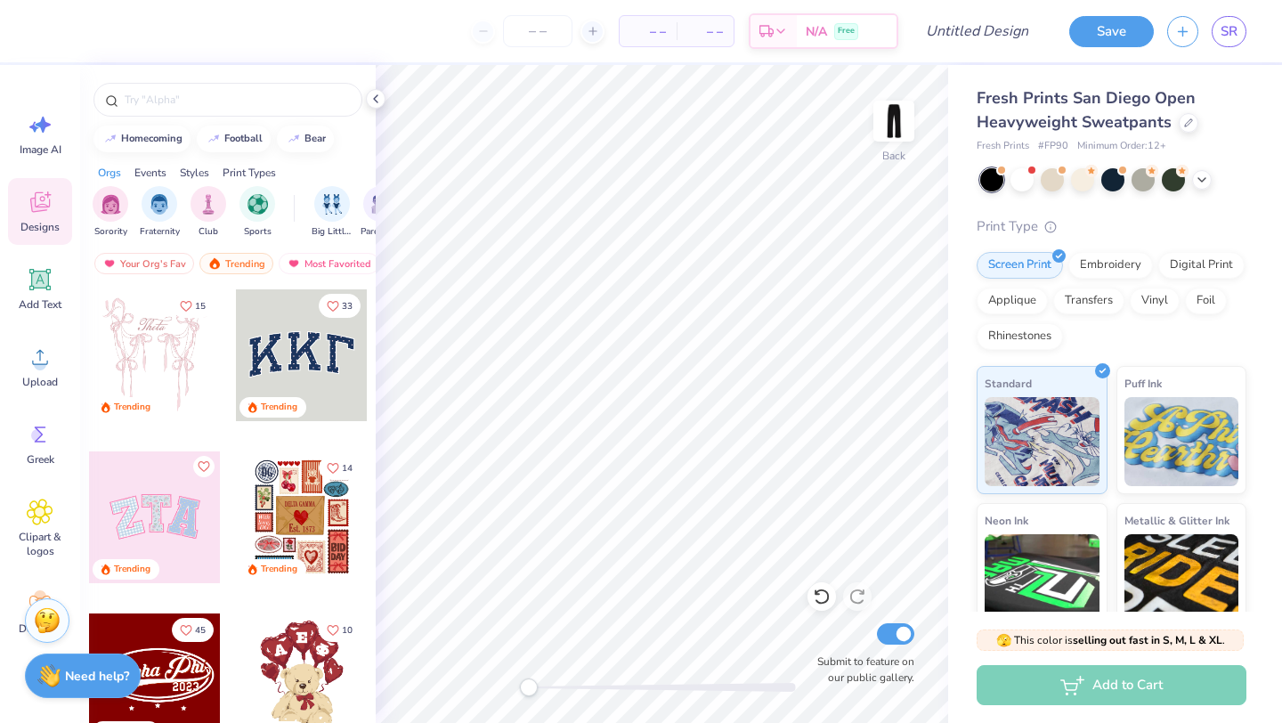
click at [295, 362] on div at bounding box center [302, 355] width 132 height 132
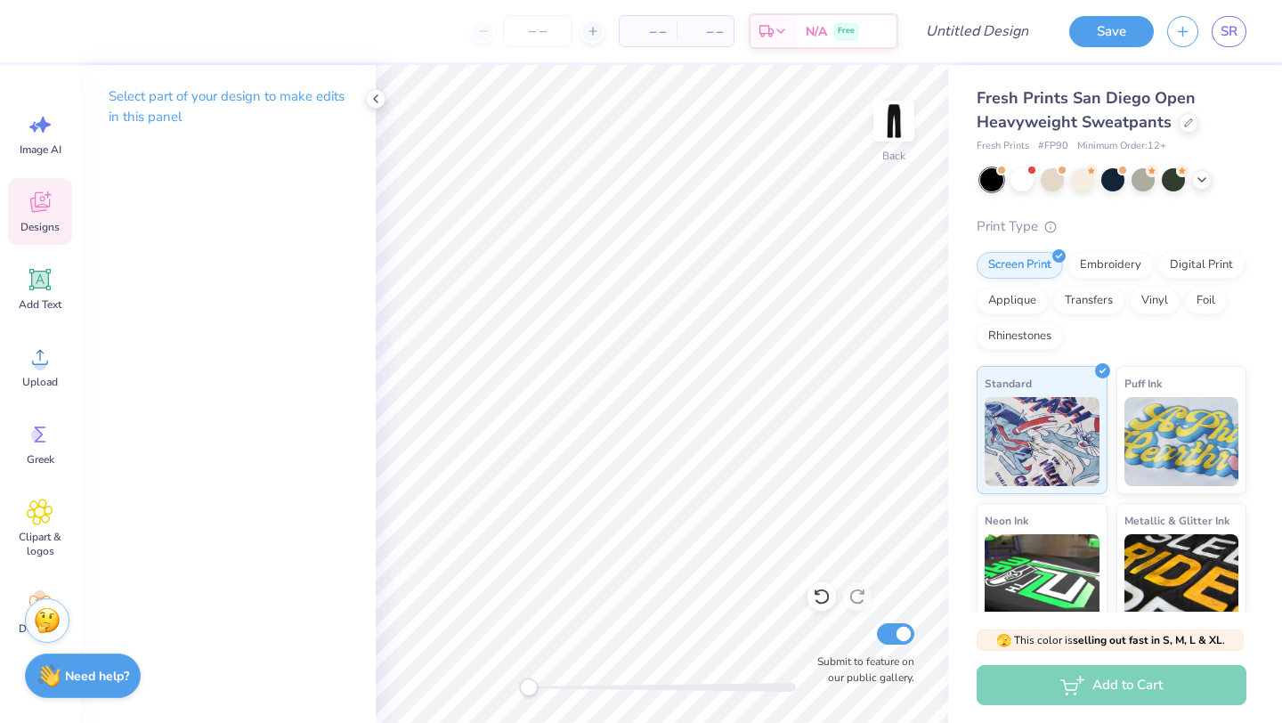
click at [31, 213] on icon at bounding box center [40, 202] width 27 height 27
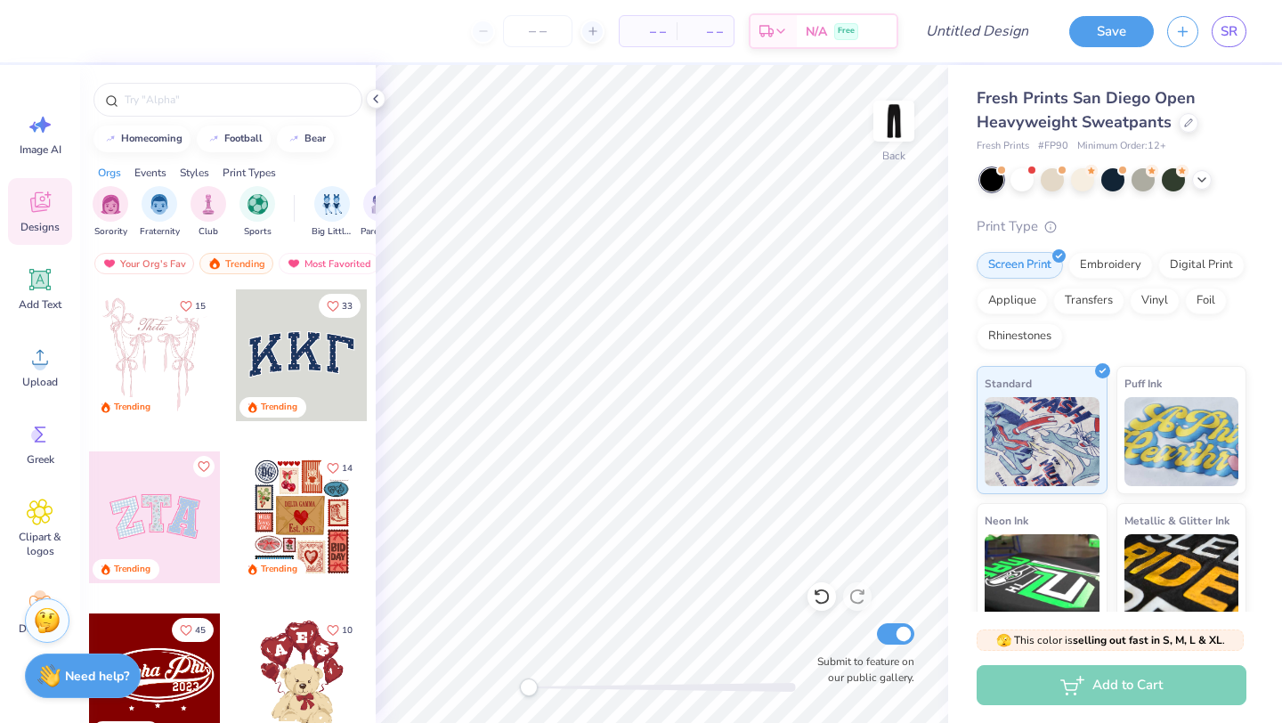
click at [315, 363] on div at bounding box center [302, 355] width 132 height 132
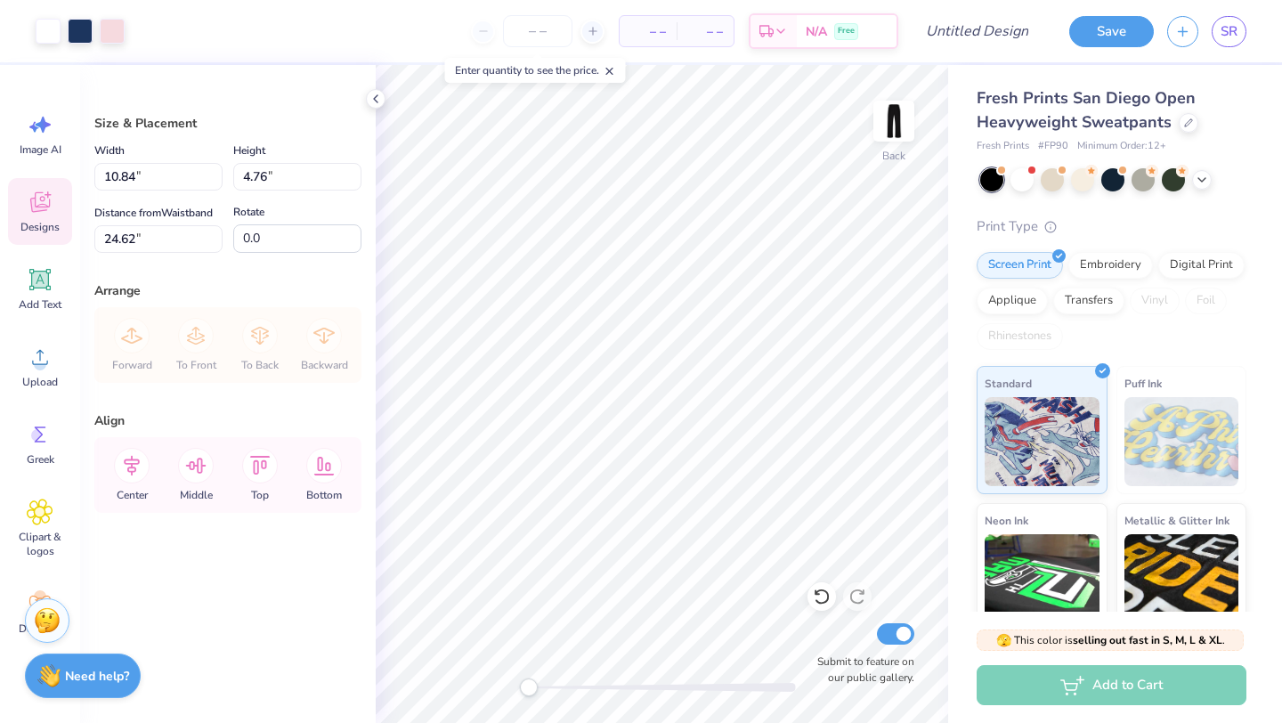
click at [32, 208] on icon at bounding box center [39, 205] width 17 height 14
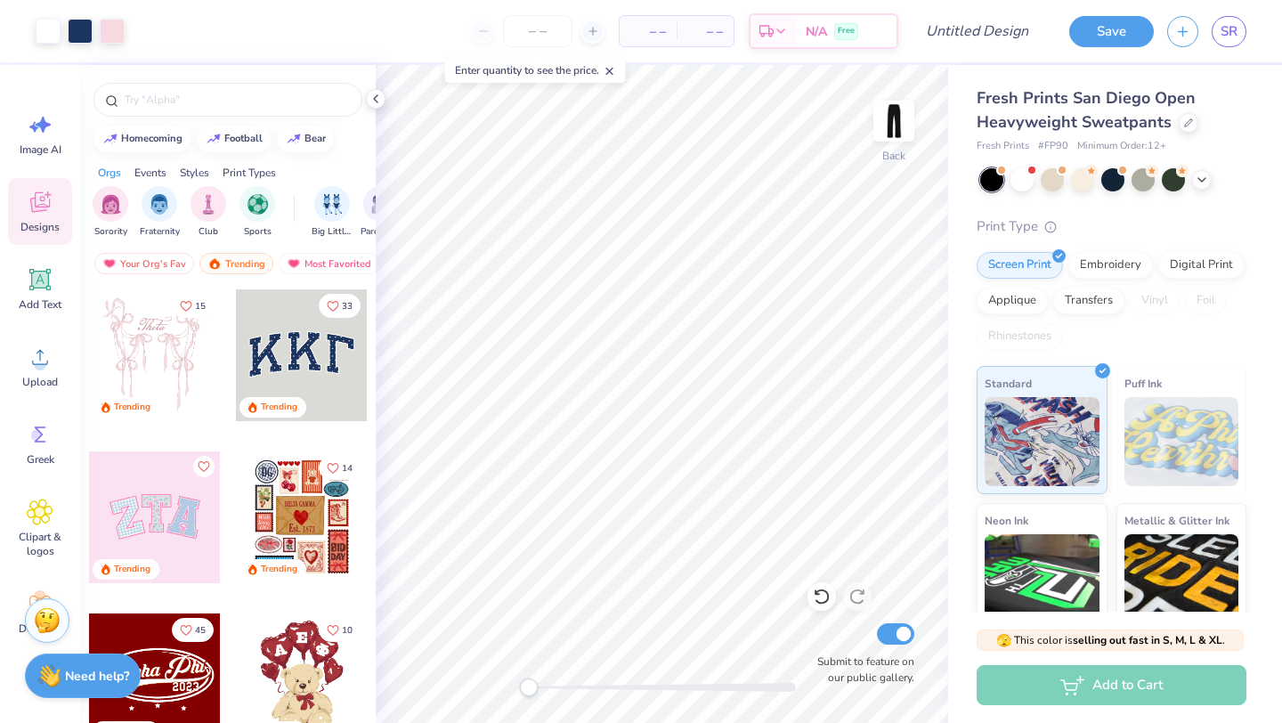
click at [289, 318] on div at bounding box center [302, 355] width 132 height 132
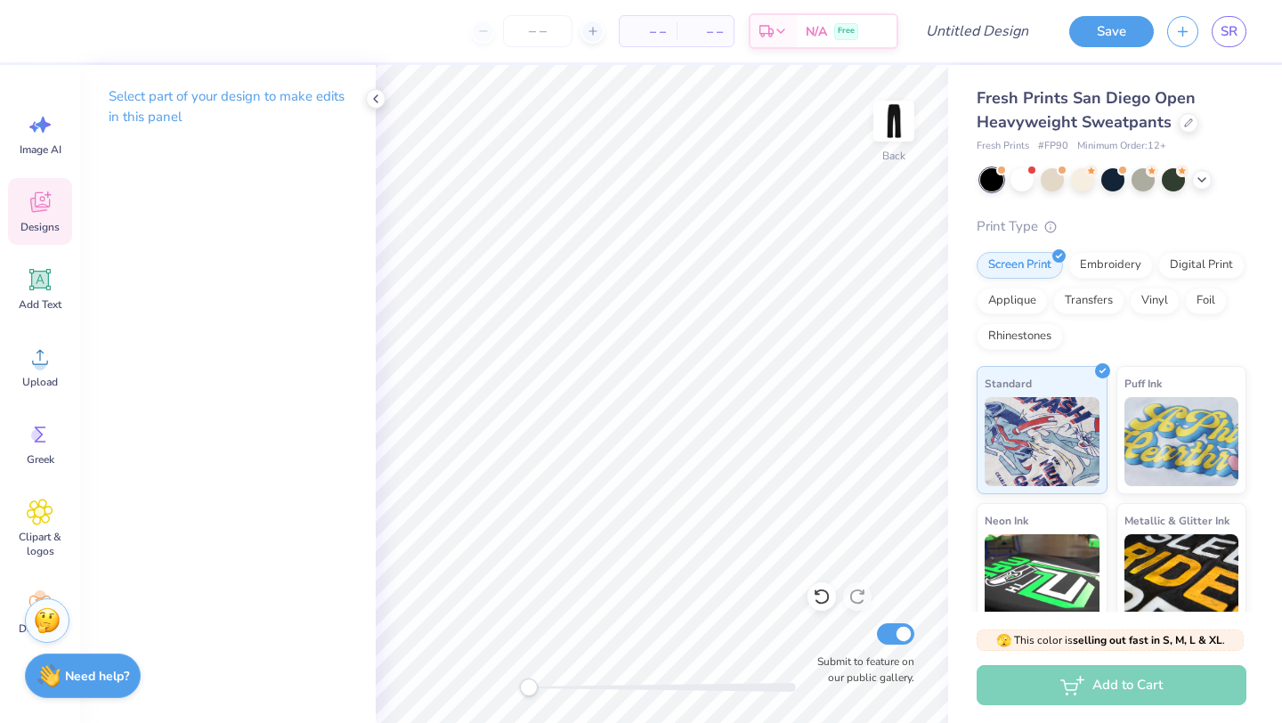
click at [29, 210] on icon at bounding box center [40, 202] width 27 height 27
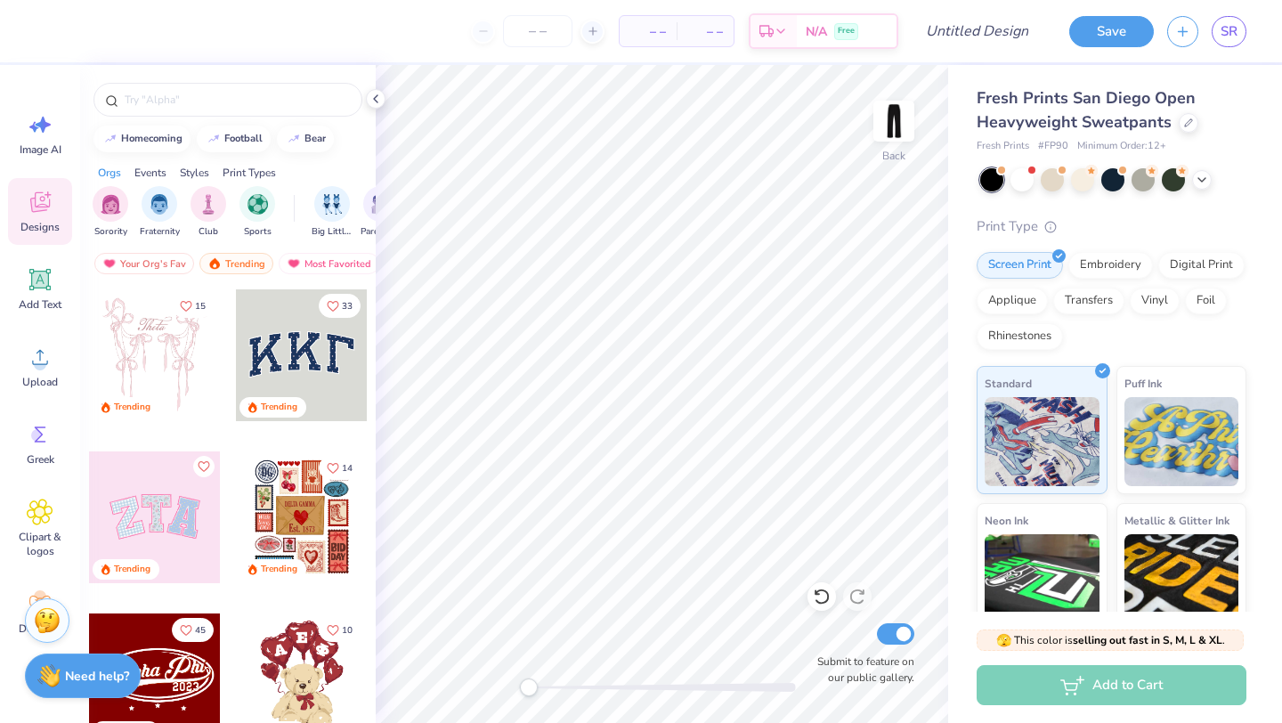
click at [310, 361] on div at bounding box center [302, 355] width 132 height 132
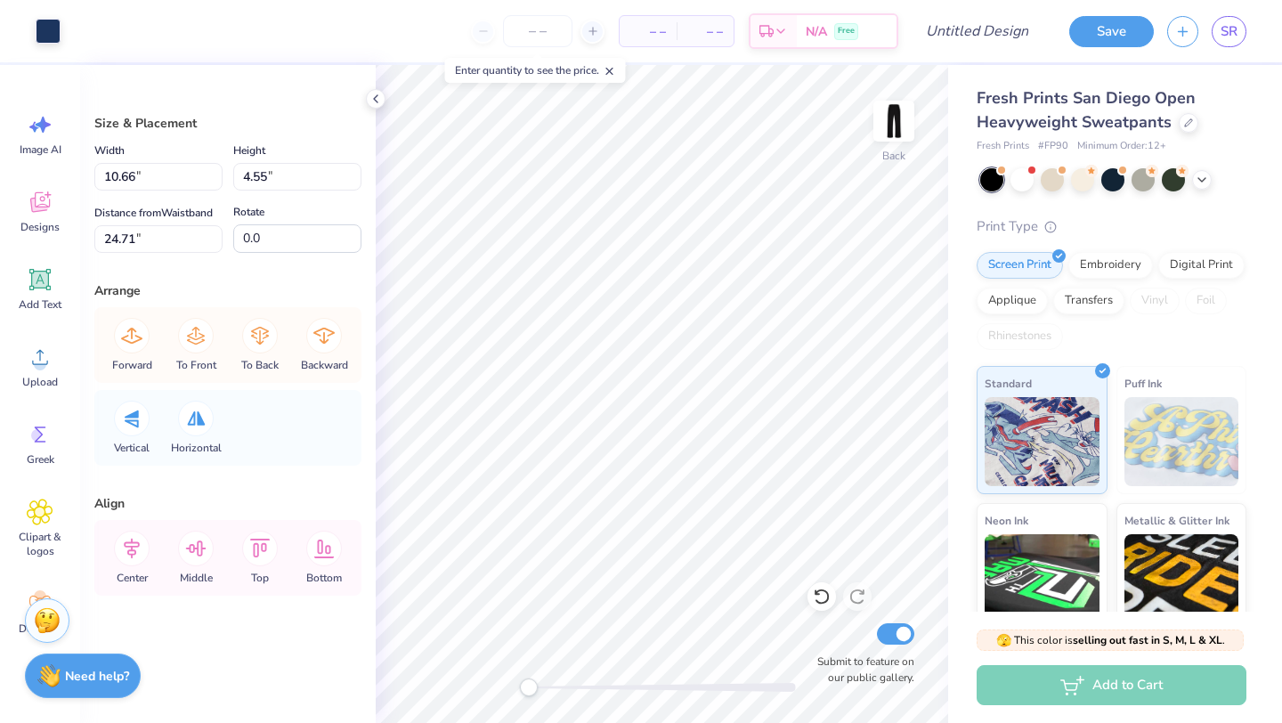
click at [810, 569] on div "If we like your design, we'll flex it on our site with your name on it so you c…" at bounding box center [861, 581] width 178 height 57
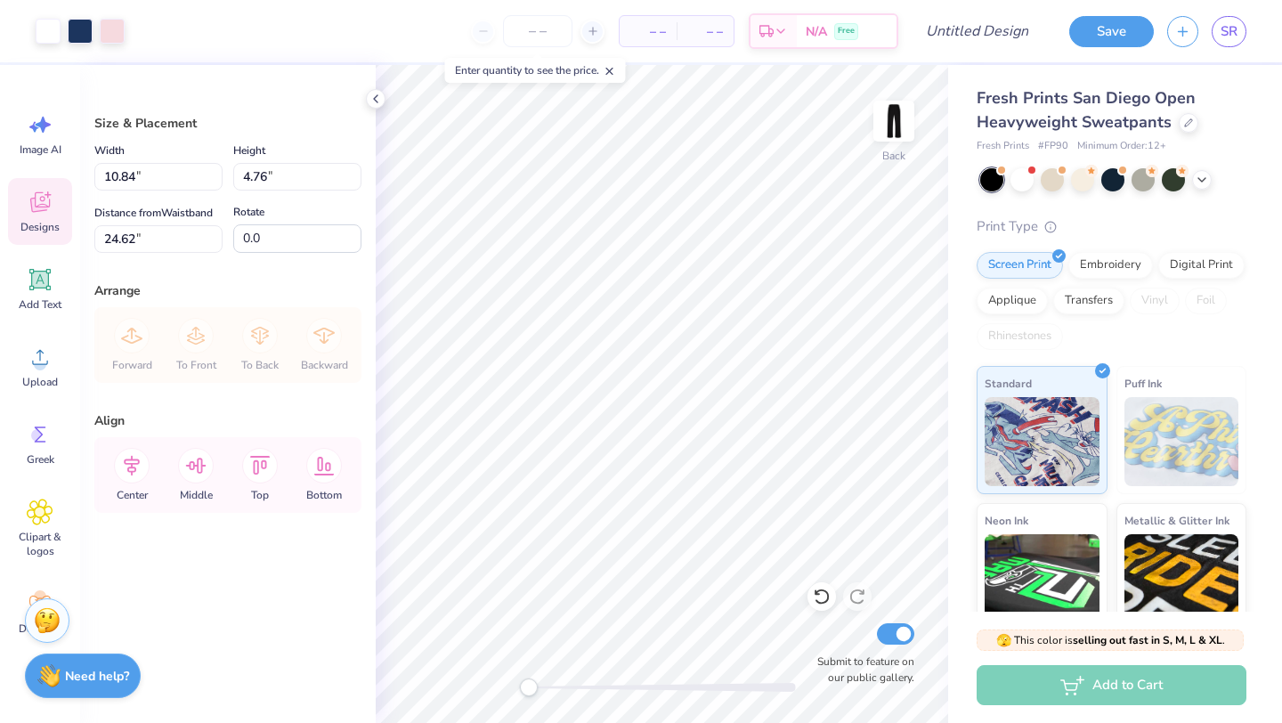
click at [28, 198] on icon at bounding box center [40, 202] width 27 height 27
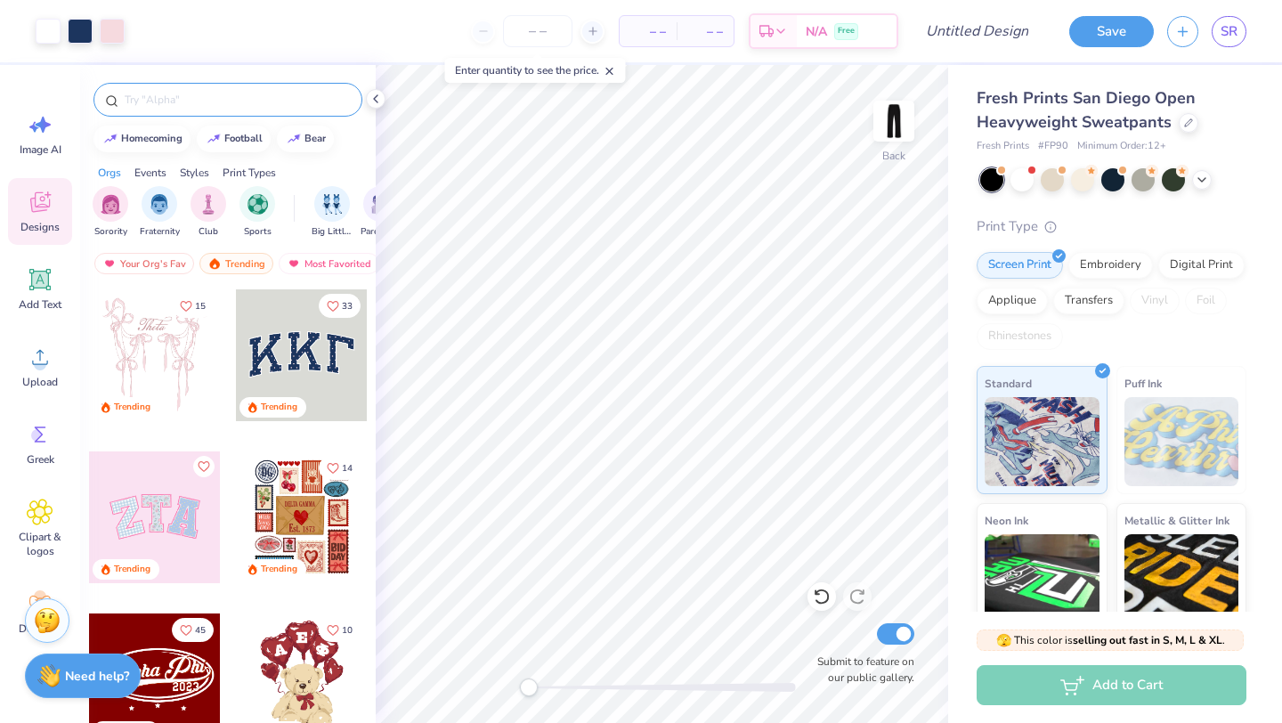
click at [181, 102] on input "text" at bounding box center [237, 100] width 228 height 18
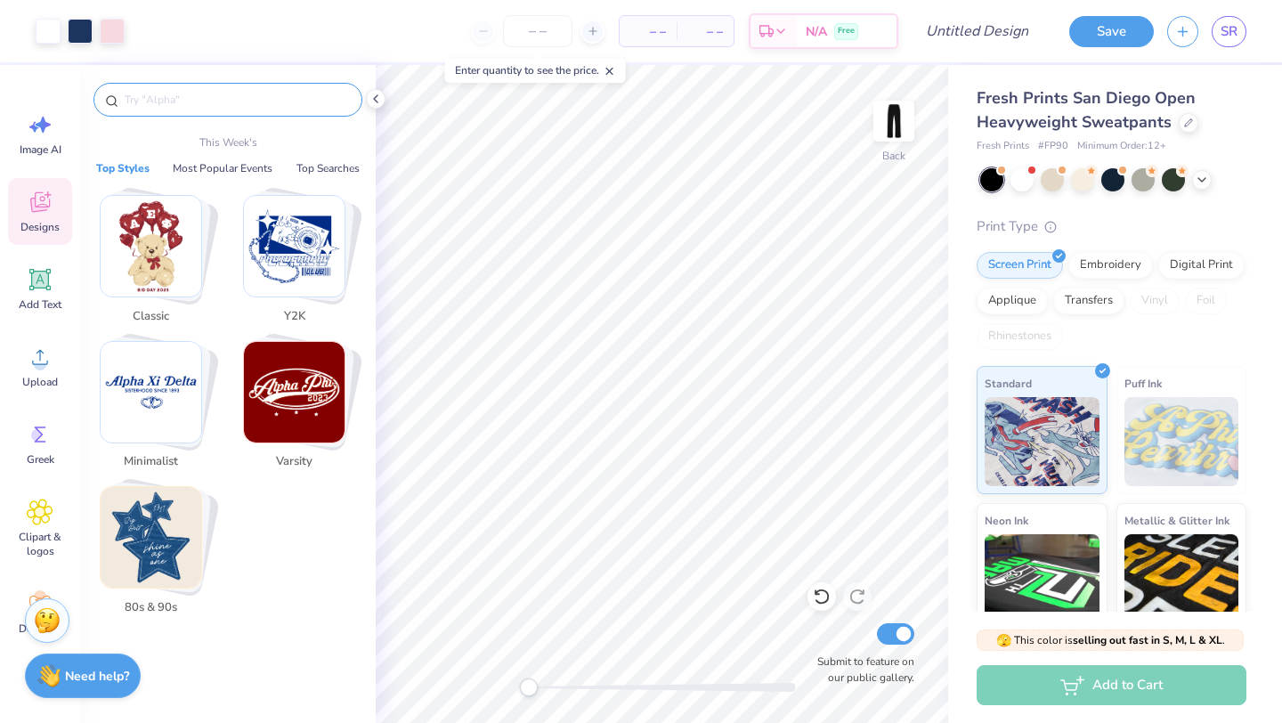
type input "o"
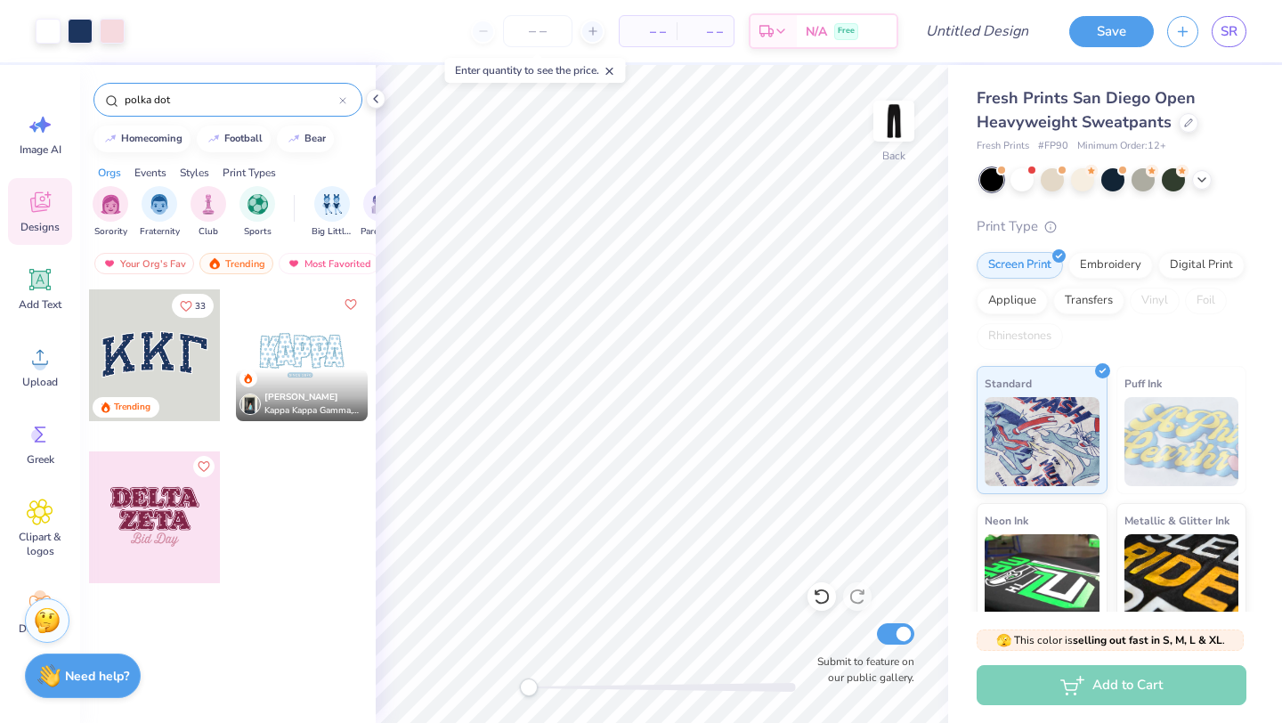
type input "polka dot"
click at [160, 341] on div at bounding box center [155, 355] width 132 height 132
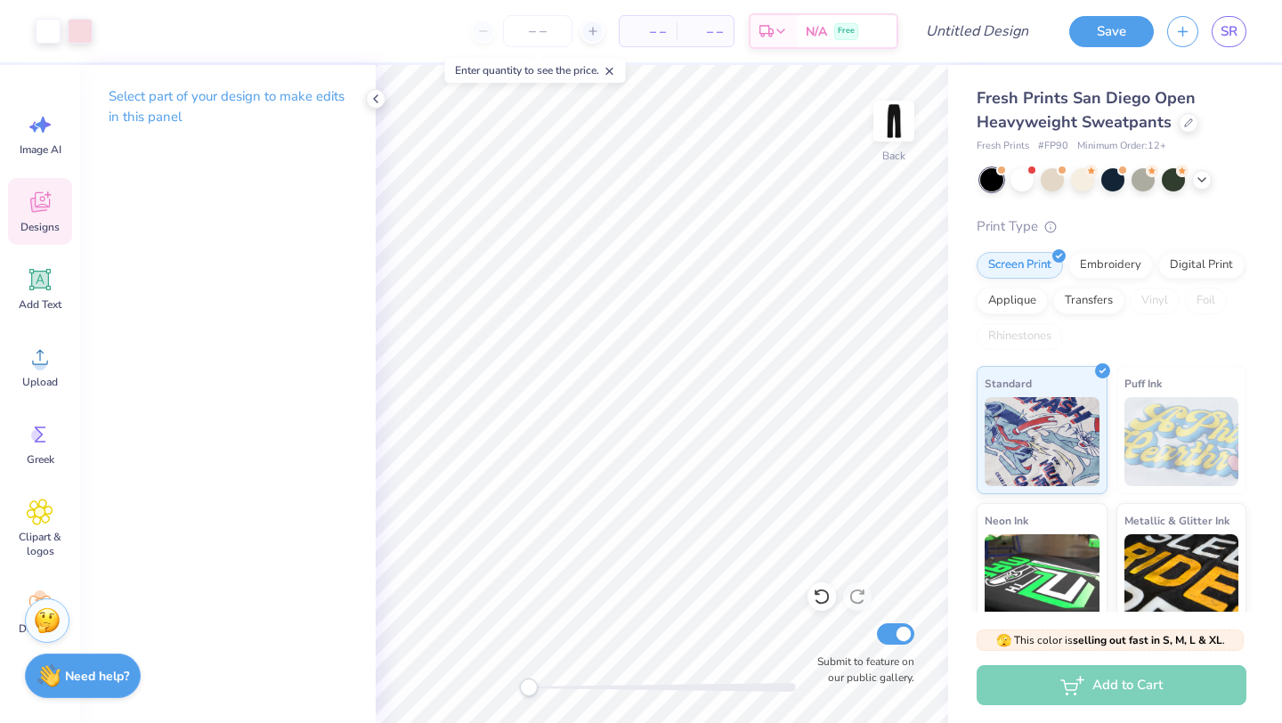
click at [54, 214] on div "Designs" at bounding box center [40, 211] width 64 height 67
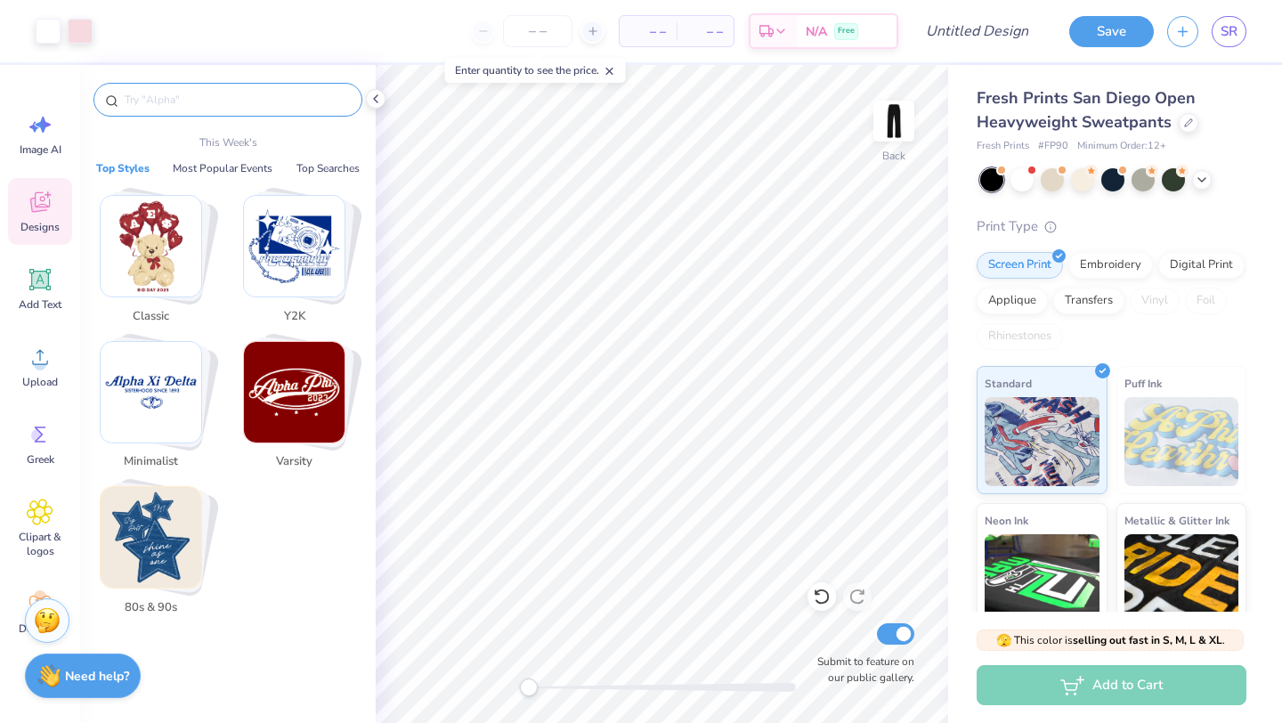
click at [248, 108] on div at bounding box center [228, 100] width 269 height 34
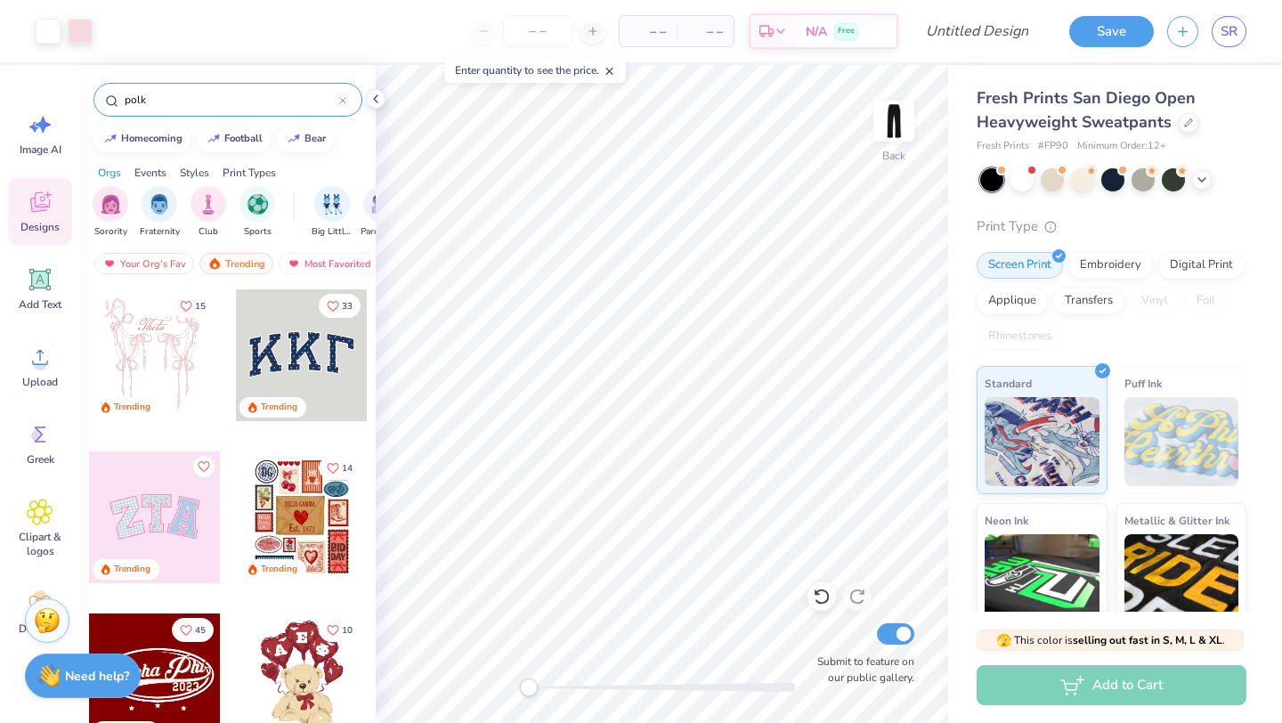
type input "polka"
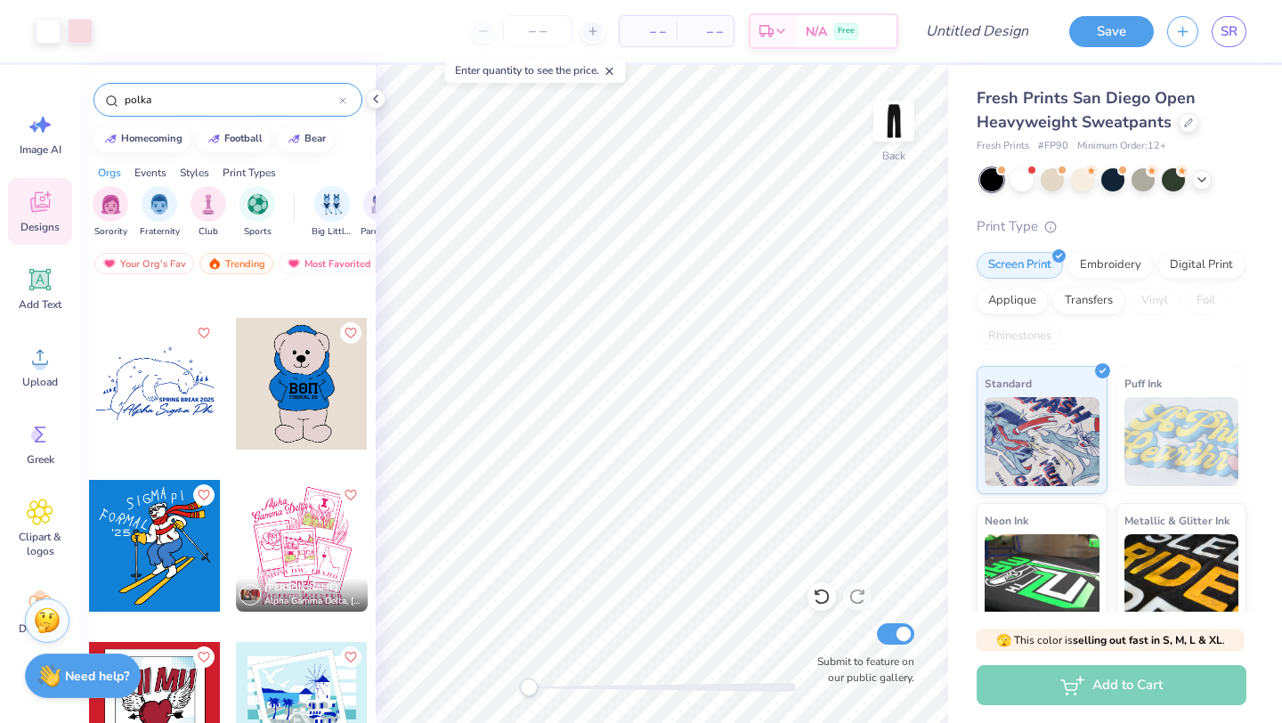
scroll to position [1119, 0]
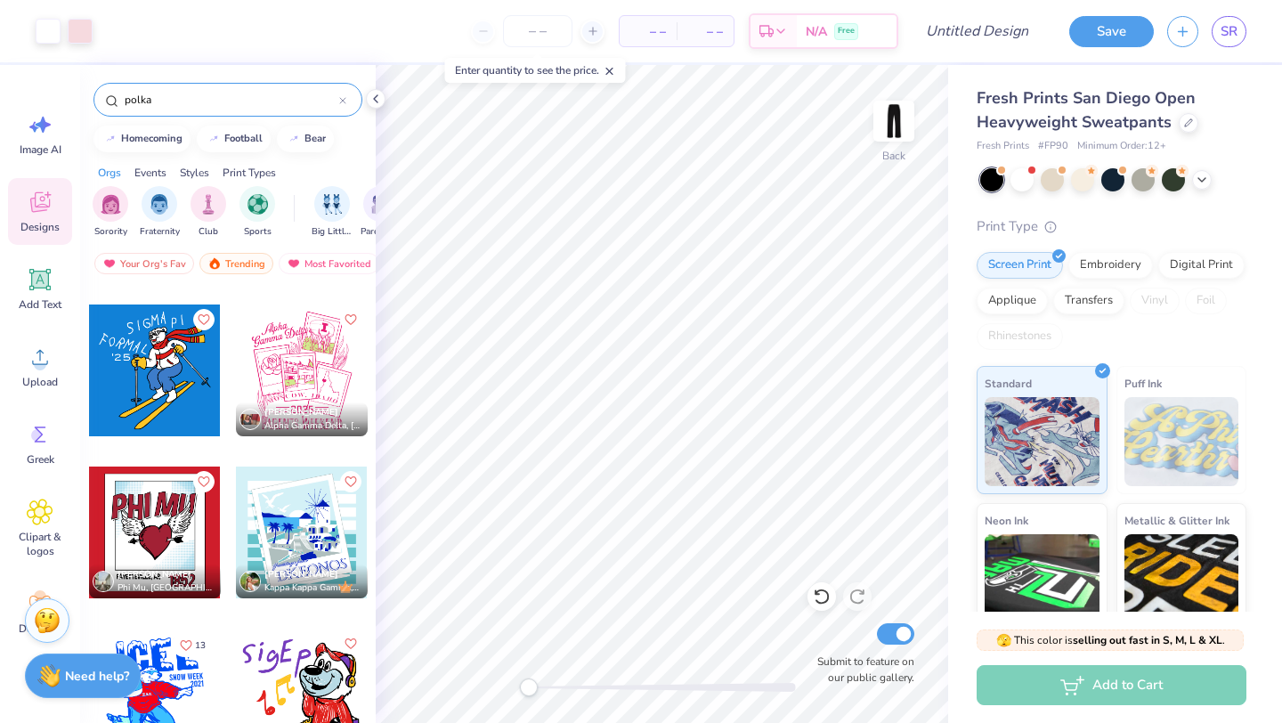
click at [343, 94] on div at bounding box center [342, 100] width 7 height 16
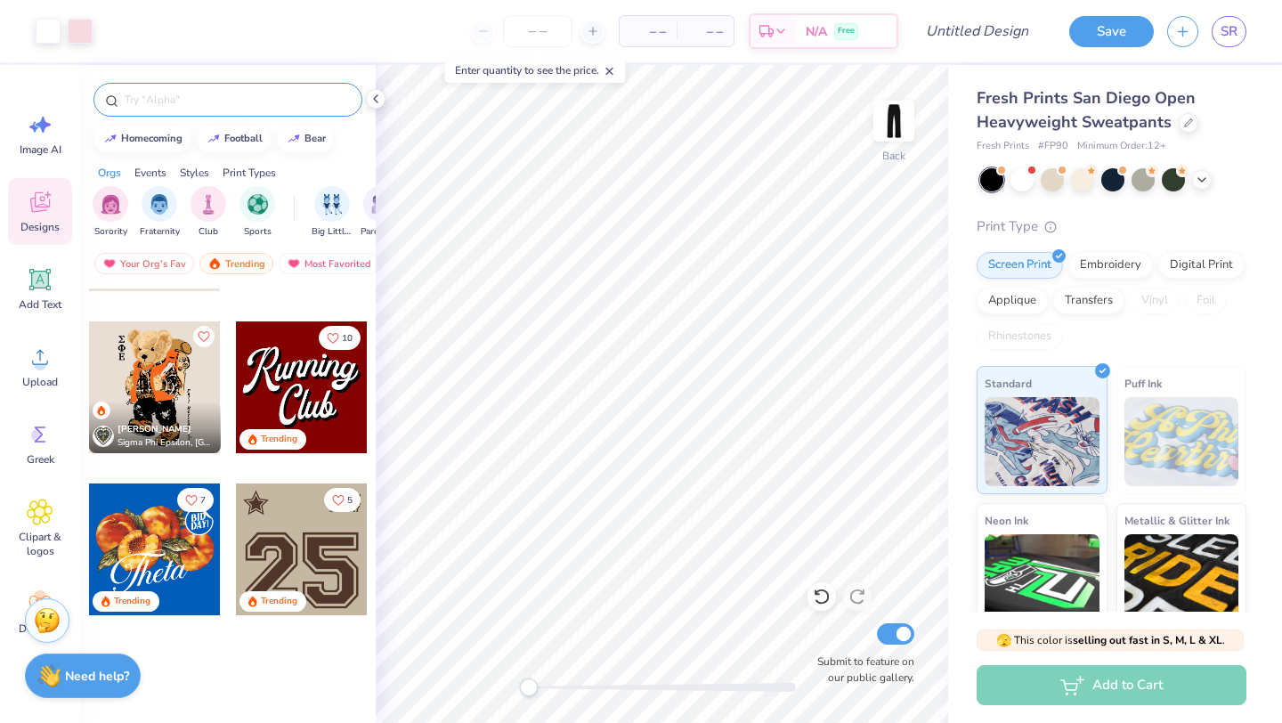
scroll to position [2092, 0]
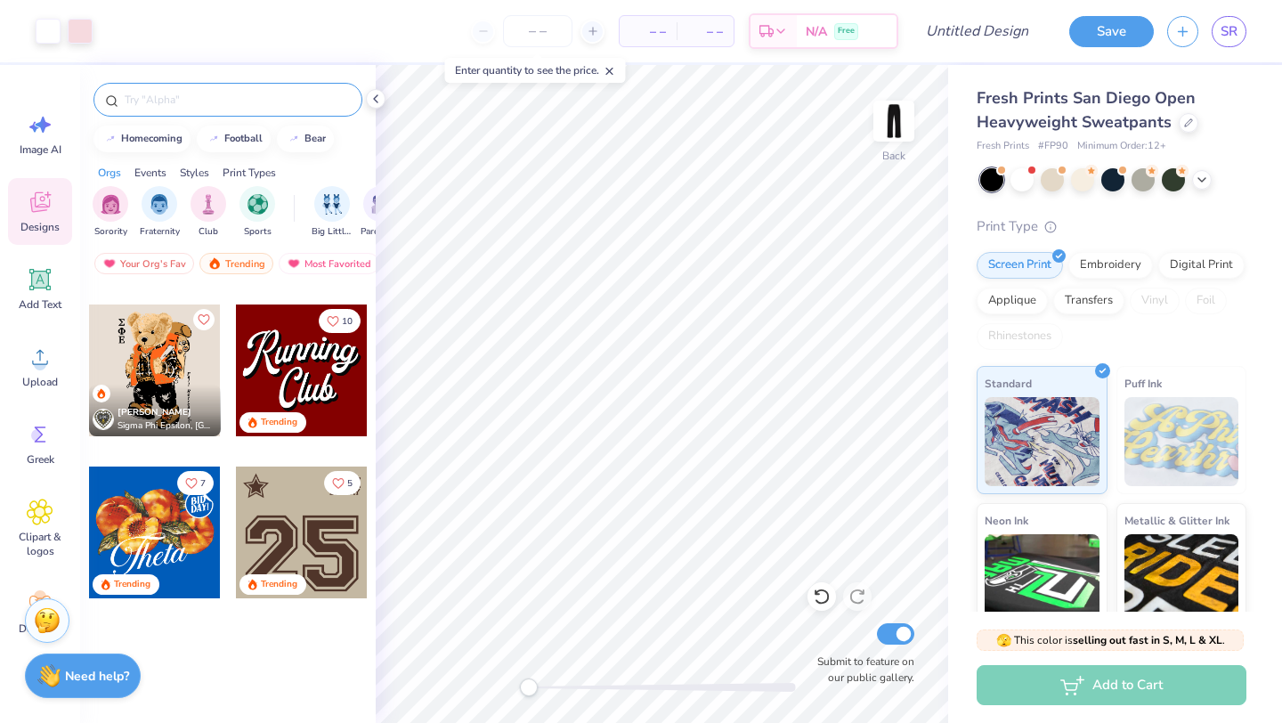
click at [194, 102] on input "text" at bounding box center [237, 100] width 228 height 18
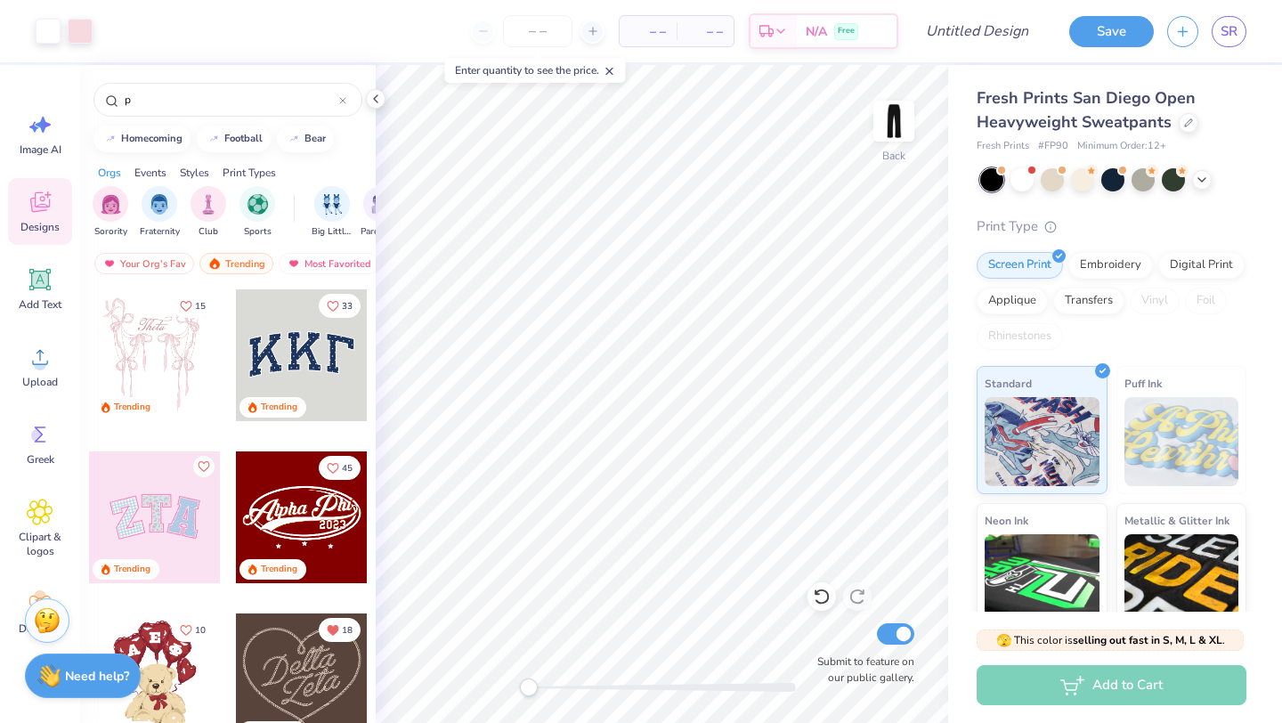
type input "p"
click at [178, 493] on div at bounding box center [155, 518] width 132 height 132
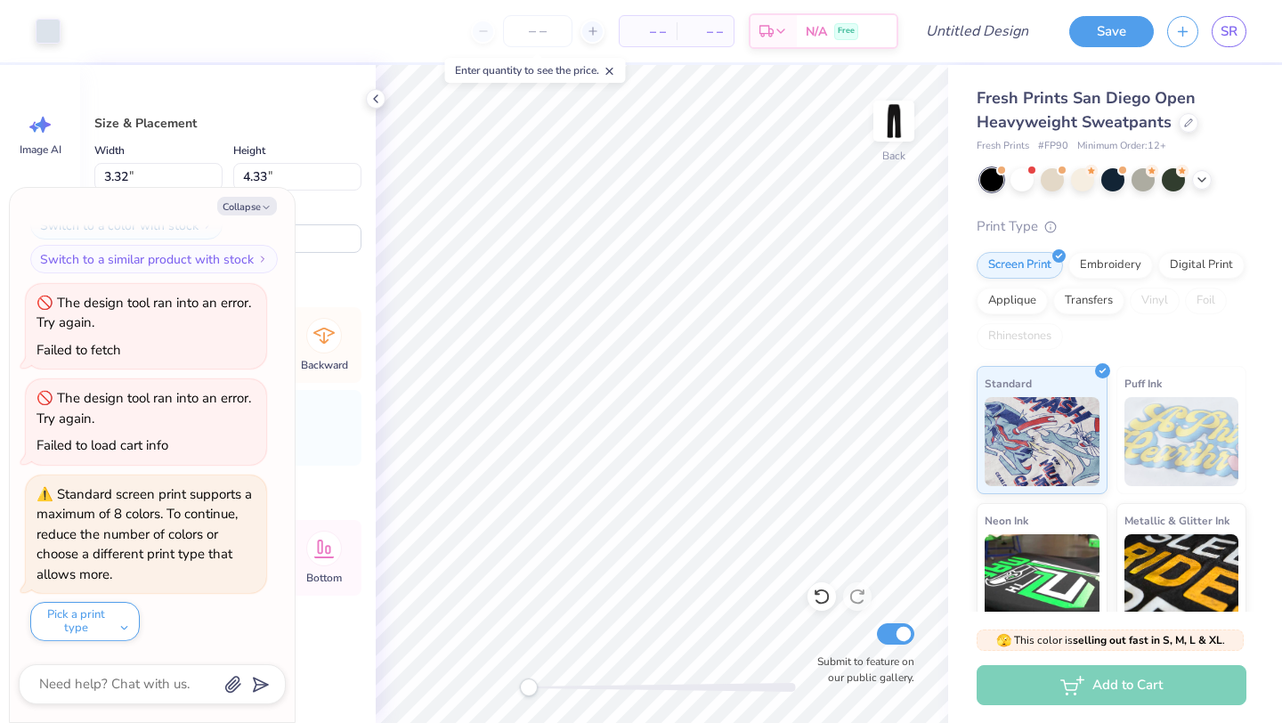
scroll to position [411, 0]
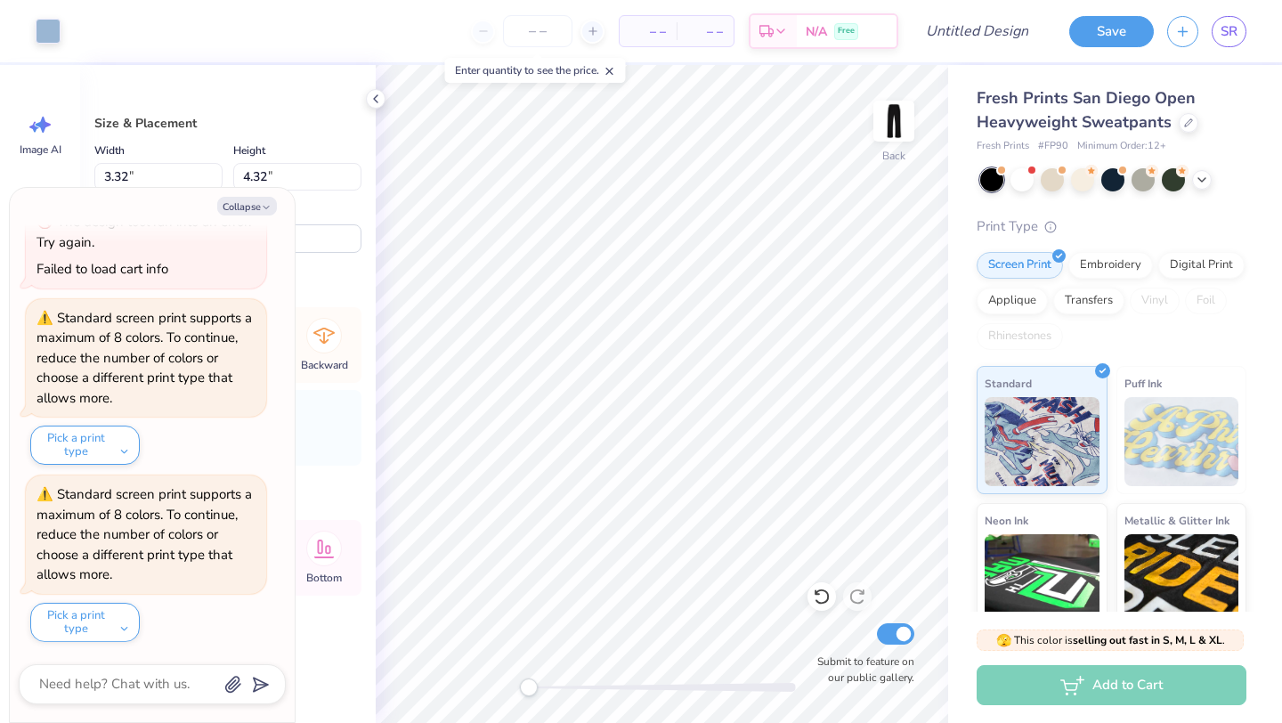
type textarea "x"
type input "3.31"
type input "4.33"
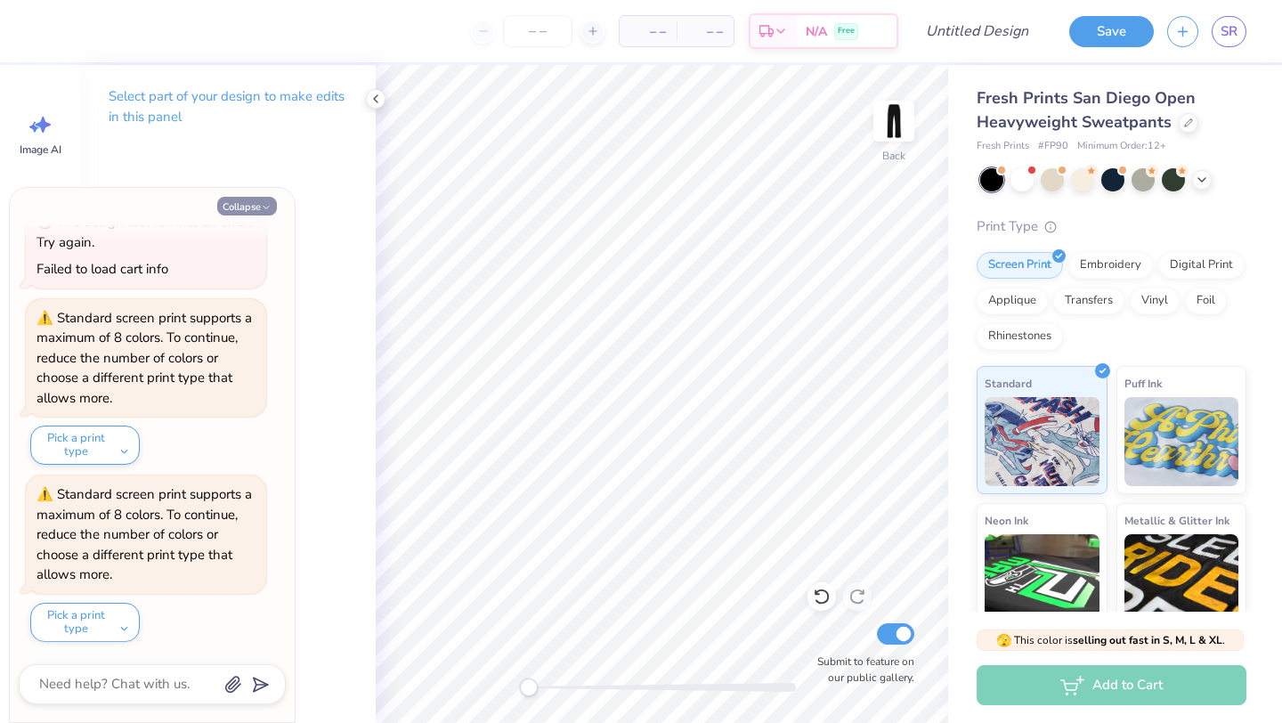
click at [237, 210] on button "Collapse" at bounding box center [247, 206] width 60 height 19
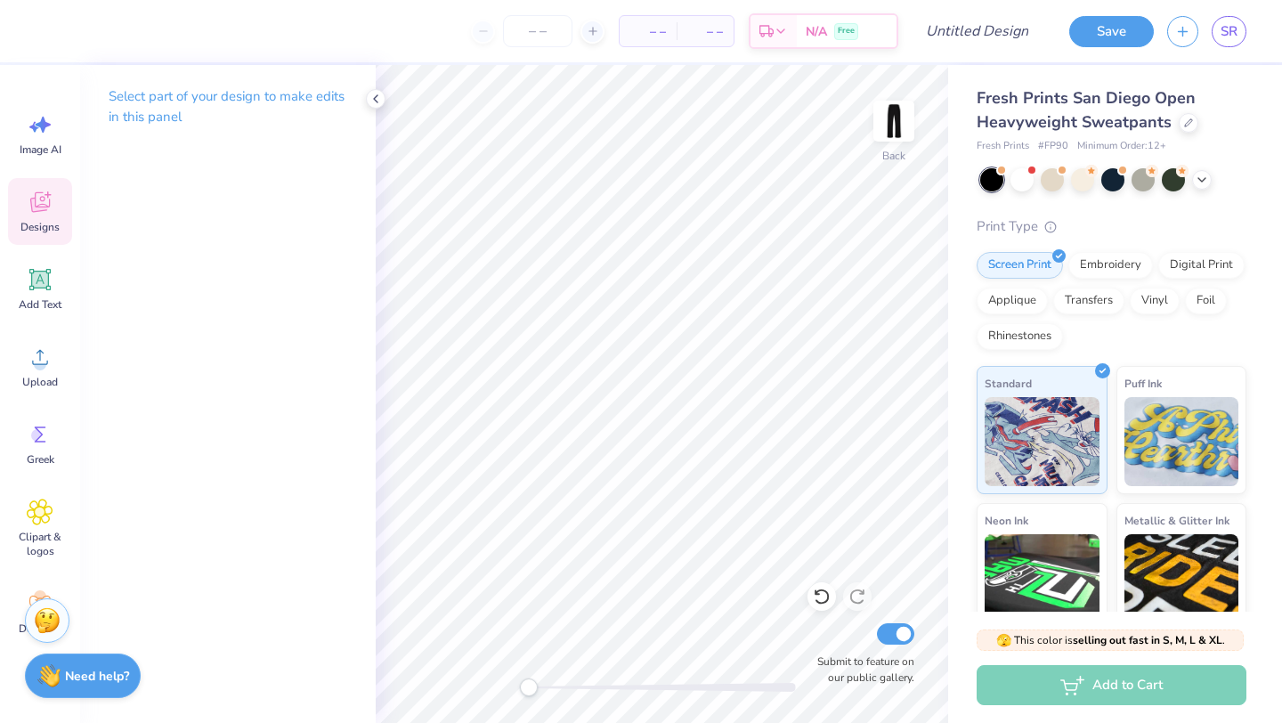
click at [52, 202] on icon at bounding box center [40, 202] width 27 height 27
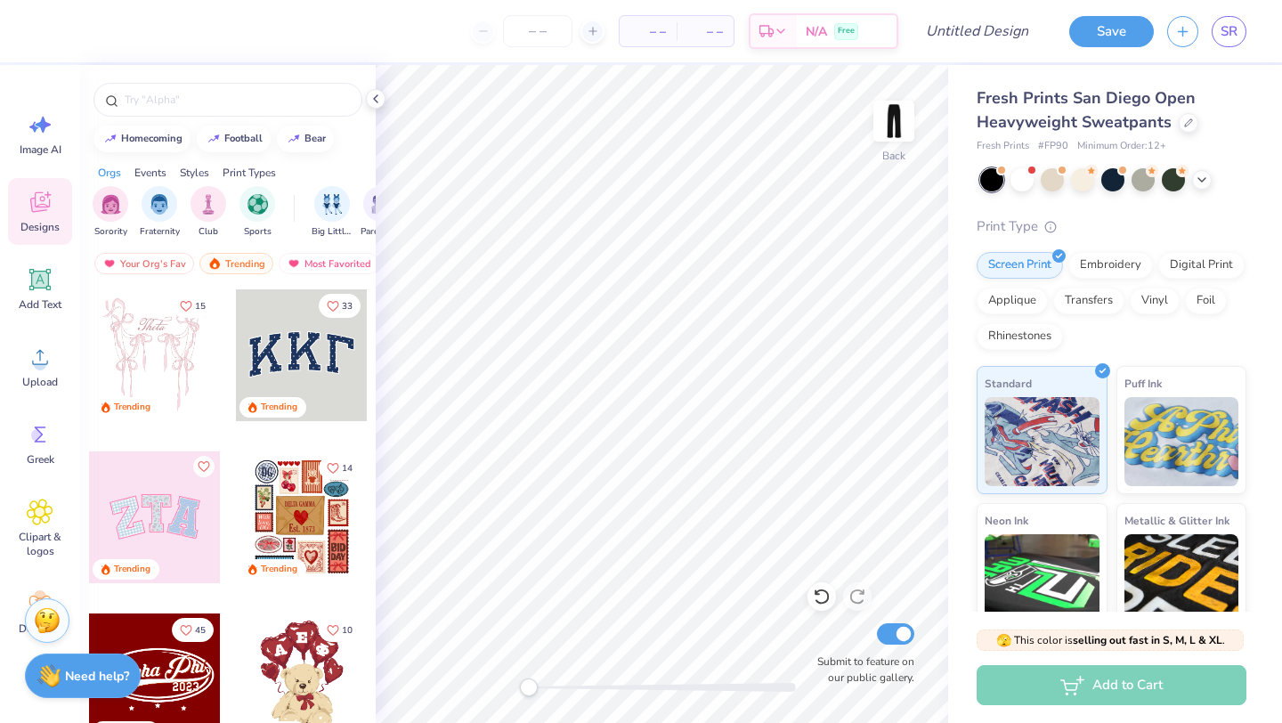
click at [159, 522] on div at bounding box center [155, 518] width 132 height 132
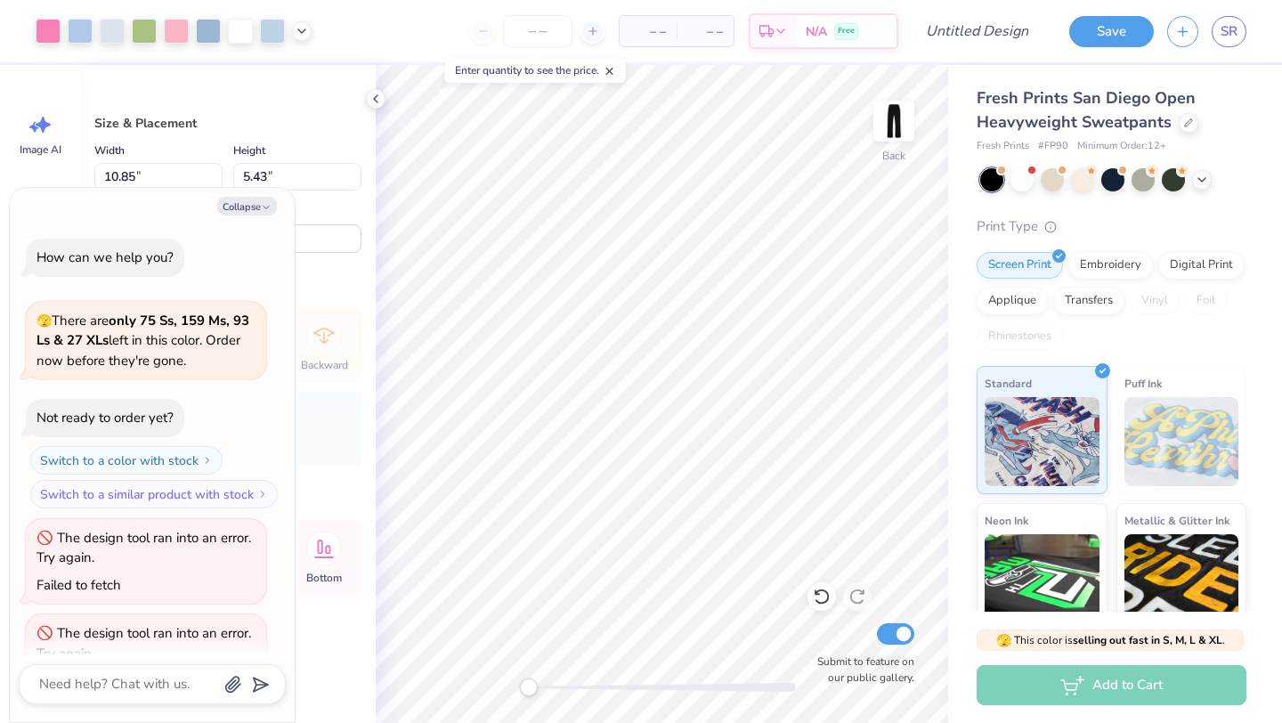
scroll to position [589, 0]
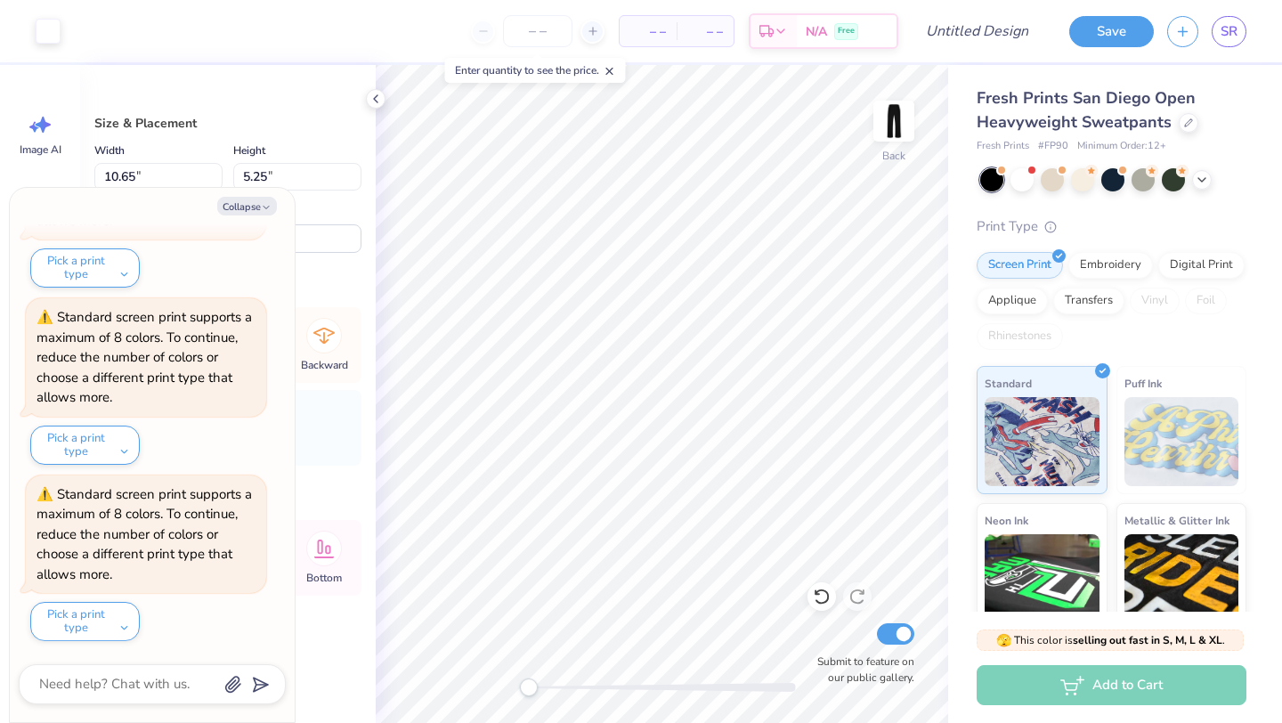
type textarea "x"
type input "3.93"
type input "4.91"
type input "24.64"
type textarea "x"
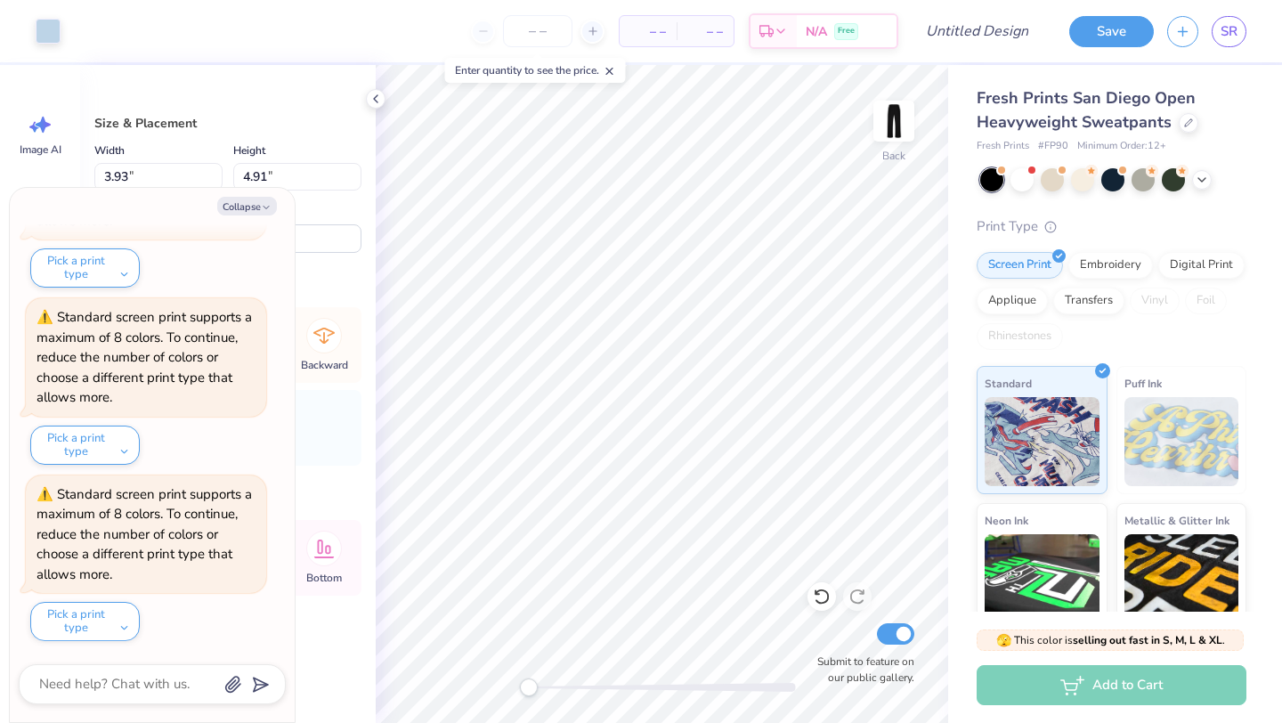
type input "10.65"
type input "5.25"
type input "24.37"
type textarea "x"
type input "8.96"
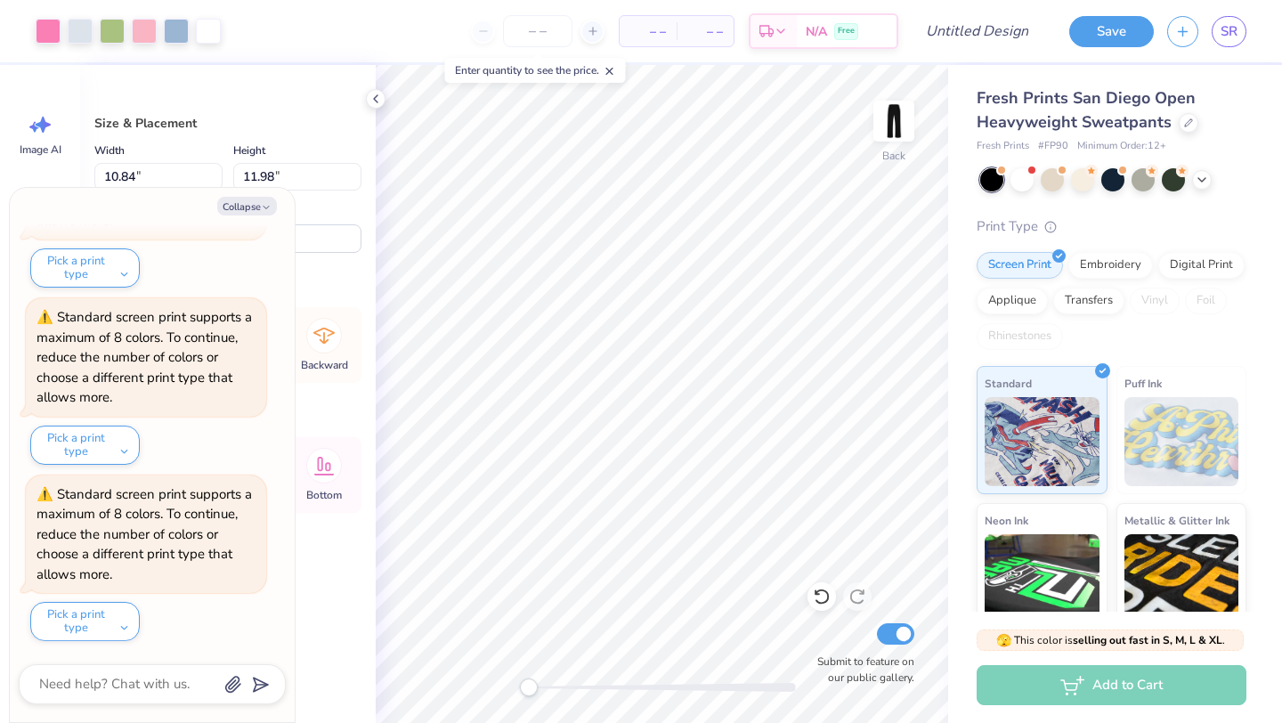
type textarea "x"
type input "3.93"
type input "4.91"
type input "24.55"
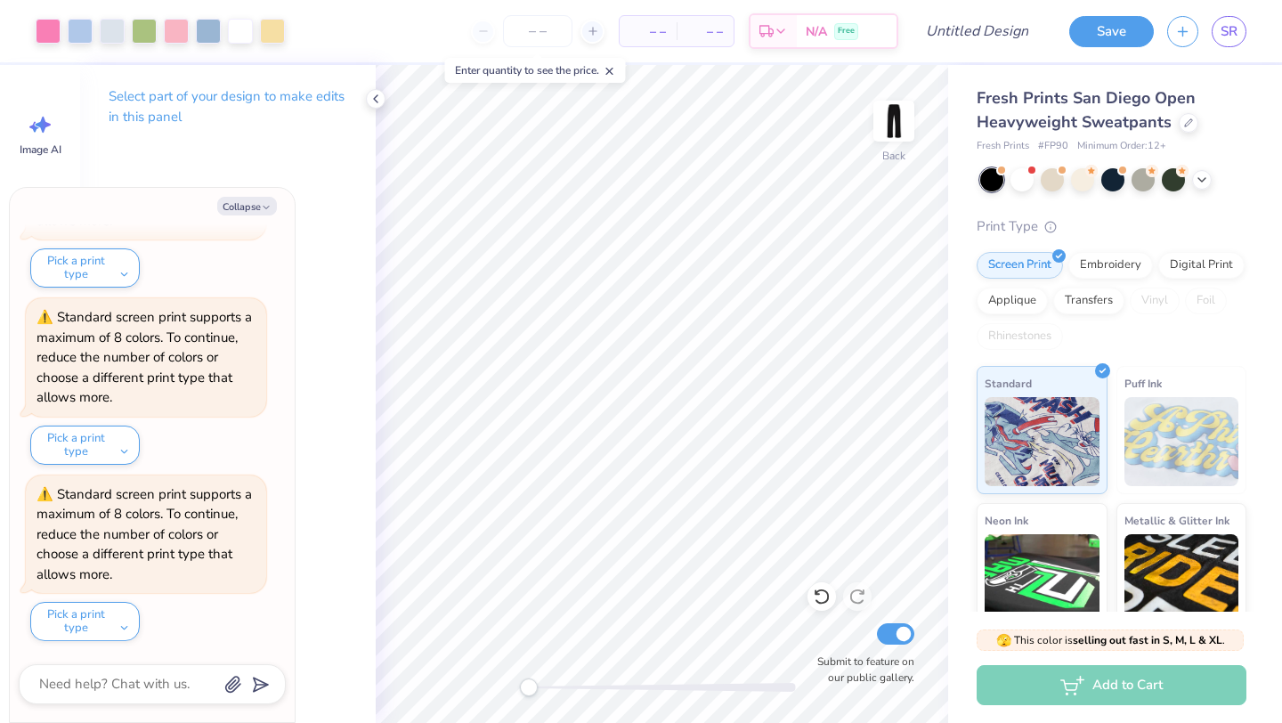
click at [395, 0] on html "Art colors – – Per Item – – Total Est. Delivery N/A Free Design Title Save SR I…" at bounding box center [641, 361] width 1282 height 723
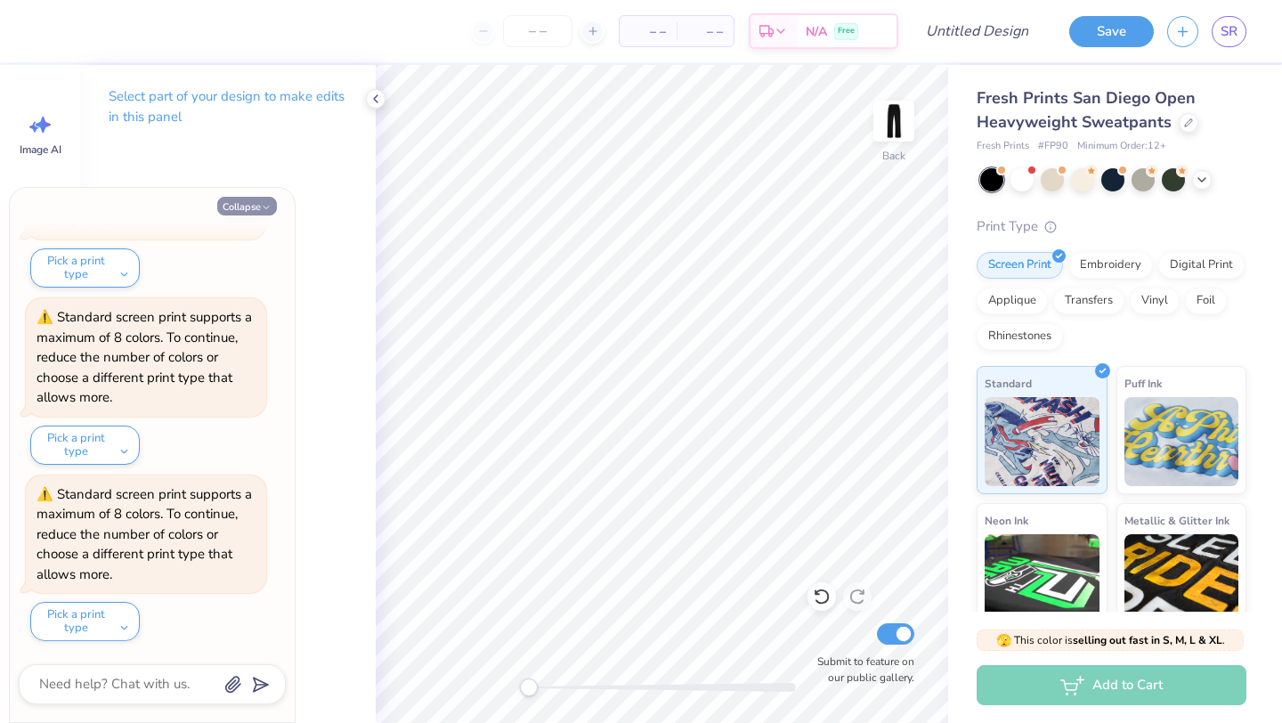
click at [245, 213] on button "Collapse" at bounding box center [247, 206] width 60 height 19
type textarea "x"
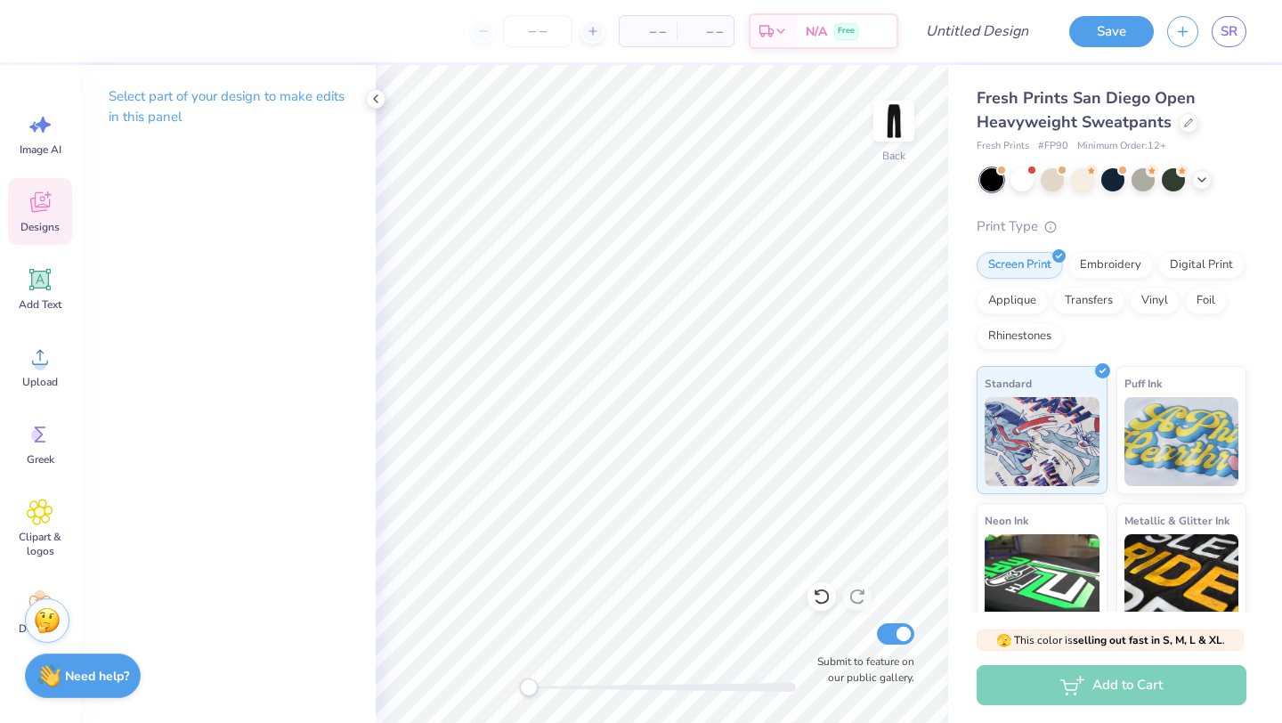
click at [55, 213] on div "Designs" at bounding box center [40, 211] width 64 height 67
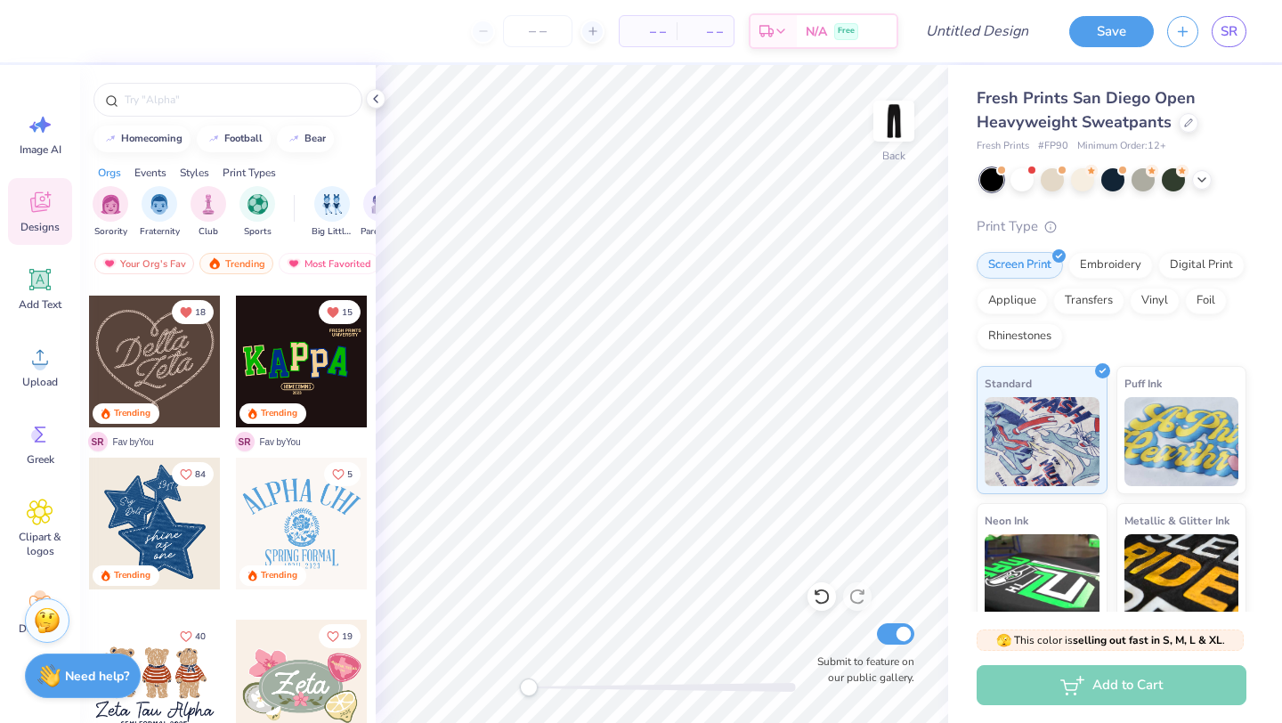
scroll to position [509, 0]
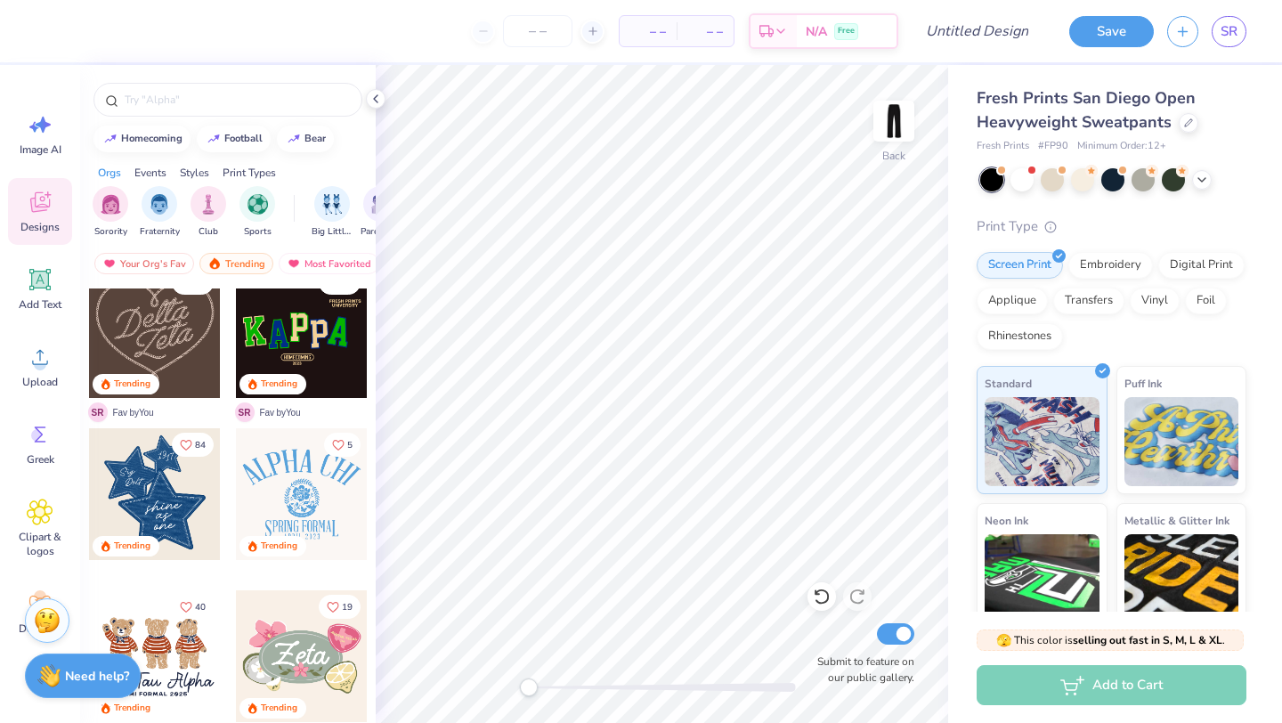
click at [284, 337] on div at bounding box center [302, 332] width 132 height 132
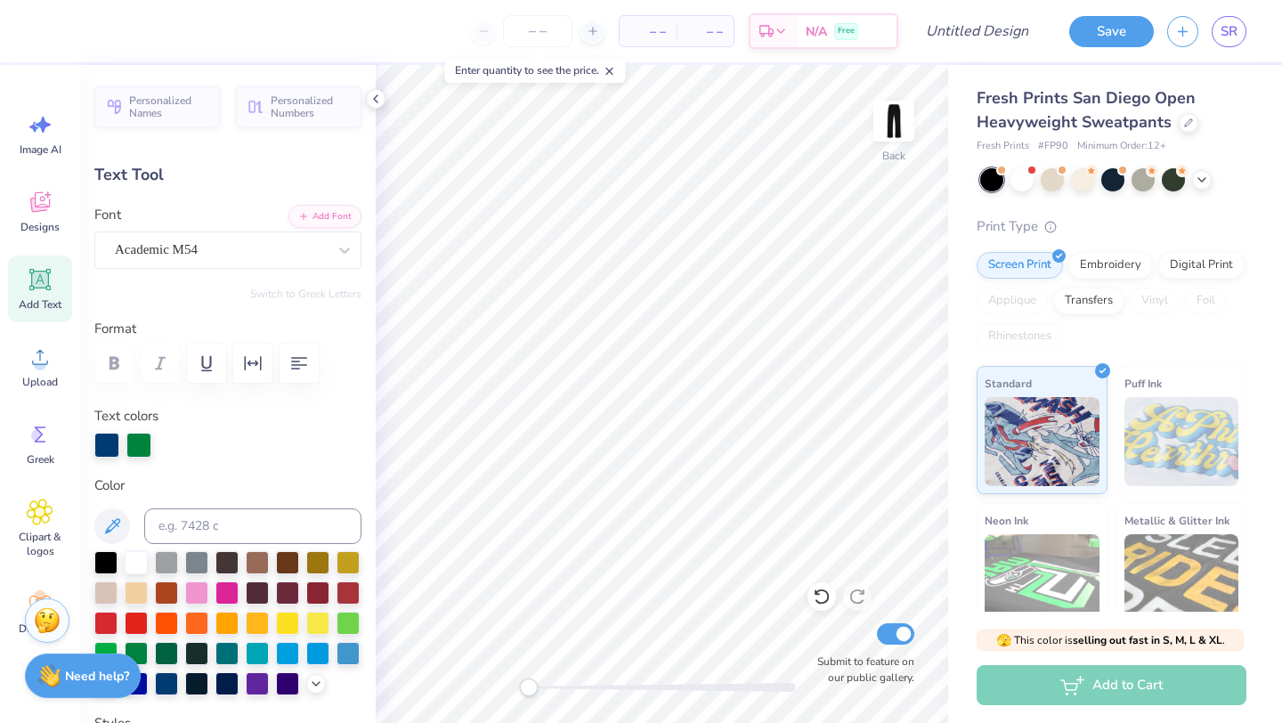
type textarea "a"
type textarea "t"
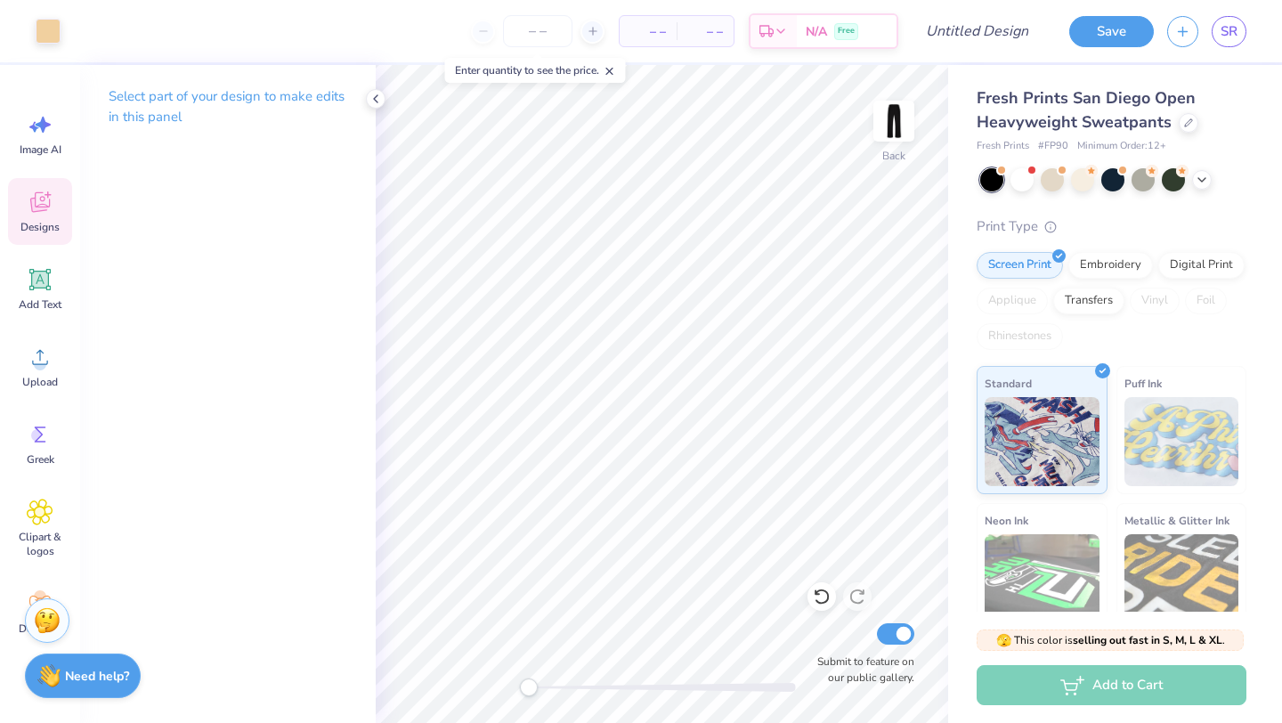
click at [35, 224] on span "Designs" at bounding box center [39, 227] width 39 height 14
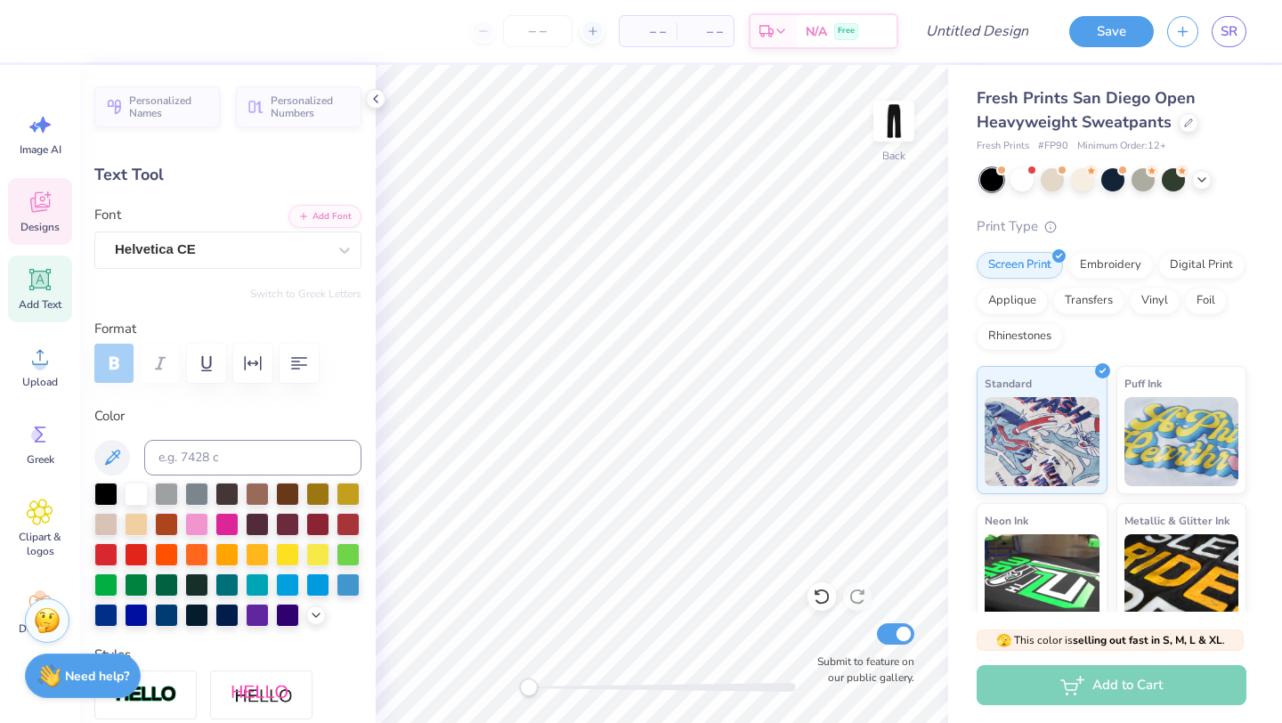
click at [48, 232] on span "Designs" at bounding box center [39, 227] width 39 height 14
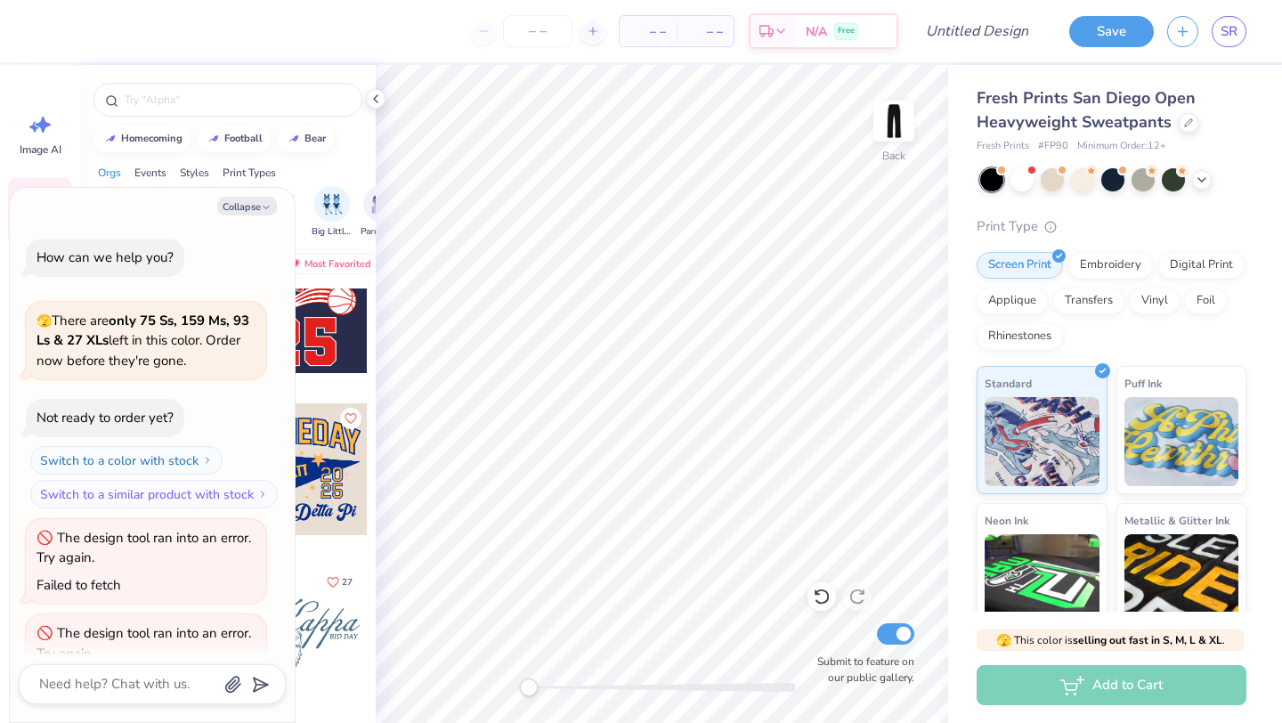
scroll to position [684, 0]
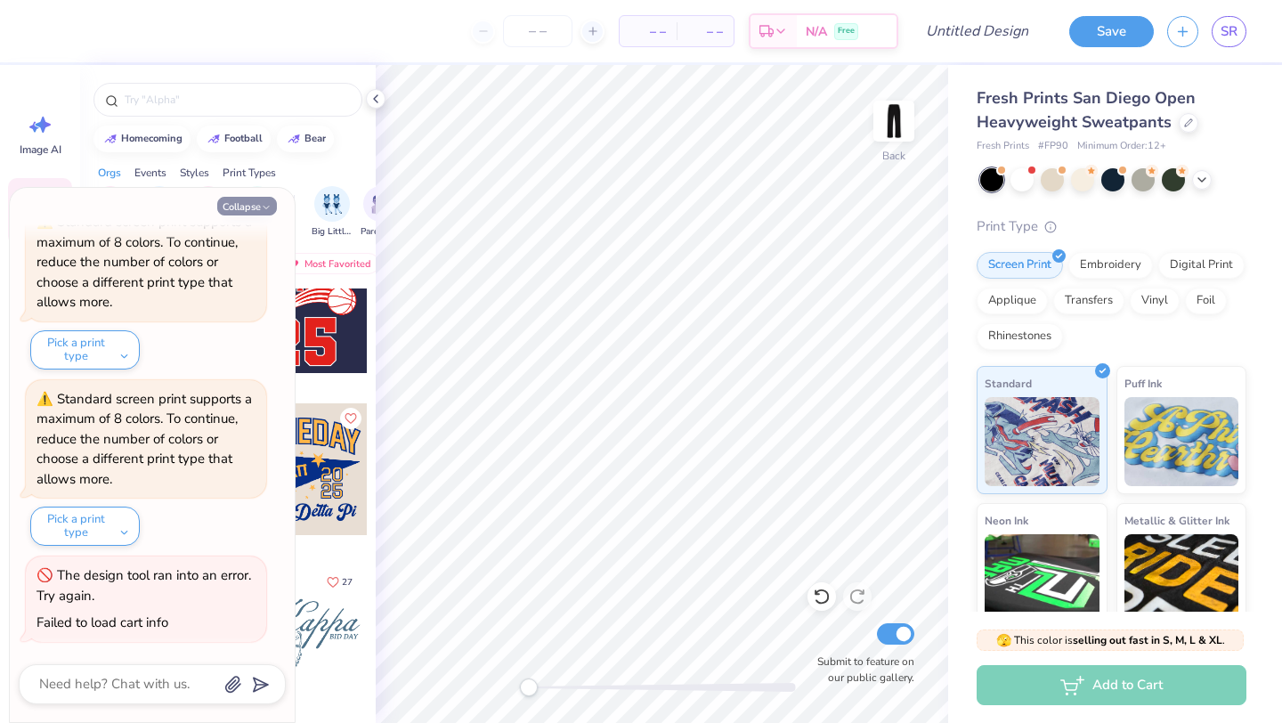
click at [244, 207] on button "Collapse" at bounding box center [247, 206] width 60 height 19
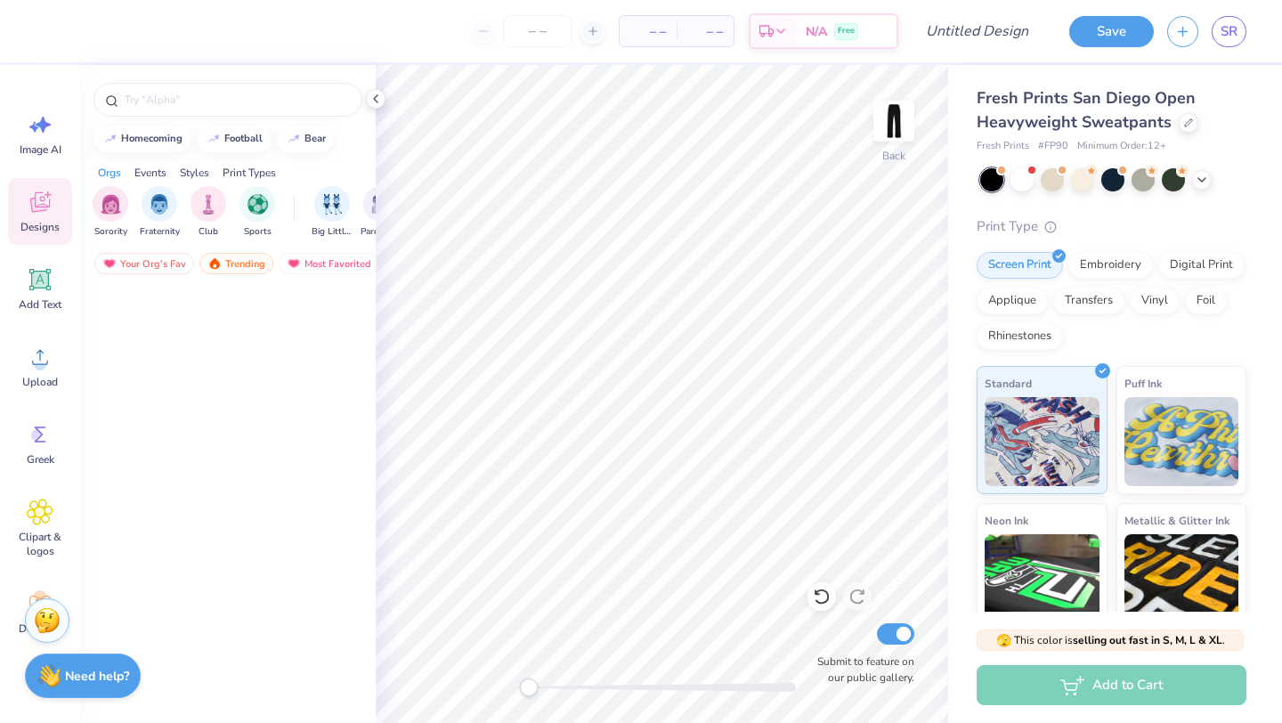
scroll to position [0, 0]
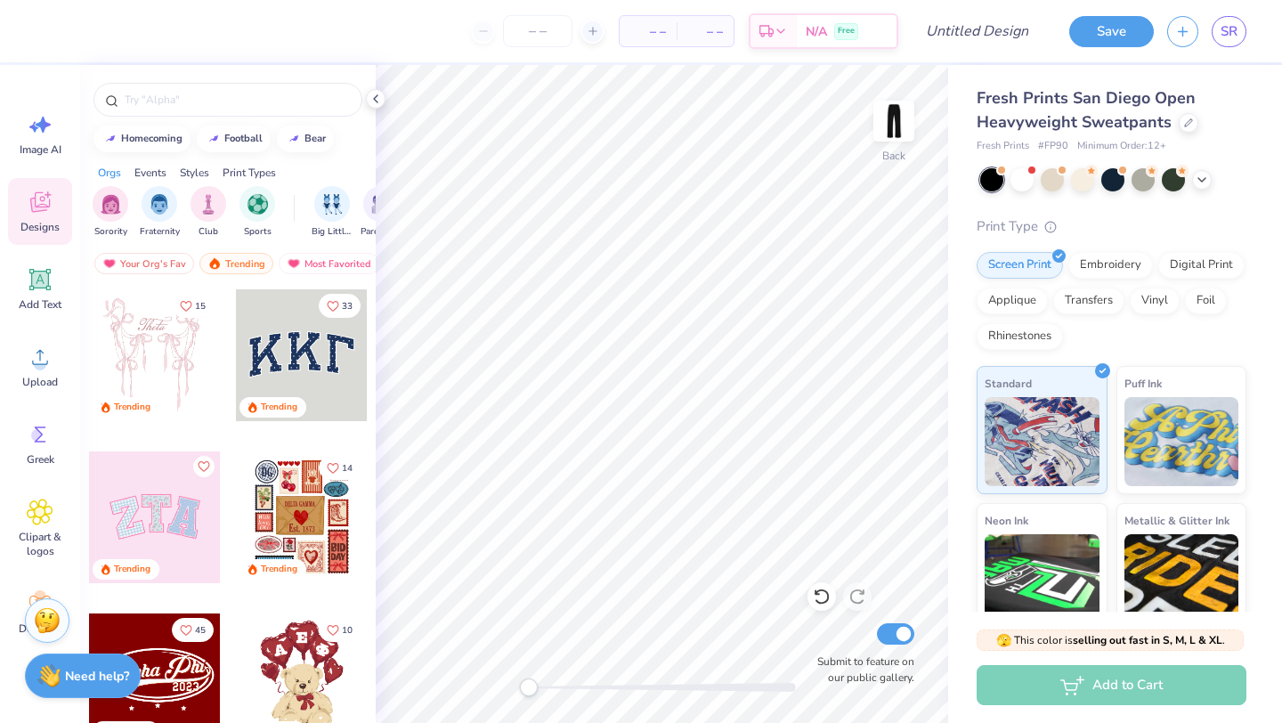
click at [312, 362] on div at bounding box center [302, 355] width 132 height 132
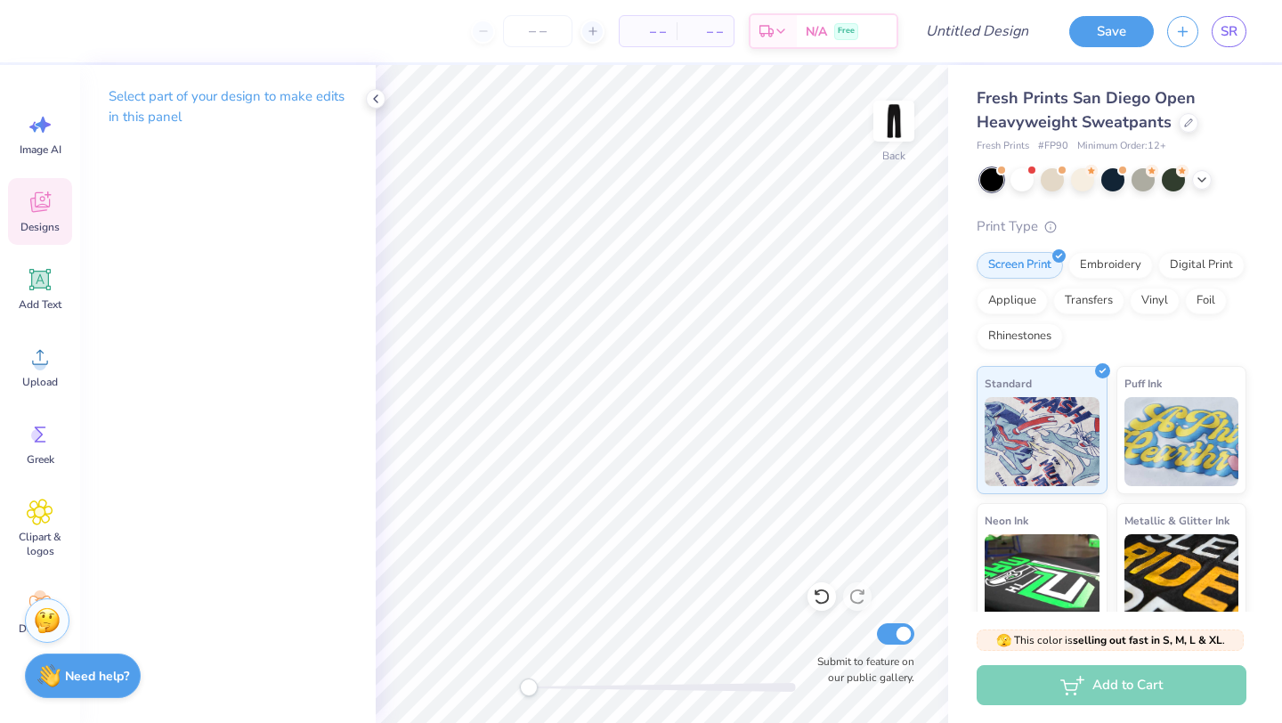
click at [19, 226] on div "Designs" at bounding box center [40, 211] width 64 height 67
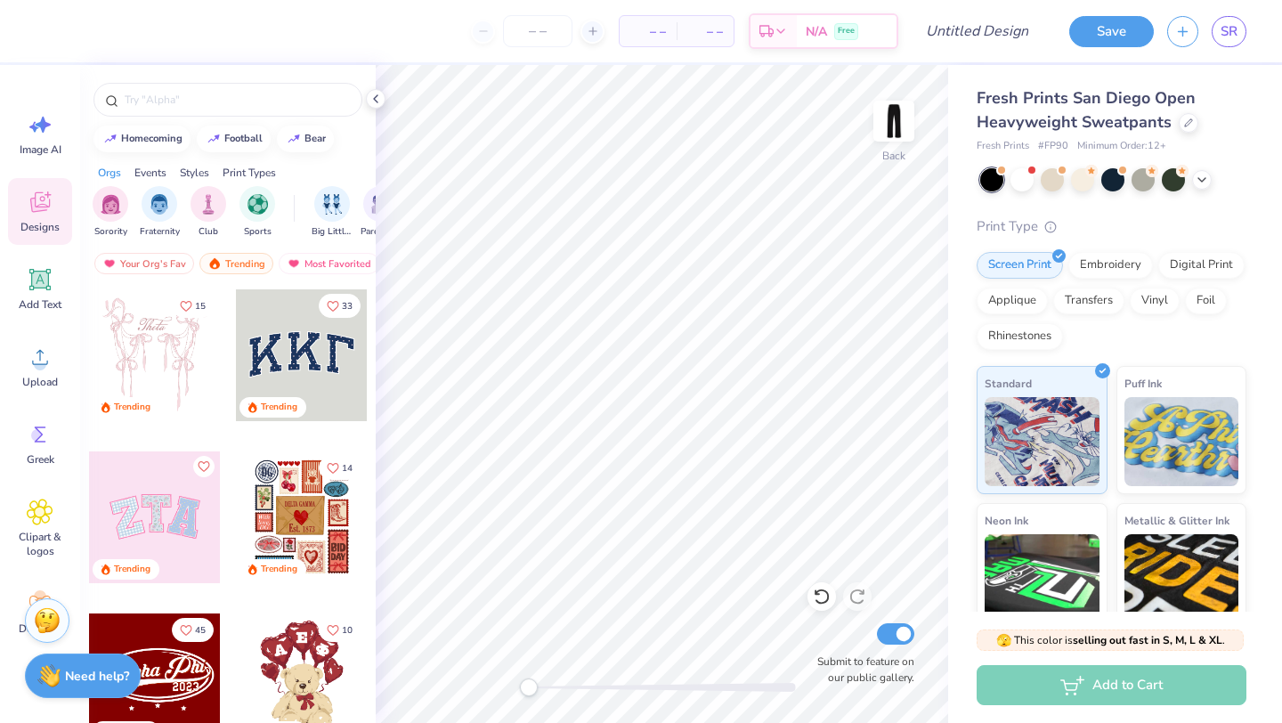
click at [175, 521] on div at bounding box center [155, 518] width 132 height 132
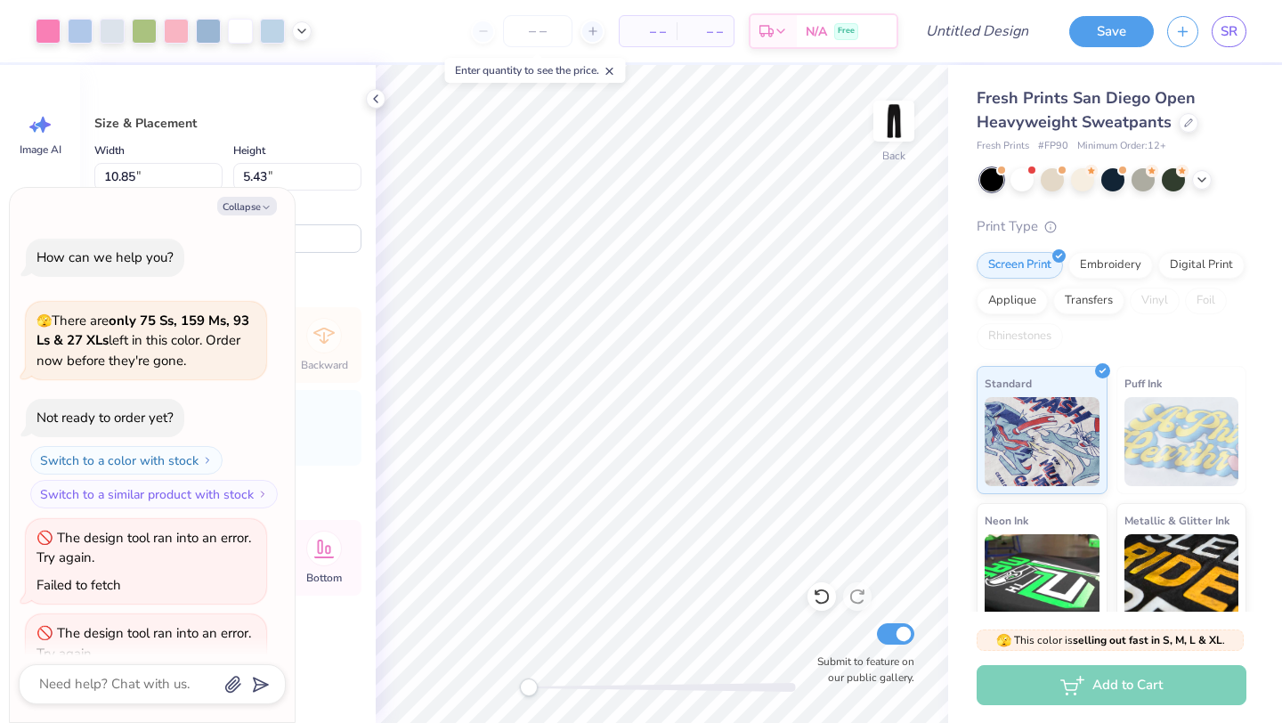
scroll to position [861, 0]
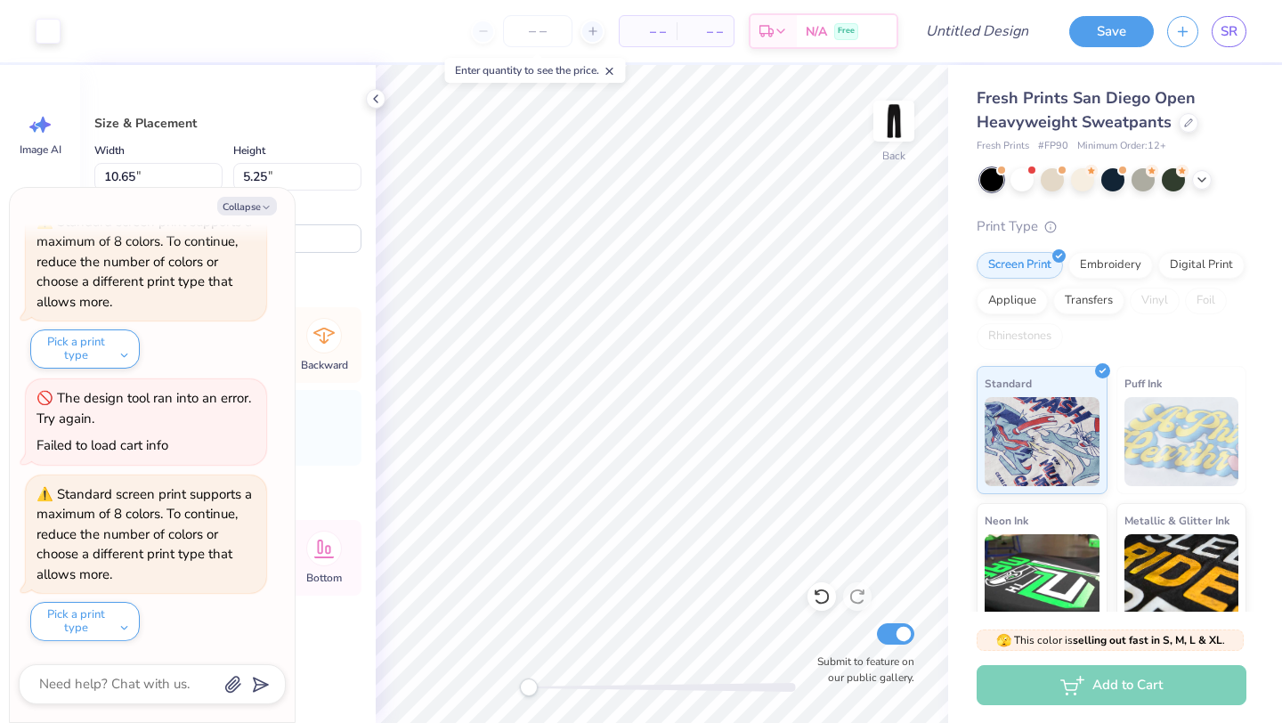
type textarea "x"
type input "3.93"
type input "4.91"
type input "24.64"
click at [109, 615] on button "Pick a print type" at bounding box center [85, 621] width 110 height 39
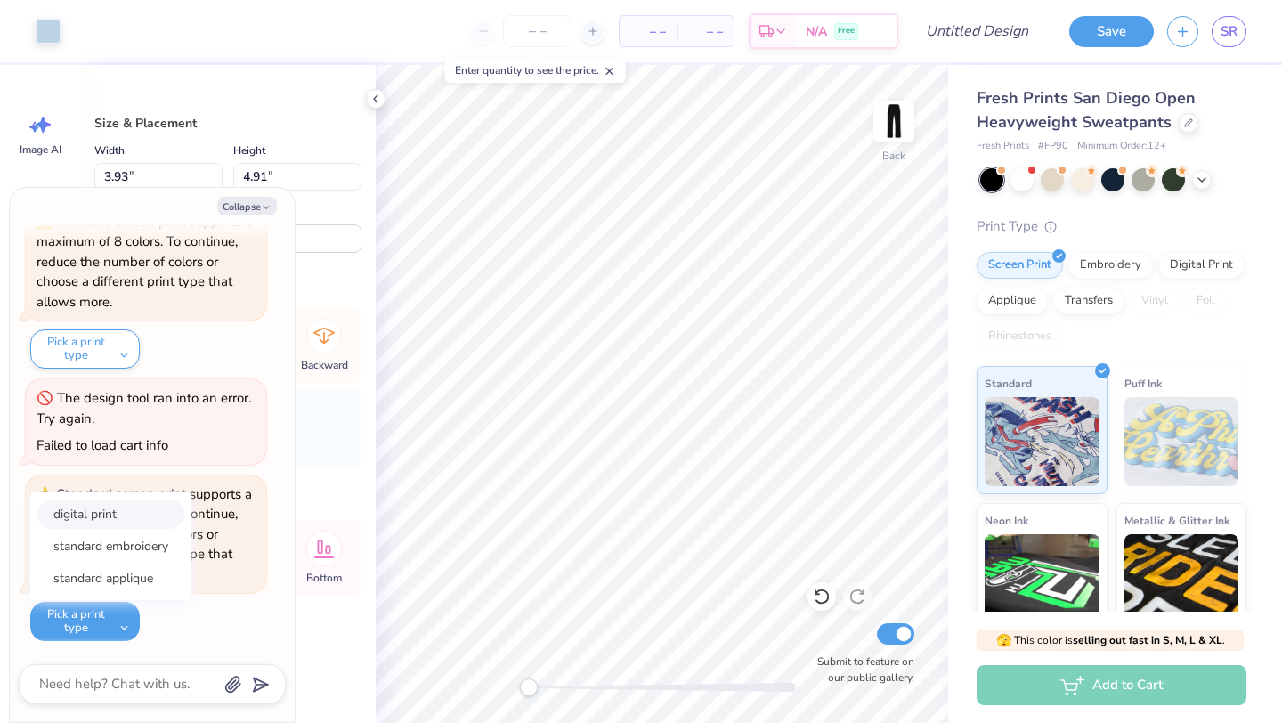
click at [96, 522] on button "digital print" at bounding box center [110, 514] width 147 height 29
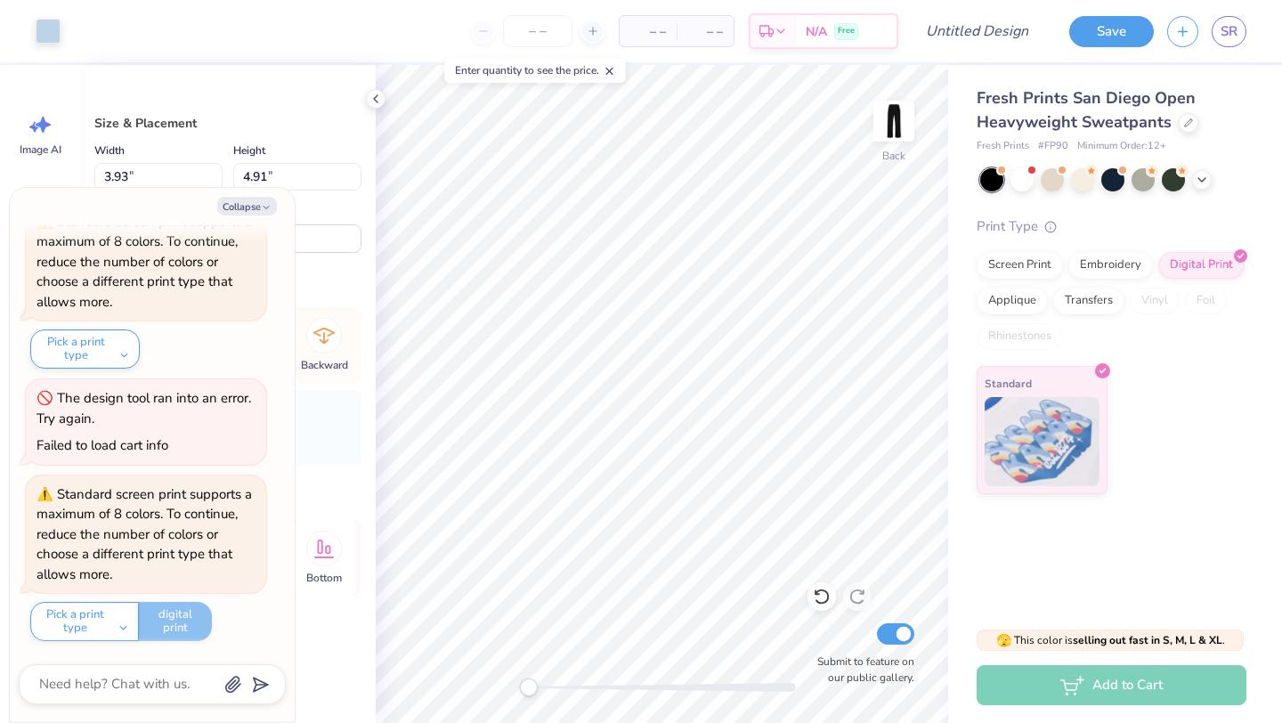
type textarea "x"
type input "10.84"
type input "5.43"
type input "24.29"
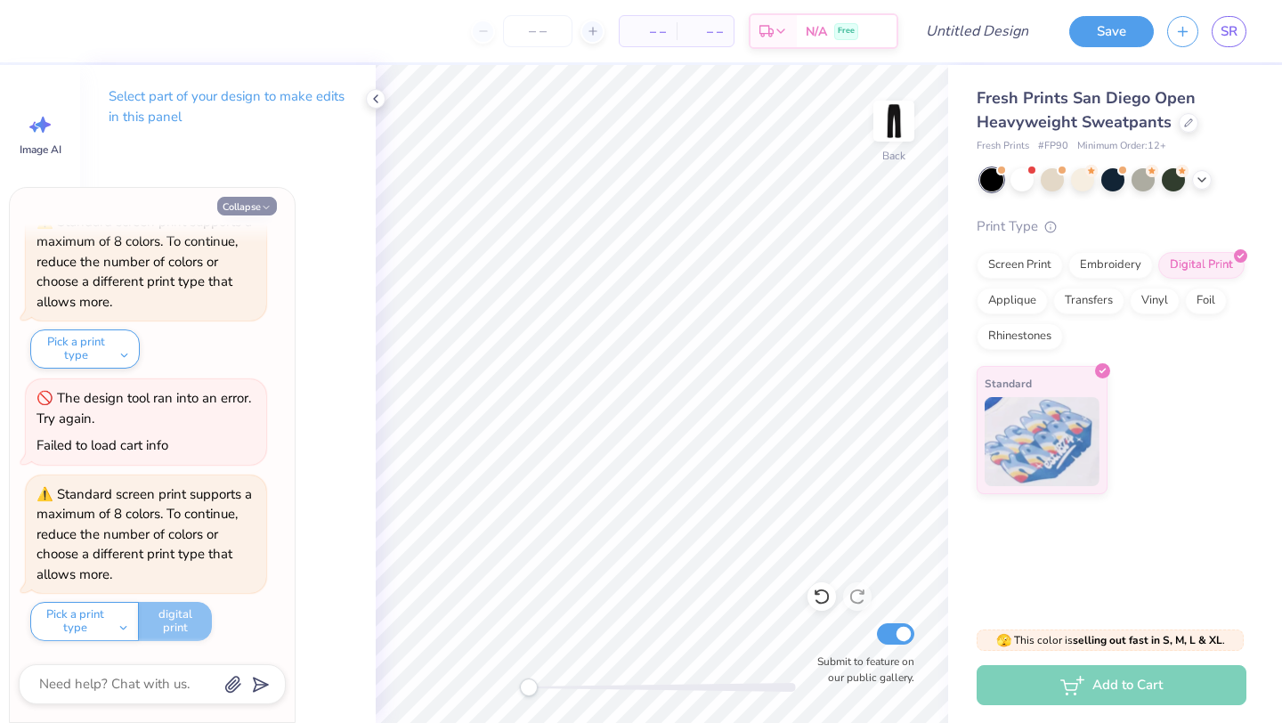
click at [229, 209] on button "Collapse" at bounding box center [247, 206] width 60 height 19
type textarea "x"
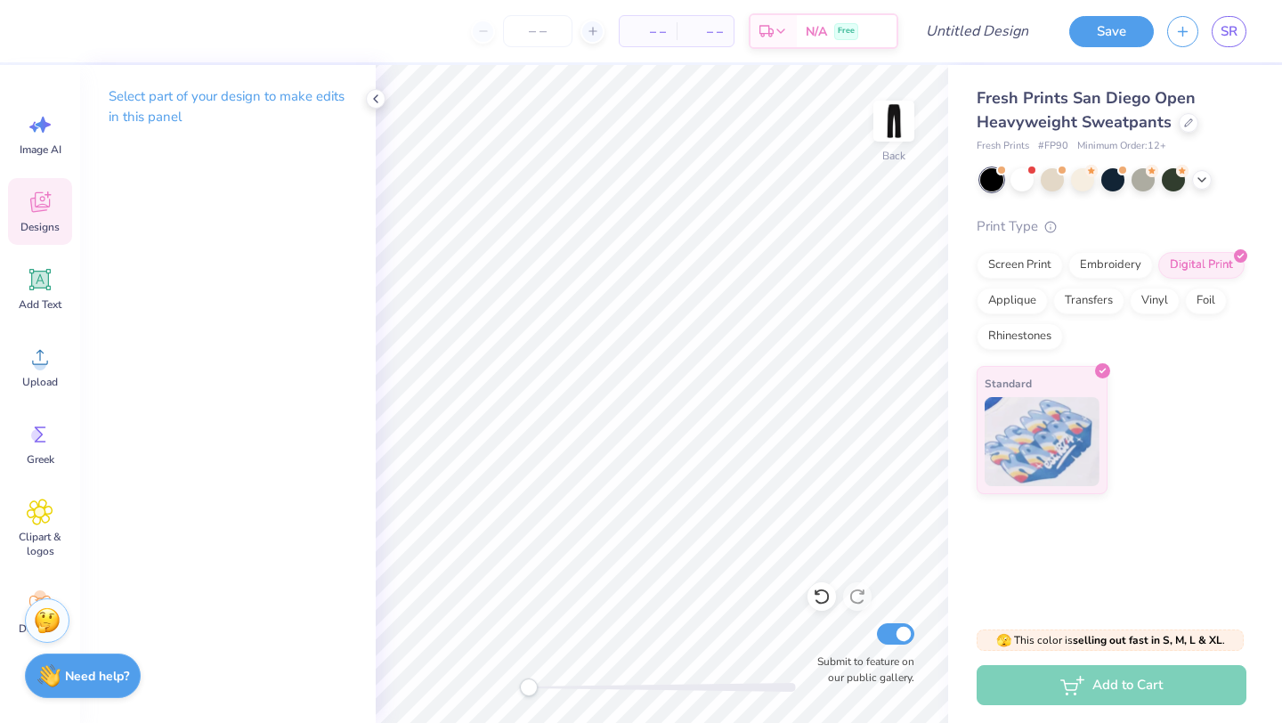
click at [42, 226] on span "Designs" at bounding box center [39, 227] width 39 height 14
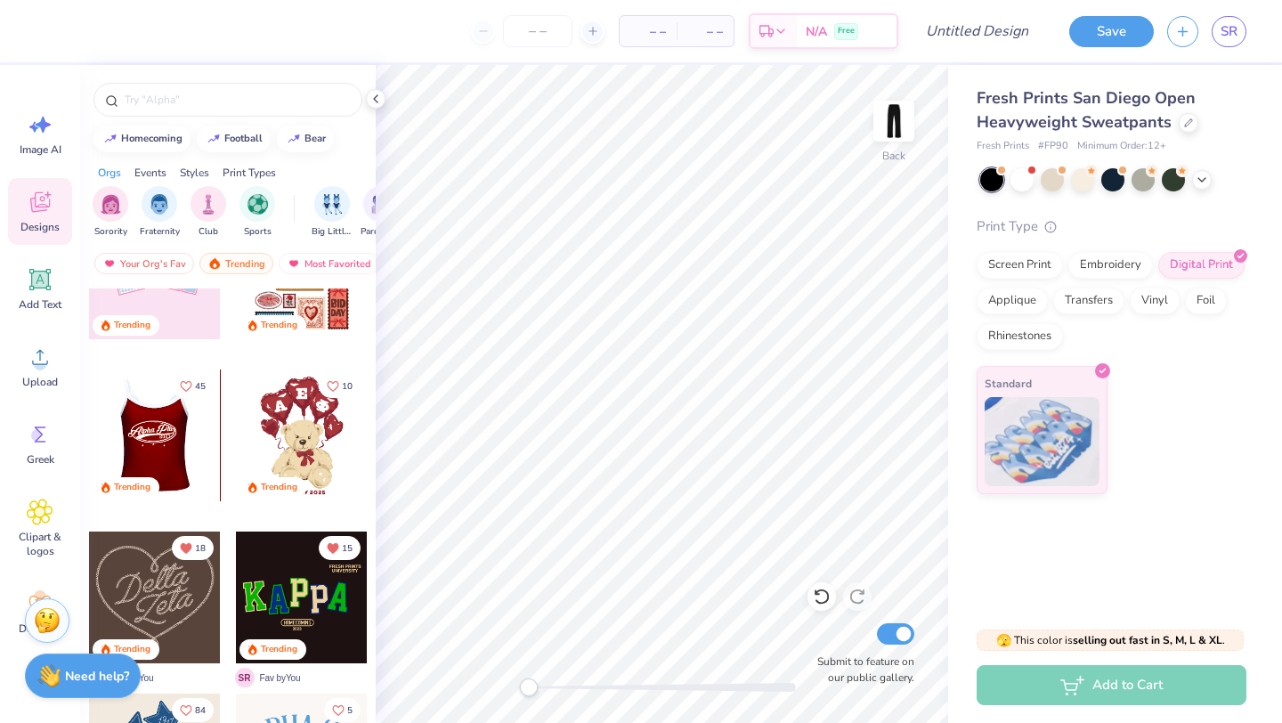
scroll to position [245, 0]
click at [149, 575] on div at bounding box center [155, 597] width 132 height 132
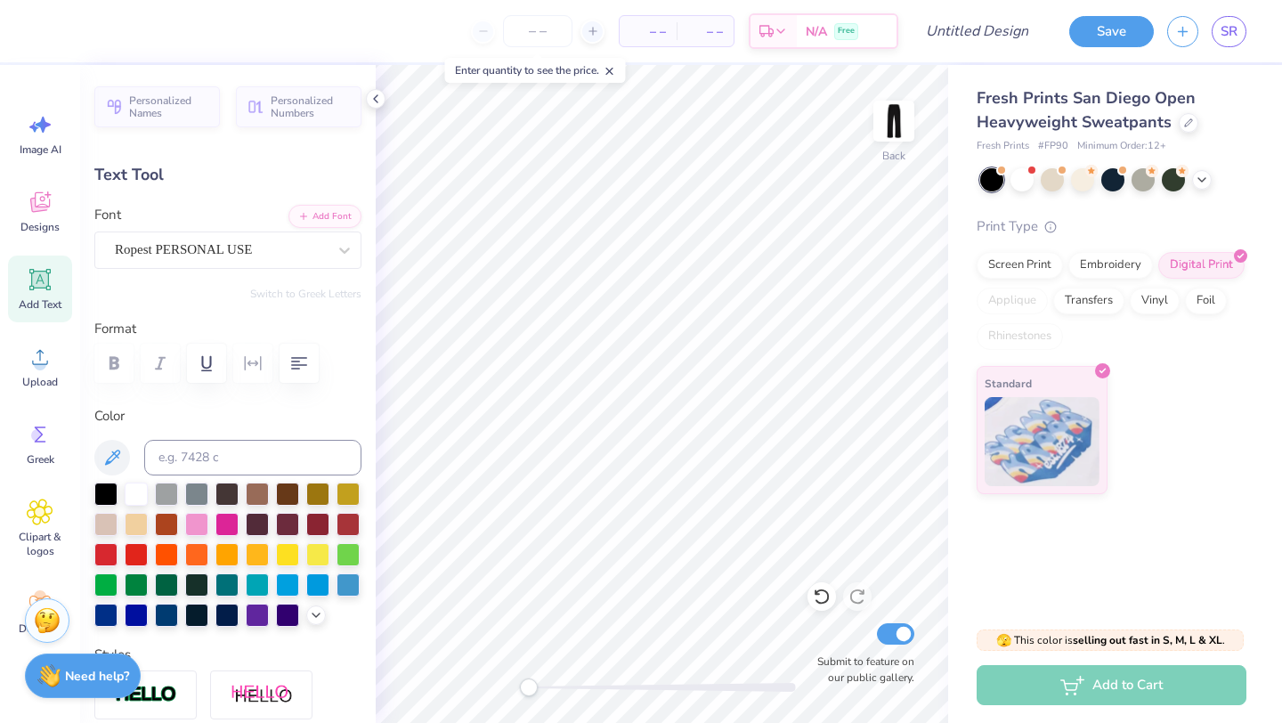
type textarea "Second"
type input "5.44"
type input "3.57"
type input "25.87"
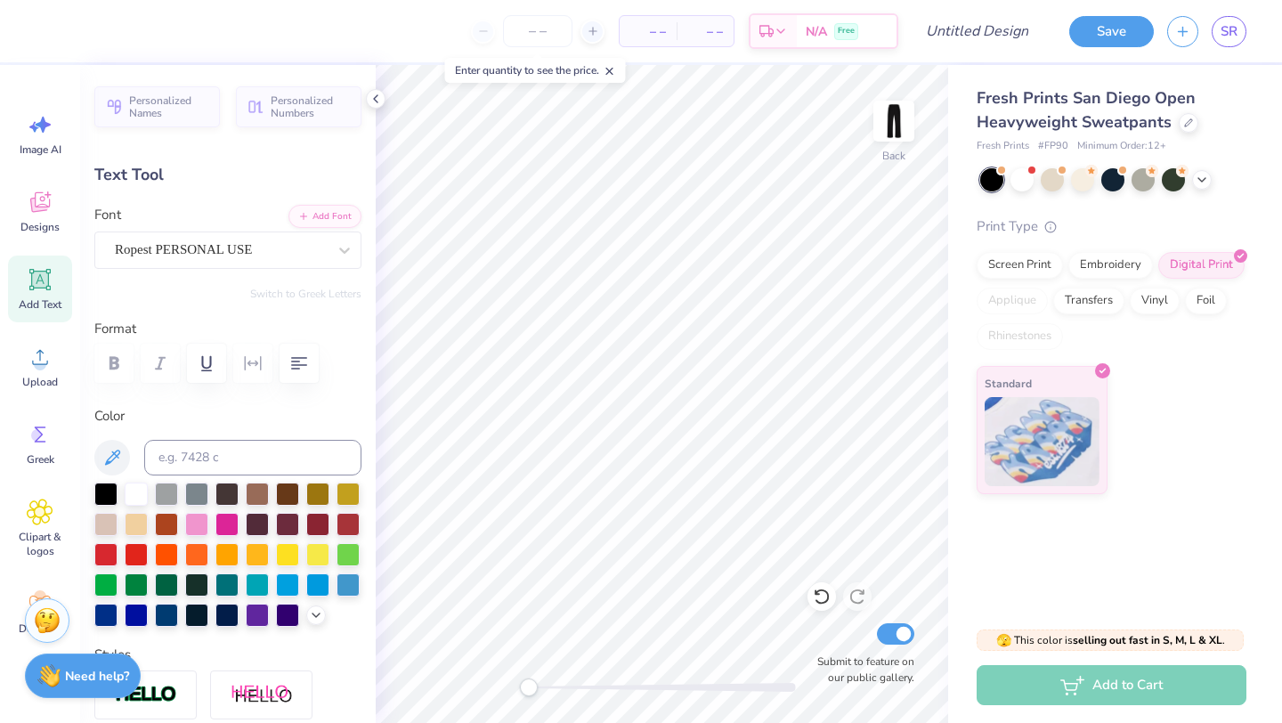
type textarea "Years"
click at [974, 367] on div "Fresh Prints San Diego Open Heavyweight Sweatpants Fresh Prints # FP90 Minimum …" at bounding box center [1115, 279] width 334 height 429
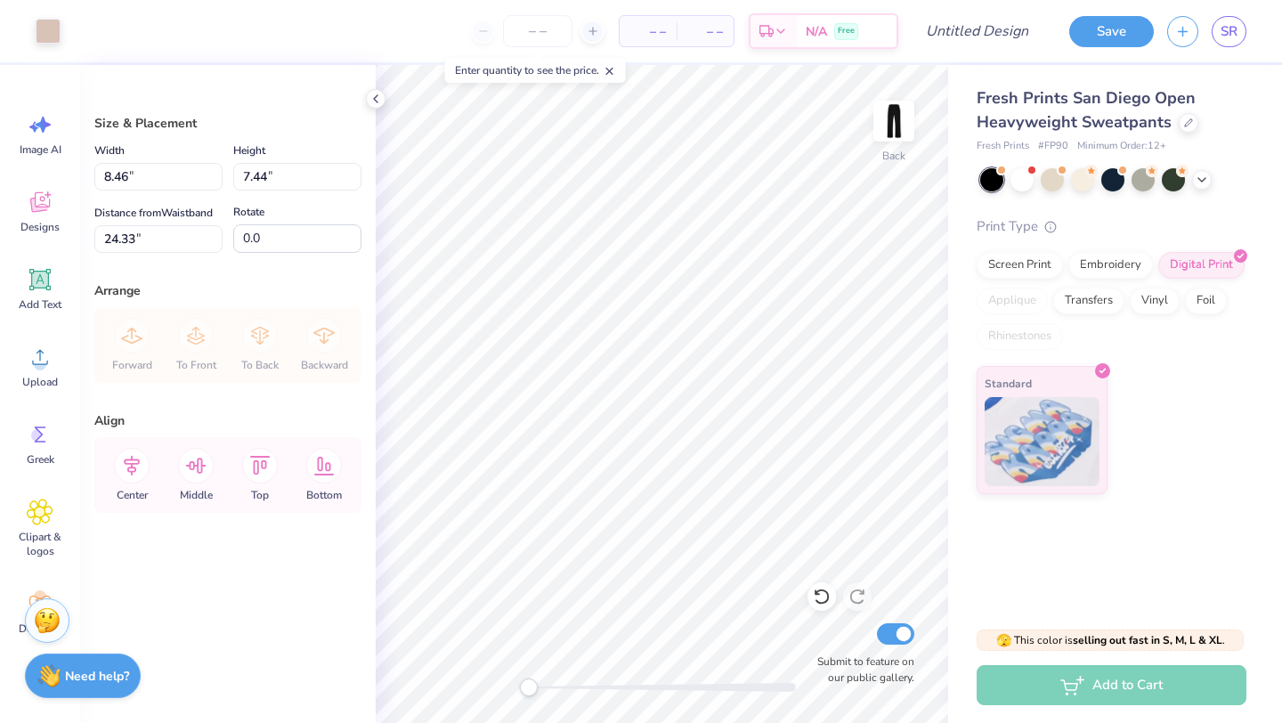
type input "8.46"
type input "7.44"
type input "4.76"
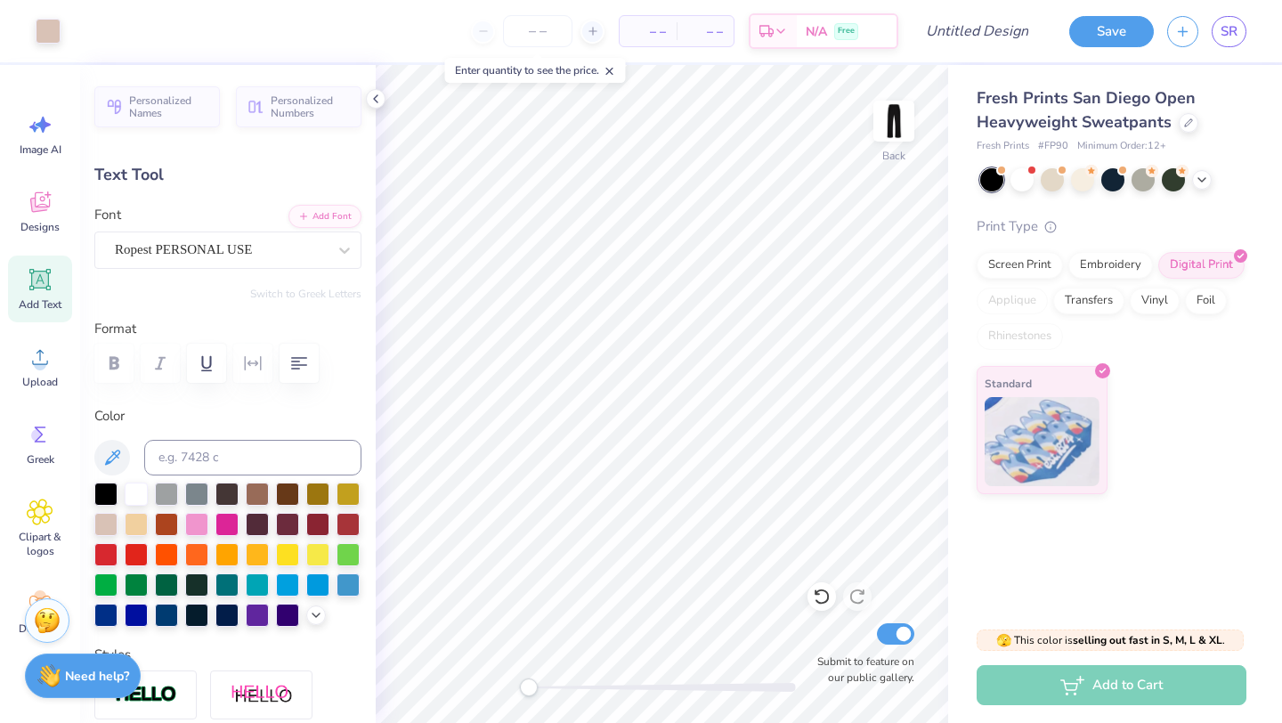
type input "9.46"
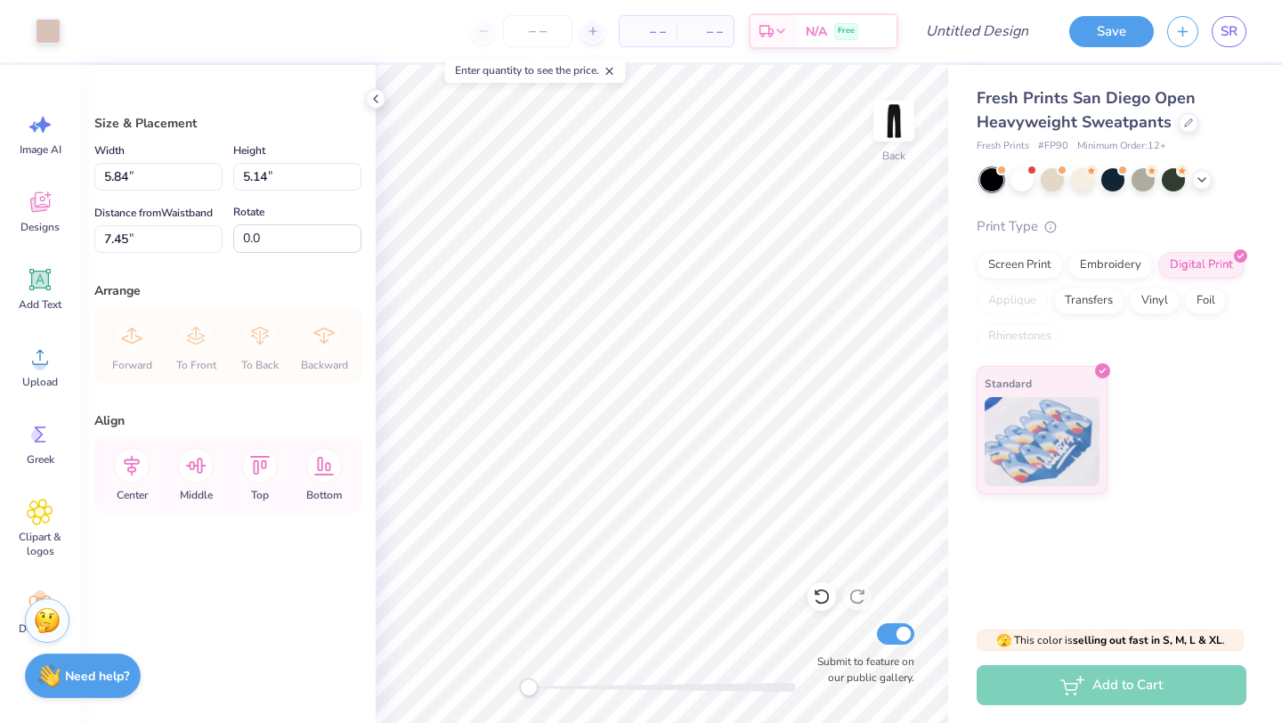
type input "8.22"
type input "7.23"
type input "5.28"
type input "4.64"
type input "5.29"
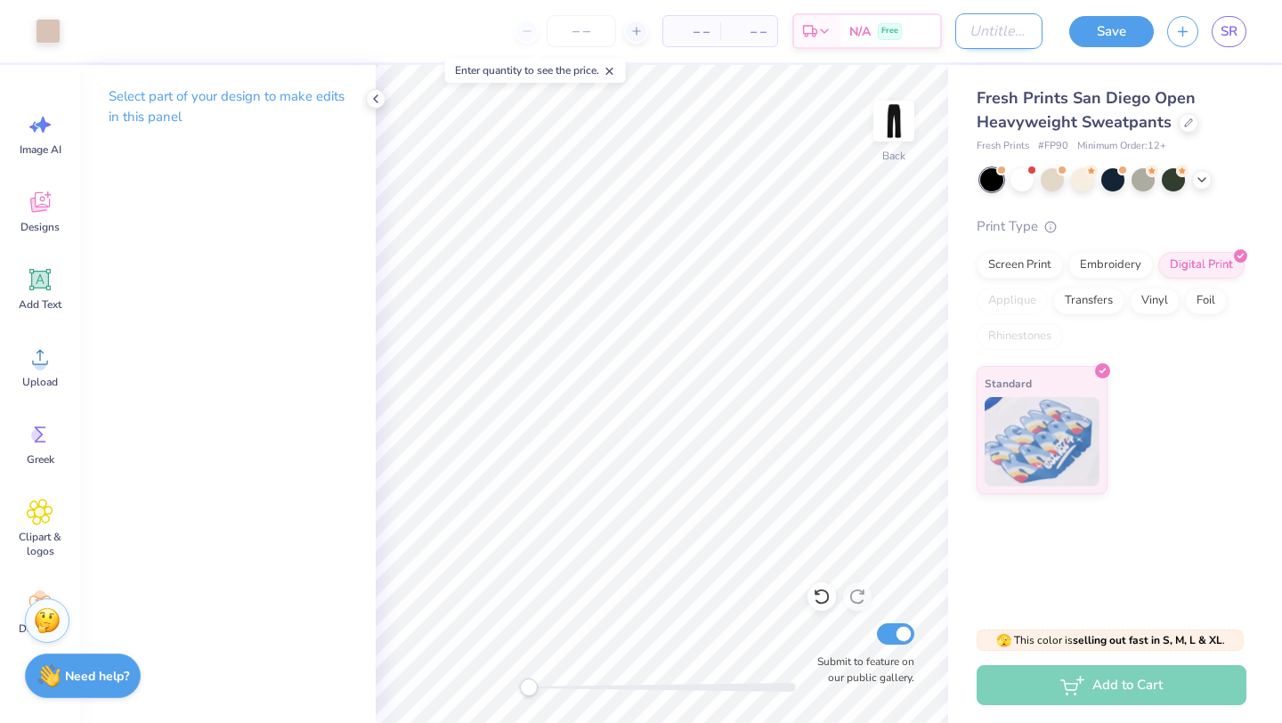
click at [986, 33] on input "Design Title" at bounding box center [999, 31] width 87 height 36
type input "sweatset"
click at [1095, 34] on button "Save" at bounding box center [1112, 28] width 85 height 31
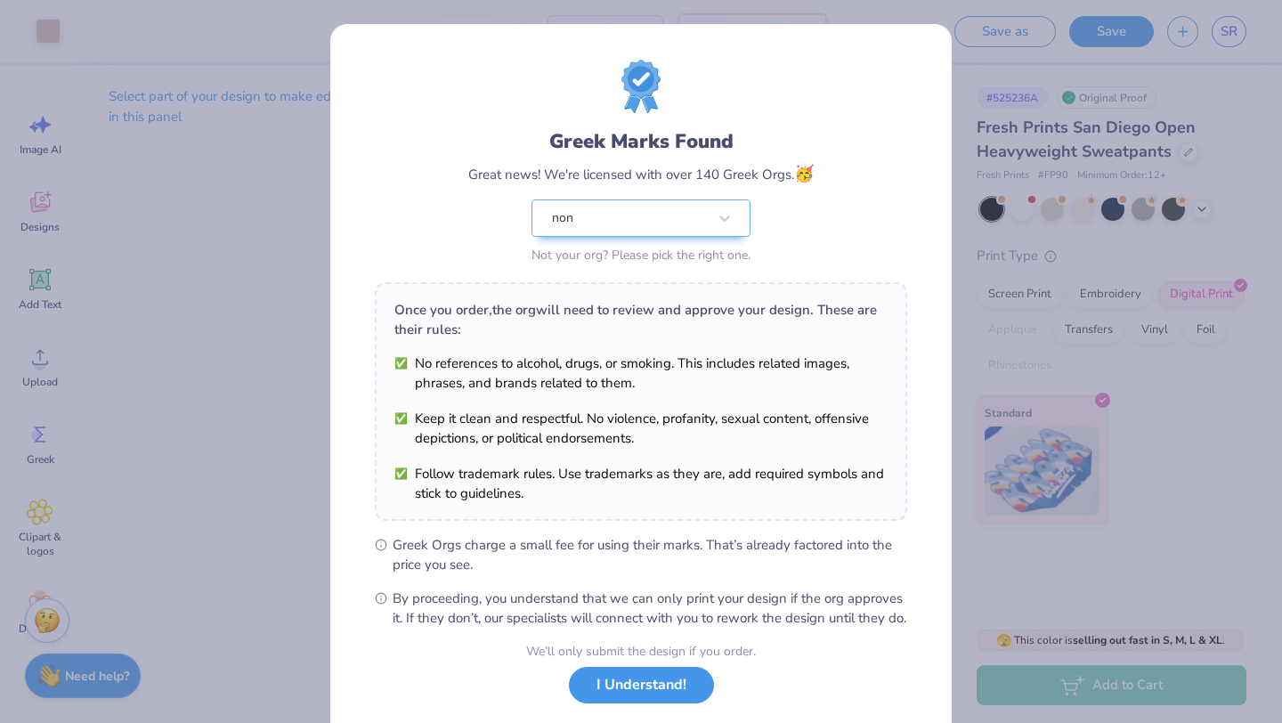
click at [643, 701] on button "I Understand!" at bounding box center [641, 685] width 145 height 37
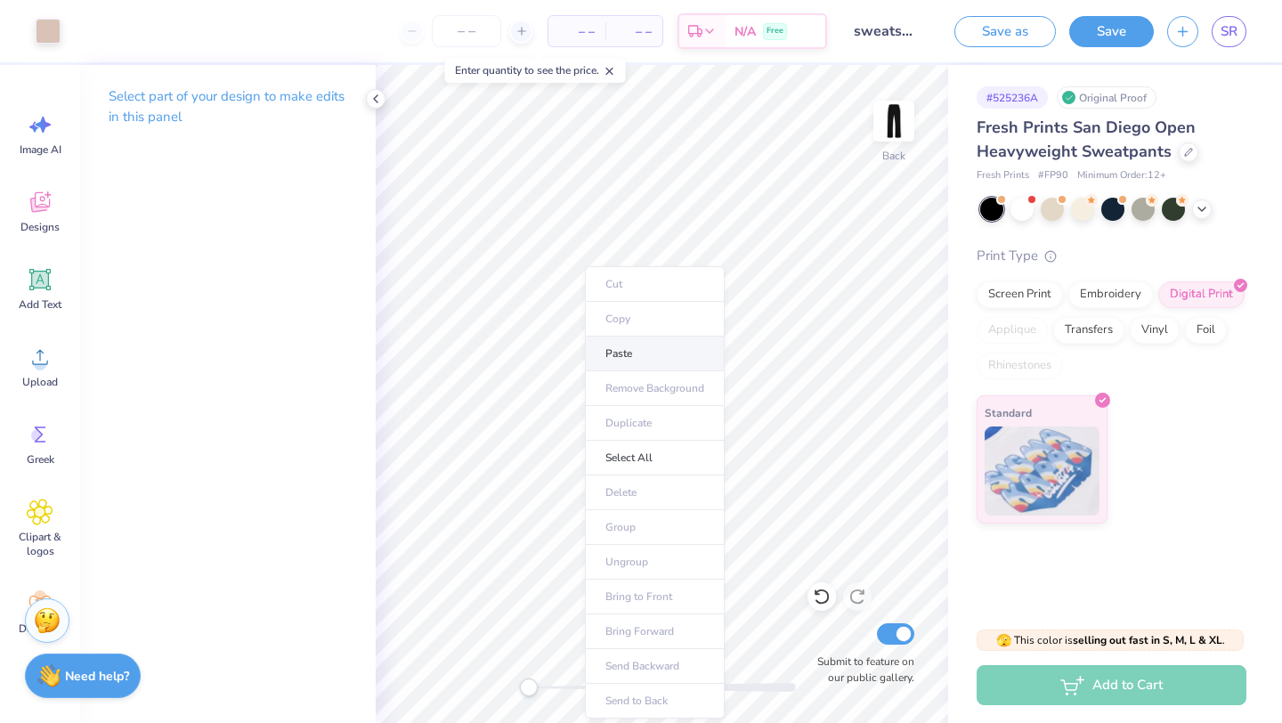
click at [612, 345] on li "Paste" at bounding box center [655, 354] width 140 height 35
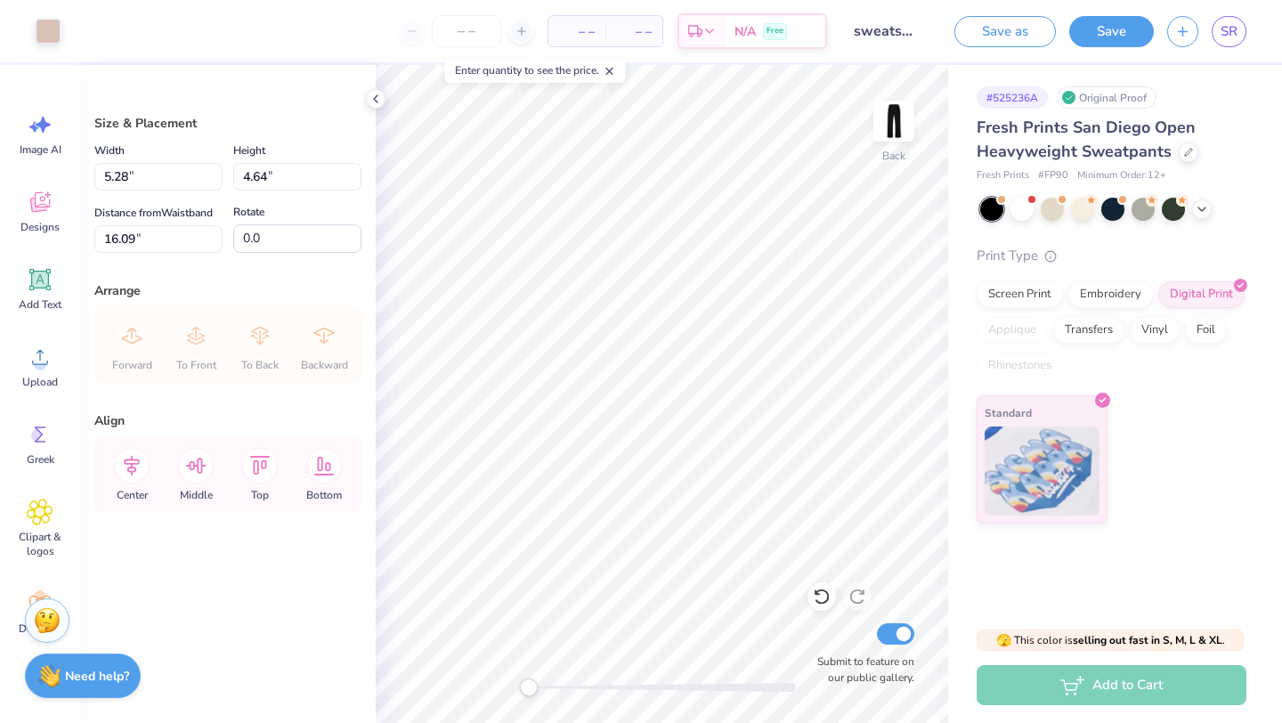
type input "5.49"
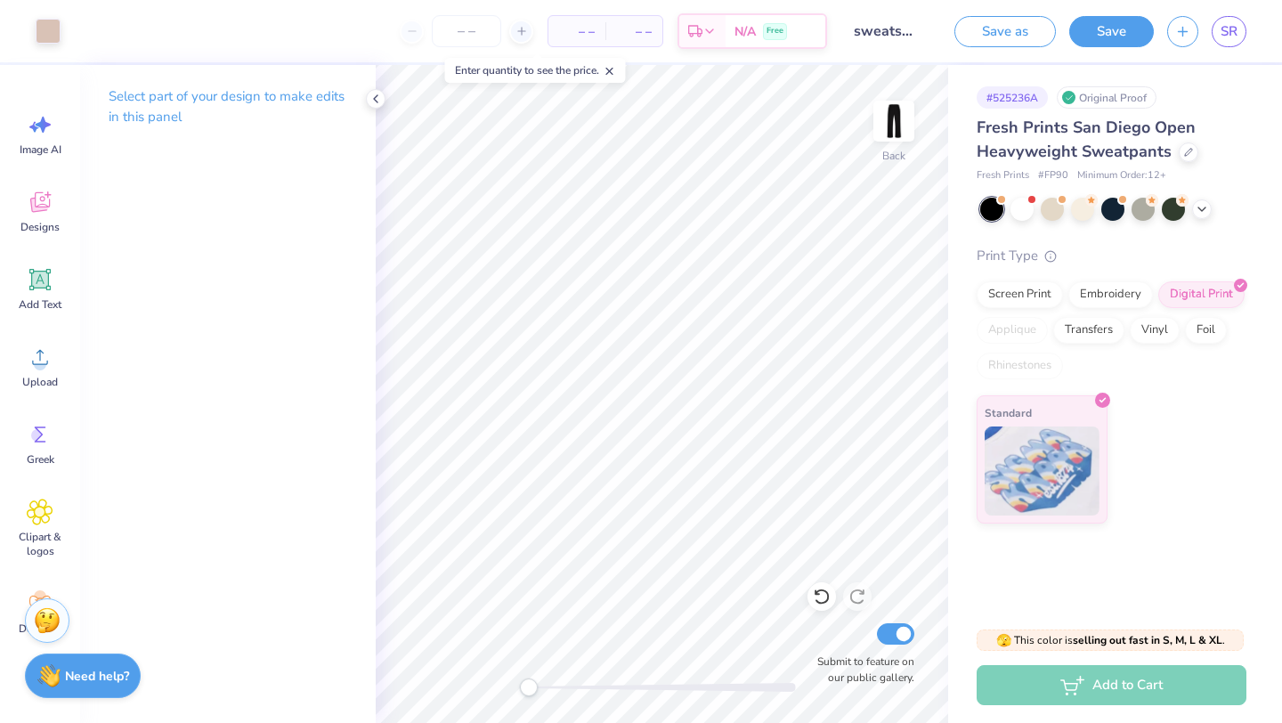
drag, startPoint x: 1118, startPoint y: 32, endPoint x: 547, endPoint y: 2, distance: 571.7
click at [1118, 32] on button "Save" at bounding box center [1112, 31] width 85 height 31
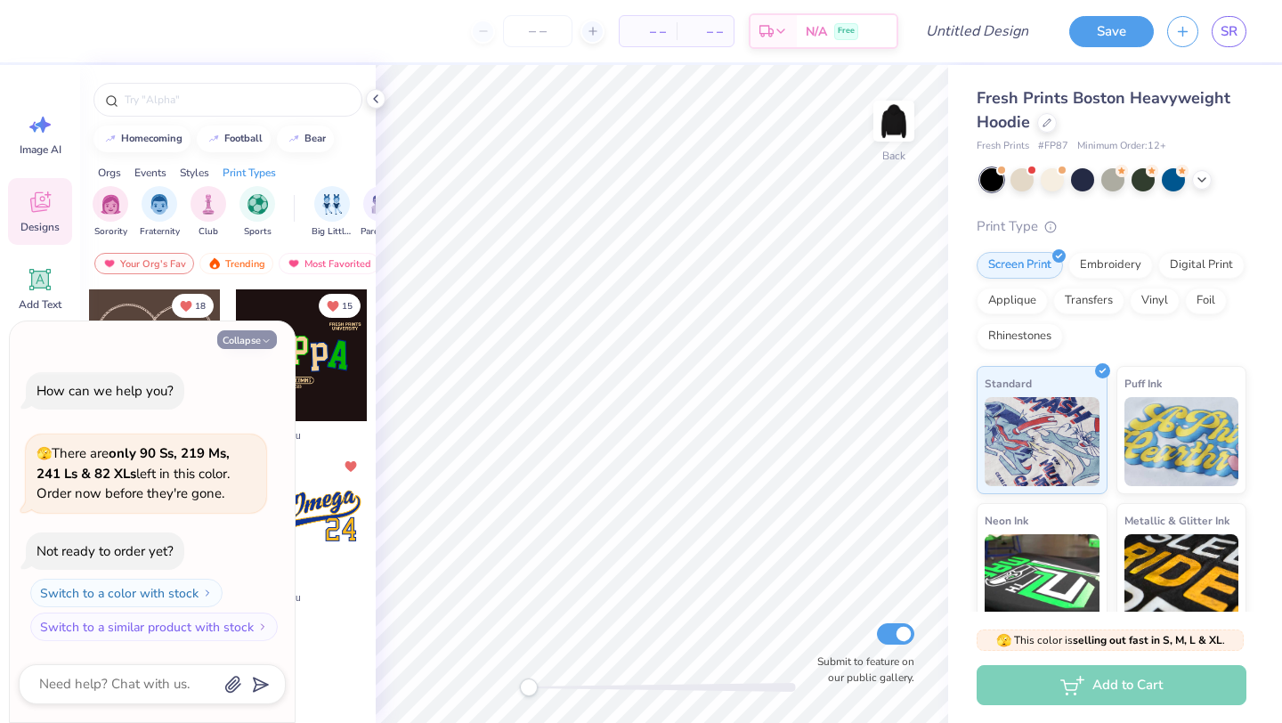
click at [242, 346] on button "Collapse" at bounding box center [247, 339] width 60 height 19
type textarea "x"
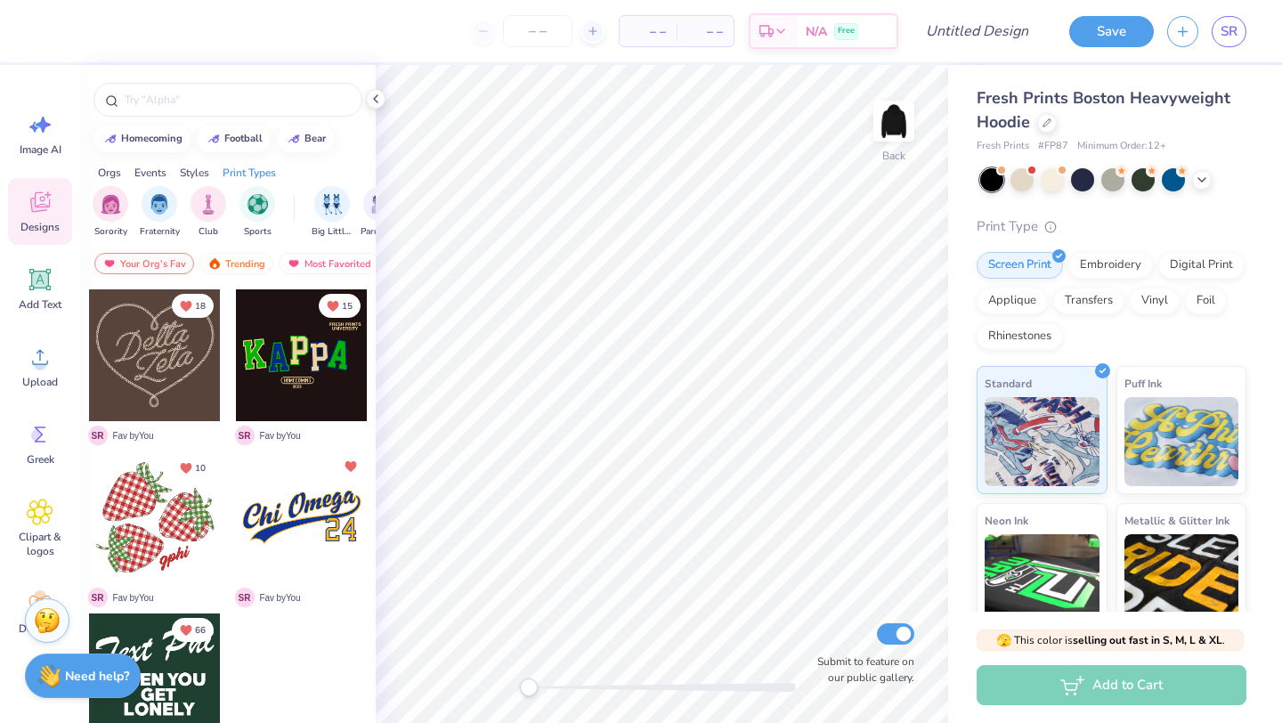
click at [158, 348] on div at bounding box center [155, 355] width 132 height 132
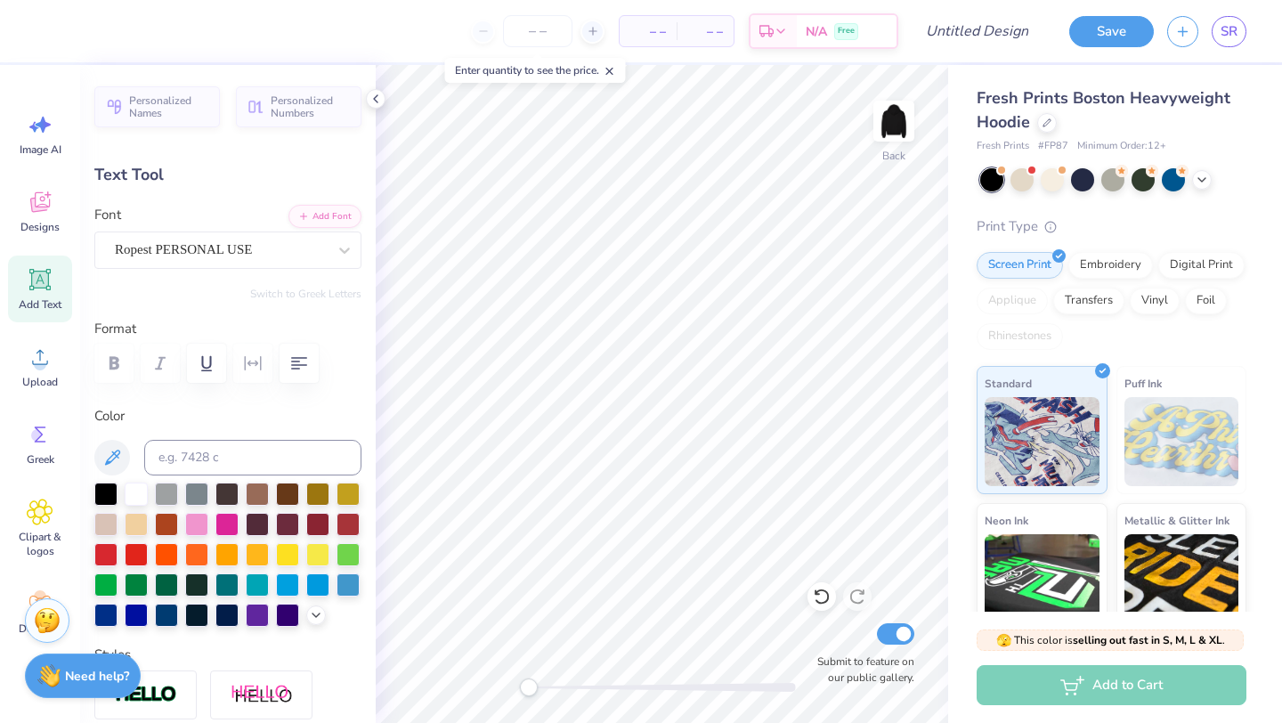
type textarea "Years"
type input "5.92"
type input "3.29"
type input "4.37"
type textarea "Second"
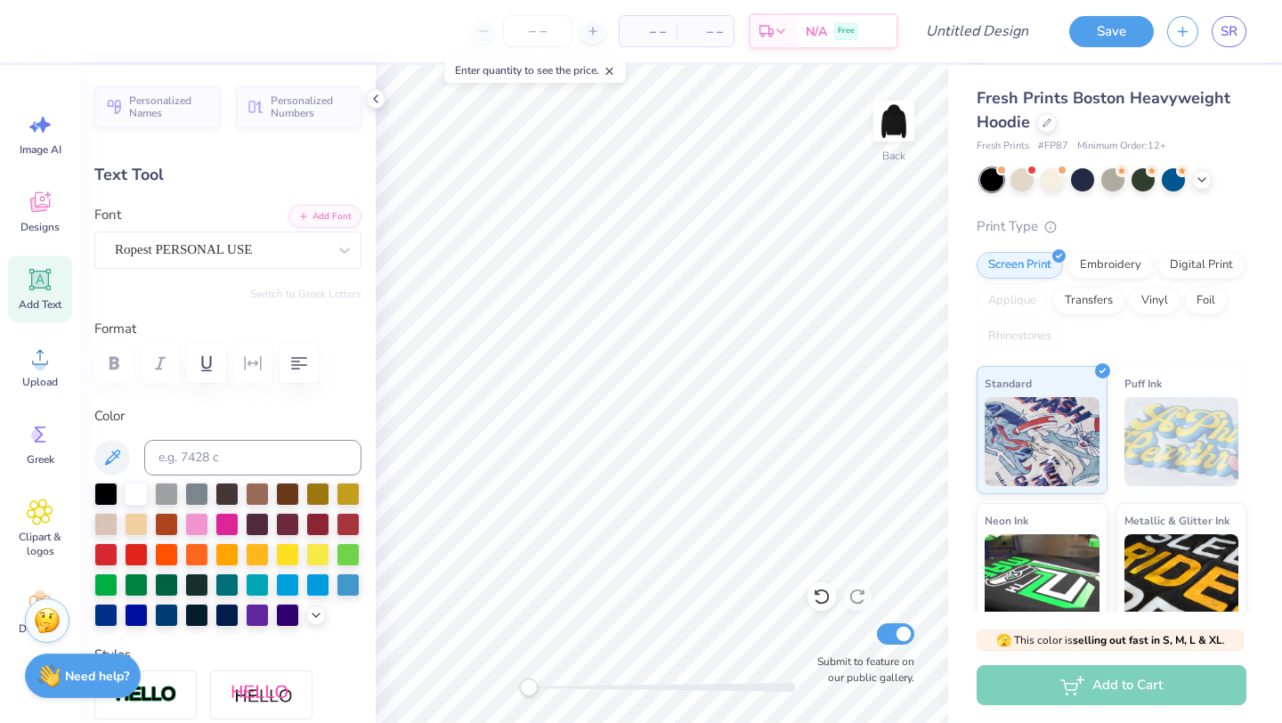
scroll to position [0, 1]
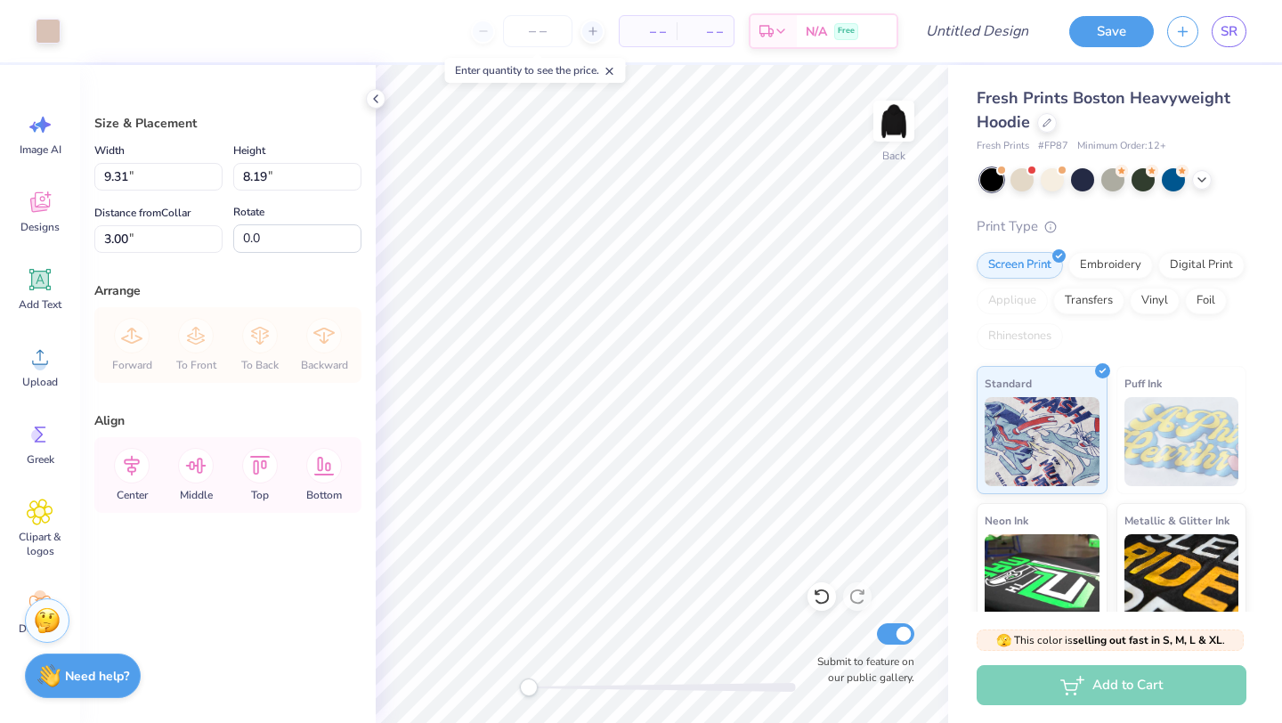
type input "5.10"
type input "4.49"
type input "3.00"
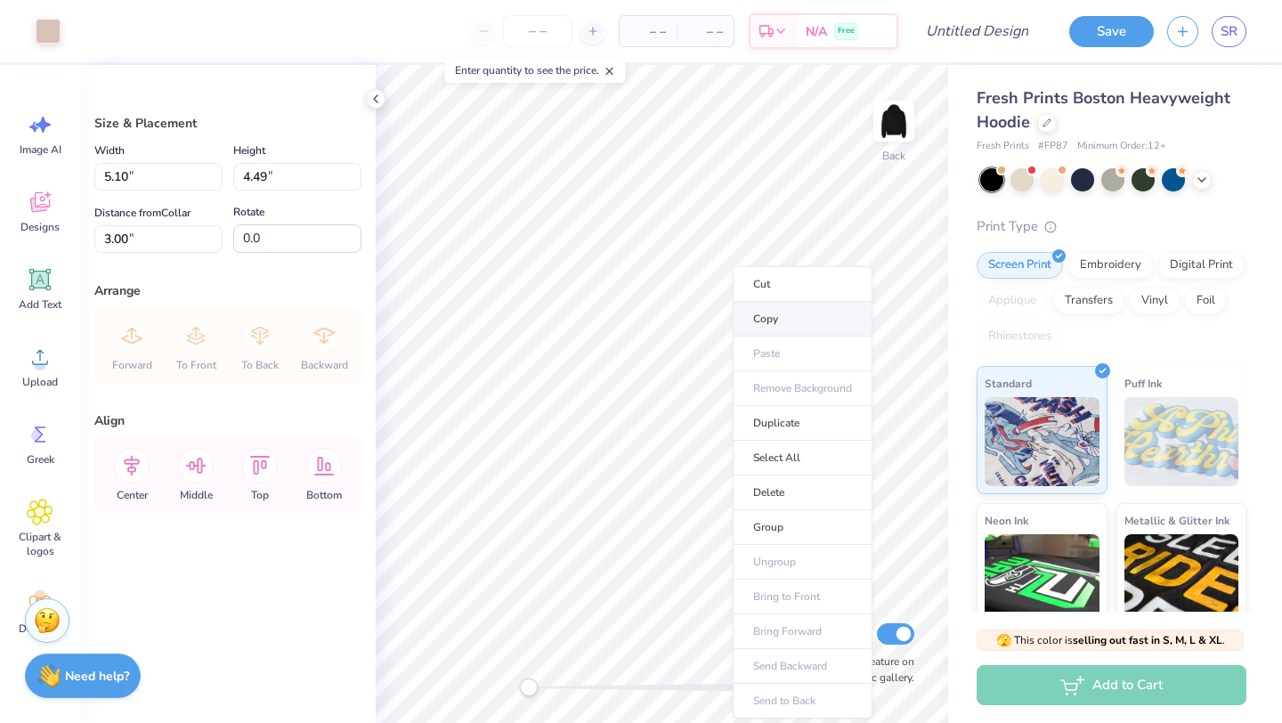
click at [781, 326] on li "Copy" at bounding box center [803, 319] width 140 height 35
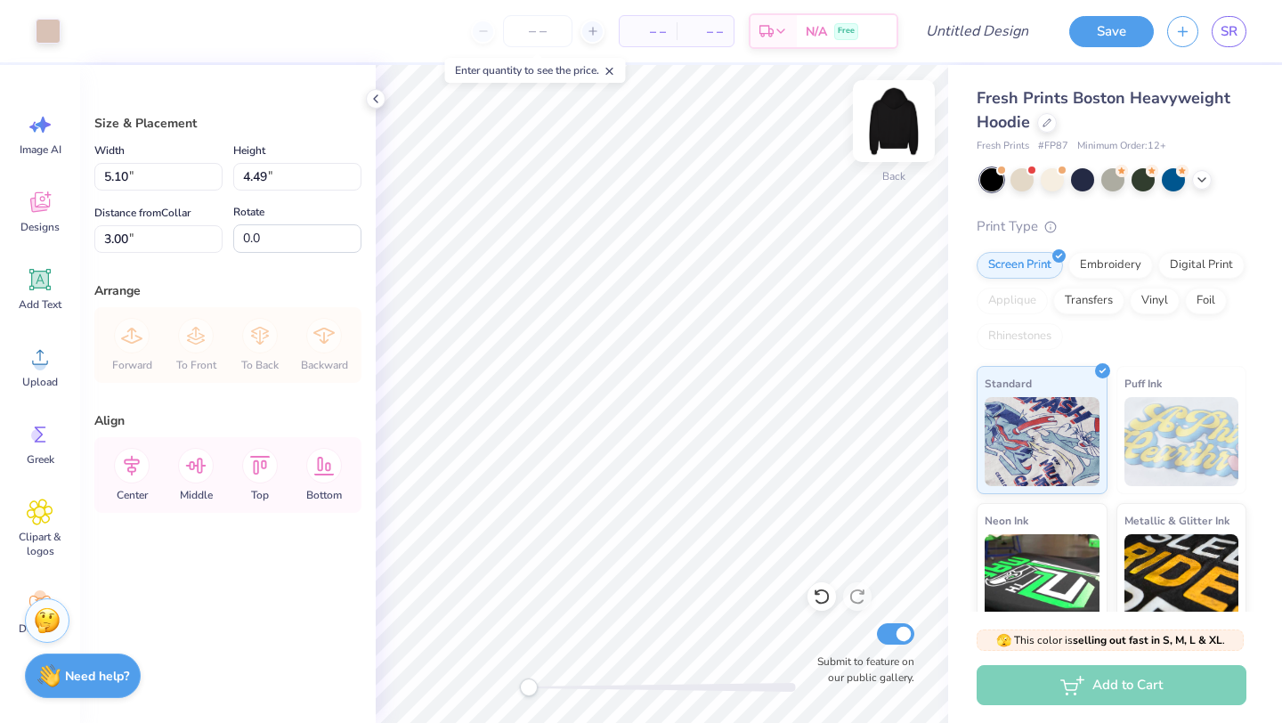
click at [881, 132] on img at bounding box center [894, 120] width 71 height 71
type input "11.08"
type input "9.74"
type input "6.20"
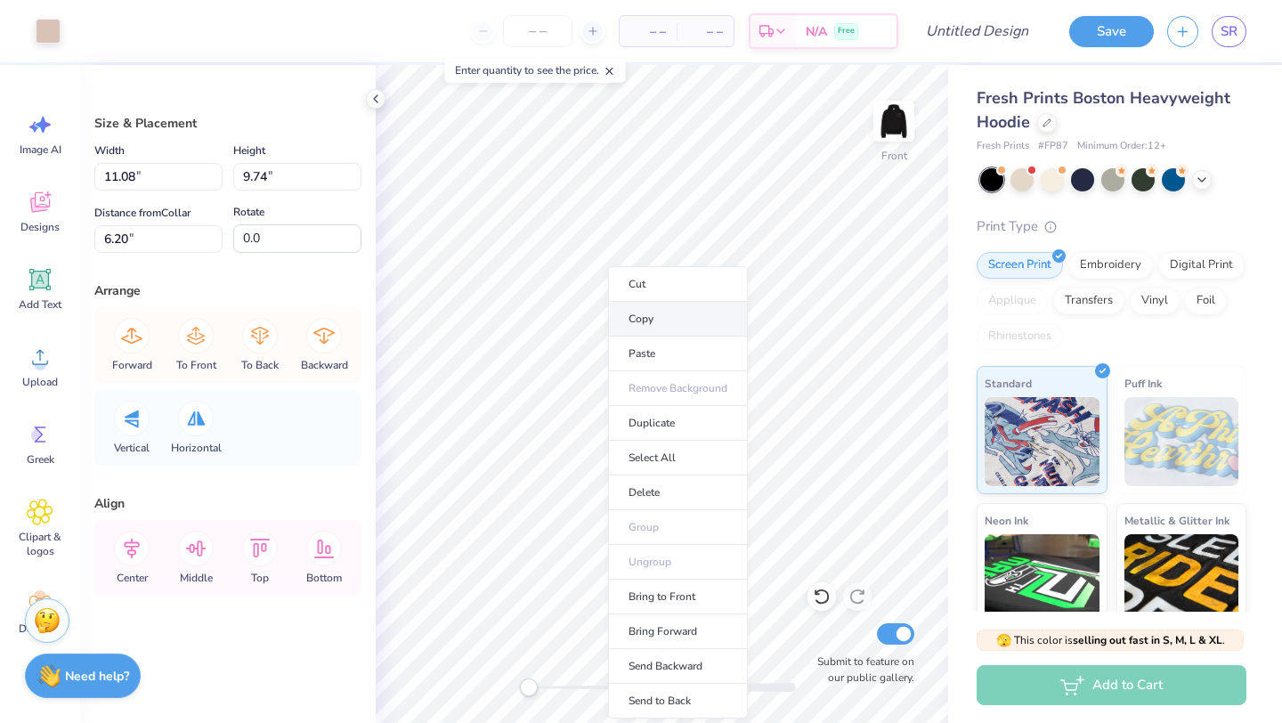
click at [639, 320] on li "Copy" at bounding box center [678, 319] width 140 height 35
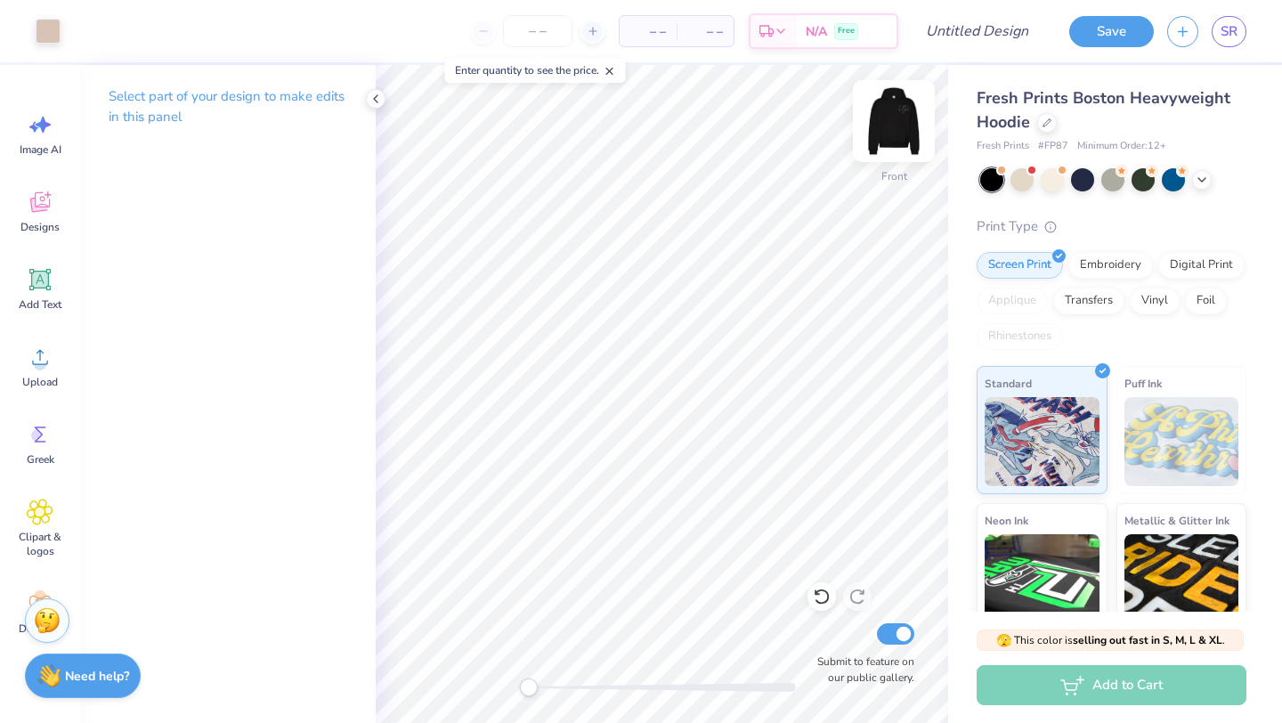
click at [886, 116] on img at bounding box center [894, 120] width 71 height 71
drag, startPoint x: 886, startPoint y: 116, endPoint x: 896, endPoint y: 124, distance: 12.7
click at [896, 124] on img at bounding box center [894, 120] width 71 height 71
click at [956, 31] on input "Design Title" at bounding box center [999, 31] width 87 height 36
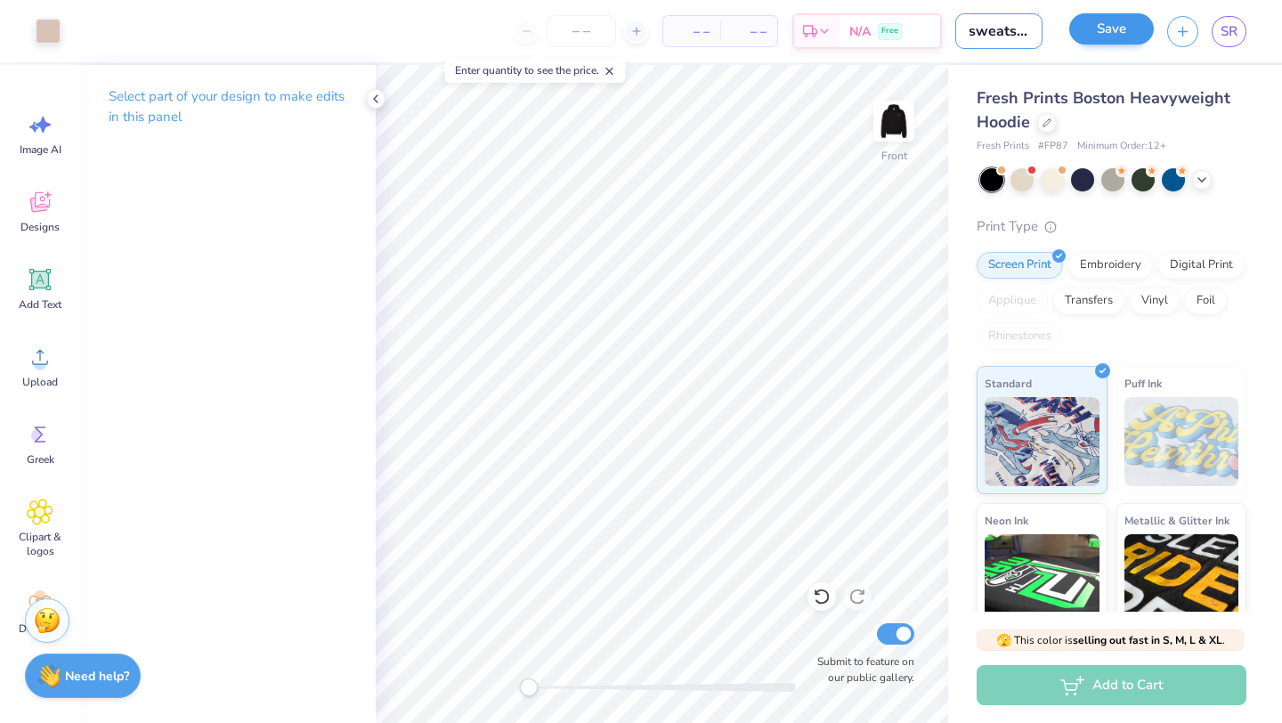
type input "sweatset"
click at [1112, 37] on button "Save" at bounding box center [1112, 28] width 85 height 31
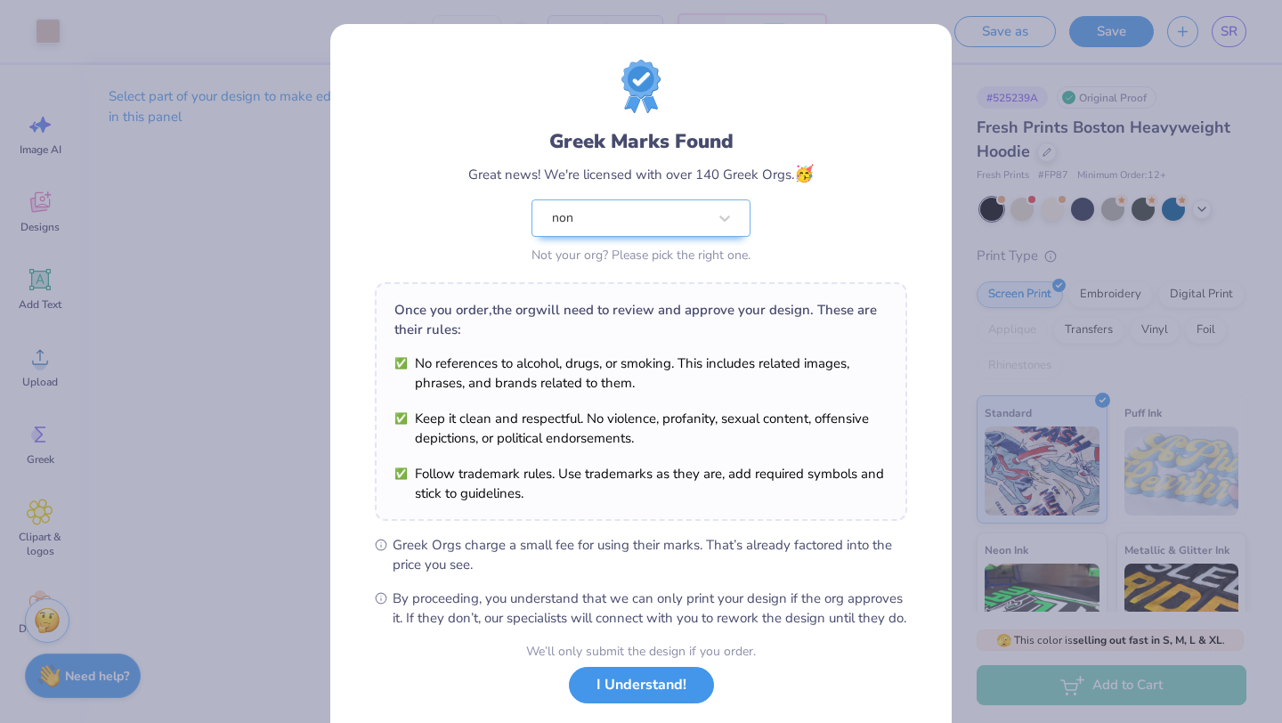
click at [677, 704] on button "I Understand!" at bounding box center [641, 685] width 145 height 37
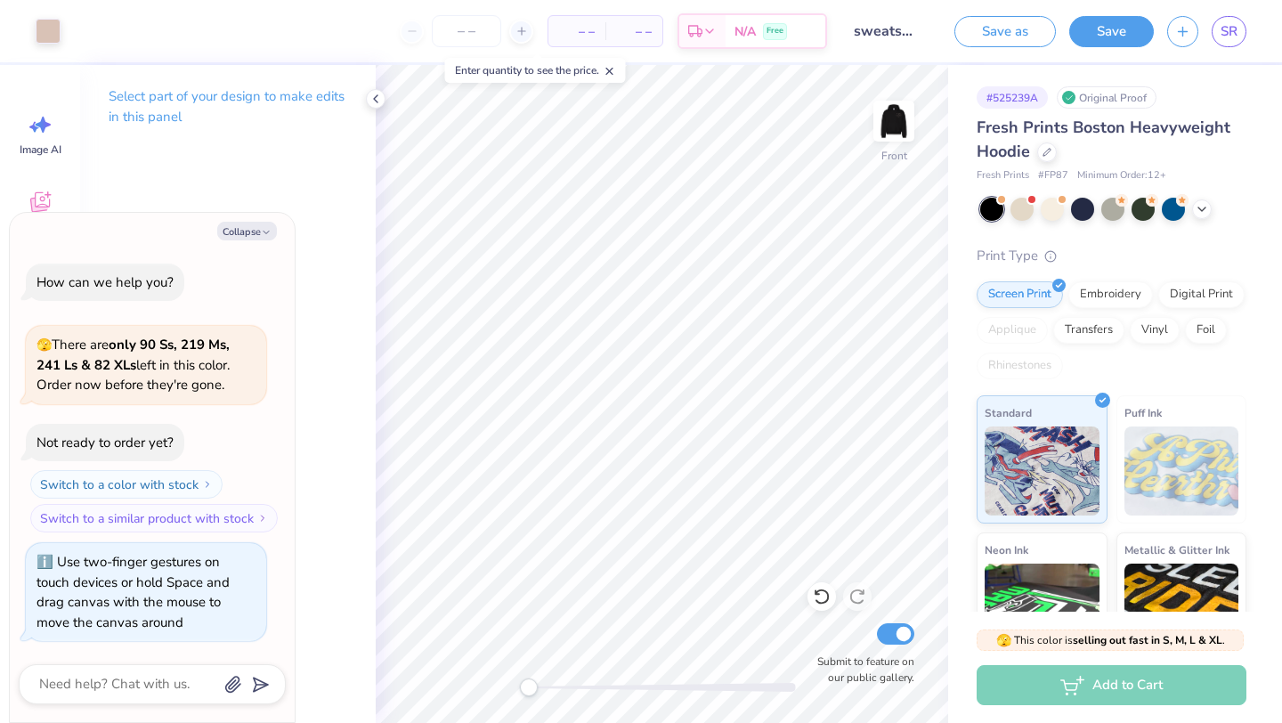
click at [457, 680] on div "Front Submit to feature on our public gallery." at bounding box center [662, 394] width 573 height 658
click at [229, 232] on button "Collapse" at bounding box center [247, 231] width 60 height 19
type textarea "x"
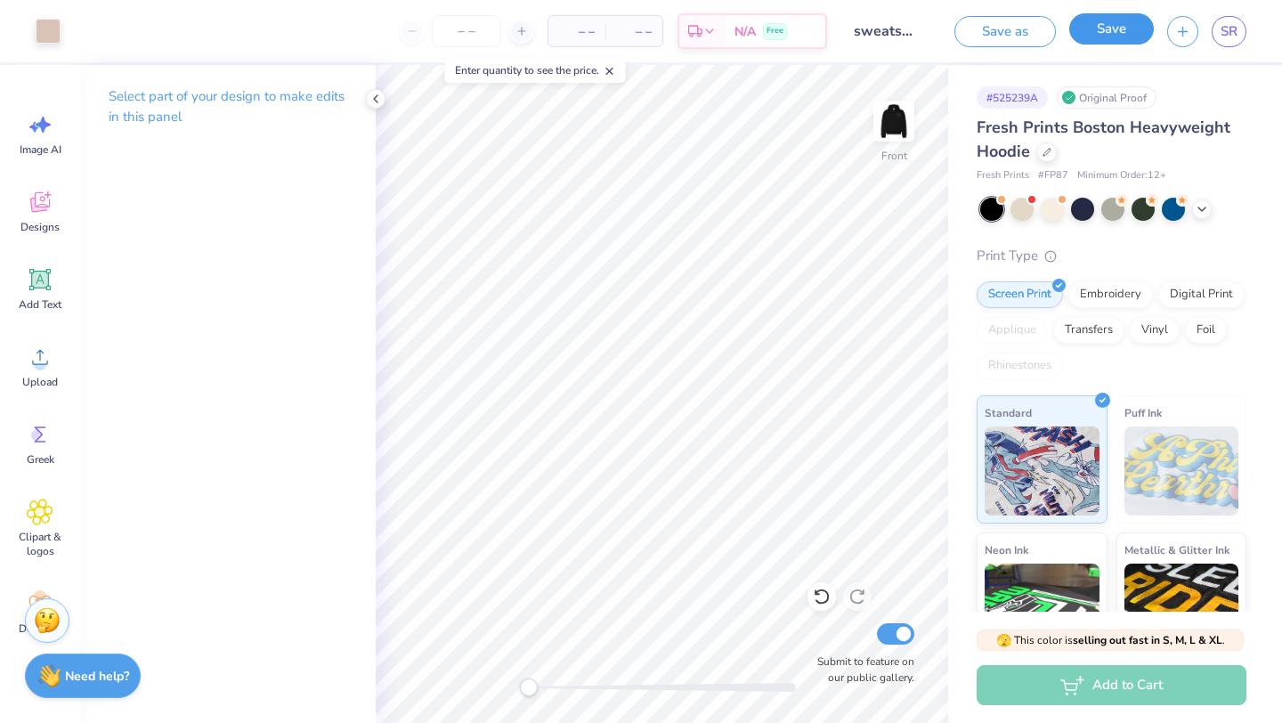
click at [1107, 23] on button "Save" at bounding box center [1112, 28] width 85 height 31
click at [545, 28] on span "– –" at bounding box center [541, 31] width 36 height 19
click at [550, 30] on span "– –" at bounding box center [541, 31] width 36 height 19
click at [584, 31] on span "– –" at bounding box center [598, 31] width 36 height 19
click at [633, 31] on div "– – Per Item – – Total Est. Delivery N/A Free" at bounding box center [432, 31] width 717 height 62
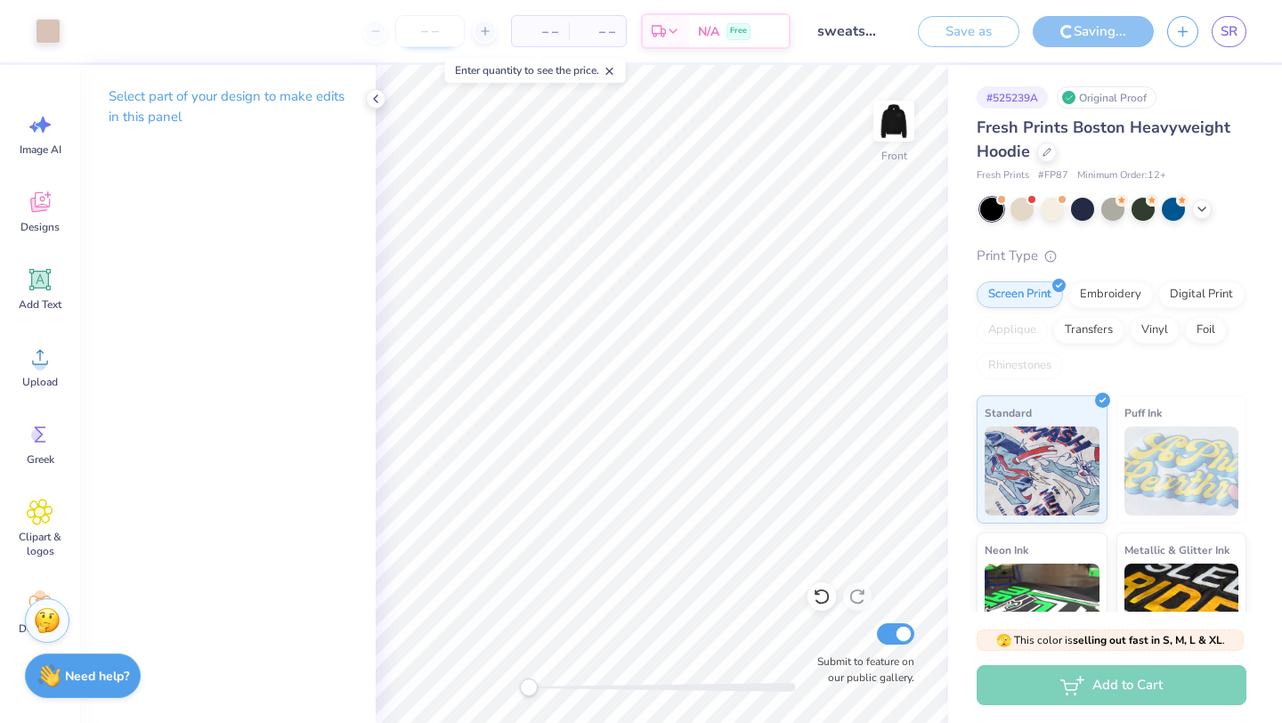
click at [441, 27] on input "number" at bounding box center [429, 31] width 69 height 32
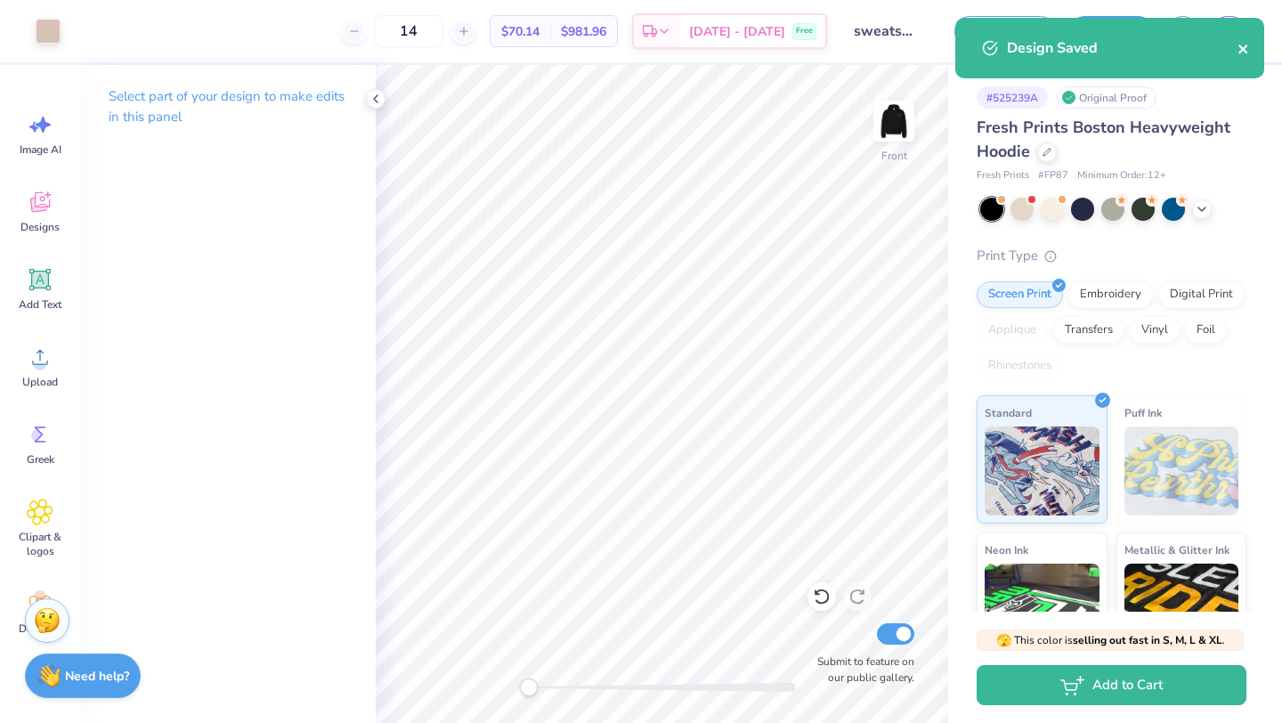
click at [1246, 45] on icon "close" at bounding box center [1243, 49] width 9 height 9
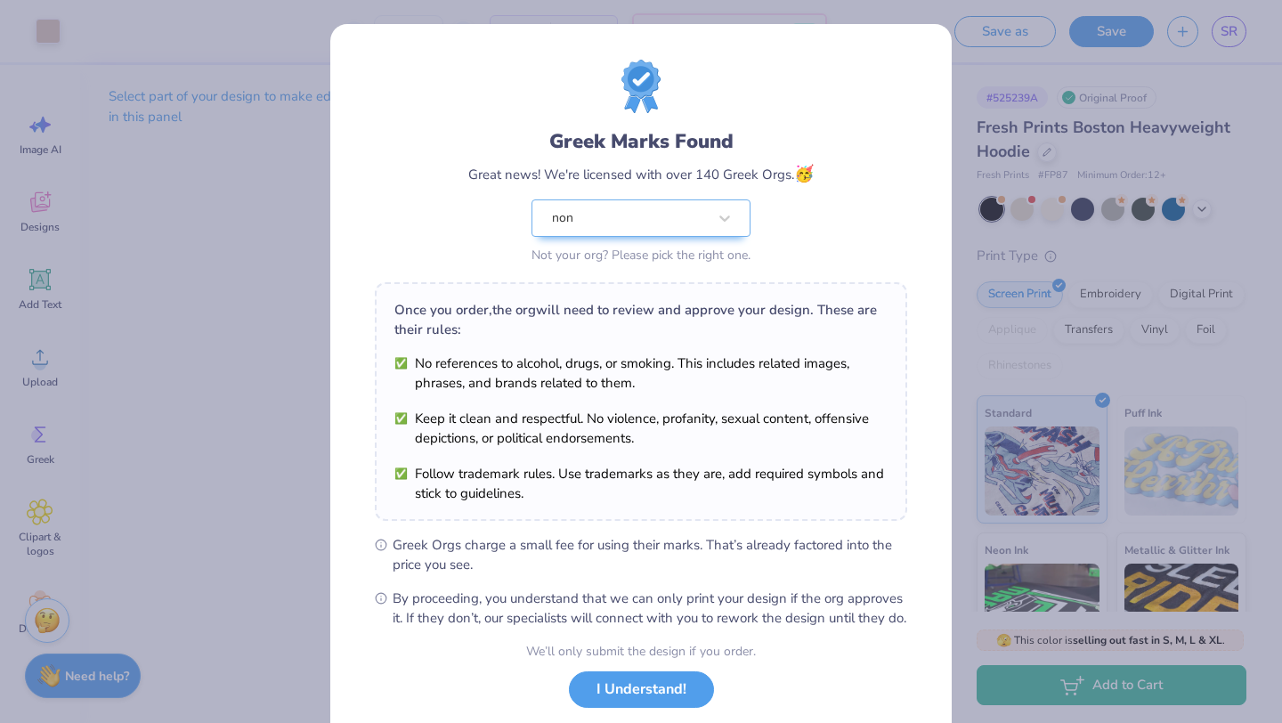
click at [629, 708] on button "I Understand!" at bounding box center [641, 690] width 145 height 37
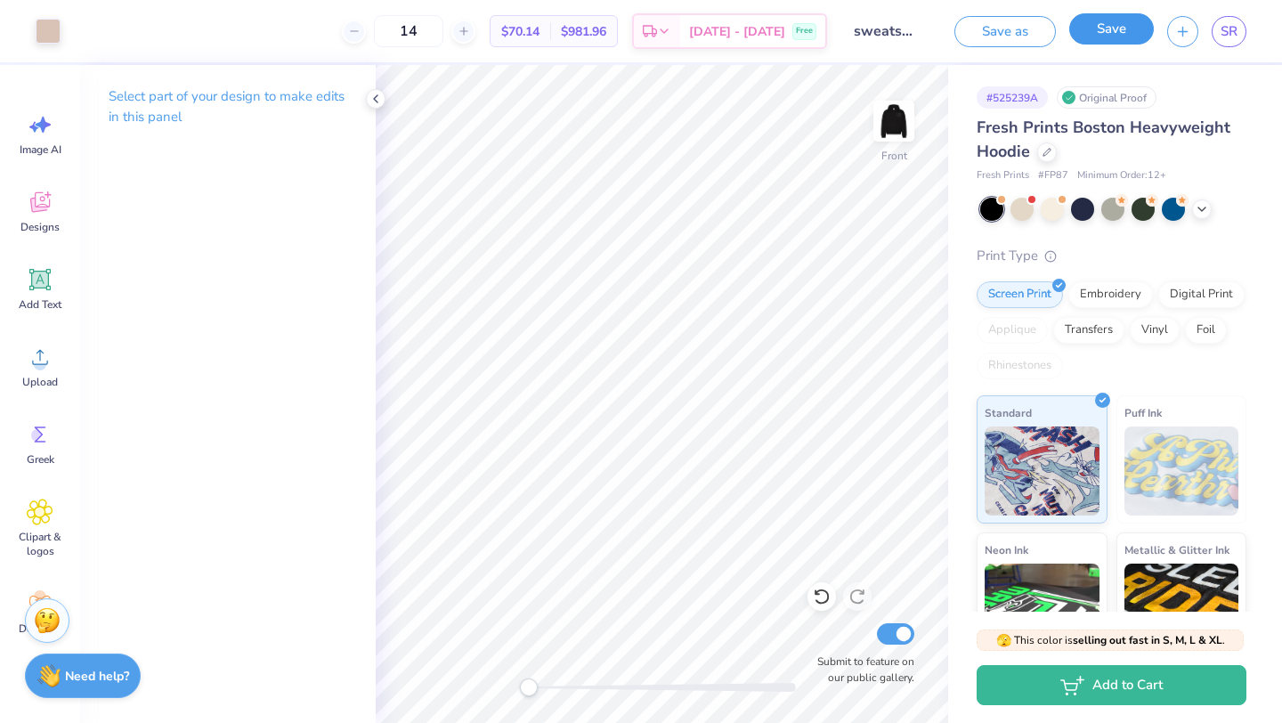
click at [1084, 28] on button "Save" at bounding box center [1112, 28] width 85 height 31
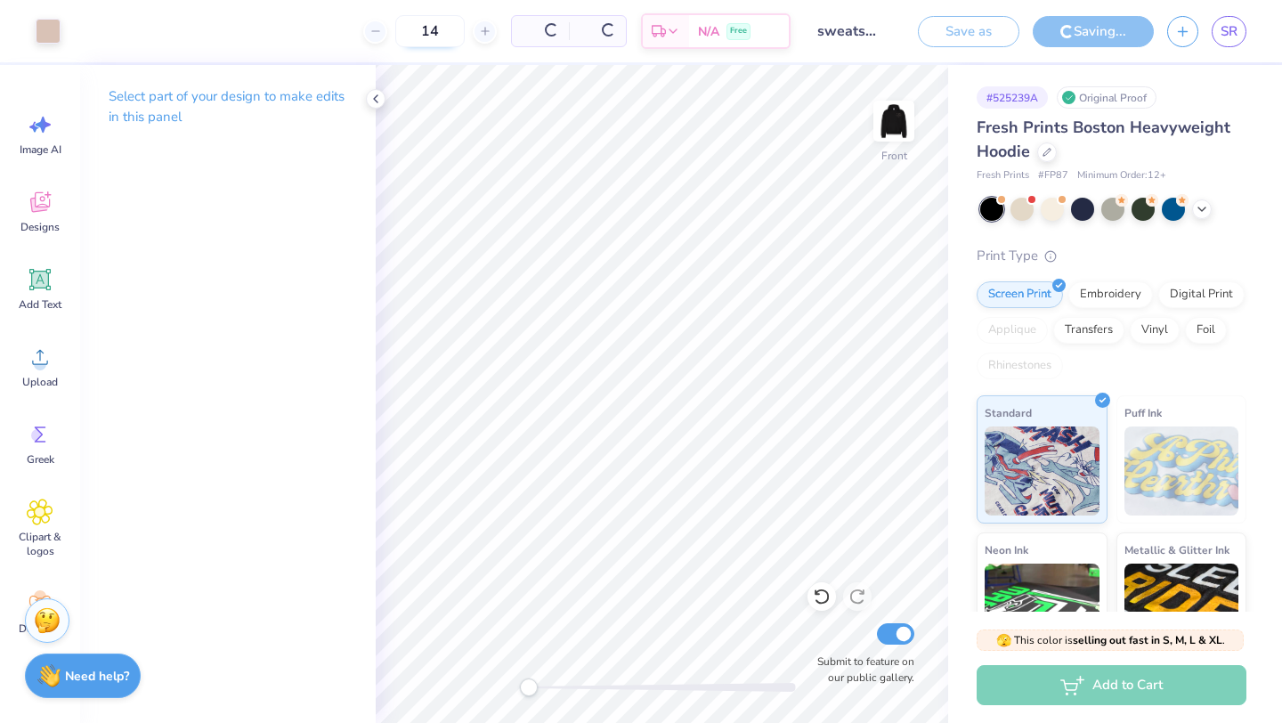
click at [377, 28] on icon at bounding box center [376, 31] width 12 height 12
type input "13"
click at [407, 30] on input "13" at bounding box center [372, 31] width 69 height 32
click at [362, 29] on div "13" at bounding box center [372, 31] width 134 height 32
click at [407, 23] on input "number" at bounding box center [372, 31] width 69 height 32
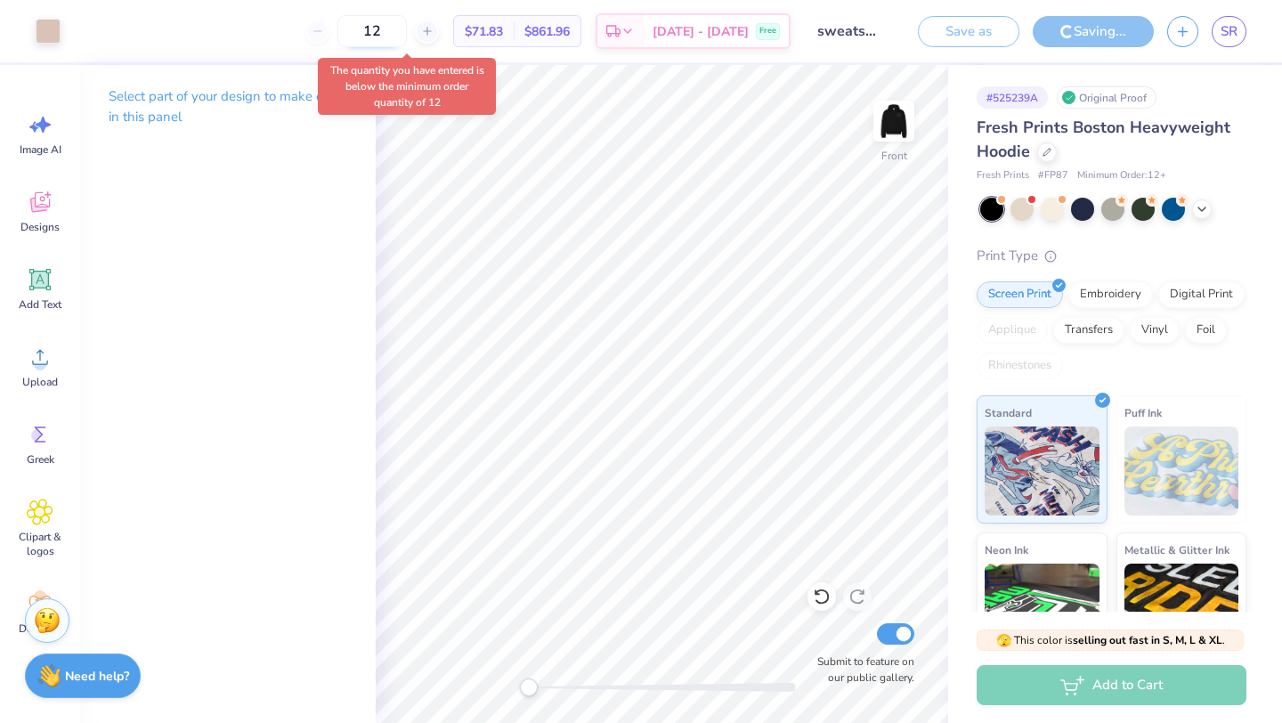
drag, startPoint x: 433, startPoint y: 28, endPoint x: 398, endPoint y: 36, distance: 35.5
click at [398, 36] on input "12" at bounding box center [372, 31] width 69 height 32
click at [1094, 32] on div "Saving..." at bounding box center [1093, 31] width 121 height 31
type input "14"
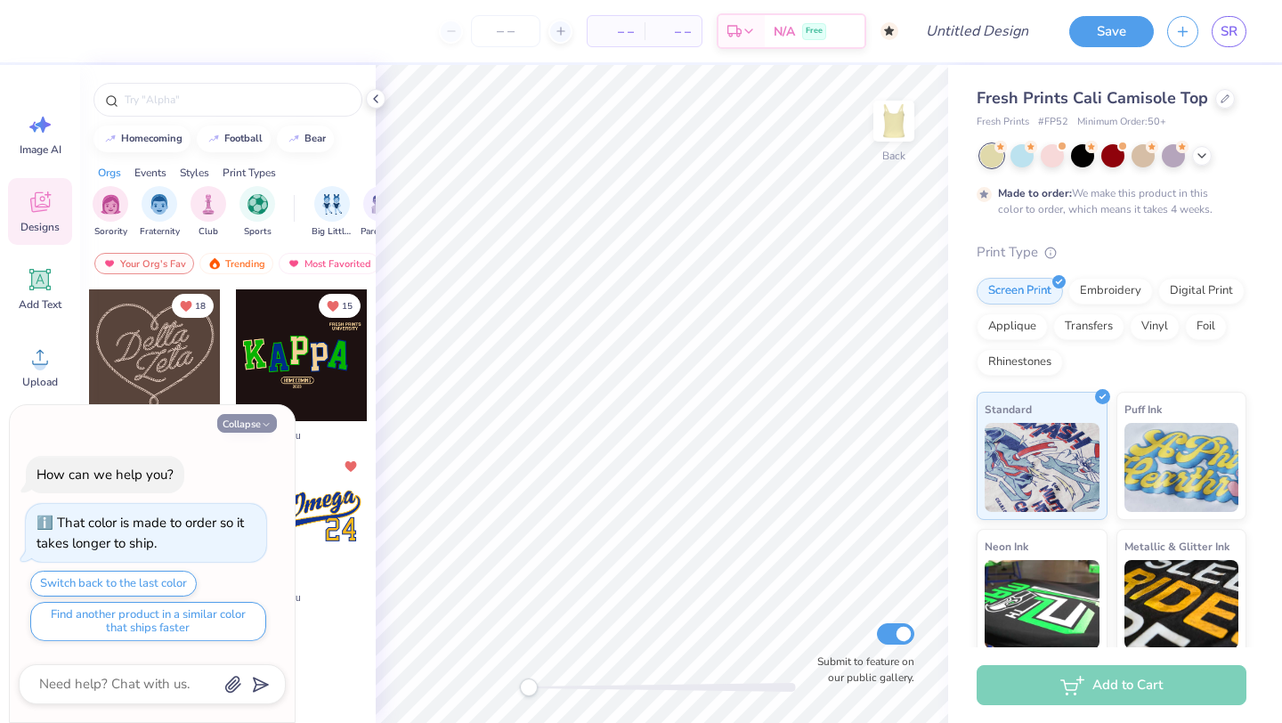
click at [257, 420] on button "Collapse" at bounding box center [247, 423] width 60 height 19
type textarea "x"
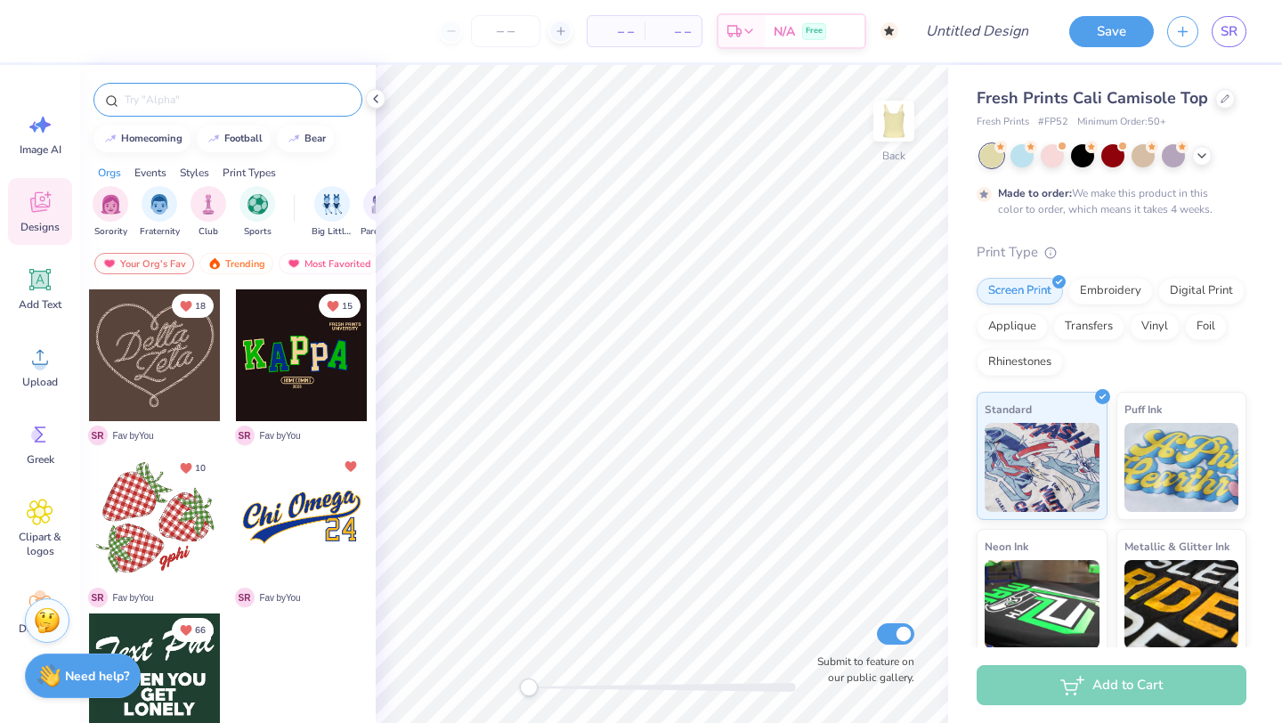
click at [226, 106] on input "text" at bounding box center [237, 100] width 228 height 18
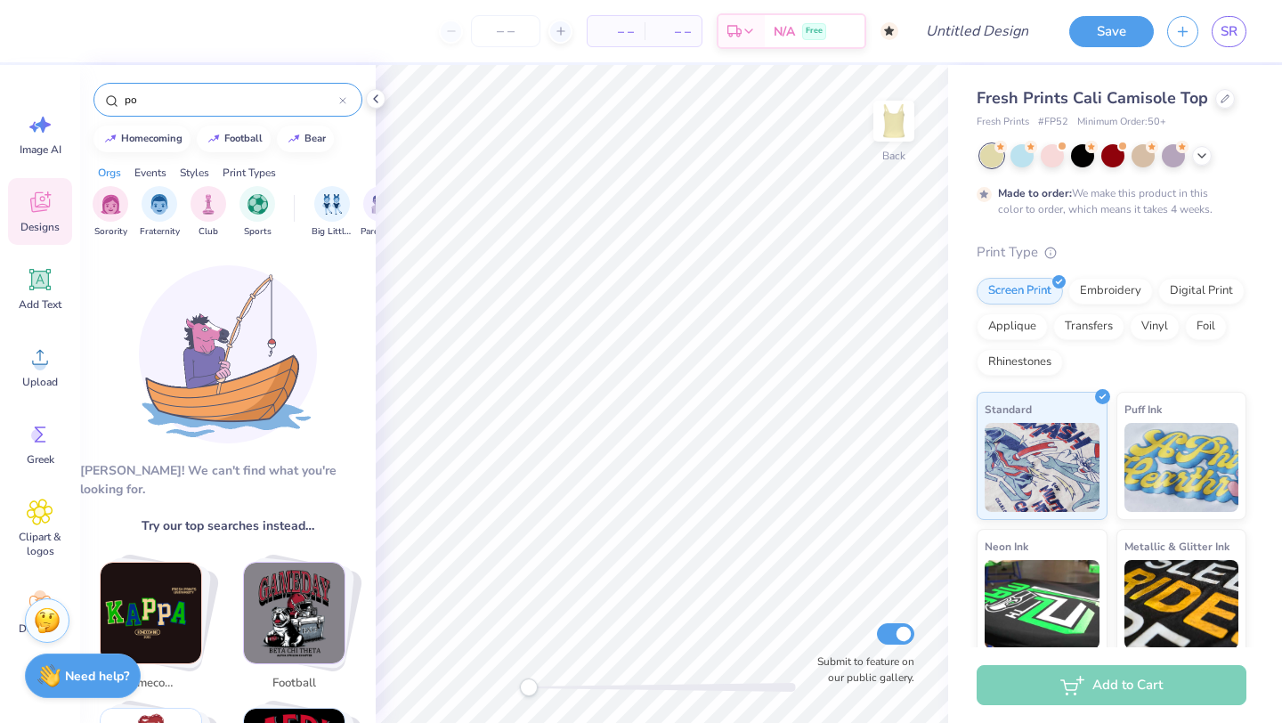
type input "p"
type input "s"
type input "let"
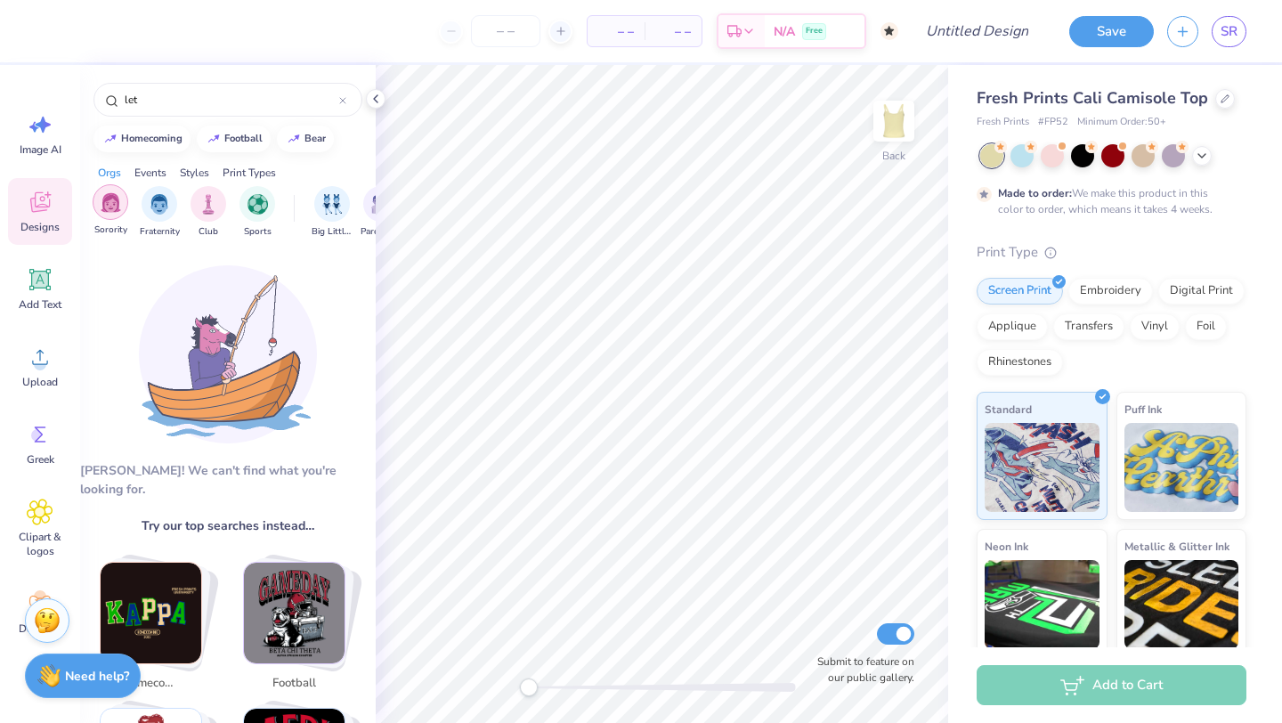
click at [118, 200] on img "filter for Sorority" at bounding box center [111, 202] width 20 height 20
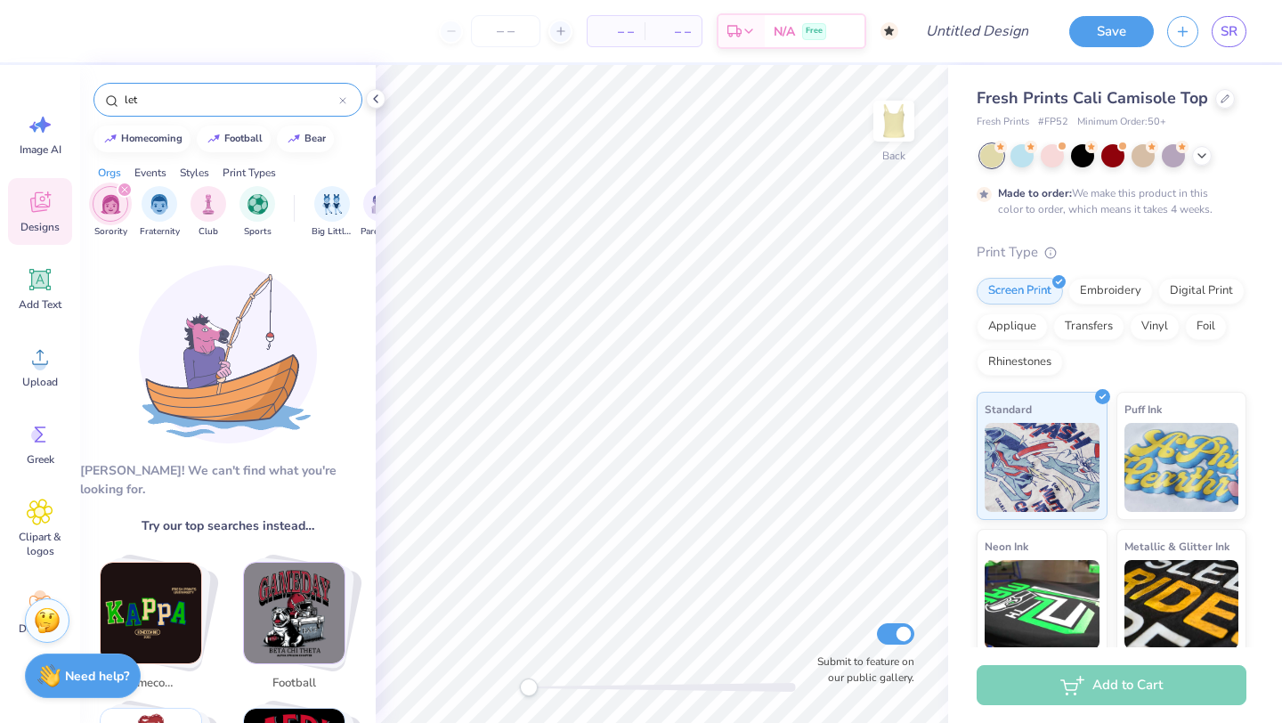
click at [337, 104] on input "let" at bounding box center [231, 100] width 216 height 18
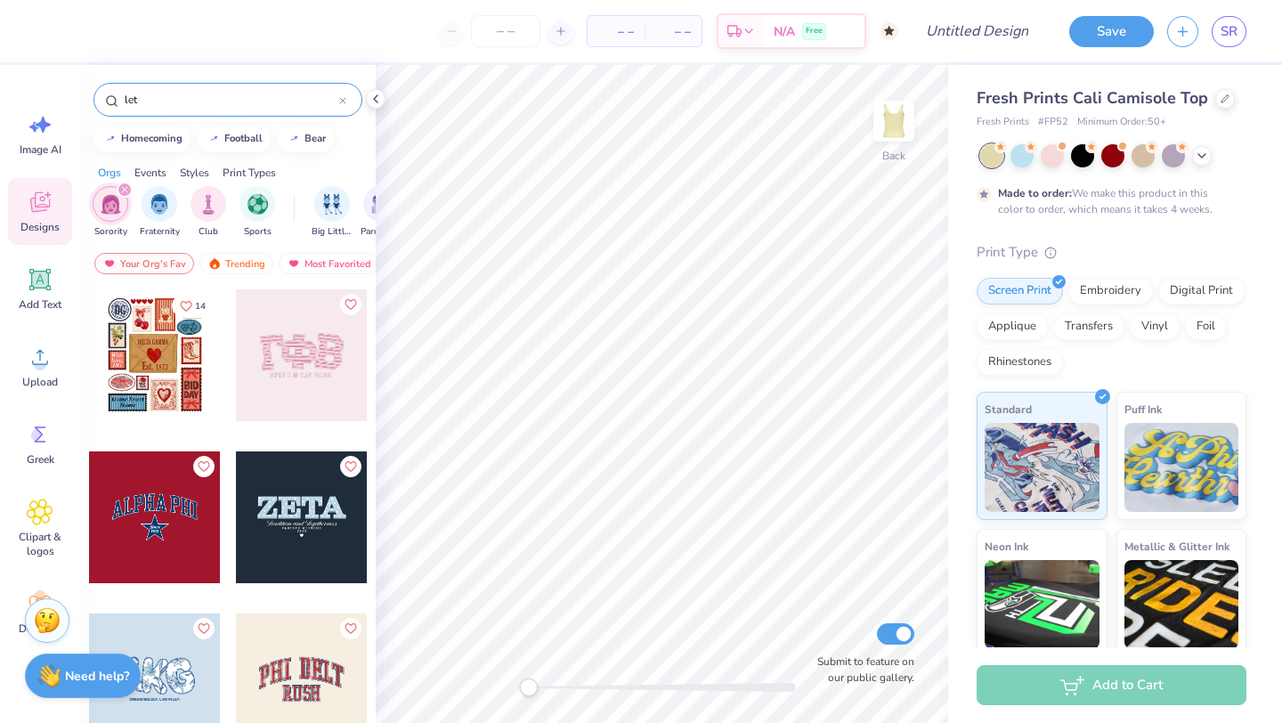
click at [339, 104] on div at bounding box center [342, 100] width 7 height 16
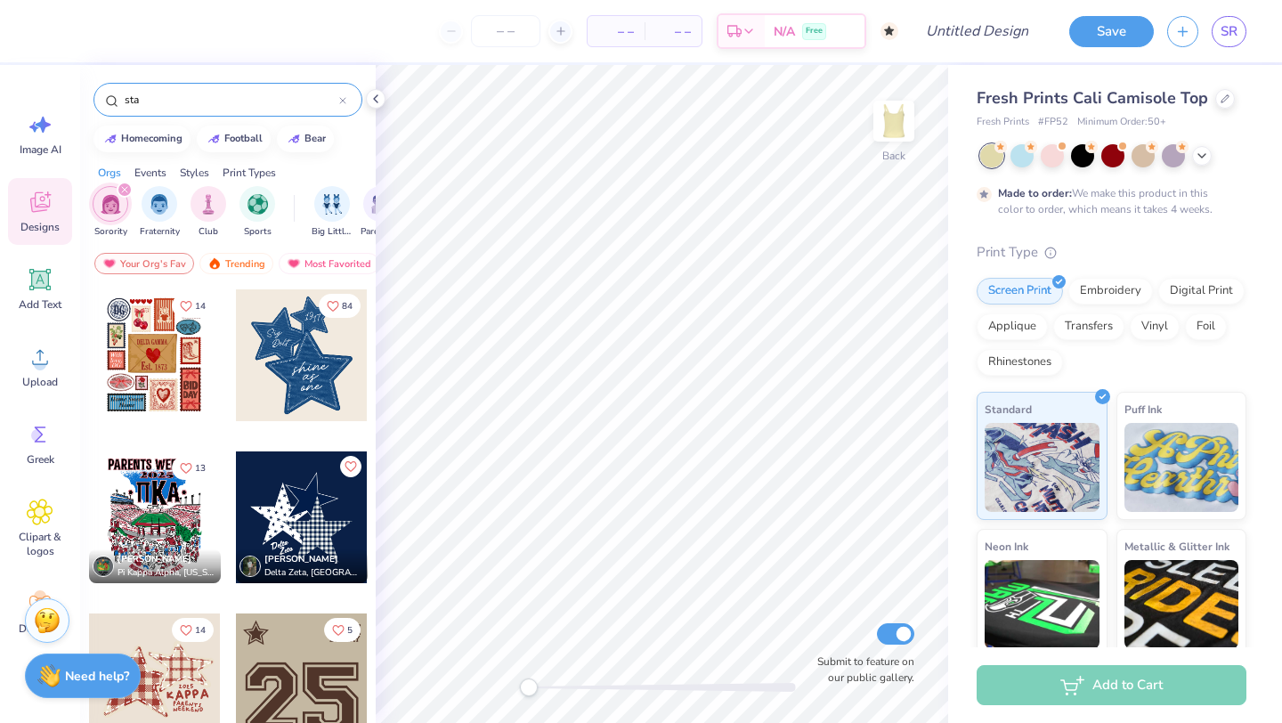
type input "sta"
click at [142, 375] on div at bounding box center [286, 355] width 395 height 132
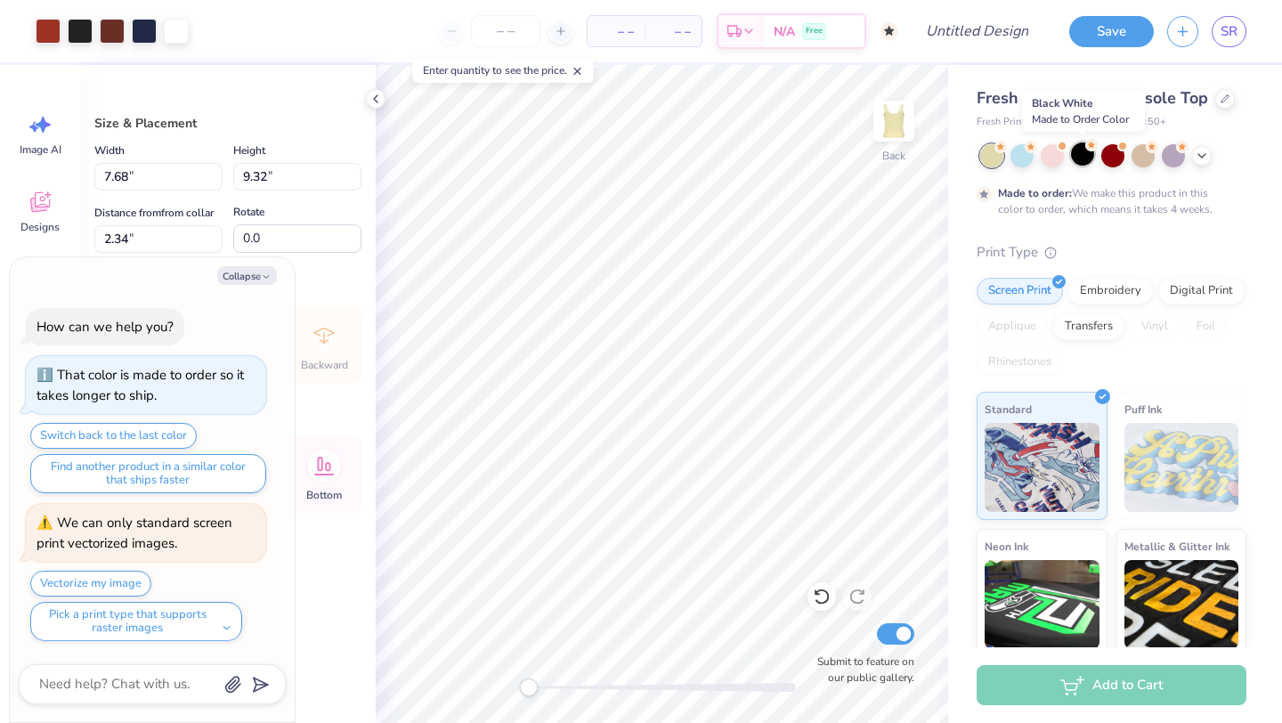
click at [1086, 151] on icon at bounding box center [1092, 145] width 12 height 12
click at [1198, 160] on icon at bounding box center [1202, 154] width 14 height 14
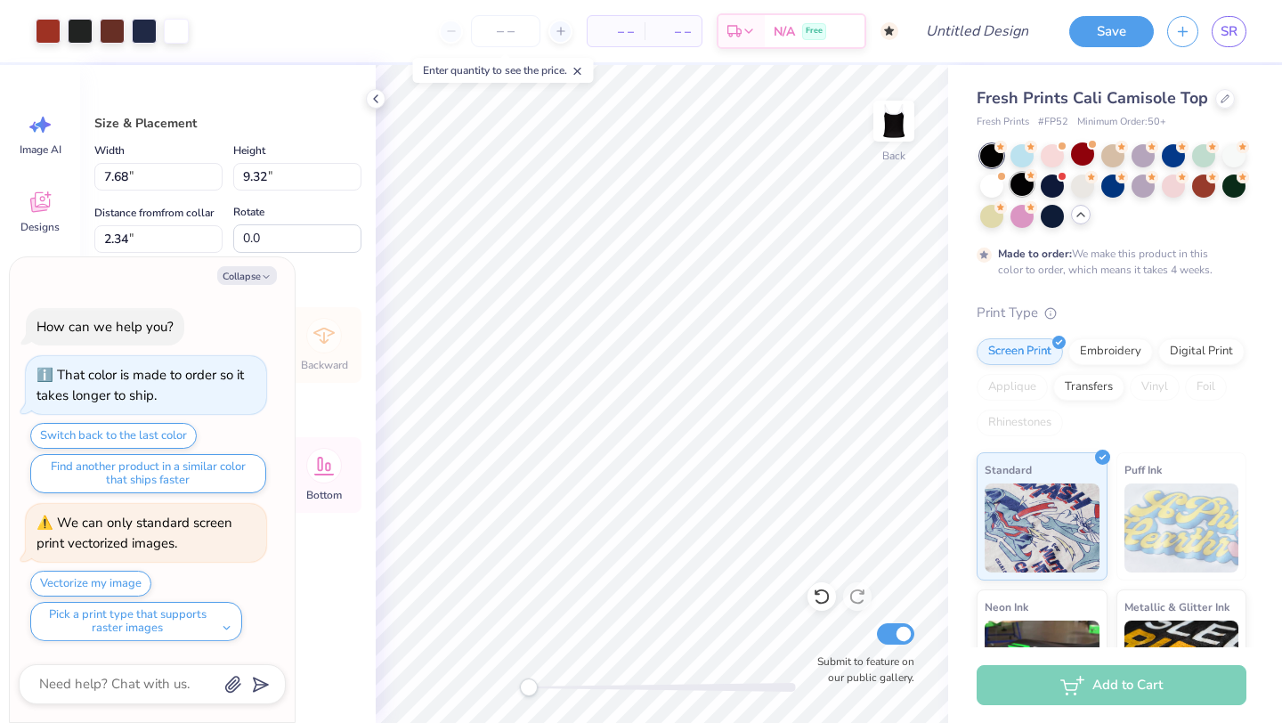
click at [1020, 183] on div at bounding box center [1022, 184] width 23 height 23
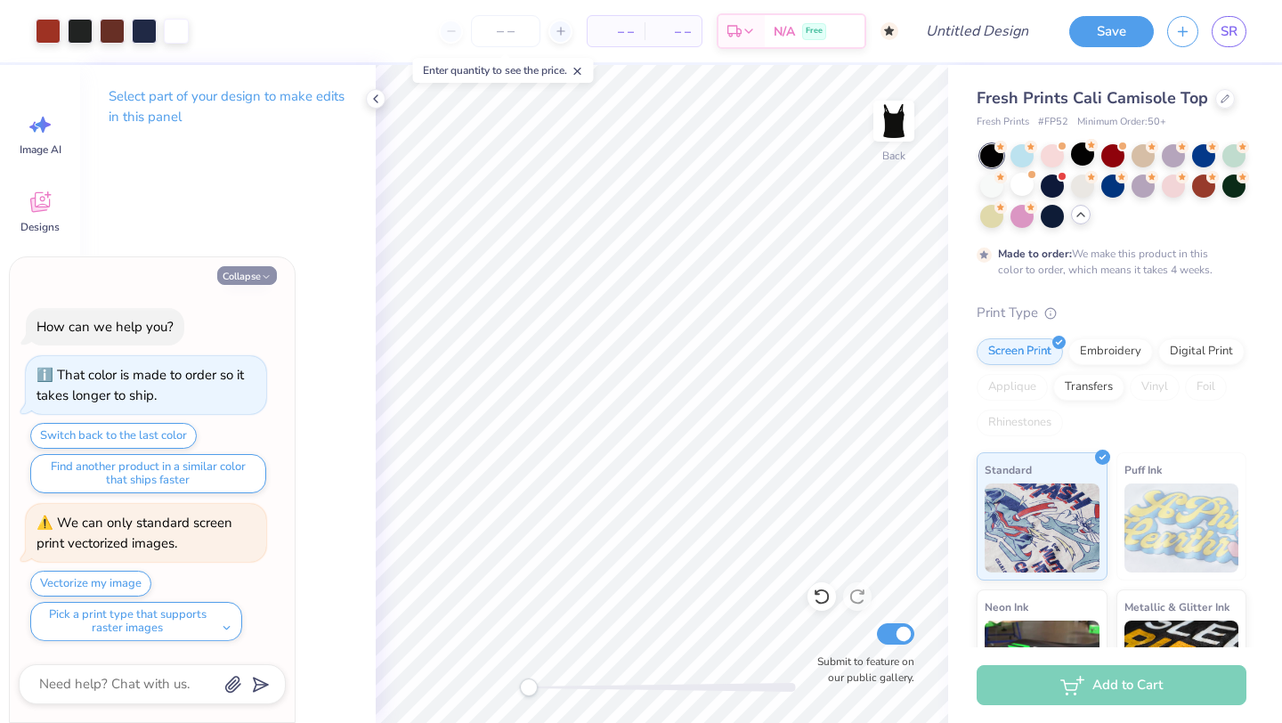
click at [248, 284] on div "Collapse How can we help you? That color is made to order so it takes longer to…" at bounding box center [152, 490] width 285 height 466
click at [248, 268] on button "Collapse" at bounding box center [247, 275] width 60 height 19
type textarea "x"
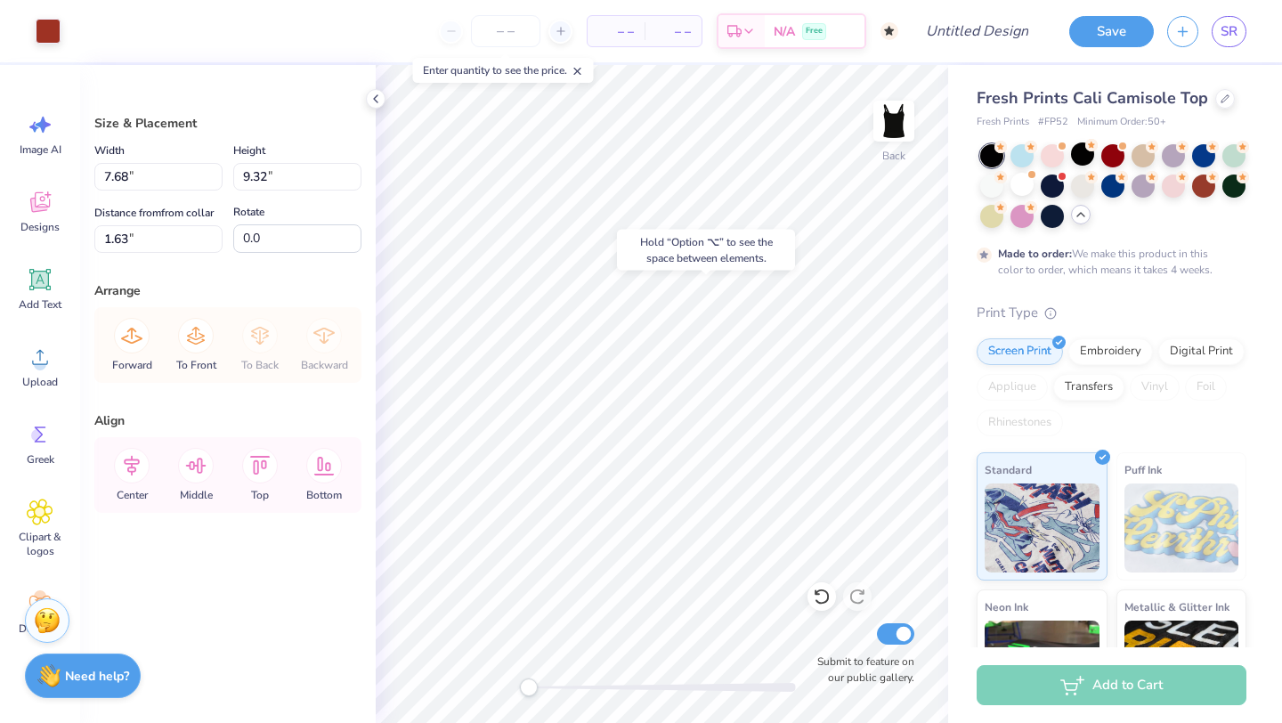
type input "1.63"
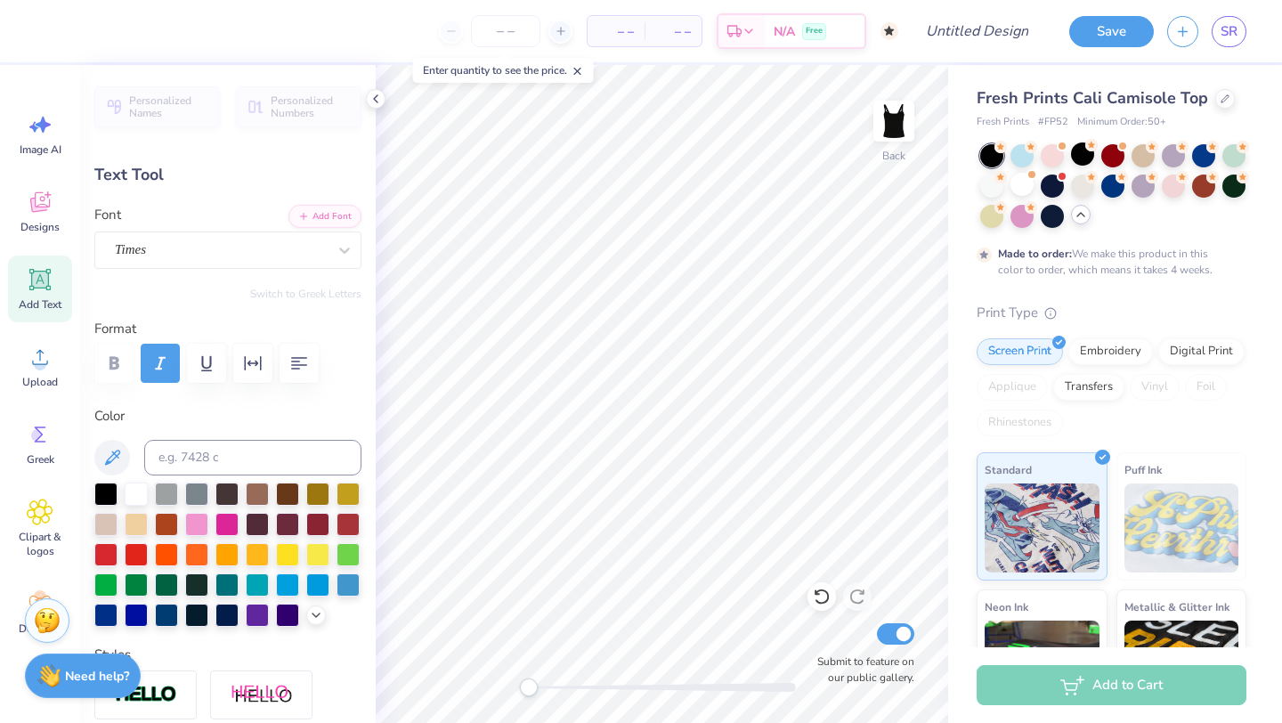
type input "0.75"
type input "0.35"
type input "6.95"
type input "0.83"
type input "0.79"
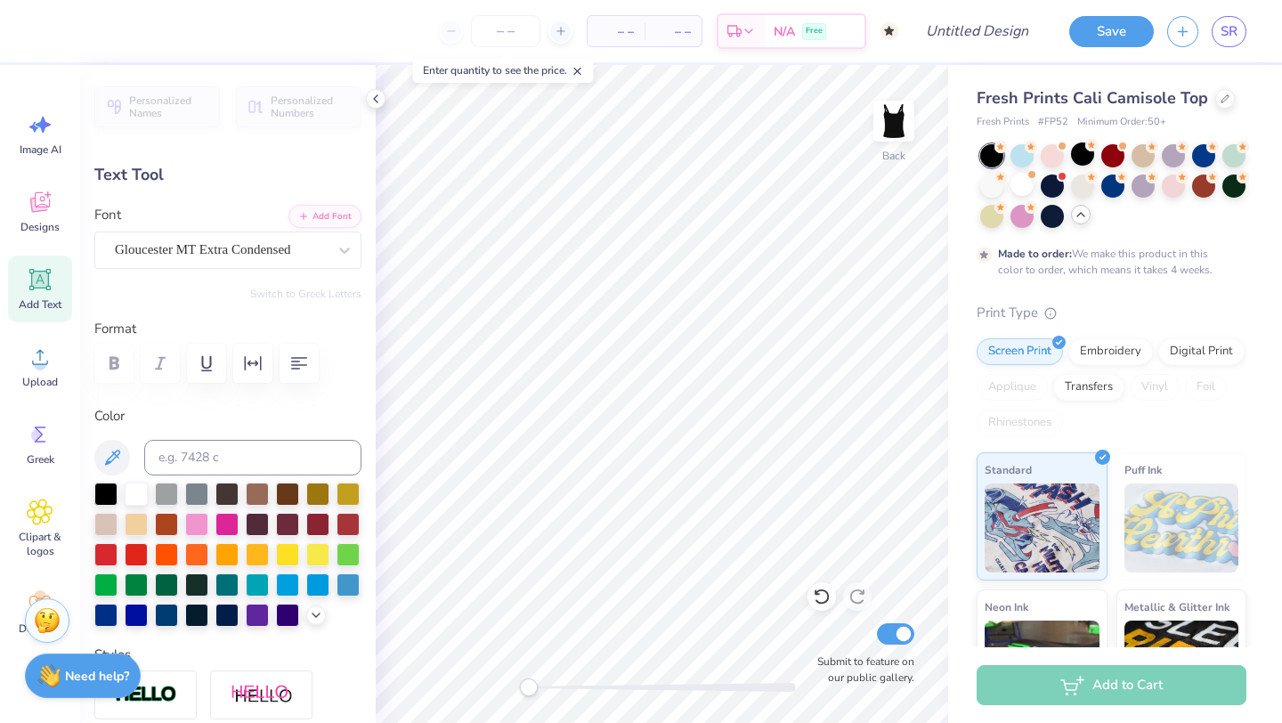
type input "2.19"
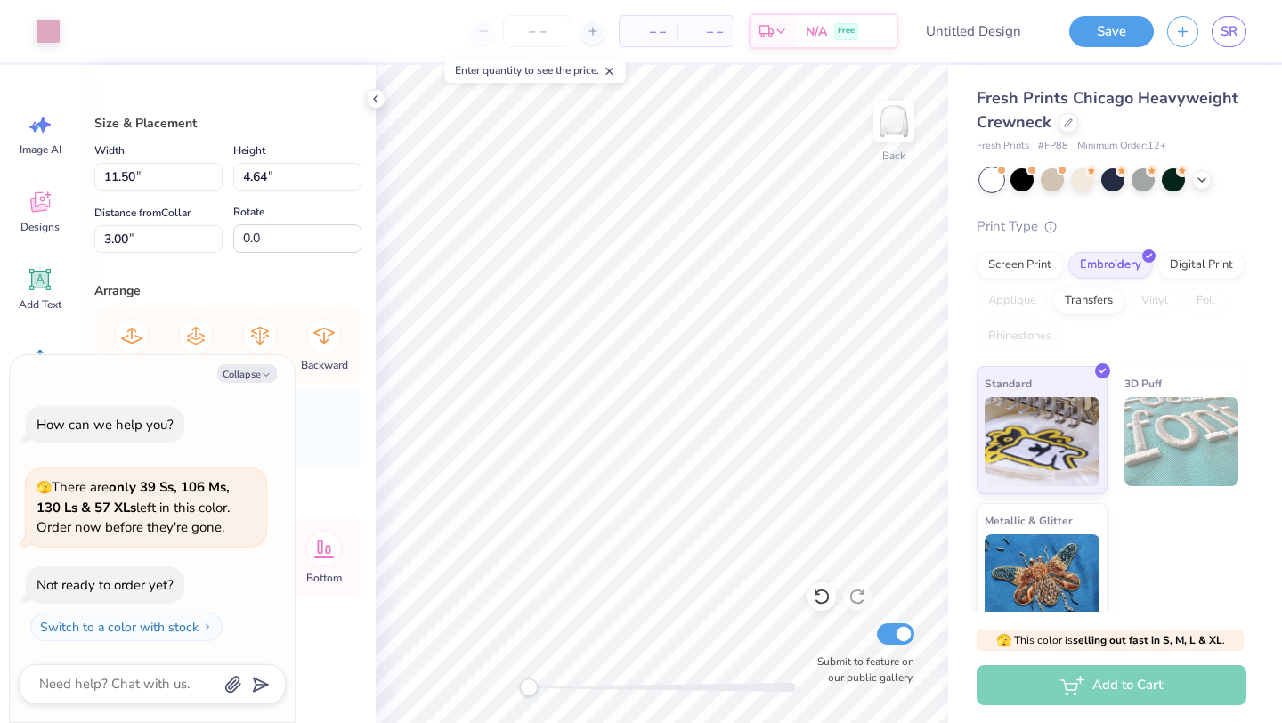
type textarea "x"
type input "11.19"
type input "4.33"
type input "3.15"
click at [259, 372] on button "Collapse" at bounding box center [247, 373] width 60 height 19
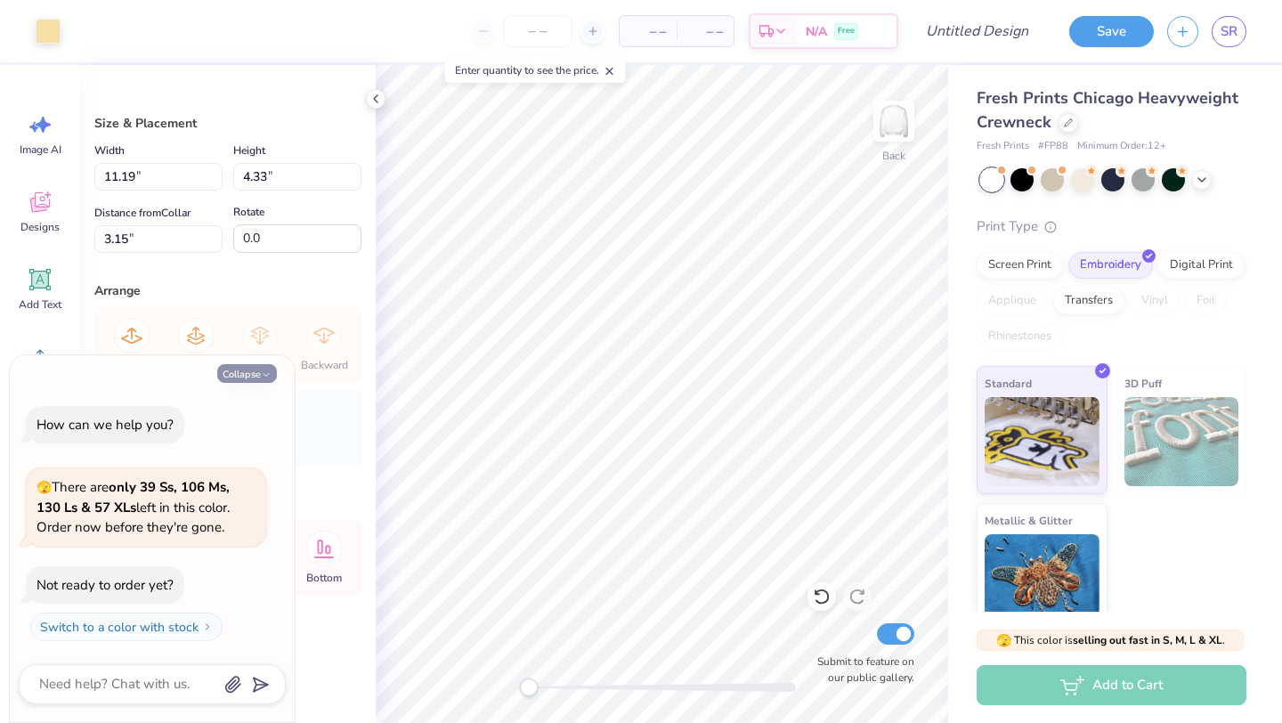
type textarea "x"
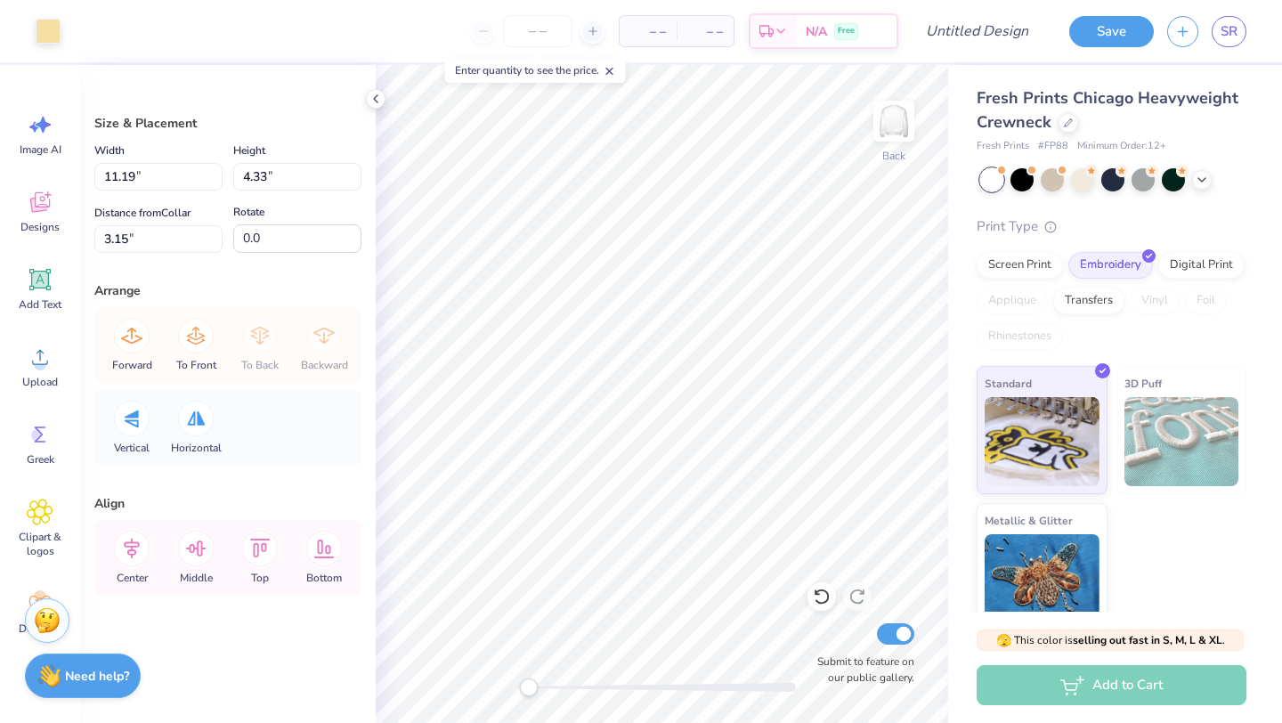
type input "10.91"
type input "4.24"
click at [33, 286] on icon at bounding box center [39, 279] width 21 height 21
